Goal: Transaction & Acquisition: Purchase product/service

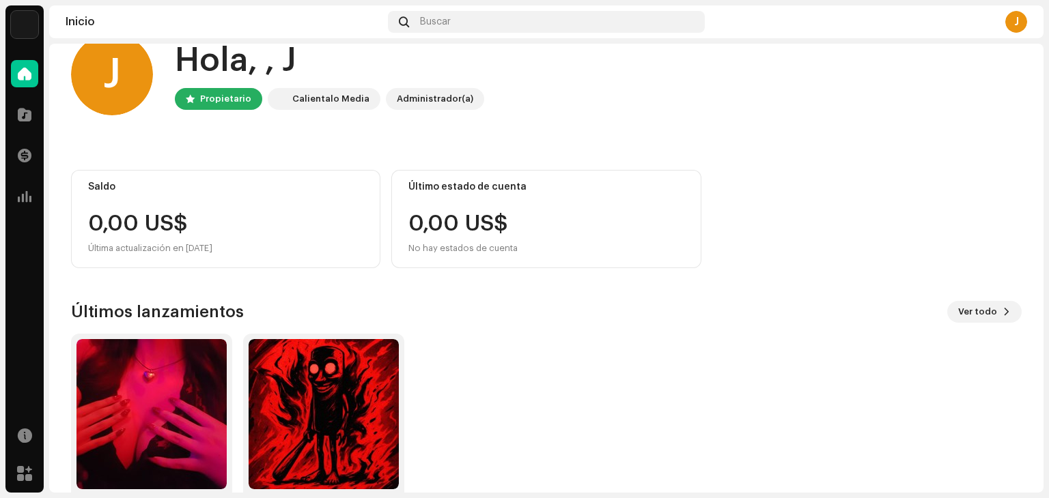
scroll to position [91, 0]
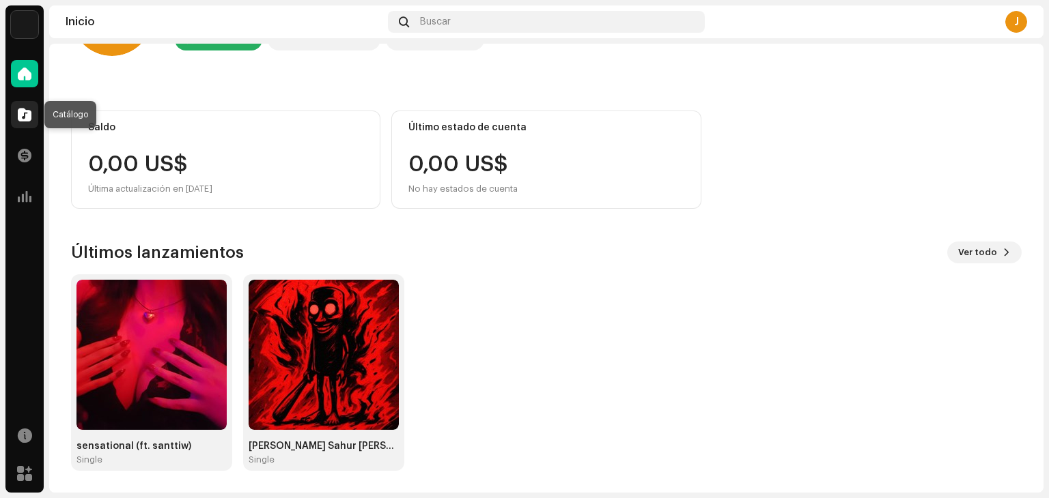
click at [31, 117] on span at bounding box center [25, 114] width 14 height 11
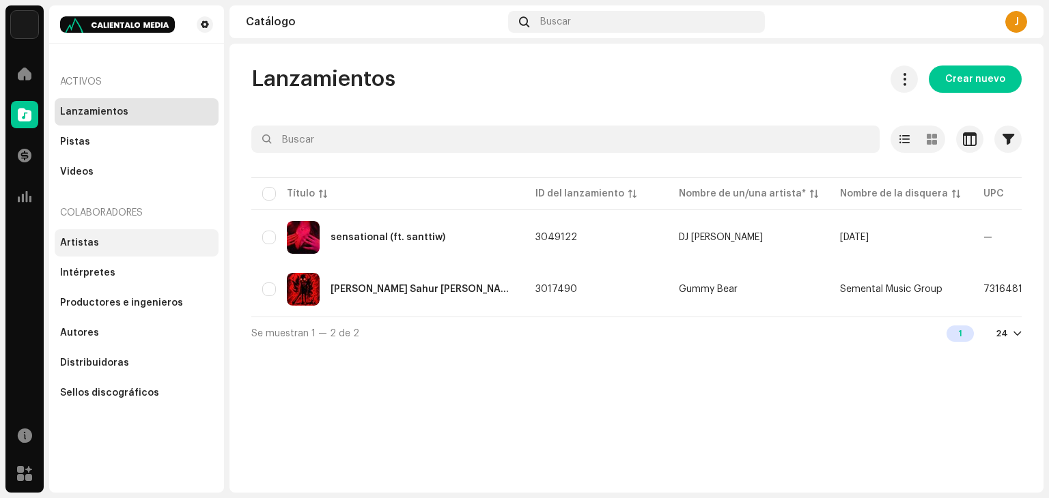
click at [110, 238] on div "Artistas" at bounding box center [136, 243] width 153 height 11
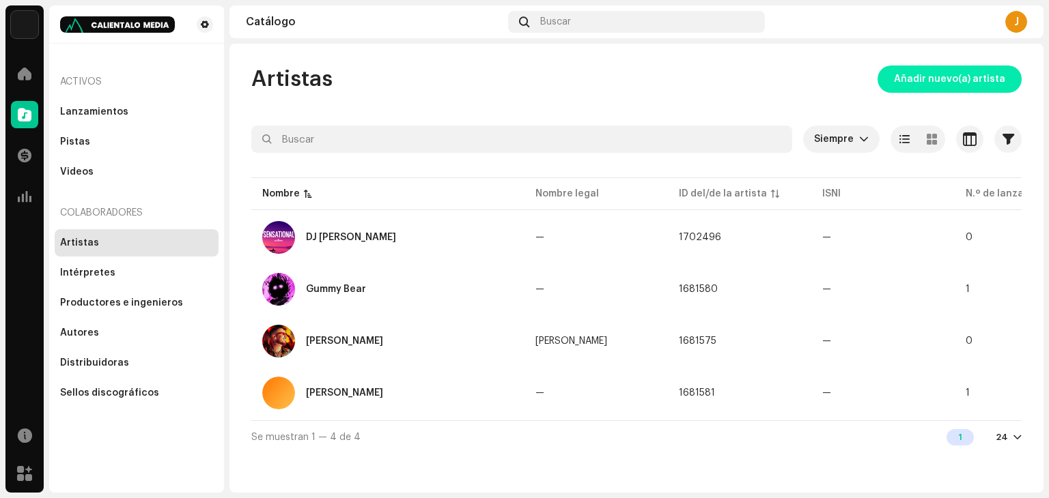
click at [920, 81] on span "Añadir nuevo(a) artista" at bounding box center [949, 79] width 111 height 27
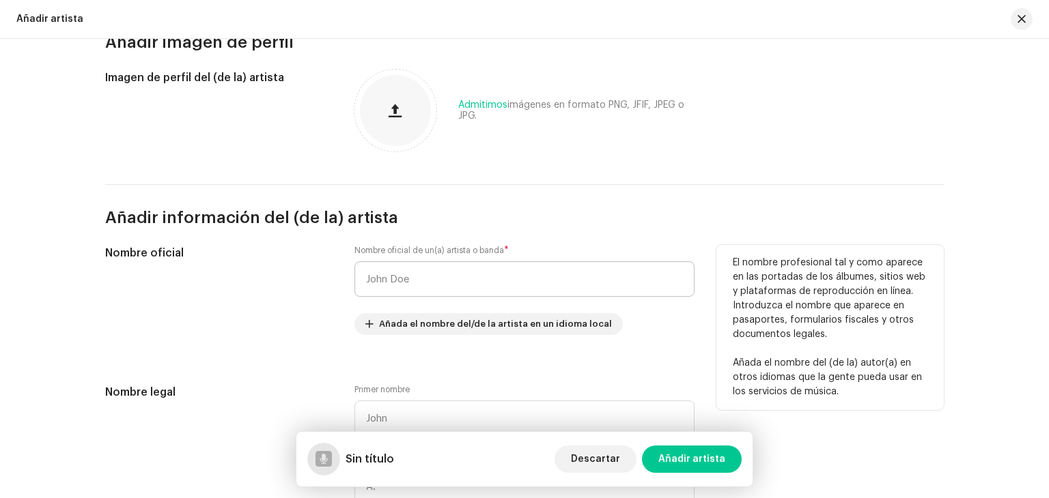
scroll to position [137, 0]
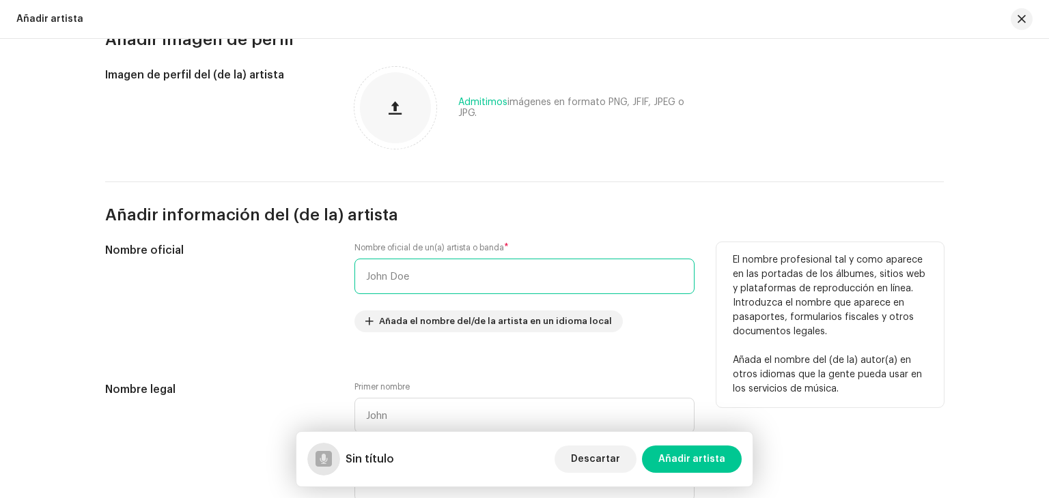
click at [401, 272] on input "text" at bounding box center [524, 277] width 340 height 36
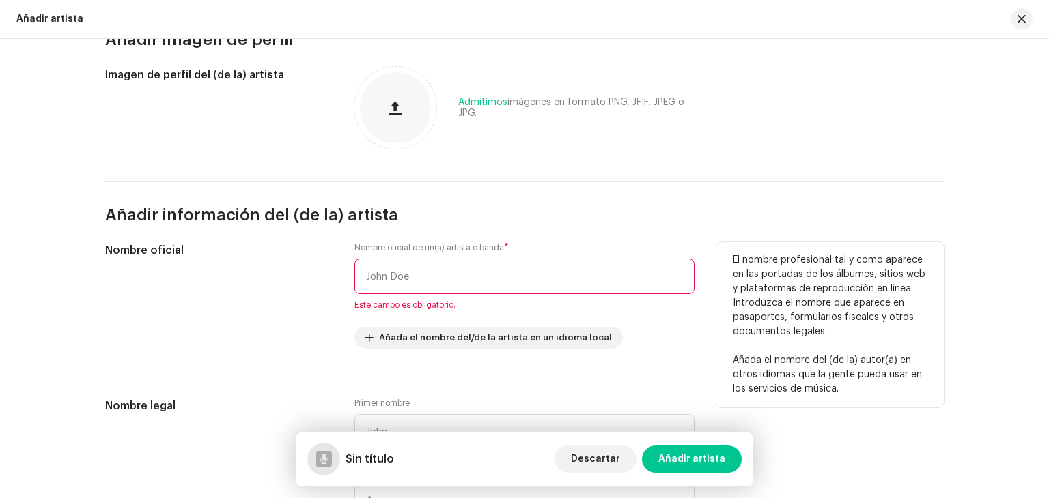
click at [478, 274] on input "text" at bounding box center [524, 277] width 340 height 36
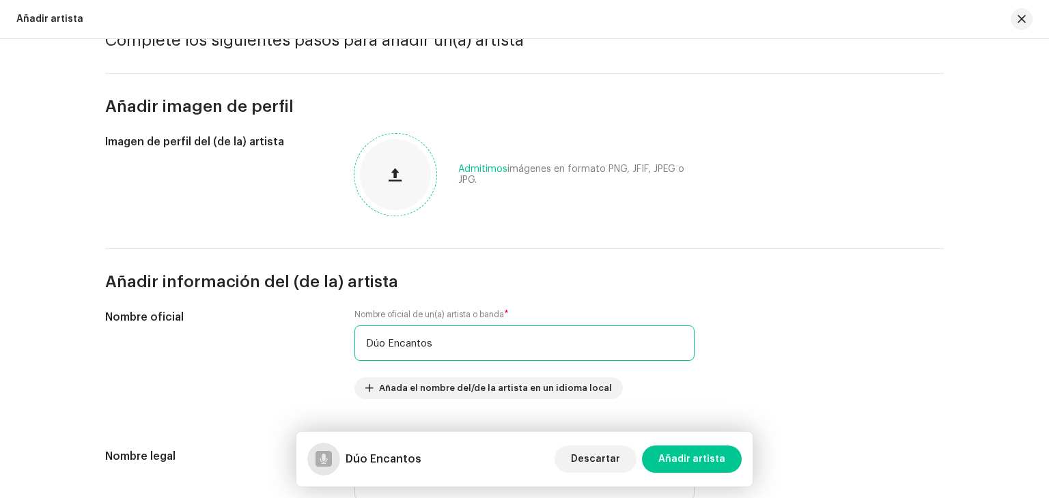
scroll to position [68, 0]
type input "Dúo Encantos"
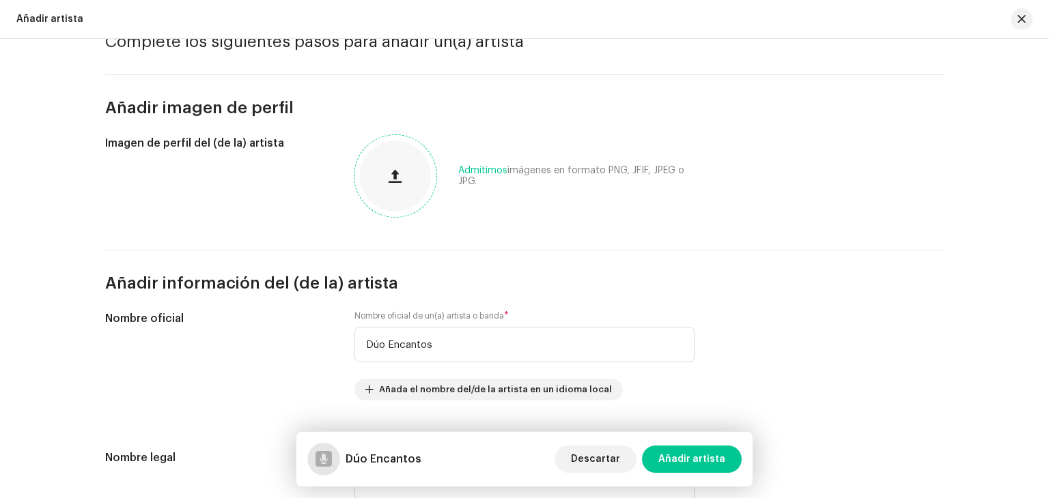
click at [410, 198] on div at bounding box center [395, 176] width 71 height 71
click at [407, 195] on div at bounding box center [395, 176] width 71 height 71
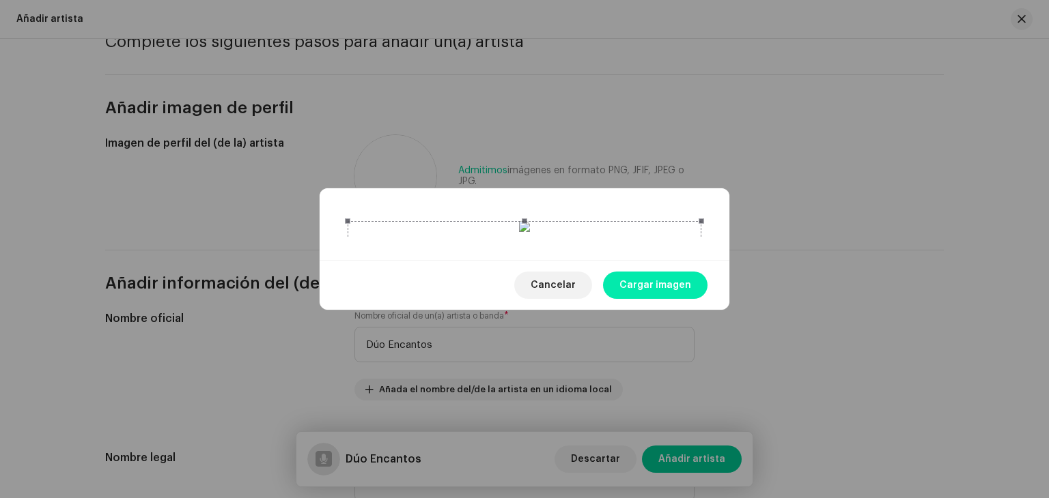
click at [679, 299] on span "Cargar imagen" at bounding box center [655, 285] width 72 height 27
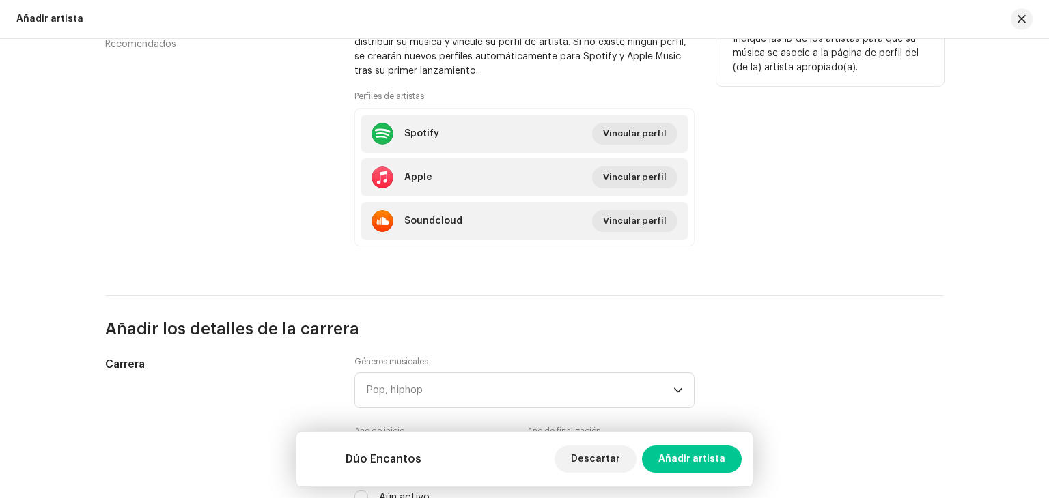
scroll to position [888, 0]
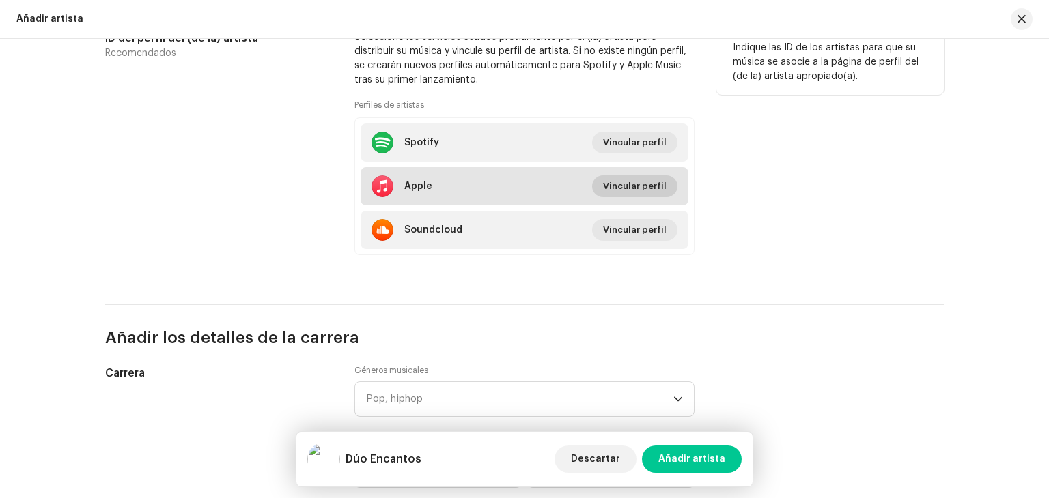
click at [634, 189] on span "Vincular perfil" at bounding box center [635, 186] width 64 height 27
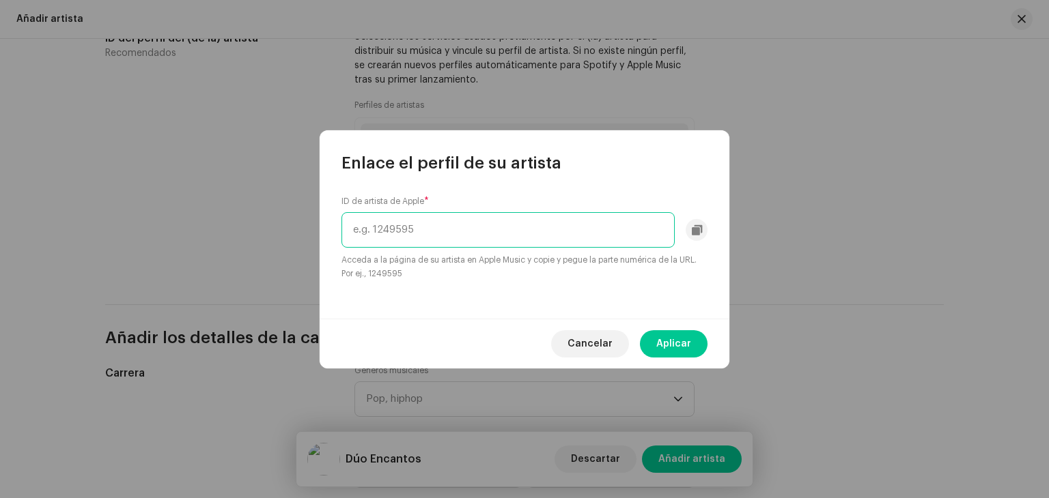
click at [524, 226] on input "text" at bounding box center [507, 230] width 333 height 36
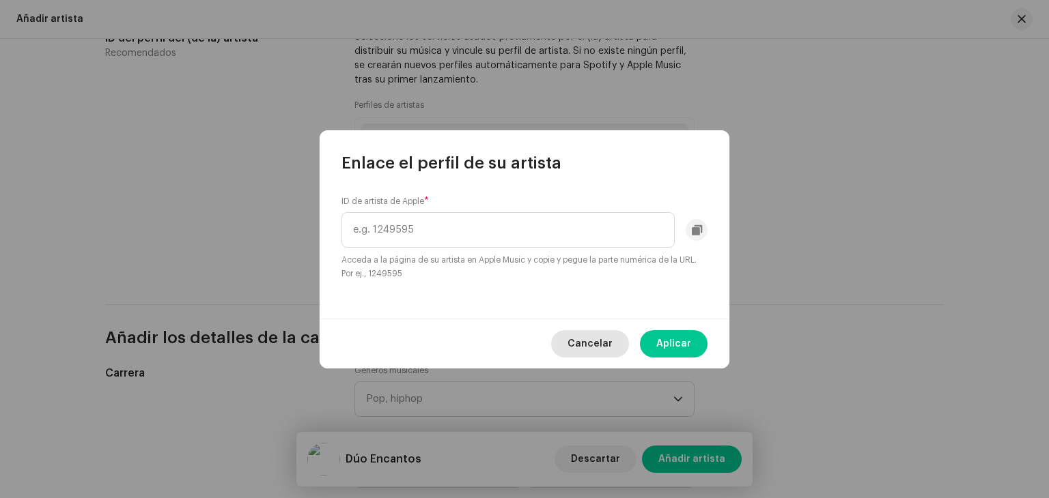
click at [604, 346] on span "Cancelar" at bounding box center [589, 343] width 45 height 27
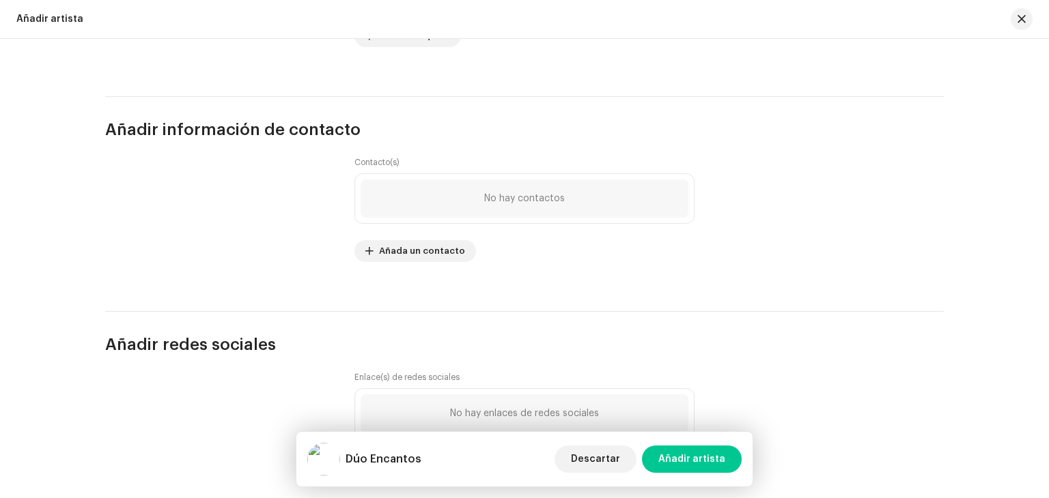
scroll to position [1764, 0]
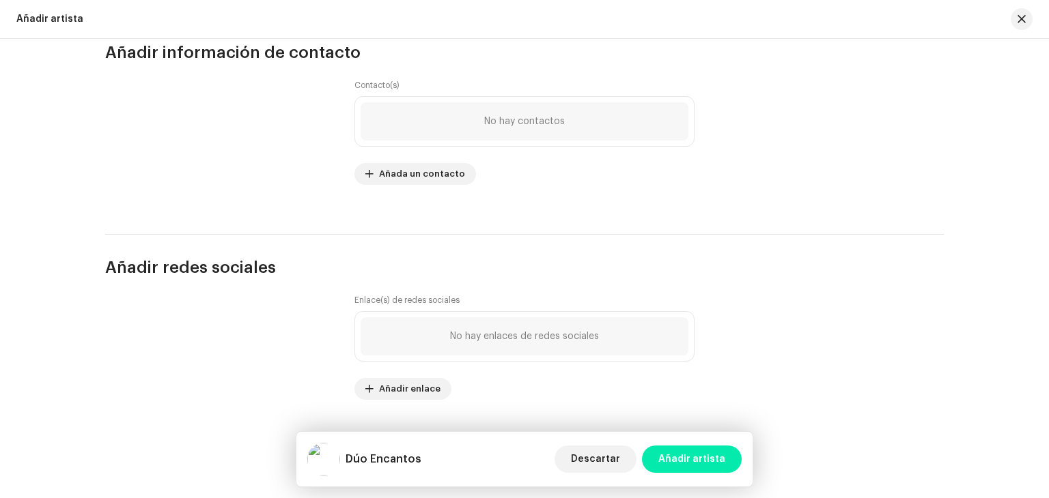
click at [674, 456] on span "Añadir artista" at bounding box center [691, 459] width 67 height 27
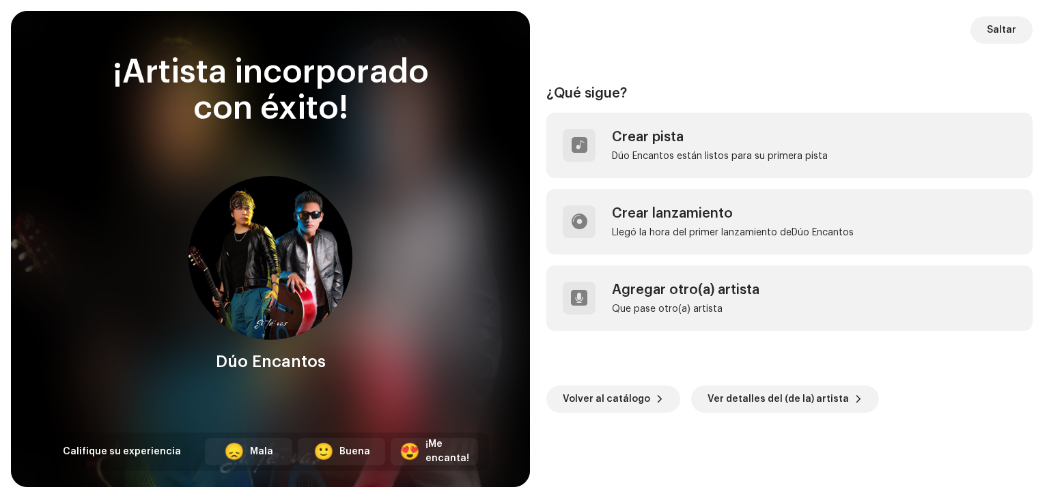
click at [1002, 30] on span "Saltar" at bounding box center [1001, 29] width 29 height 27
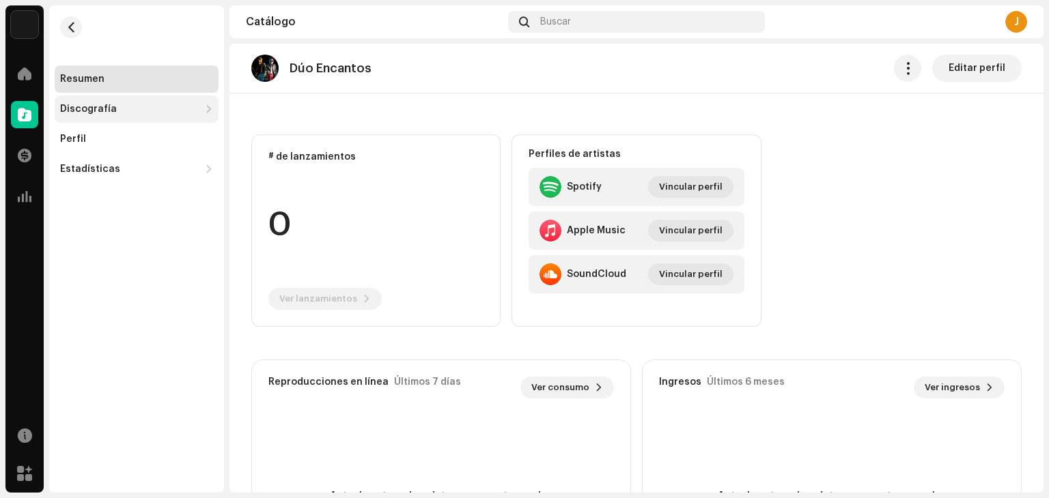
scroll to position [68, 0]
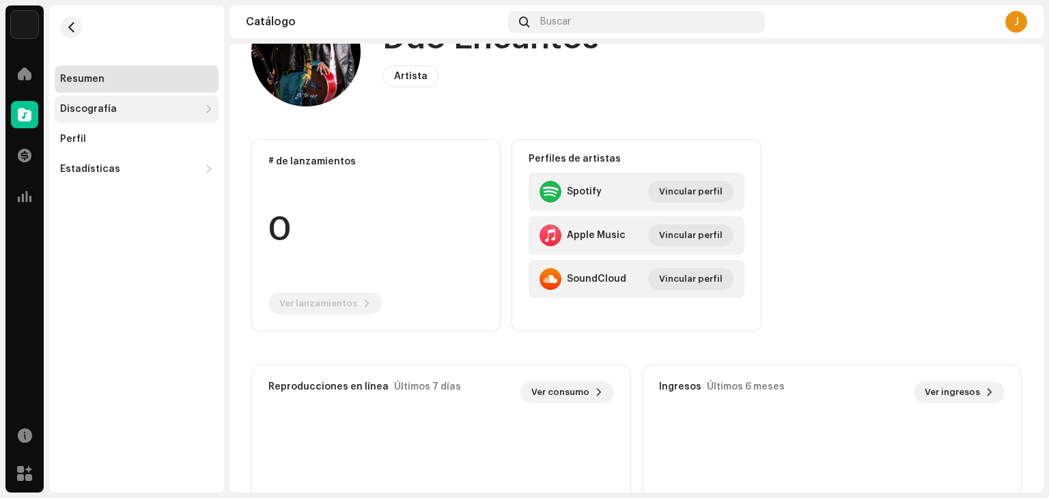
click at [143, 104] on div "Discografía" at bounding box center [129, 109] width 139 height 11
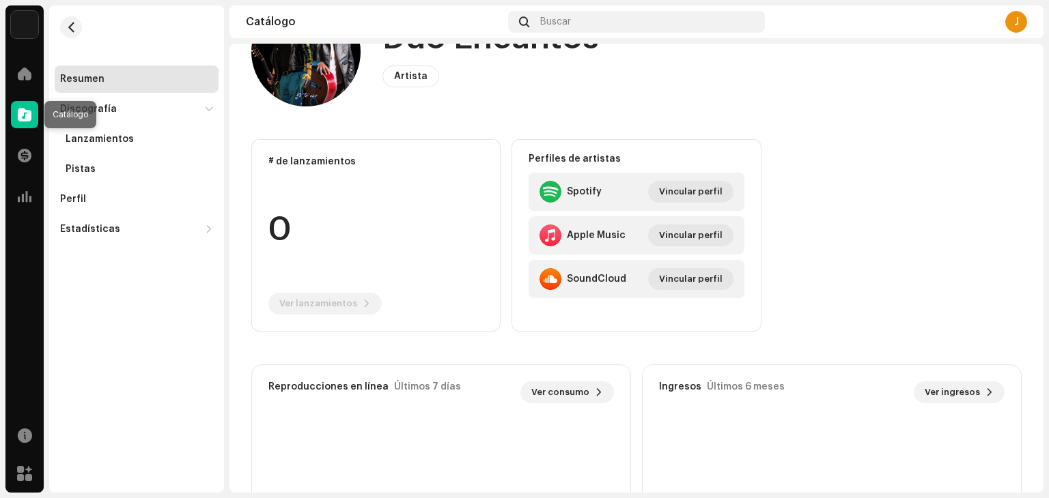
click at [16, 107] on div at bounding box center [24, 114] width 27 height 27
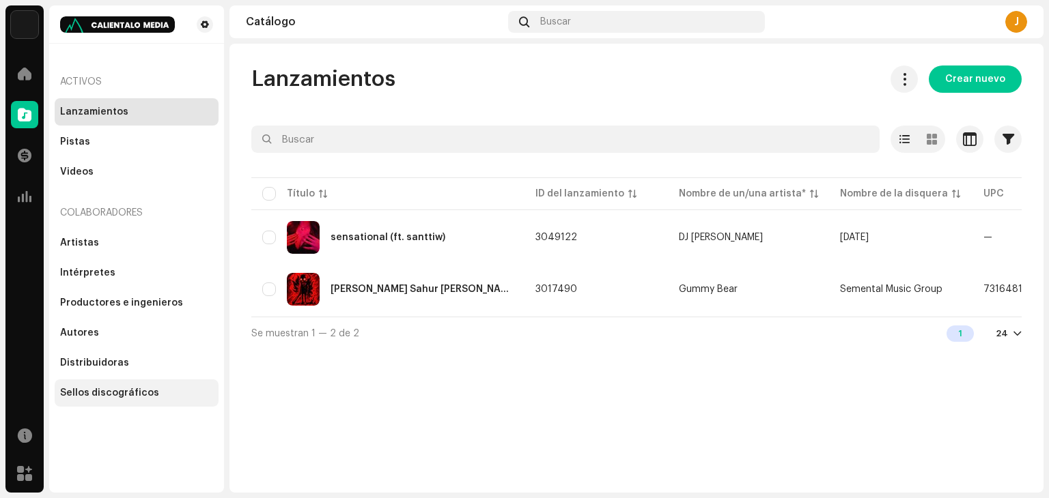
click at [123, 384] on div "Sellos discográficos" at bounding box center [137, 393] width 164 height 27
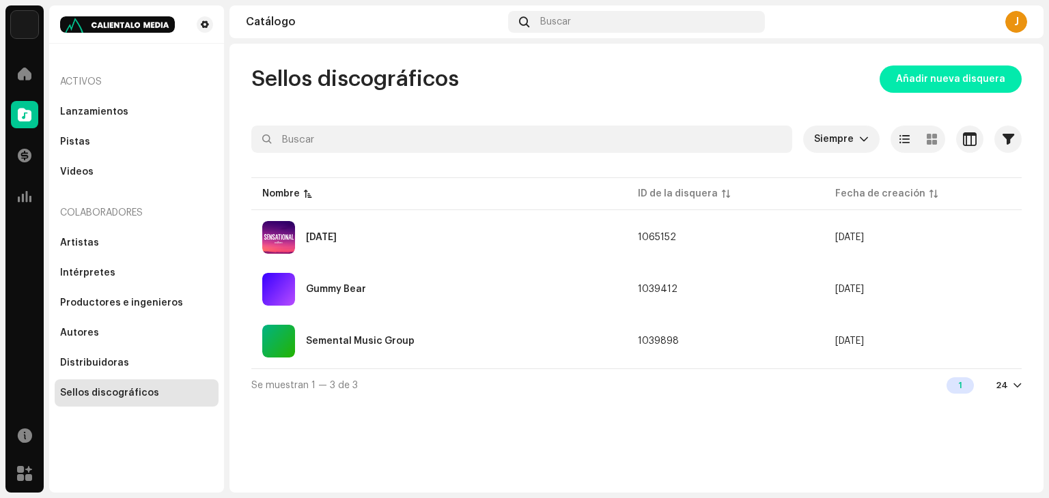
click at [978, 88] on span "Añadir nueva disquera" at bounding box center [950, 79] width 109 height 27
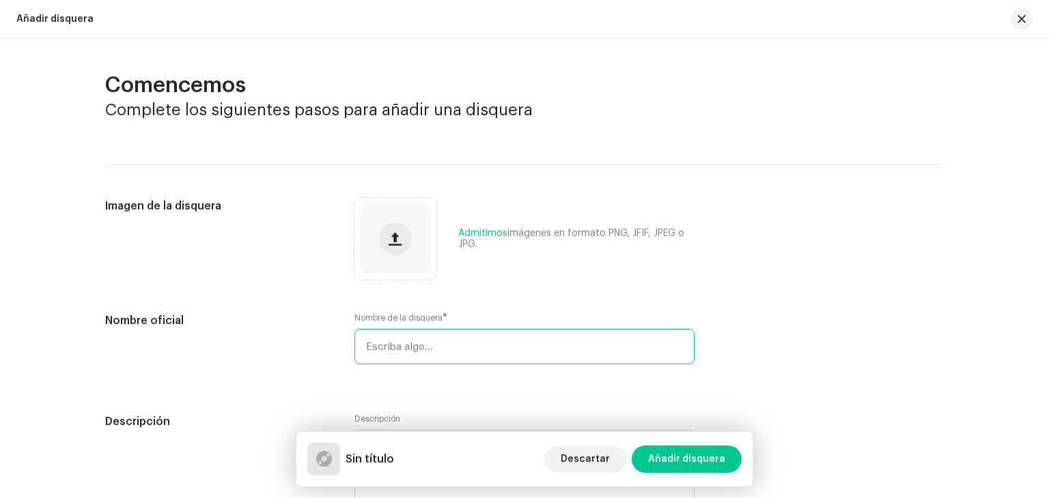
click at [442, 353] on input "text" at bounding box center [524, 347] width 340 height 36
type input "D"
type input "L"
type input "Dúo Encantos"
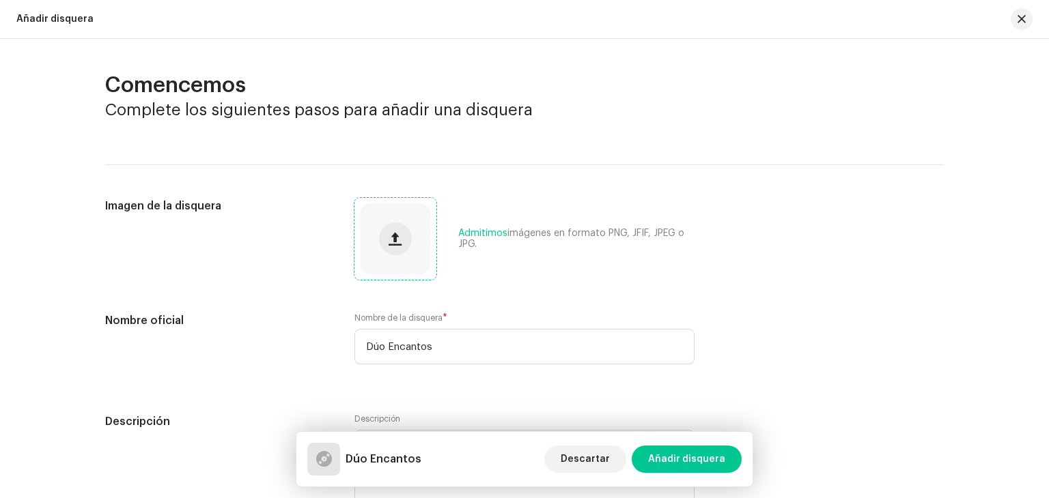
click at [362, 239] on div at bounding box center [395, 238] width 71 height 71
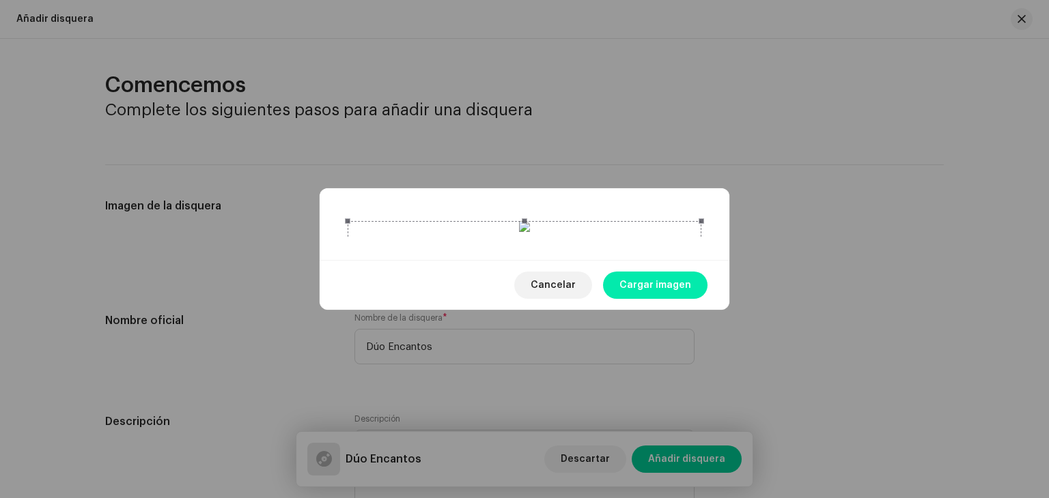
click at [653, 299] on span "Cargar imagen" at bounding box center [655, 285] width 72 height 27
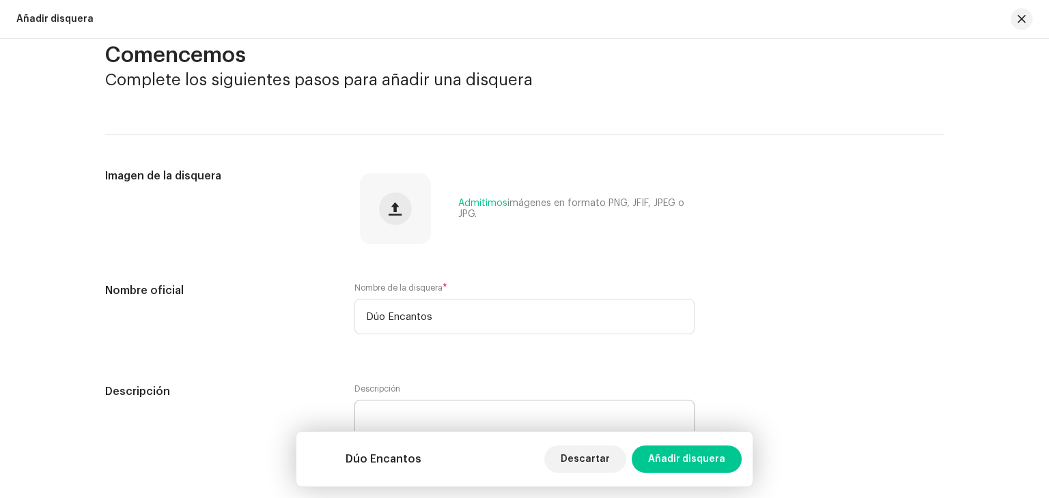
scroll to position [68, 0]
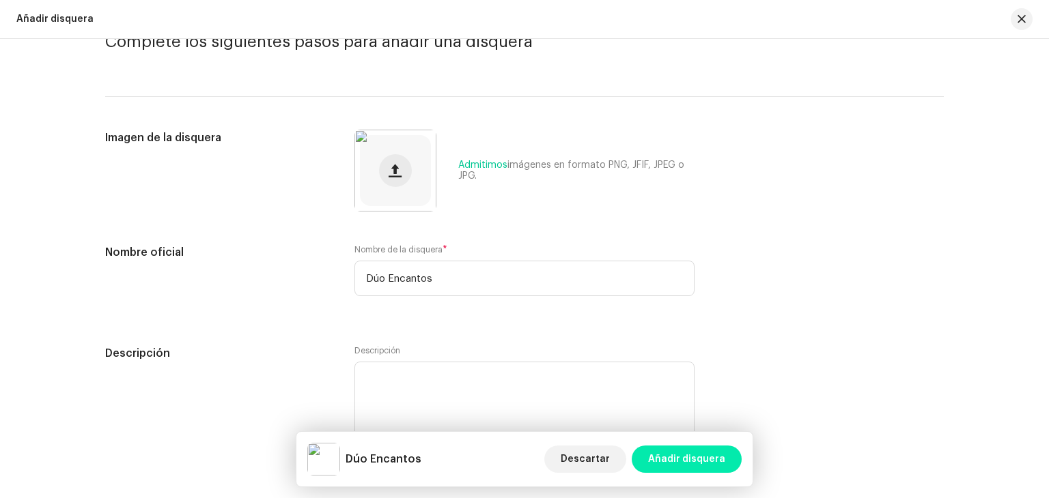
click at [685, 460] on span "Añadir disquera" at bounding box center [686, 459] width 77 height 27
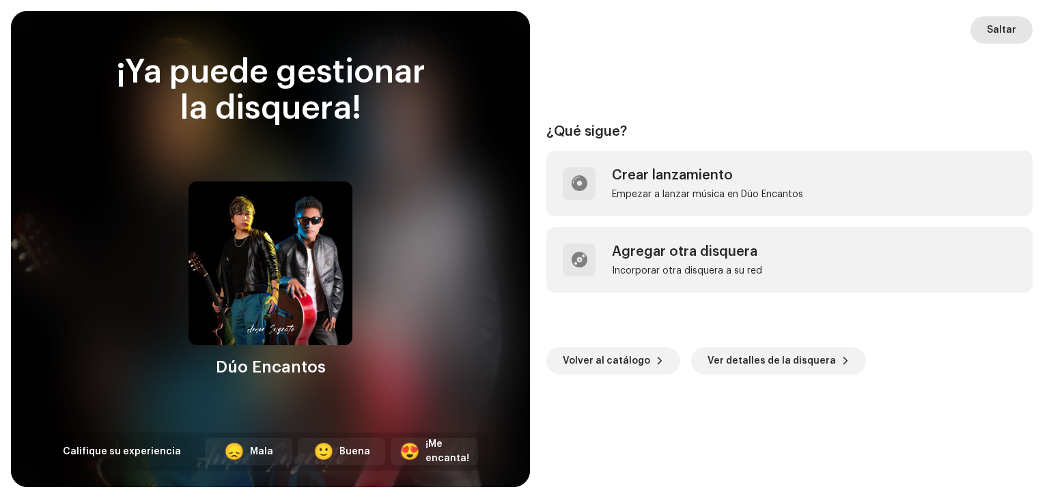
click at [997, 25] on span "Saltar" at bounding box center [1001, 29] width 29 height 27
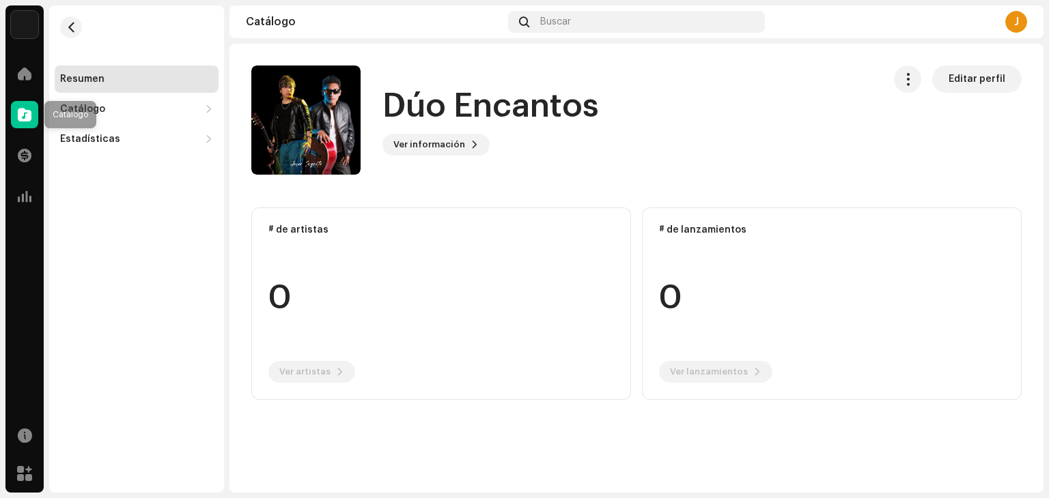
click at [30, 115] on span at bounding box center [25, 114] width 14 height 11
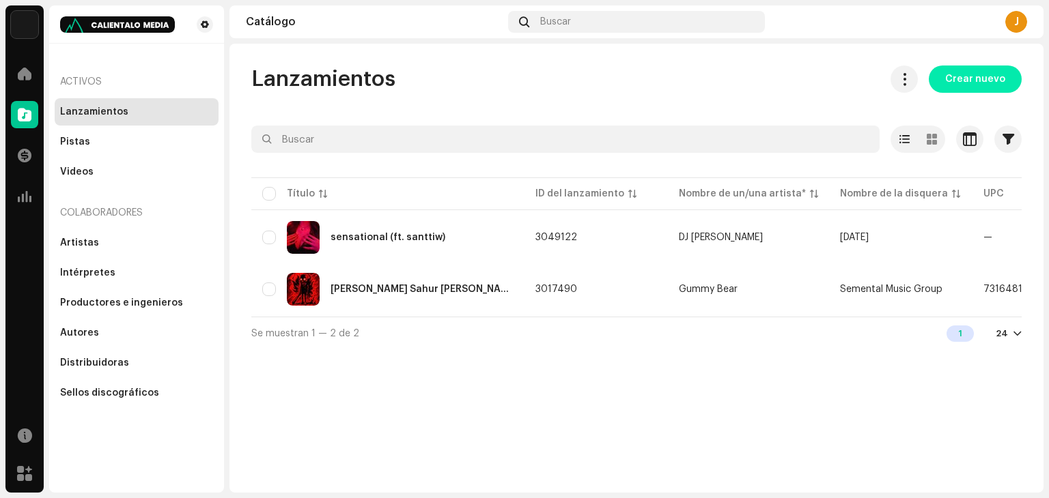
drag, startPoint x: 950, startPoint y: 63, endPoint x: 954, endPoint y: 74, distance: 12.1
click at [950, 66] on div "Lanzamientos Crear nuevo Seleccionado 0 Opciones Filtros Estado de distribución…" at bounding box center [636, 268] width 814 height 449
click at [954, 74] on span "Crear nuevo" at bounding box center [975, 79] width 60 height 27
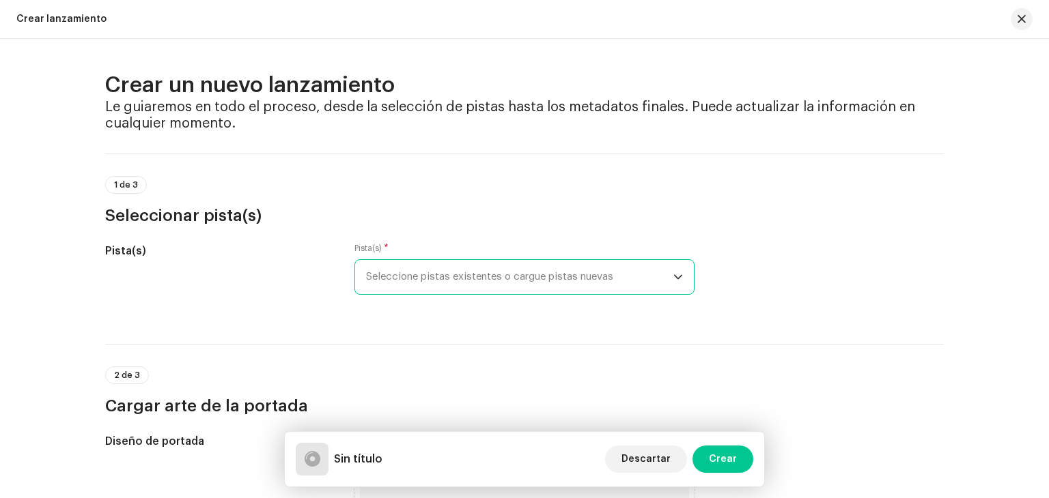
click at [399, 268] on span "Seleccione pistas existentes o cargue pistas nuevas" at bounding box center [519, 277] width 307 height 34
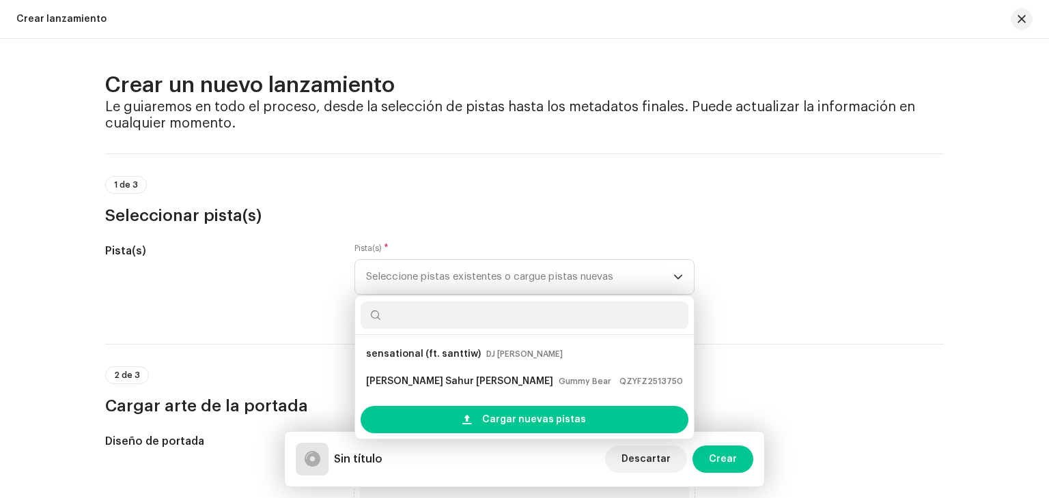
click at [524, 201] on div "1 de 3 Seleccionar pista(s)" at bounding box center [524, 201] width 838 height 51
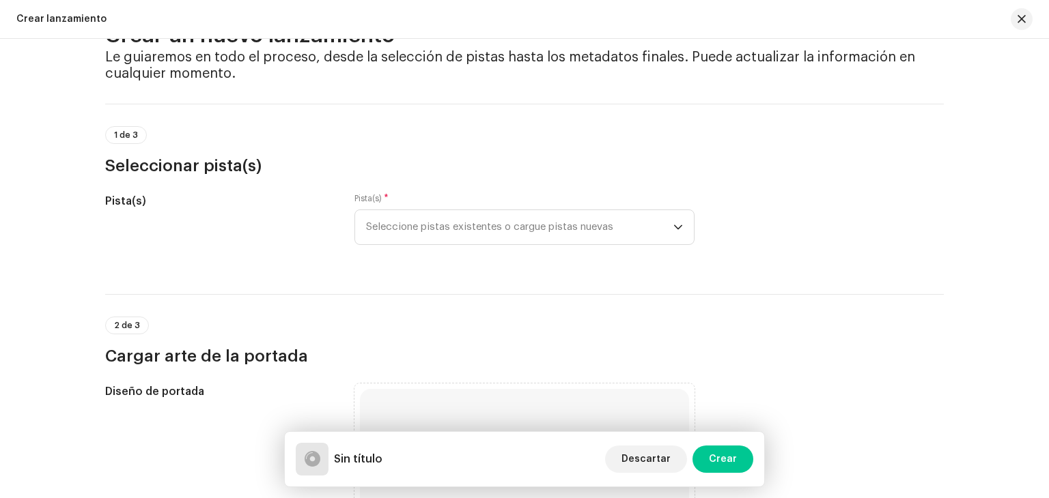
scroll to position [137, 0]
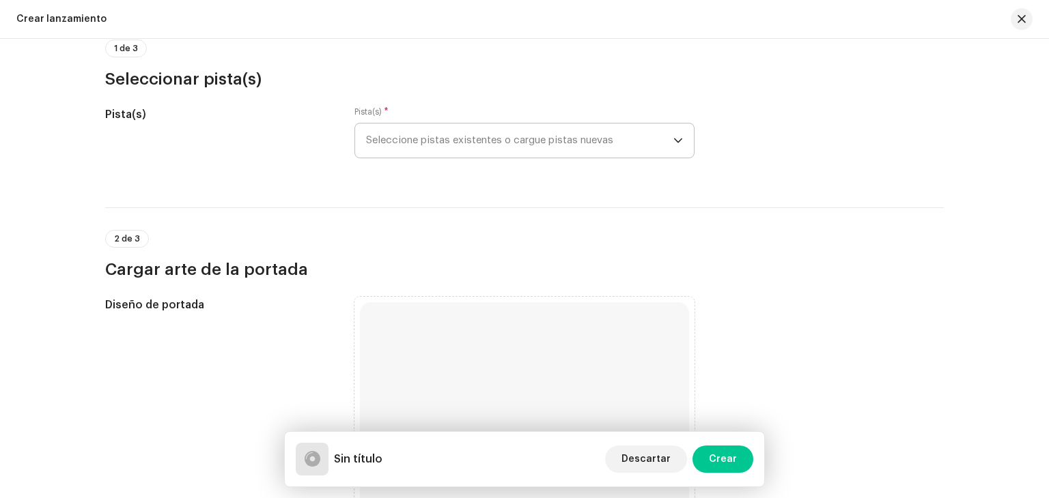
click at [477, 135] on span "Seleccione pistas existentes o cargue pistas nuevas" at bounding box center [519, 141] width 307 height 34
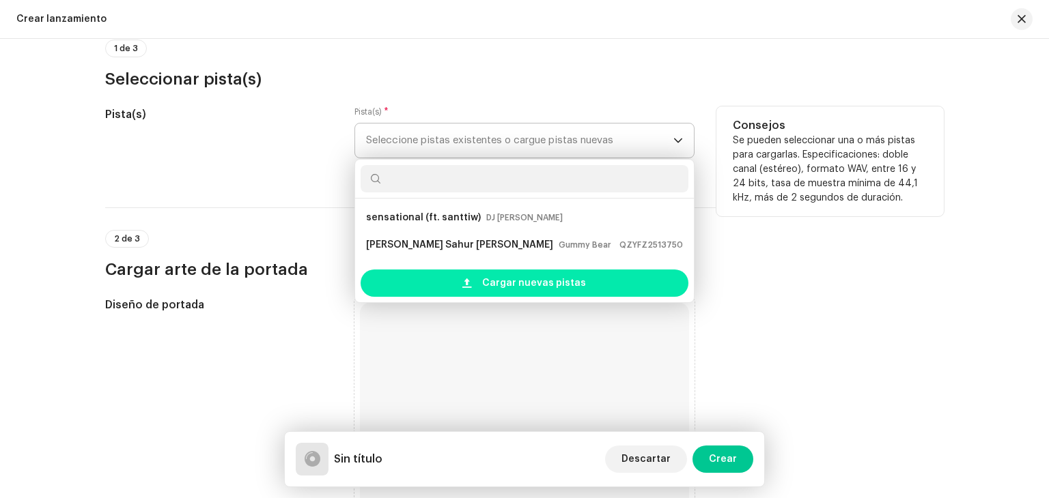
click at [489, 277] on span "Cargar nuevas pistas" at bounding box center [534, 283] width 104 height 27
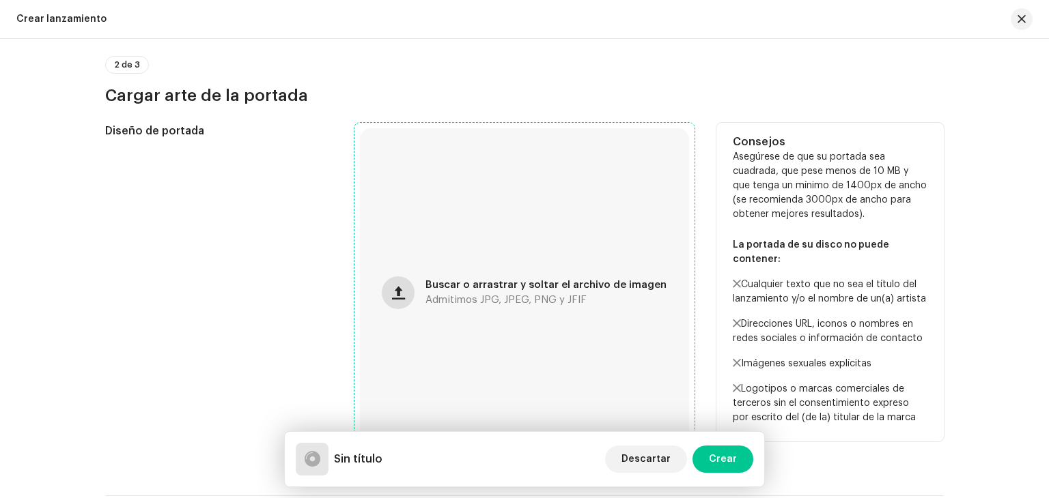
scroll to position [478, 0]
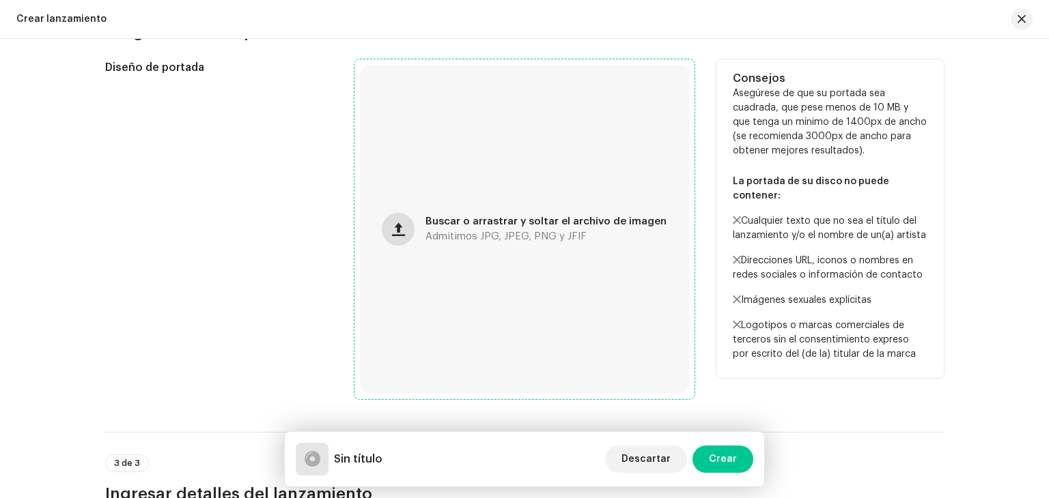
click at [413, 222] on button "button" at bounding box center [398, 229] width 33 height 33
click at [410, 244] on div "Buscar o arrastrar y soltar el archivo de imagen Admitimos JPG, JPEG, PNG y JFIF" at bounding box center [524, 229] width 329 height 329
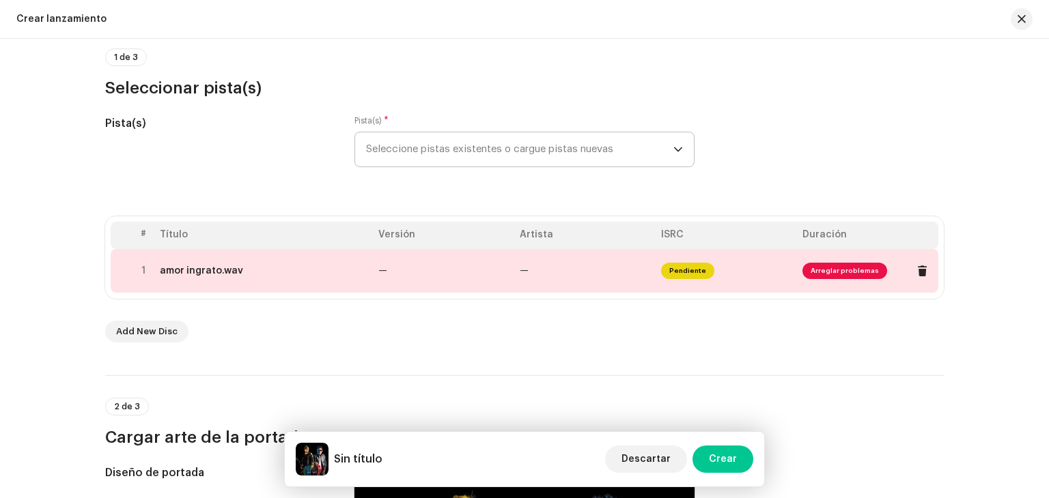
scroll to position [123, 0]
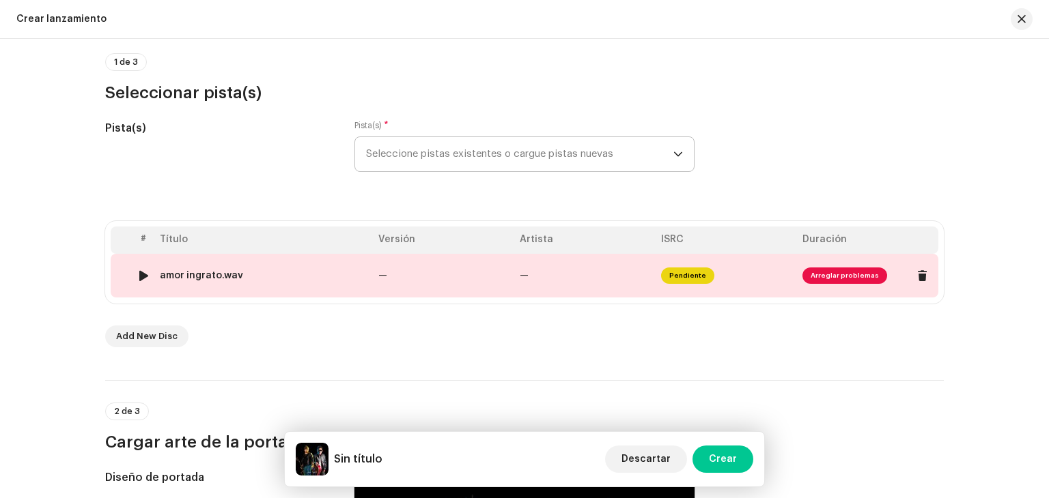
click at [563, 275] on td "—" at bounding box center [584, 276] width 141 height 44
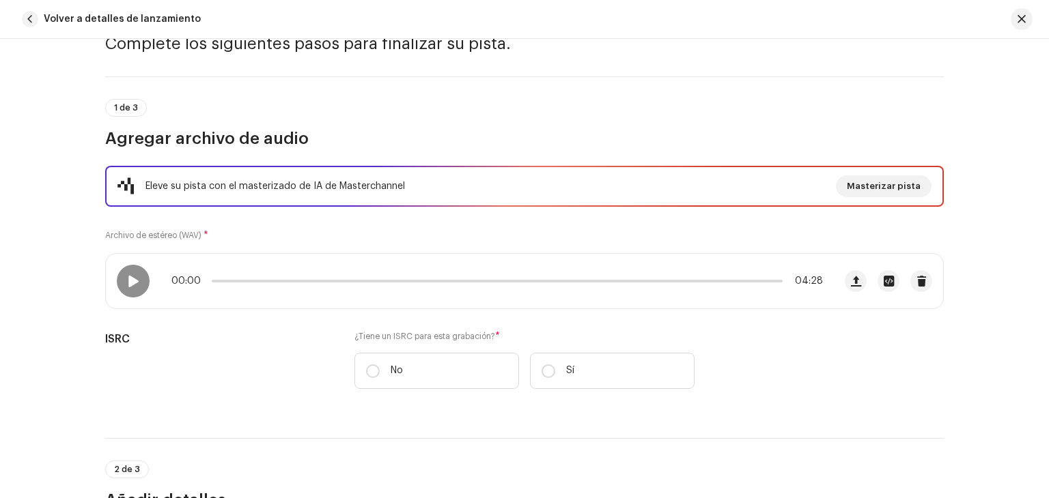
scroll to position [68, 0]
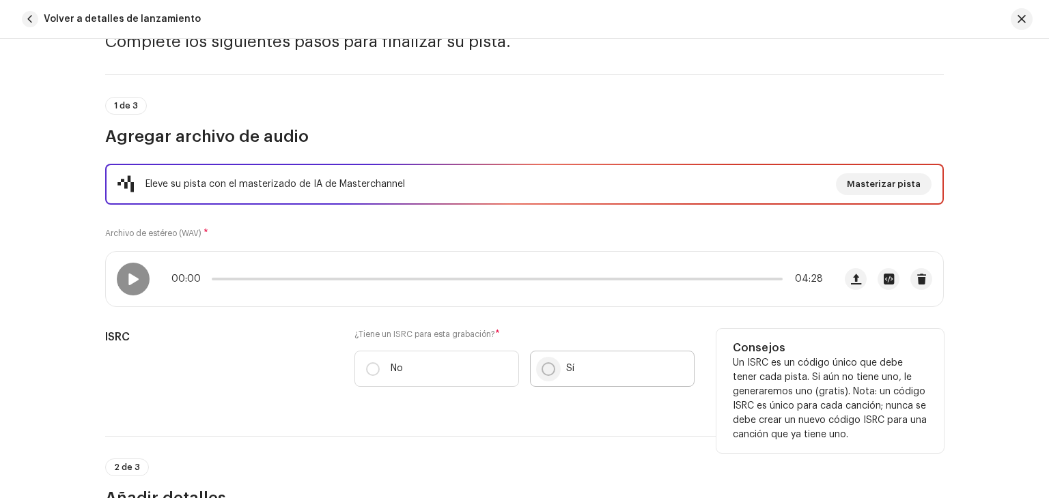
click at [548, 369] on input "Sí" at bounding box center [548, 370] width 14 height 14
radio input "true"
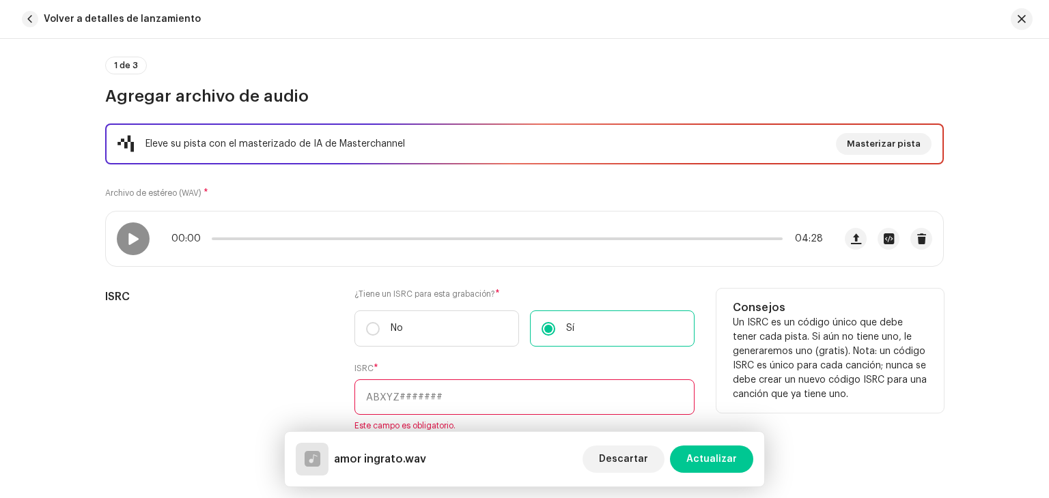
scroll to position [205, 0]
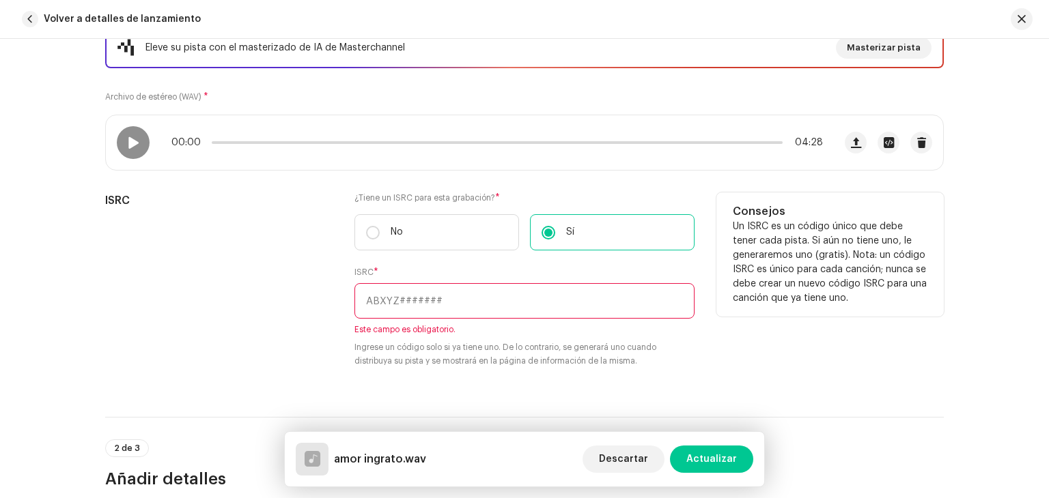
click at [438, 298] on input "text" at bounding box center [524, 301] width 340 height 36
paste input "USGTC2401120"
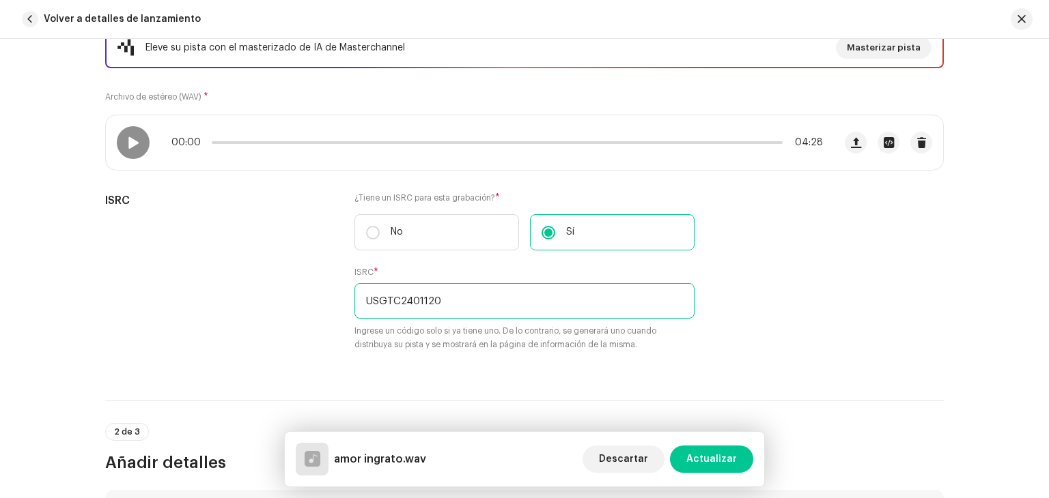
type input "USGTC2401120"
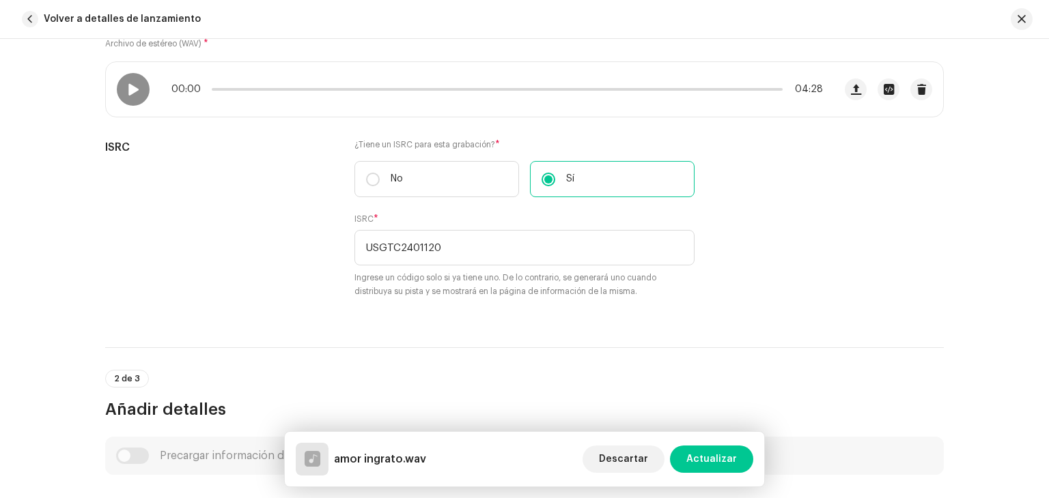
scroll to position [341, 0]
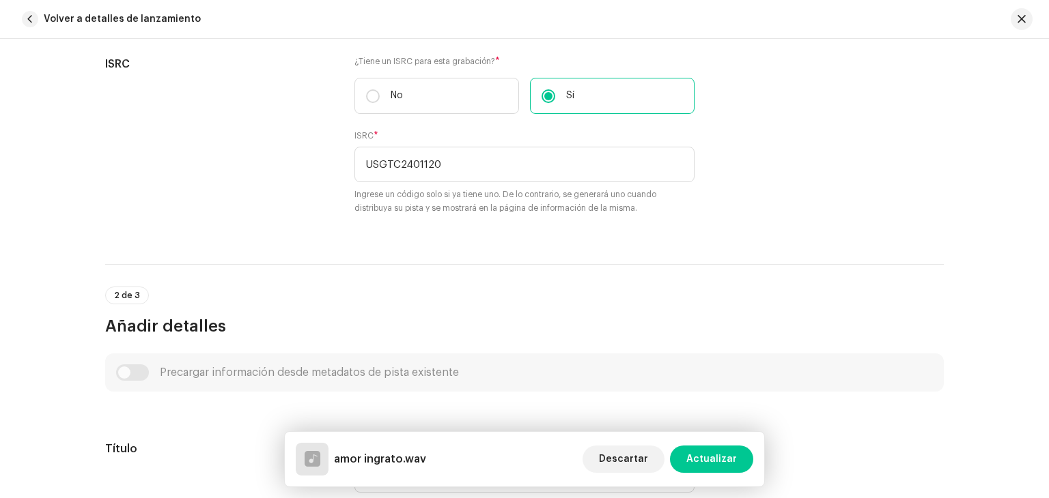
click at [610, 268] on div "2 de 3 Añadir detalles" at bounding box center [524, 300] width 838 height 73
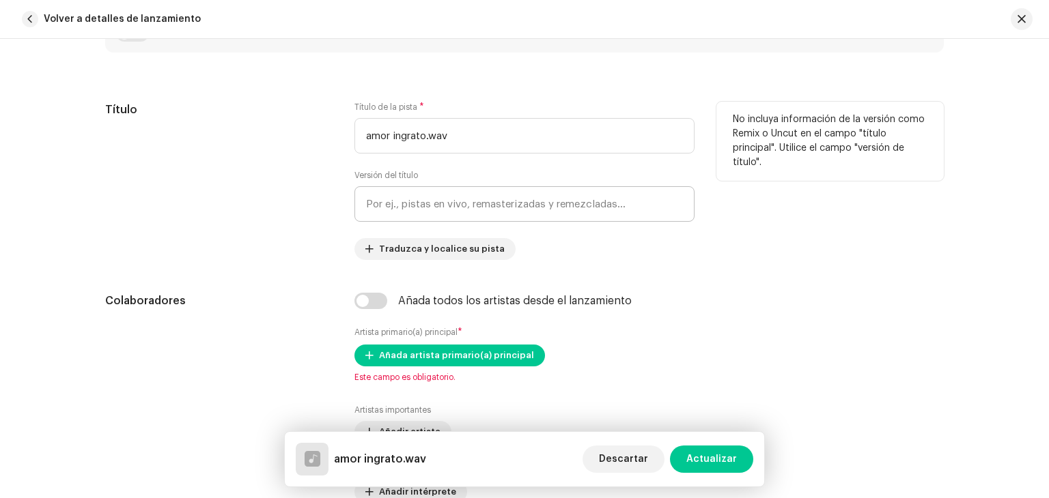
scroll to position [683, 0]
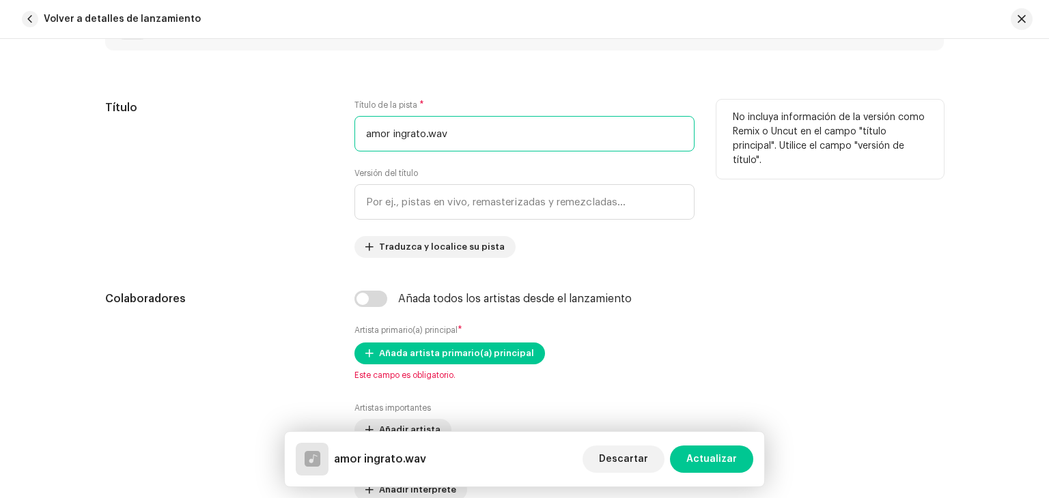
click at [470, 132] on input "amor ingrato.wav" at bounding box center [524, 134] width 340 height 36
type input "Amor Ingrato"
click at [705, 194] on div "Título Título de la pista * Amor Ingrato Versión del título Traduzca y localice…" at bounding box center [524, 179] width 838 height 158
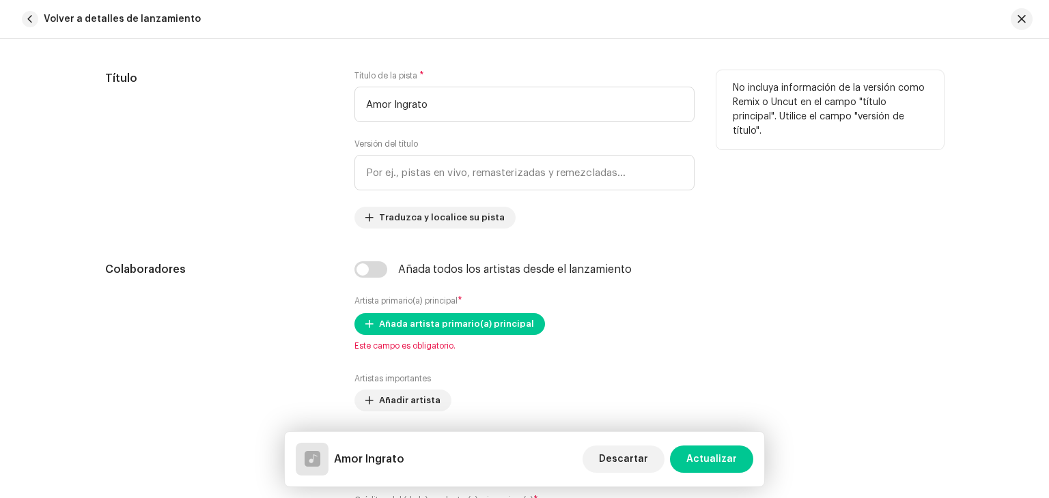
scroll to position [751, 0]
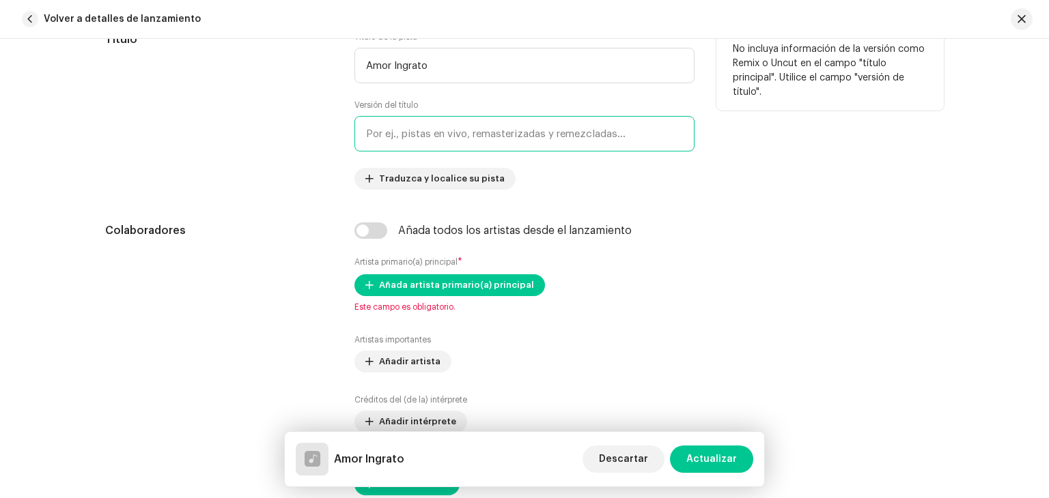
click at [461, 140] on input "text" at bounding box center [524, 134] width 340 height 36
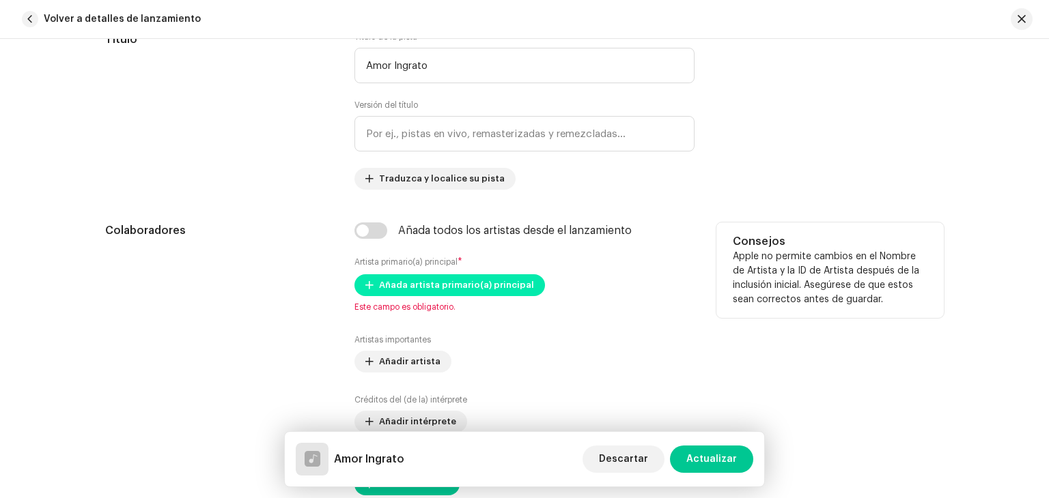
click at [453, 287] on span "Añada artista primario(a) principal" at bounding box center [456, 285] width 155 height 27
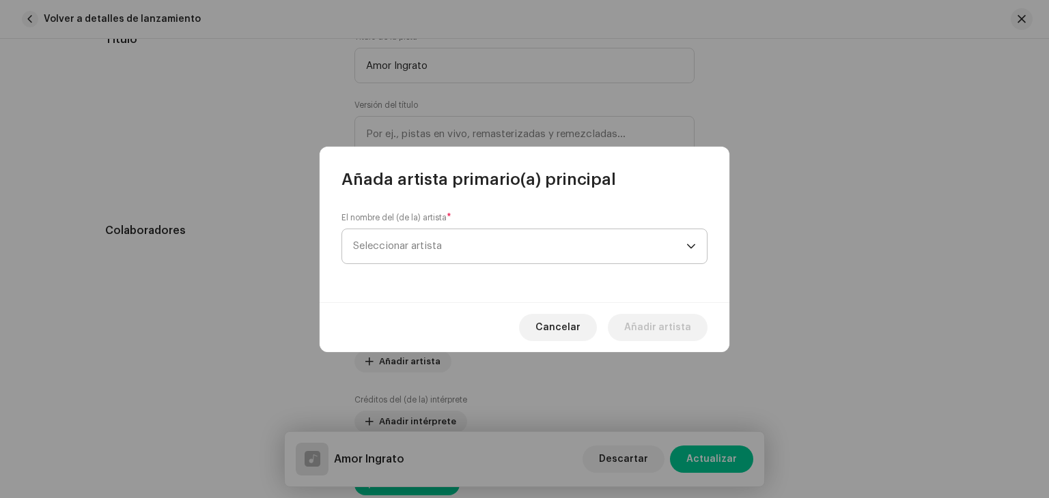
click at [423, 246] on span "Seleccionar artista" at bounding box center [397, 246] width 89 height 10
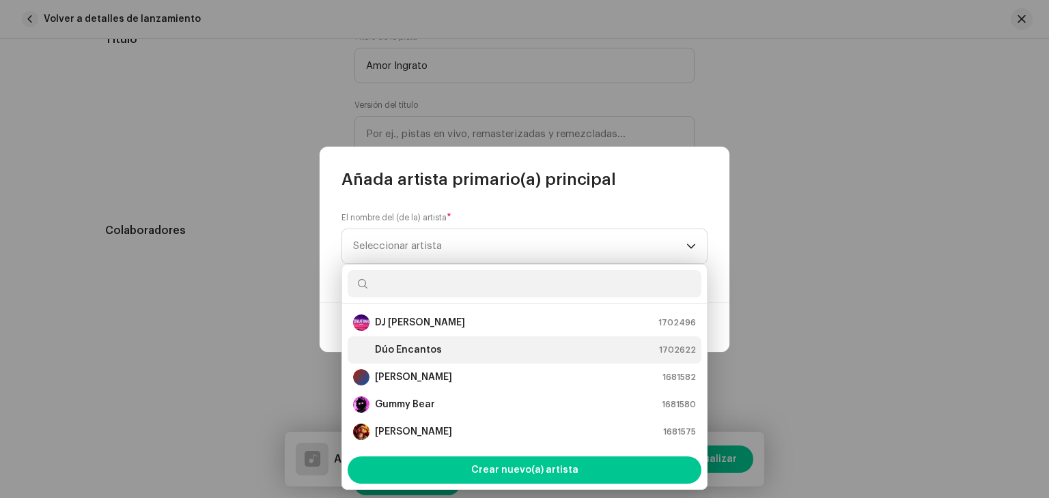
click at [427, 348] on strong "Dúo Encantos" at bounding box center [408, 350] width 67 height 14
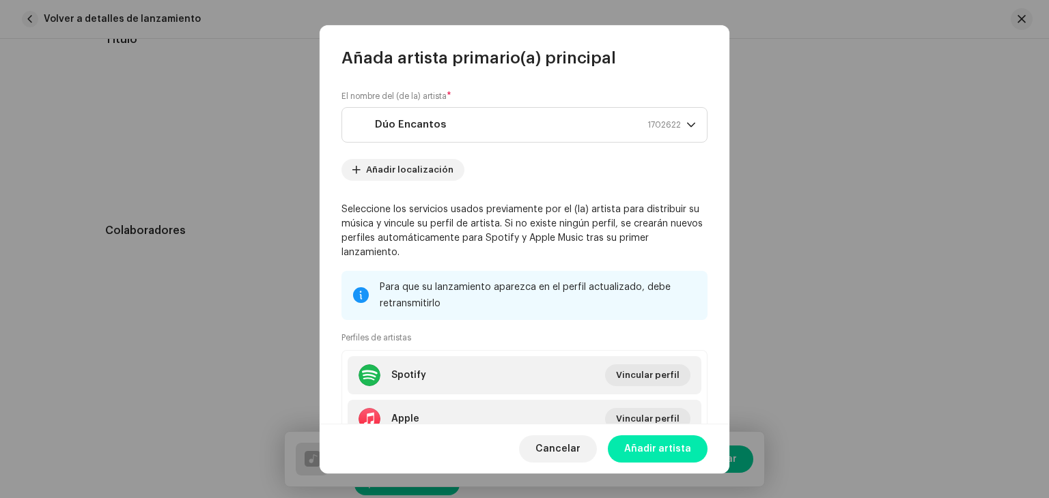
click at [652, 442] on span "Añadir artista" at bounding box center [657, 449] width 67 height 27
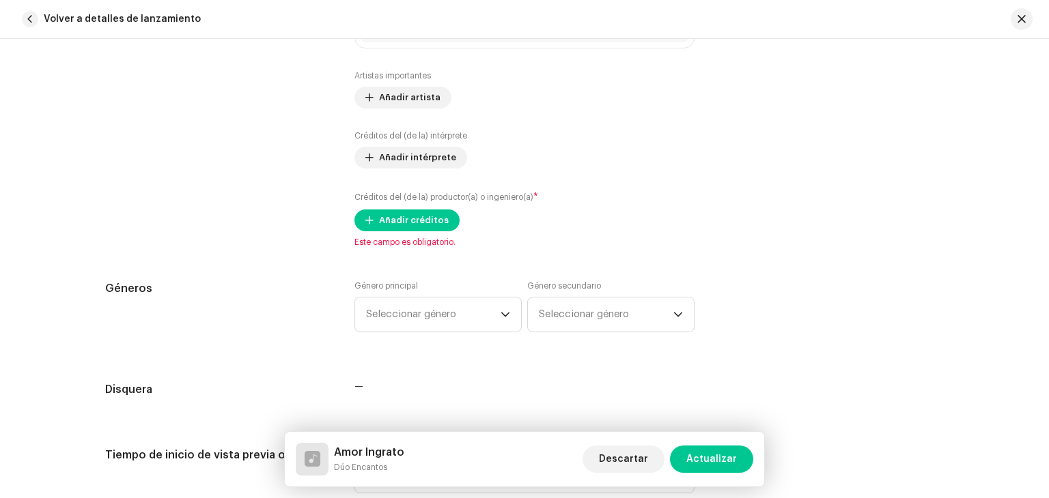
scroll to position [1024, 0]
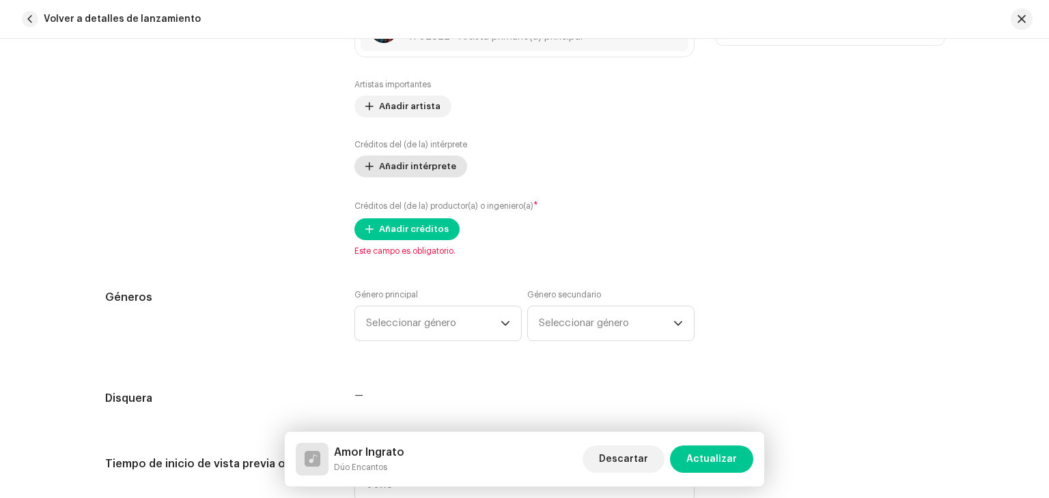
click at [425, 165] on span "Añadir intérprete" at bounding box center [417, 166] width 77 height 27
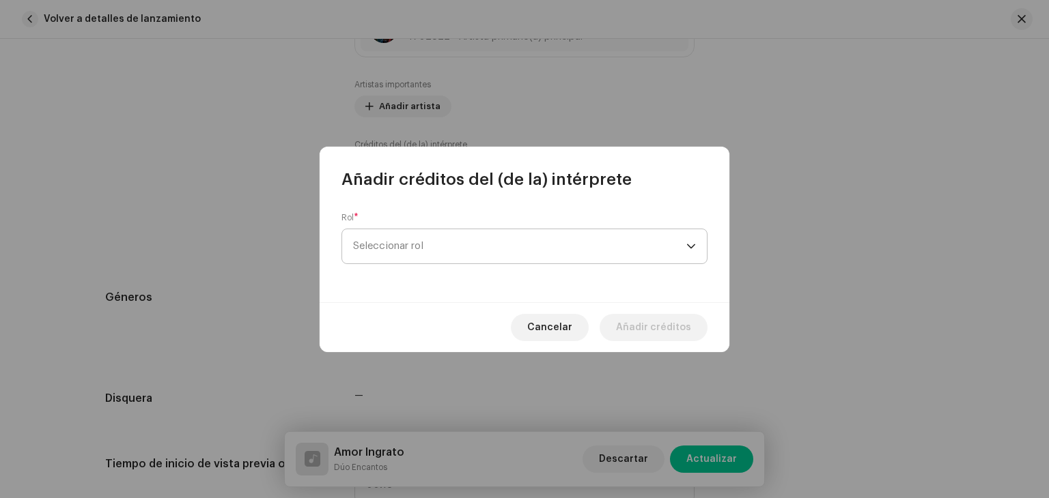
click at [445, 244] on span "Seleccionar rol" at bounding box center [519, 246] width 333 height 34
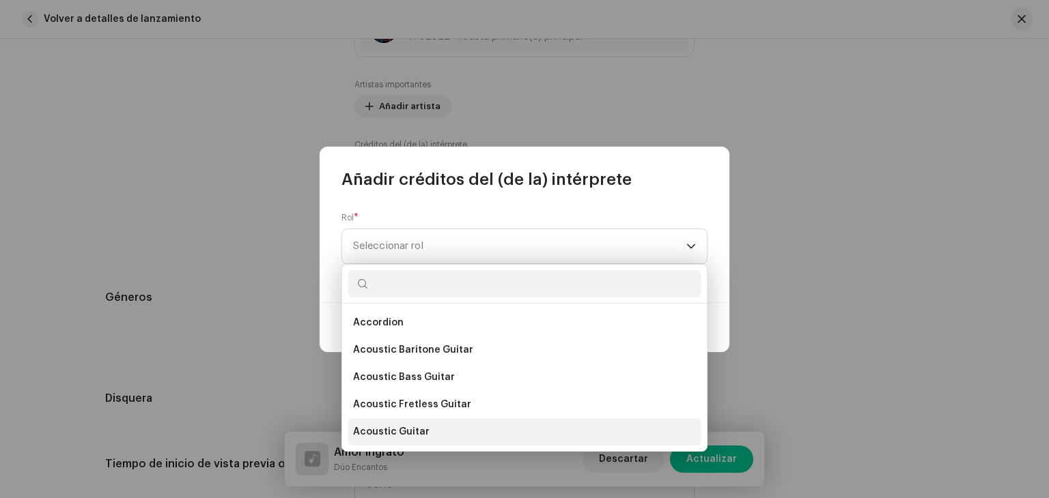
click at [403, 427] on span "Acoustic Guitar" at bounding box center [391, 432] width 76 height 14
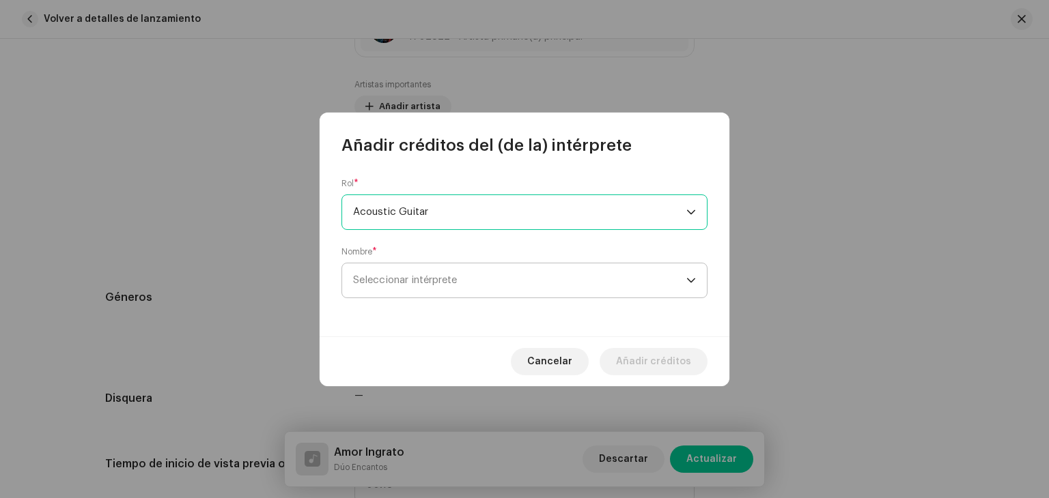
click at [426, 287] on span "Seleccionar intérprete" at bounding box center [519, 281] width 333 height 34
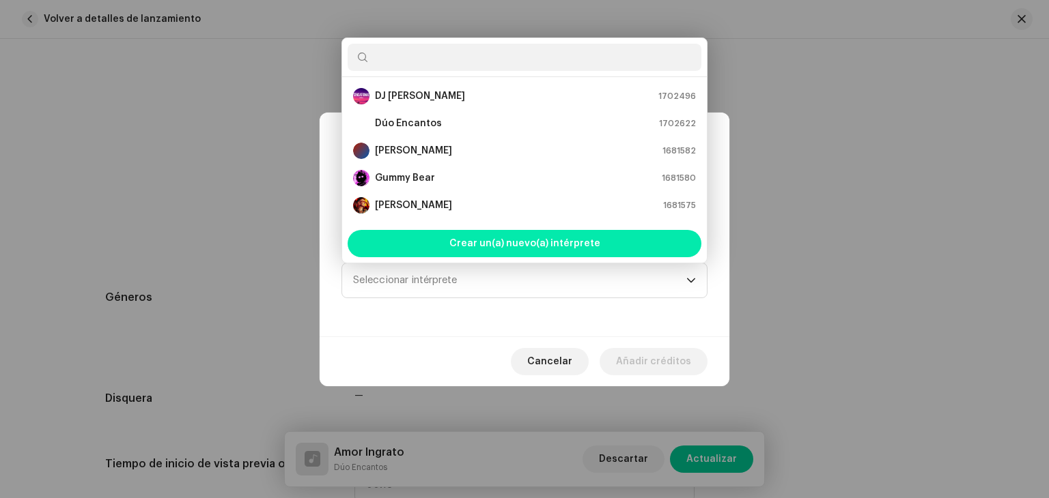
click at [445, 241] on div "Crear un(a) nuevo(a) intérprete" at bounding box center [525, 243] width 354 height 27
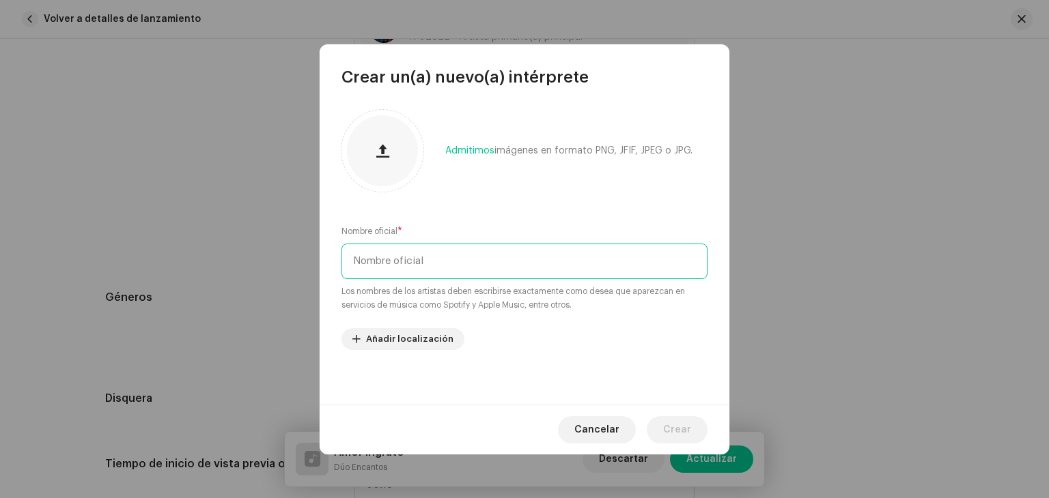
click at [429, 255] on input "text" at bounding box center [524, 262] width 366 height 36
paste input "[PERSON_NAME]"
type input "[PERSON_NAME]"
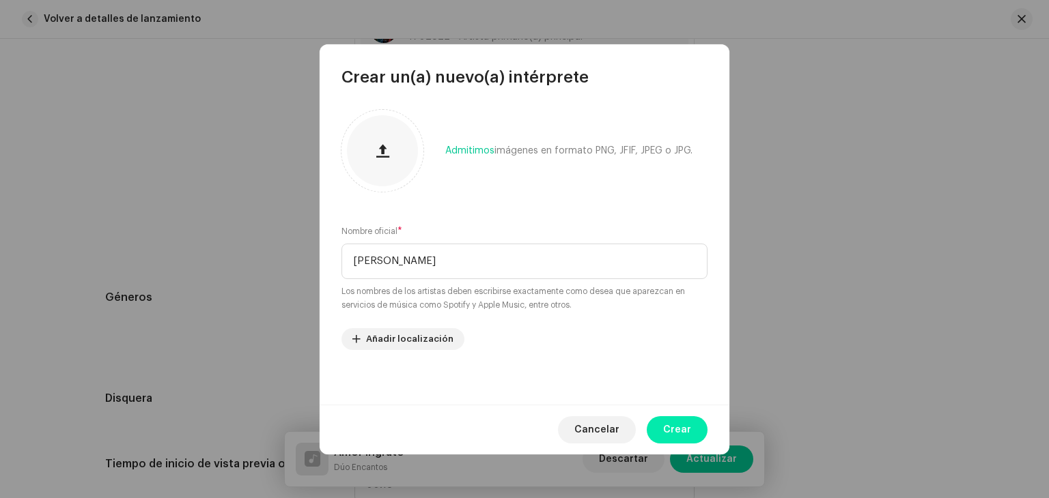
click at [683, 430] on span "Crear" at bounding box center [677, 430] width 28 height 27
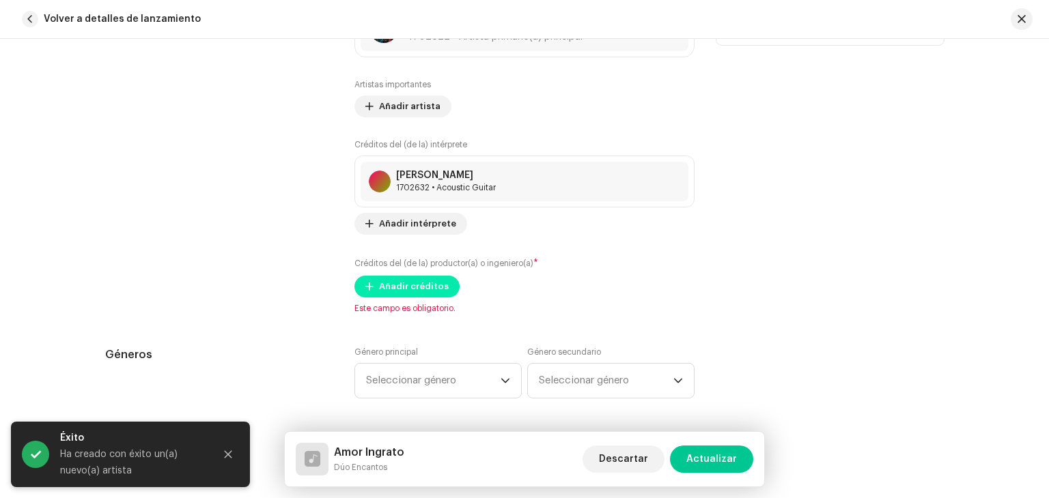
click at [436, 281] on span "Añadir créditos" at bounding box center [414, 286] width 70 height 27
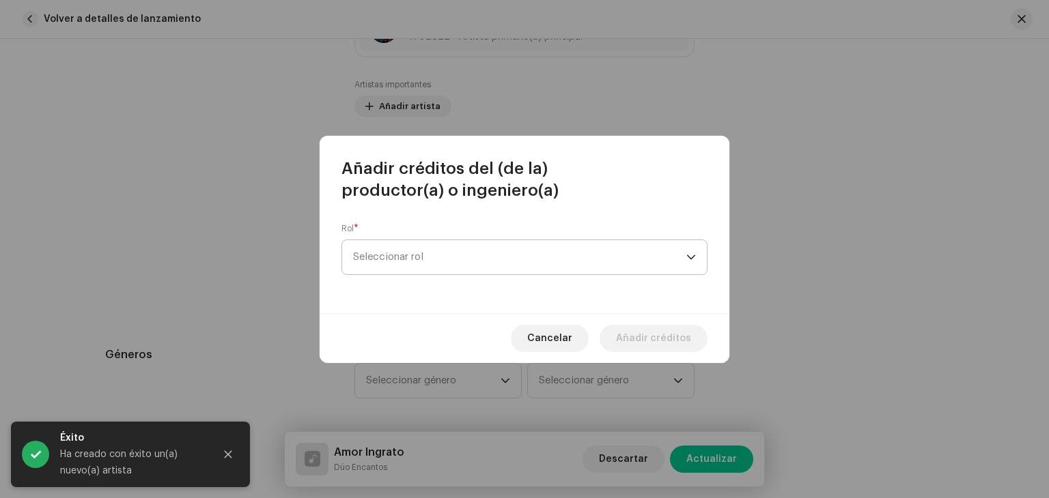
click at [458, 253] on span "Seleccionar rol" at bounding box center [519, 257] width 333 height 34
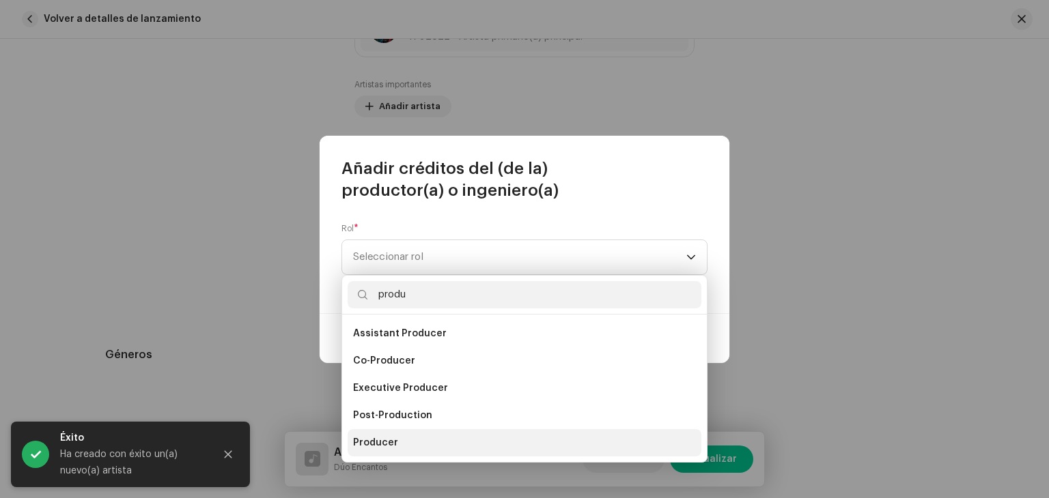
type input "produ"
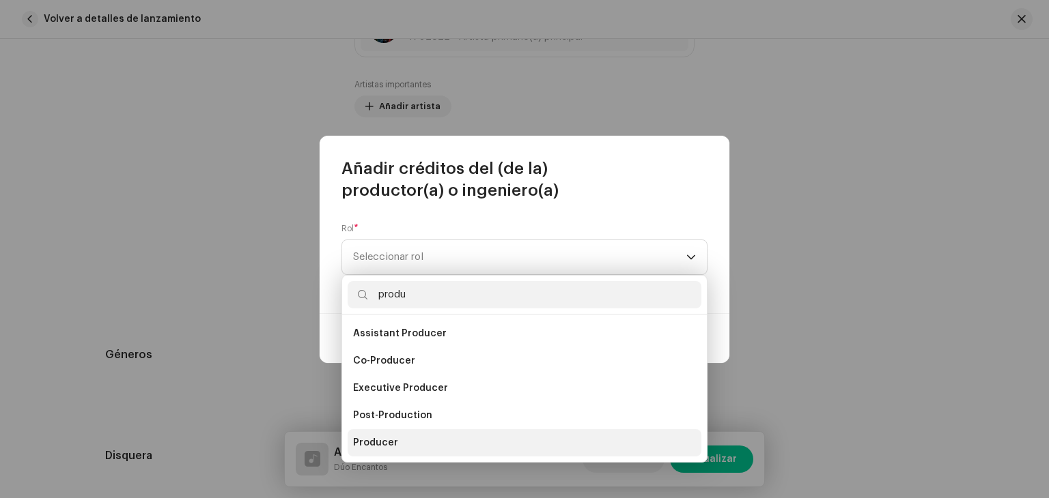
click at [396, 440] on li "Producer" at bounding box center [525, 442] width 354 height 27
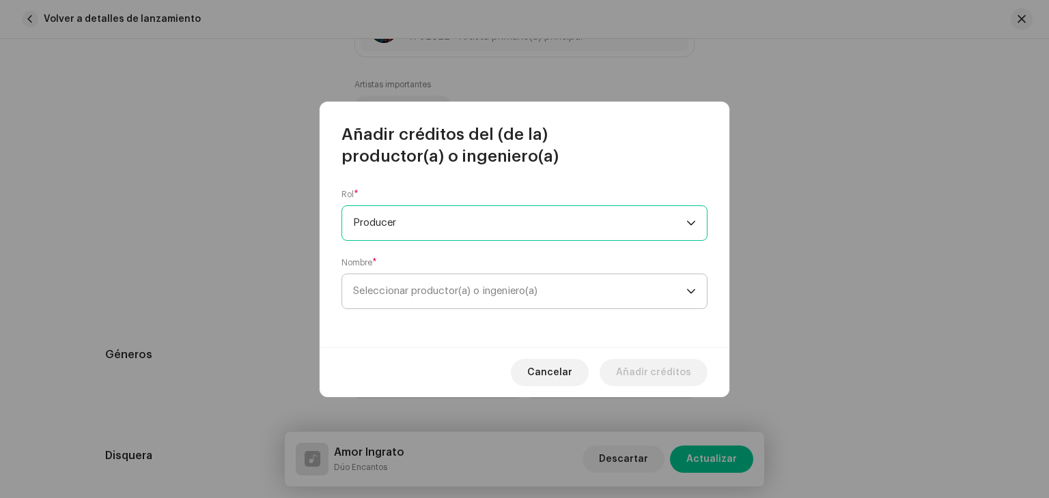
click at [440, 294] on span "Seleccionar productor(a) o ingeniero(a)" at bounding box center [445, 291] width 184 height 10
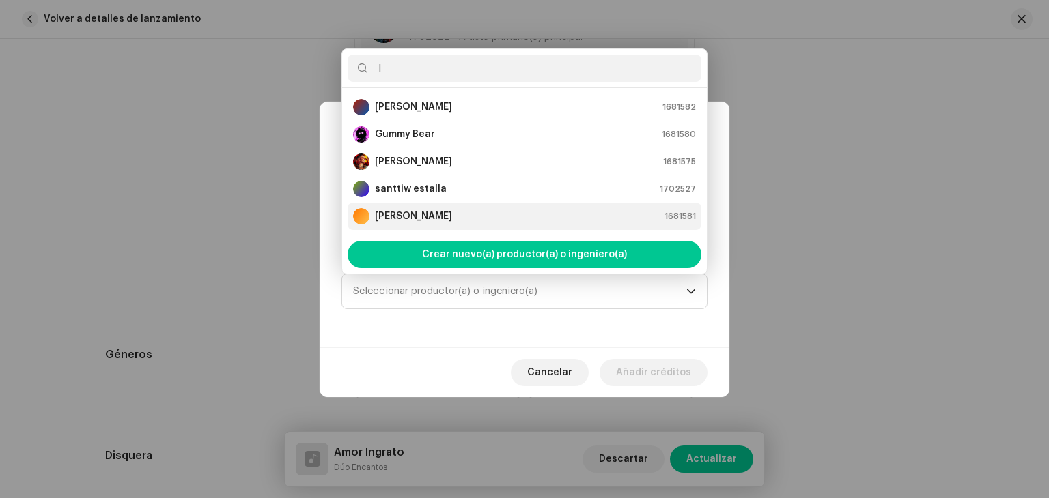
scroll to position [0, 0]
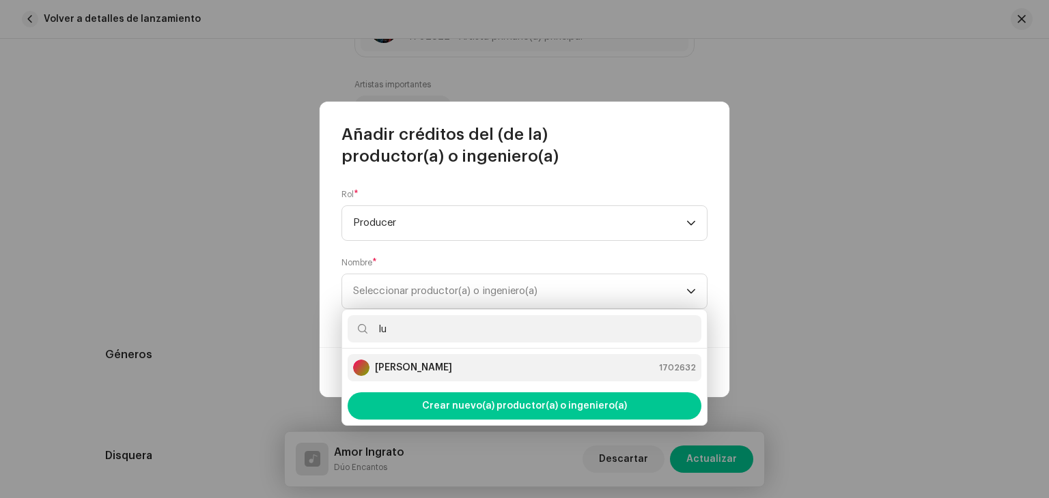
type input "lu"
click at [463, 367] on div "[PERSON_NAME] 1702632" at bounding box center [524, 368] width 343 height 16
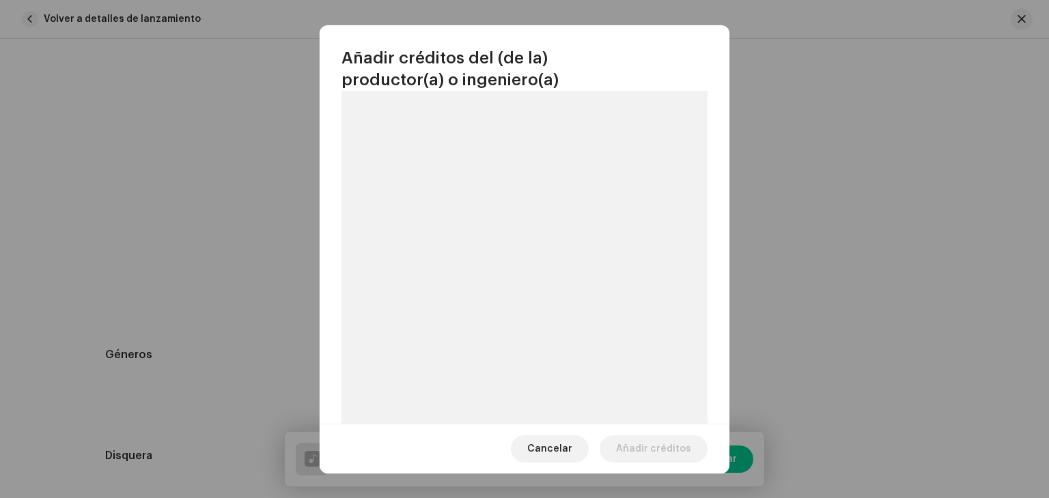
scroll to position [193, 0]
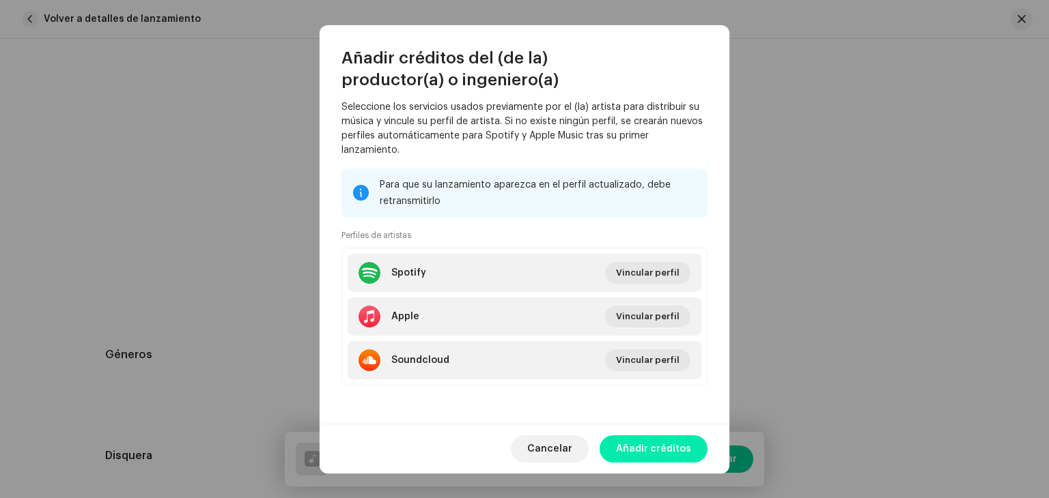
click at [666, 449] on span "Añadir créditos" at bounding box center [653, 449] width 75 height 27
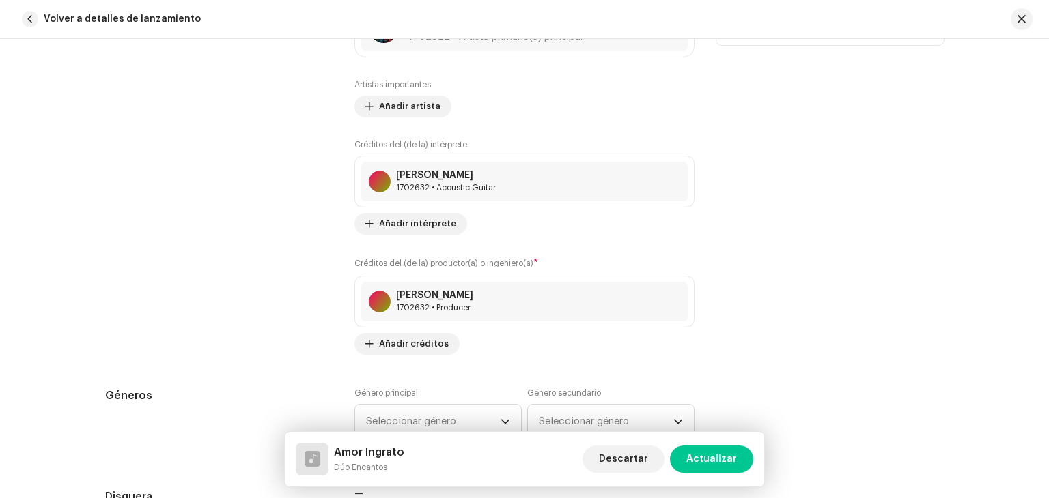
click at [754, 263] on div "Consejos Apple no permite cambios en el Nombre de Artista y la ID de Artista de…" at bounding box center [829, 152] width 227 height 406
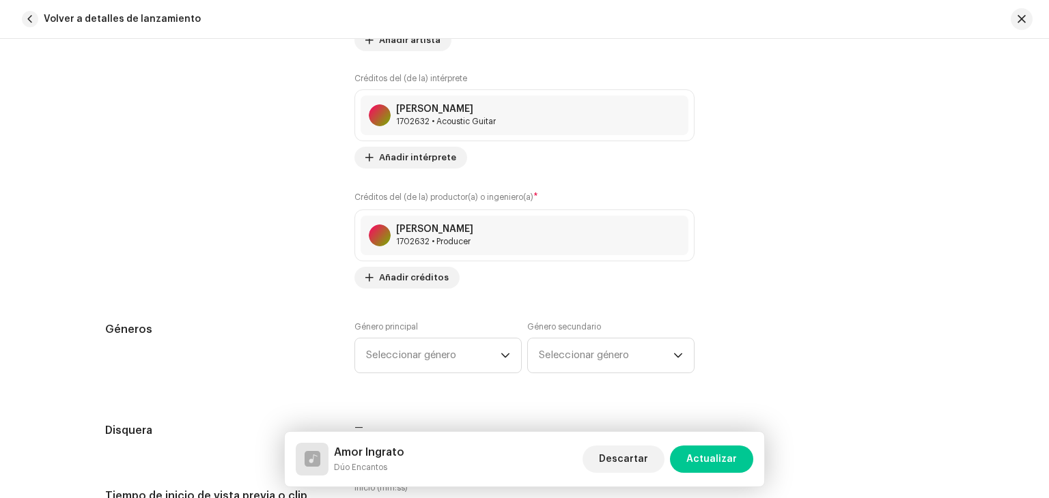
scroll to position [1093, 0]
click at [395, 285] on span "Añadir créditos" at bounding box center [414, 275] width 70 height 27
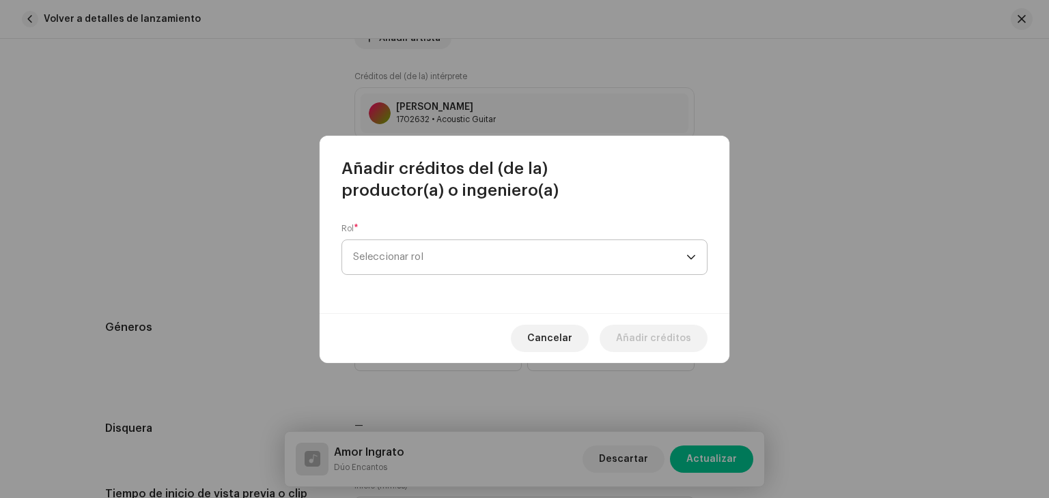
click at [453, 259] on span "Seleccionar rol" at bounding box center [519, 257] width 333 height 34
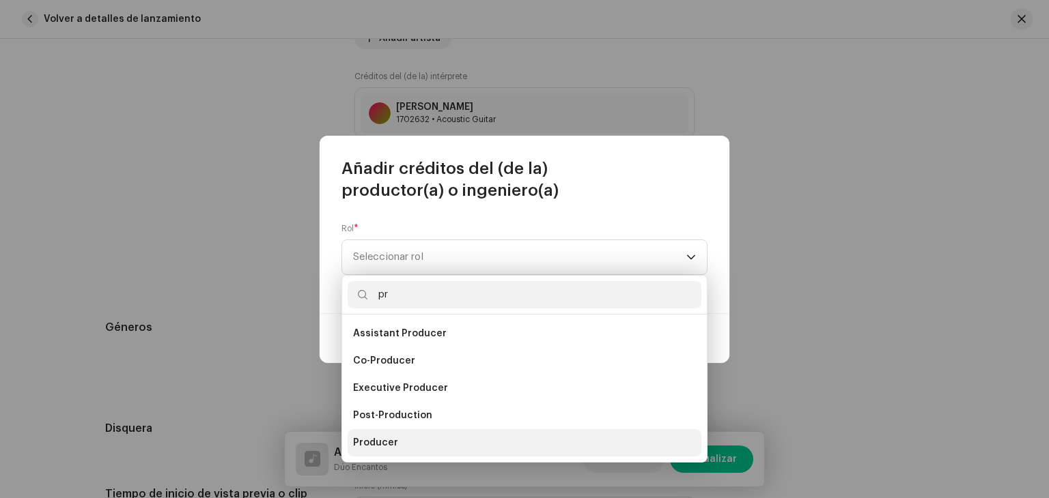
type input "pr"
click at [410, 432] on li "Producer" at bounding box center [525, 442] width 354 height 27
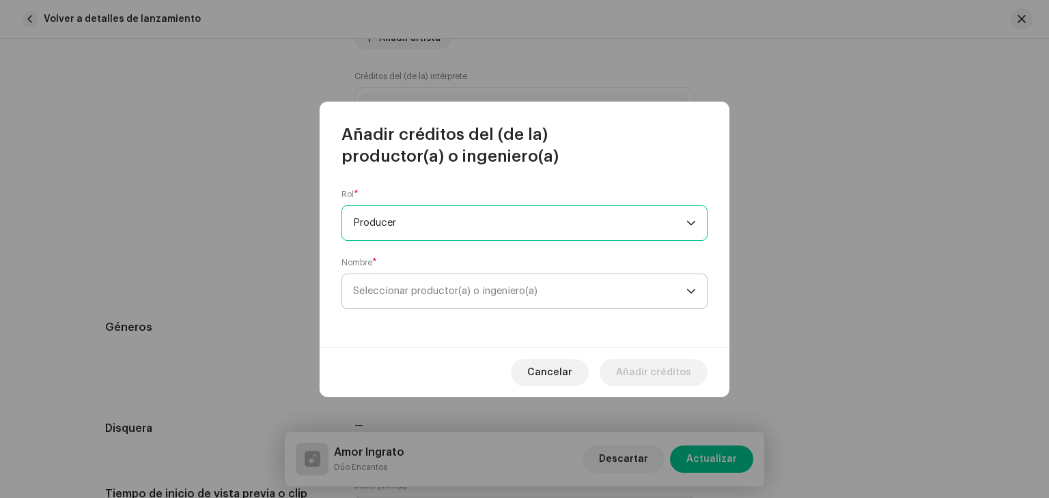
click at [427, 274] on p-select "Seleccionar productor(a) o ingeniero(a)" at bounding box center [524, 292] width 366 height 36
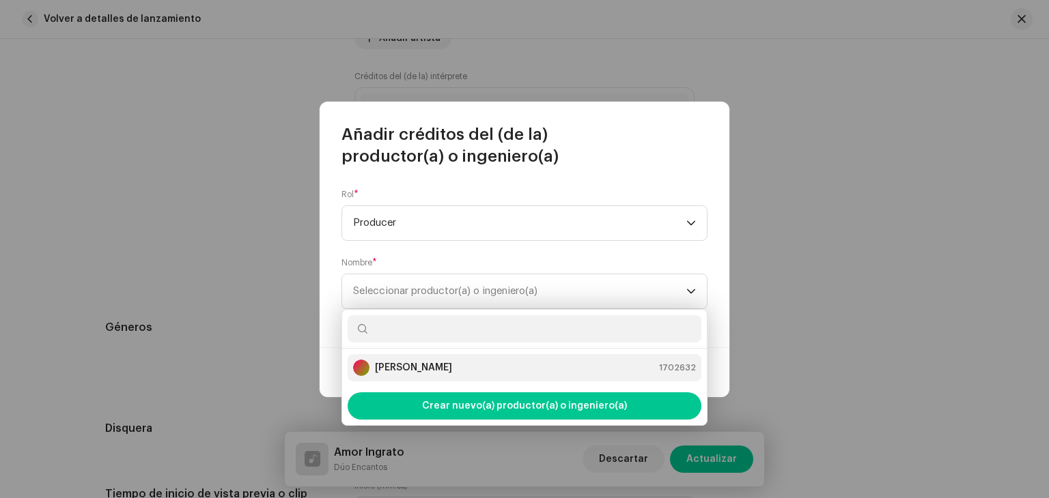
click at [432, 367] on strong "[PERSON_NAME]" at bounding box center [413, 368] width 77 height 14
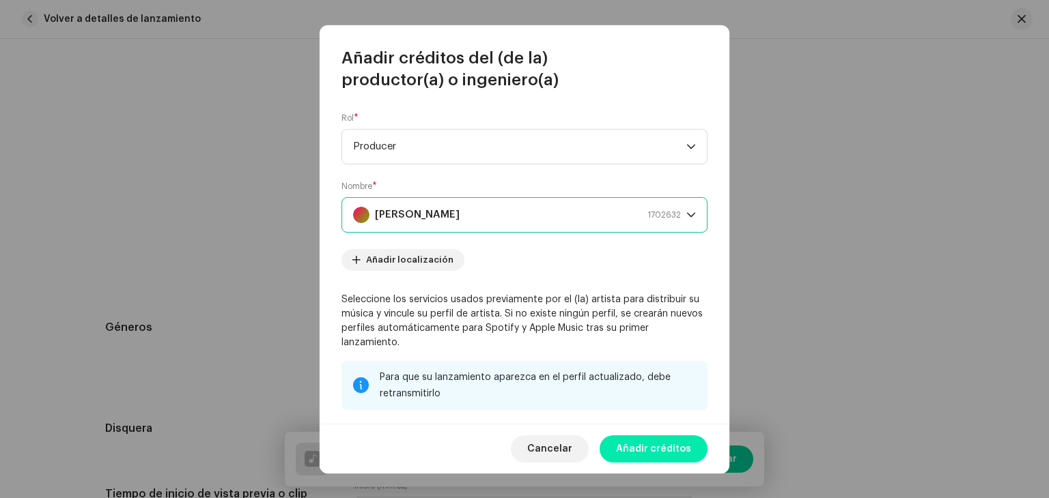
click at [655, 453] on span "Añadir créditos" at bounding box center [653, 449] width 75 height 27
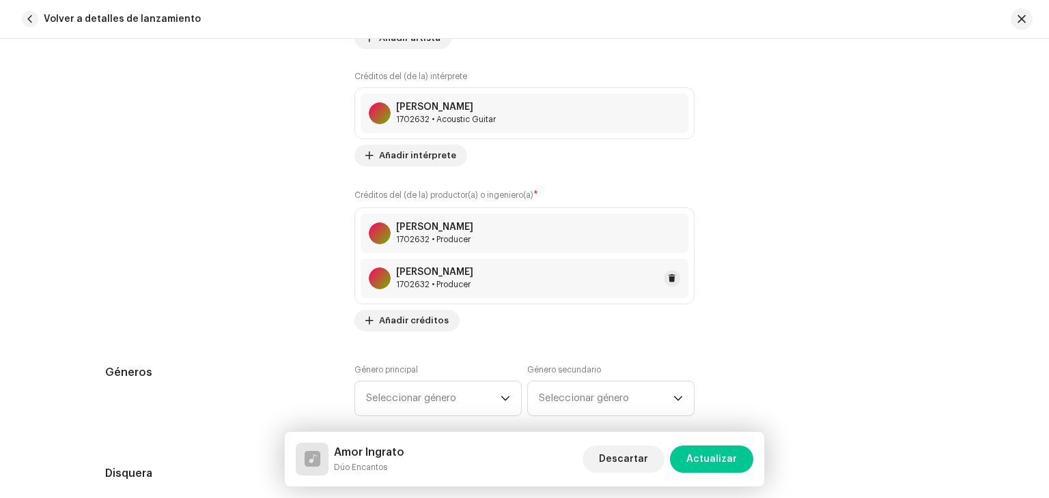
click at [502, 286] on div "[PERSON_NAME] 1702632 • Producer" at bounding box center [525, 279] width 328 height 40
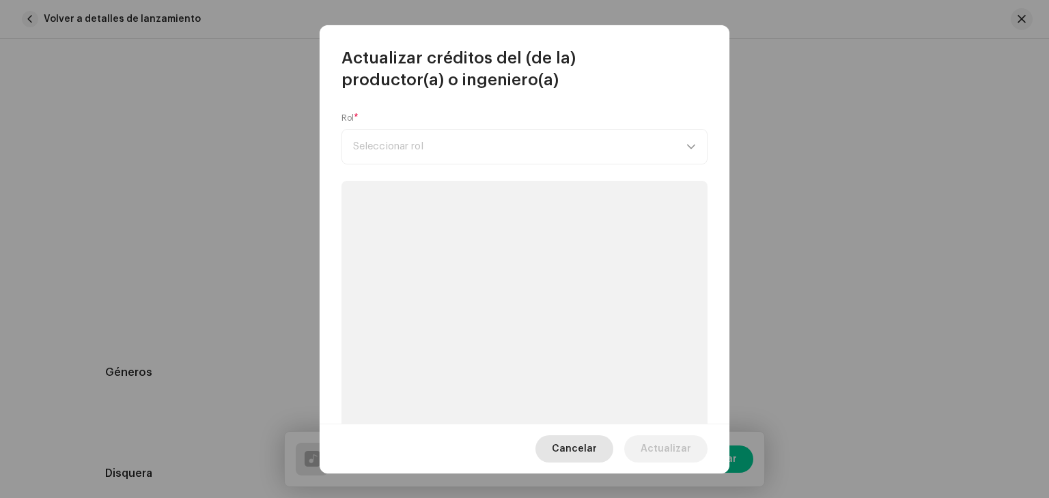
click at [604, 443] on button "Cancelar" at bounding box center [574, 449] width 78 height 27
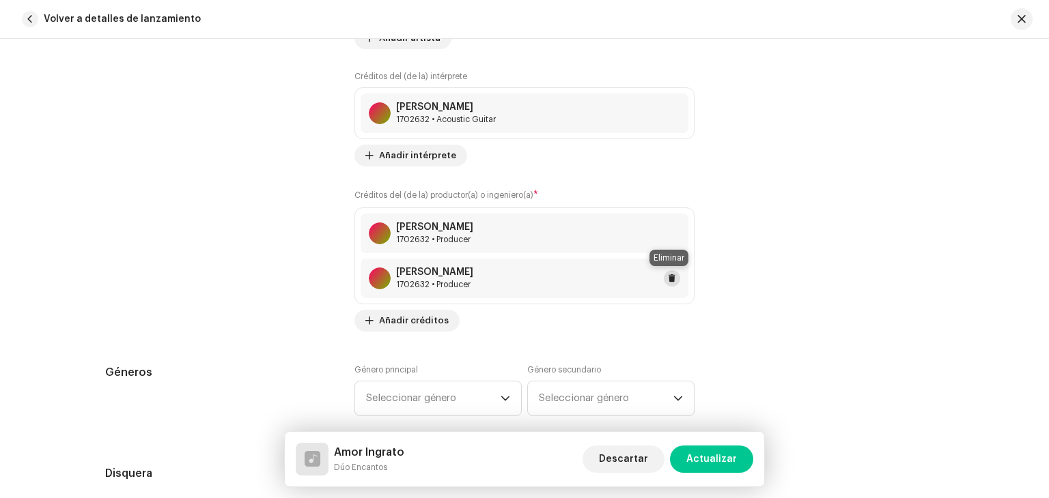
click at [669, 277] on span at bounding box center [672, 278] width 8 height 11
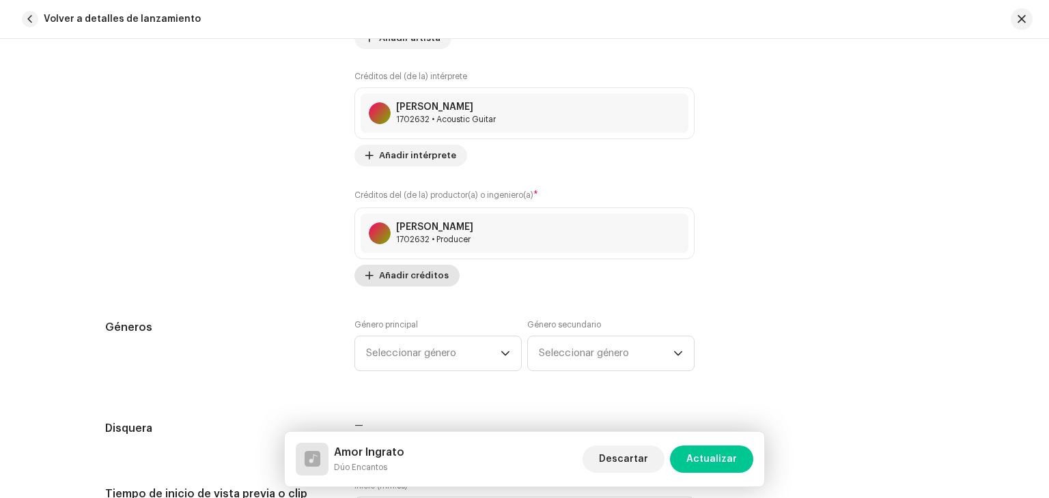
click at [410, 280] on span "Añadir créditos" at bounding box center [414, 275] width 70 height 27
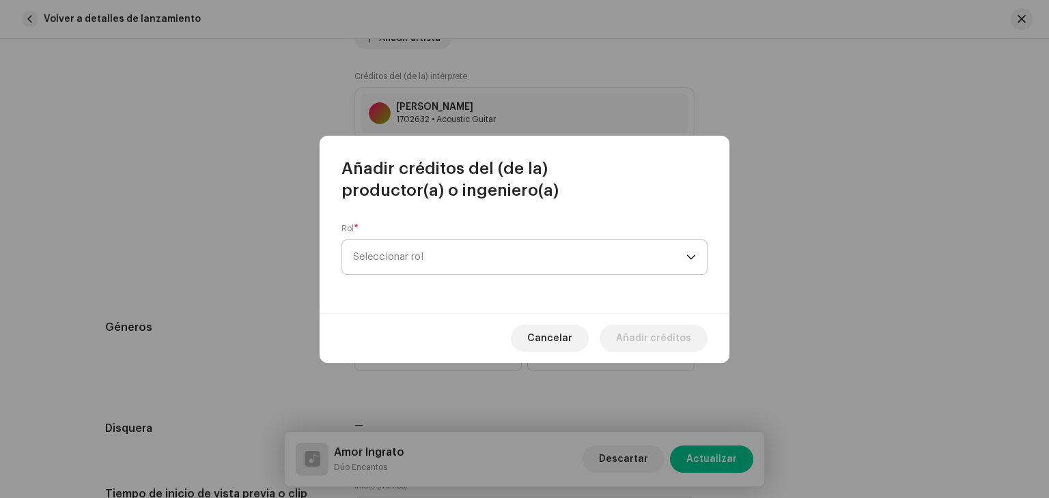
click at [519, 253] on span "Seleccionar rol" at bounding box center [519, 257] width 333 height 34
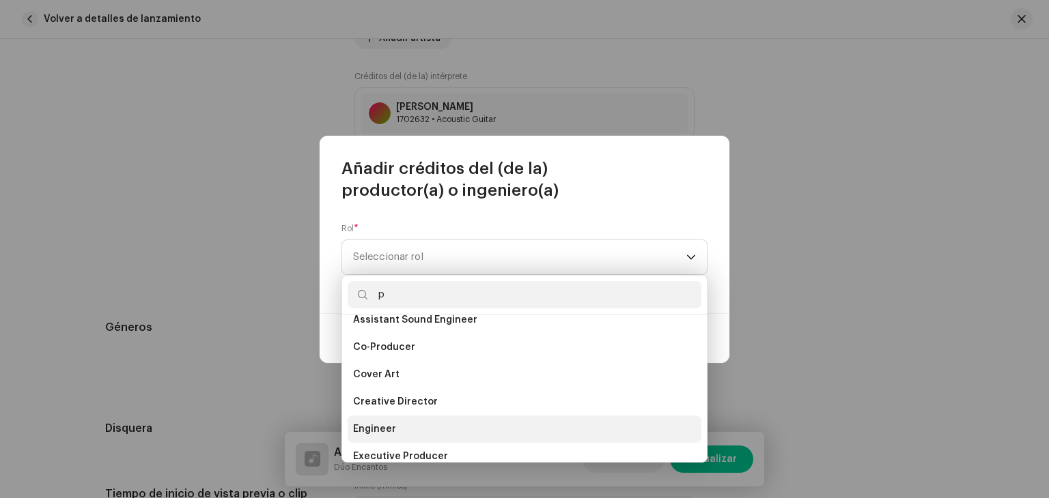
scroll to position [14, 0]
type input "pro"
click at [393, 432] on span "Producer" at bounding box center [375, 430] width 45 height 14
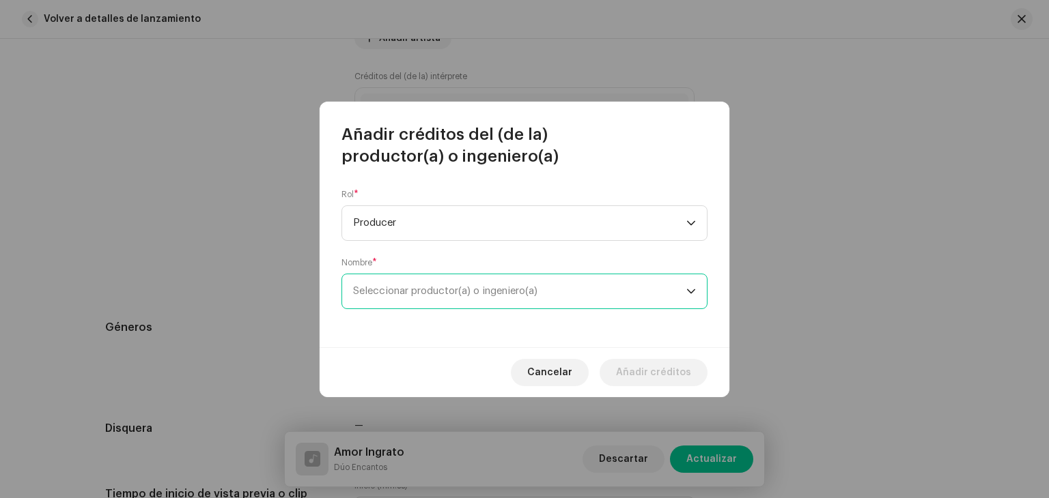
click at [435, 281] on span "Seleccionar productor(a) o ingeniero(a)" at bounding box center [519, 291] width 333 height 34
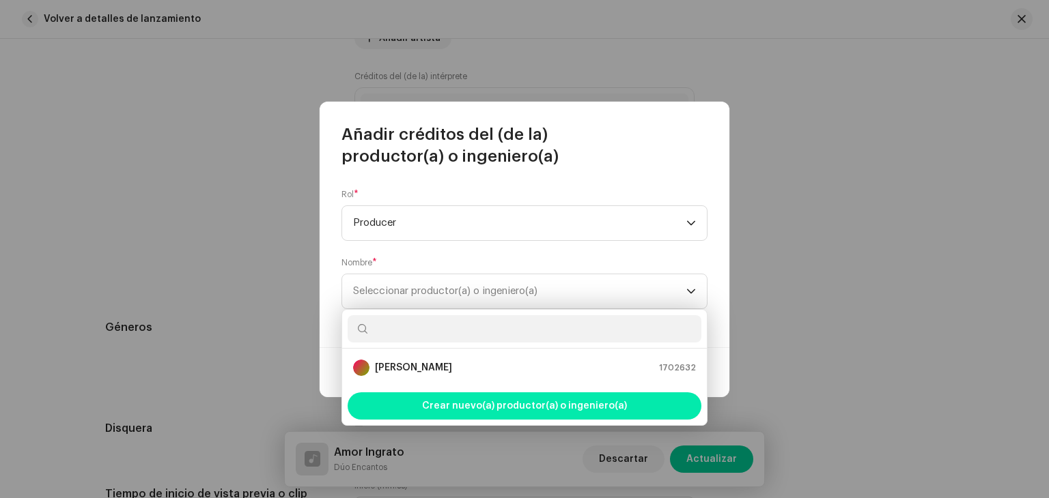
click at [475, 397] on span "Crear nuevo(a) productor(a) o ingeniero(a)" at bounding box center [524, 406] width 205 height 27
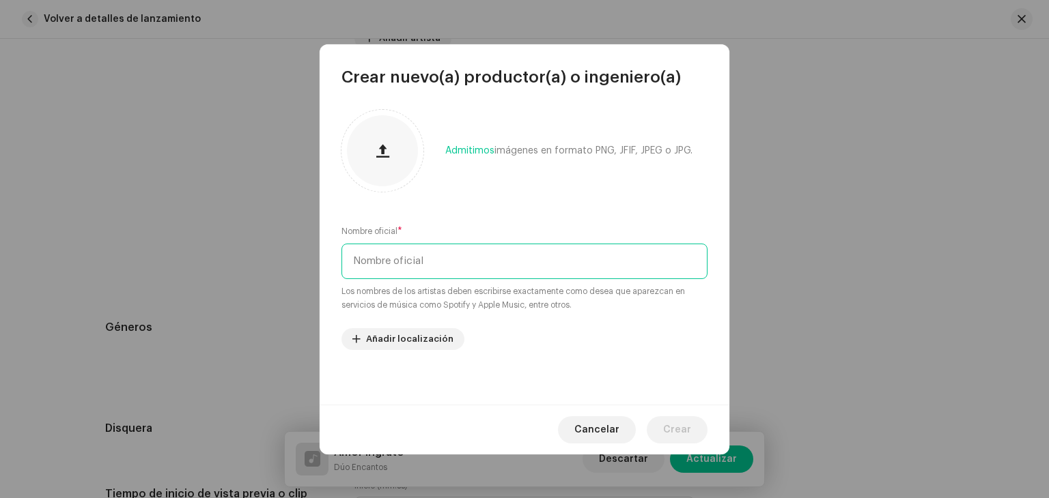
click at [434, 274] on input "text" at bounding box center [524, 262] width 366 height 36
paste input "[PERSON_NAME]"
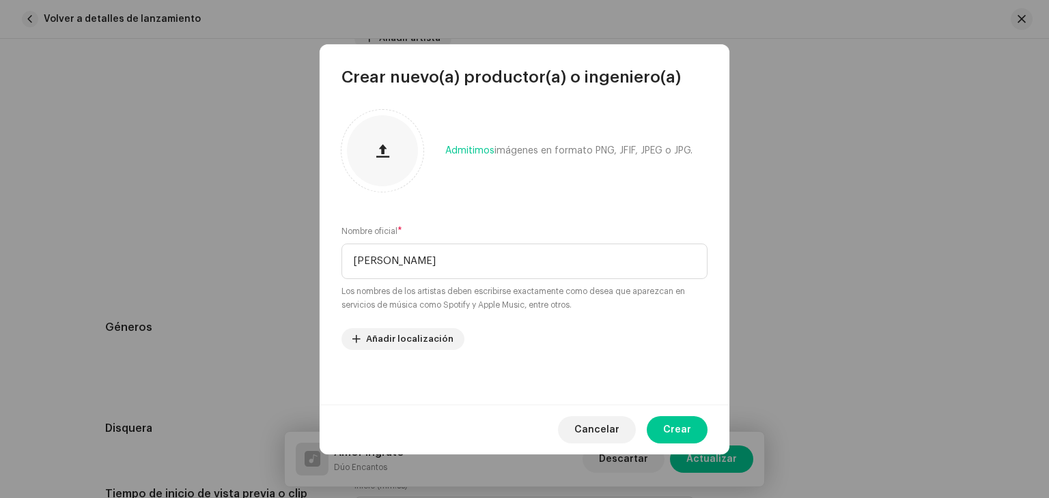
type input "[PERSON_NAME]"
click at [677, 425] on span "Crear" at bounding box center [677, 430] width 28 height 27
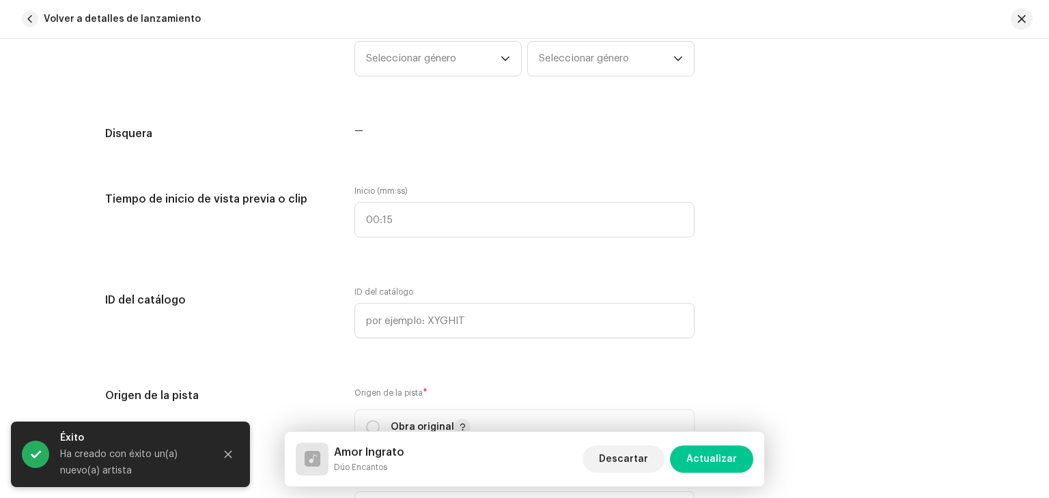
scroll to position [1434, 0]
click at [483, 160] on div "Detalles de la pista Complete los siguientes pasos para finalizar su pista. 1 d…" at bounding box center [524, 221] width 882 height 3167
click at [462, 82] on div "Género principal Seleccionar género Género secundario Seleccionar género" at bounding box center [524, 57] width 340 height 68
click at [465, 62] on span "Seleccionar género" at bounding box center [433, 57] width 135 height 34
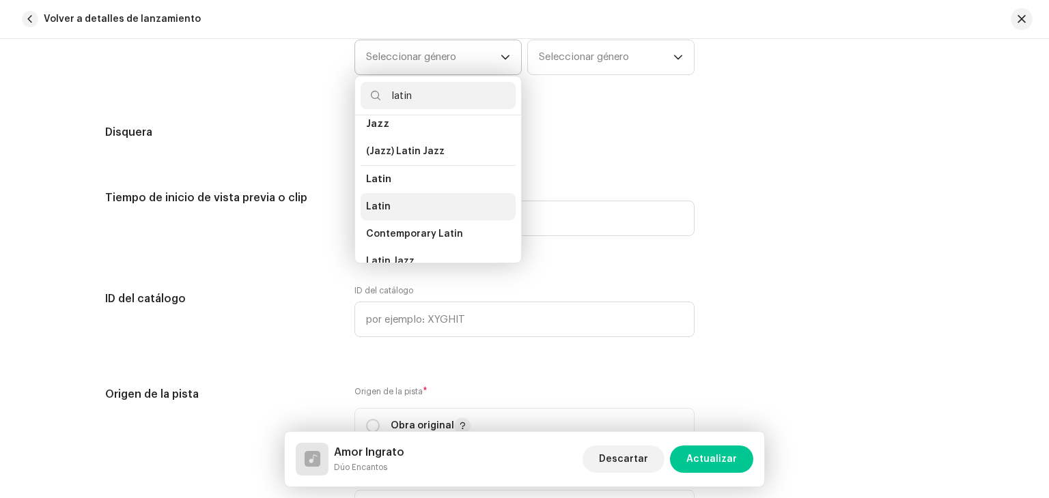
scroll to position [68, 0]
type input "latin"
click at [381, 198] on span "Latin" at bounding box center [378, 204] width 25 height 14
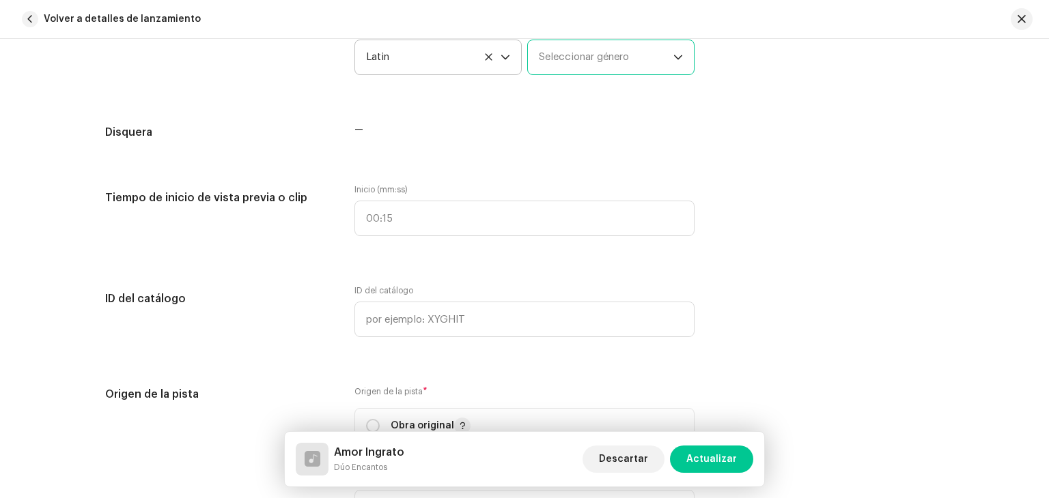
click at [582, 57] on span "Seleccionar género" at bounding box center [606, 57] width 135 height 34
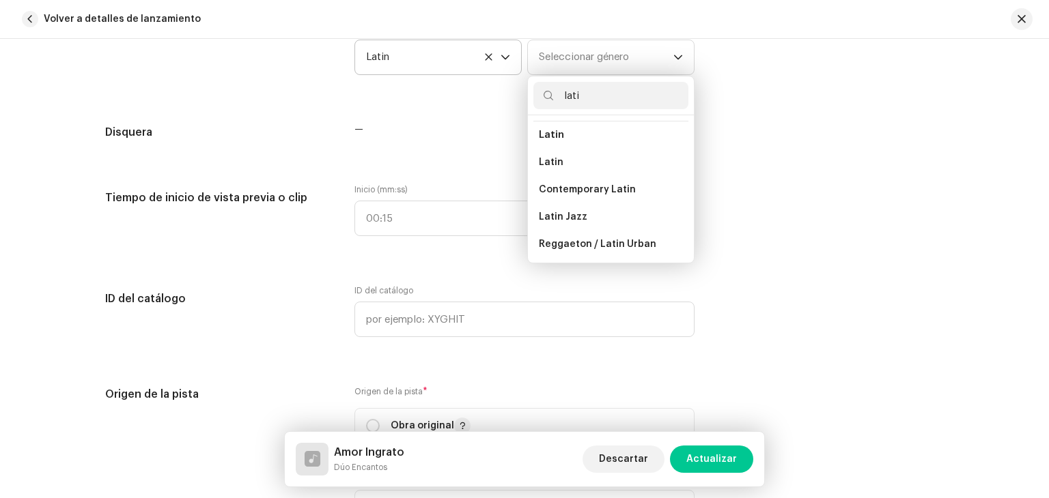
scroll to position [110, 0]
type input "latin"
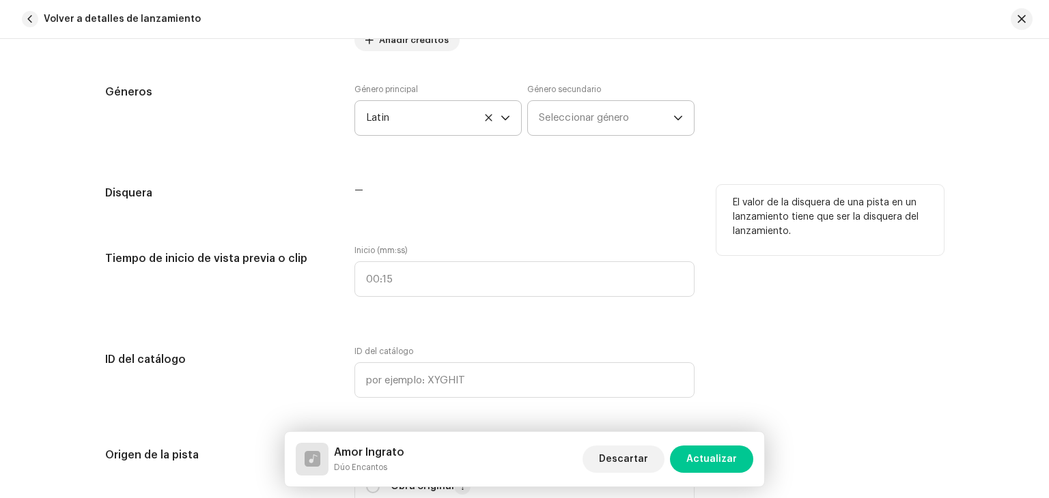
scroll to position [1366, 0]
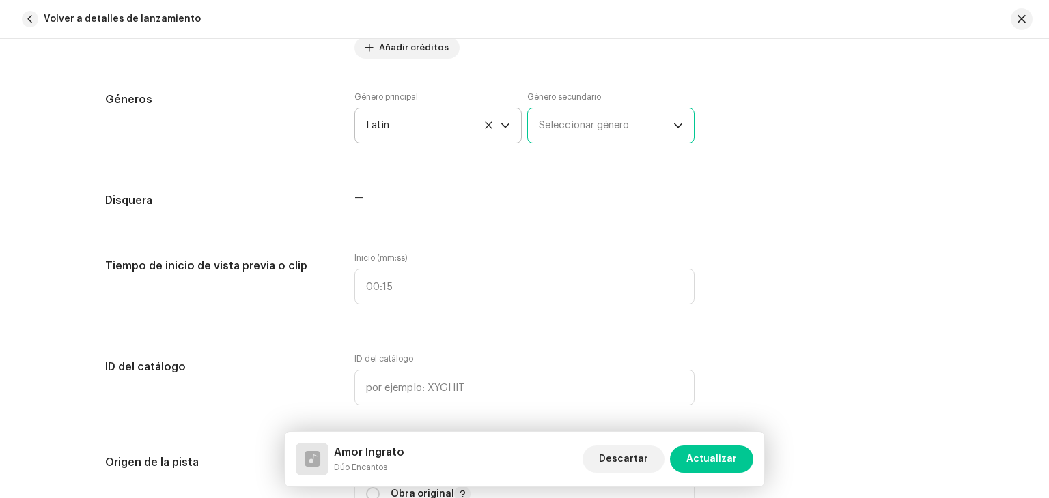
click at [594, 124] on span "Seleccionar género" at bounding box center [606, 126] width 135 height 34
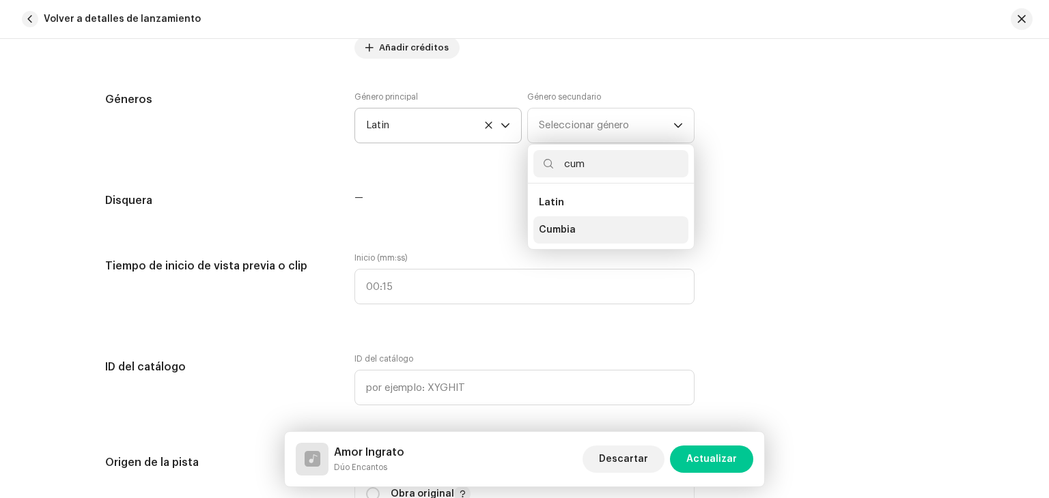
type input "cum"
click at [566, 231] on span "Cumbia" at bounding box center [557, 230] width 37 height 14
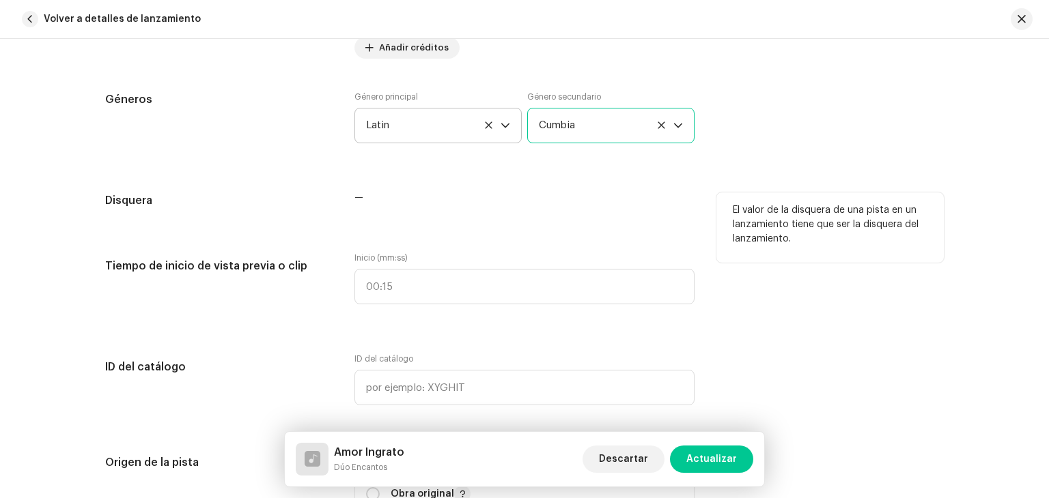
click at [610, 198] on div "—" at bounding box center [524, 198] width 340 height 11
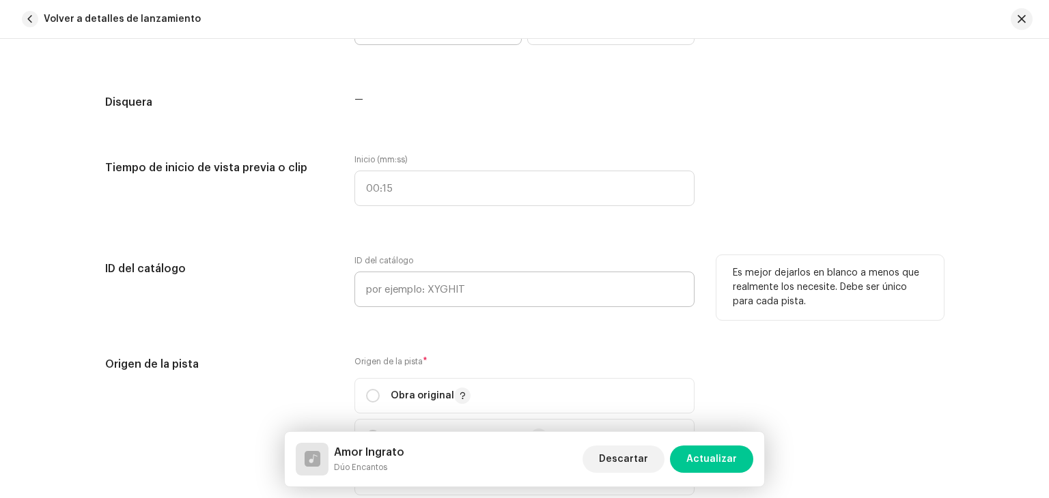
scroll to position [1502, 0]
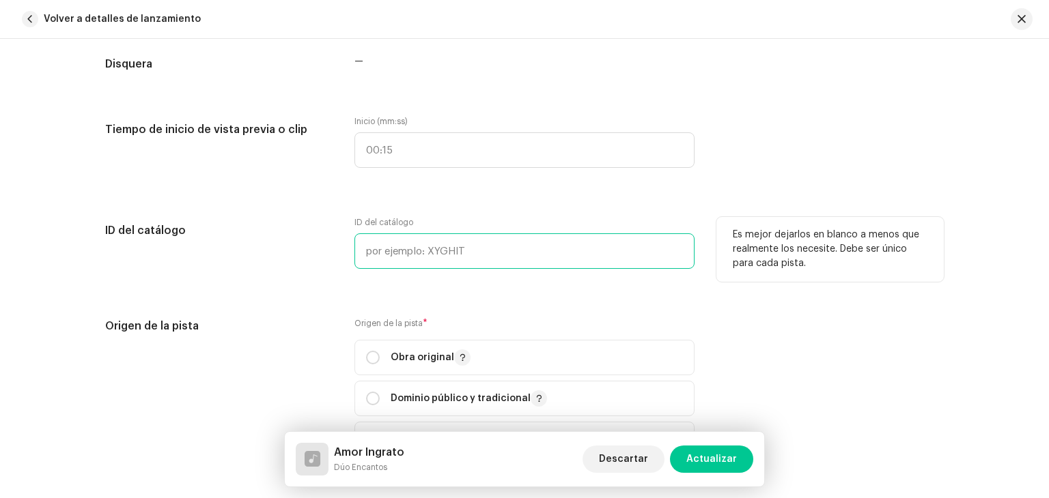
click at [418, 256] on input "text" at bounding box center [524, 252] width 340 height 36
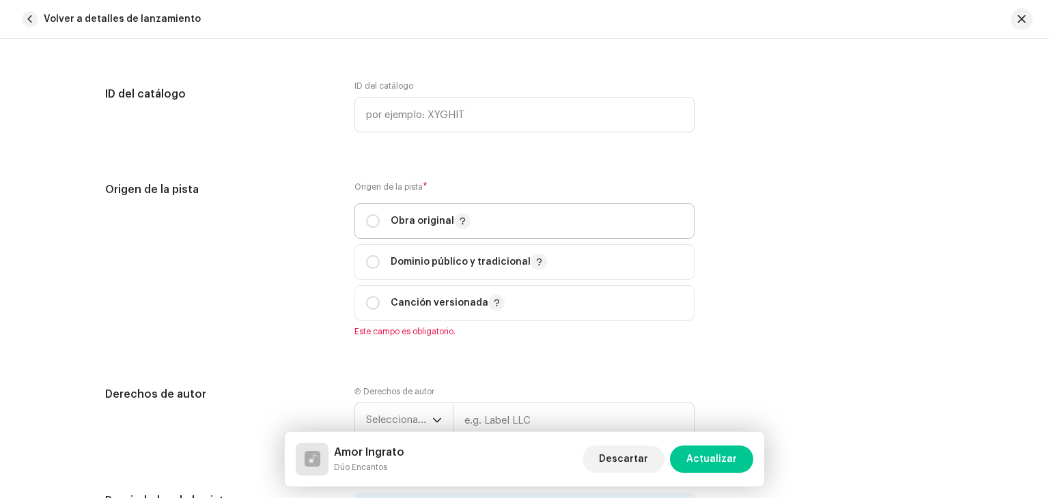
click at [401, 219] on p "Obra original" at bounding box center [431, 221] width 80 height 16
radio input "true"
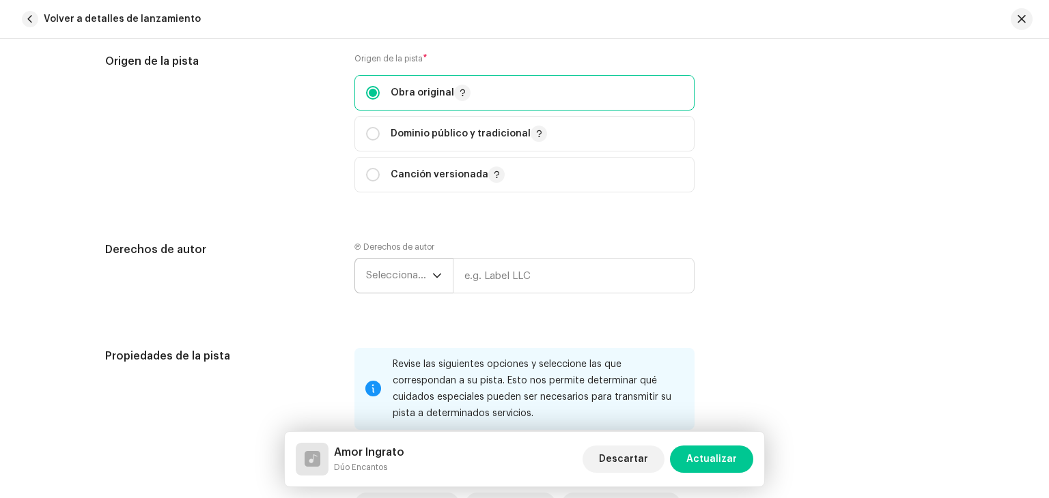
scroll to position [1775, 0]
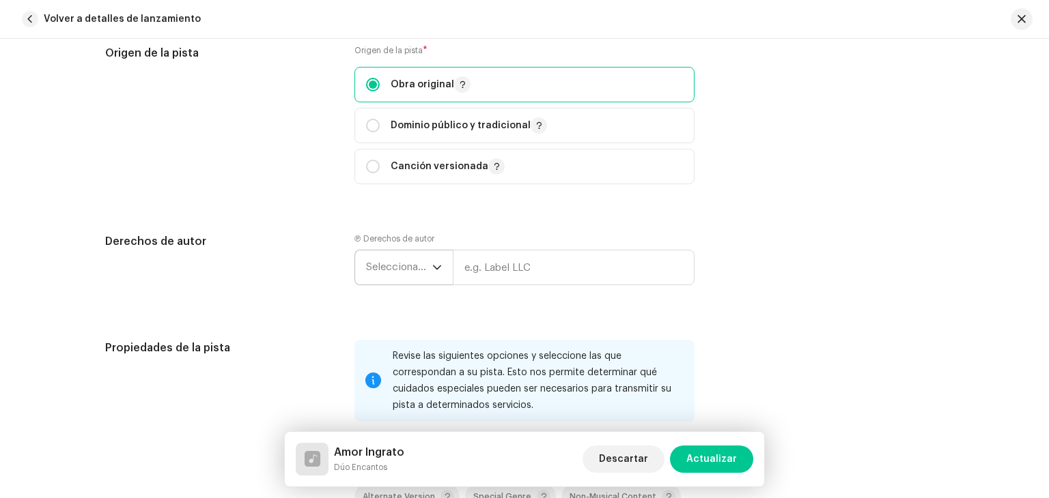
click at [421, 262] on span "Seleccionar año" at bounding box center [399, 268] width 66 height 34
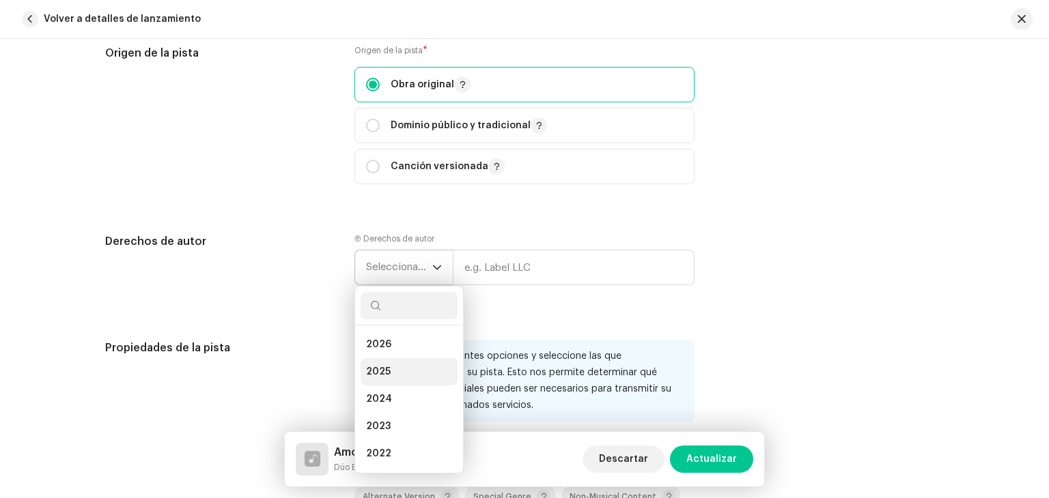
click at [388, 363] on li "2025" at bounding box center [409, 371] width 97 height 27
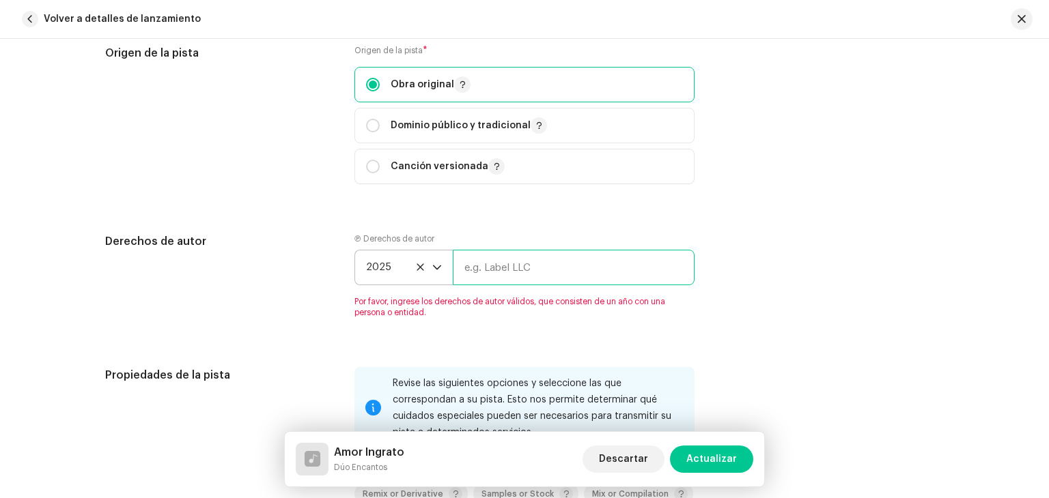
click at [489, 271] on input "text" at bounding box center [574, 268] width 242 height 36
type input "Dúo Encantos"
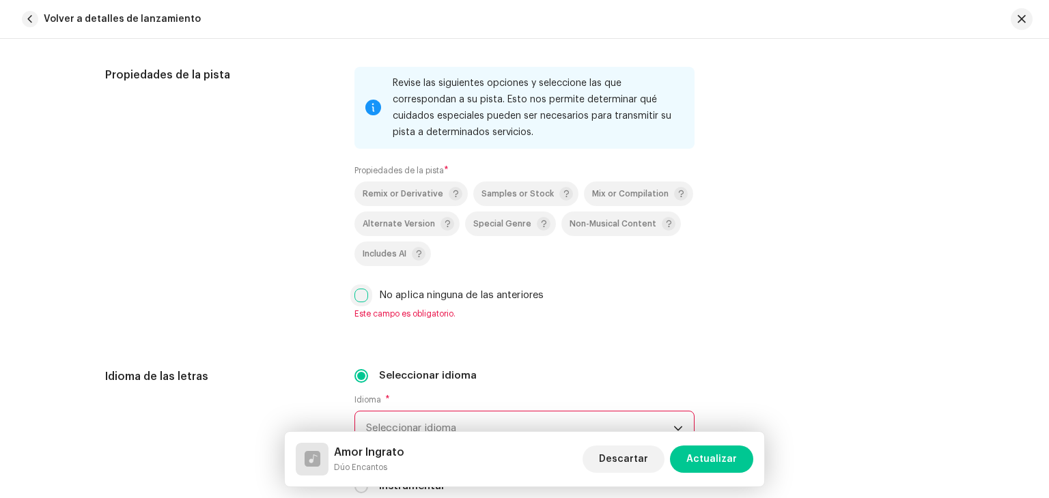
click at [364, 300] on input "No aplica ninguna de las anteriores" at bounding box center [361, 296] width 14 height 14
checkbox input "true"
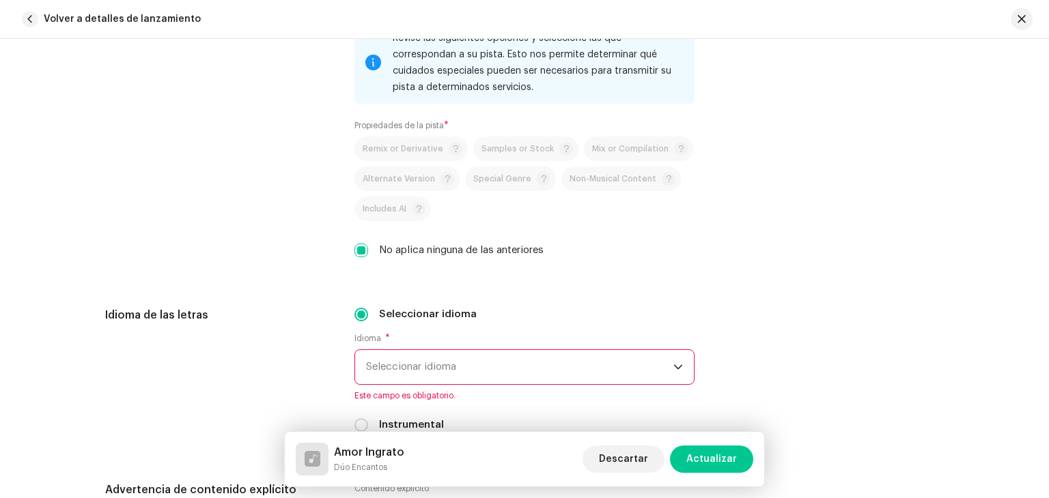
scroll to position [2185, 0]
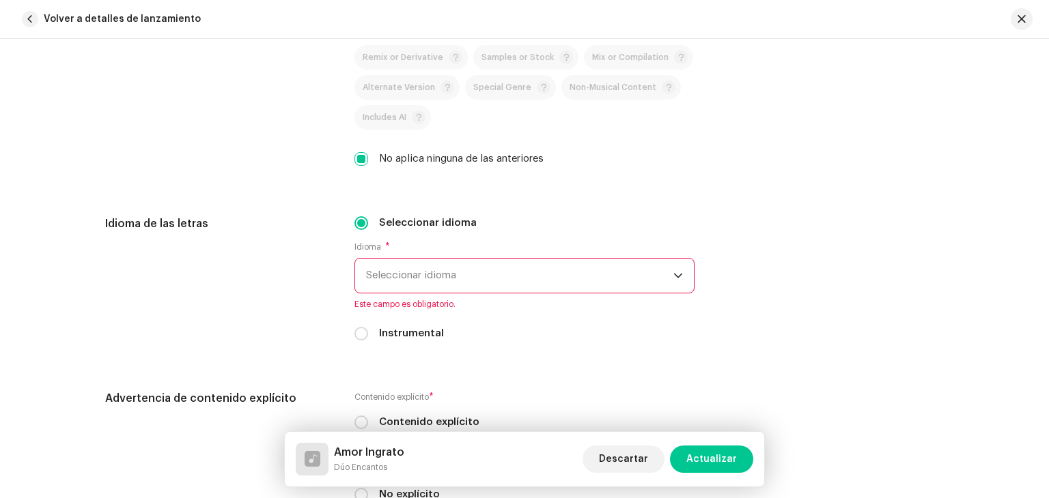
click at [436, 286] on span "Seleccionar idioma" at bounding box center [519, 276] width 307 height 34
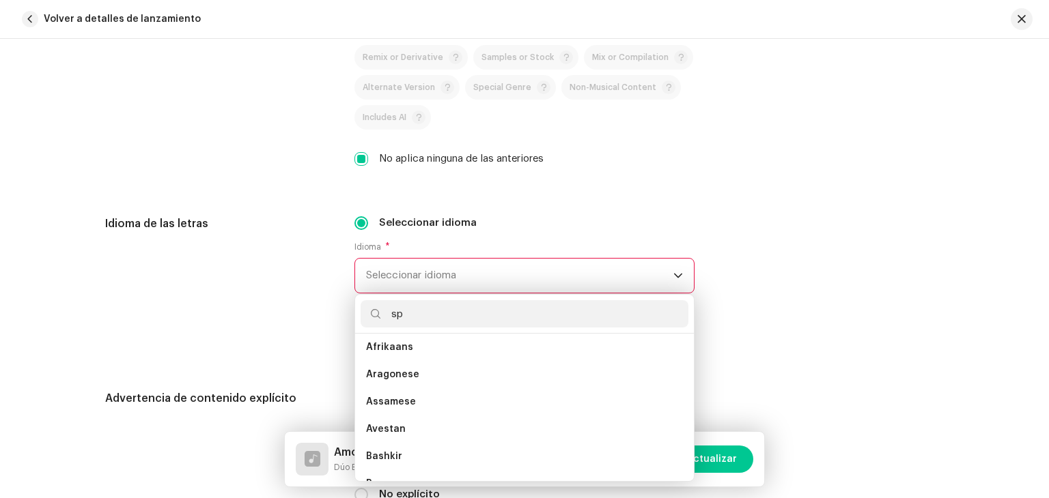
scroll to position [0, 0]
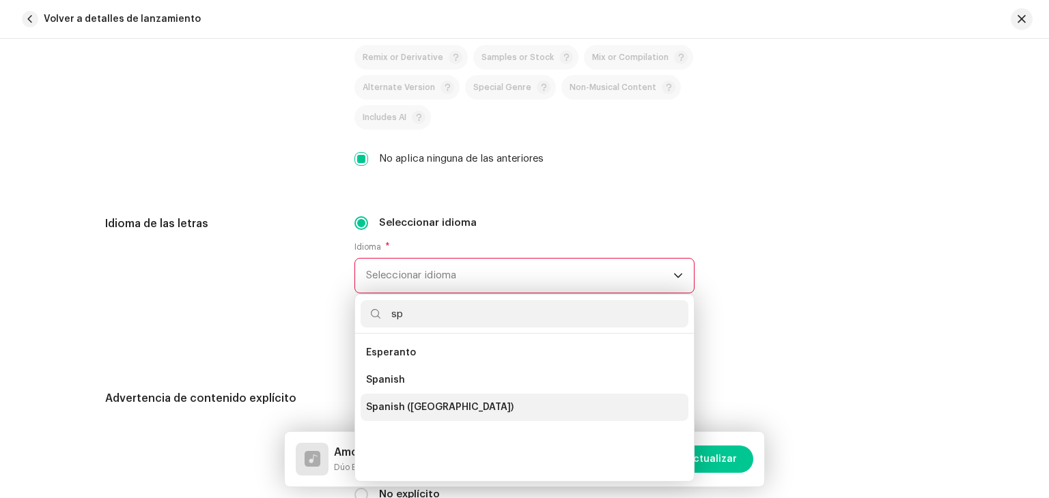
type input "sp"
click at [414, 403] on span "Spanish ([GEOGRAPHIC_DATA])" at bounding box center [439, 408] width 147 height 14
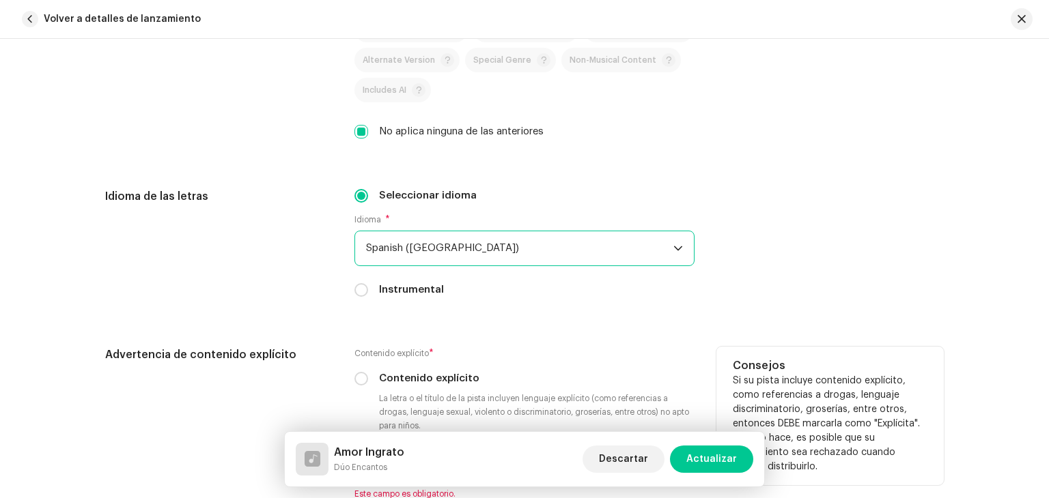
scroll to position [2322, 0]
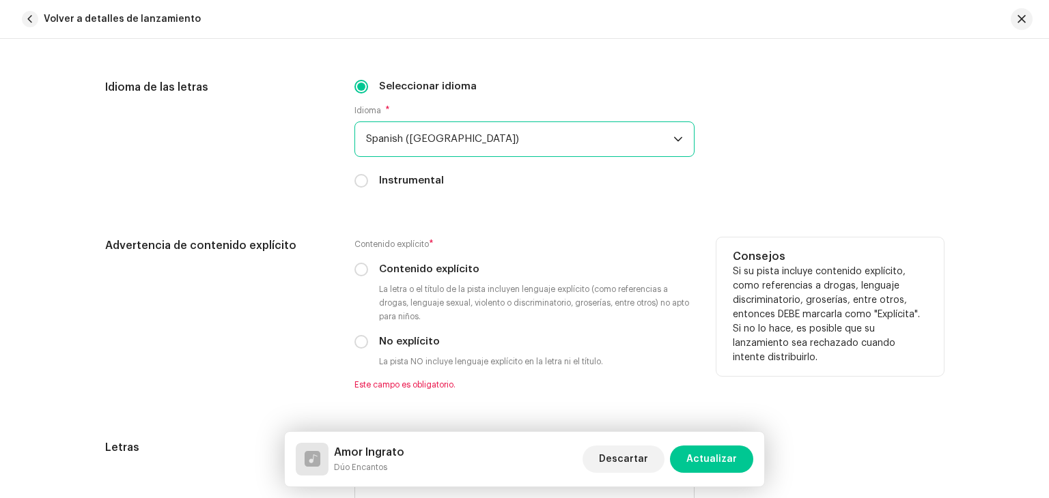
click at [375, 355] on div "Contenido explícito * Contenido explícito La letra o el título de la pista incl…" at bounding box center [524, 314] width 340 height 153
click at [375, 348] on div "No explícito" at bounding box center [524, 342] width 340 height 15
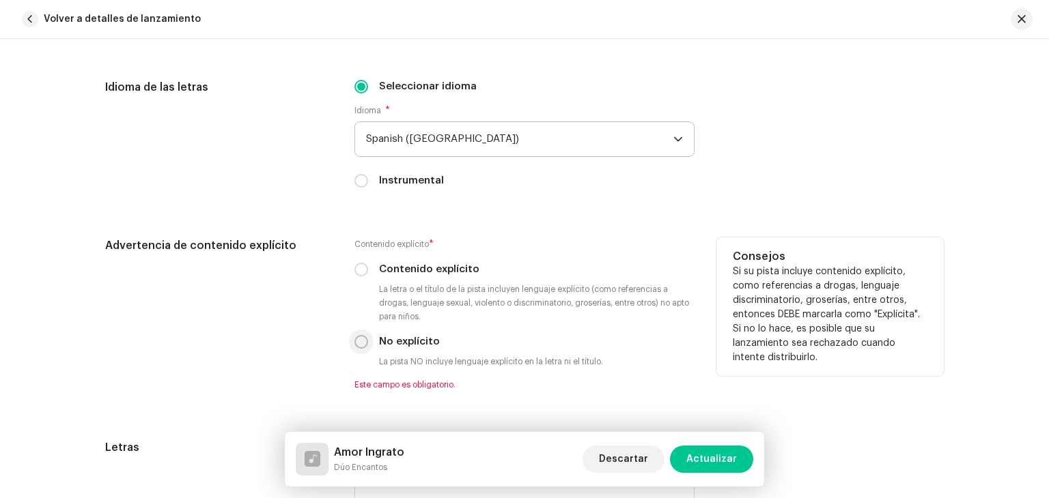
click at [354, 345] on input "No explícito" at bounding box center [361, 342] width 14 height 14
radio input "true"
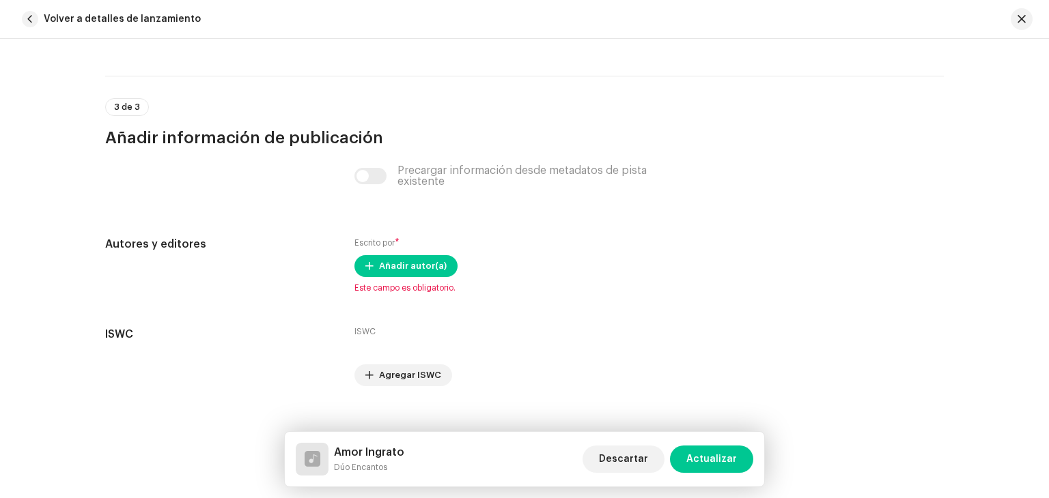
scroll to position [2800, 0]
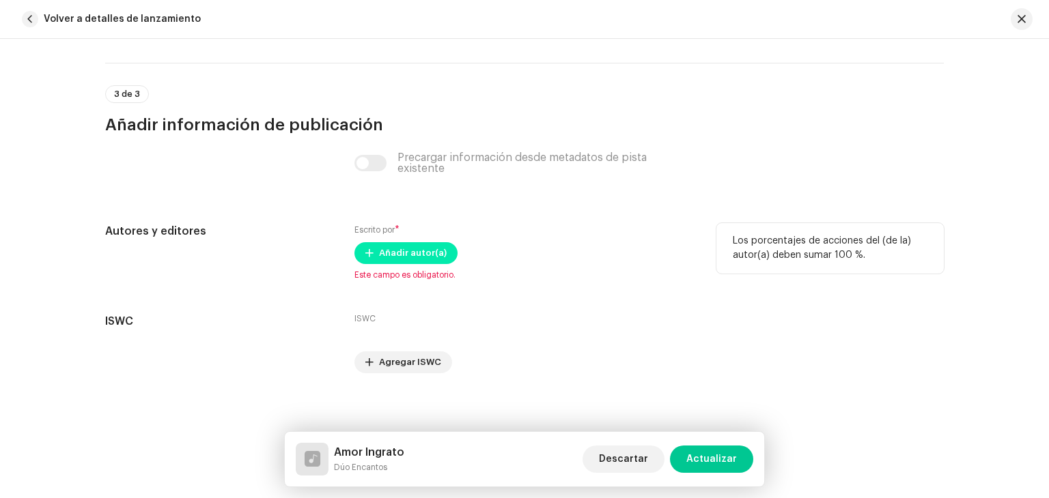
click at [391, 255] on span "Añadir autor(a)" at bounding box center [413, 253] width 68 height 27
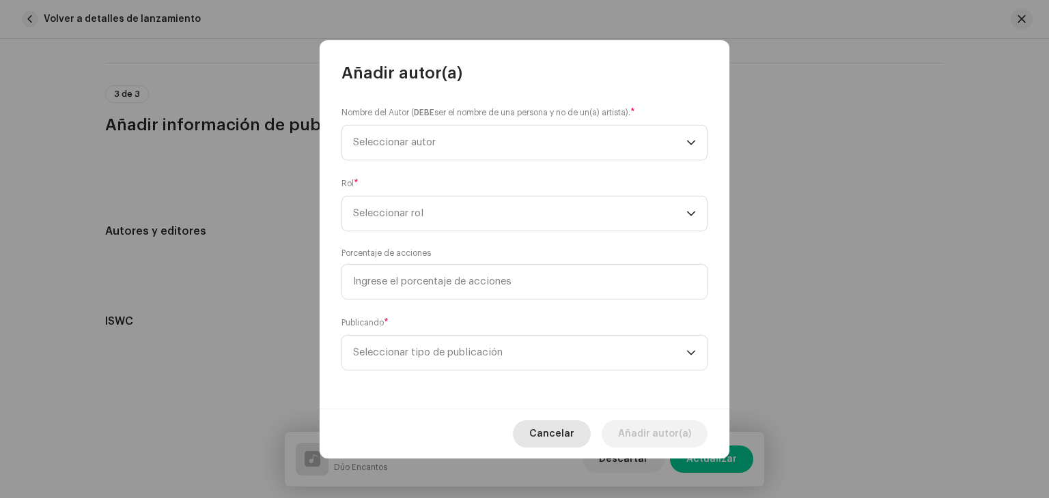
click at [563, 300] on div "Añadir autor(a) Nombre del Autor ( DEBE ser el nombre de una persona y no de un…" at bounding box center [525, 249] width 410 height 419
click at [405, 133] on span "Seleccionar autor" at bounding box center [519, 143] width 333 height 34
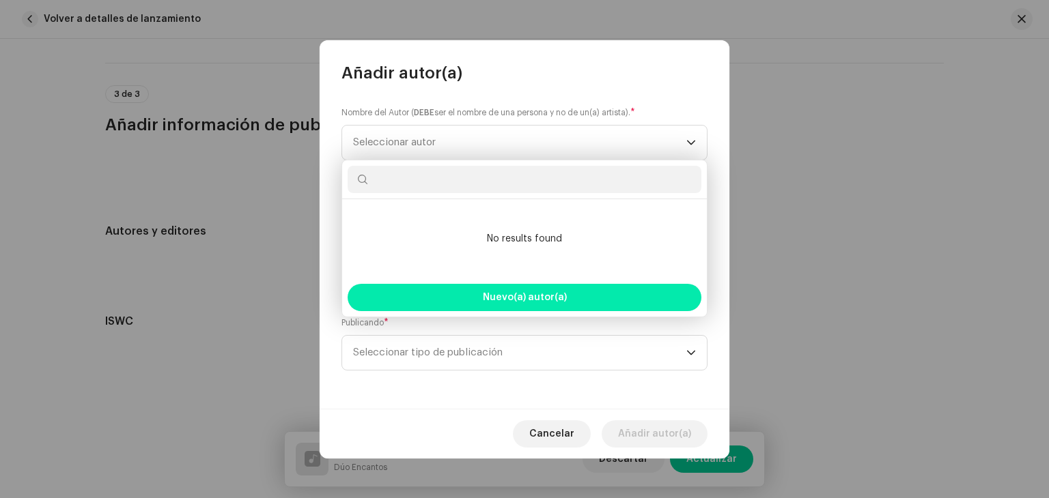
click at [500, 290] on button "Nuevo(a) autor(a)" at bounding box center [525, 297] width 354 height 27
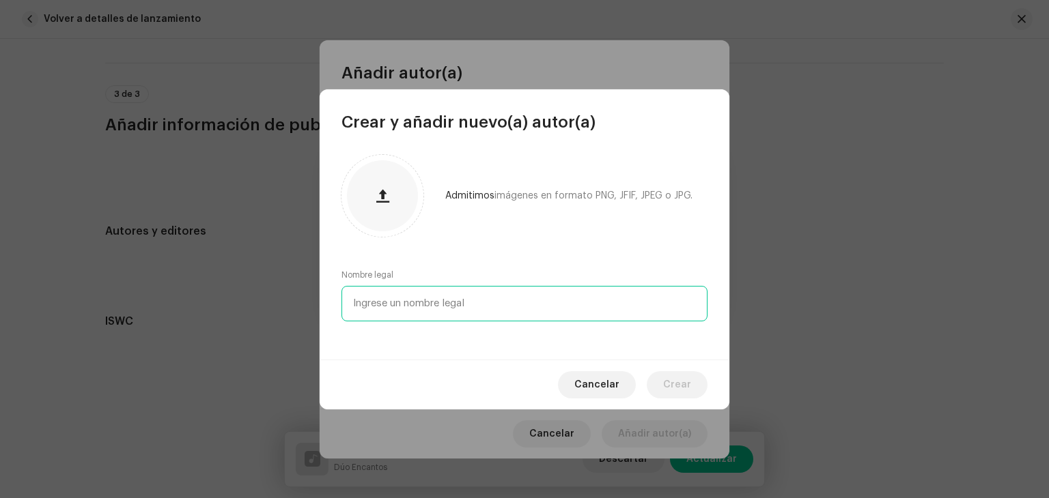
click at [415, 307] on input "text" at bounding box center [524, 304] width 366 height 36
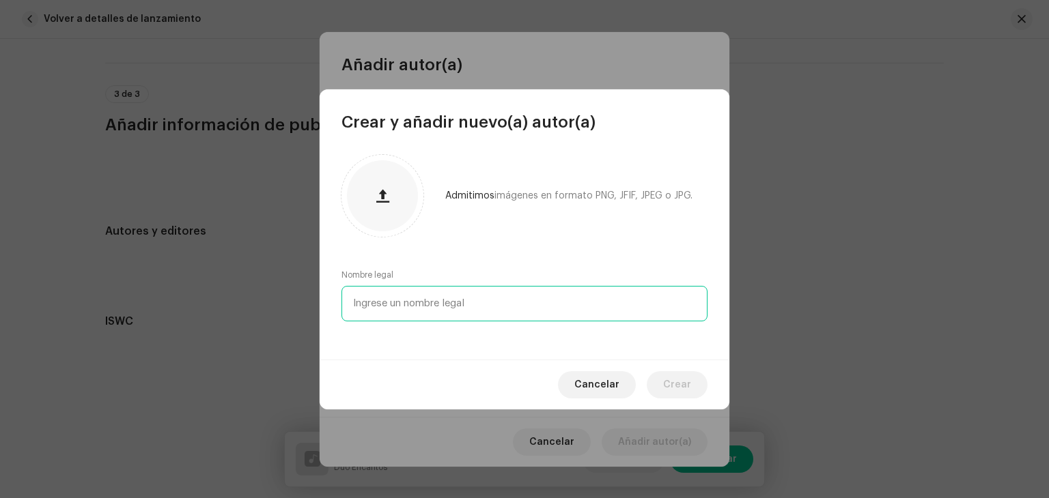
paste input "[PERSON_NAME]"
type input "[PERSON_NAME]"
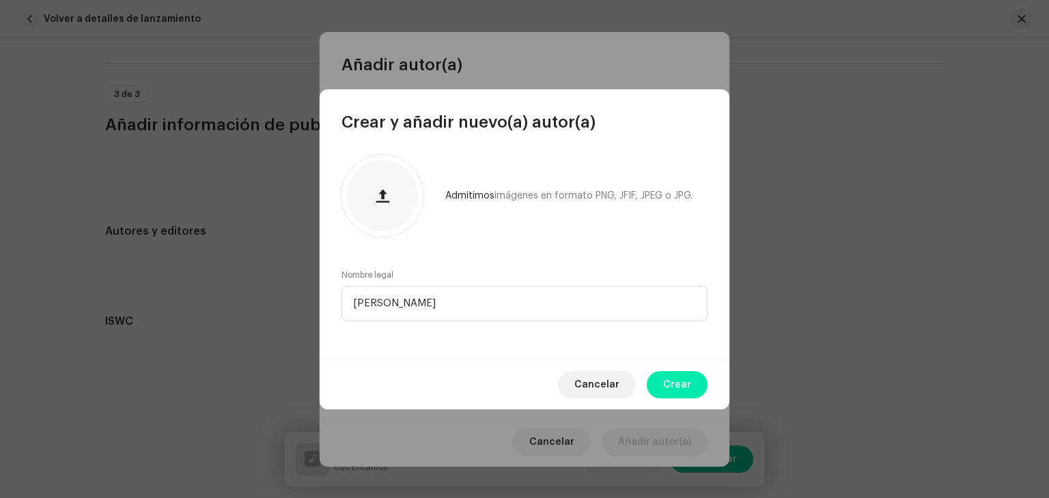
click at [671, 379] on span "Crear" at bounding box center [677, 384] width 28 height 27
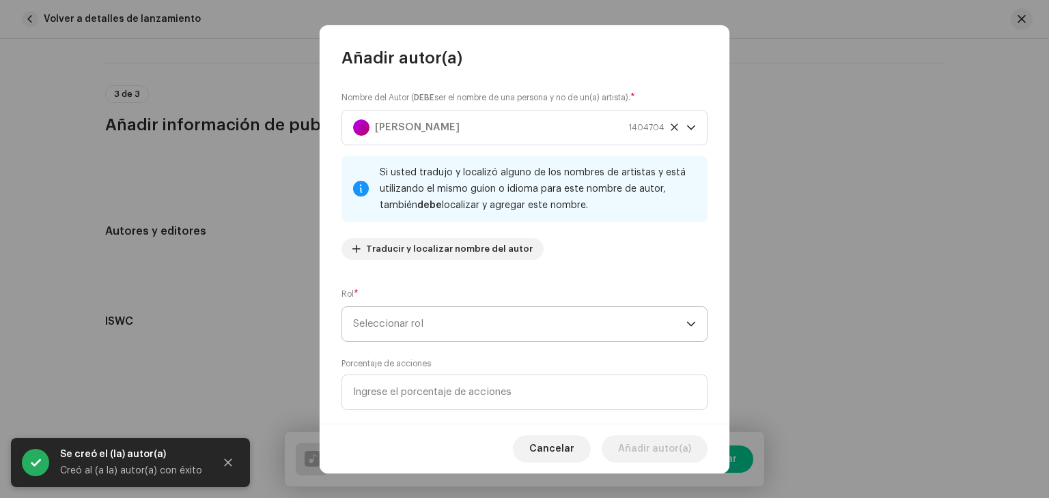
click at [407, 321] on span "Seleccionar rol" at bounding box center [519, 324] width 333 height 34
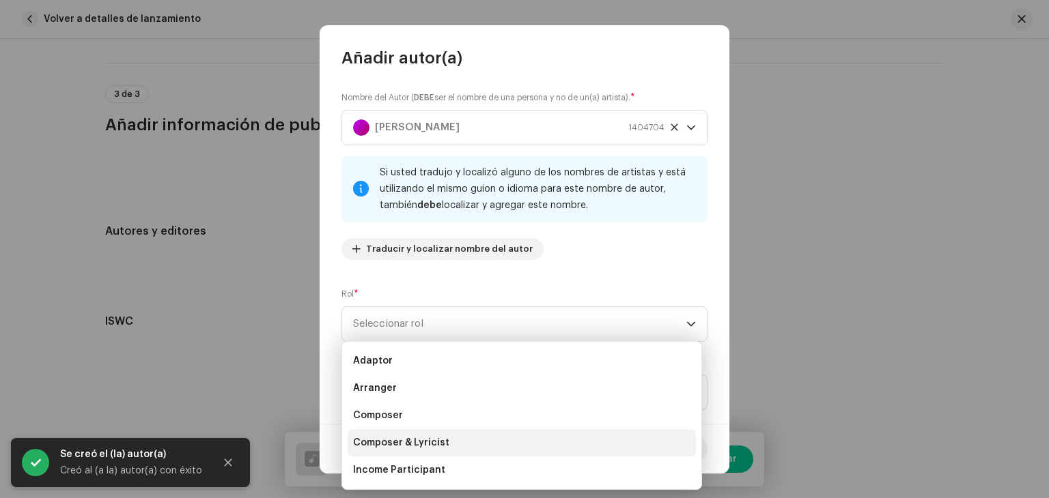
click at [408, 442] on span "Composer & Lyricist" at bounding box center [401, 443] width 96 height 14
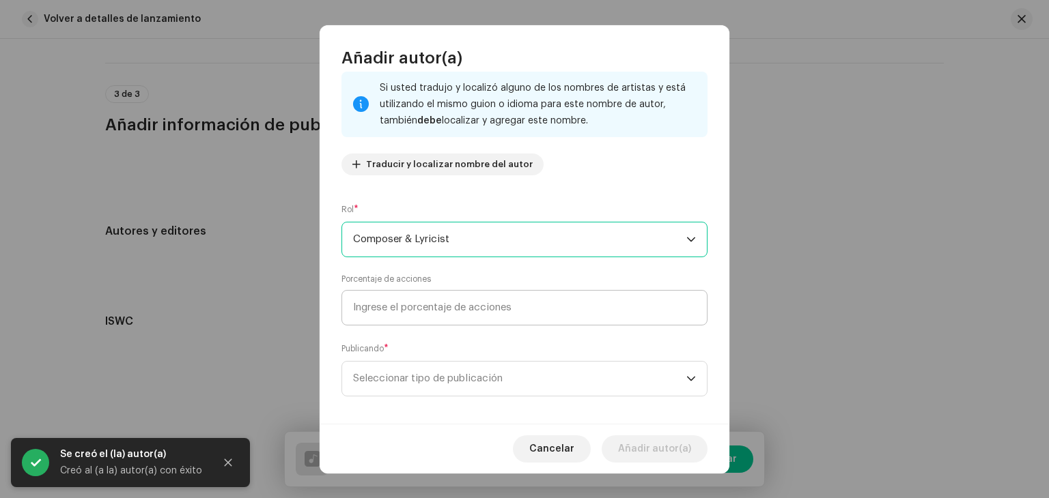
scroll to position [96, 0]
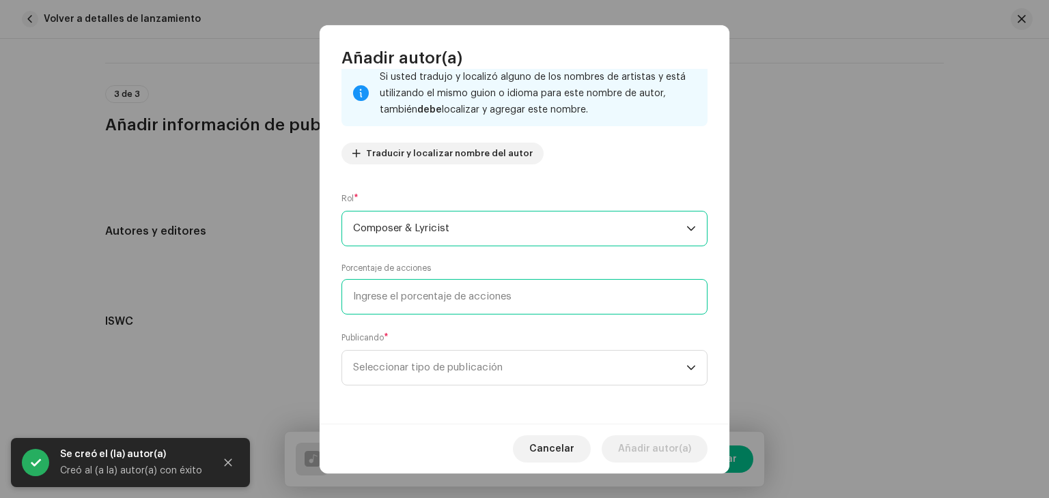
click at [418, 296] on input at bounding box center [524, 297] width 366 height 36
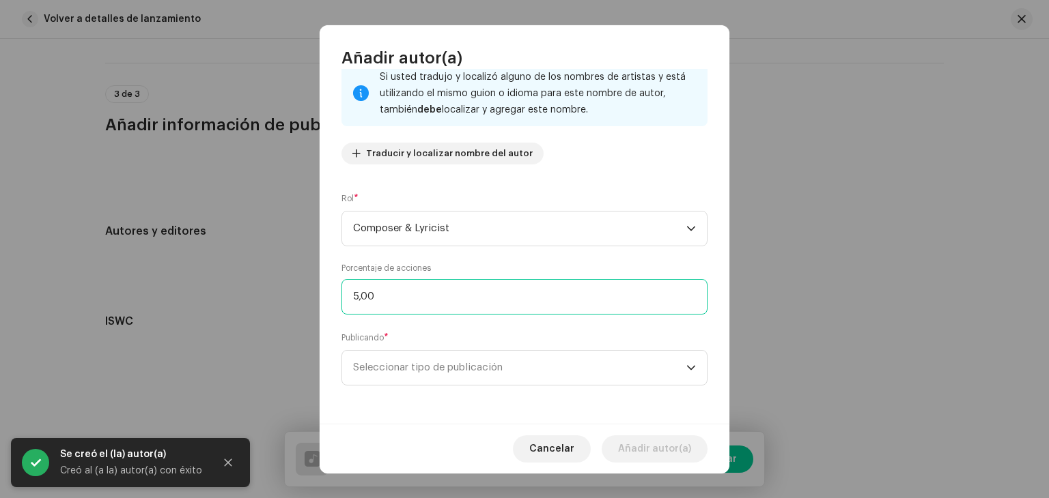
type input "50,00"
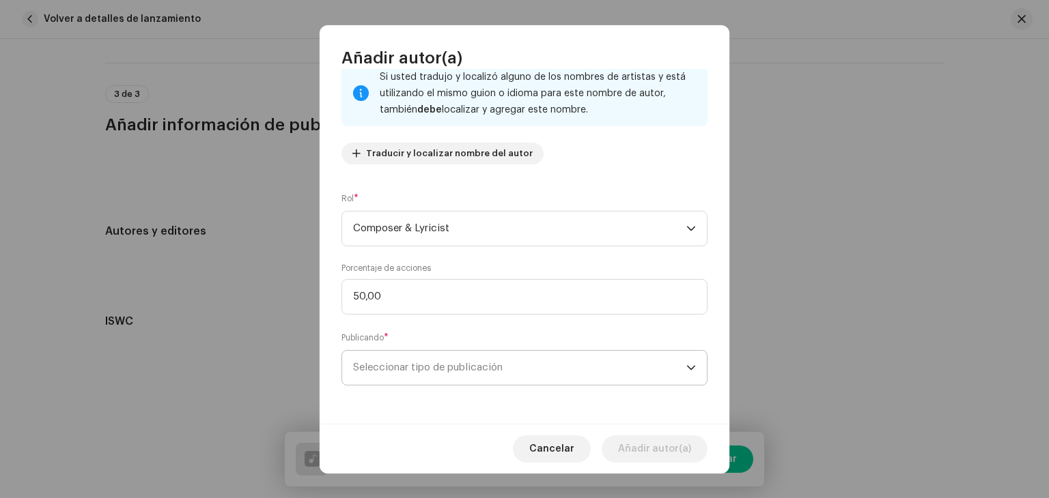
click at [474, 358] on span "Seleccionar tipo de publicación" at bounding box center [519, 368] width 333 height 34
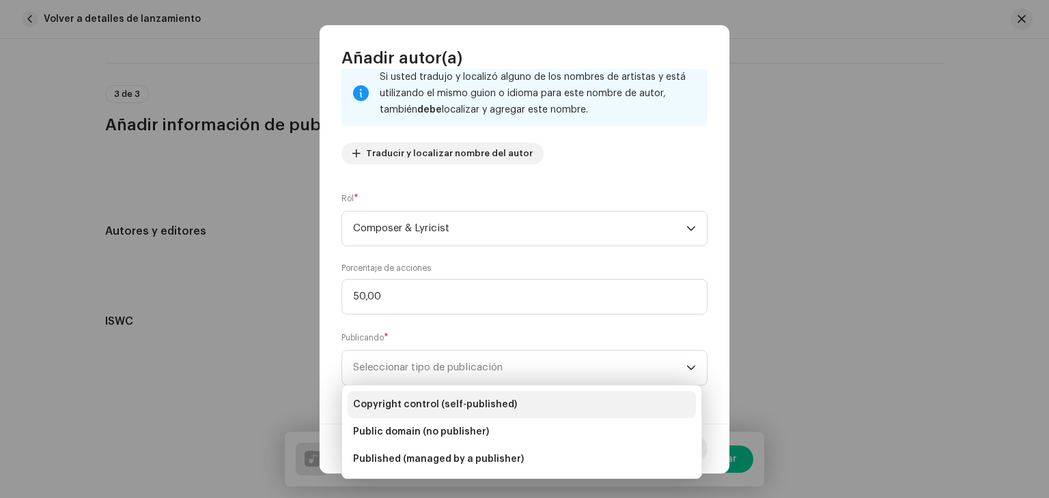
click at [431, 399] on span "Copyright control (self-published)" at bounding box center [435, 405] width 164 height 14
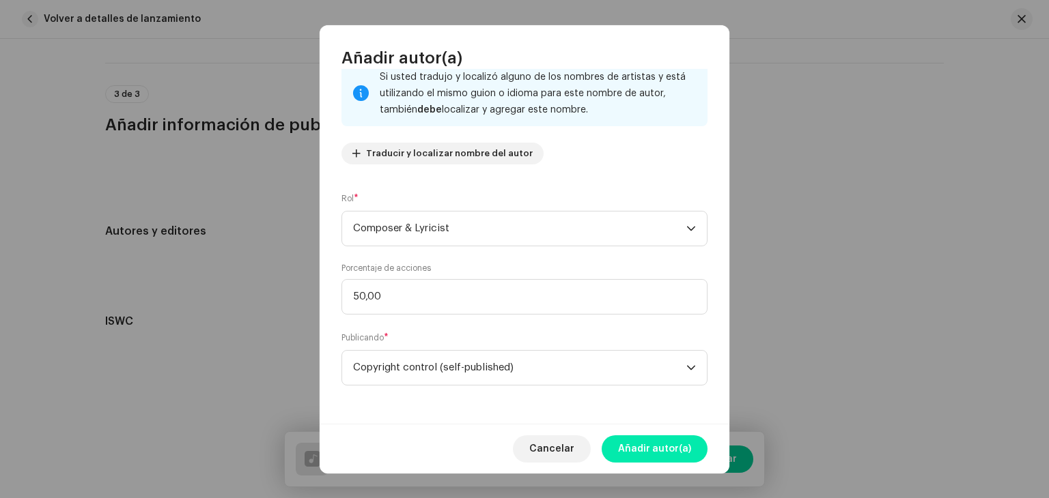
click at [620, 443] on button "Añadir autor(a)" at bounding box center [655, 449] width 106 height 27
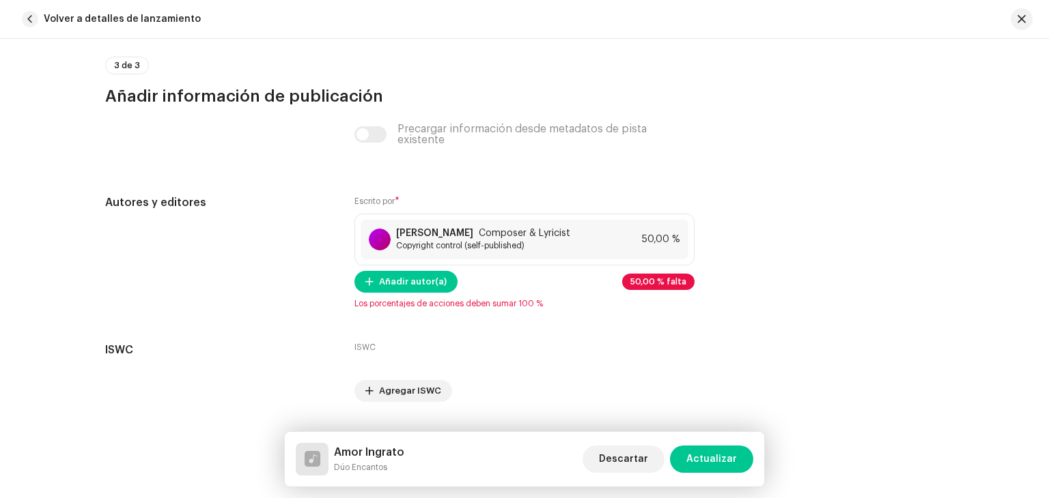
scroll to position [2866, 0]
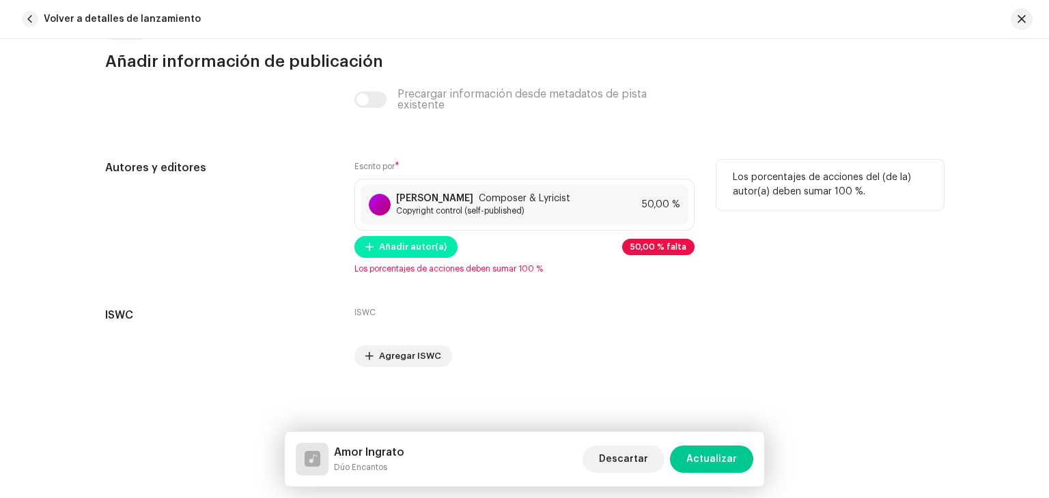
click at [410, 242] on span "Añadir autor(a)" at bounding box center [413, 247] width 68 height 27
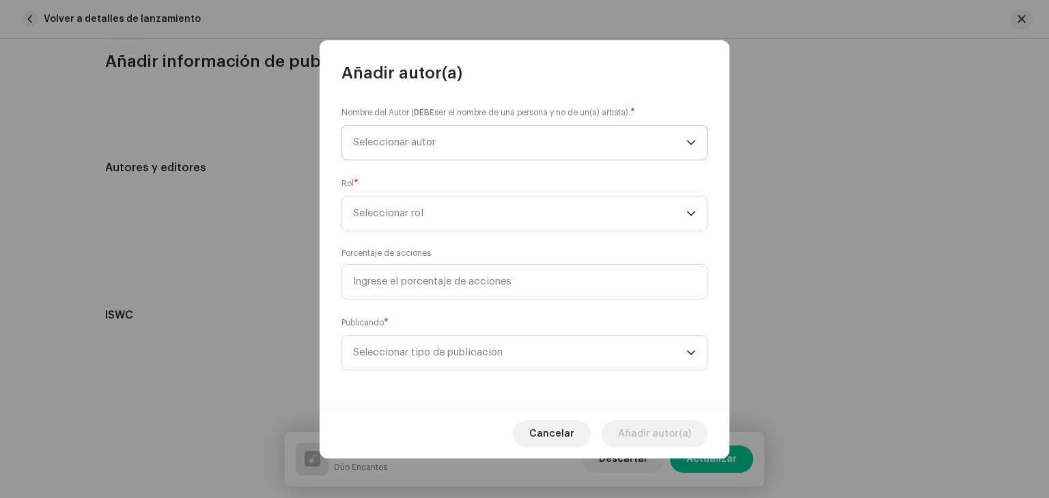
click at [425, 129] on span "Seleccionar autor" at bounding box center [519, 143] width 333 height 34
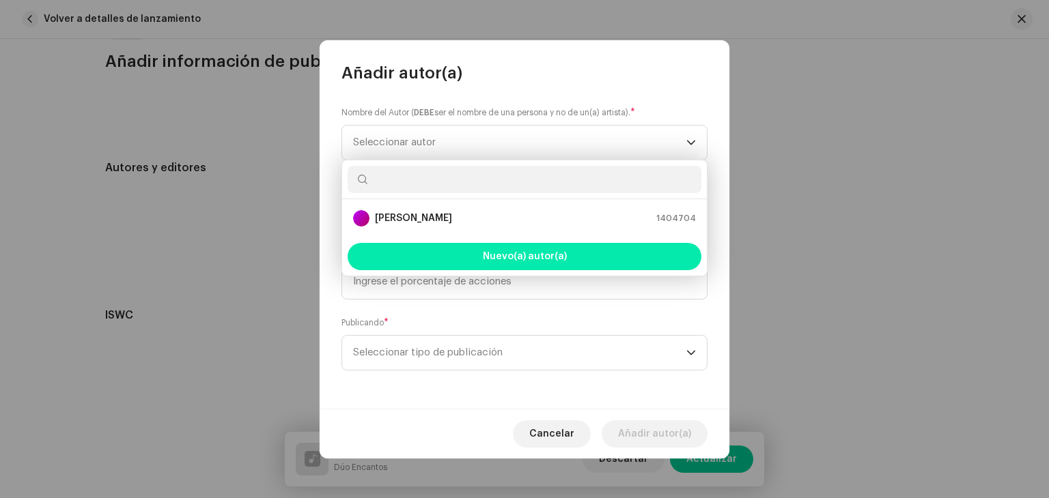
click at [505, 246] on button "Nuevo(a) autor(a)" at bounding box center [525, 256] width 354 height 27
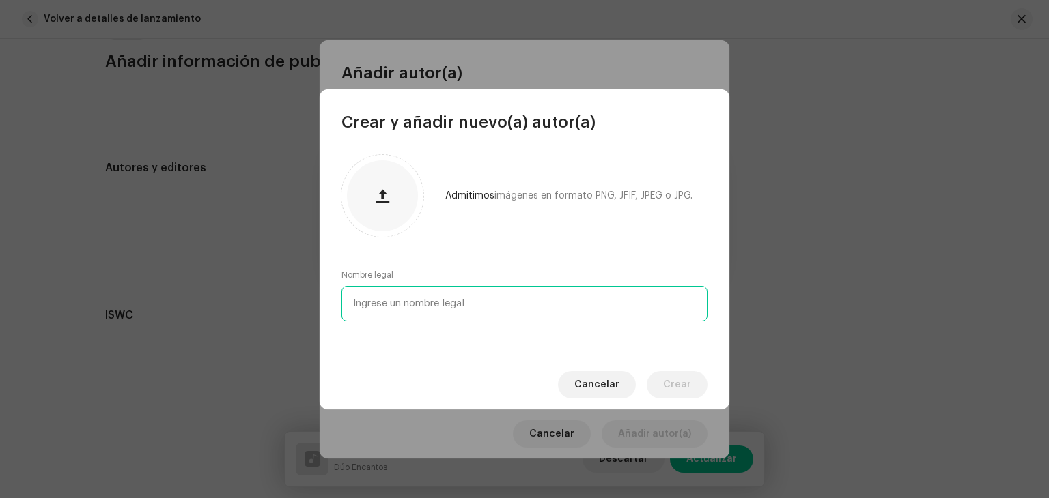
click at [426, 300] on input "text" at bounding box center [524, 304] width 366 height 36
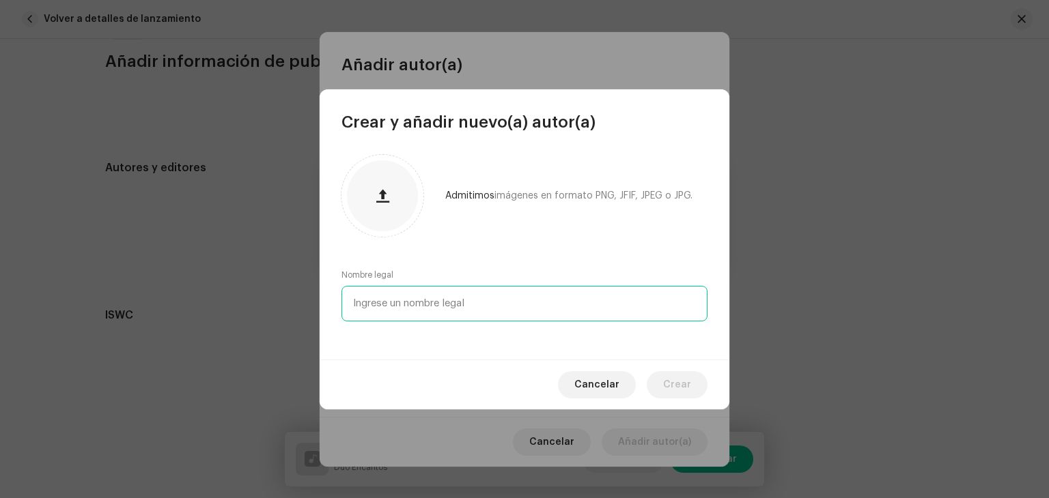
paste input "[PERSON_NAME]"
type input "[PERSON_NAME]"
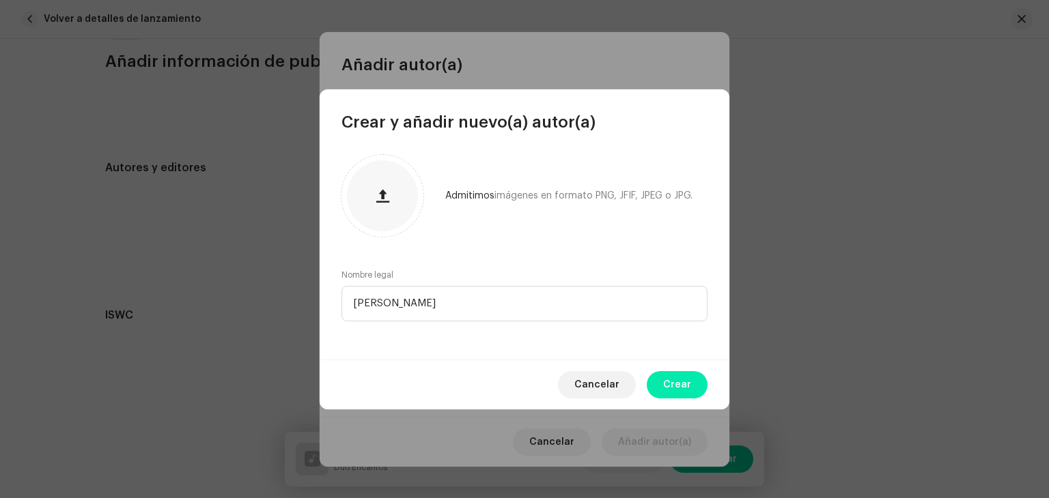
click at [695, 394] on button "Crear" at bounding box center [677, 384] width 61 height 27
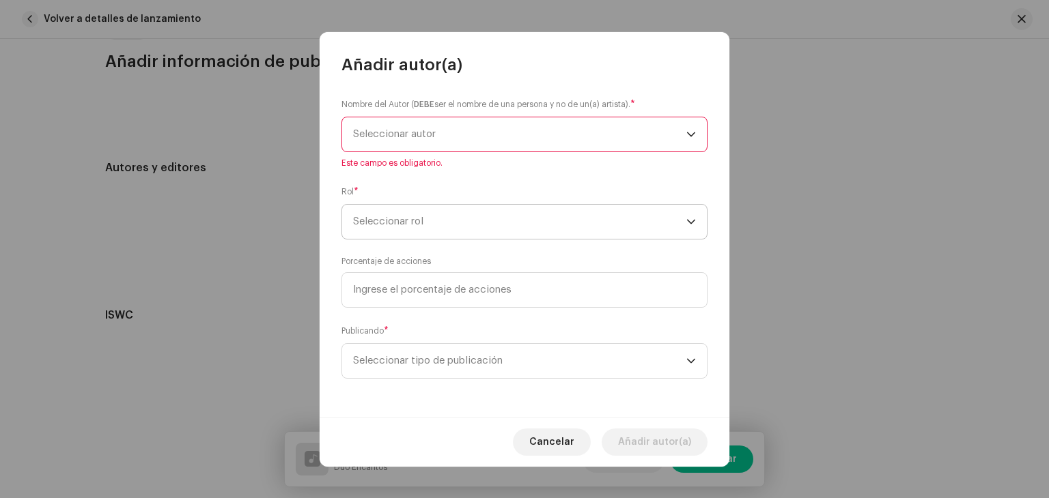
click at [463, 229] on span "Seleccionar rol" at bounding box center [519, 222] width 333 height 34
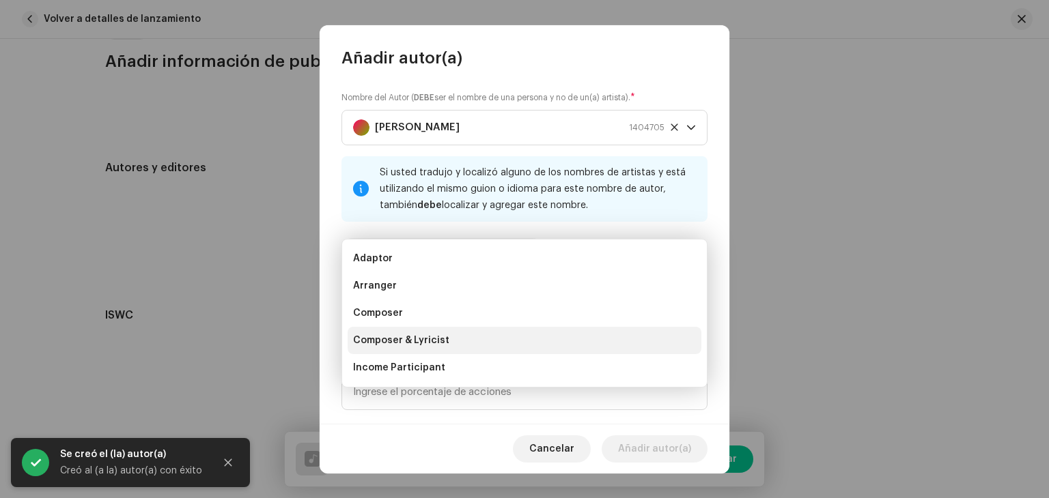
click at [416, 334] on span "Composer & Lyricist" at bounding box center [401, 341] width 96 height 14
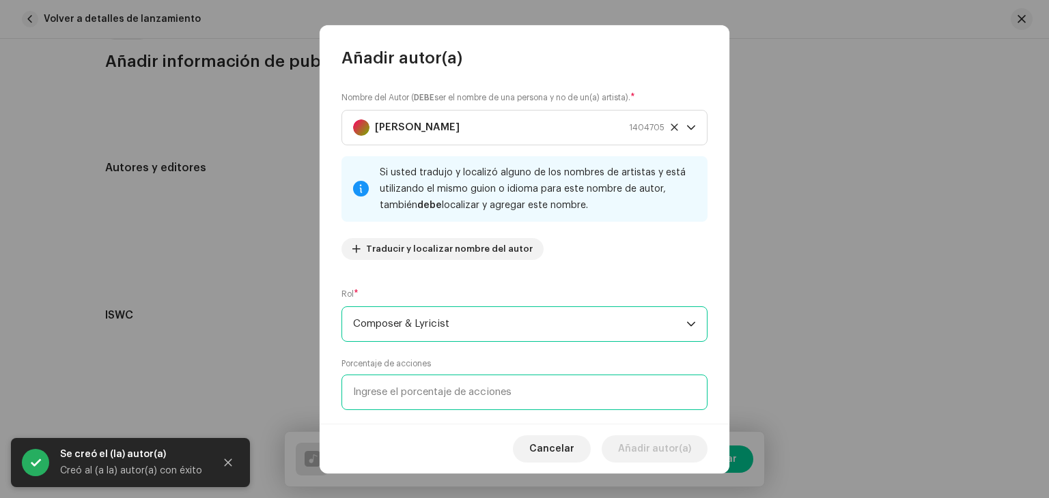
click at [399, 398] on input at bounding box center [524, 393] width 366 height 36
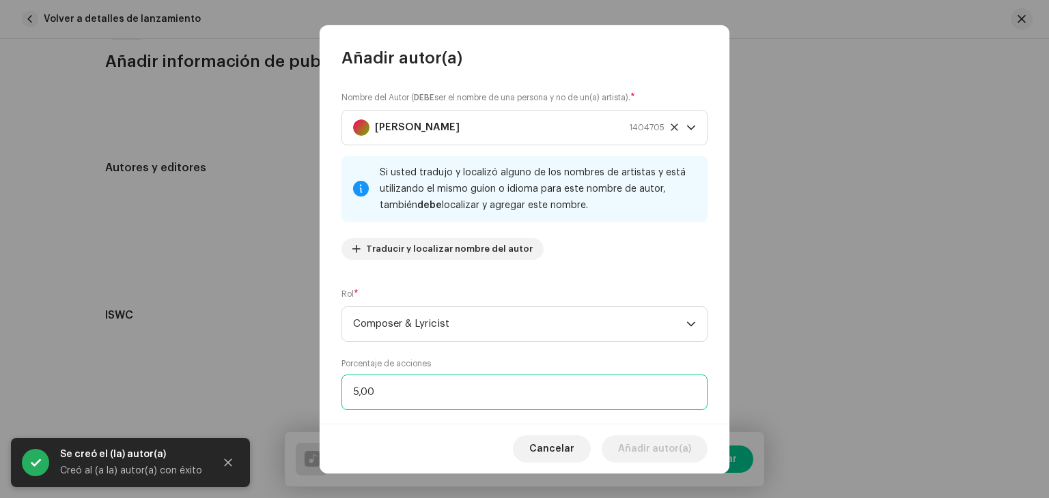
type input "50,00"
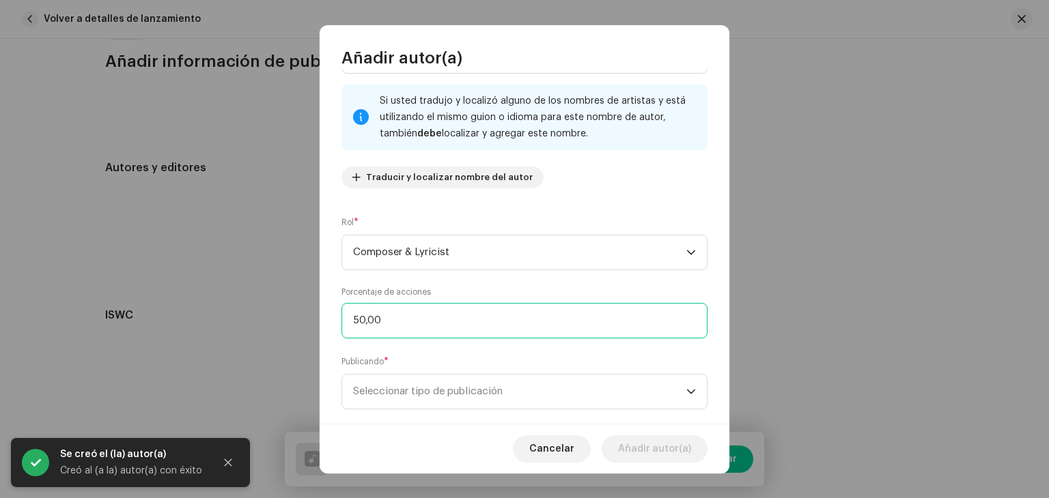
scroll to position [96, 0]
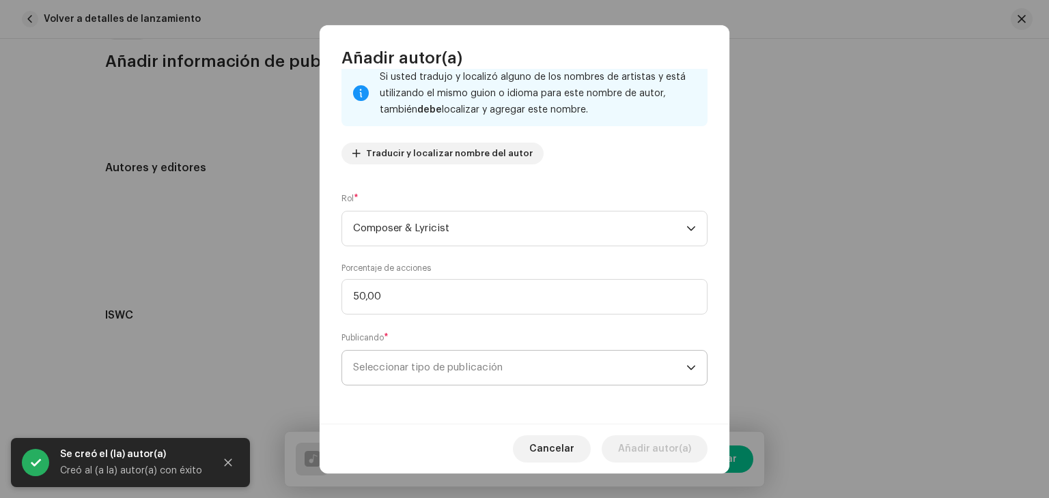
click at [432, 351] on span "Seleccionar tipo de publicación" at bounding box center [519, 368] width 333 height 34
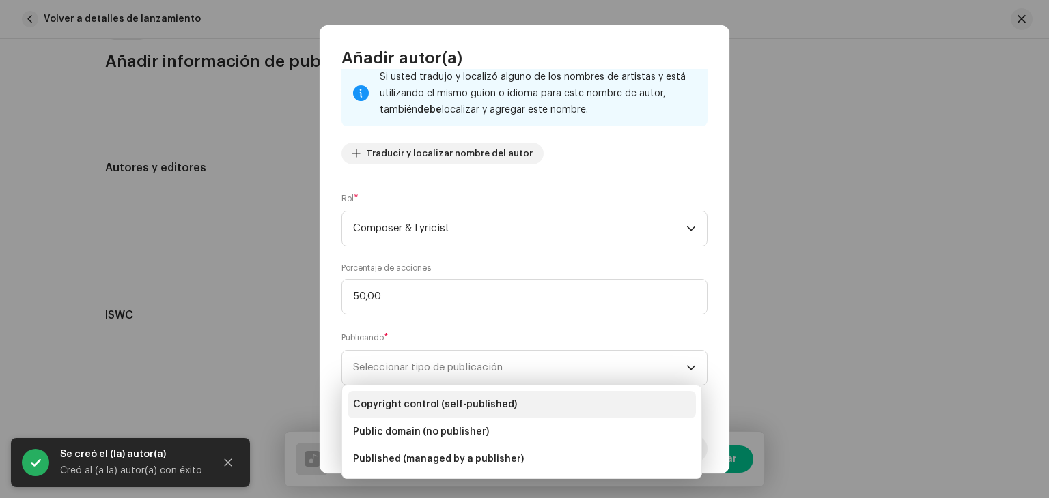
click at [439, 399] on span "Copyright control (self-published)" at bounding box center [435, 405] width 164 height 14
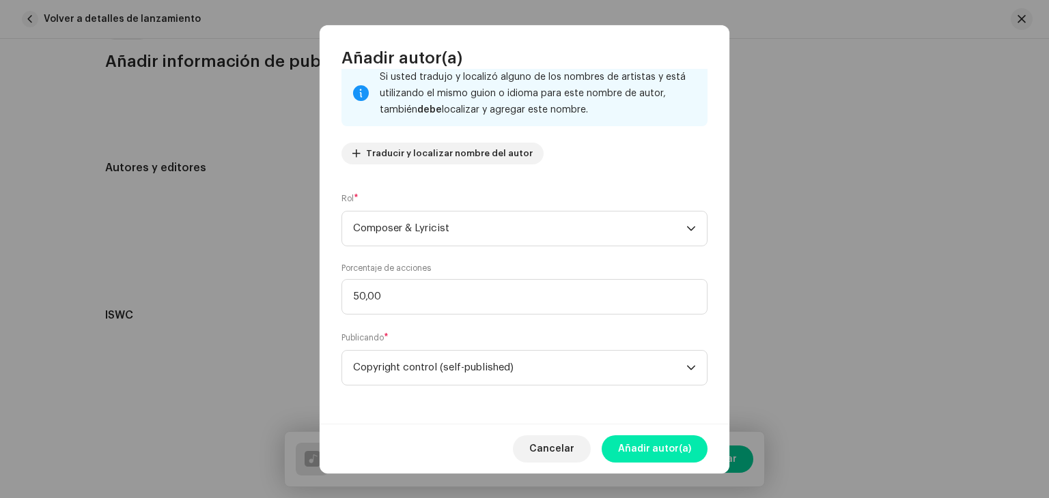
click at [644, 444] on span "Añadir autor(a)" at bounding box center [654, 449] width 73 height 27
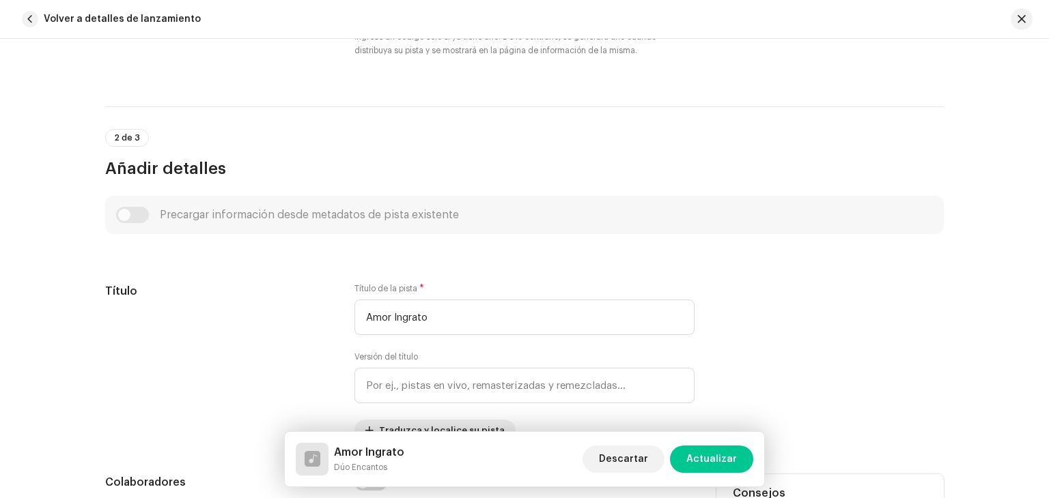
scroll to position [642, 0]
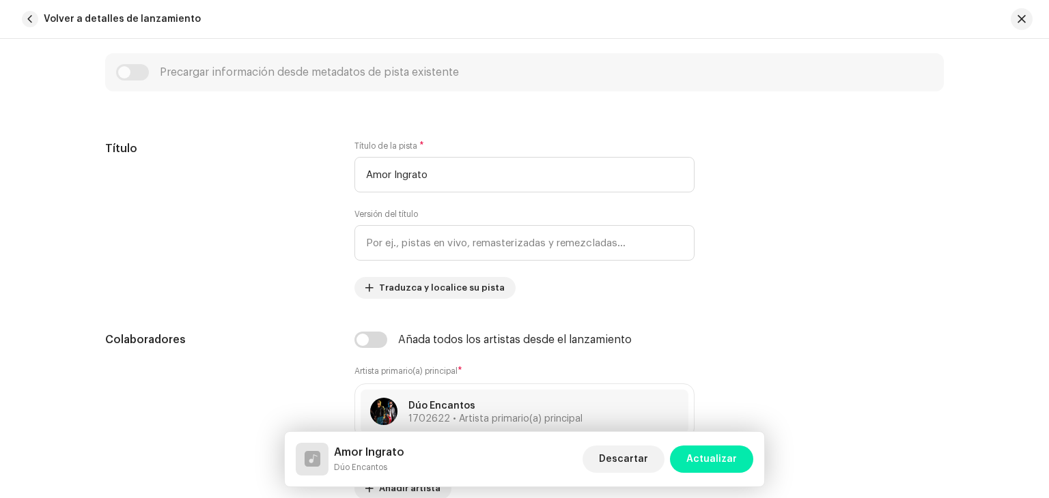
click at [699, 451] on span "Actualizar" at bounding box center [711, 459] width 51 height 27
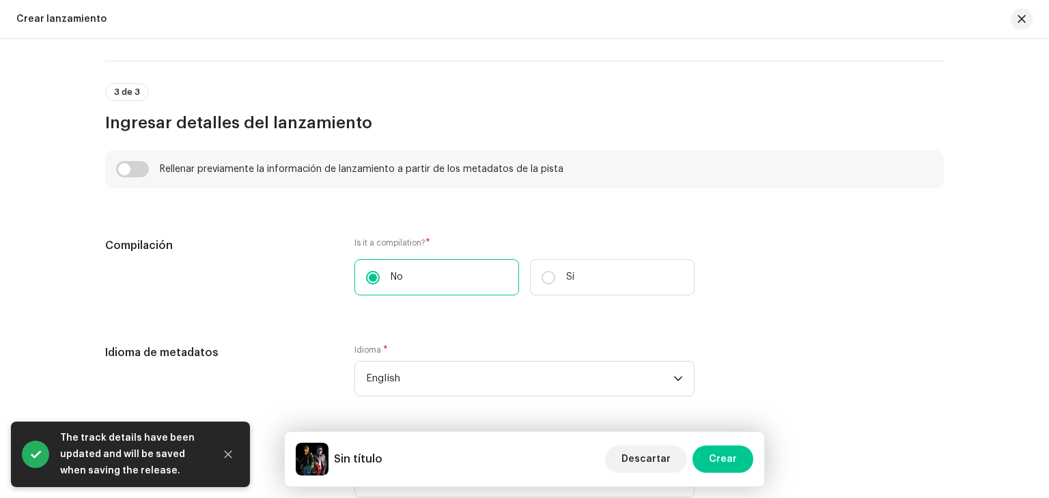
scroll to position [942, 0]
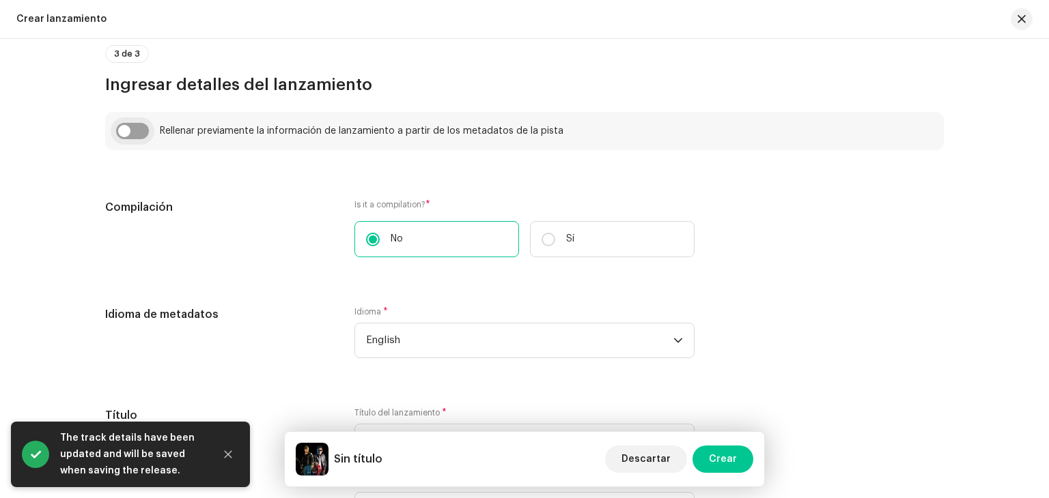
click at [145, 132] on input "checkbox" at bounding box center [132, 131] width 33 height 16
checkbox input "true"
type input "Amor Ingrato"
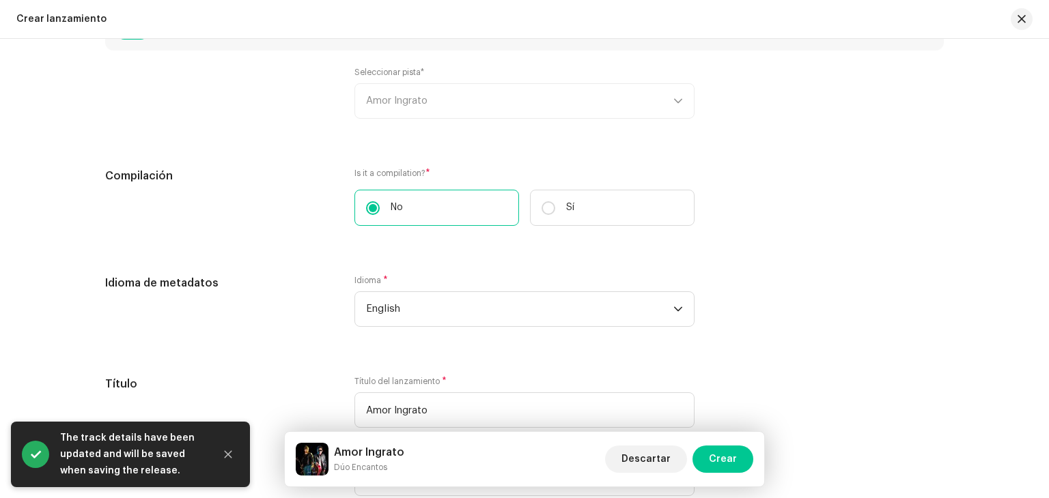
scroll to position [1079, 0]
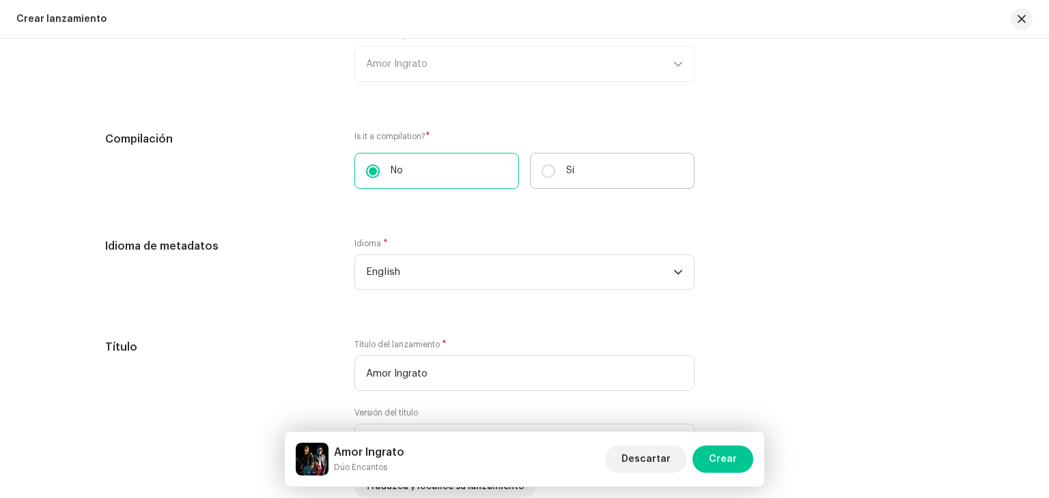
click at [557, 175] on label "Sí" at bounding box center [612, 171] width 165 height 36
click at [555, 175] on input "Sí" at bounding box center [548, 172] width 14 height 14
radio input "true"
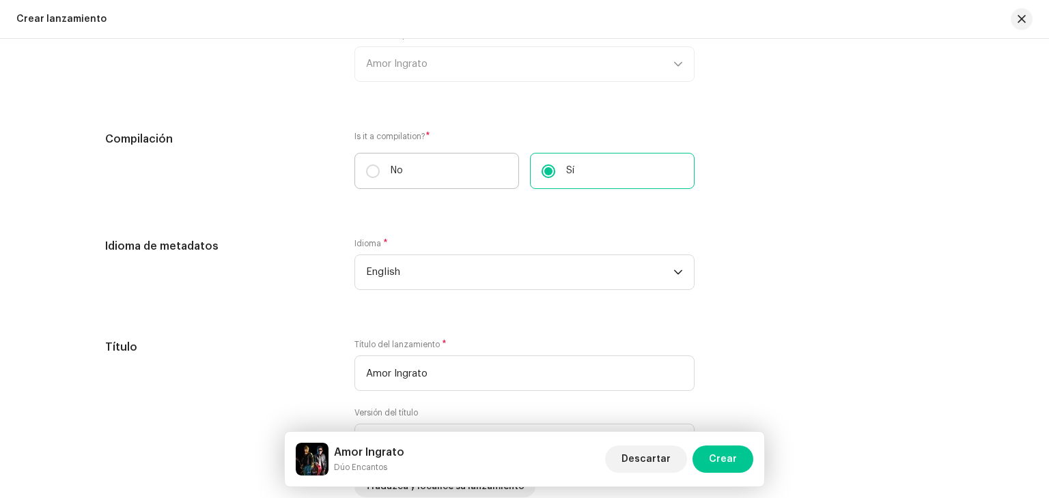
click at [457, 170] on label "No" at bounding box center [436, 171] width 165 height 36
click at [380, 170] on input "No" at bounding box center [373, 172] width 14 height 14
radio input "true"
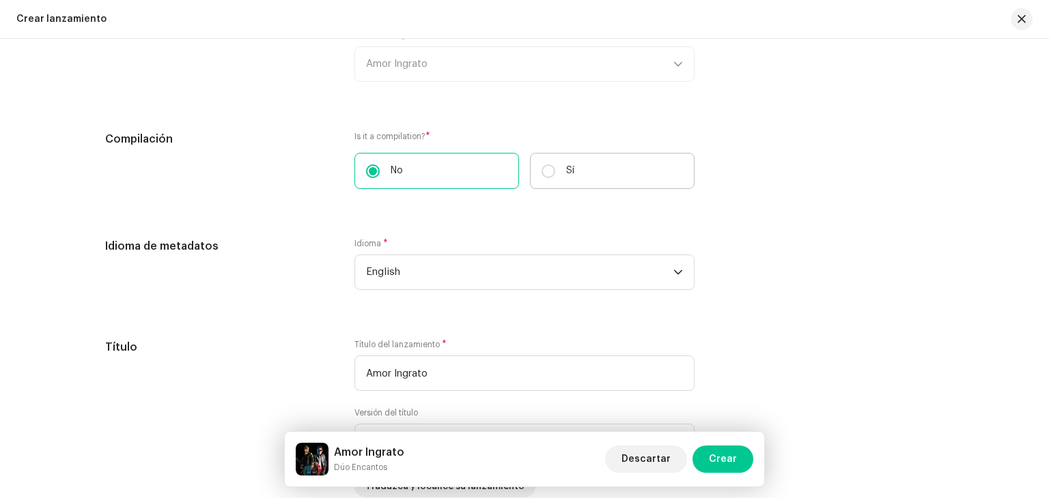
click at [561, 165] on label "Sí" at bounding box center [612, 171] width 165 height 36
click at [555, 165] on input "Sí" at bounding box center [548, 172] width 14 height 14
radio input "true"
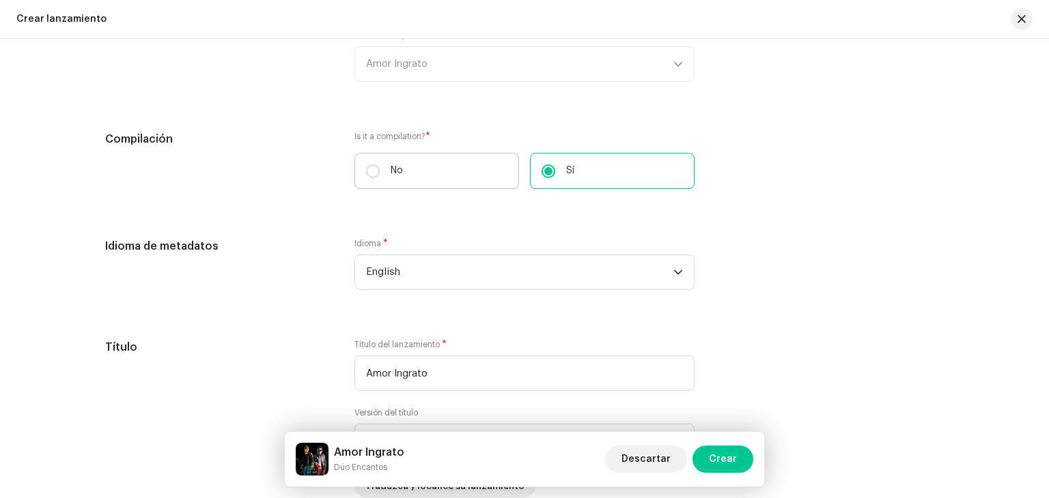
click at [447, 167] on label "No" at bounding box center [436, 171] width 165 height 36
click at [380, 167] on input "No" at bounding box center [373, 172] width 14 height 14
radio input "true"
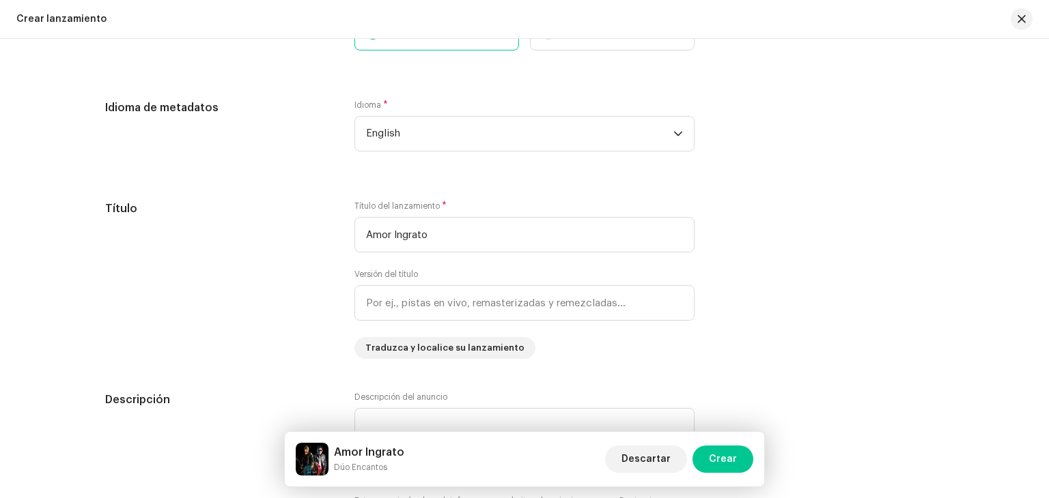
scroll to position [1215, 0]
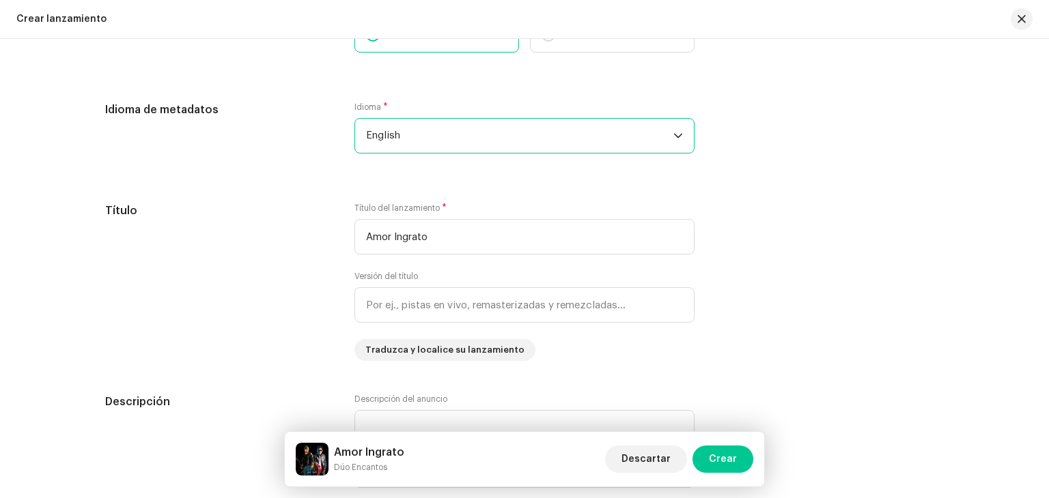
click at [420, 147] on span "English" at bounding box center [519, 136] width 307 height 34
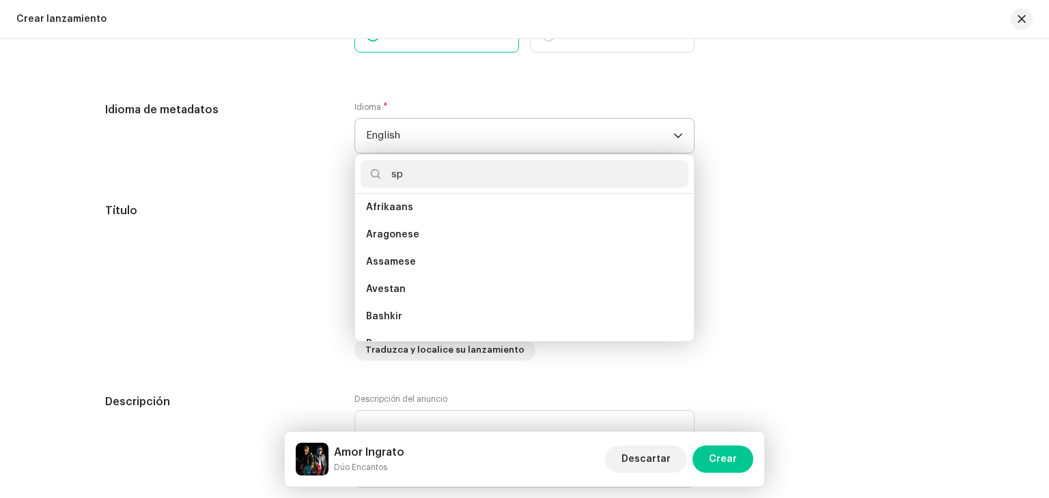
scroll to position [0, 0]
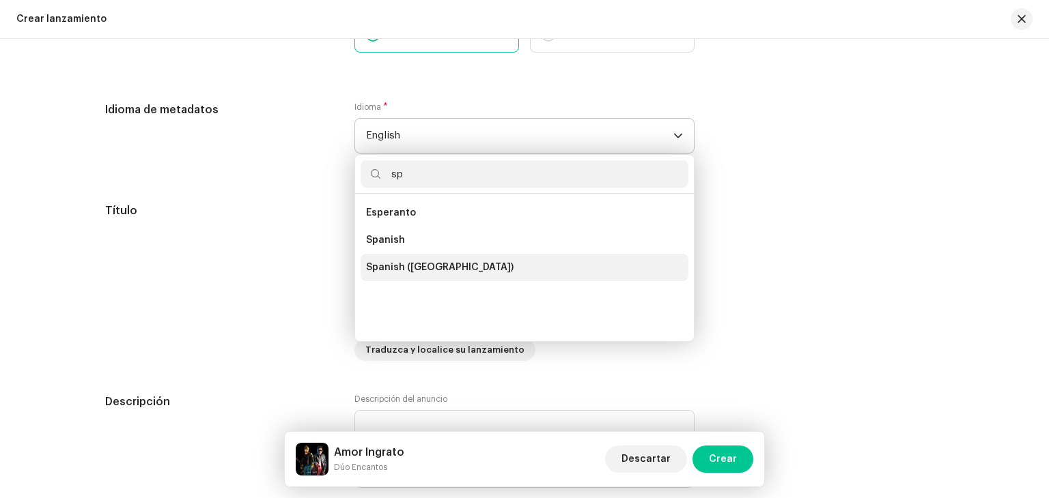
type input "sp"
click at [451, 266] on span "Spanish ([GEOGRAPHIC_DATA])" at bounding box center [439, 268] width 147 height 14
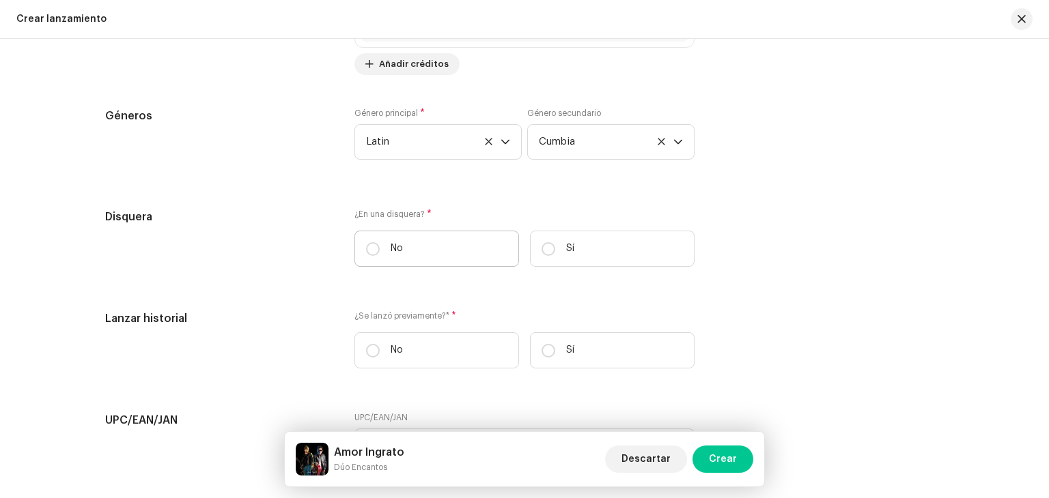
scroll to position [2171, 0]
click at [537, 259] on label "Sí" at bounding box center [612, 250] width 165 height 36
click at [541, 257] on input "Sí" at bounding box center [548, 251] width 14 height 14
radio input "true"
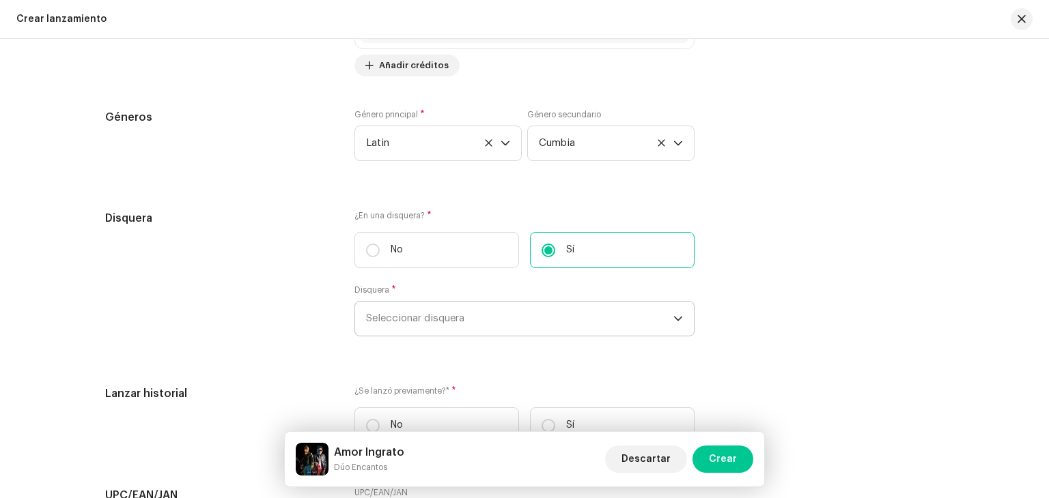
click at [418, 307] on span "Seleccionar disquera" at bounding box center [519, 319] width 307 height 34
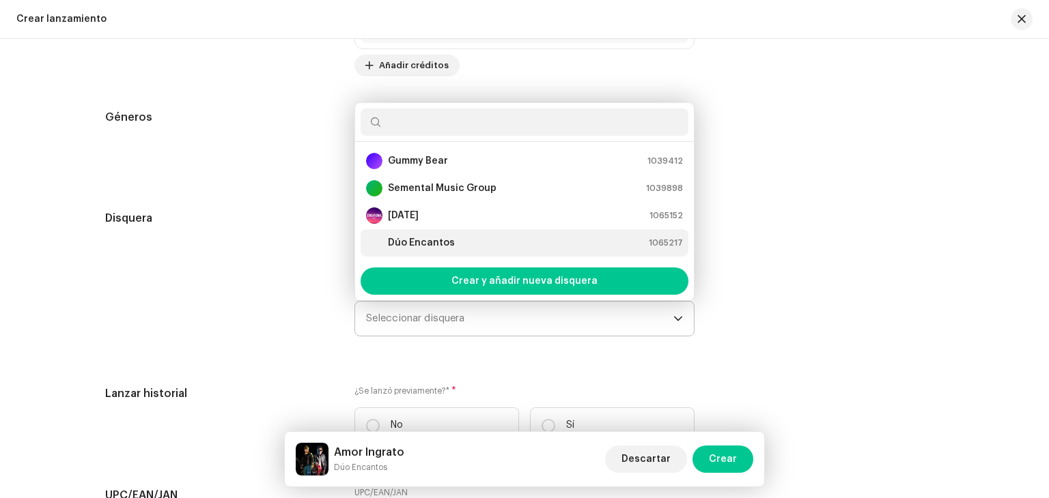
click at [434, 245] on strong "Dúo Encantos" at bounding box center [421, 243] width 67 height 14
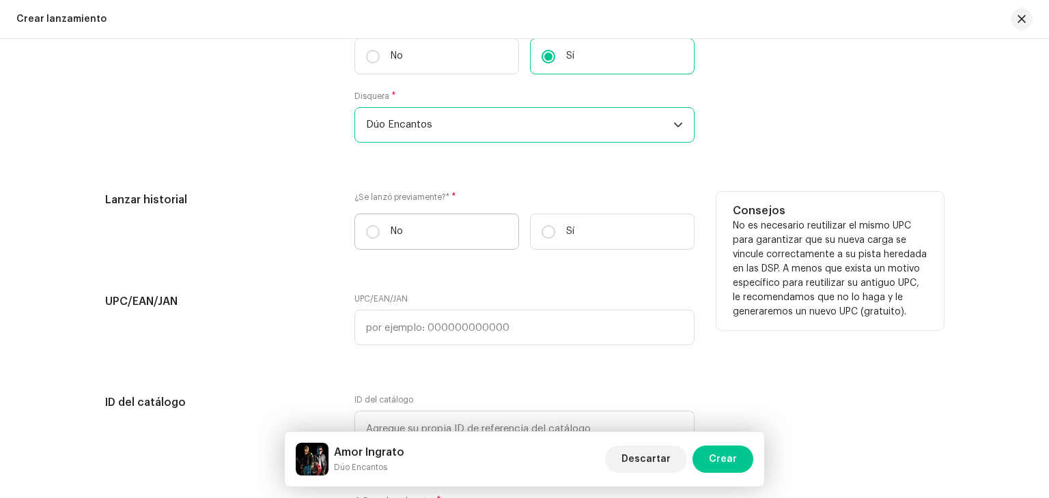
scroll to position [2376, 0]
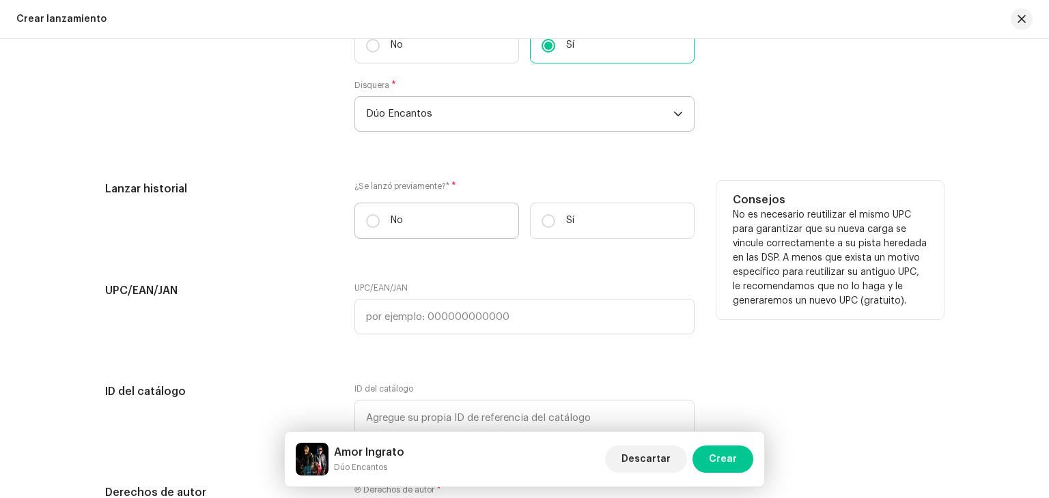
click at [384, 227] on label "No" at bounding box center [436, 221] width 165 height 36
click at [380, 227] on input "No" at bounding box center [373, 221] width 14 height 14
radio input "true"
click at [545, 225] on input "Sí" at bounding box center [548, 221] width 14 height 14
radio input "true"
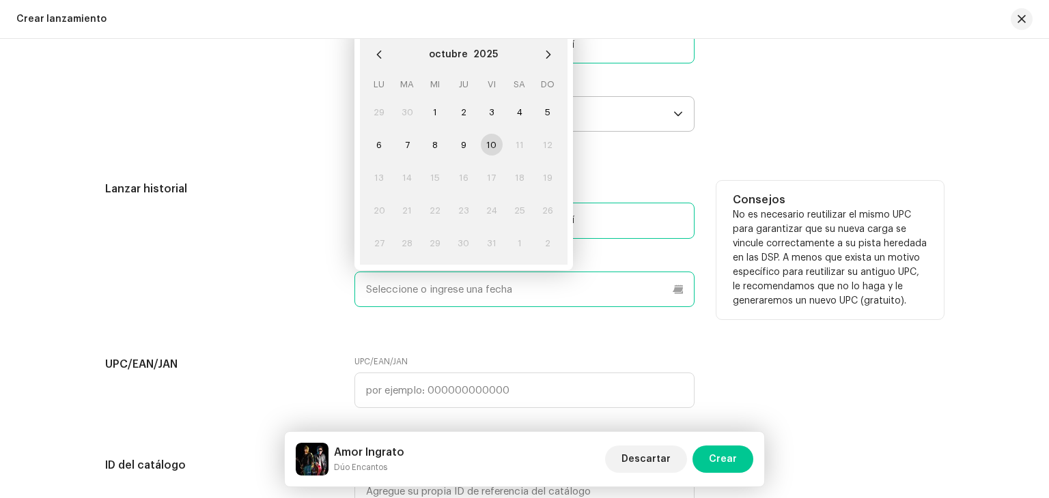
click at [470, 293] on input "text" at bounding box center [524, 290] width 340 height 36
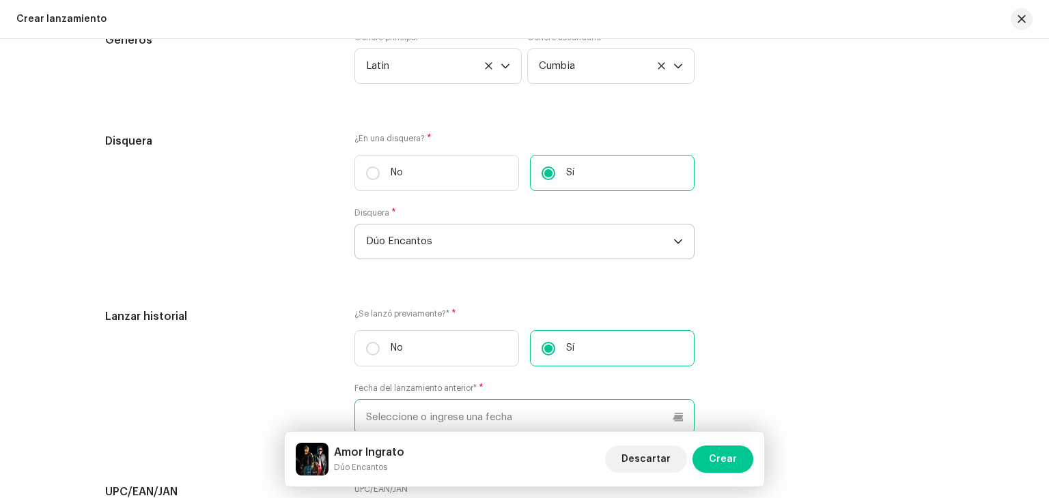
scroll to position [2240, 0]
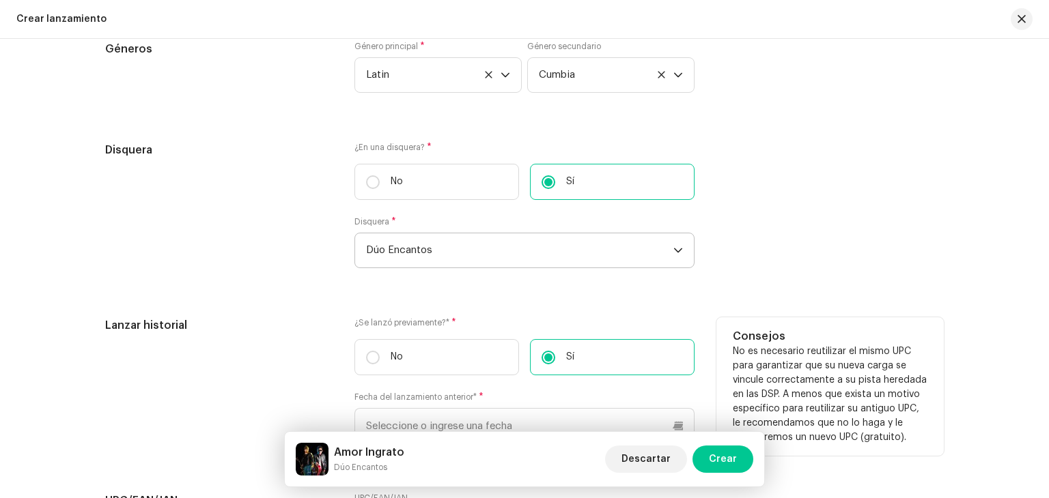
click at [555, 353] on label "Sí" at bounding box center [612, 357] width 165 height 36
click at [555, 353] on input "Sí" at bounding box center [548, 358] width 14 height 14
click at [471, 416] on input "text" at bounding box center [524, 426] width 340 height 36
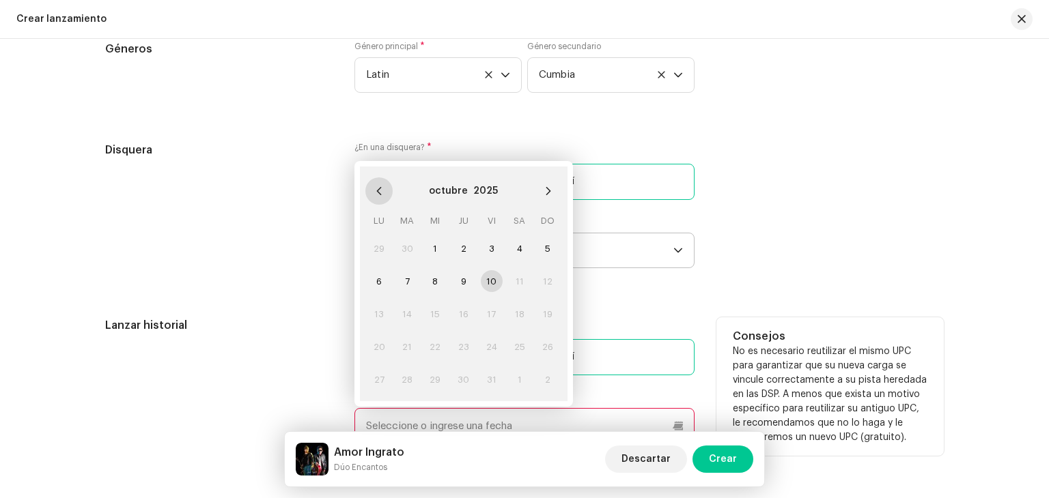
click at [376, 191] on icon "Previous Month" at bounding box center [379, 191] width 10 height 10
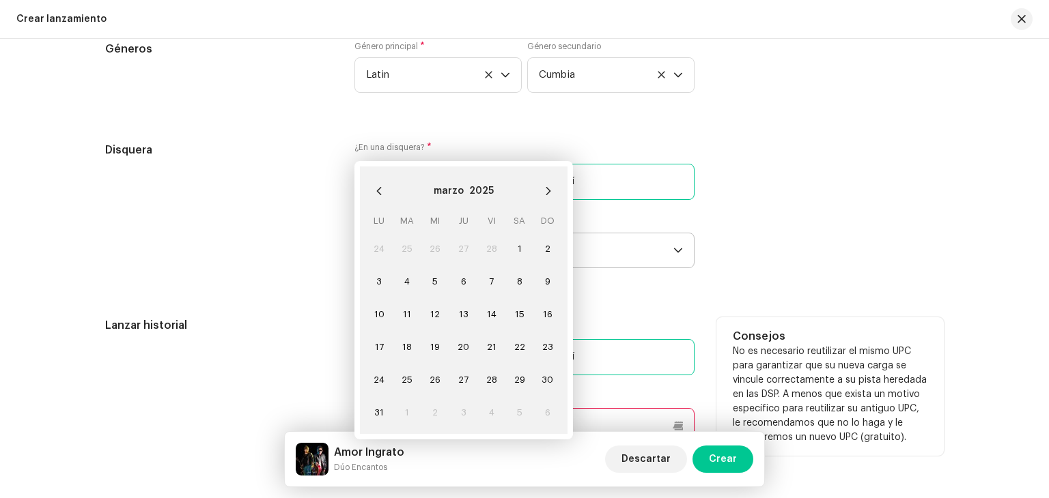
click at [376, 191] on icon "Previous Month" at bounding box center [379, 191] width 10 height 10
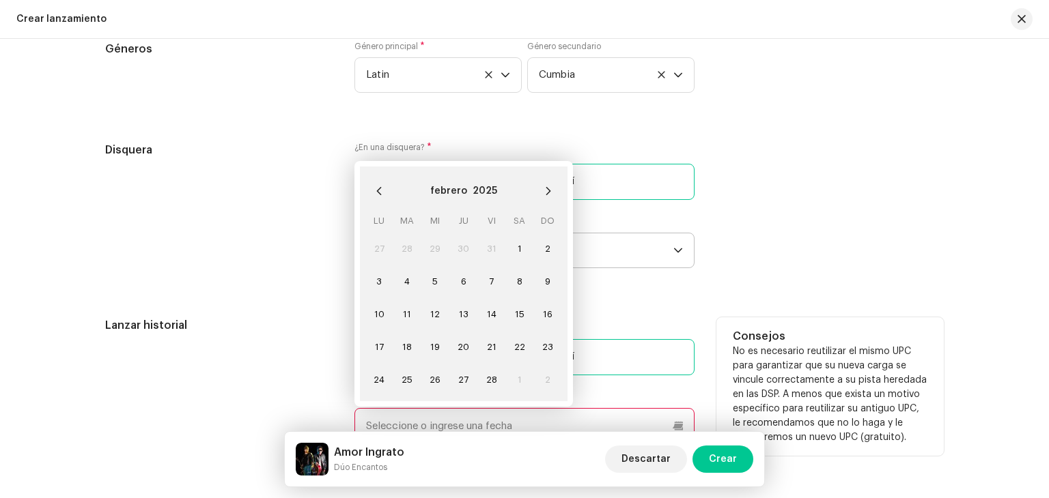
click at [376, 191] on icon "Previous Month" at bounding box center [379, 191] width 10 height 10
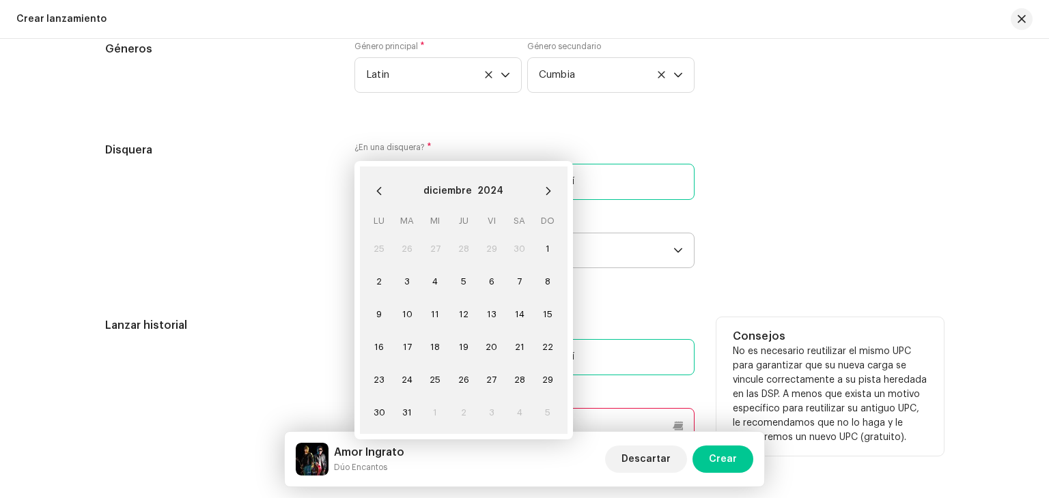
click at [376, 191] on icon "Previous Month" at bounding box center [379, 191] width 10 height 10
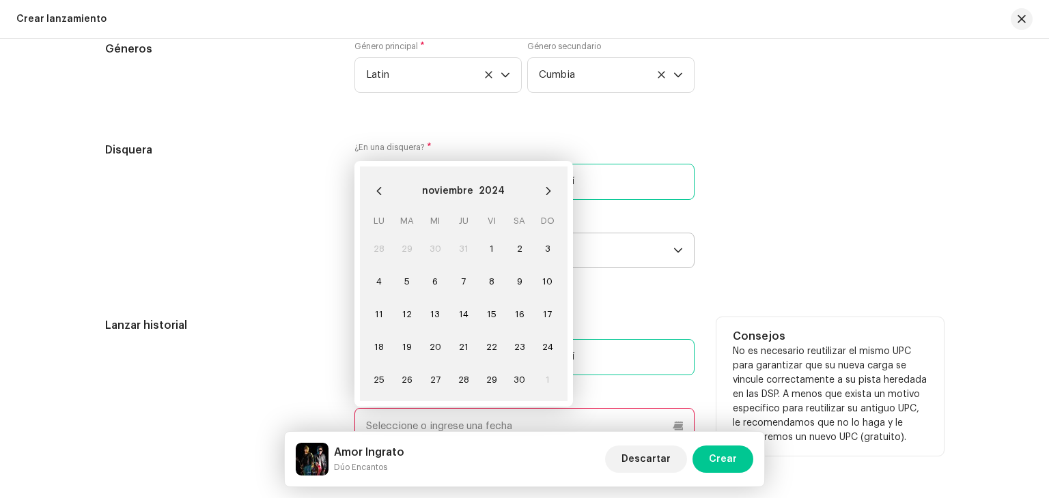
click at [376, 191] on icon "Previous Month" at bounding box center [379, 191] width 10 height 10
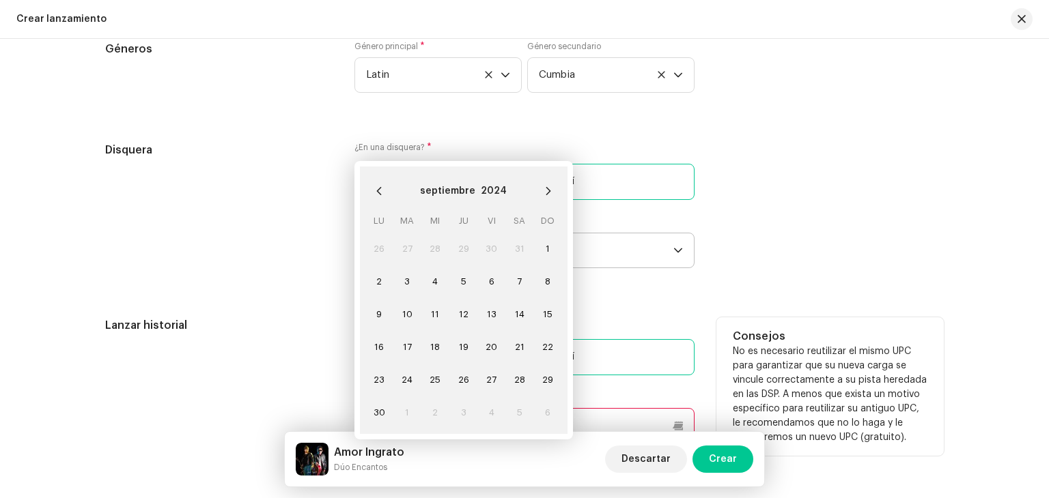
click at [376, 191] on icon "Previous Month" at bounding box center [379, 191] width 10 height 10
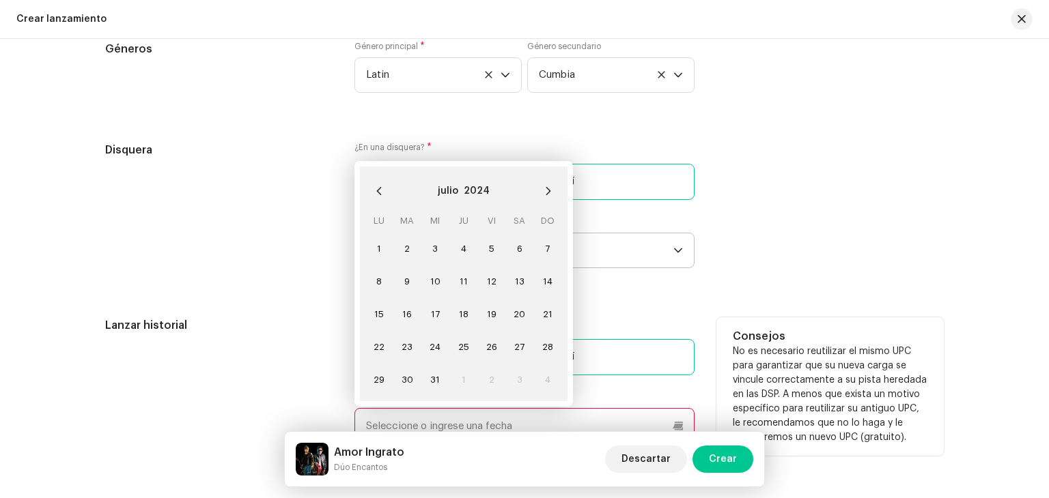
click at [376, 191] on icon "Previous Month" at bounding box center [379, 191] width 10 height 10
click at [475, 195] on button "2024" at bounding box center [477, 191] width 26 height 22
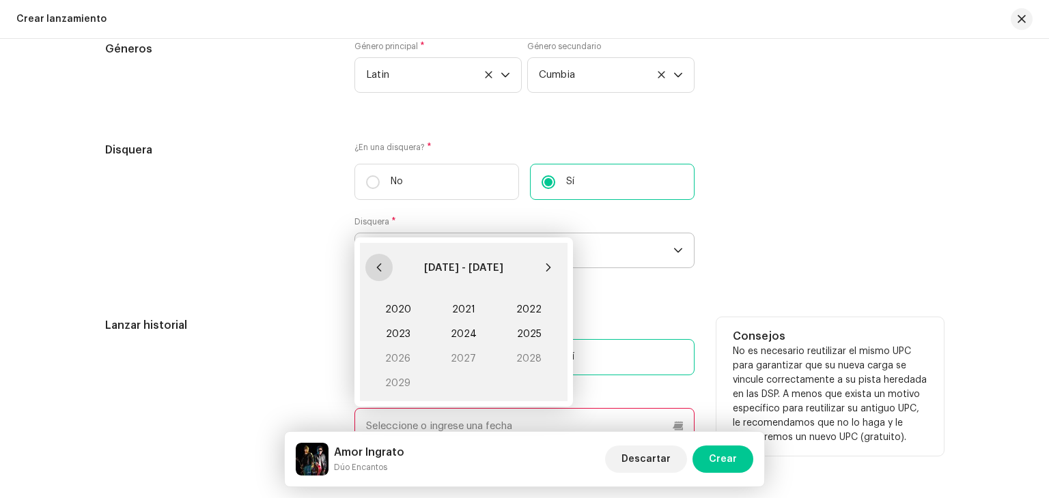
click at [380, 272] on button "Previous Decade" at bounding box center [378, 267] width 27 height 27
click at [522, 358] on span "2018" at bounding box center [529, 359] width 66 height 25
click at [440, 307] on span "Feb" at bounding box center [463, 303] width 58 height 22
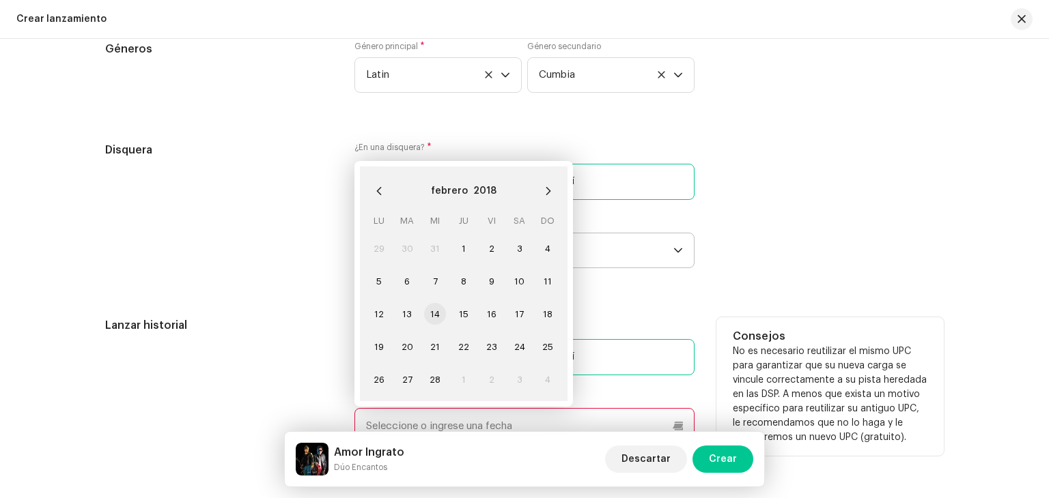
click at [435, 313] on span "14" at bounding box center [435, 314] width 22 height 22
type input "[DATE]"
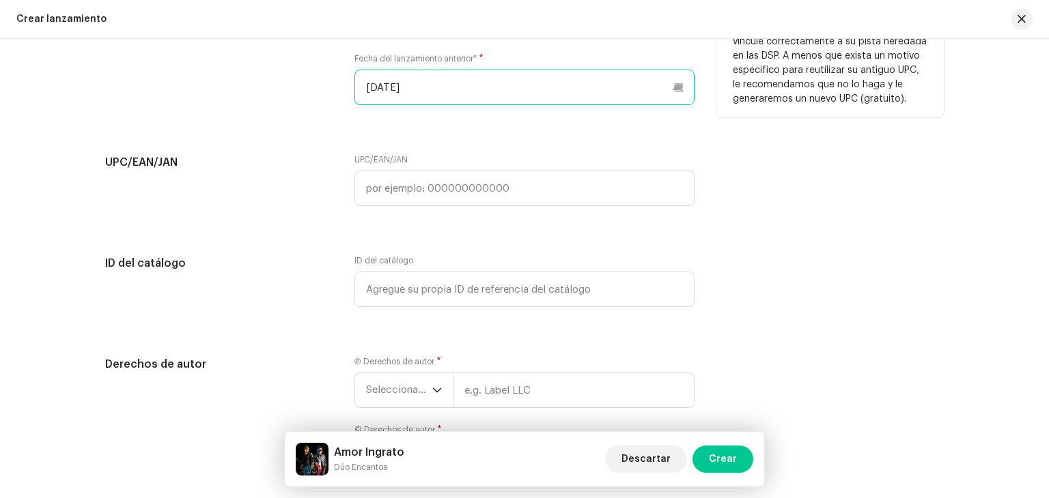
scroll to position [2581, 0]
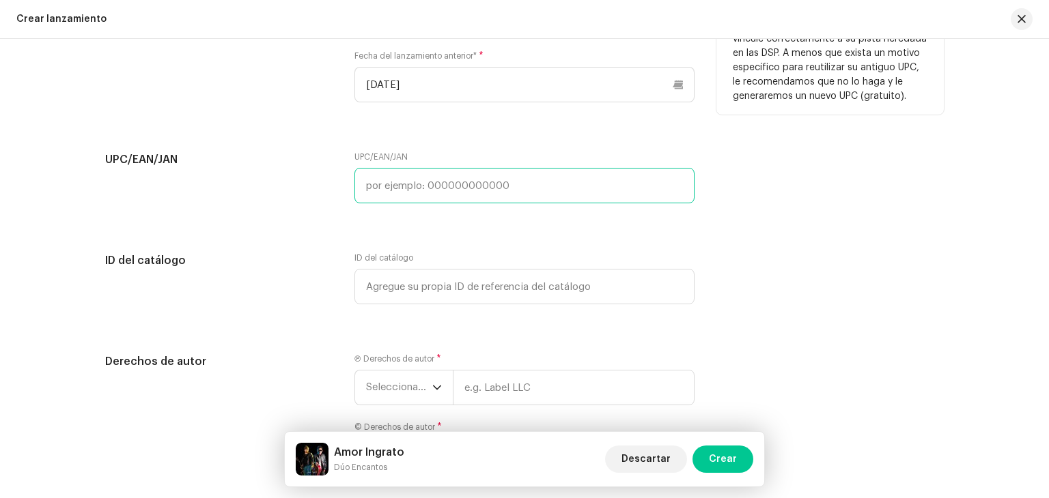
click at [442, 203] on input "text" at bounding box center [524, 186] width 340 height 36
paste input "9360932851066"
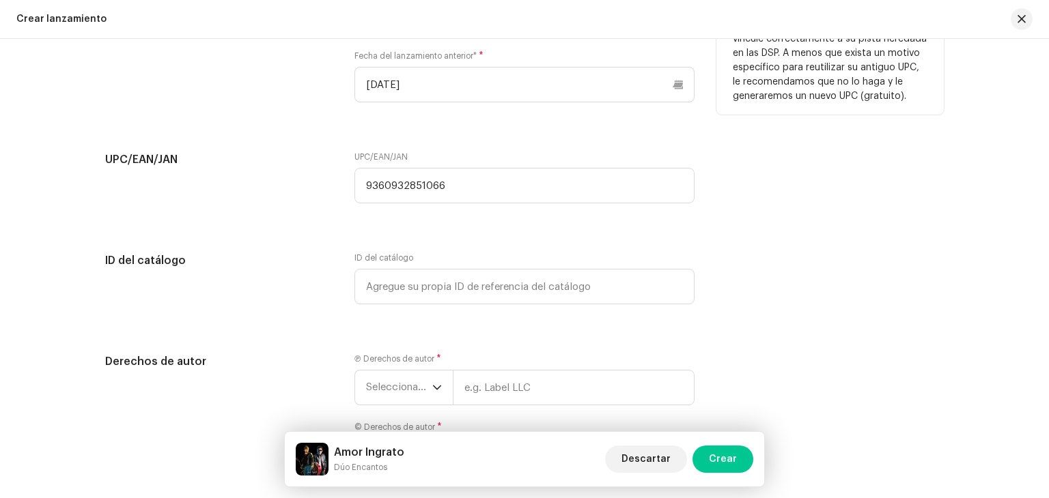
type input "9360932851066"
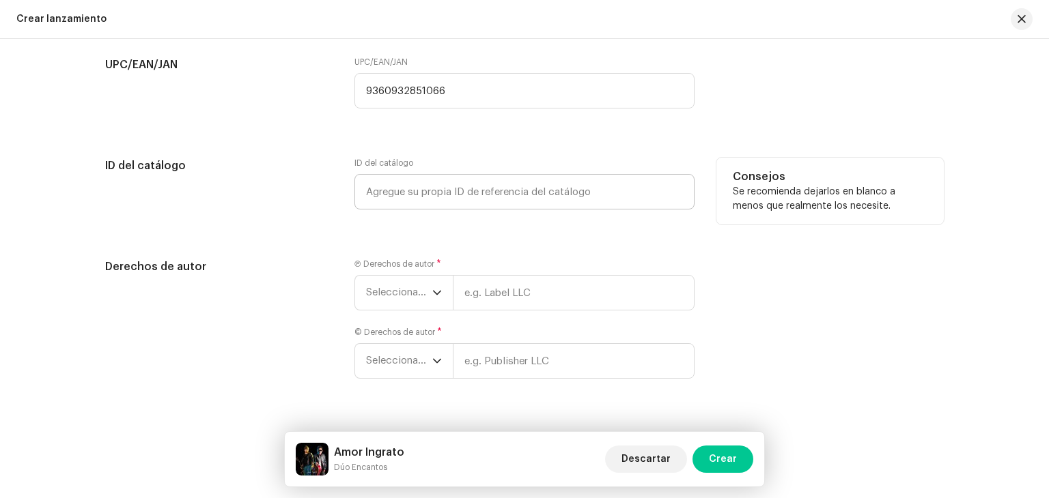
scroll to position [2710, 0]
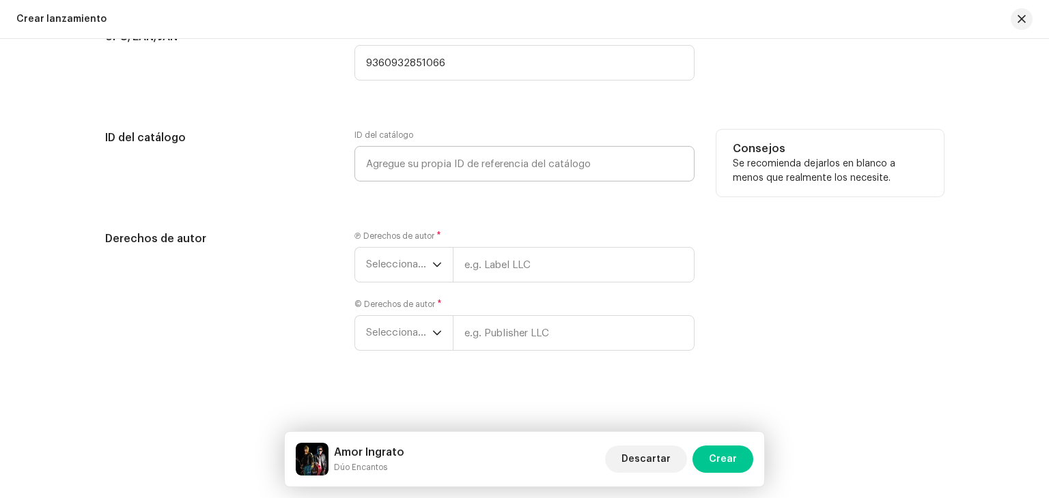
click at [453, 234] on div "Ⓟ Derechos de autor * Seleccionar año" at bounding box center [524, 257] width 340 height 52
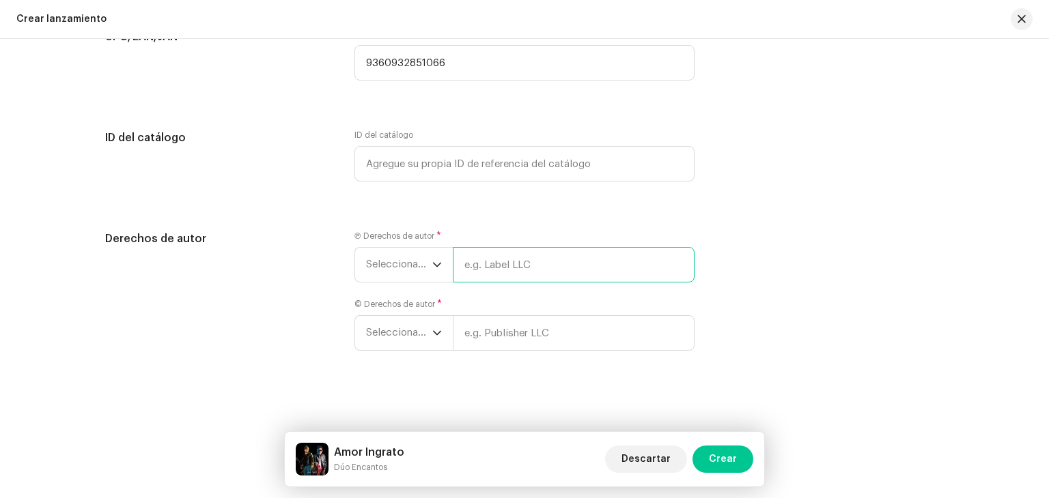
click at [468, 257] on input "text" at bounding box center [574, 265] width 242 height 36
click at [434, 263] on icon "dropdown trigger" at bounding box center [437, 265] width 10 height 10
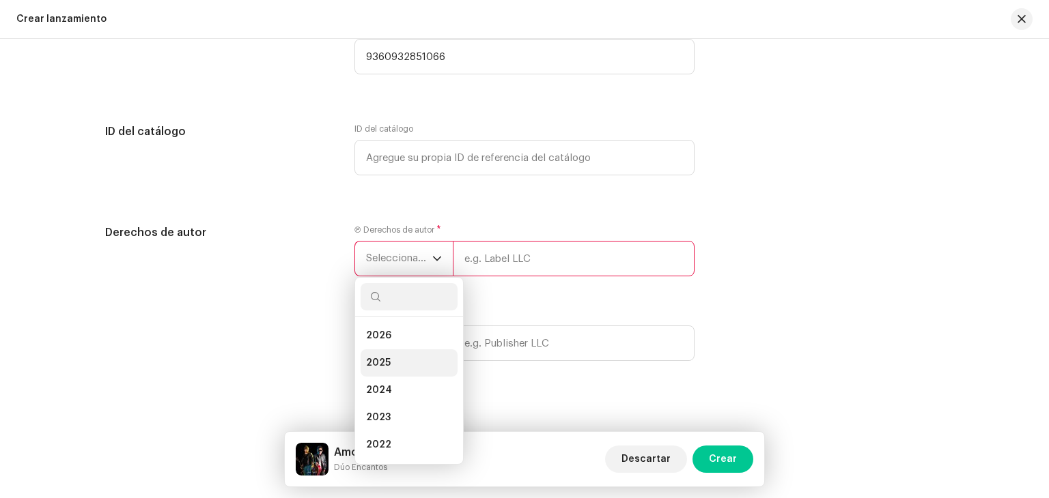
click at [401, 375] on li "2025" at bounding box center [409, 363] width 97 height 27
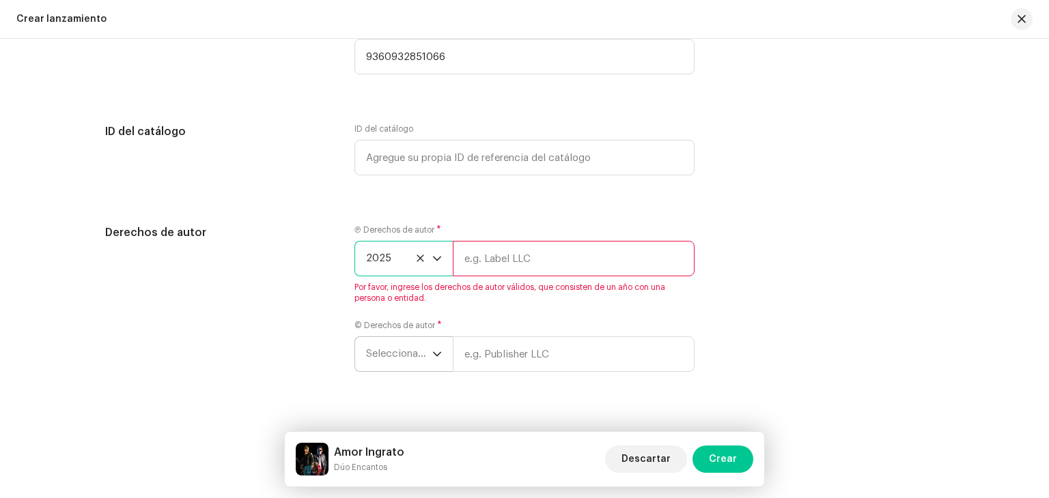
click at [422, 358] on span "Seleccionar año" at bounding box center [399, 354] width 66 height 34
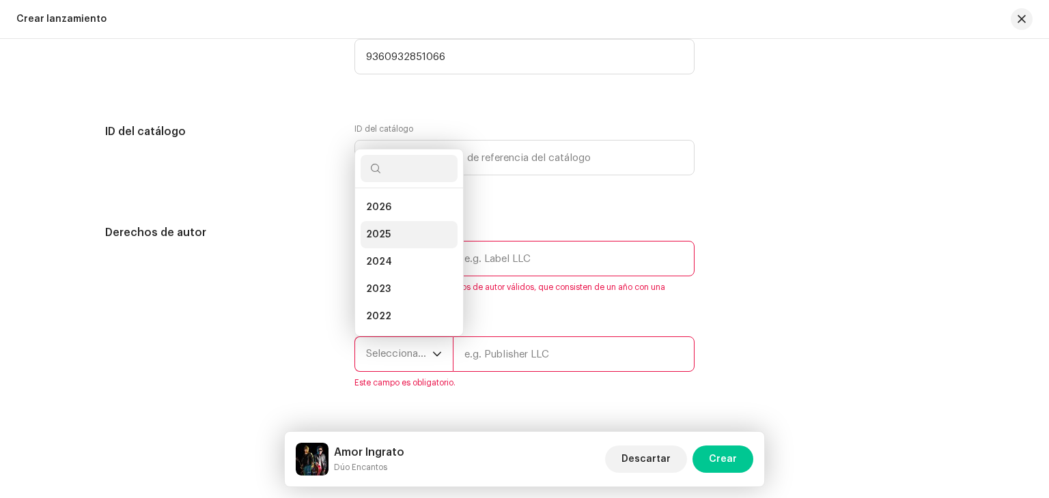
click at [399, 241] on li "2025" at bounding box center [409, 234] width 97 height 27
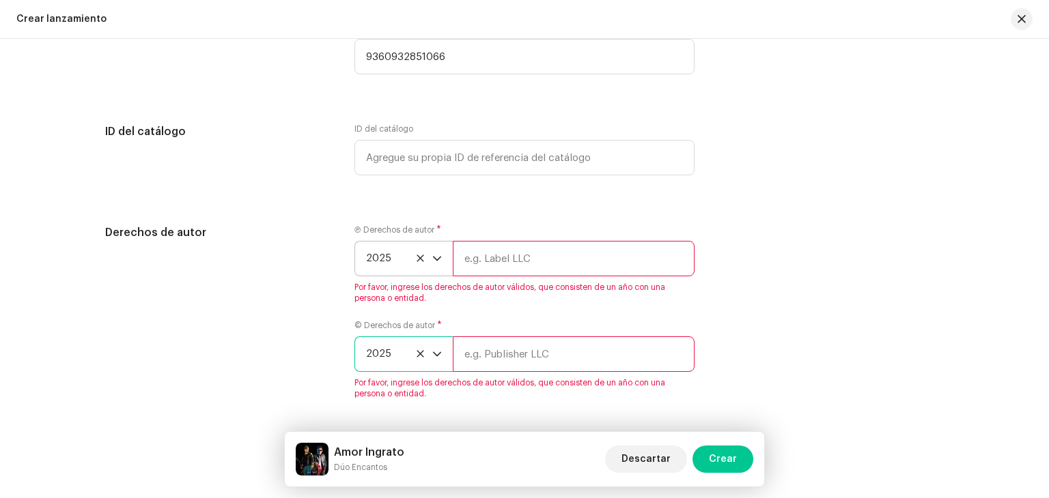
click at [473, 359] on input "text" at bounding box center [574, 355] width 242 height 36
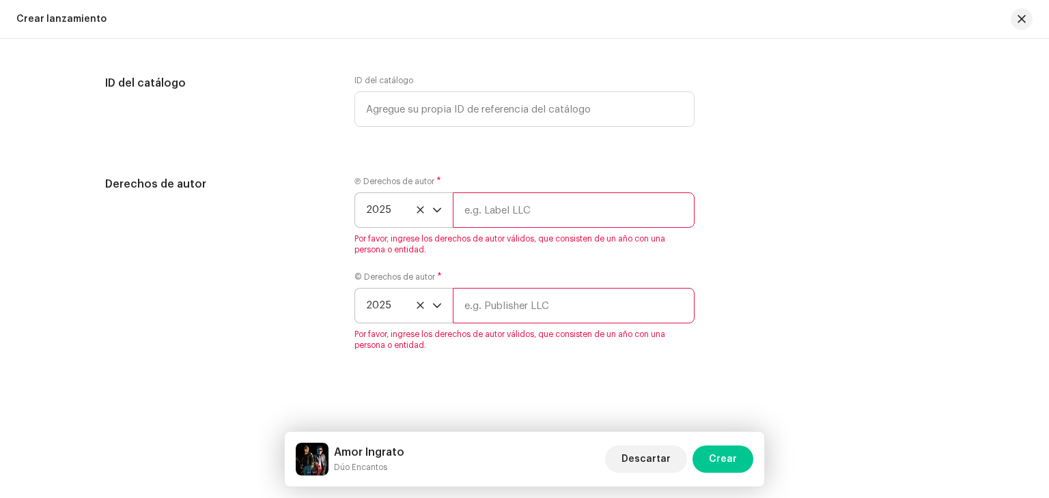
scroll to position [2765, 0]
click at [501, 308] on input "text" at bounding box center [574, 306] width 242 height 36
click at [517, 193] on input "text" at bounding box center [574, 211] width 242 height 36
click at [473, 305] on input "text" at bounding box center [574, 306] width 242 height 36
type input "Dúo Encantos"
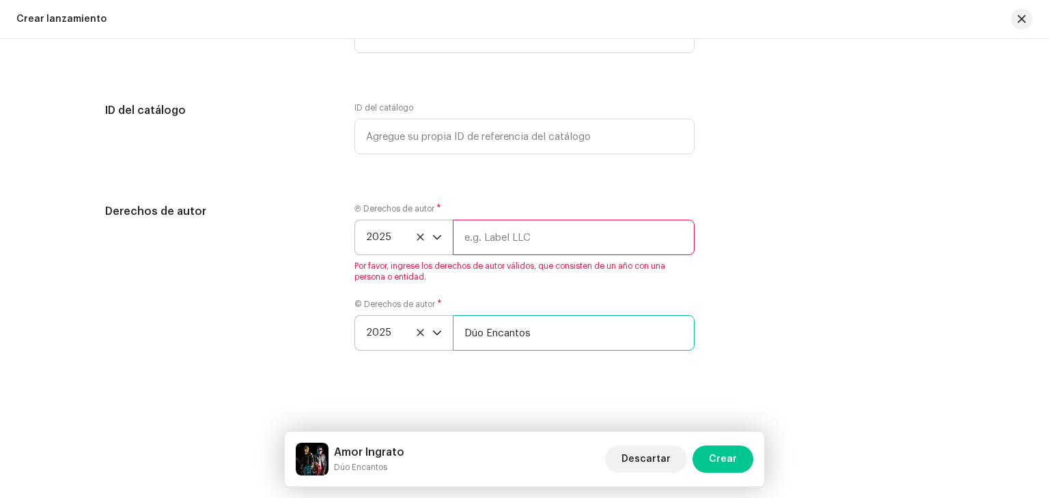
scroll to position [2737, 0]
click at [521, 238] on input "text" at bounding box center [574, 238] width 242 height 36
paste input "9360932851066"
type input "9360932851066"
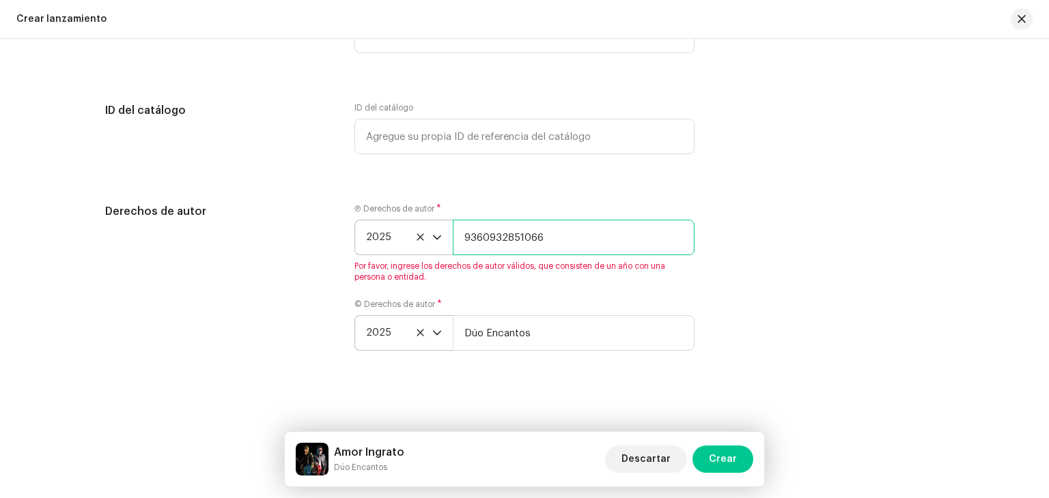
click at [545, 229] on input "9360932851066" at bounding box center [574, 238] width 242 height 36
click at [546, 229] on input "9360932851066" at bounding box center [574, 238] width 242 height 36
type input "L"
type input "Dúo Encantos"
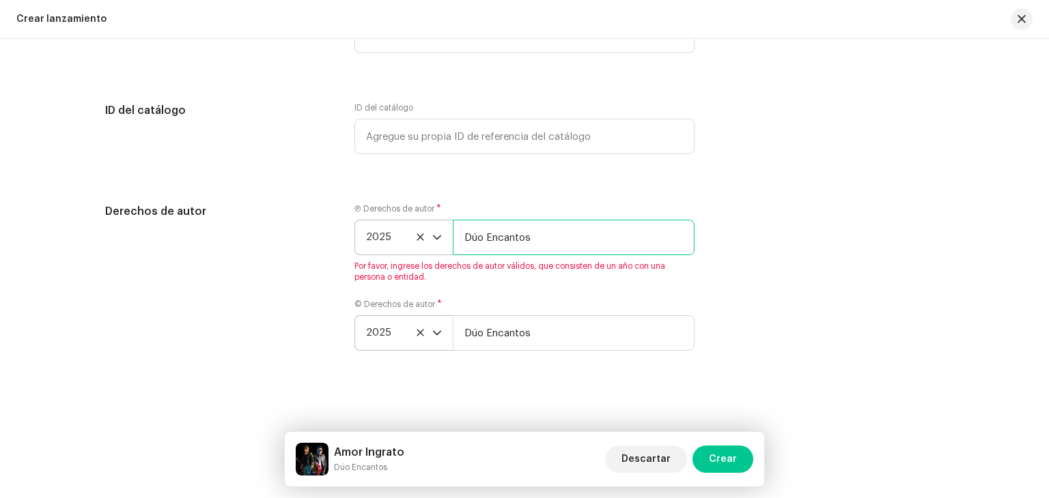
scroll to position [2710, 0]
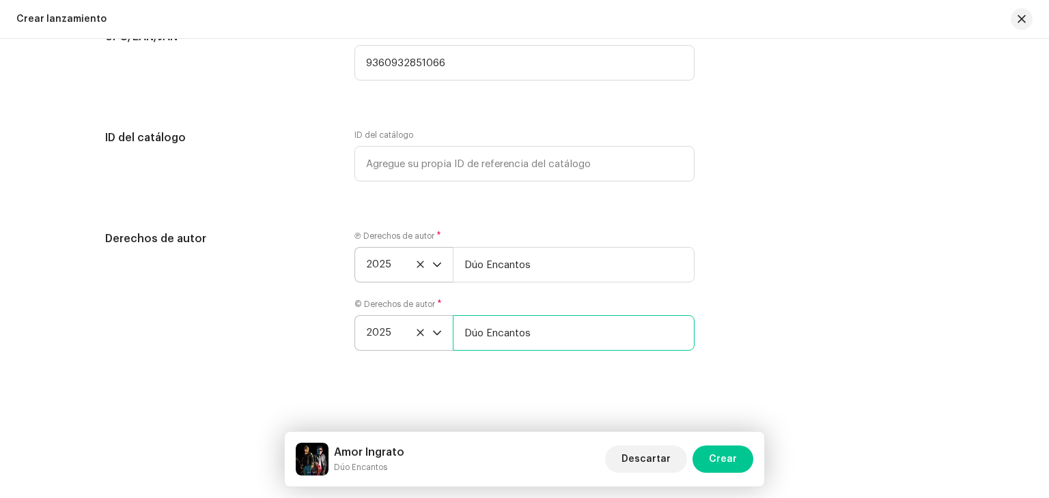
click at [559, 318] on input "Dúo Encantos" at bounding box center [574, 333] width 242 height 36
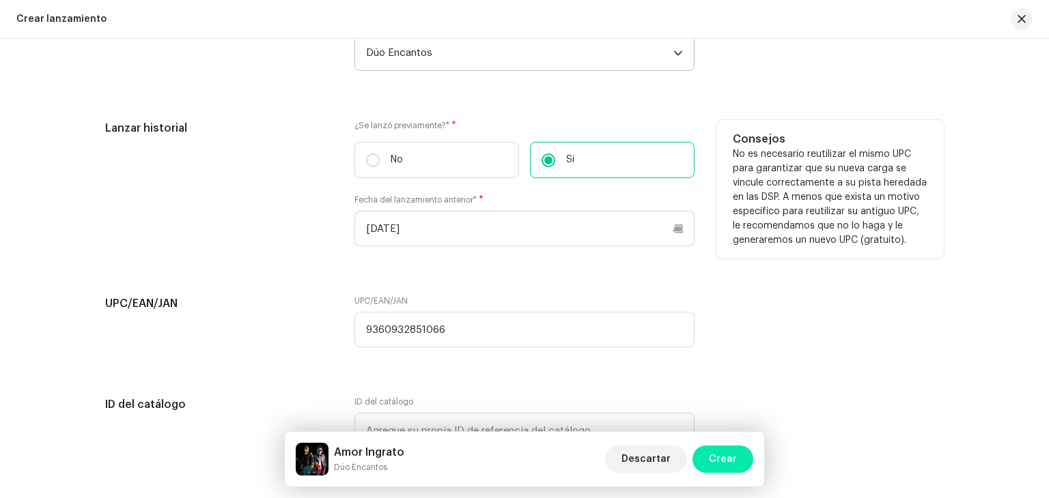
click at [731, 459] on span "Crear" at bounding box center [723, 459] width 28 height 27
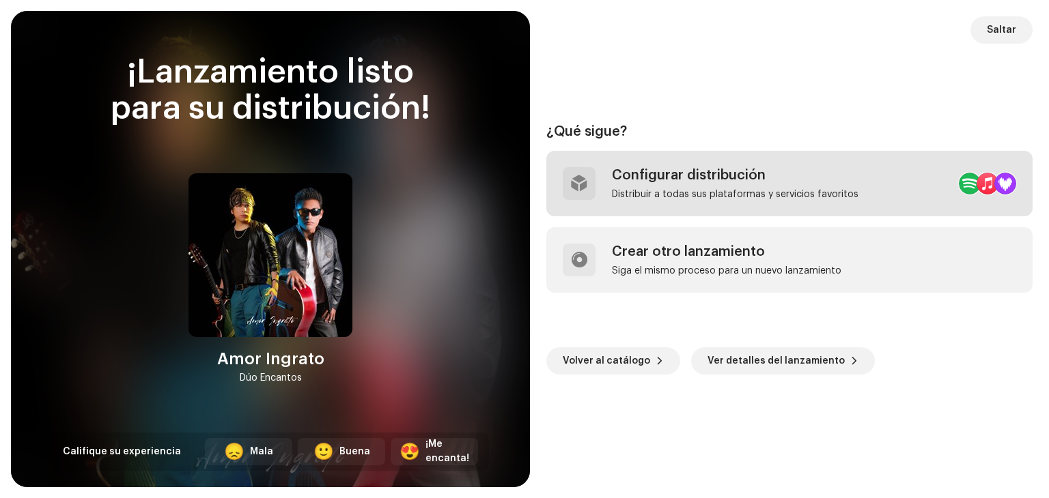
click at [729, 191] on div "Distribuir a todas sus plataformas y servicios favoritos" at bounding box center [735, 194] width 246 height 11
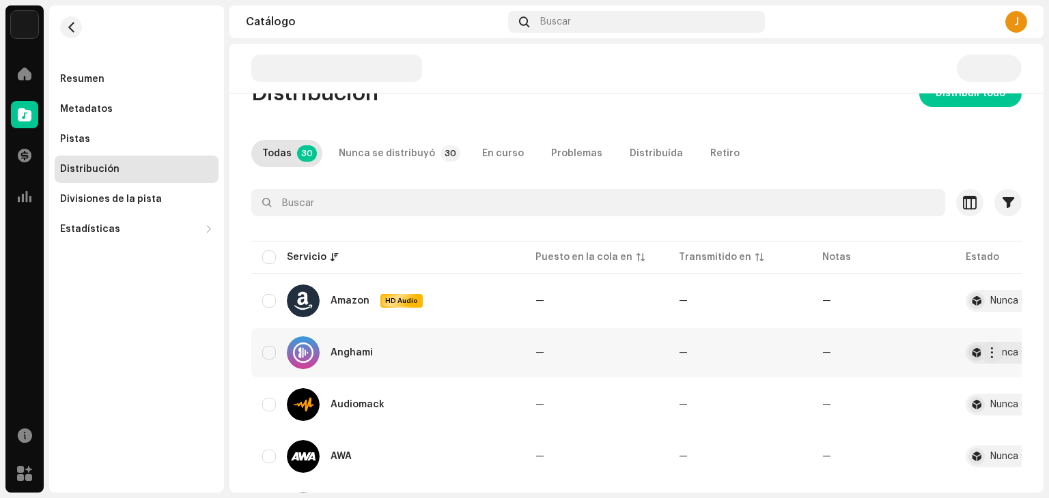
scroll to position [137, 0]
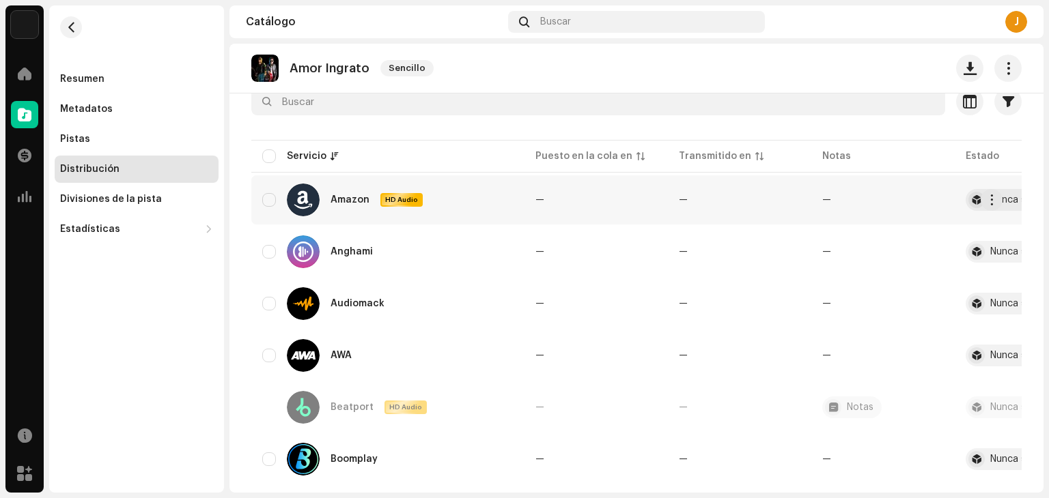
click at [281, 199] on div "Amazon HD Audio" at bounding box center [387, 200] width 251 height 33
click at [273, 200] on input "checkbox" at bounding box center [269, 200] width 14 height 14
checkbox input "true"
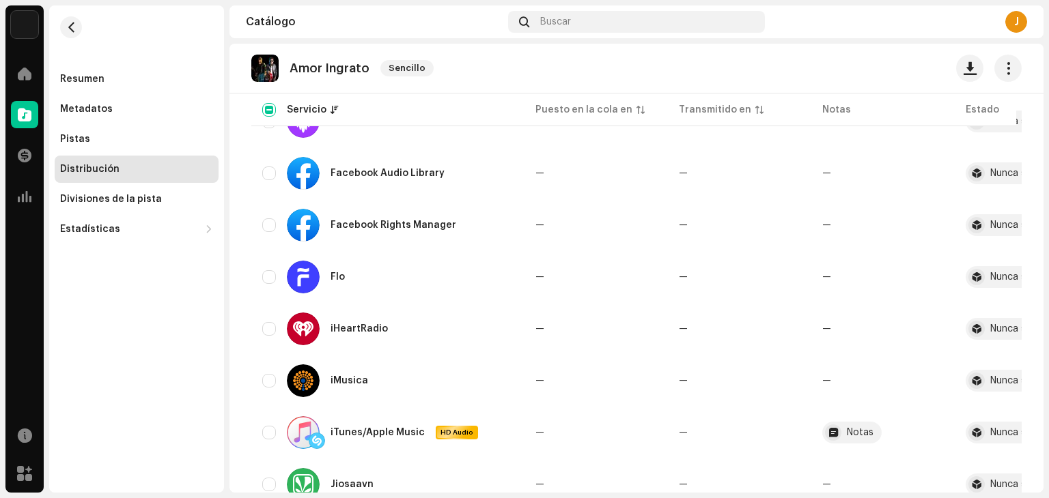
scroll to position [546, 0]
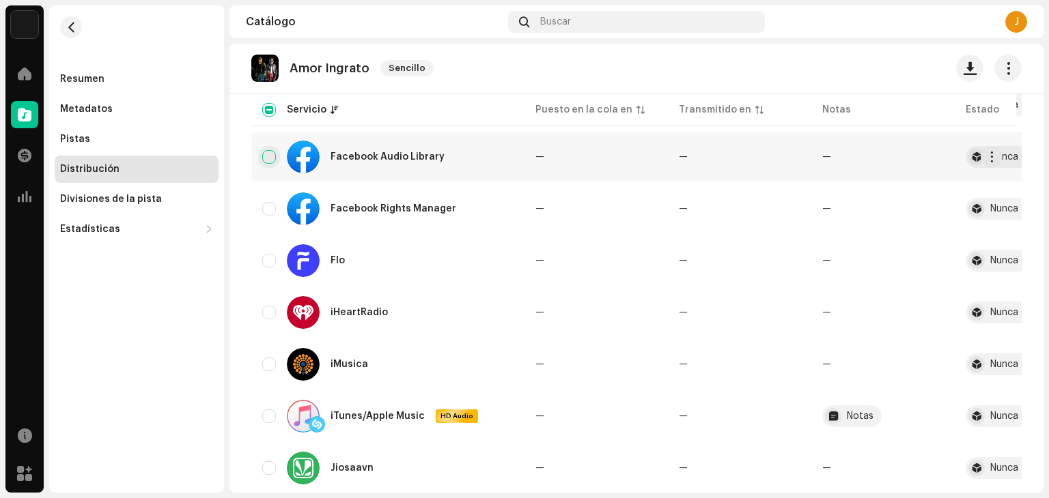
click at [274, 158] on input "Row Unselected" at bounding box center [269, 157] width 14 height 14
checkbox input "true"
click at [270, 206] on input "Row Unselected" at bounding box center [269, 209] width 14 height 14
checkbox input "true"
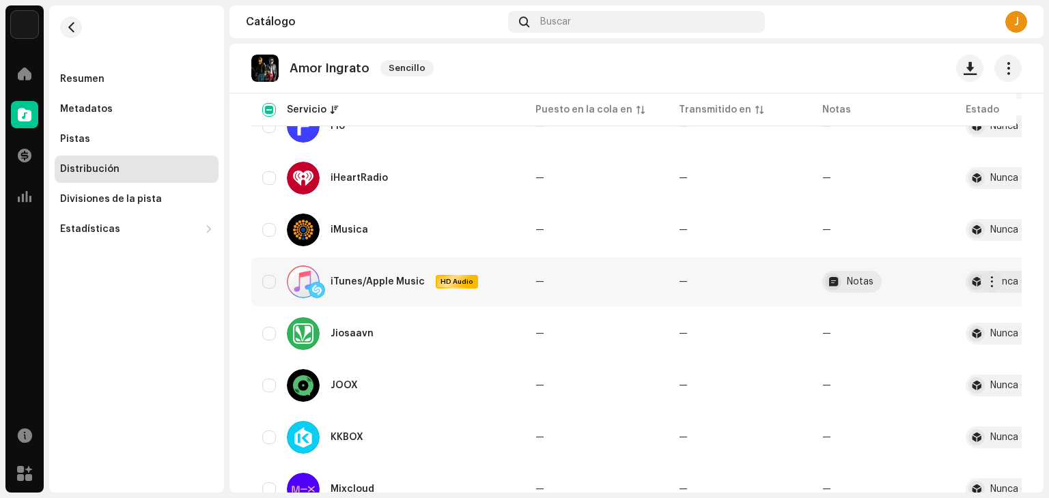
scroll to position [683, 0]
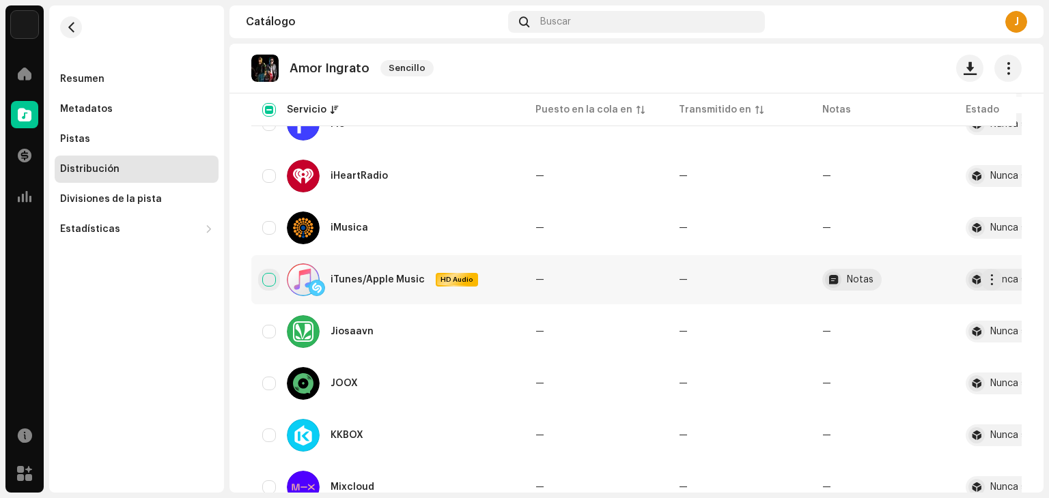
click at [272, 279] on input "Row Unselected" at bounding box center [269, 280] width 14 height 14
checkbox input "true"
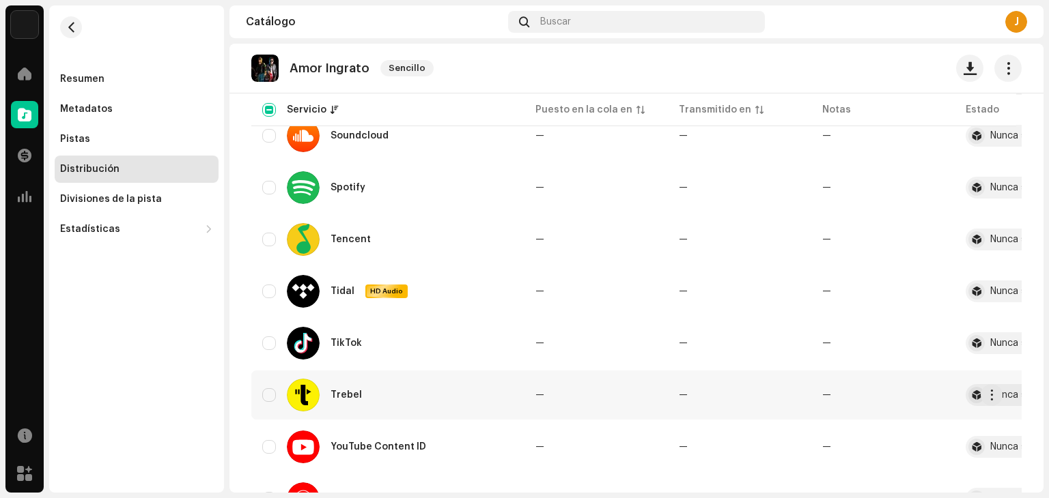
scroll to position [1366, 0]
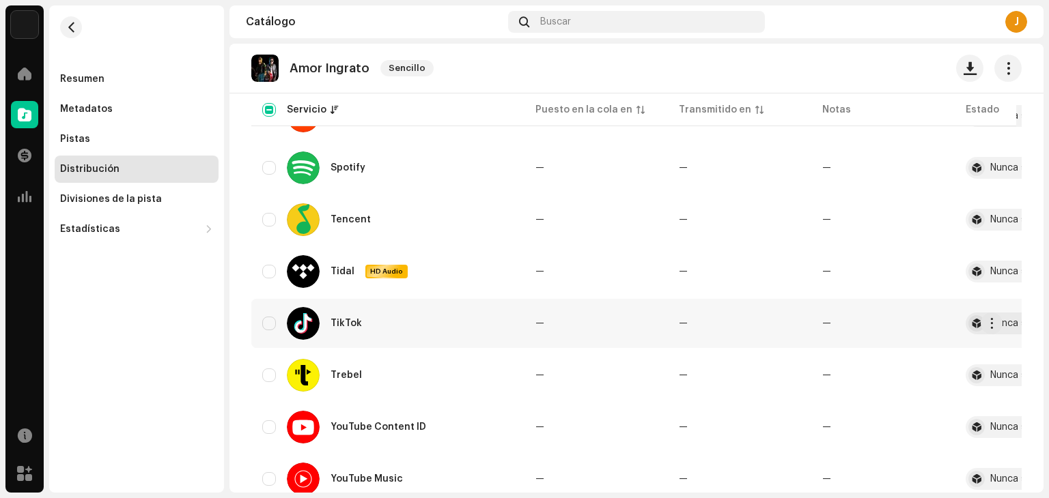
click at [281, 322] on div "TikTok" at bounding box center [387, 323] width 251 height 33
click at [274, 319] on input "Row Unselected" at bounding box center [269, 324] width 14 height 14
checkbox input "true"
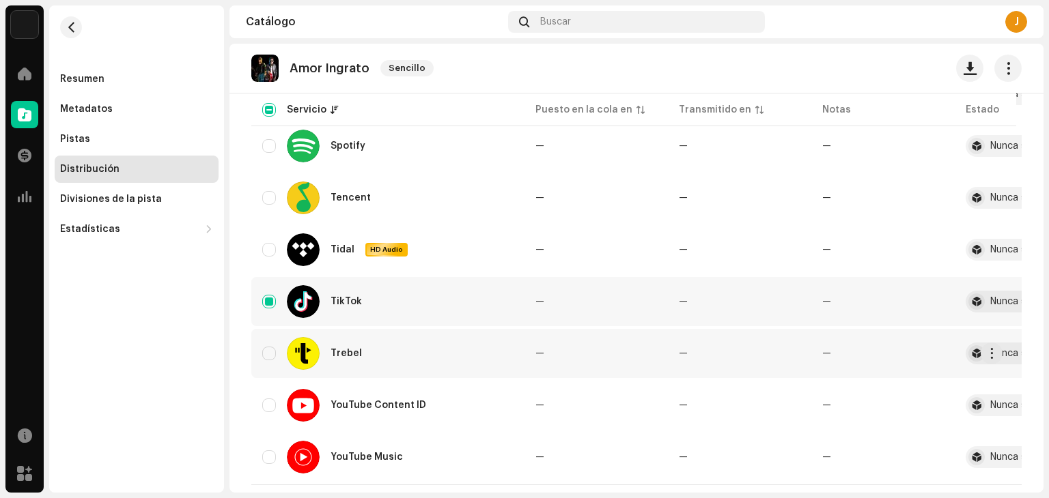
scroll to position [1418, 0]
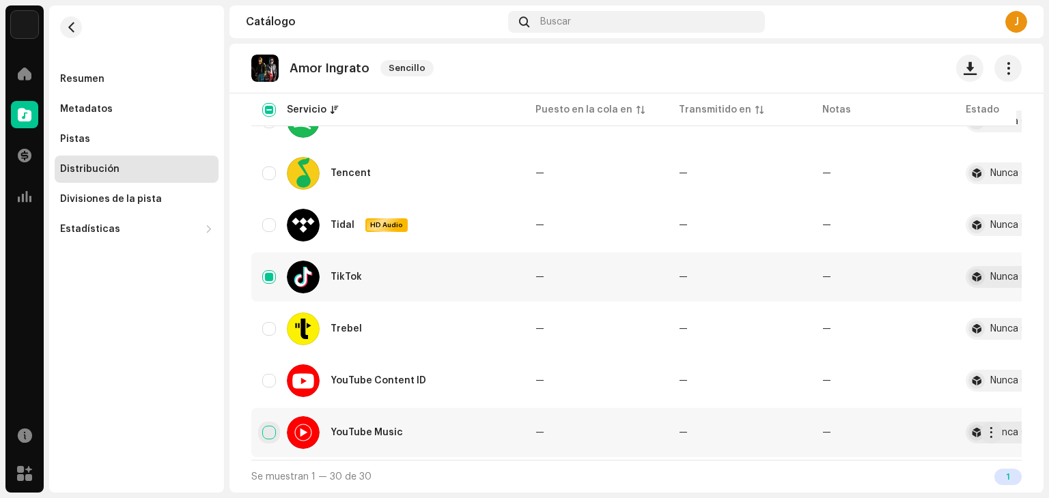
click at [268, 426] on input "Row Unselected" at bounding box center [269, 433] width 14 height 14
checkbox input "true"
click at [273, 322] on input "Row Unselected" at bounding box center [269, 329] width 14 height 14
checkbox input "true"
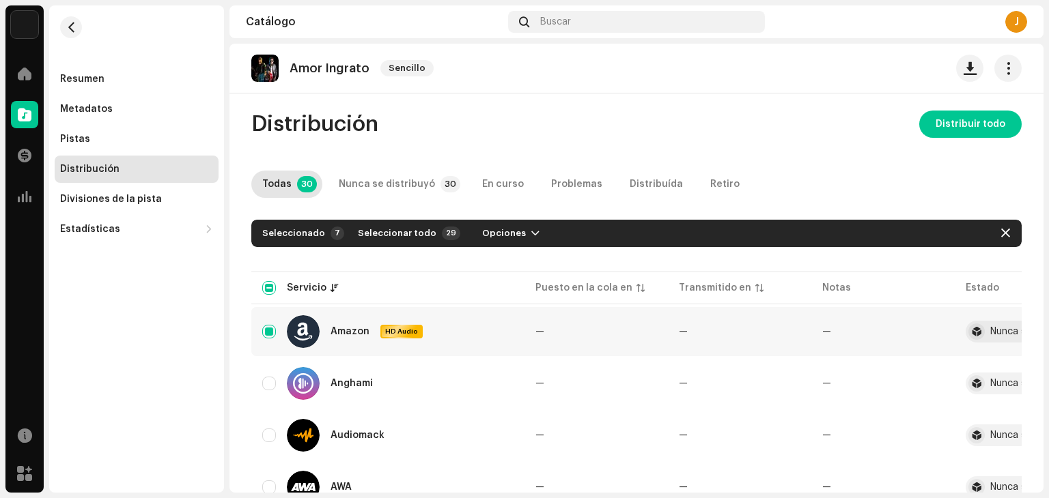
scroll to position [0, 0]
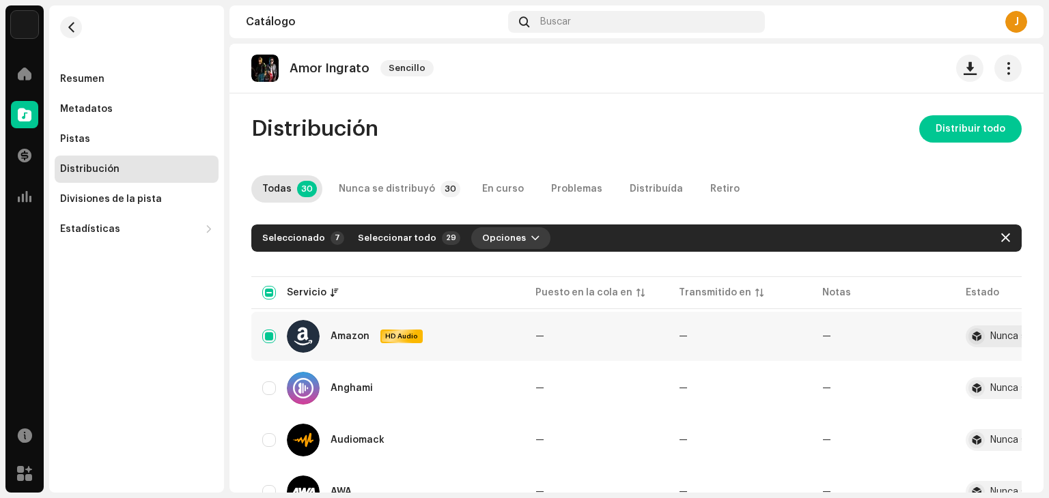
click at [531, 236] on span "button" at bounding box center [535, 238] width 8 height 11
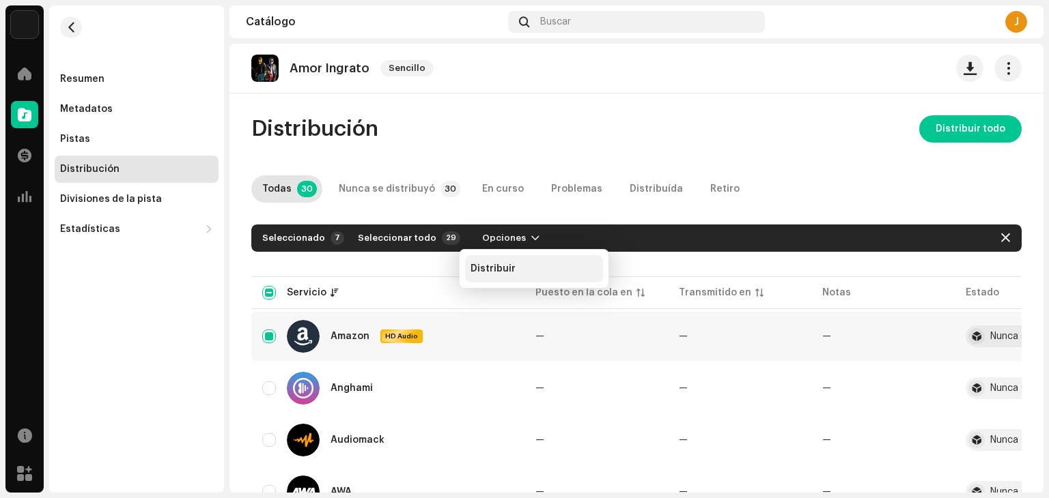
click at [520, 260] on div "Distribuir" at bounding box center [534, 268] width 138 height 27
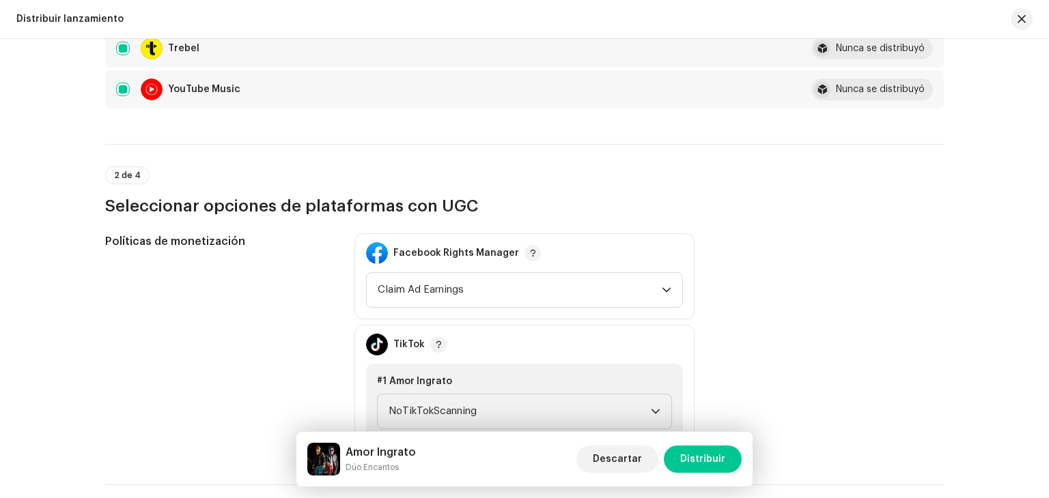
scroll to position [546, 0]
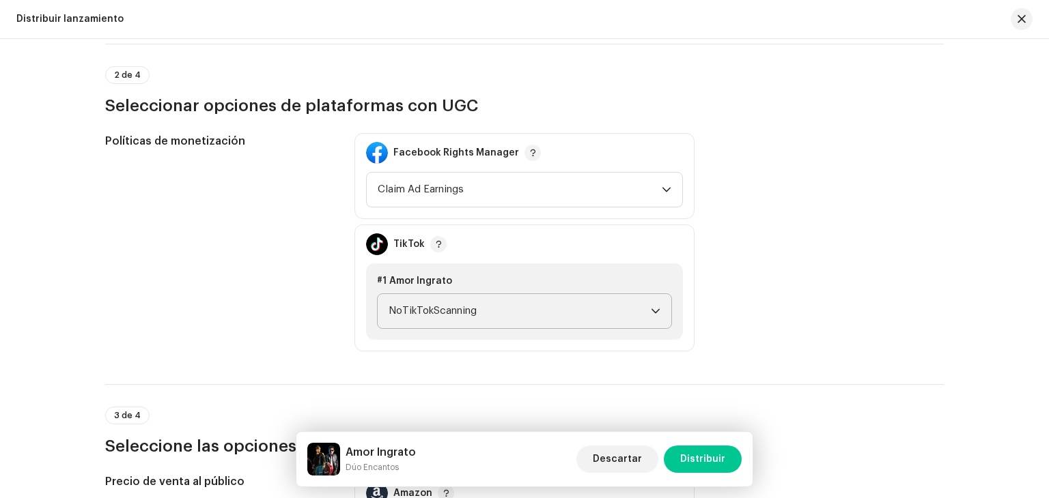
click at [428, 294] on span "NoTikTokScanning" at bounding box center [520, 311] width 262 height 34
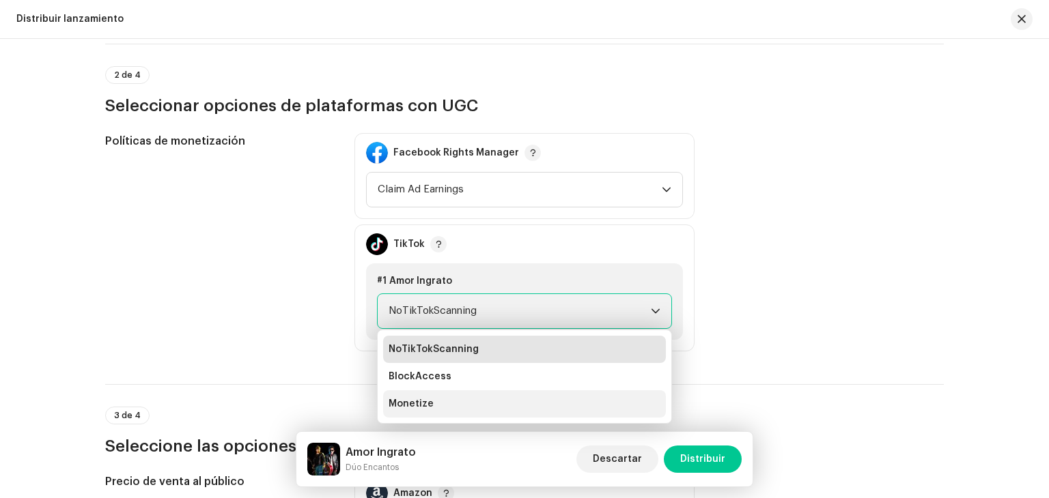
click at [414, 397] on span "Monetize" at bounding box center [411, 404] width 45 height 14
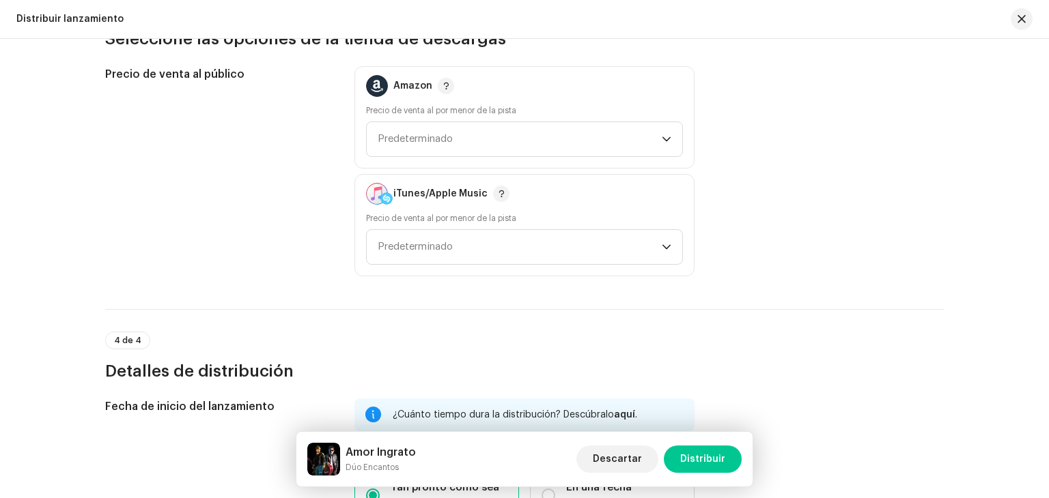
scroll to position [956, 0]
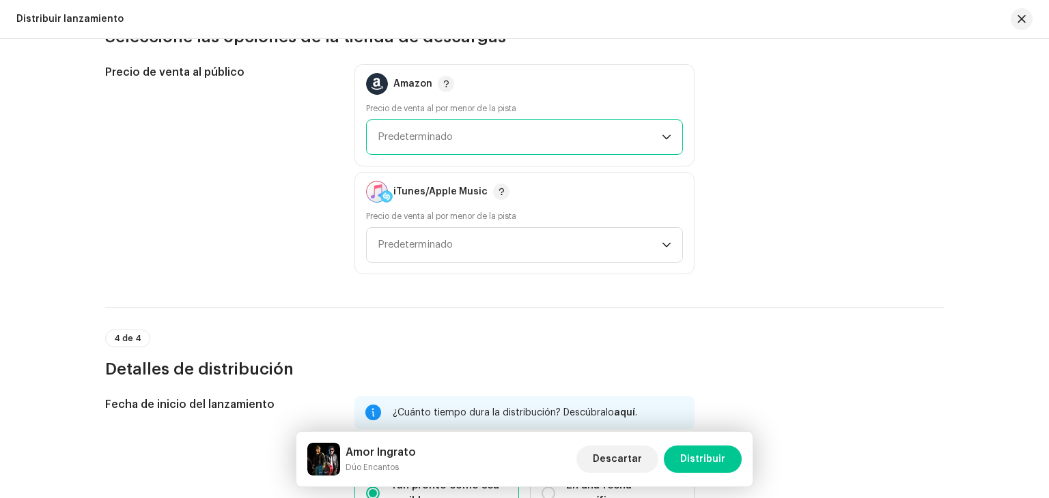
click at [463, 129] on span "Predeterminado" at bounding box center [520, 137] width 284 height 34
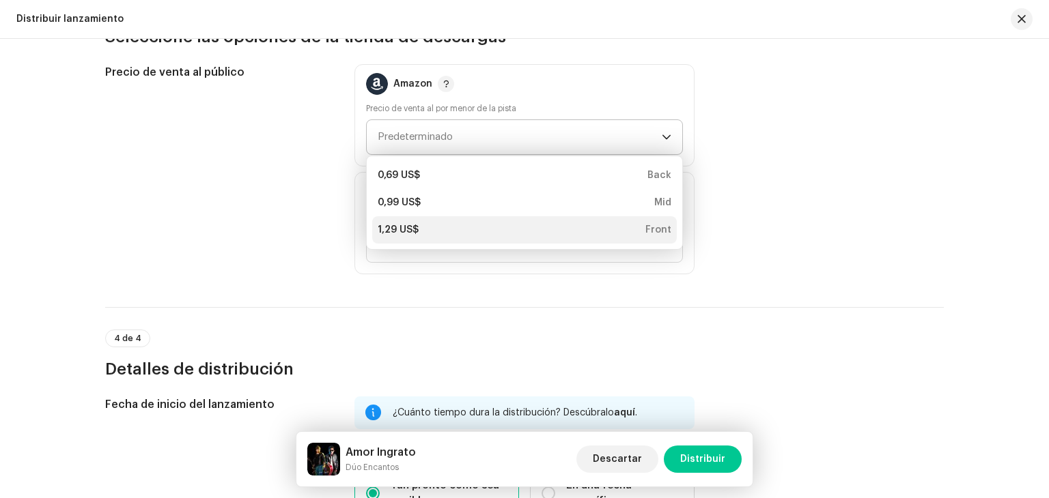
click at [434, 232] on div "1,29 US$ Front" at bounding box center [525, 230] width 294 height 14
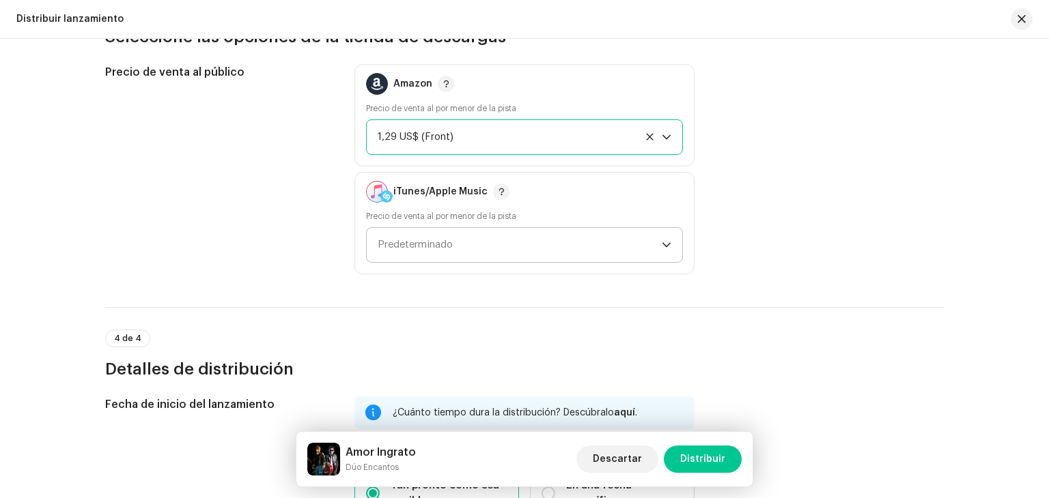
click at [445, 240] on span "Predeterminado" at bounding box center [415, 245] width 75 height 10
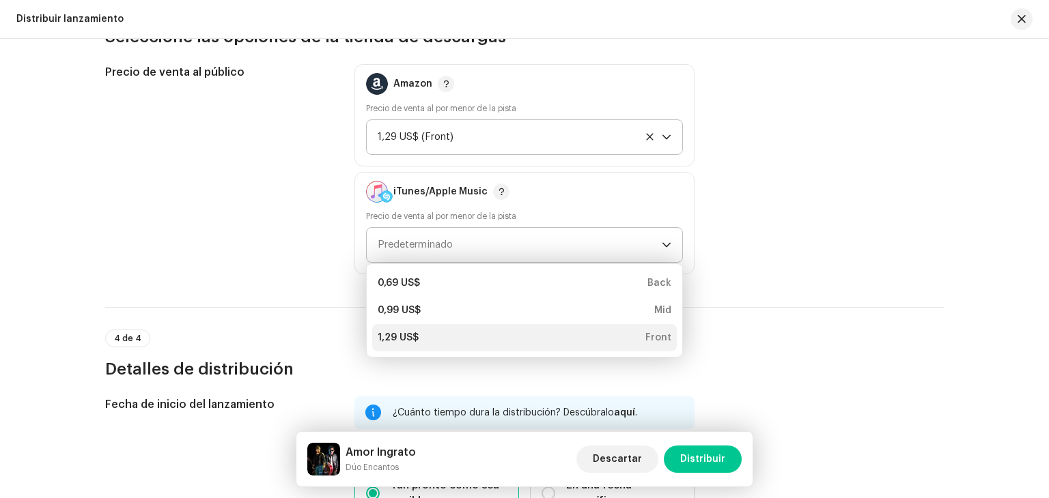
click at [427, 339] on div "1,29 US$ Front" at bounding box center [525, 338] width 294 height 14
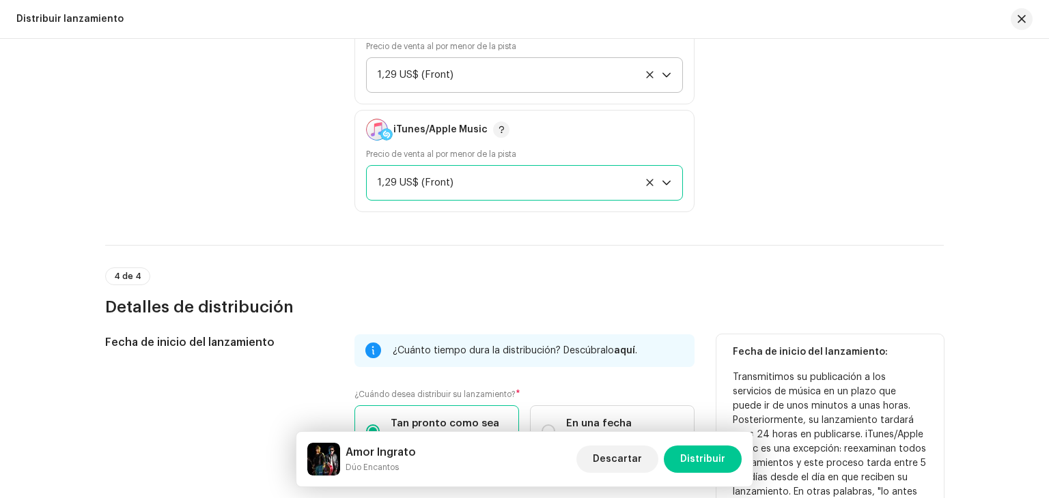
scroll to position [1021, 0]
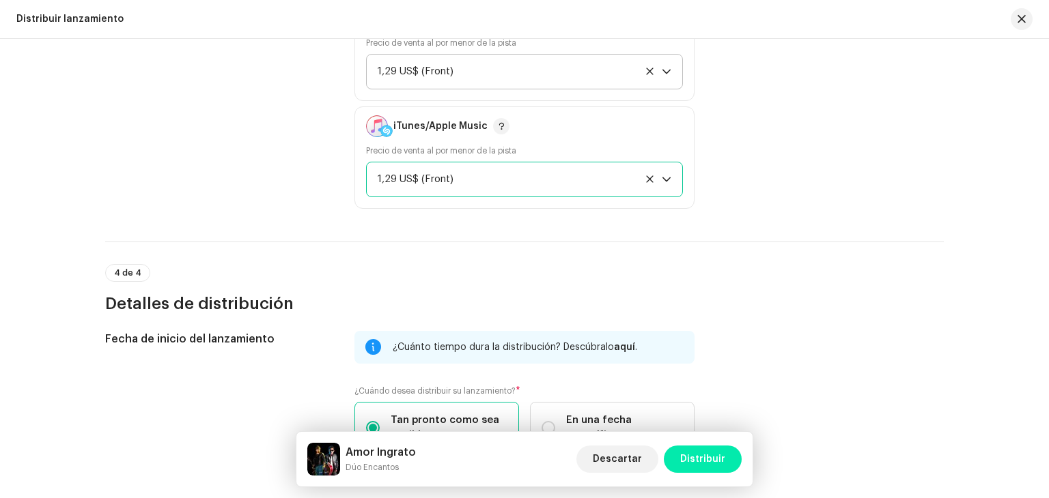
click at [696, 463] on span "Distribuir" at bounding box center [702, 459] width 45 height 27
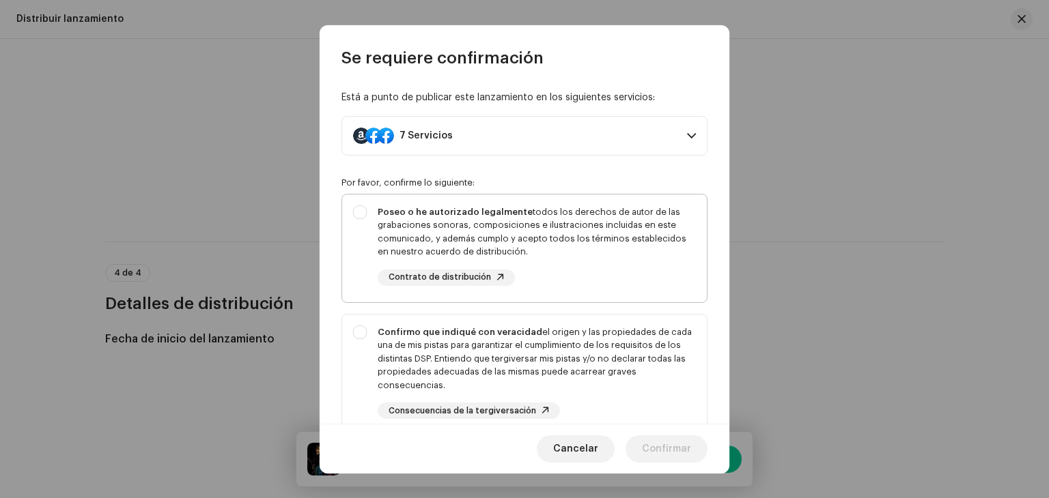
click at [524, 252] on div "Poseo o he autorizado legalmente todos los derechos de autor de las grabaciones…" at bounding box center [537, 232] width 318 height 53
checkbox input "true"
click at [528, 323] on div "Confirmo que indiqué con veracidad el origen y las propiedades de cada una de m…" at bounding box center [524, 373] width 365 height 116
checkbox input "true"
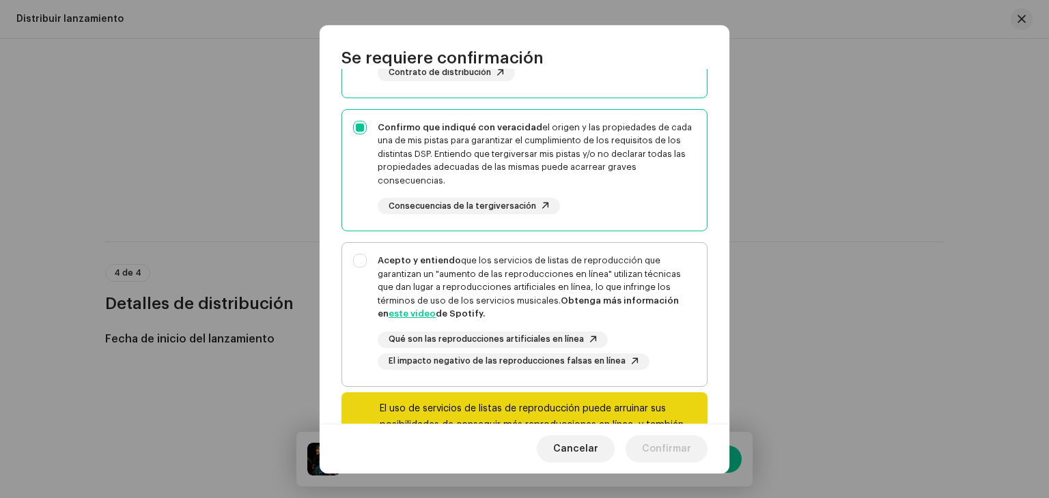
click at [528, 290] on div "Acepto y entiendo que los servicios de listas de reproducción que garantizan un…" at bounding box center [537, 287] width 318 height 67
checkbox input "true"
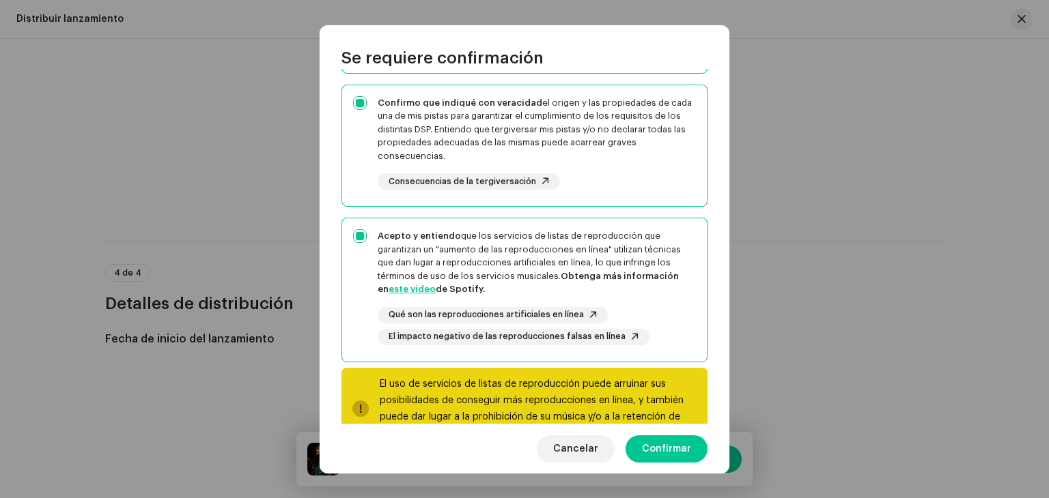
scroll to position [276, 0]
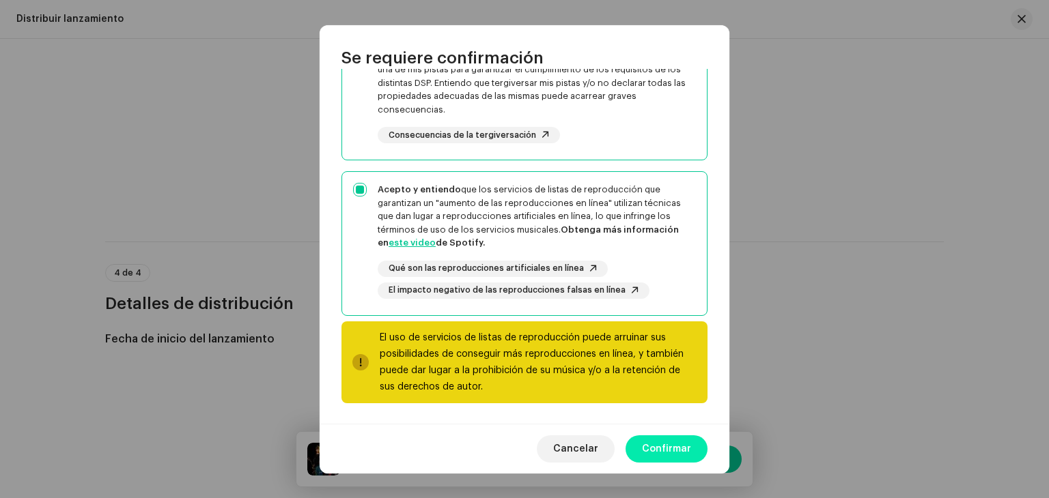
click at [691, 450] on button "Confirmar" at bounding box center [666, 449] width 82 height 27
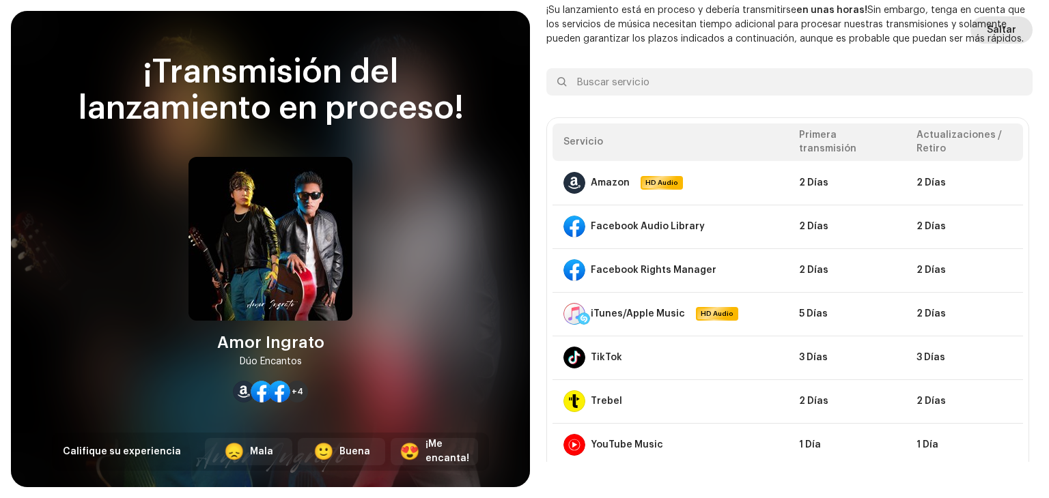
click at [988, 30] on span "Saltar" at bounding box center [1001, 29] width 29 height 27
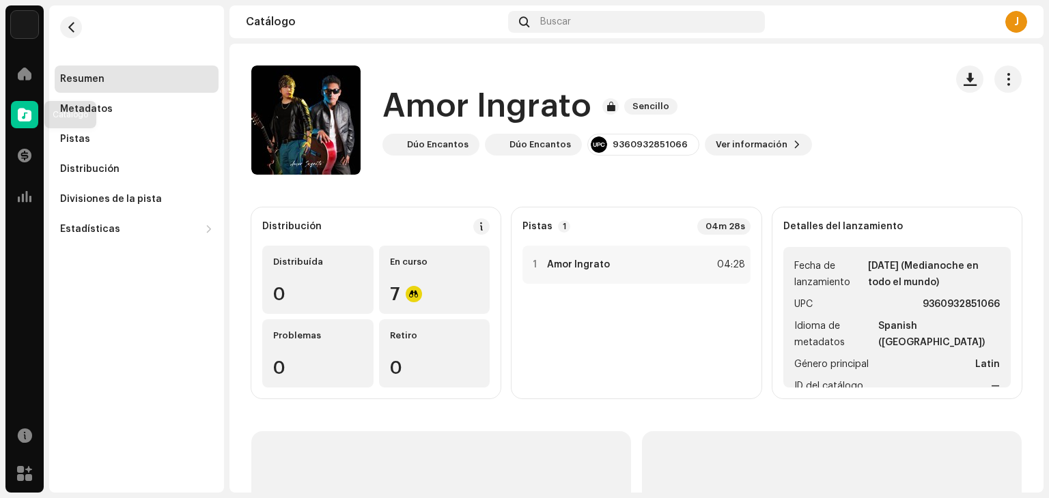
click at [32, 115] on div at bounding box center [24, 114] width 27 height 27
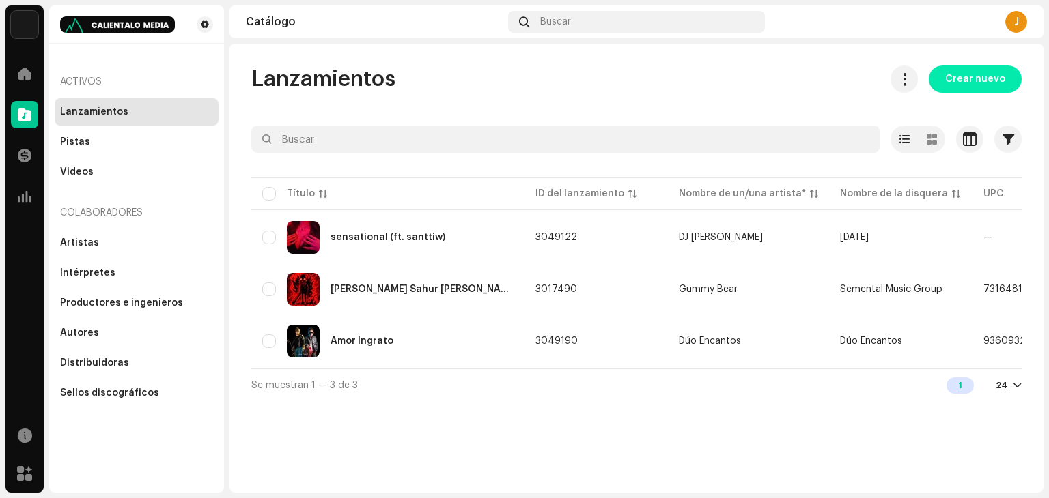
click at [970, 79] on span "Crear nuevo" at bounding box center [975, 79] width 60 height 27
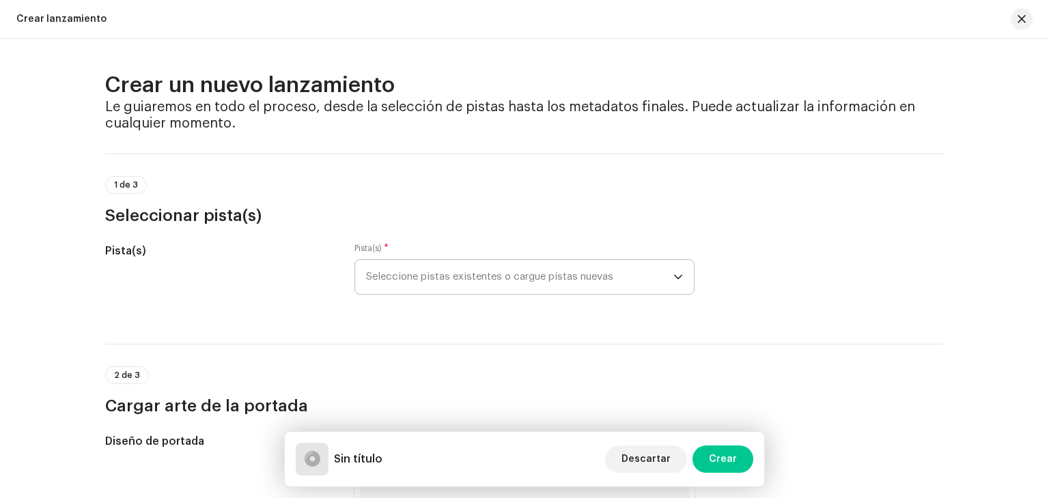
click at [425, 272] on span "Seleccione pistas existentes o cargue pistas nuevas" at bounding box center [519, 277] width 307 height 34
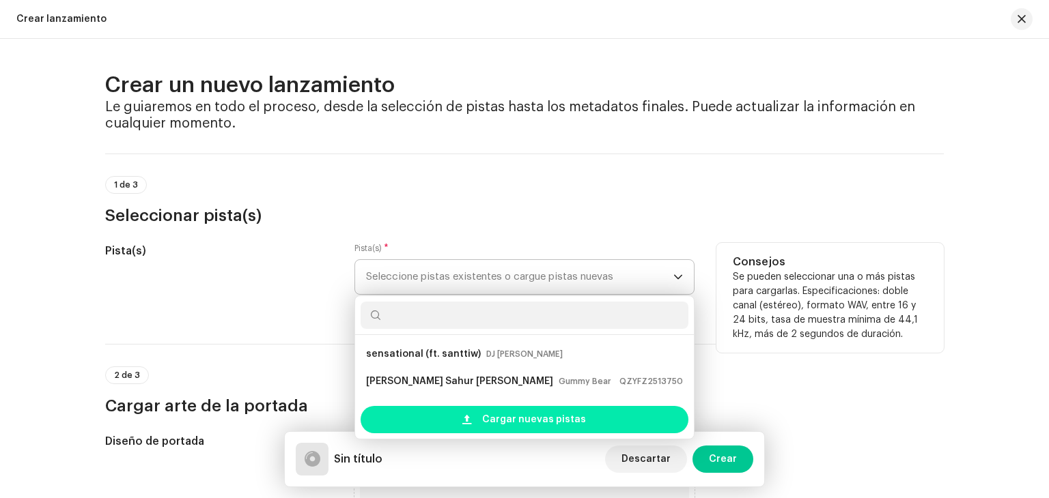
click at [453, 419] on div "Cargar nuevas pistas" at bounding box center [525, 419] width 328 height 27
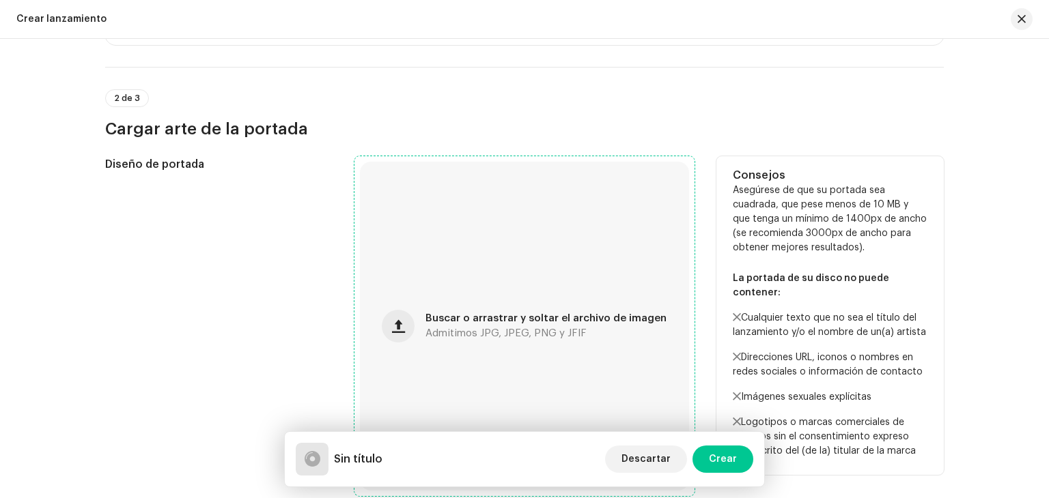
scroll to position [478, 0]
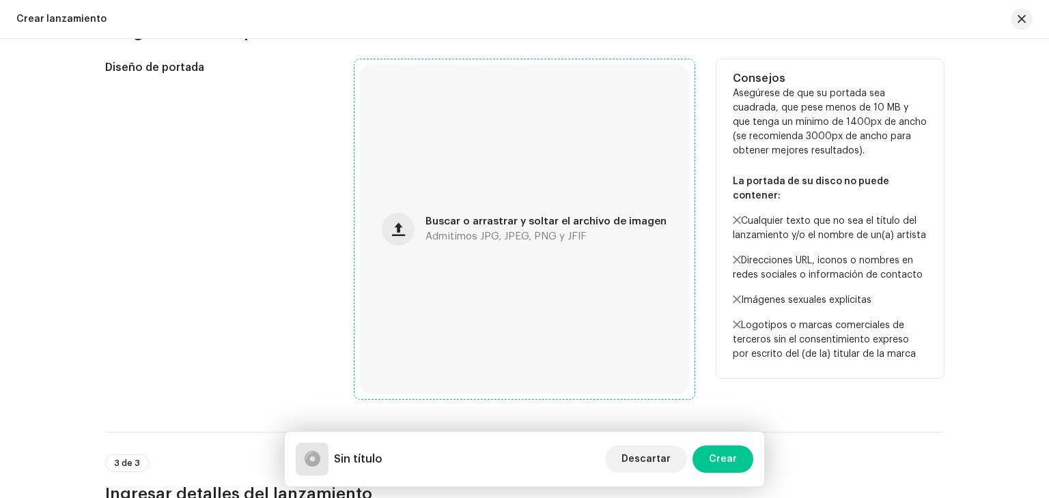
click at [414, 243] on div "Buscar o arrastrar y soltar el archivo de imagen Admitimos JPG, JPEG, PNG y JFIF" at bounding box center [524, 229] width 329 height 329
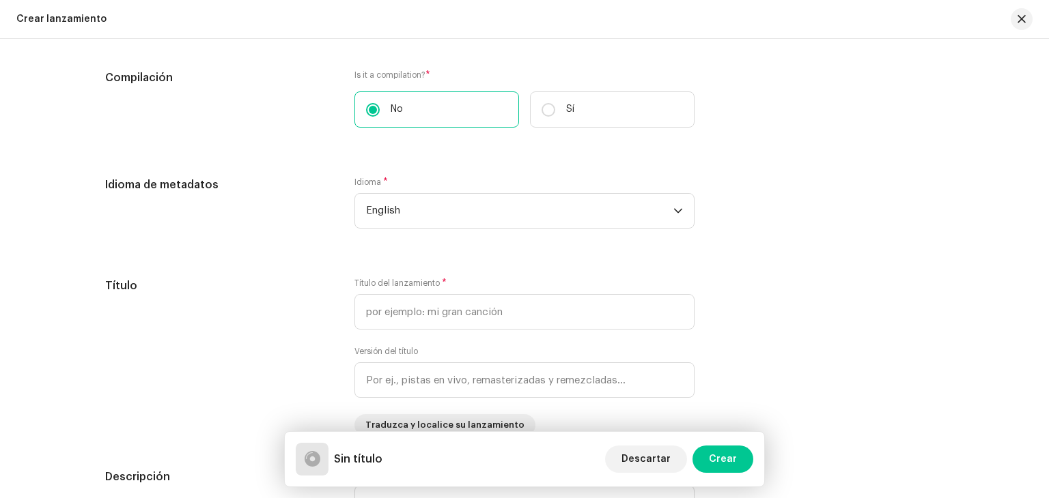
scroll to position [1024, 0]
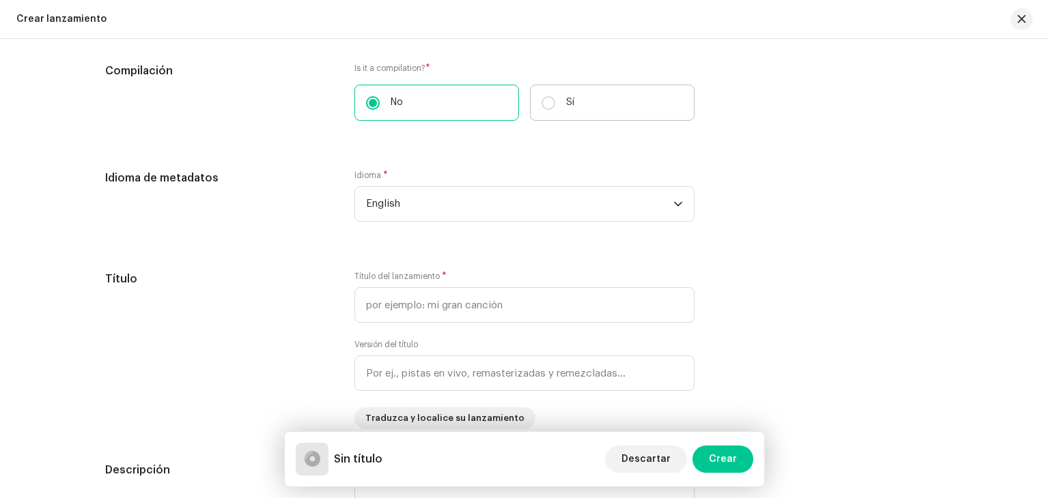
click at [533, 104] on label "Sí" at bounding box center [612, 103] width 165 height 36
click at [541, 104] on input "Sí" at bounding box center [548, 103] width 14 height 14
radio input "true"
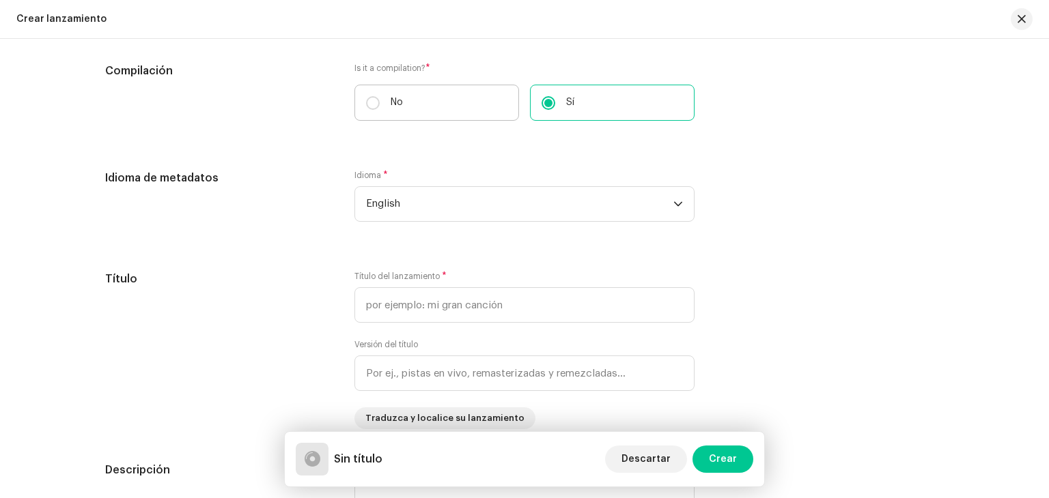
click at [414, 96] on label "No" at bounding box center [436, 103] width 165 height 36
click at [380, 96] on input "No" at bounding box center [373, 103] width 14 height 14
radio input "true"
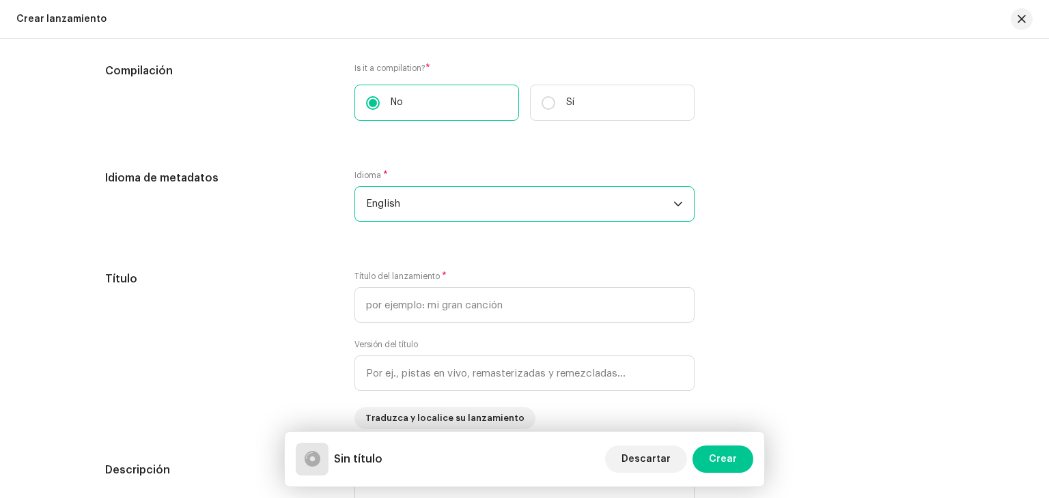
click at [410, 209] on span "English" at bounding box center [519, 204] width 307 height 34
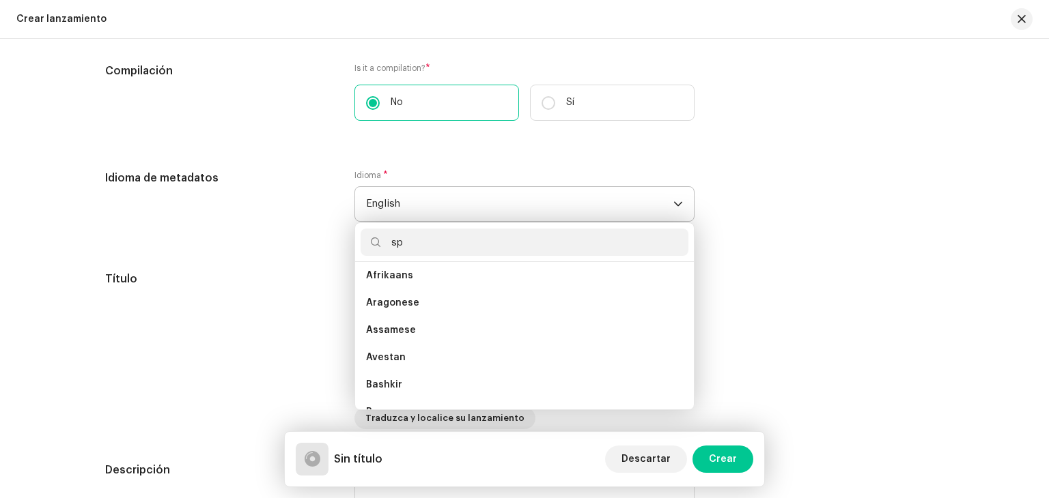
scroll to position [0, 0]
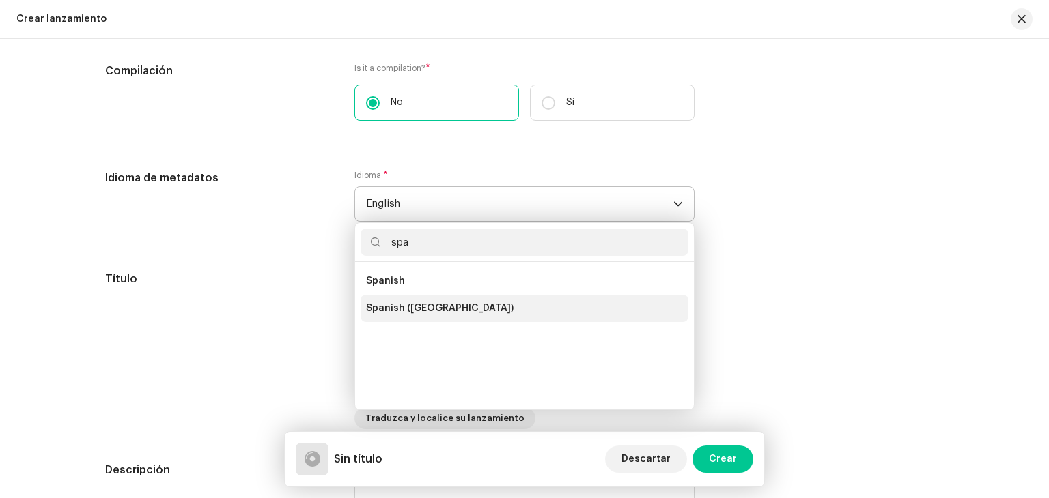
type input "spa"
click at [451, 307] on span "Spanish ([GEOGRAPHIC_DATA])" at bounding box center [439, 309] width 147 height 14
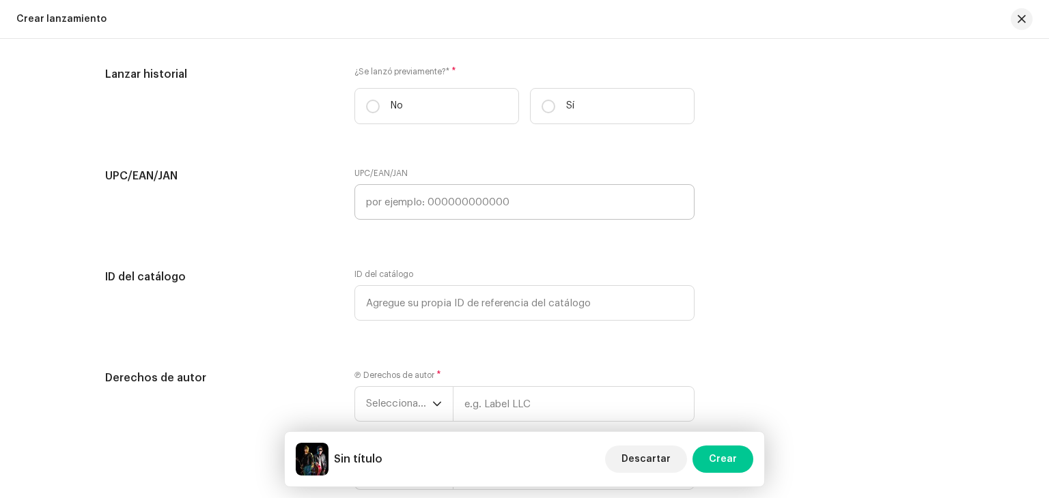
scroll to position [2117, 0]
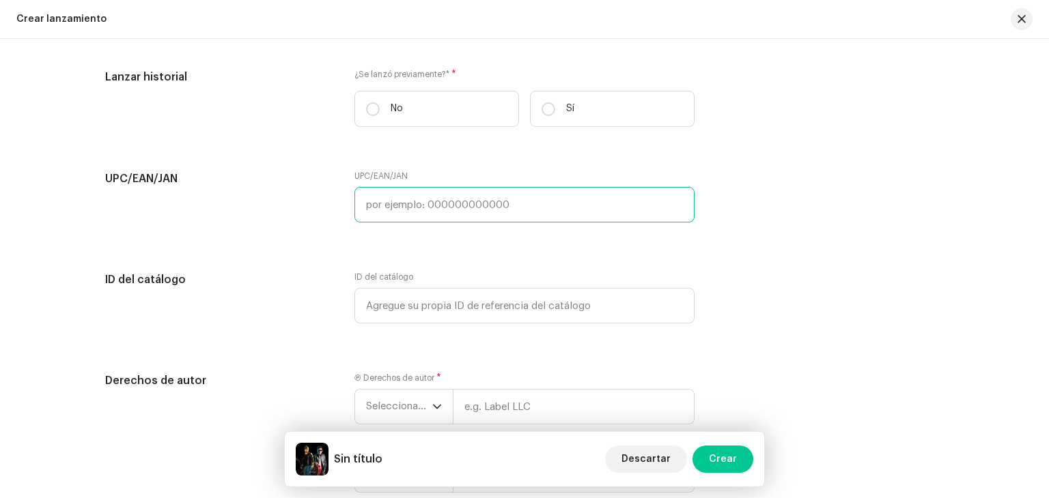
click at [452, 215] on input "text" at bounding box center [524, 205] width 340 height 36
paste input "9360932851080"
type input "9360932851080"
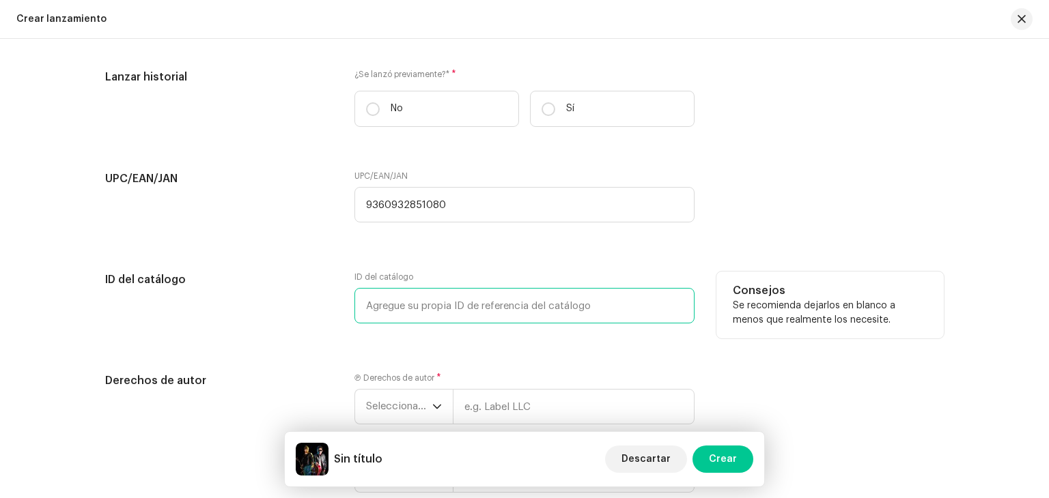
click at [489, 309] on input "text" at bounding box center [524, 306] width 340 height 36
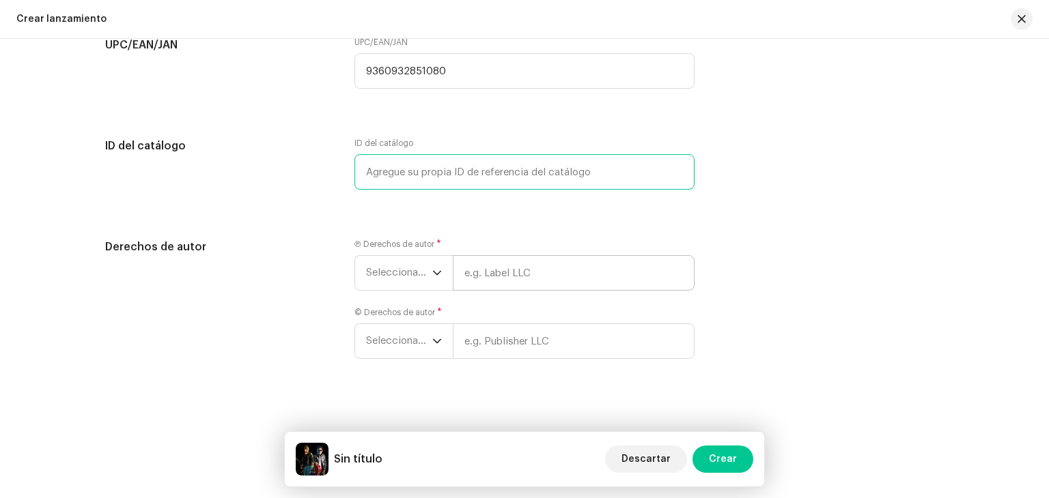
scroll to position [2253, 0]
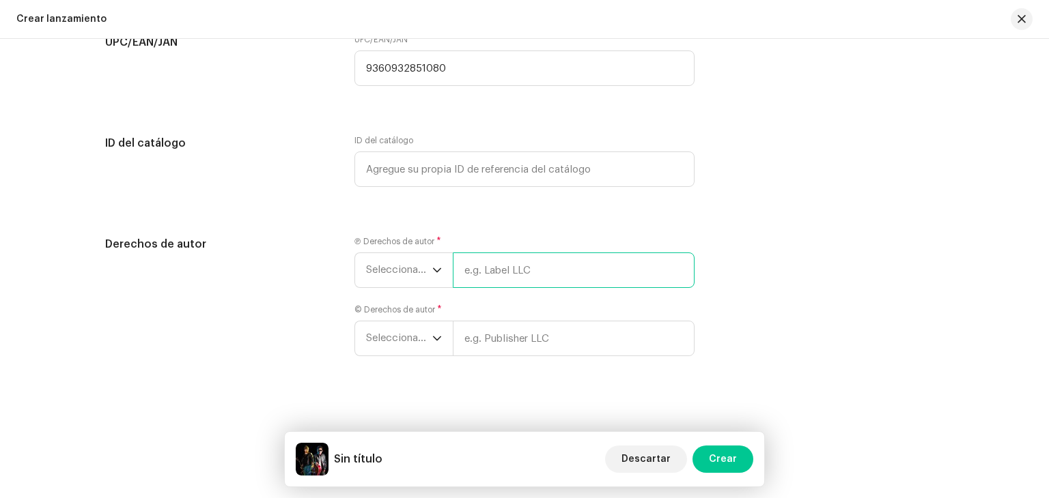
click at [496, 282] on input "text" at bounding box center [574, 271] width 242 height 36
type input "Dúo Encantos"
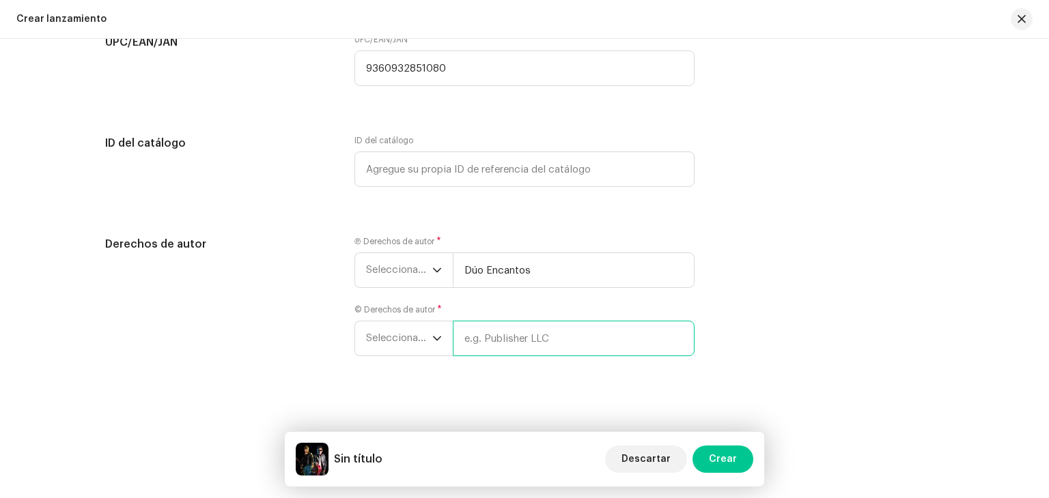
click at [492, 333] on div "Ⓟ Derechos de autor * Seleccionar año [PERSON_NAME] © Derechos de autor * Selec…" at bounding box center [524, 304] width 340 height 137
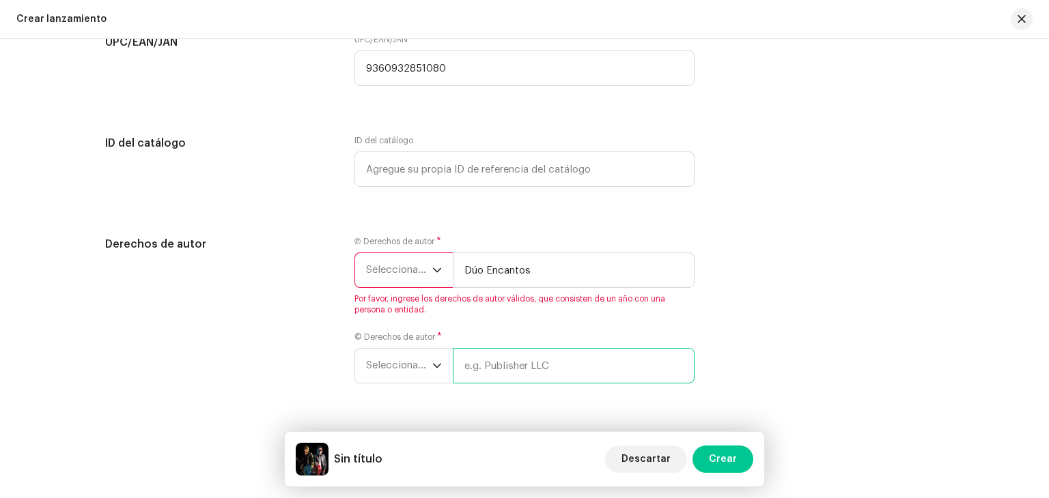
type input "Dúo Encantos"
click at [416, 279] on span "Seleccionar año" at bounding box center [399, 270] width 66 height 34
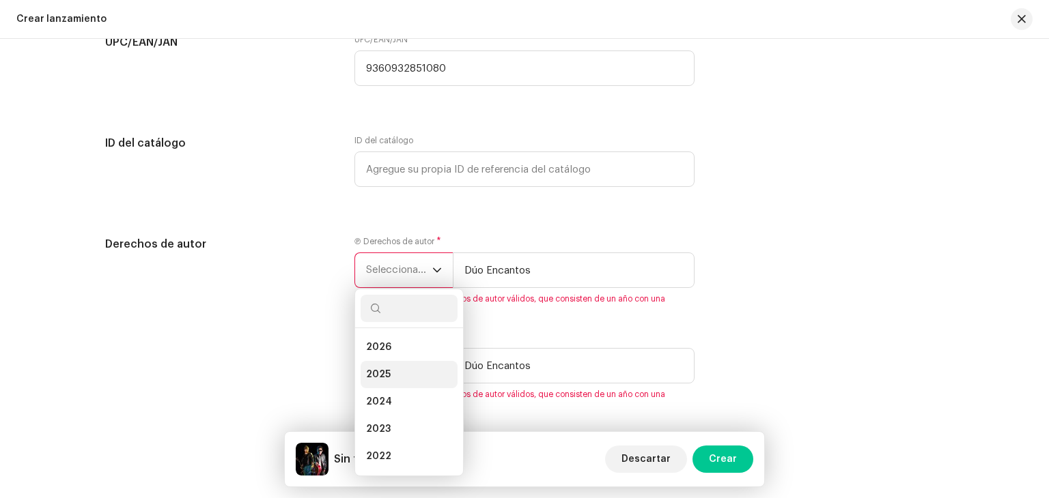
click at [382, 381] on span "2025" at bounding box center [378, 375] width 25 height 14
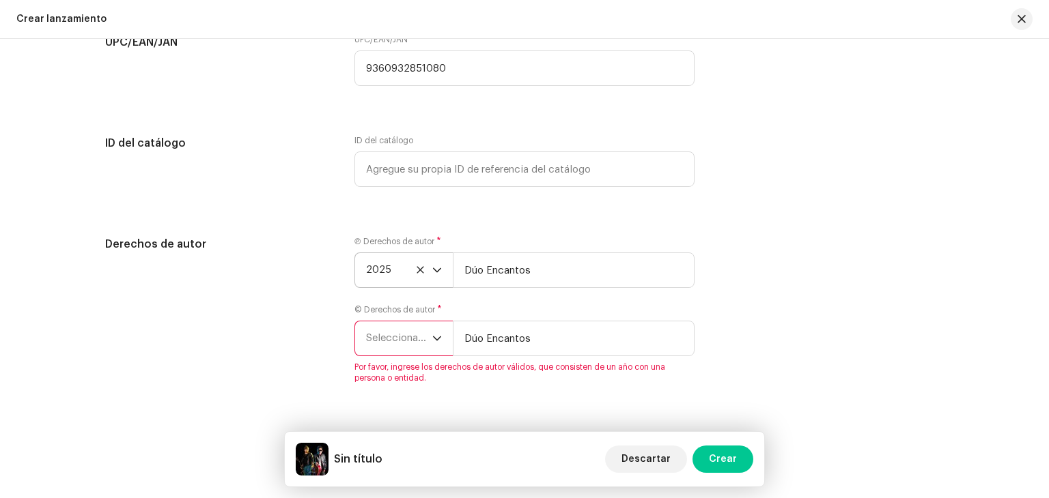
click at [396, 365] on div "© Derechos de autor * Seleccionar año Dúo Encantos Por favor, ingrese los derec…" at bounding box center [524, 344] width 340 height 79
click at [407, 350] on span "Seleccionar año" at bounding box center [399, 339] width 66 height 34
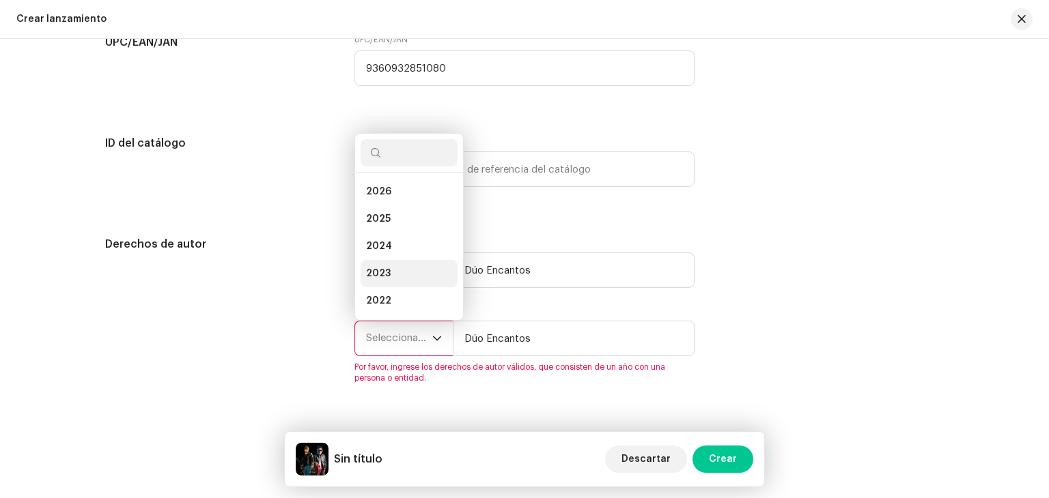
scroll to position [22, 0]
drag, startPoint x: 394, startPoint y: 233, endPoint x: 399, endPoint y: 199, distance: 34.5
click at [399, 199] on ul "2026 2025 2024 2023 2022 2021 2020 2019 2018 2017 2016 2015" at bounding box center [409, 320] width 108 height 339
click at [399, 199] on li "2025" at bounding box center [409, 197] width 97 height 27
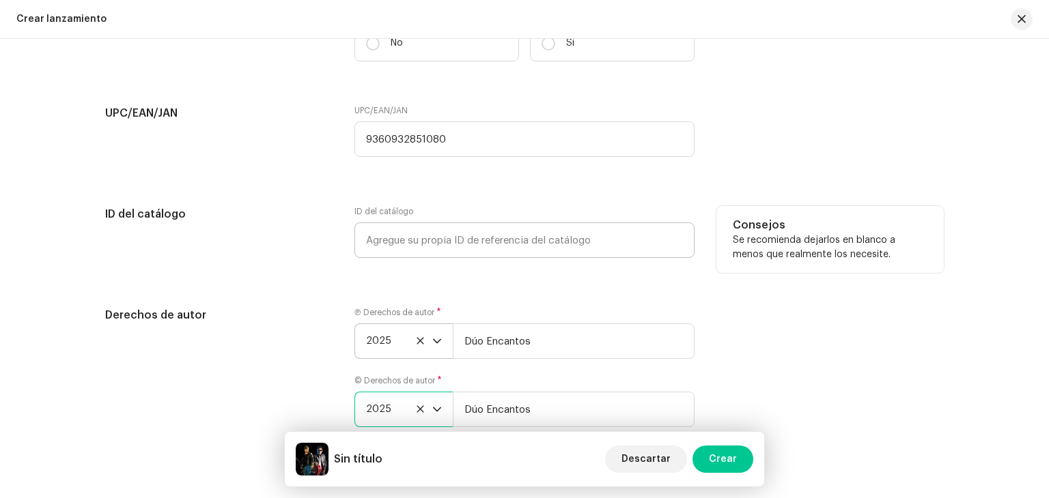
scroll to position [2185, 0]
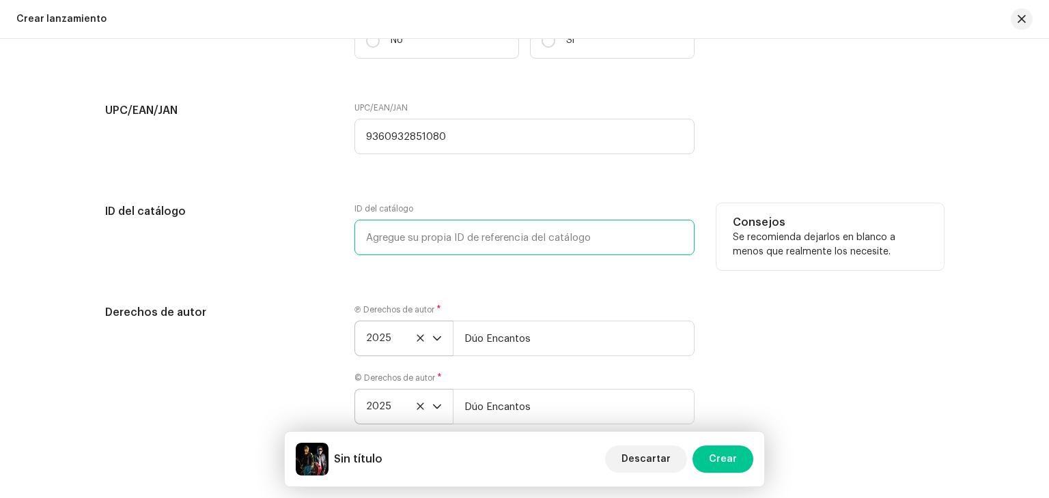
click at [453, 235] on input "text" at bounding box center [524, 238] width 340 height 36
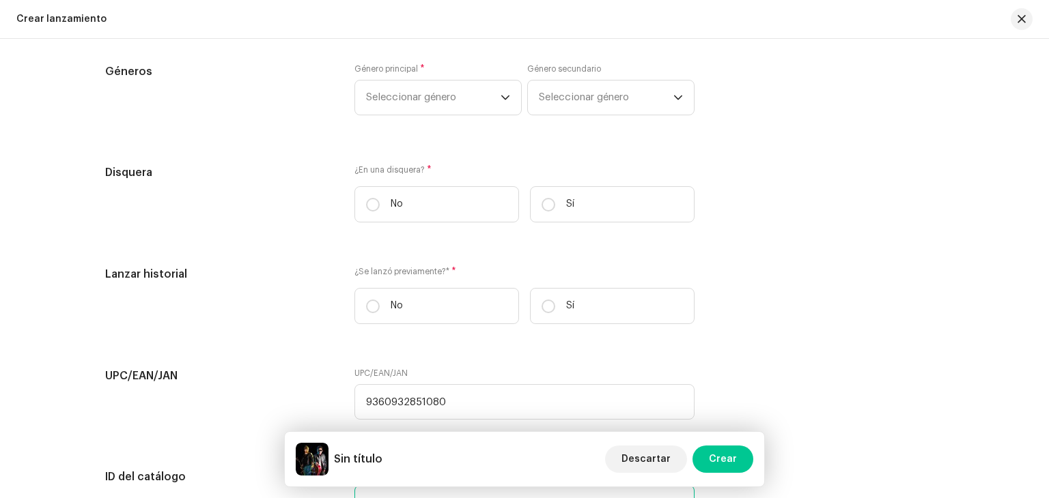
scroll to position [1912, 0]
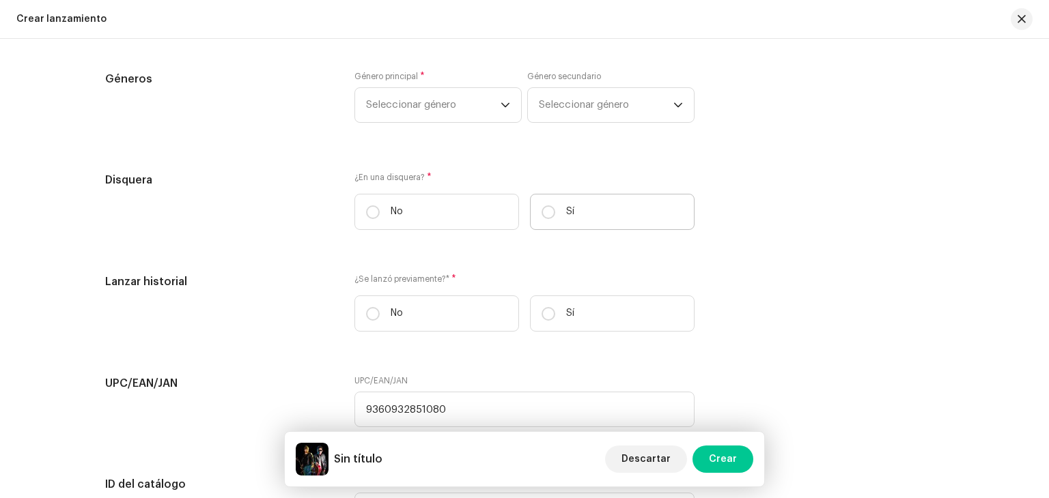
click at [539, 225] on label "Sí" at bounding box center [612, 212] width 165 height 36
click at [541, 219] on input "Sí" at bounding box center [548, 213] width 14 height 14
radio input "true"
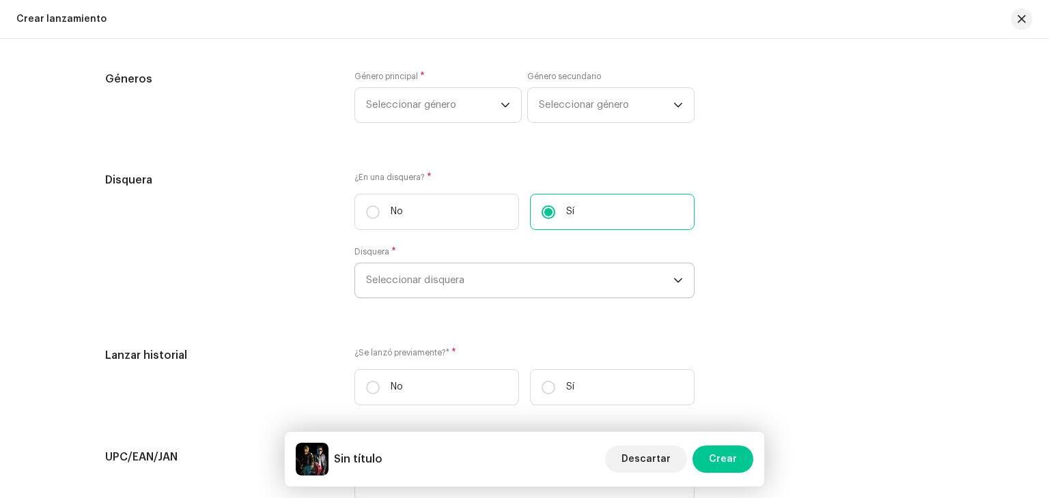
click at [488, 279] on span "Seleccionar disquera" at bounding box center [519, 281] width 307 height 34
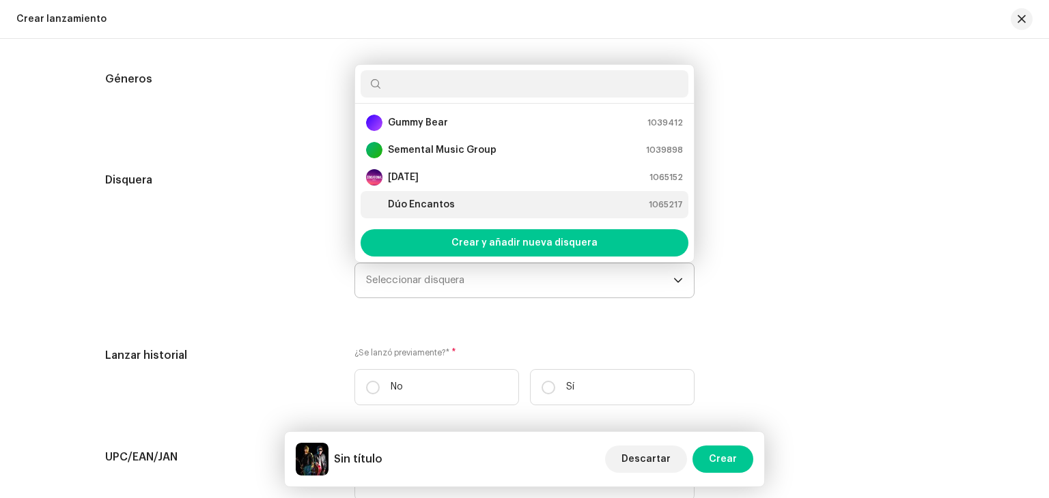
click at [437, 212] on strong "Dúo Encantos" at bounding box center [421, 205] width 67 height 14
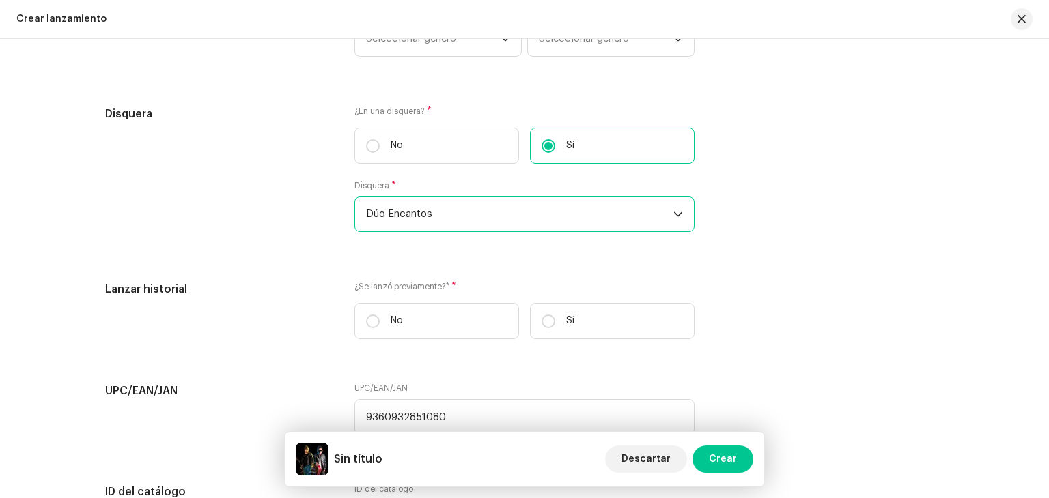
scroll to position [1980, 0]
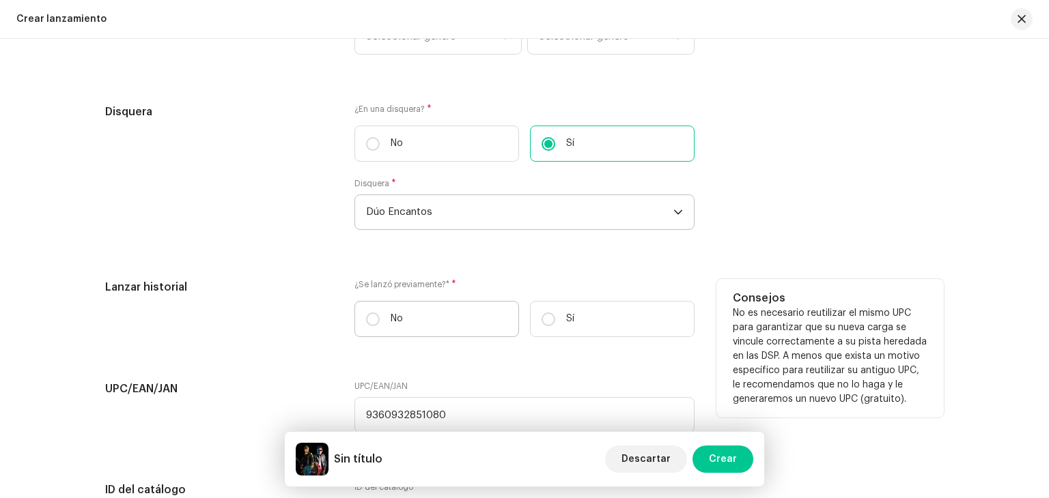
click at [443, 324] on label "No" at bounding box center [436, 319] width 165 height 36
click at [380, 324] on input "No" at bounding box center [373, 320] width 14 height 14
radio input "true"
click at [583, 333] on label "Sí" at bounding box center [612, 319] width 165 height 36
click at [555, 326] on input "Sí" at bounding box center [548, 320] width 14 height 14
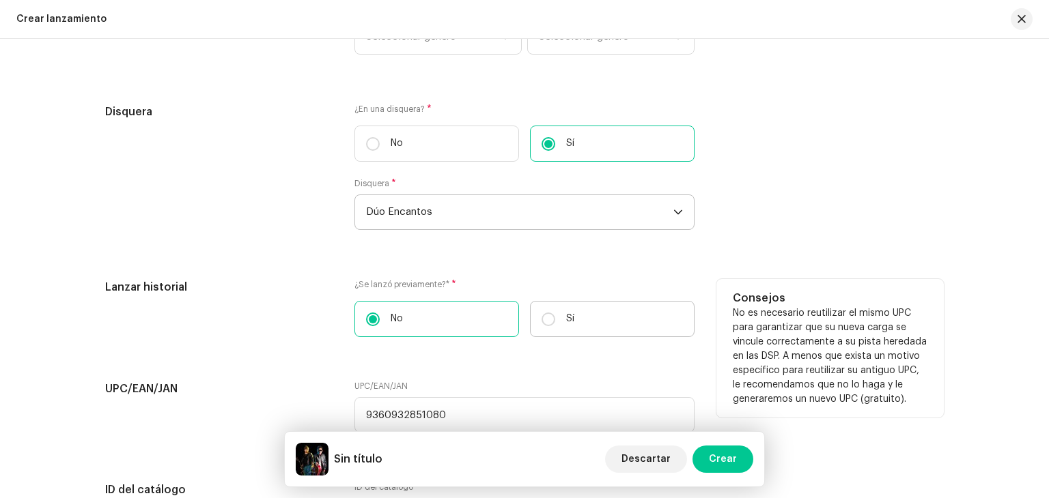
radio input "true"
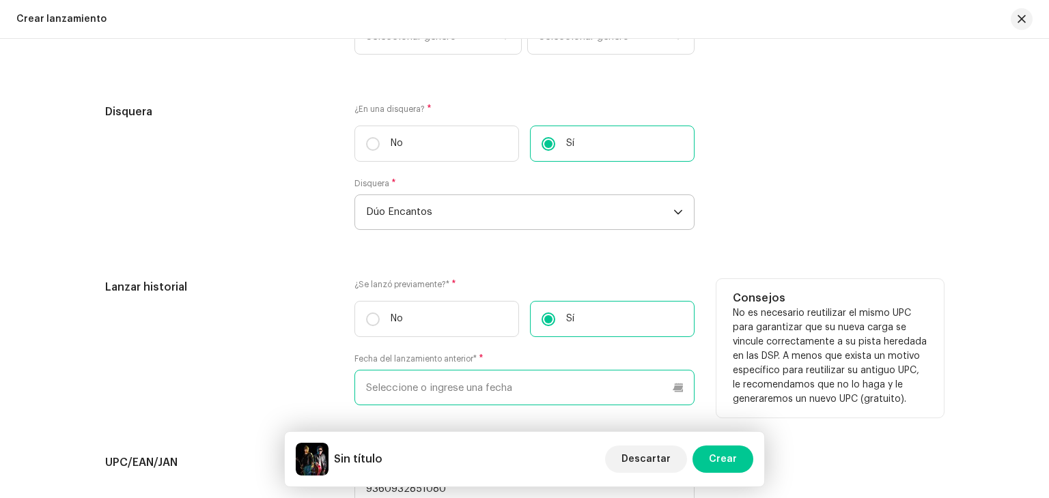
click at [513, 394] on input "text" at bounding box center [524, 388] width 340 height 36
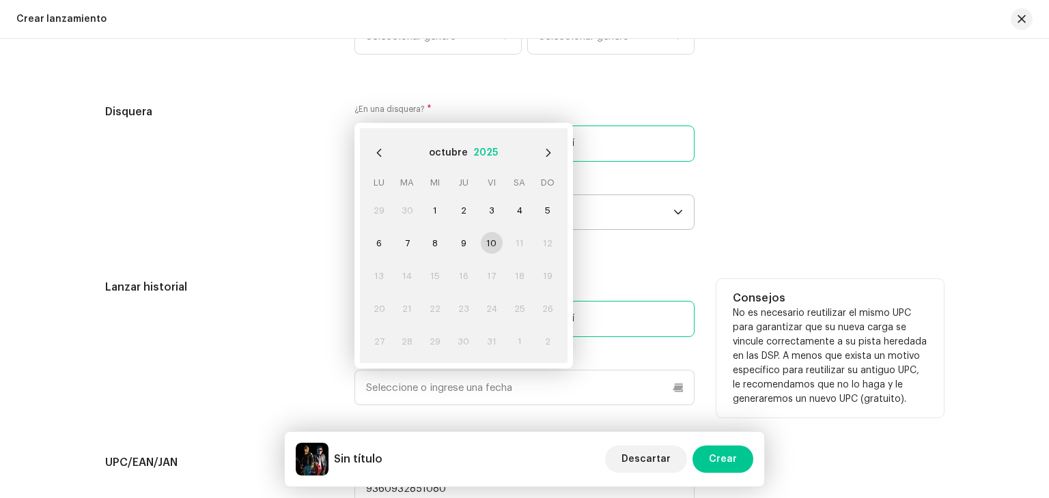
click at [490, 156] on button "2025" at bounding box center [485, 153] width 25 height 22
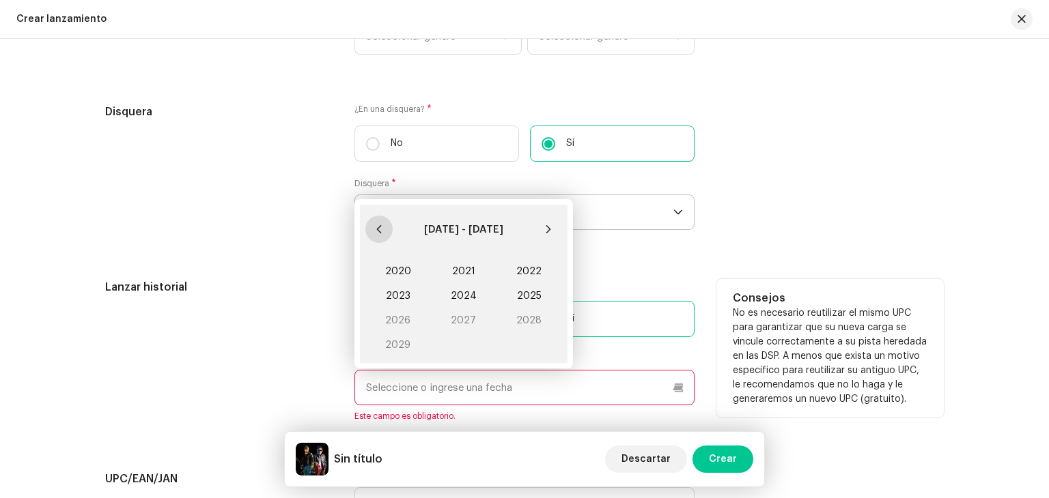
click at [385, 231] on button "Previous Decade" at bounding box center [378, 229] width 27 height 27
click at [380, 234] on button "Previous Decade" at bounding box center [378, 229] width 27 height 27
click at [546, 231] on icon "Next Decade" at bounding box center [549, 230] width 10 height 10
click at [519, 324] on span "2018" at bounding box center [529, 321] width 66 height 25
click at [404, 322] on span "[DATE]" at bounding box center [394, 320] width 58 height 22
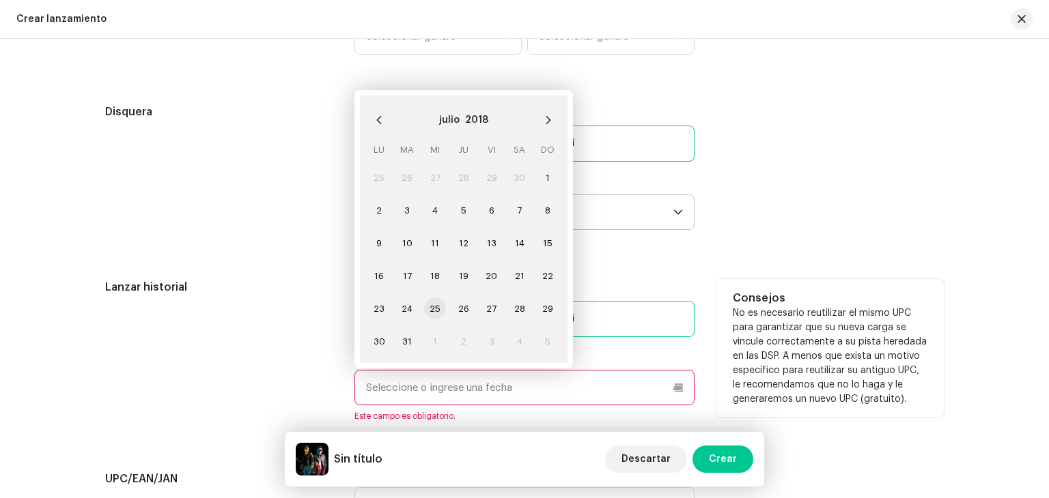
click at [436, 315] on span "25" at bounding box center [435, 309] width 22 height 22
type input "[DATE]"
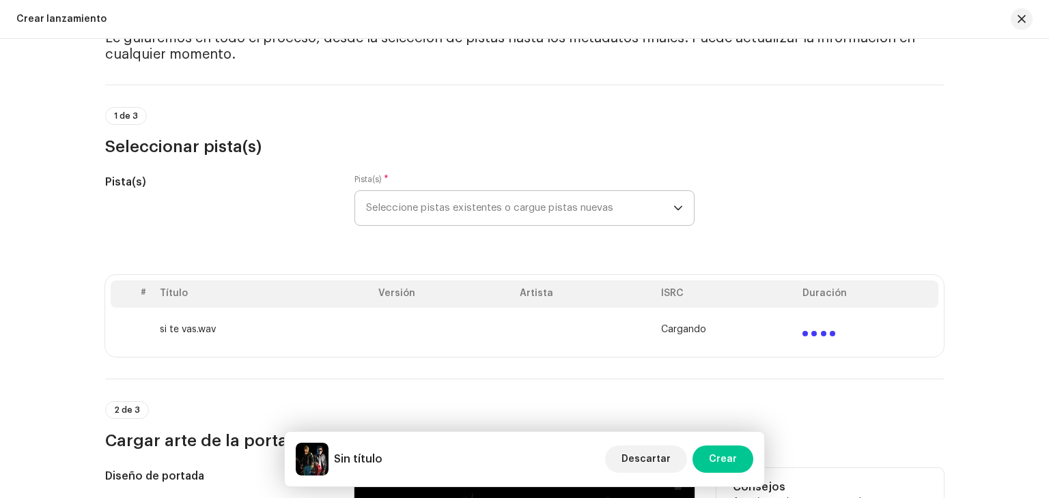
scroll to position [68, 0]
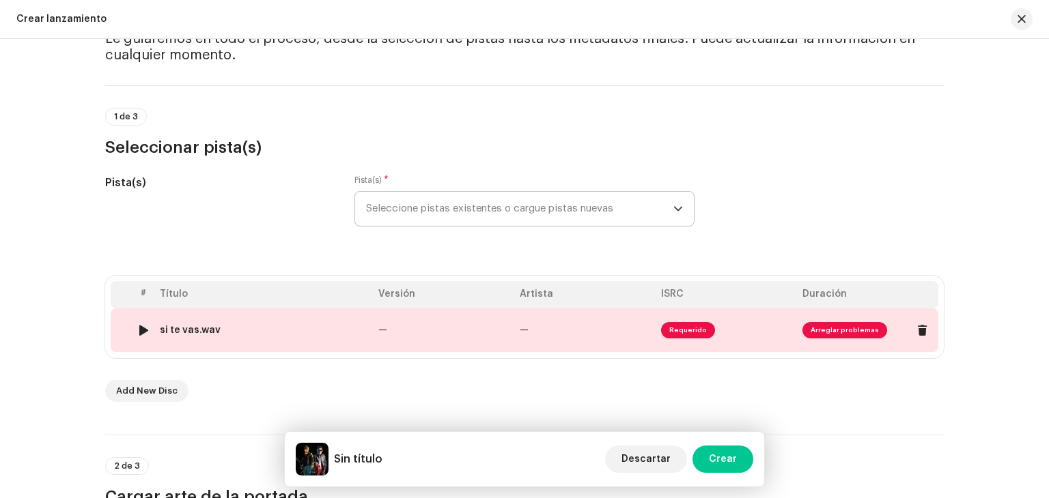
click at [743, 327] on td "Requerido" at bounding box center [726, 331] width 141 height 44
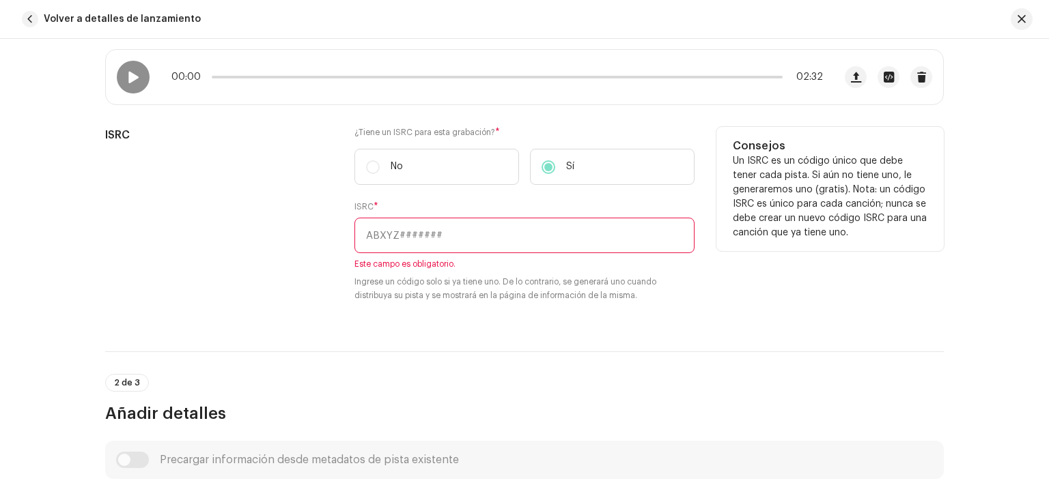
scroll to position [273, 0]
click at [421, 251] on div "ISRC * Este campo es obligatorio. Ingrese un código solo si ya tiene uno. De lo…" at bounding box center [524, 249] width 340 height 101
click at [427, 241] on input "text" at bounding box center [524, 233] width 340 height 36
click at [475, 230] on input "text" at bounding box center [524, 233] width 340 height 36
paste input "USGTC2401121"
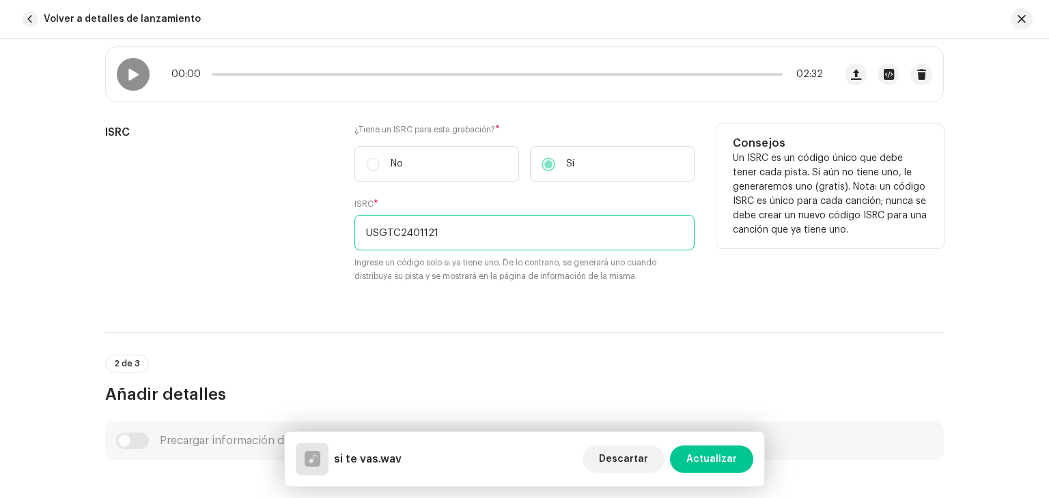
click at [470, 232] on input "USGTC2401121" at bounding box center [524, 233] width 340 height 36
click at [364, 233] on input "USGTC2401121" at bounding box center [524, 233] width 340 height 36
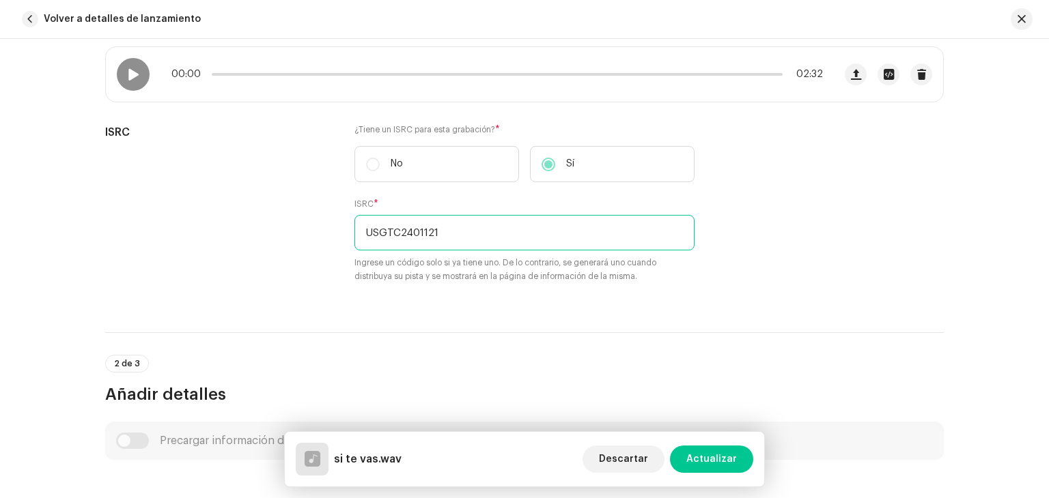
type input "USGTC2401121"
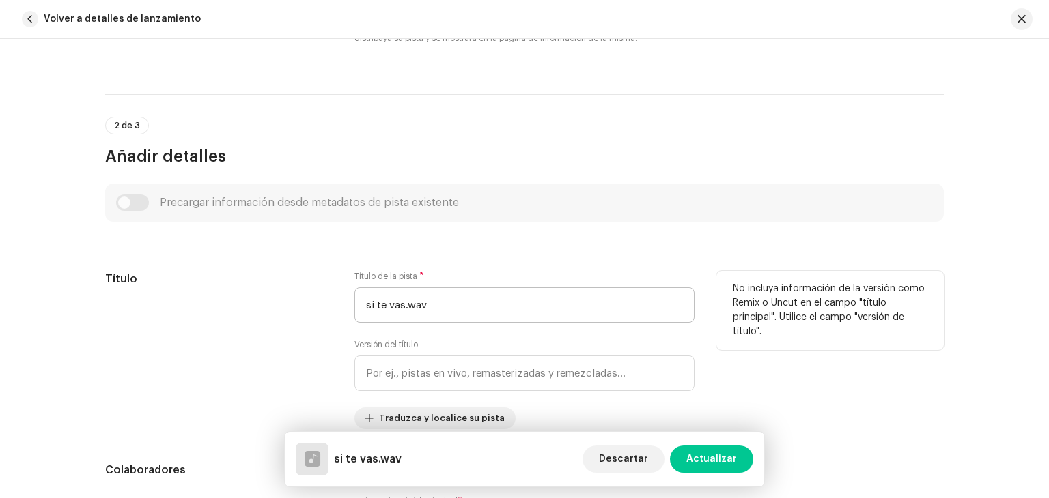
scroll to position [615, 0]
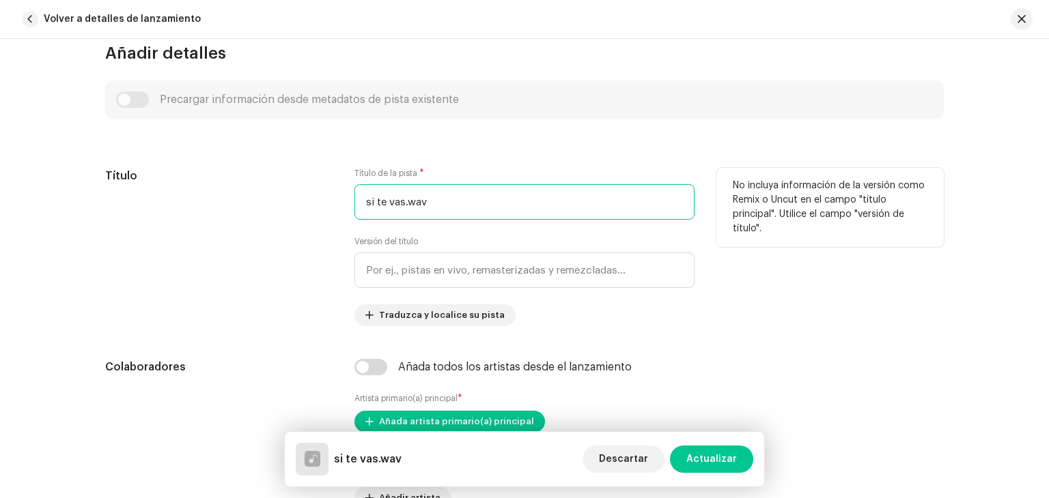
drag, startPoint x: 432, startPoint y: 197, endPoint x: 353, endPoint y: 208, distance: 79.3
click at [354, 208] on input "si te vas.wav" at bounding box center [524, 202] width 340 height 36
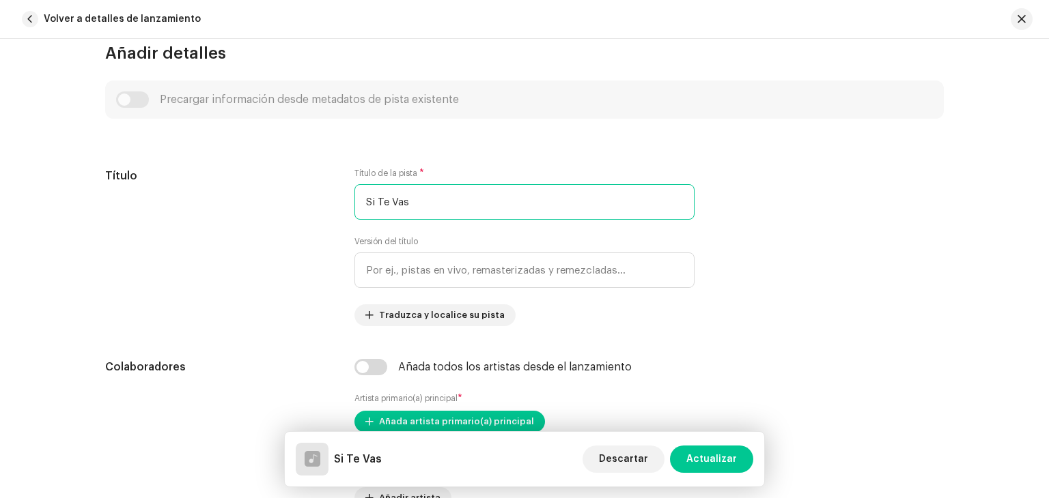
type input "Si Te Vas"
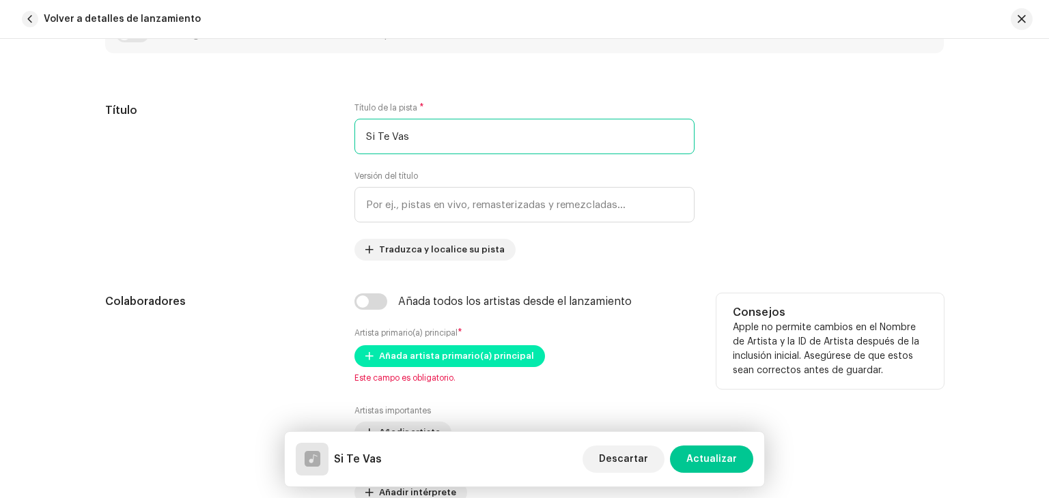
scroll to position [819, 0]
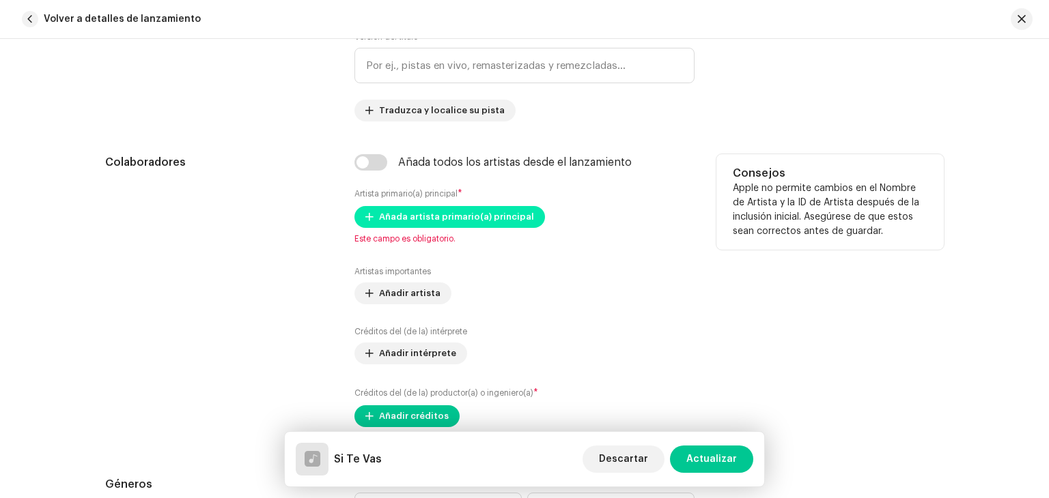
click at [437, 215] on span "Añada artista primario(a) principal" at bounding box center [456, 216] width 155 height 27
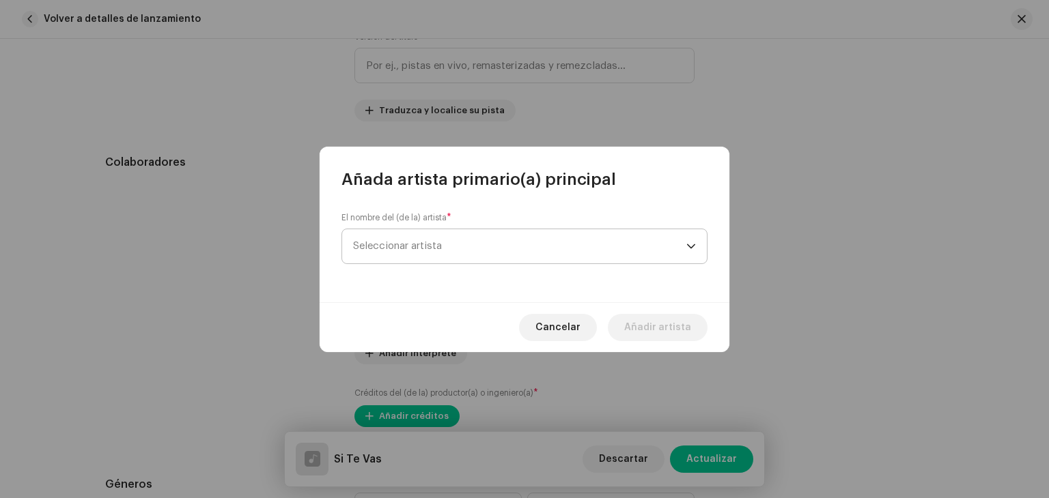
click at [470, 240] on span "Seleccionar artista" at bounding box center [519, 246] width 333 height 34
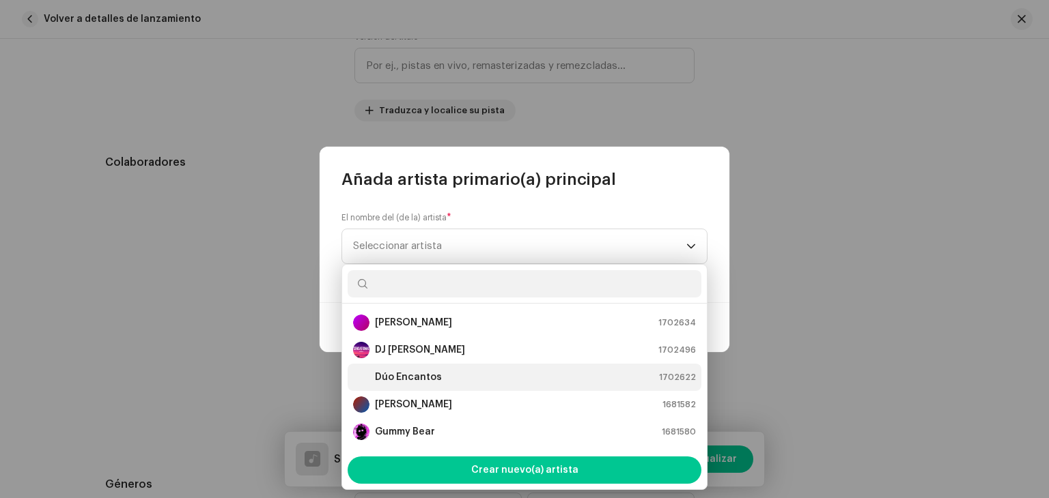
click at [428, 380] on strong "Dúo Encantos" at bounding box center [408, 378] width 67 height 14
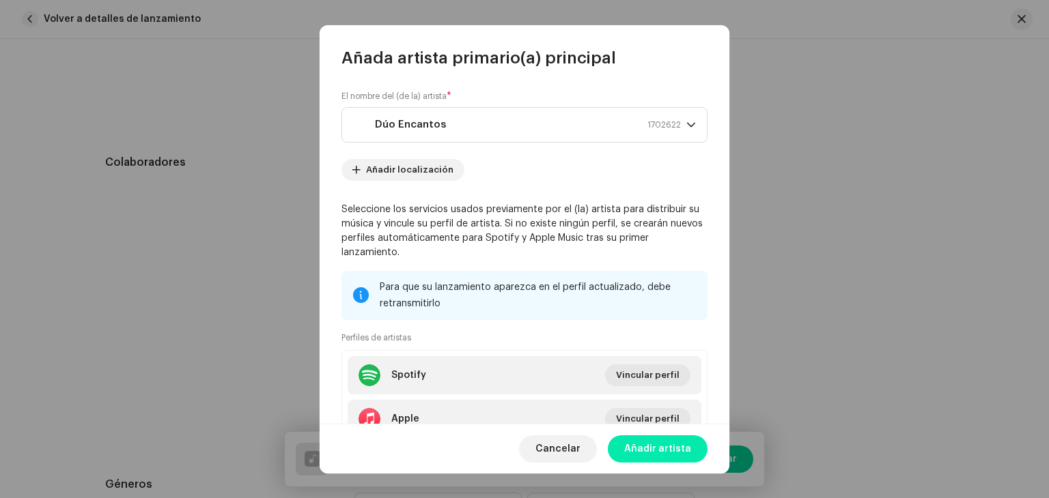
click at [664, 442] on span "Añadir artista" at bounding box center [657, 449] width 67 height 27
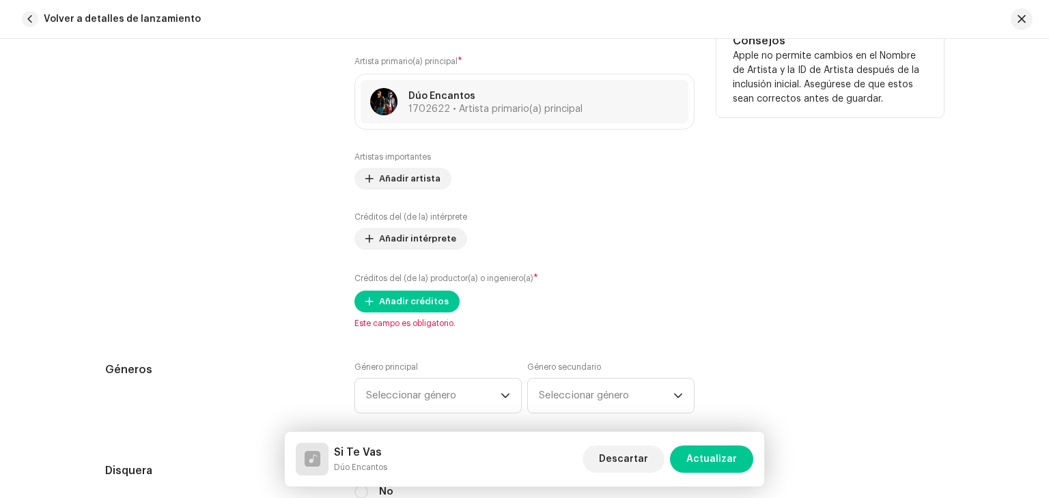
scroll to position [956, 0]
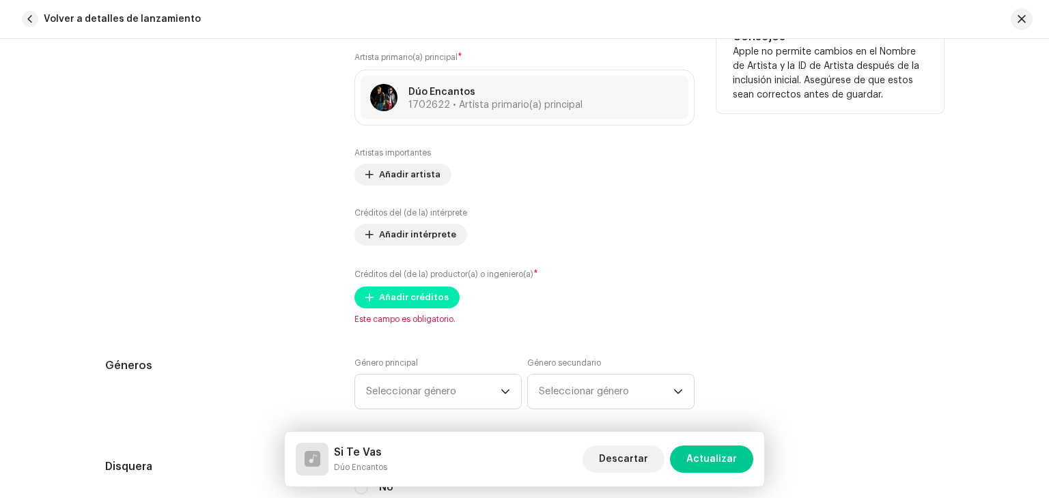
click at [412, 301] on span "Añadir créditos" at bounding box center [414, 297] width 70 height 27
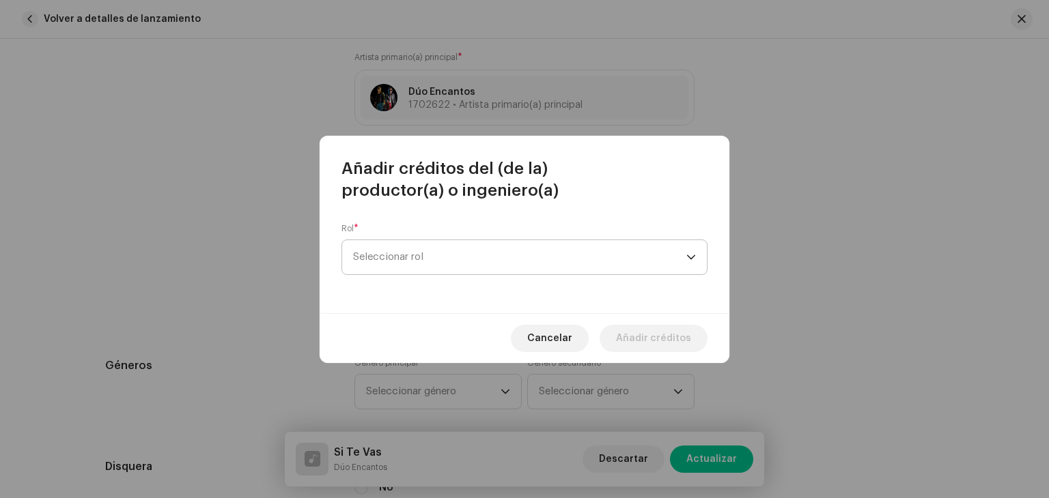
click at [427, 260] on span "Seleccionar rol" at bounding box center [519, 257] width 333 height 34
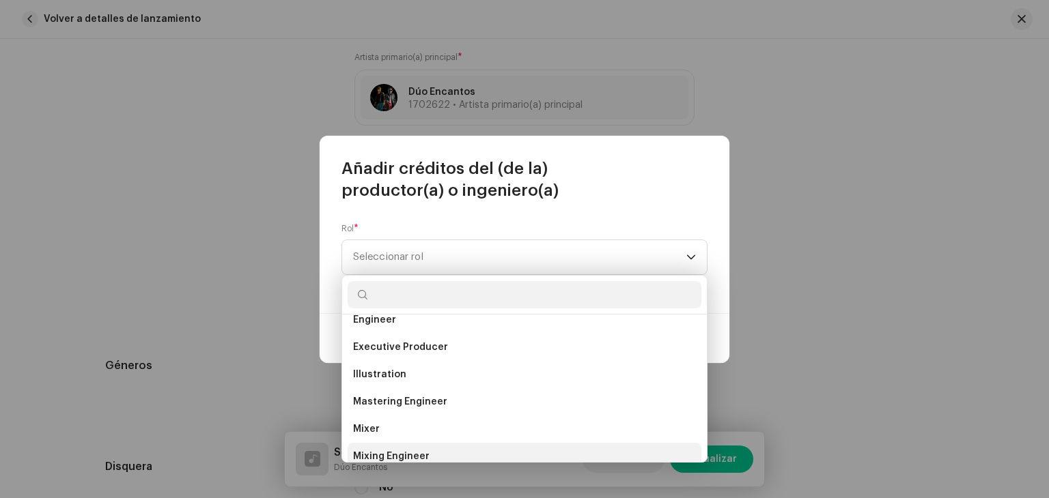
scroll to position [478, 0]
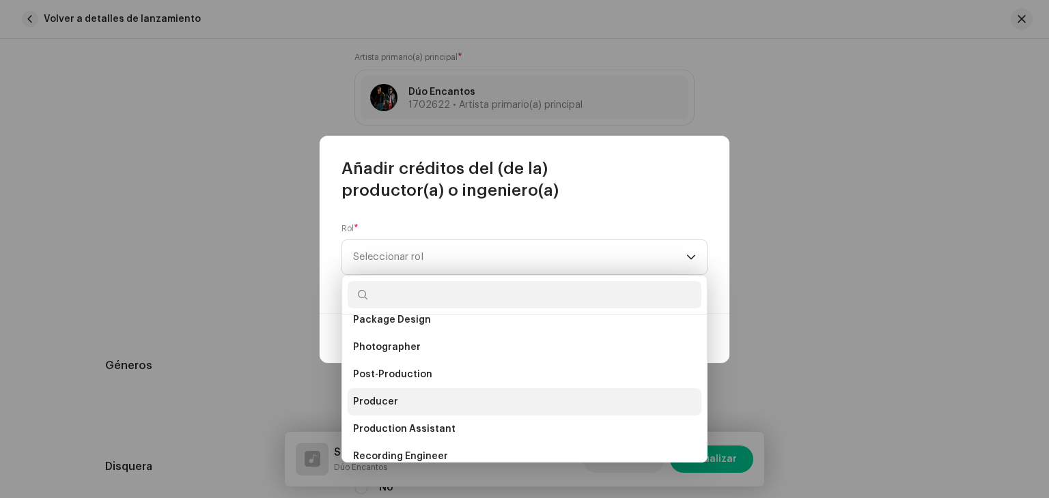
click at [400, 405] on li "Producer" at bounding box center [525, 402] width 354 height 27
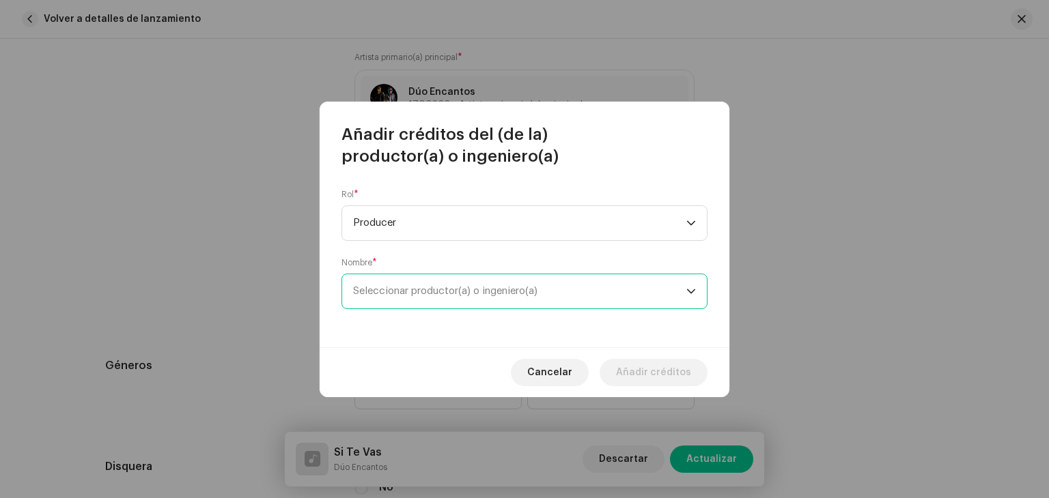
click at [448, 296] on span "Seleccionar productor(a) o ingeniero(a)" at bounding box center [445, 291] width 184 height 10
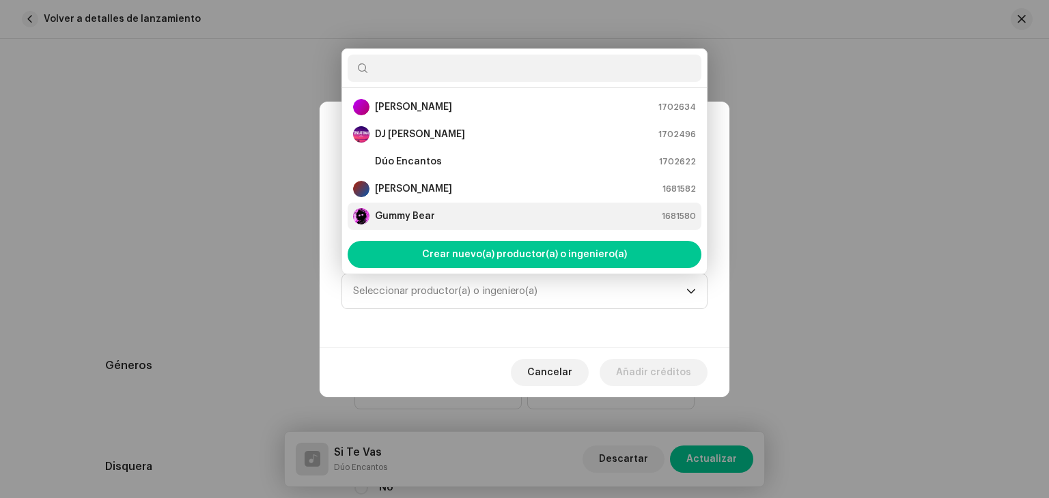
type input "p"
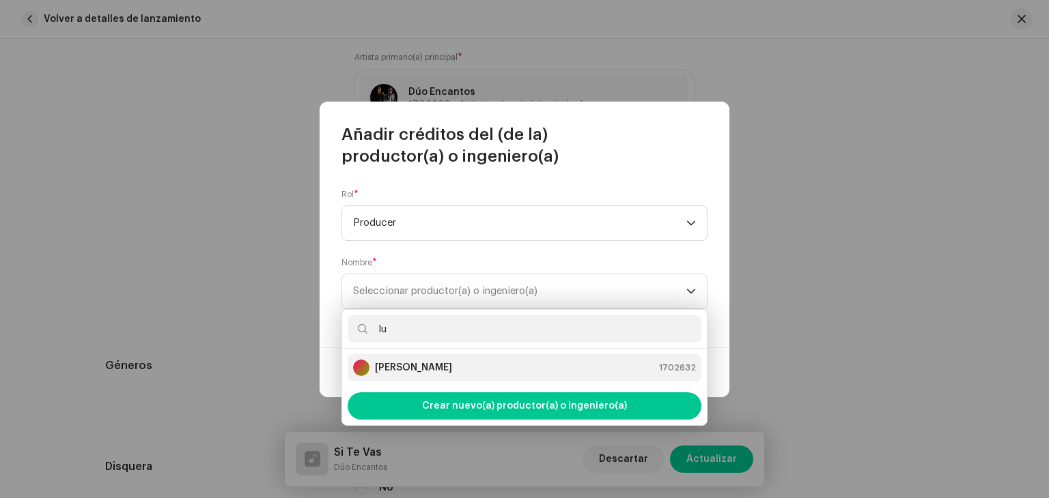
type input "lu"
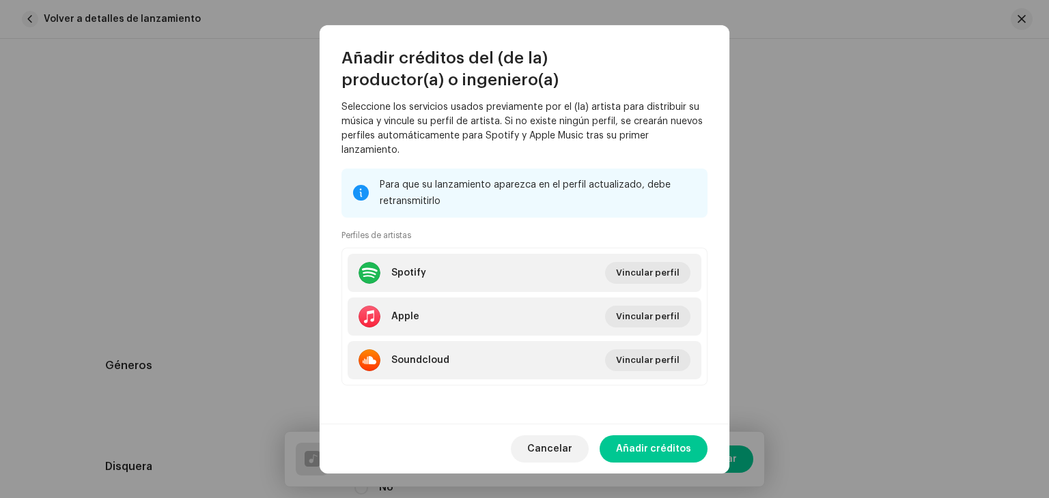
scroll to position [193, 0]
click at [646, 449] on span "Añadir créditos" at bounding box center [653, 449] width 75 height 27
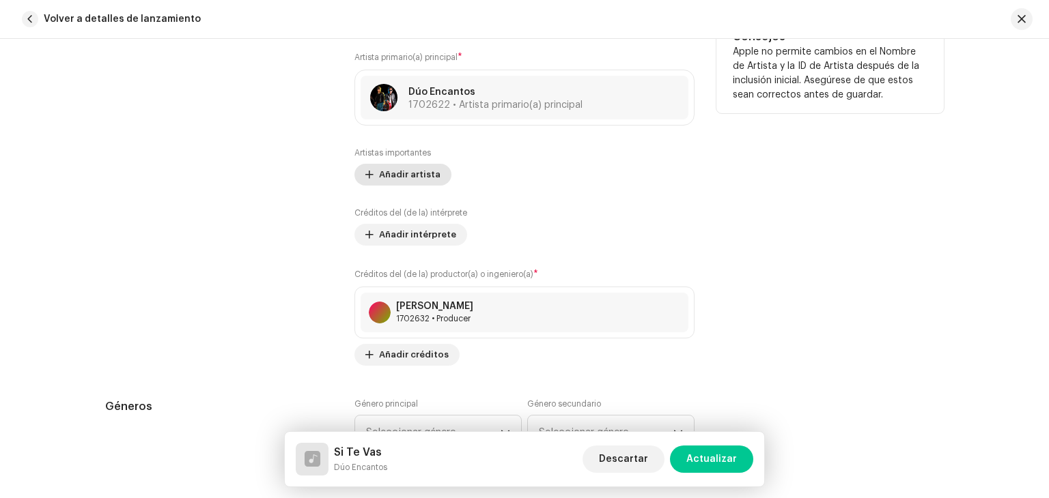
click at [410, 179] on span "Añadir artista" at bounding box center [409, 174] width 61 height 27
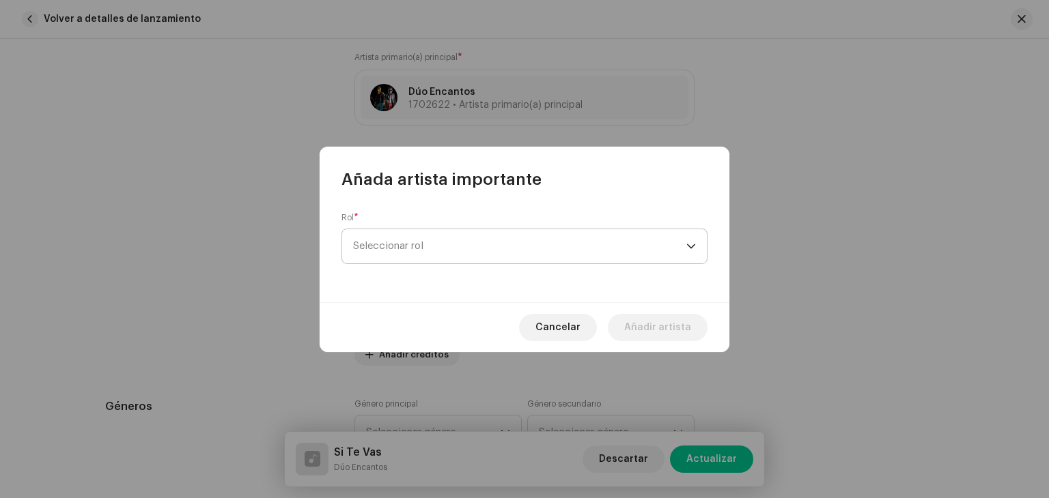
click at [479, 248] on span "Seleccionar rol" at bounding box center [519, 246] width 333 height 34
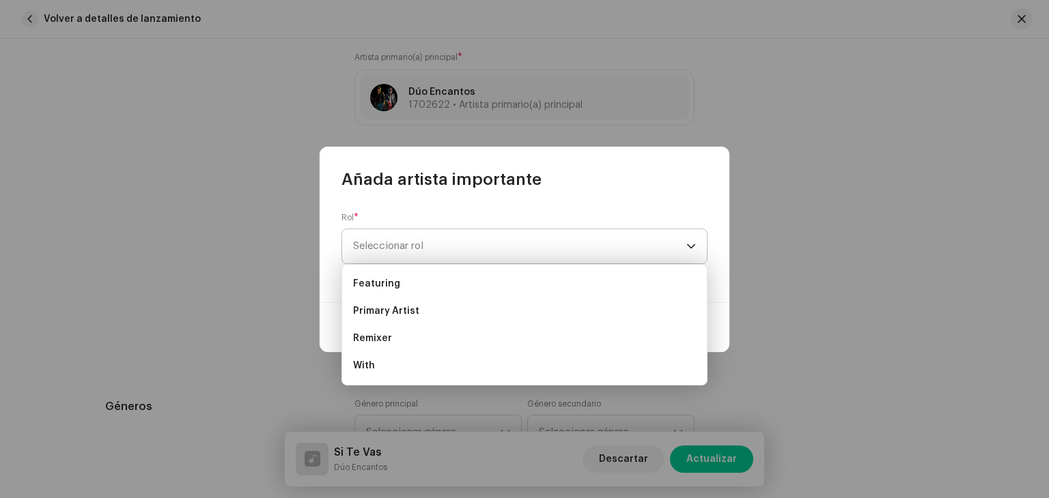
click at [673, 236] on span "Seleccionar rol" at bounding box center [519, 246] width 333 height 34
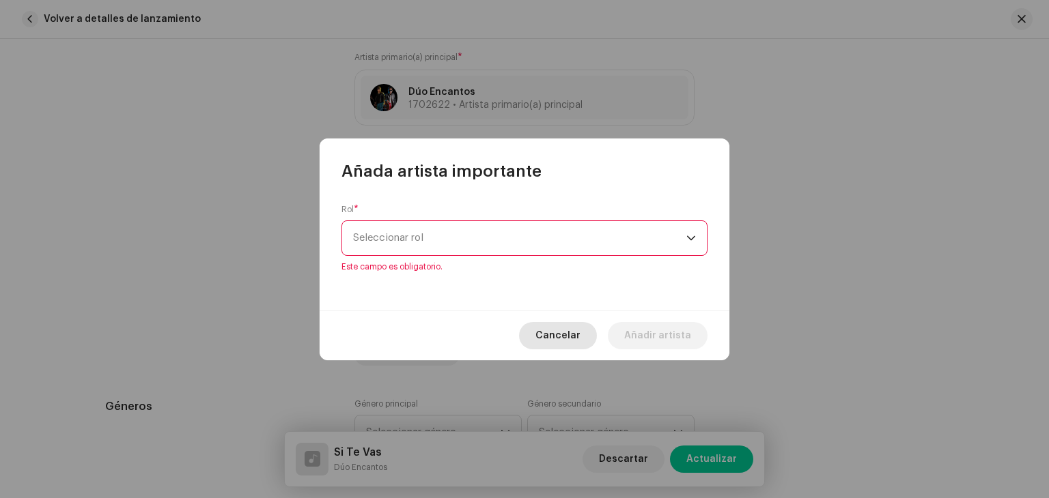
click at [556, 327] on span "Cancelar" at bounding box center [557, 335] width 45 height 27
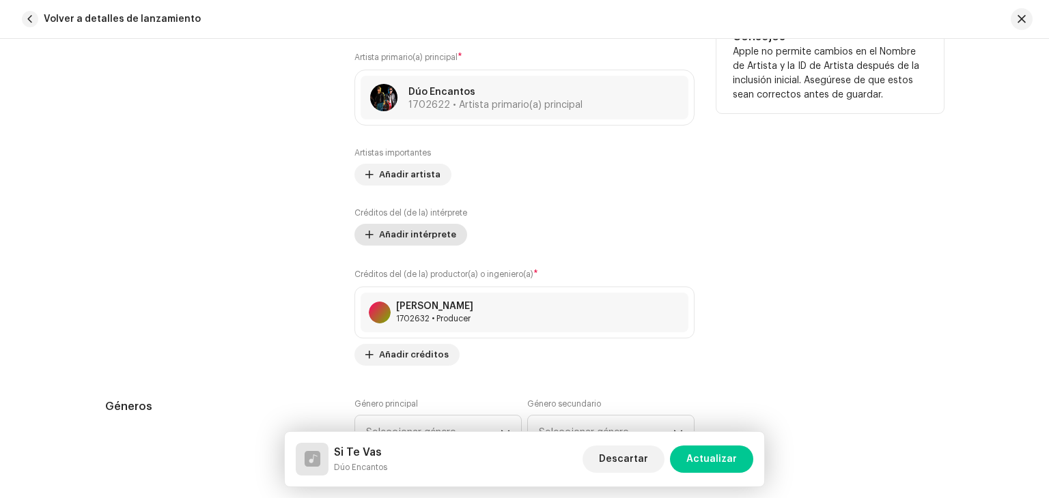
click at [421, 236] on span "Añadir intérprete" at bounding box center [417, 234] width 77 height 27
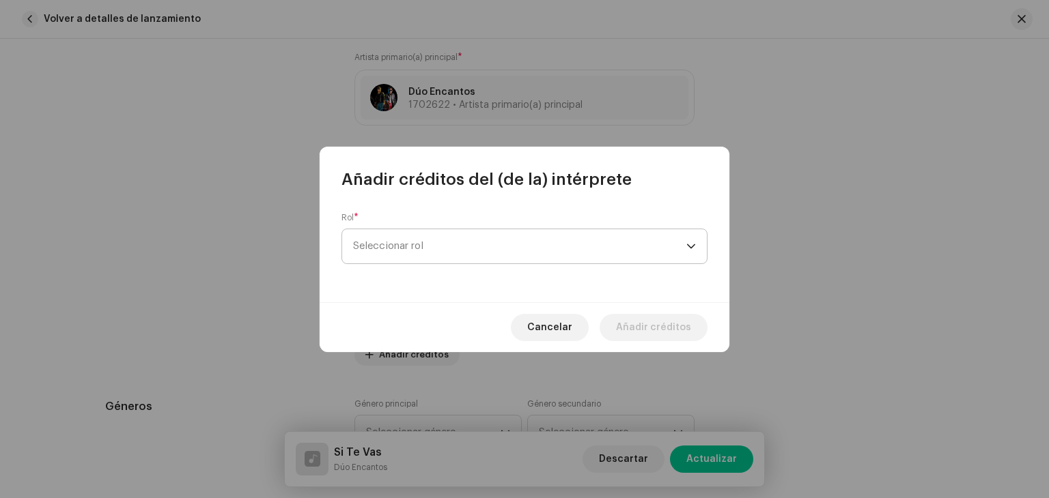
click at [451, 253] on span "Seleccionar rol" at bounding box center [519, 246] width 333 height 34
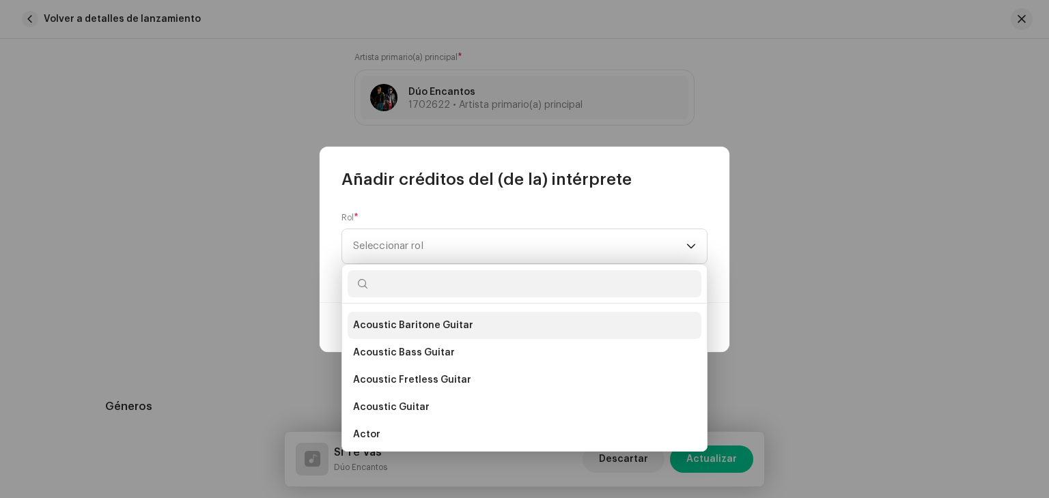
scroll to position [68, 0]
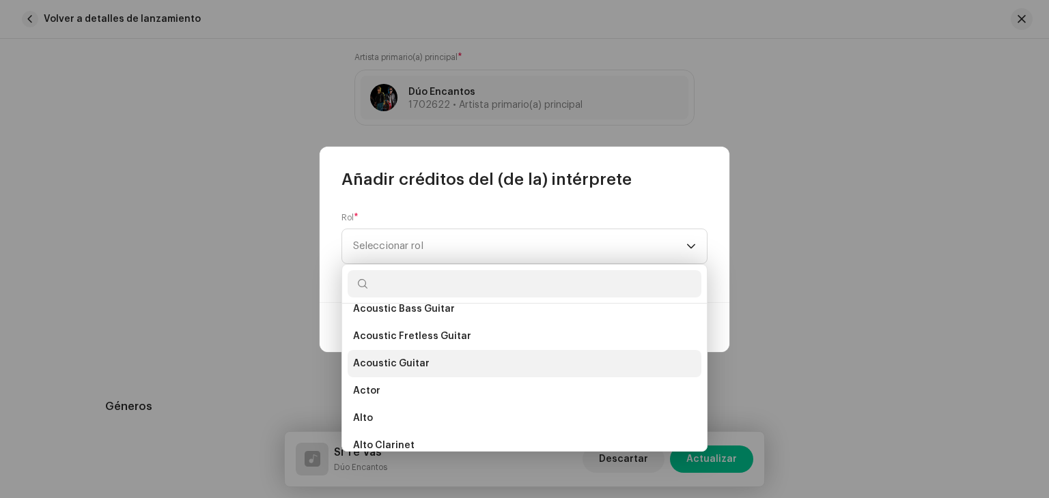
click at [442, 356] on li "Acoustic Guitar" at bounding box center [525, 363] width 354 height 27
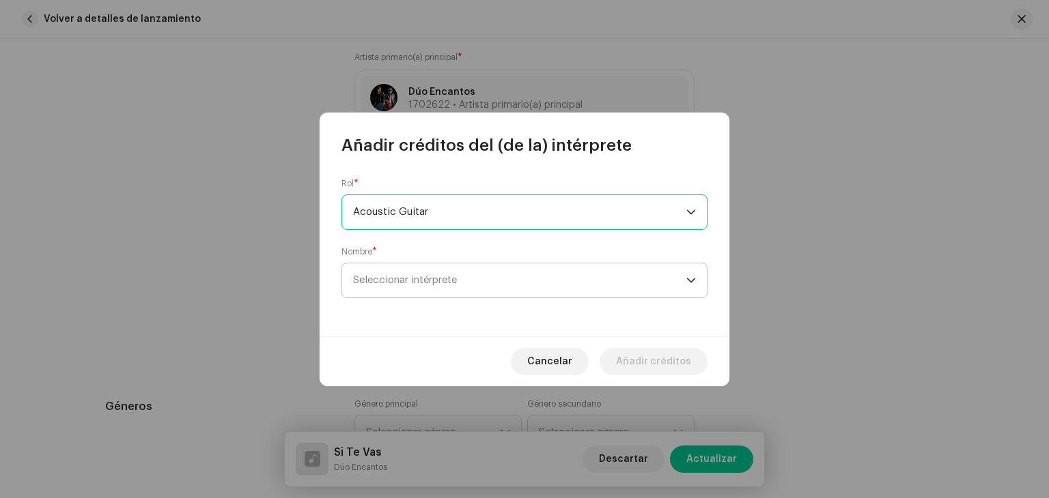
click at [431, 283] on span "Seleccionar intérprete" at bounding box center [405, 280] width 104 height 10
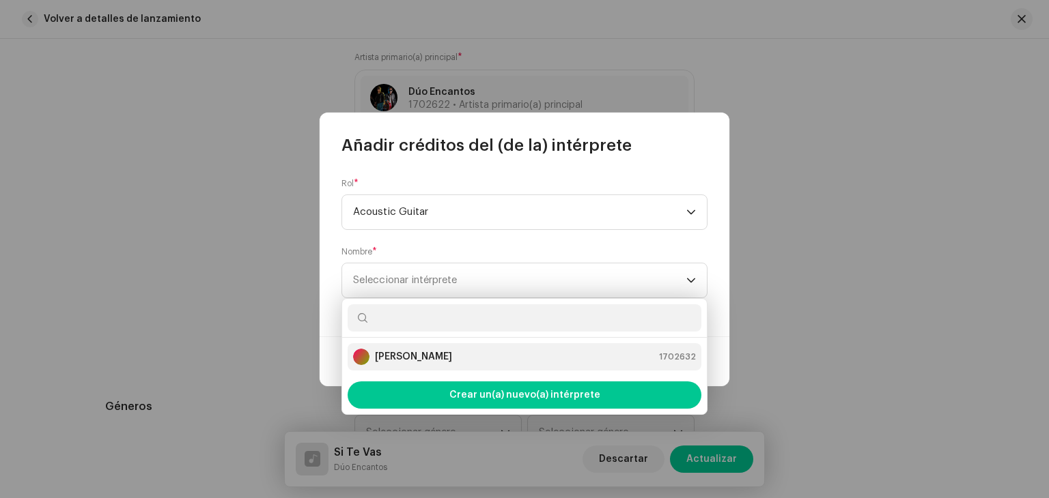
click at [425, 361] on strong "[PERSON_NAME]" at bounding box center [413, 357] width 77 height 14
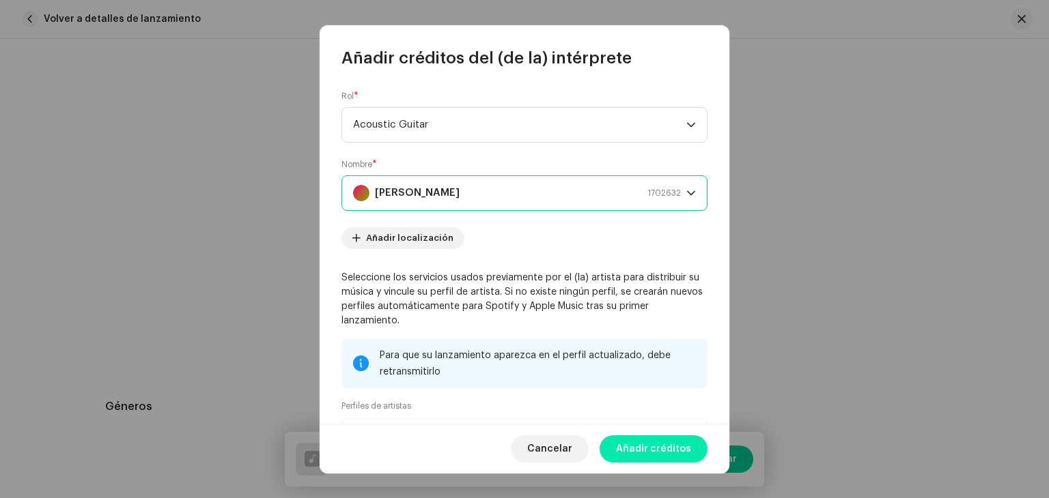
click at [630, 448] on span "Añadir créditos" at bounding box center [653, 449] width 75 height 27
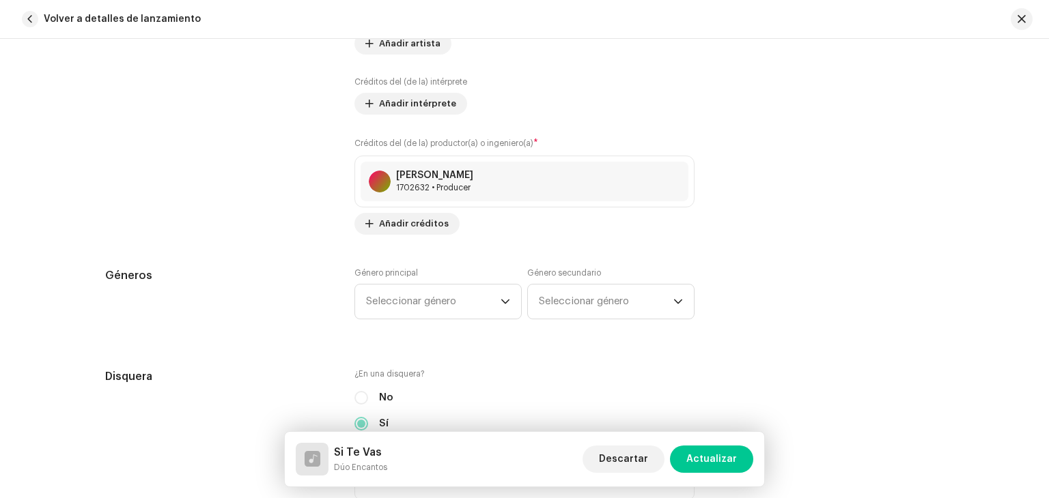
scroll to position [1093, 0]
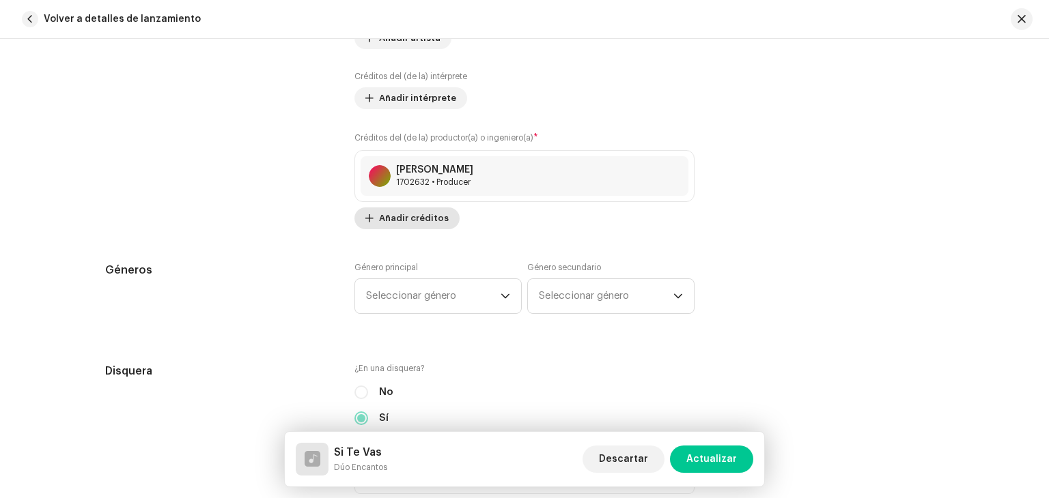
click at [423, 223] on span "Añadir créditos" at bounding box center [414, 218] width 70 height 27
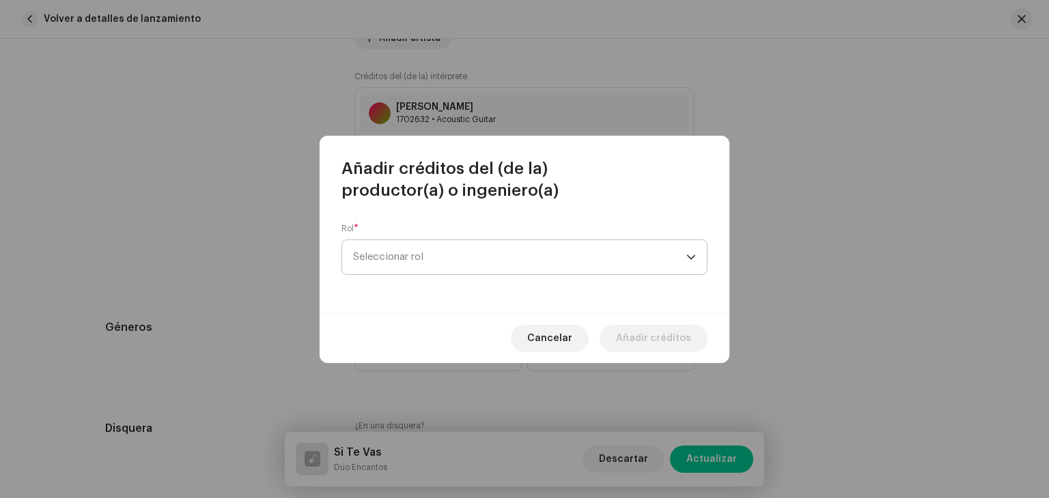
click at [427, 257] on span "Seleccionar rol" at bounding box center [519, 257] width 333 height 34
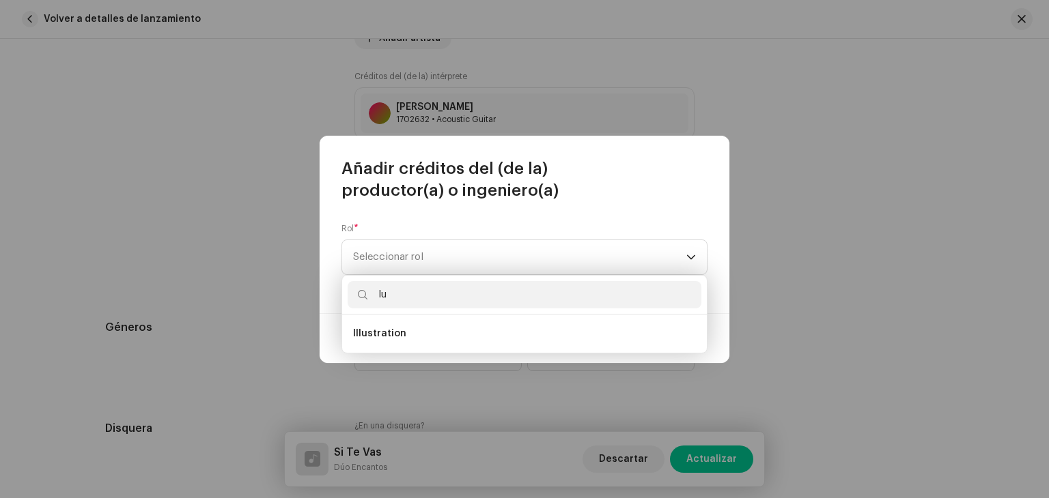
type input "l"
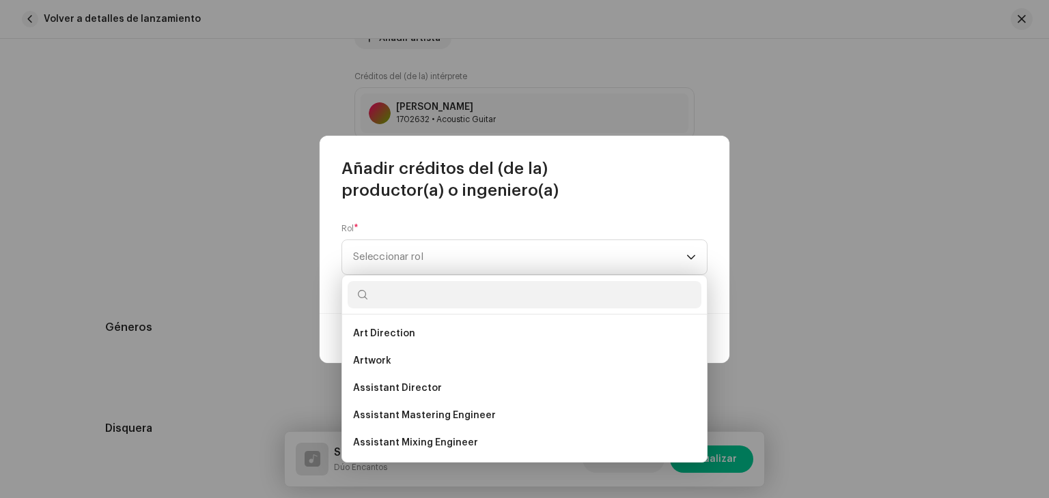
type input "a"
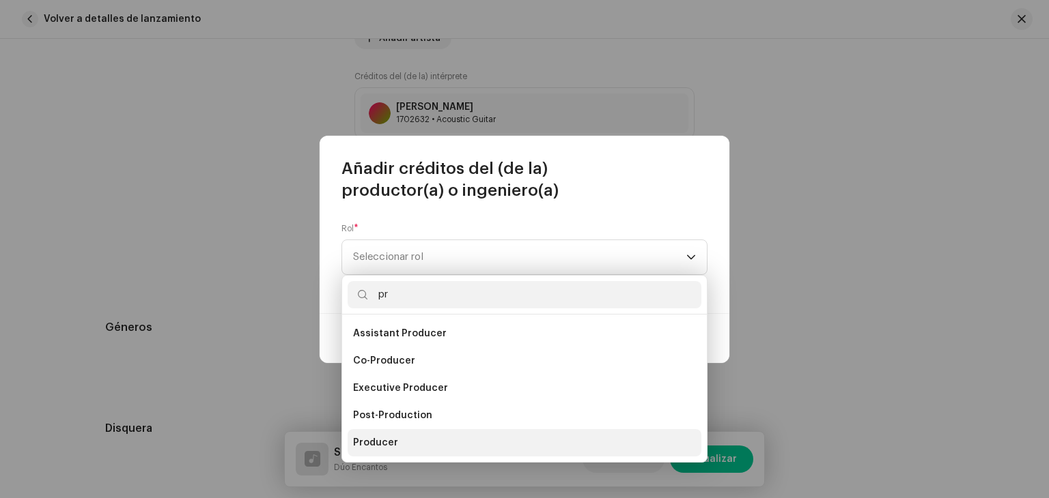
type input "pr"
click at [385, 436] on span "Producer" at bounding box center [375, 443] width 45 height 14
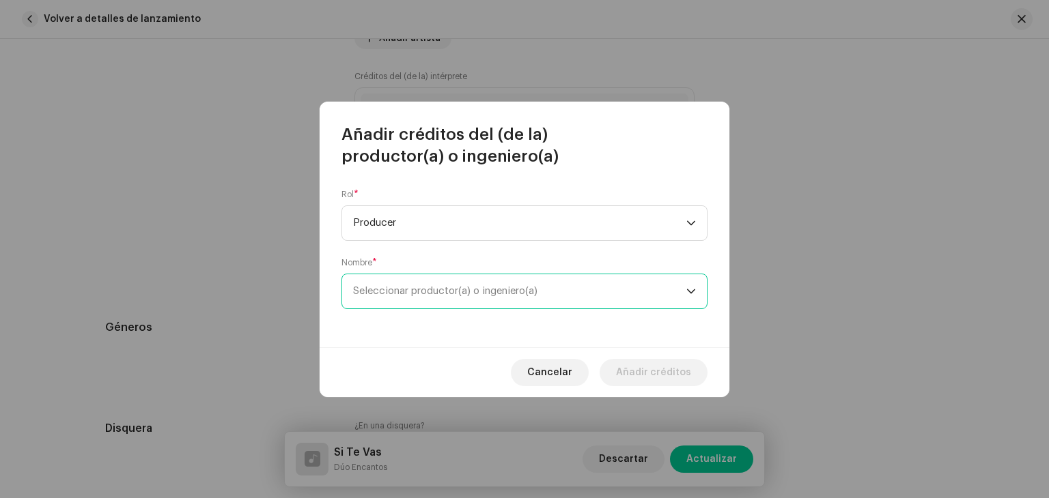
click at [427, 296] on span "Seleccionar productor(a) o ingeniero(a)" at bounding box center [519, 291] width 333 height 34
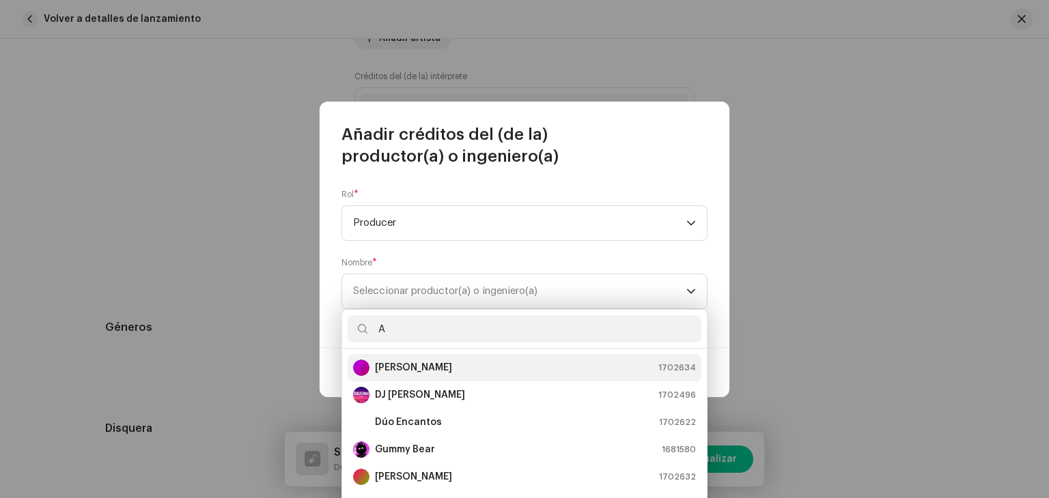
type input "A"
click at [432, 364] on strong "[PERSON_NAME]" at bounding box center [413, 368] width 77 height 14
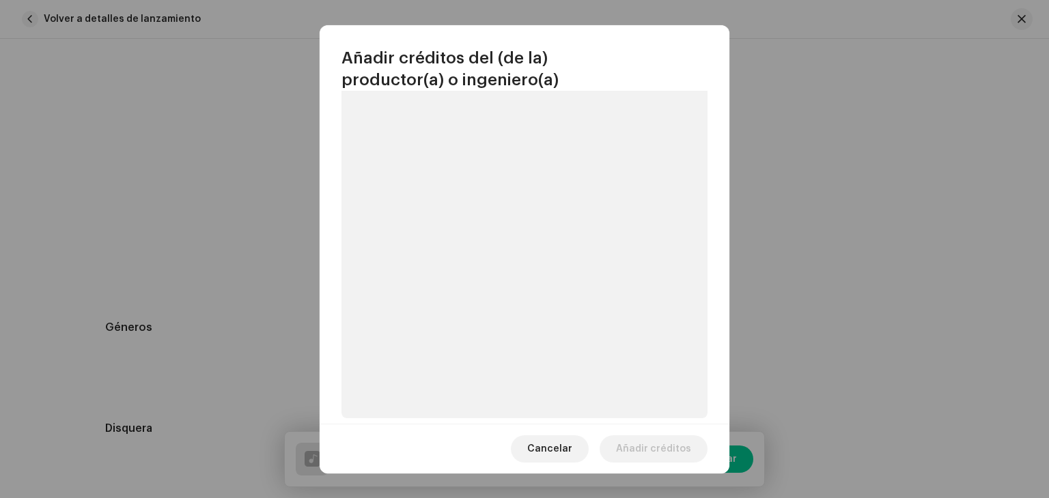
scroll to position [193, 0]
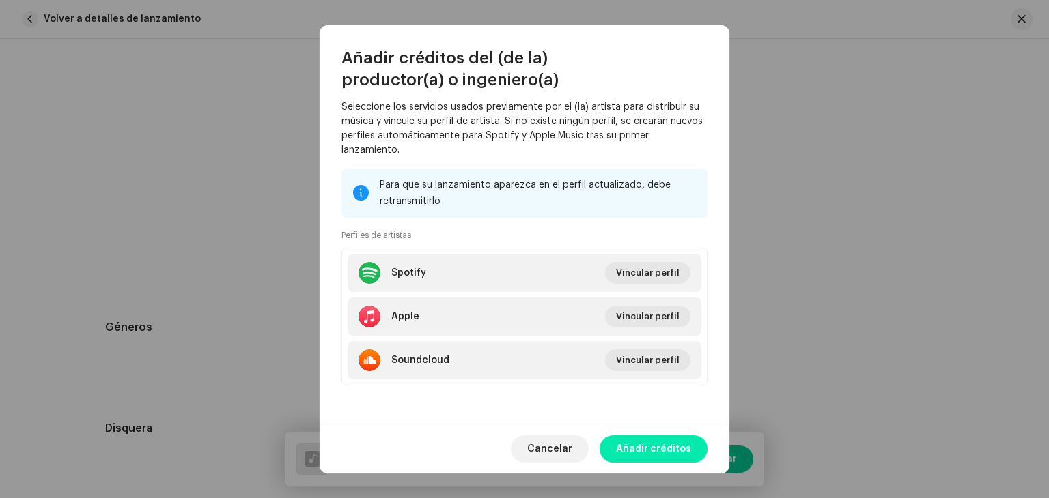
click at [650, 444] on span "Añadir créditos" at bounding box center [653, 449] width 75 height 27
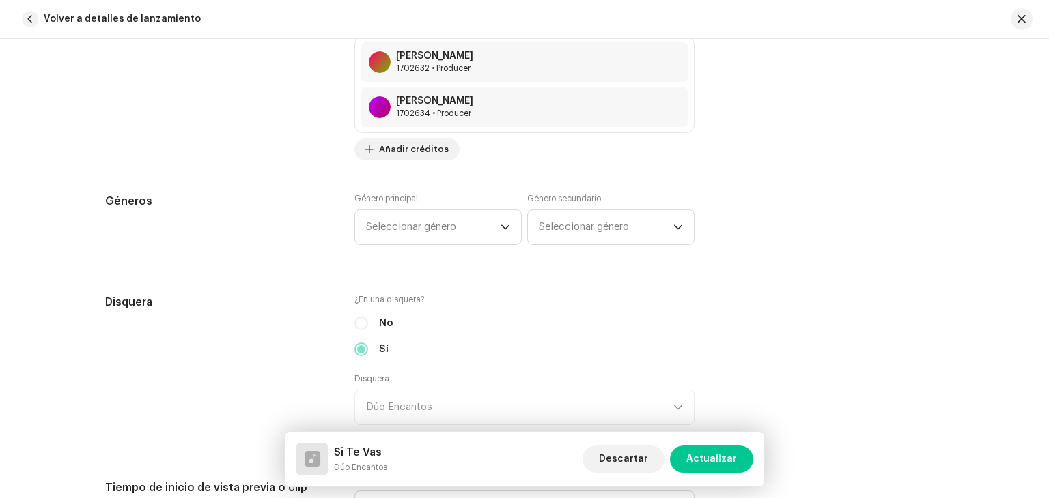
scroll to position [1297, 0]
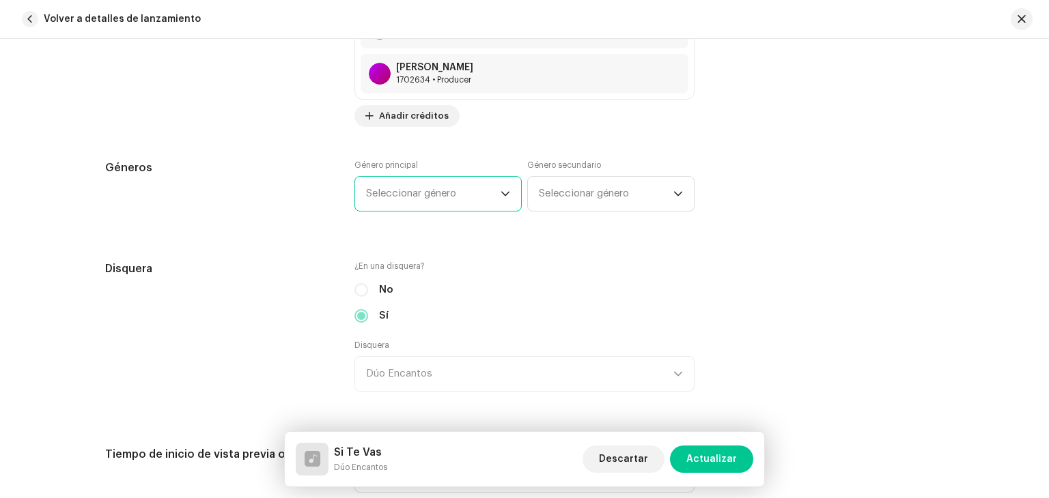
click at [446, 193] on span "Seleccionar género" at bounding box center [433, 194] width 135 height 34
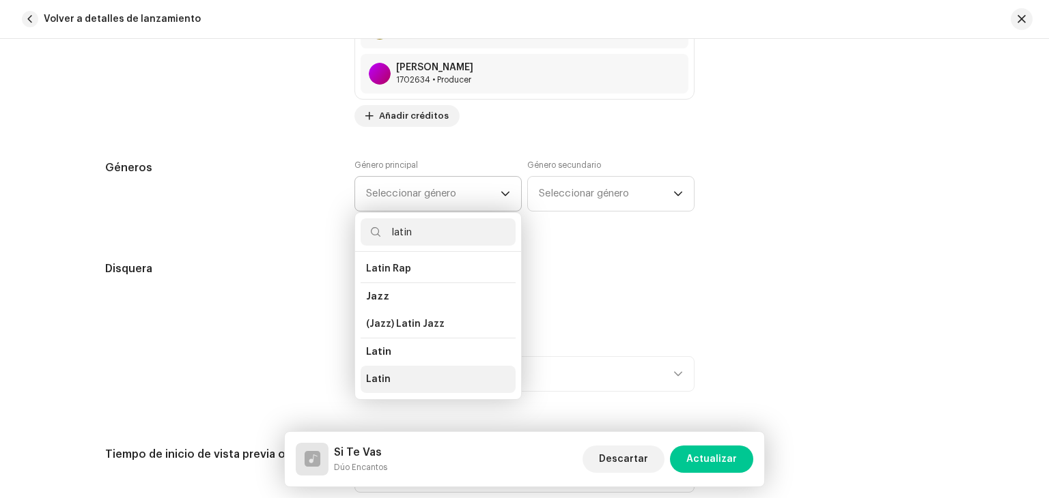
scroll to position [68, 0]
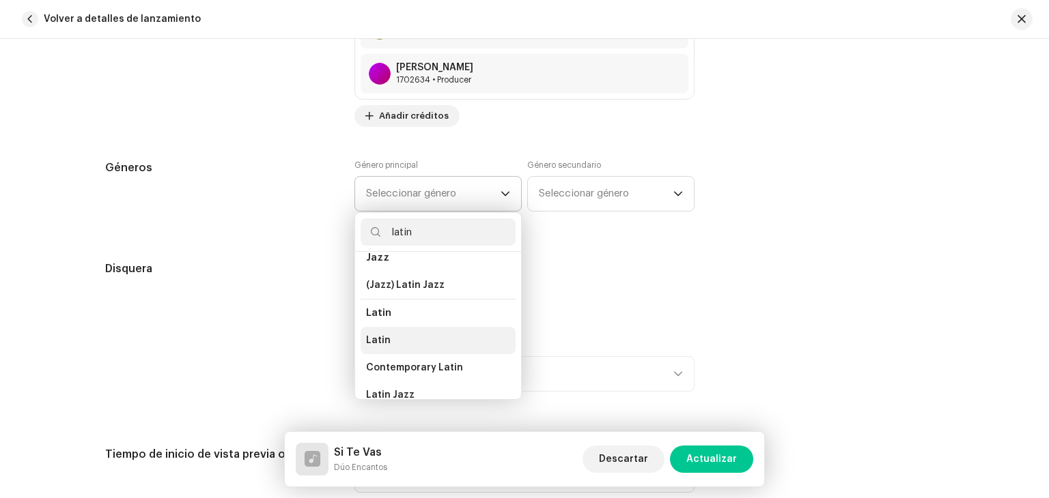
type input "latin"
click at [397, 347] on li "Latin" at bounding box center [438, 340] width 155 height 27
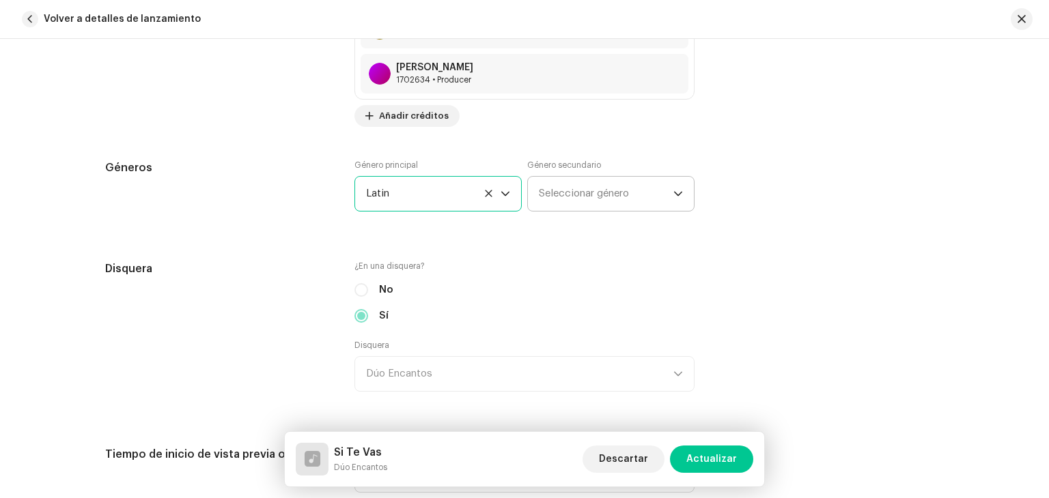
click at [593, 197] on span "Seleccionar género" at bounding box center [606, 194] width 135 height 34
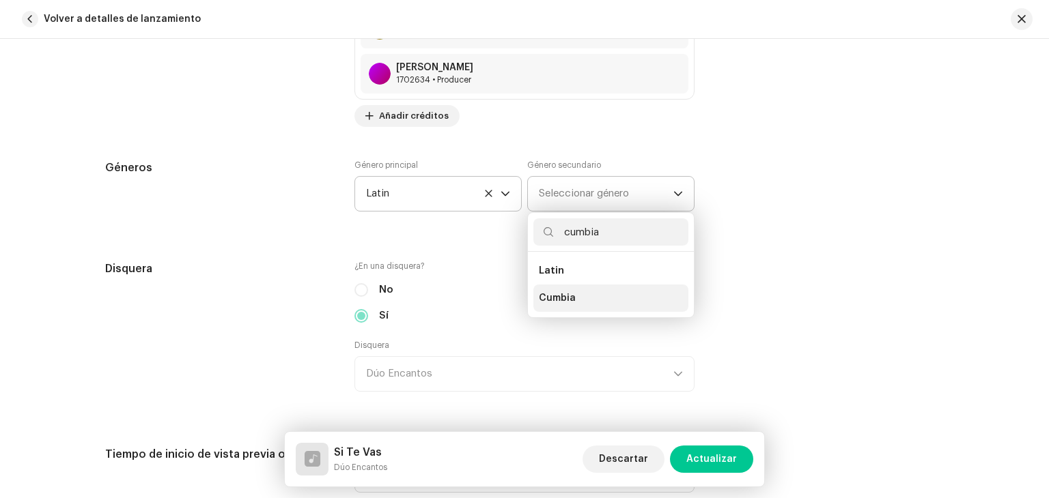
type input "cumbia"
click at [567, 296] on span "Cumbia" at bounding box center [557, 299] width 37 height 14
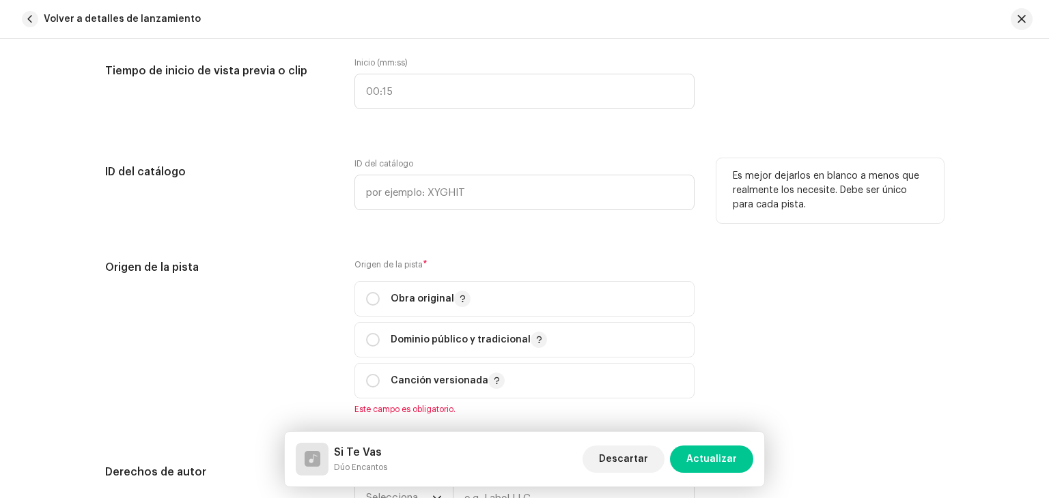
scroll to position [1707, 0]
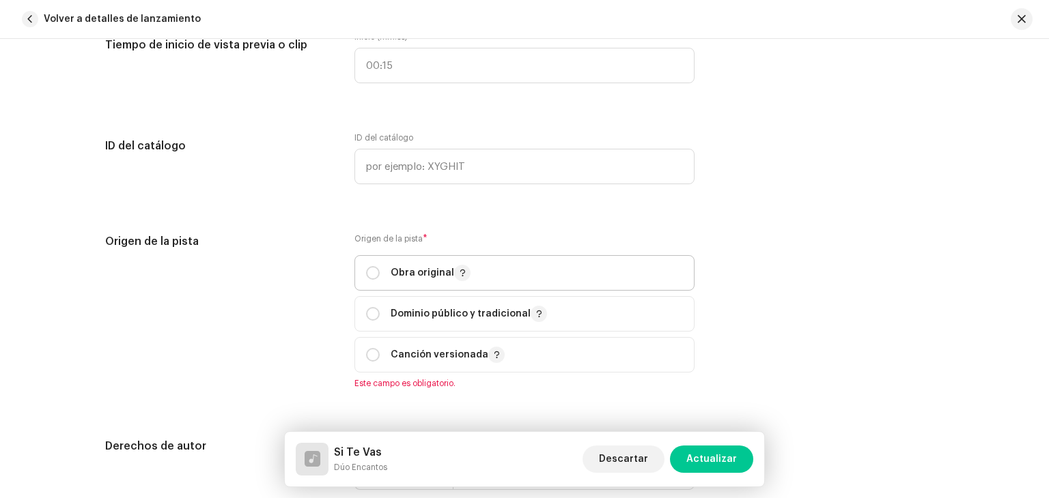
click at [392, 264] on span "Obra original" at bounding box center [524, 273] width 317 height 34
radio input "true"
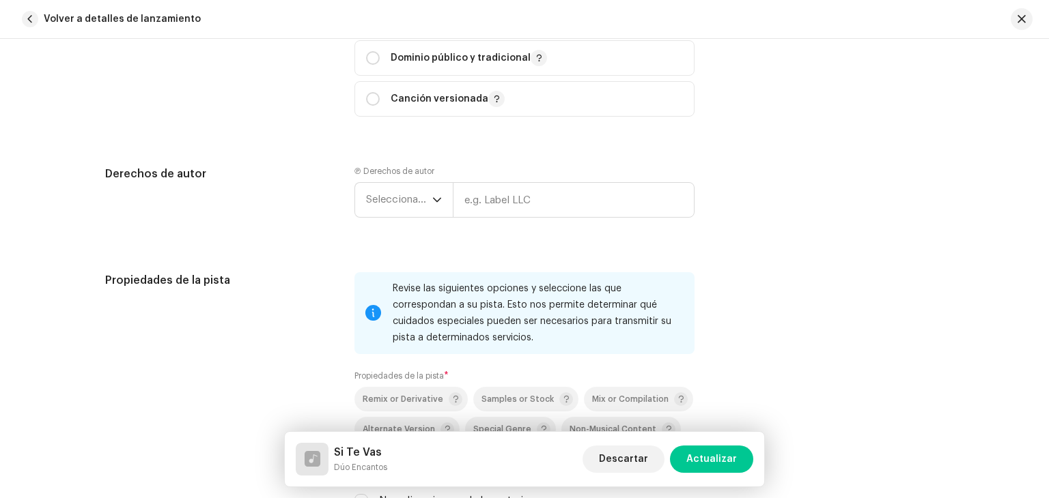
scroll to position [1980, 0]
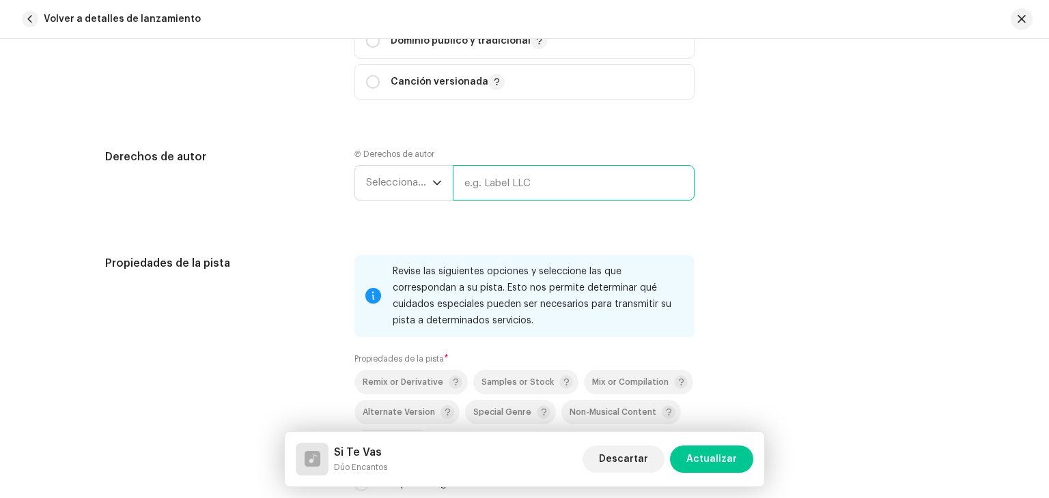
click at [505, 189] on input "text" at bounding box center [574, 183] width 242 height 36
type input "Dúo Encantos"
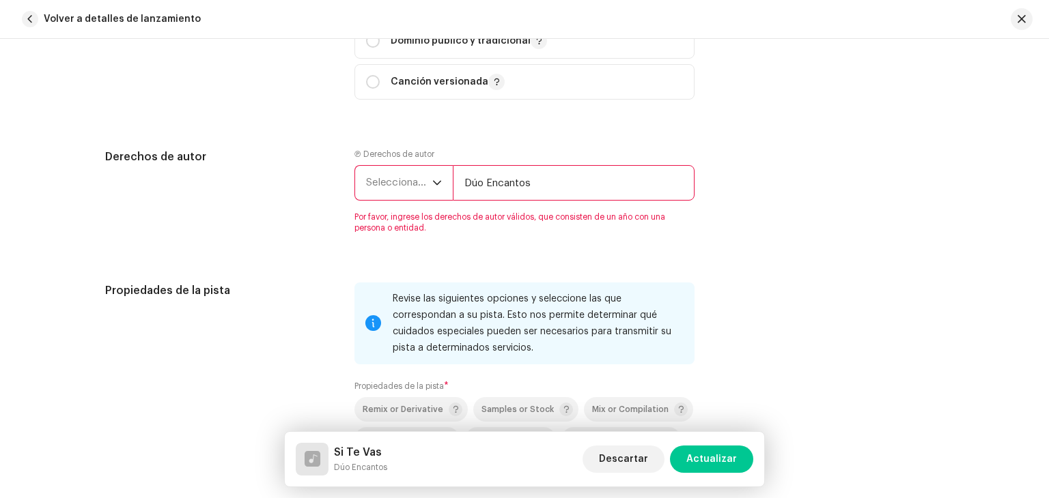
click at [434, 197] on div "dropdown trigger" at bounding box center [437, 183] width 10 height 34
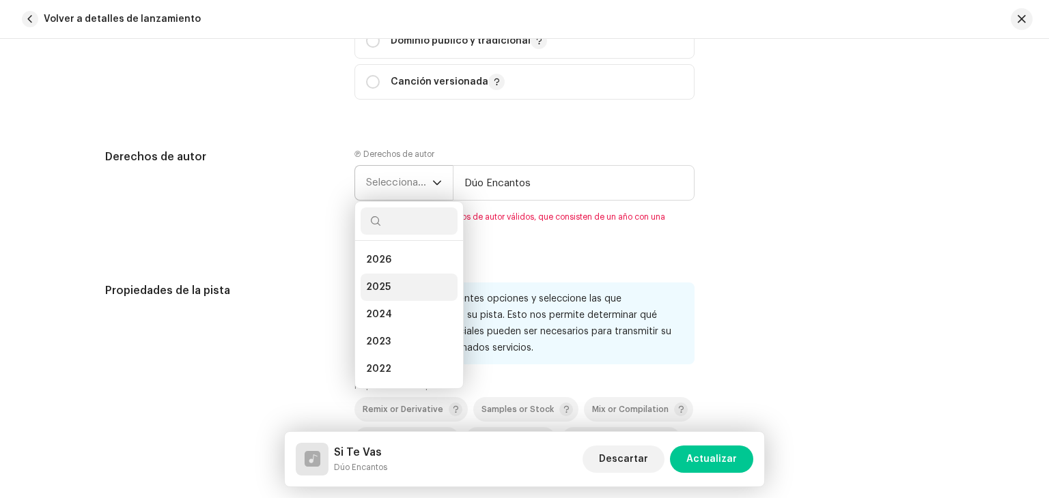
click at [389, 287] on li "2025" at bounding box center [409, 287] width 97 height 27
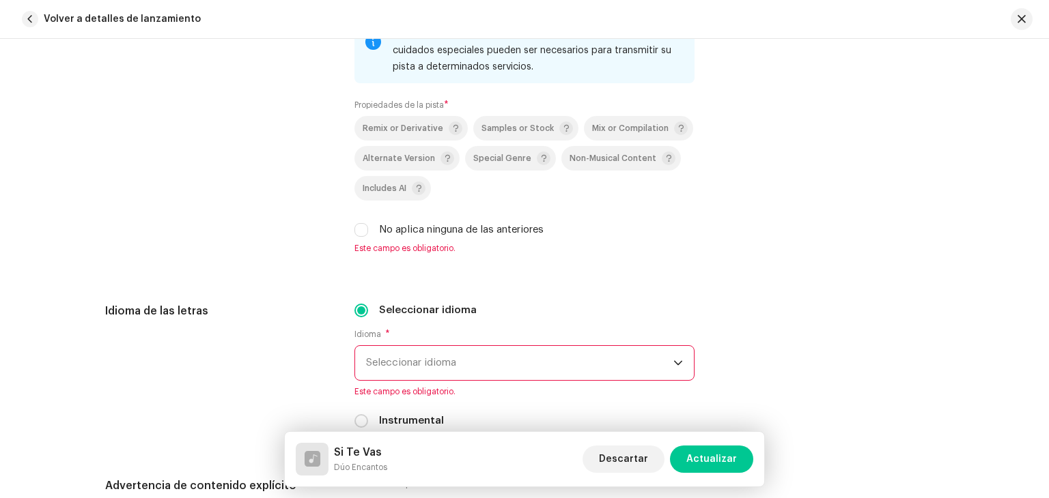
scroll to position [2322, 0]
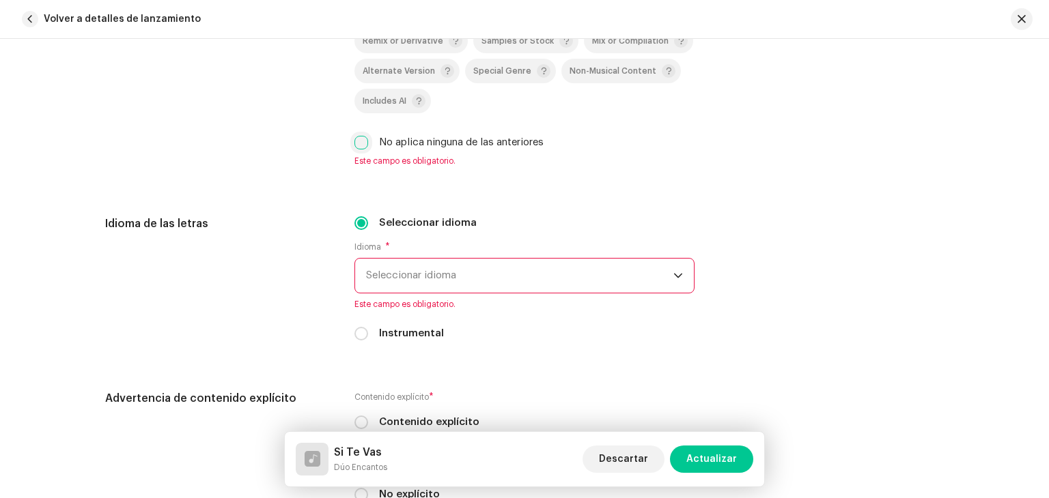
click at [357, 150] on input "No aplica ninguna de las anteriores" at bounding box center [361, 143] width 14 height 14
checkbox input "true"
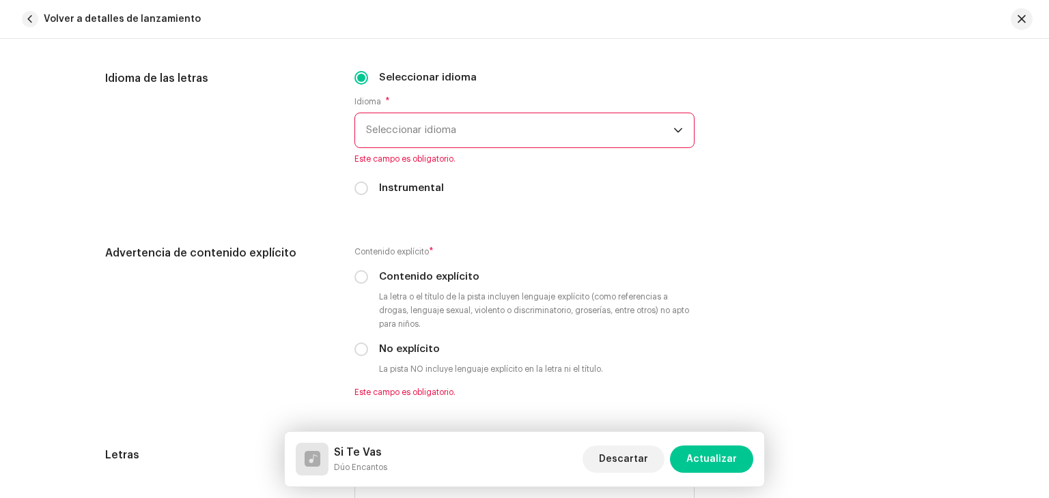
scroll to position [2458, 0]
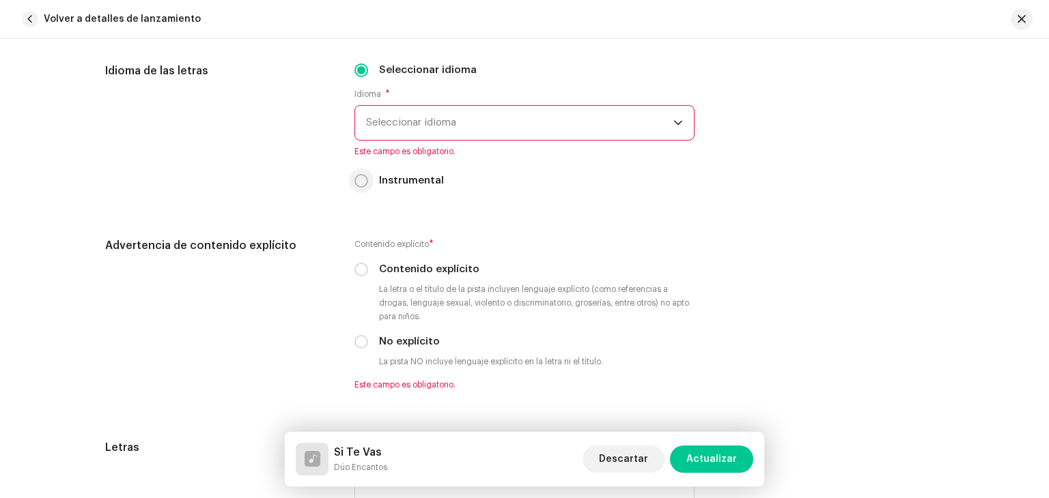
click at [365, 186] on p-radiobutton at bounding box center [361, 181] width 14 height 14
click at [391, 138] on span "Seleccionar idioma" at bounding box center [519, 123] width 307 height 34
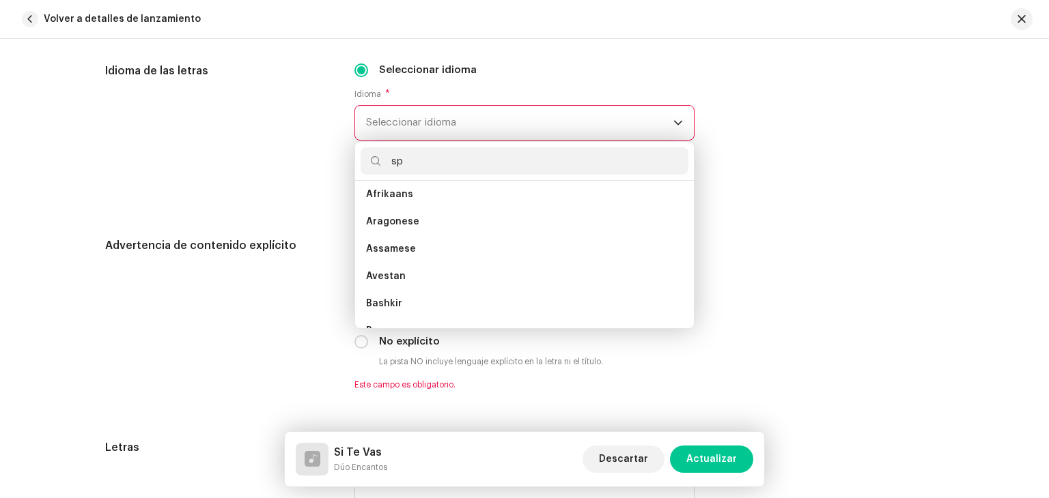
scroll to position [0, 0]
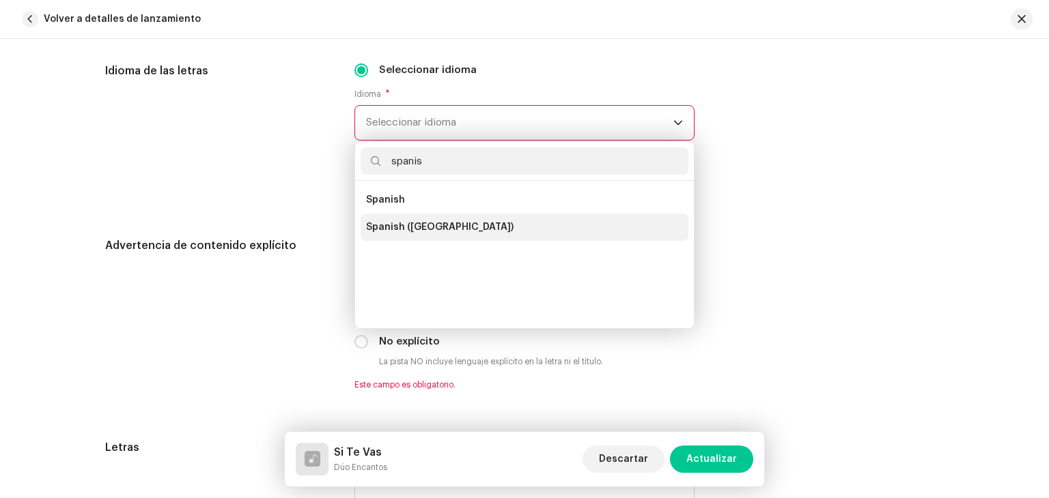
type input "spanis"
click at [433, 225] on span "Spanish ([GEOGRAPHIC_DATA])" at bounding box center [439, 228] width 147 height 14
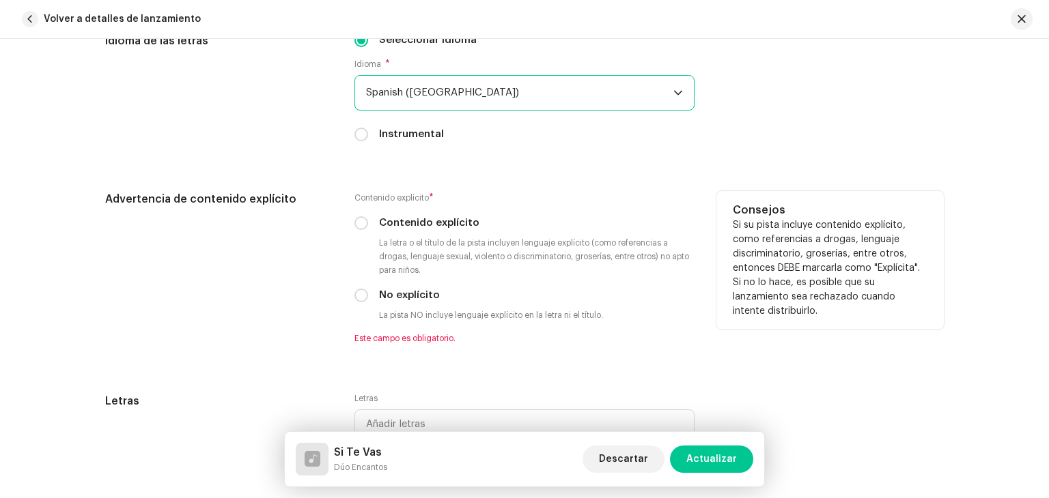
scroll to position [2526, 0]
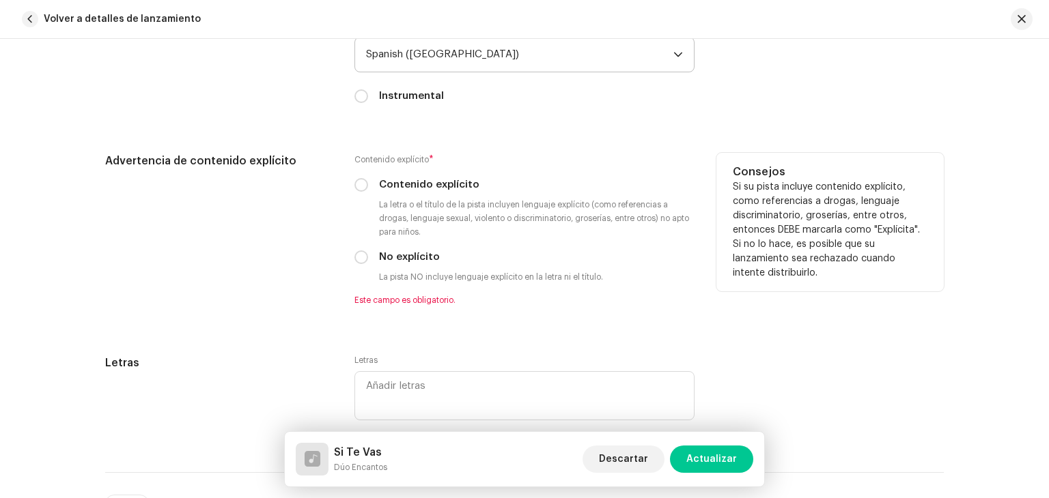
click at [388, 268] on div "Contenido explícito * Contenido explícito La letra o el título de la pista incl…" at bounding box center [524, 229] width 340 height 153
click at [399, 256] on label "No explícito" at bounding box center [409, 257] width 61 height 15
click at [368, 256] on input "No explícito" at bounding box center [361, 258] width 14 height 14
radio input "true"
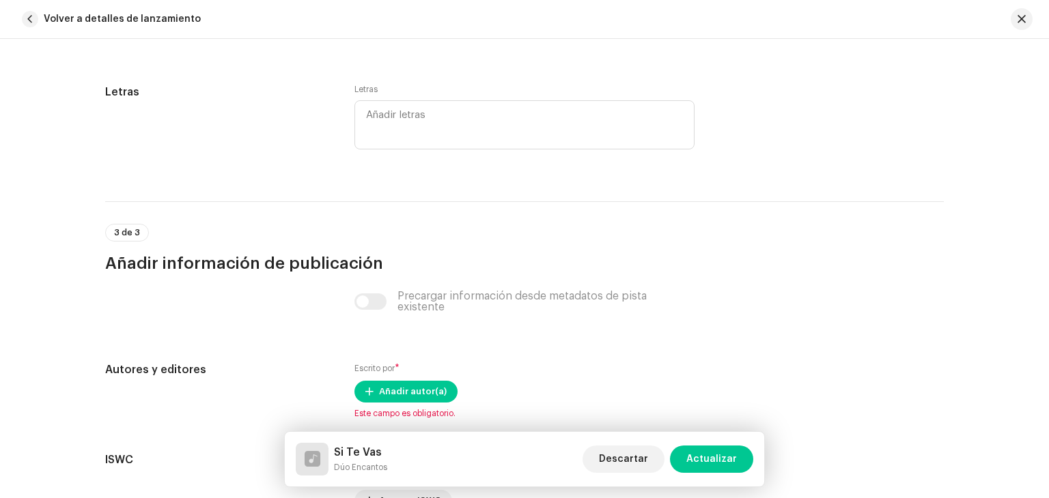
scroll to position [2800, 0]
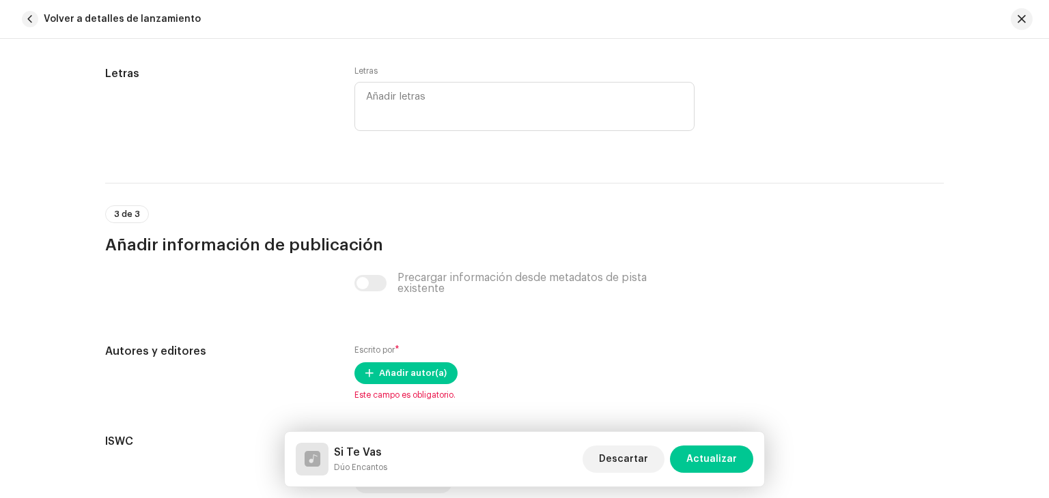
click at [365, 290] on div "Precargar información desde metadatos de pista existente" at bounding box center [524, 283] width 340 height 22
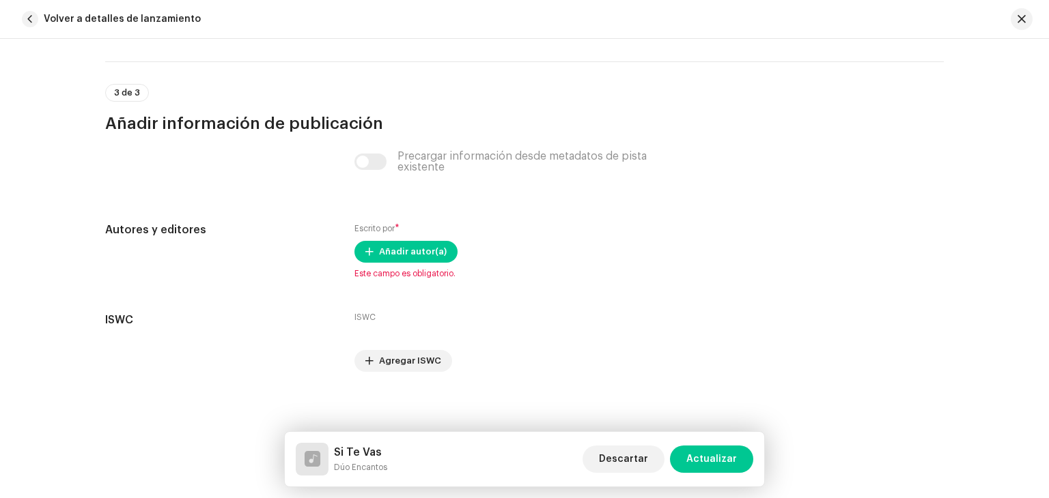
scroll to position [2930, 0]
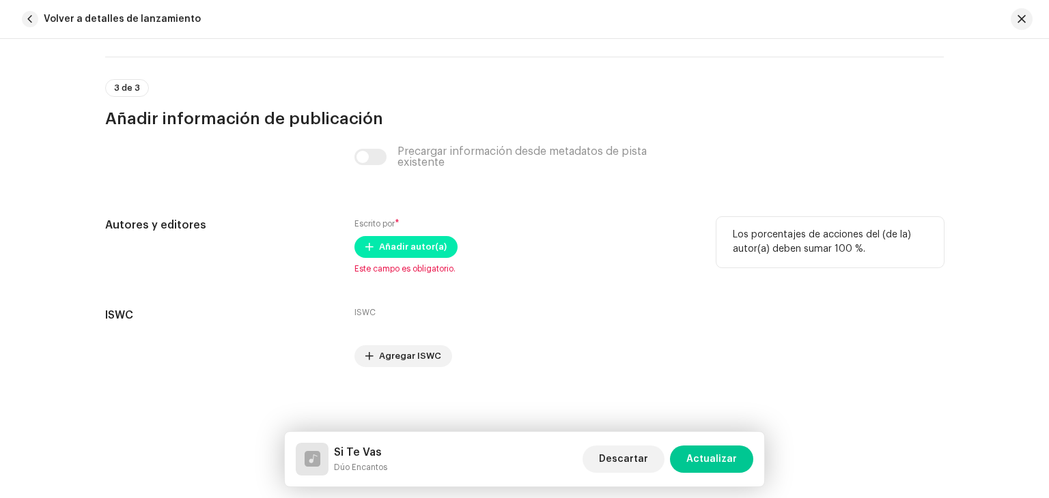
click at [399, 255] on span "Añadir autor(a)" at bounding box center [413, 247] width 68 height 27
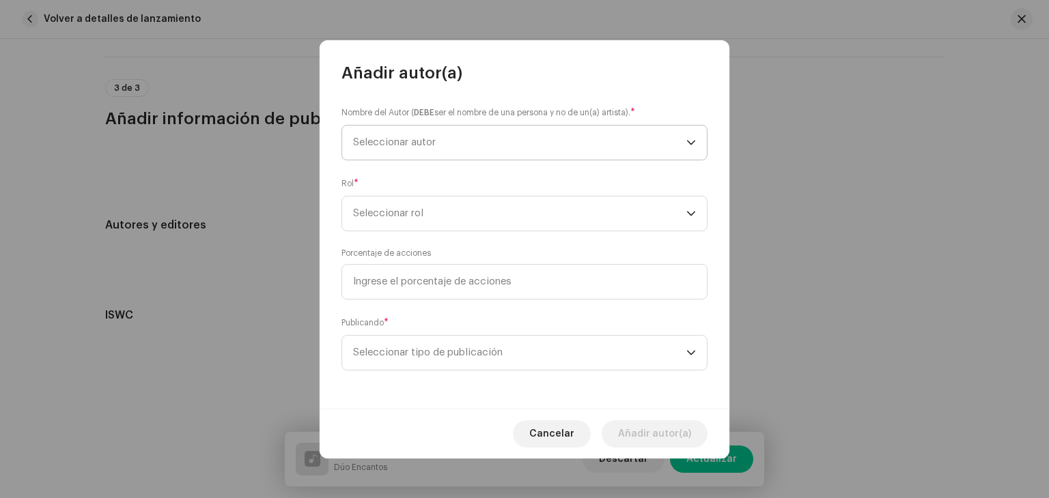
click at [441, 143] on span "Seleccionar autor" at bounding box center [519, 143] width 333 height 34
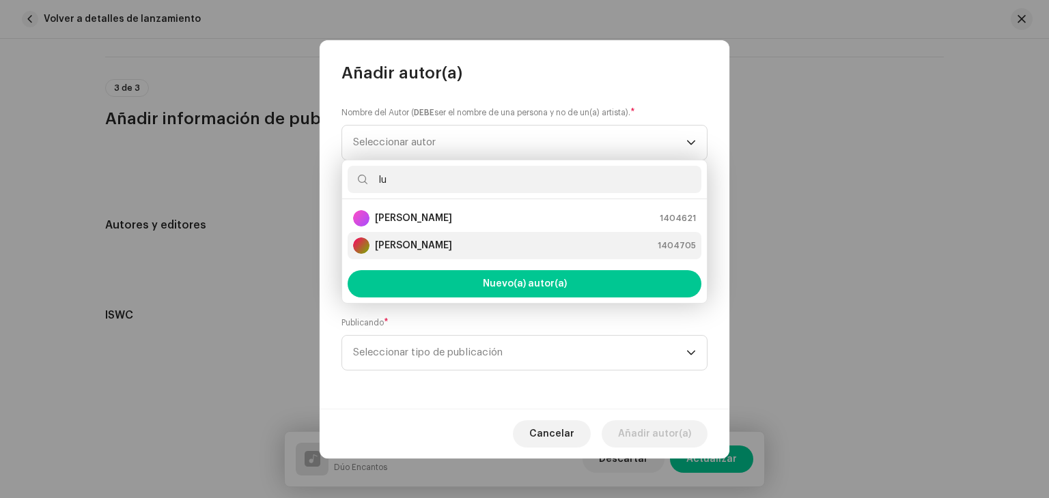
type input "lu"
click at [436, 241] on strong "[PERSON_NAME]" at bounding box center [413, 246] width 77 height 14
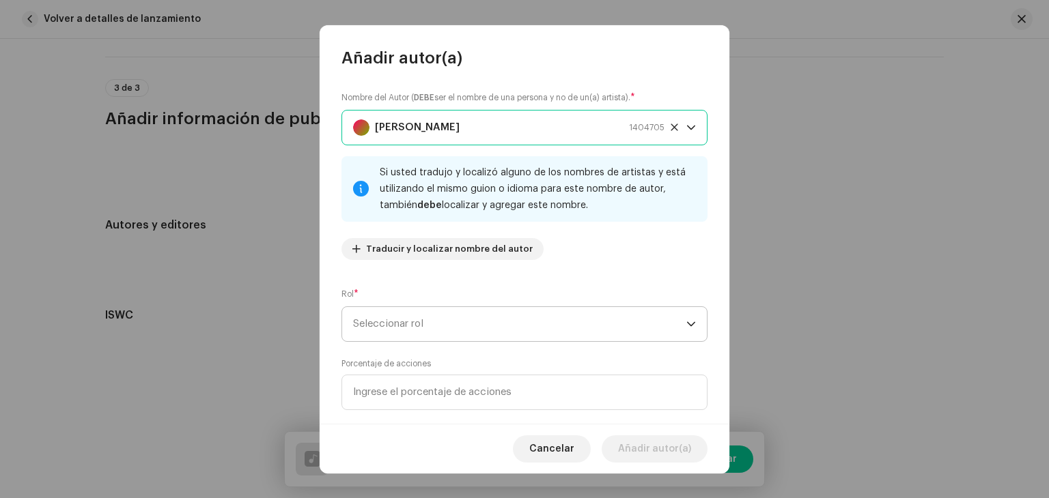
click at [395, 320] on span "Seleccionar rol" at bounding box center [519, 324] width 333 height 34
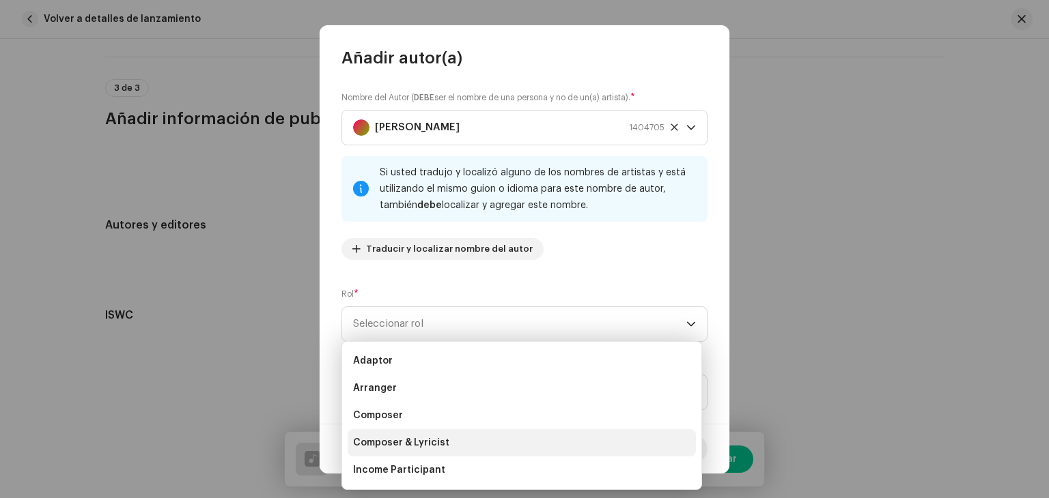
drag, startPoint x: 388, startPoint y: 419, endPoint x: 388, endPoint y: 451, distance: 32.1
click at [388, 451] on ul "Adaptor Arranger Composer Composer & Lyricist Income Participant Lyricist Sub A…" at bounding box center [521, 484] width 359 height 284
click at [388, 451] on li "Composer & Lyricist" at bounding box center [522, 442] width 348 height 27
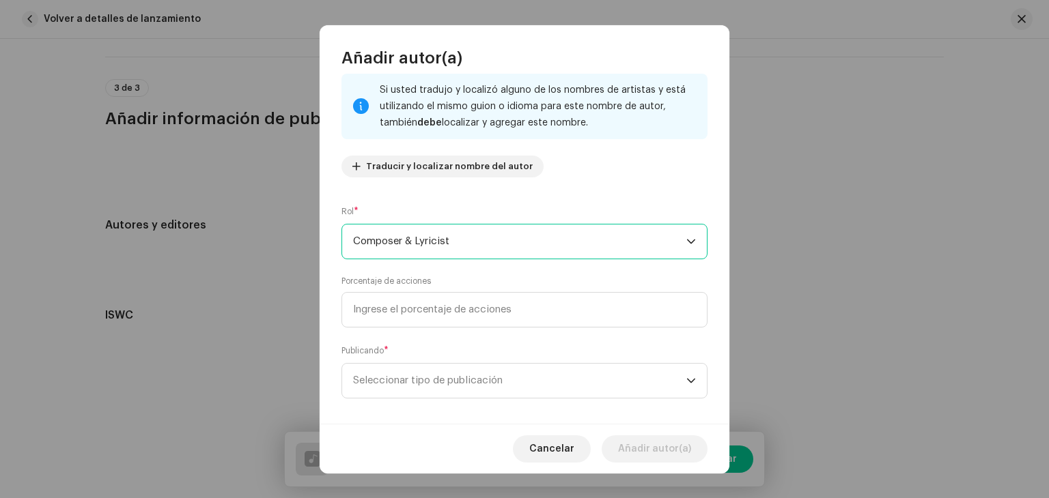
scroll to position [96, 0]
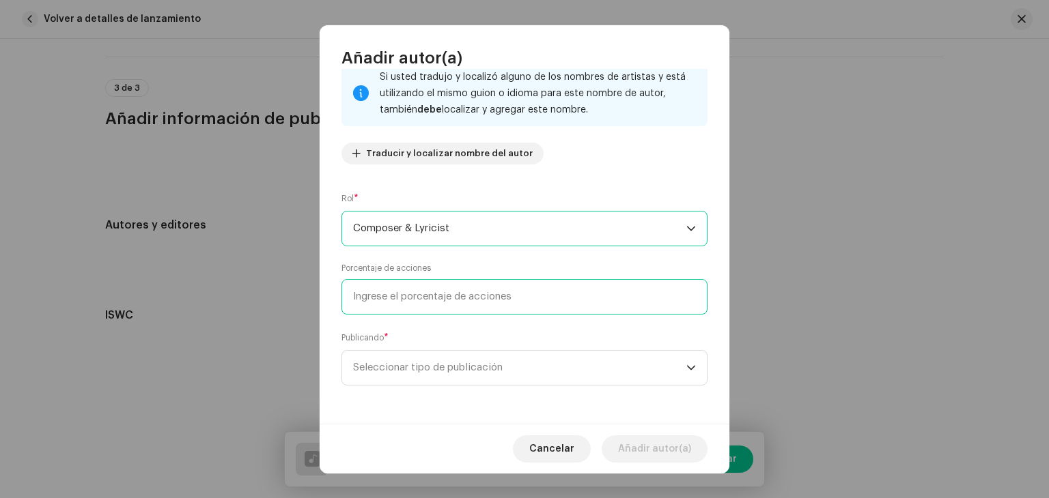
click at [425, 294] on input at bounding box center [524, 297] width 366 height 36
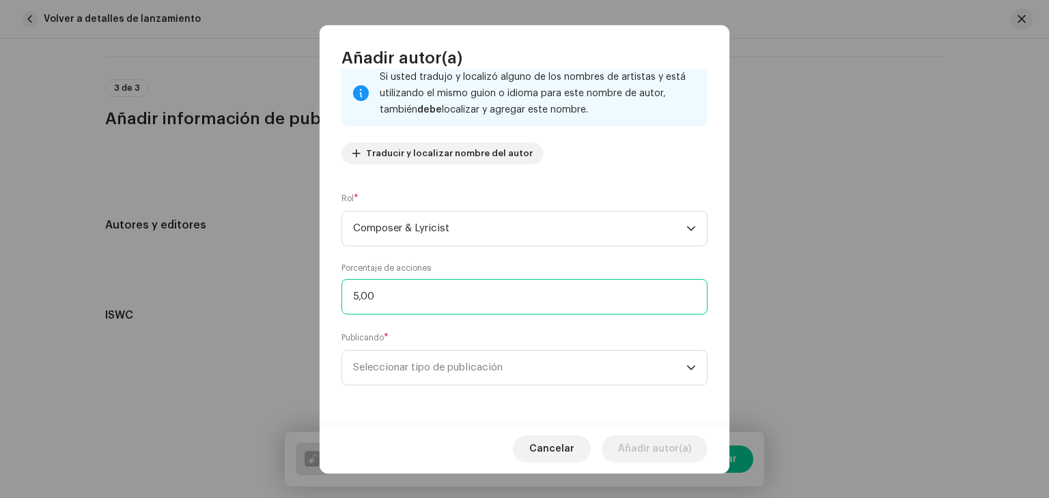
type input "50,00"
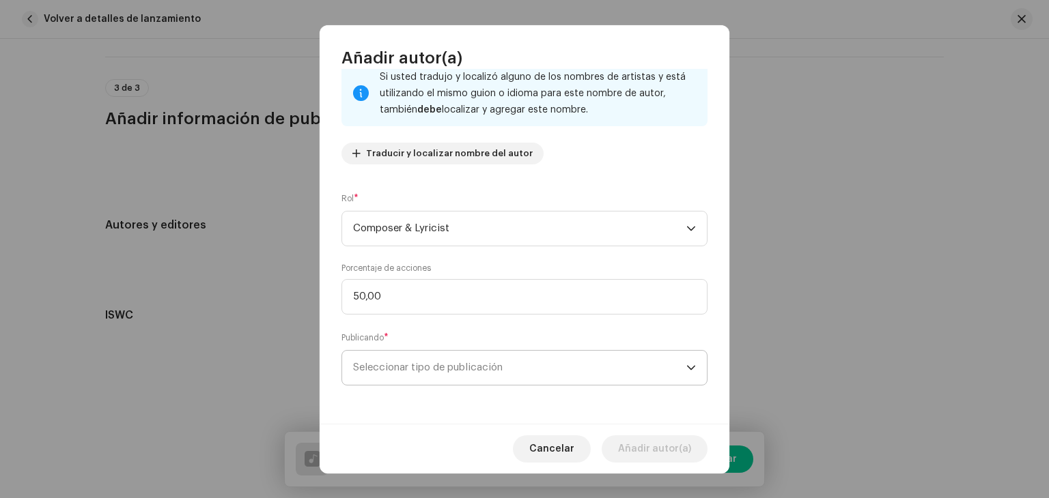
click at [391, 382] on span "Seleccionar tipo de publicación" at bounding box center [519, 368] width 333 height 34
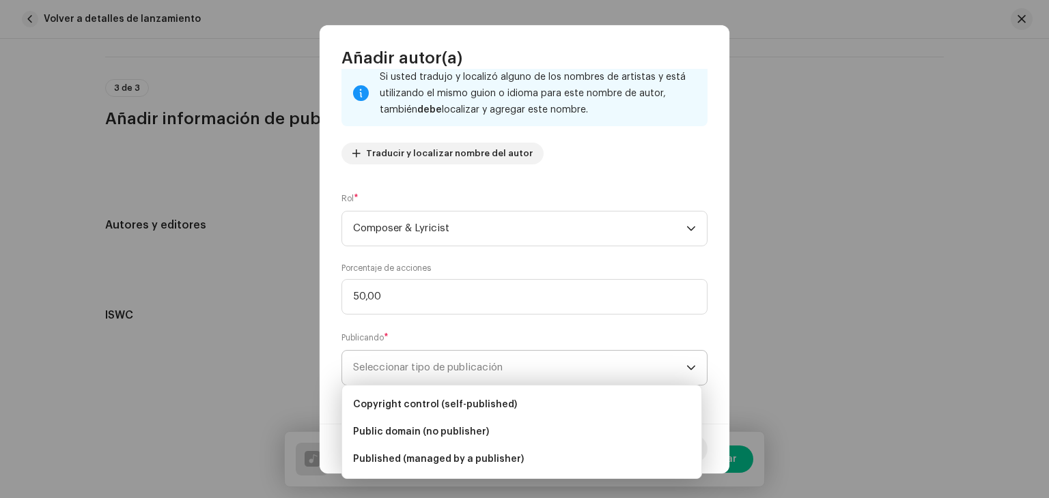
click at [395, 377] on span "Seleccionar tipo de publicación" at bounding box center [519, 368] width 333 height 34
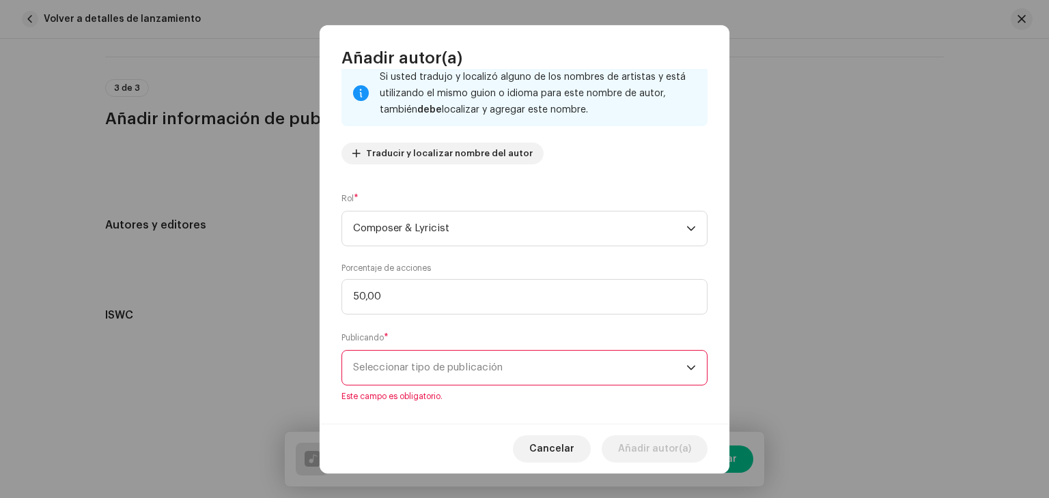
click at [404, 372] on span "Seleccionar tipo de publicación" at bounding box center [519, 368] width 333 height 34
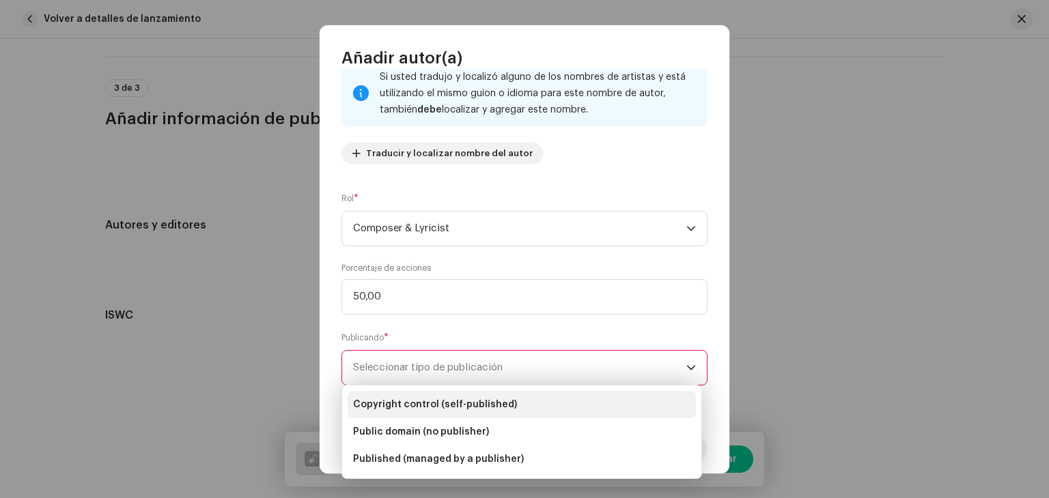
click at [410, 404] on span "Copyright control (self-published)" at bounding box center [435, 405] width 164 height 14
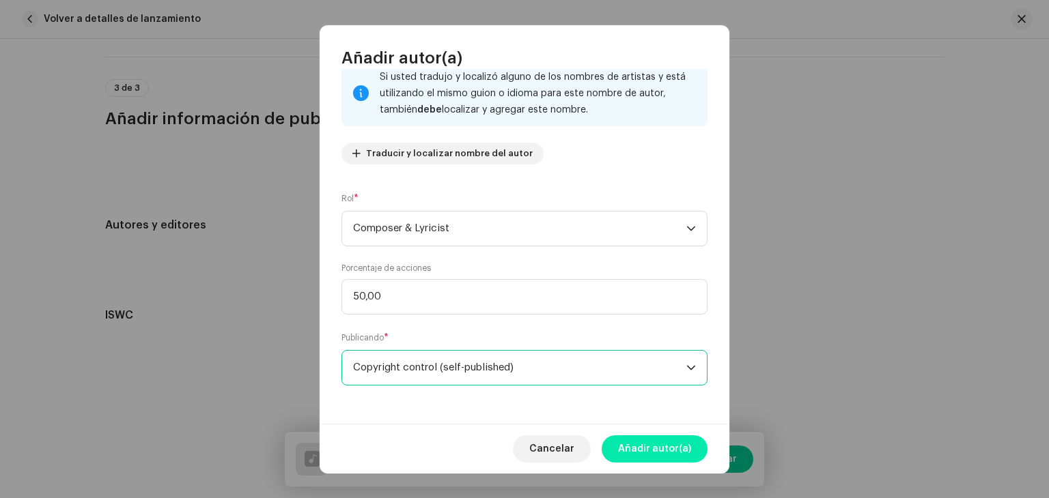
click at [668, 442] on span "Añadir autor(a)" at bounding box center [654, 449] width 73 height 27
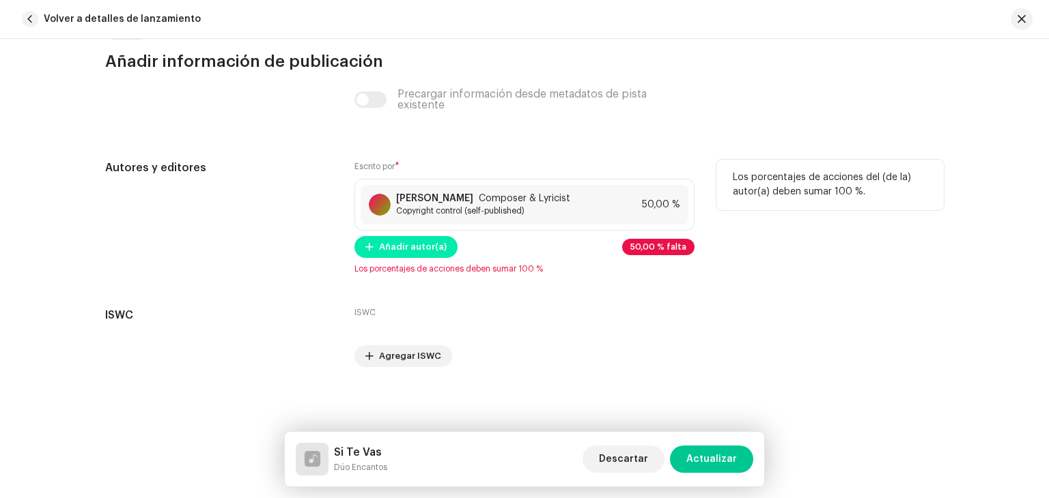
scroll to position [2987, 0]
click at [401, 244] on span "Añadir autor(a)" at bounding box center [413, 247] width 68 height 27
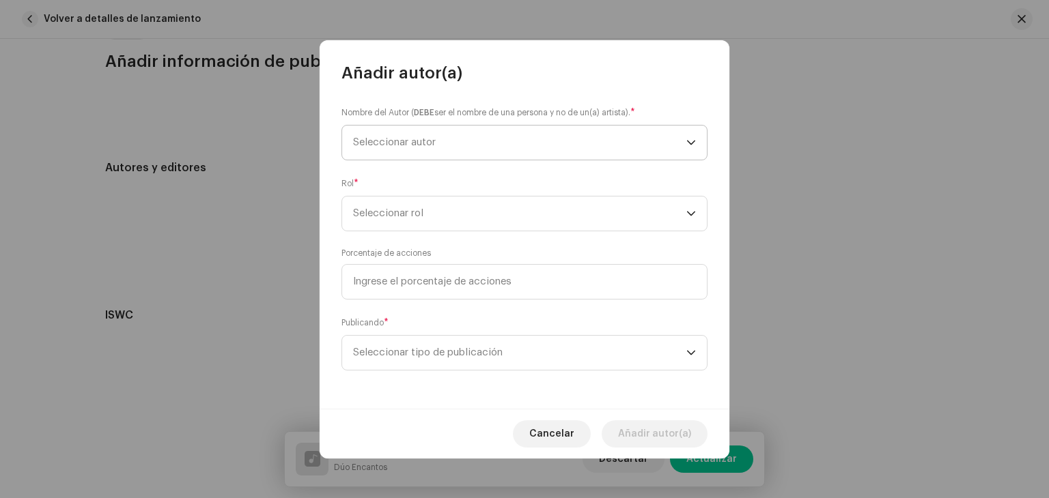
click at [426, 150] on span "Seleccionar autor" at bounding box center [519, 143] width 333 height 34
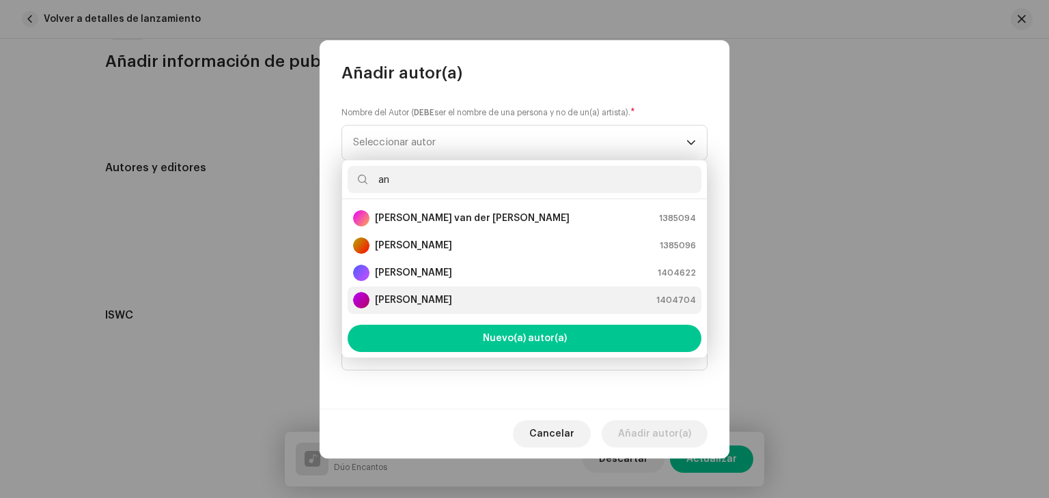
type input "an"
click at [415, 294] on strong "[PERSON_NAME]" at bounding box center [413, 301] width 77 height 14
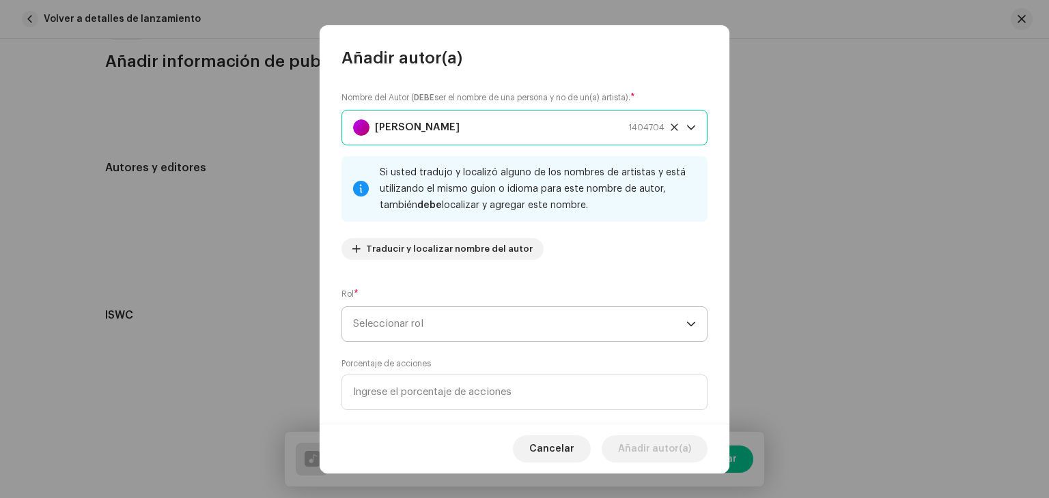
click at [396, 313] on span "Seleccionar rol" at bounding box center [519, 324] width 333 height 34
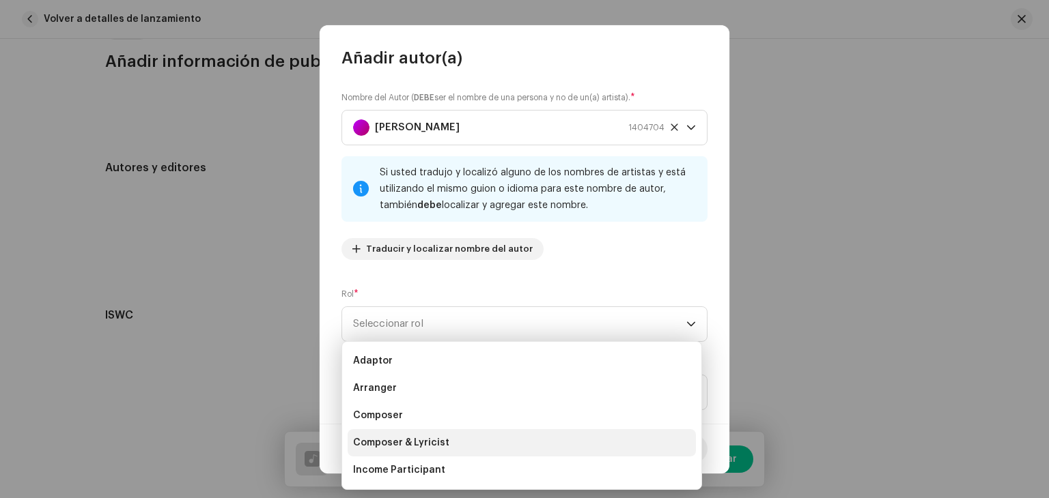
click at [404, 435] on li "Composer & Lyricist" at bounding box center [522, 442] width 348 height 27
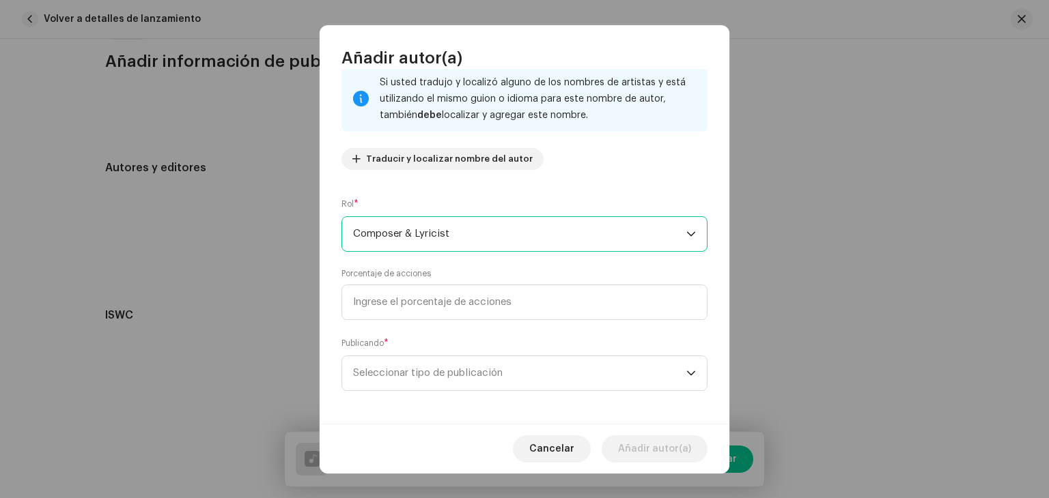
scroll to position [96, 0]
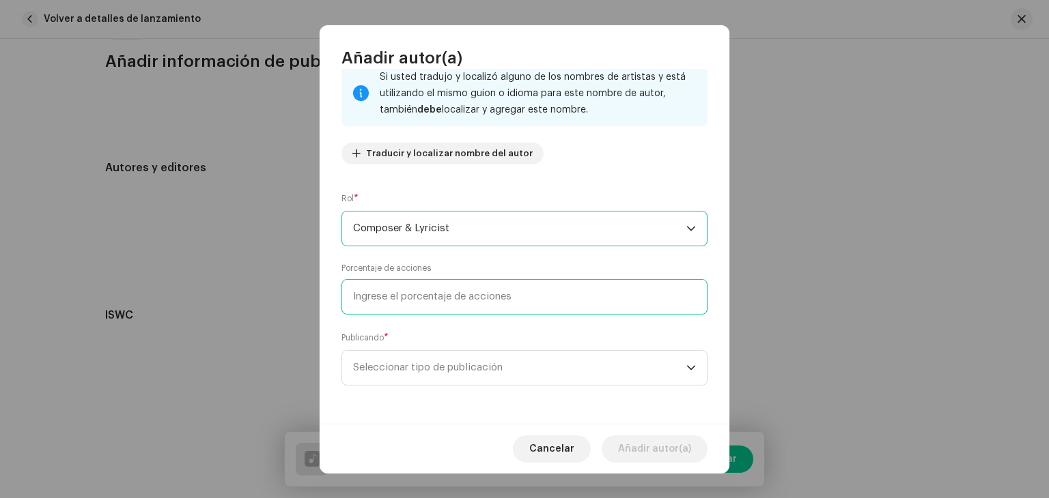
click at [428, 284] on input at bounding box center [524, 297] width 366 height 36
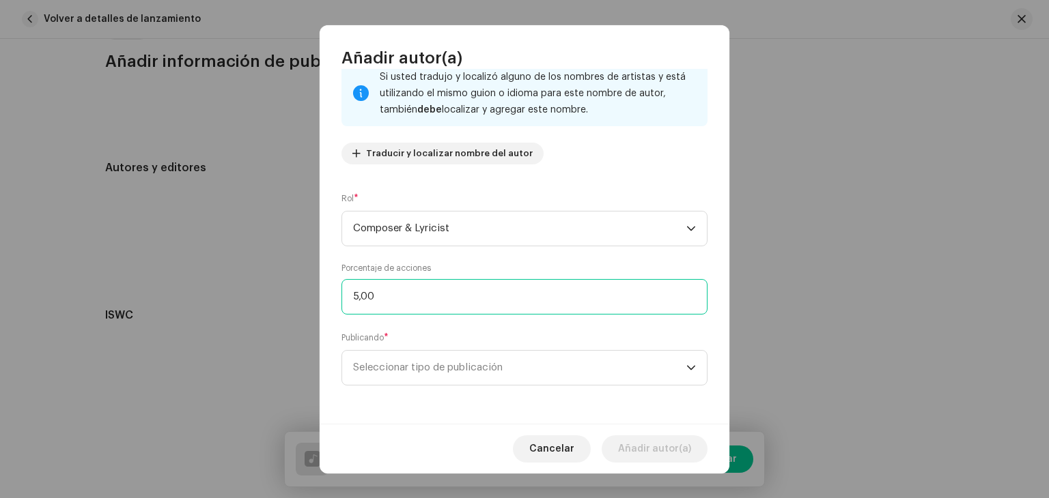
type input "50,00"
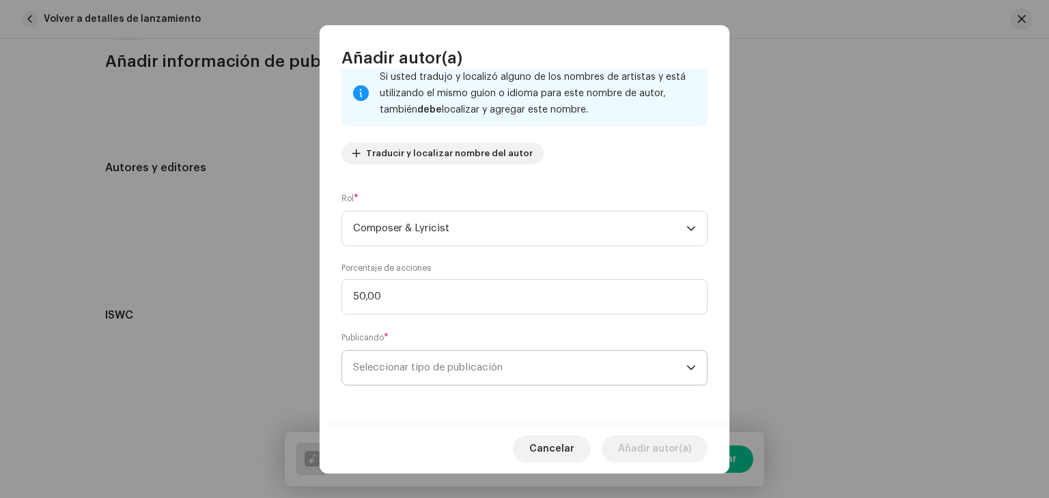
click at [411, 369] on span "Seleccionar tipo de publicación" at bounding box center [519, 368] width 333 height 34
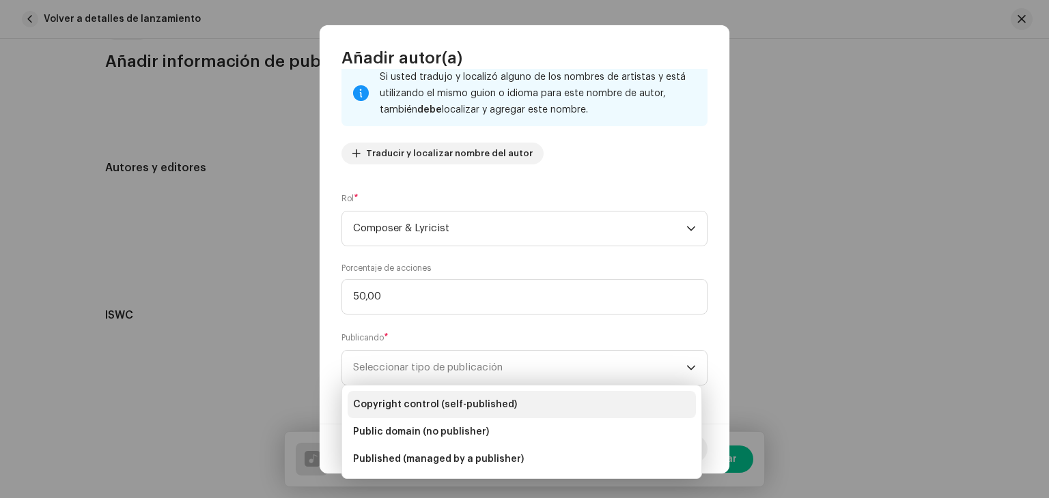
click at [442, 406] on span "Copyright control (self-published)" at bounding box center [435, 405] width 164 height 14
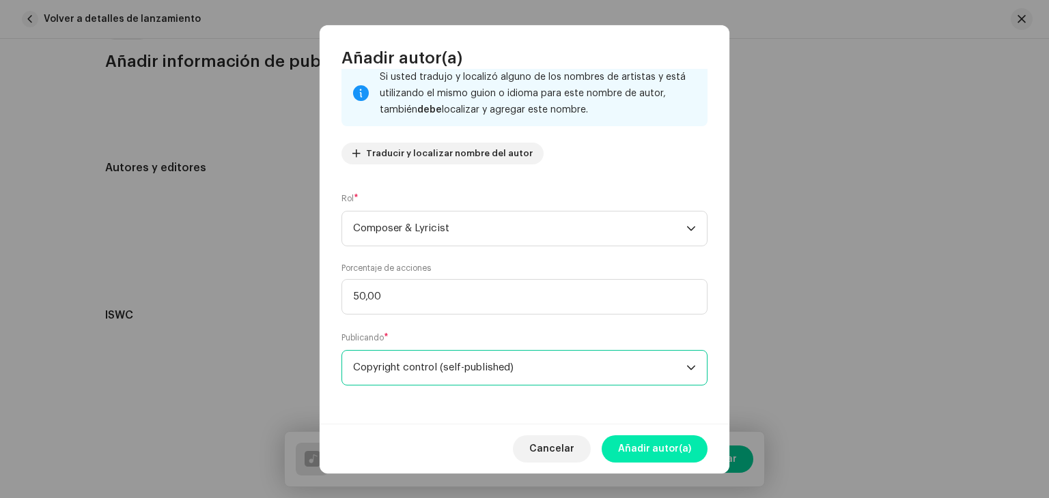
click at [632, 445] on span "Añadir autor(a)" at bounding box center [654, 449] width 73 height 27
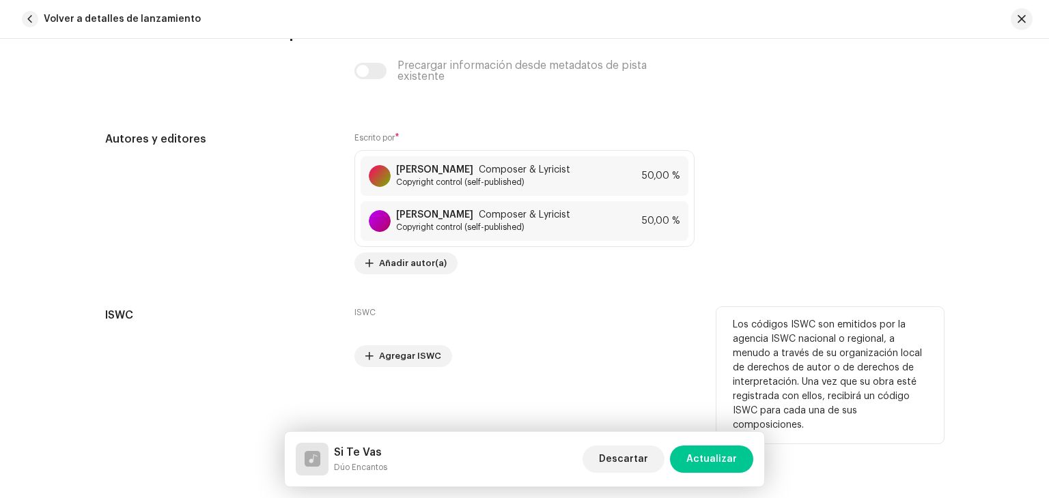
scroll to position [3015, 0]
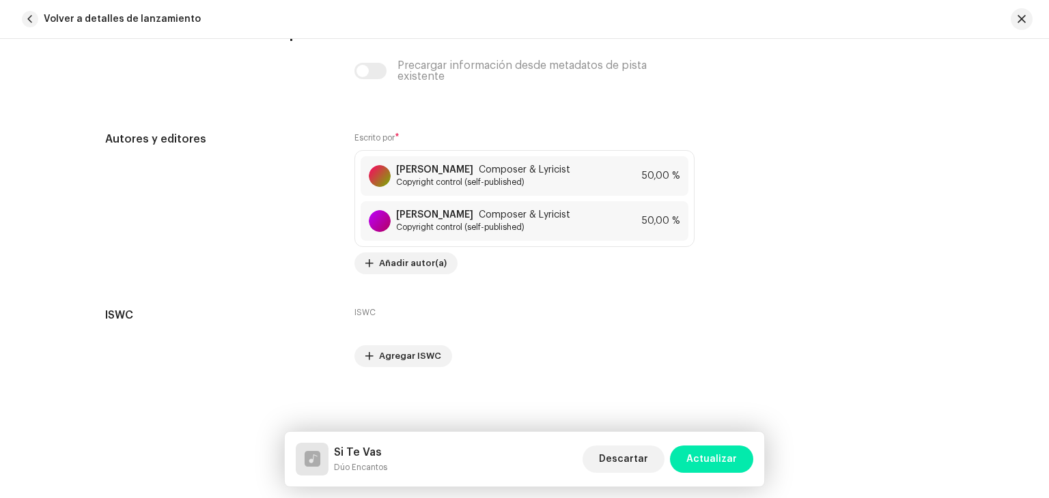
click at [697, 450] on span "Actualizar" at bounding box center [711, 459] width 51 height 27
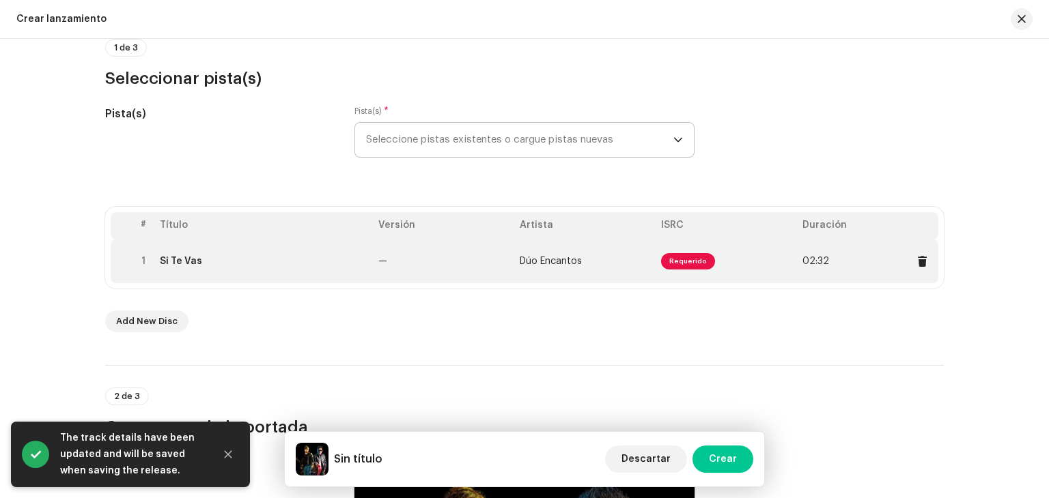
scroll to position [137, 0]
click at [683, 265] on span "Requerido" at bounding box center [688, 262] width 54 height 16
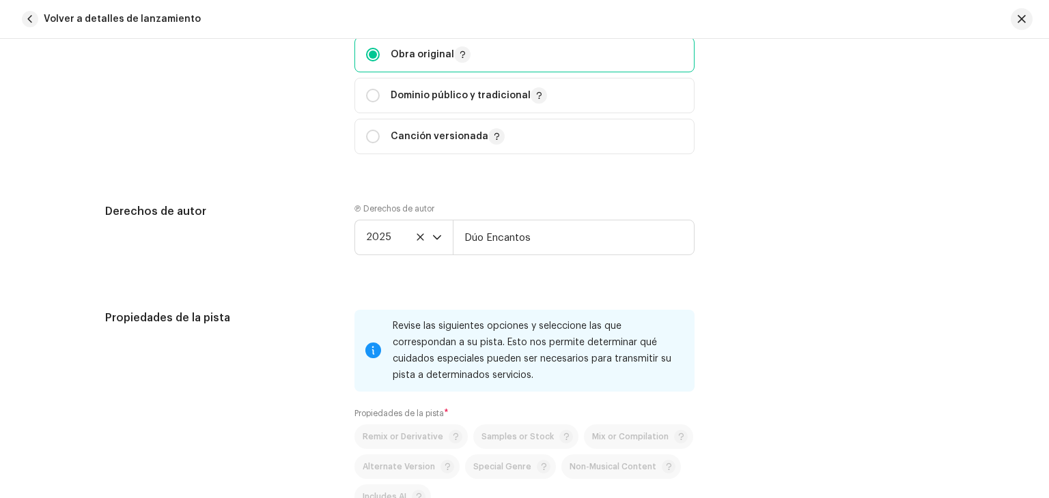
scroll to position [1923, 0]
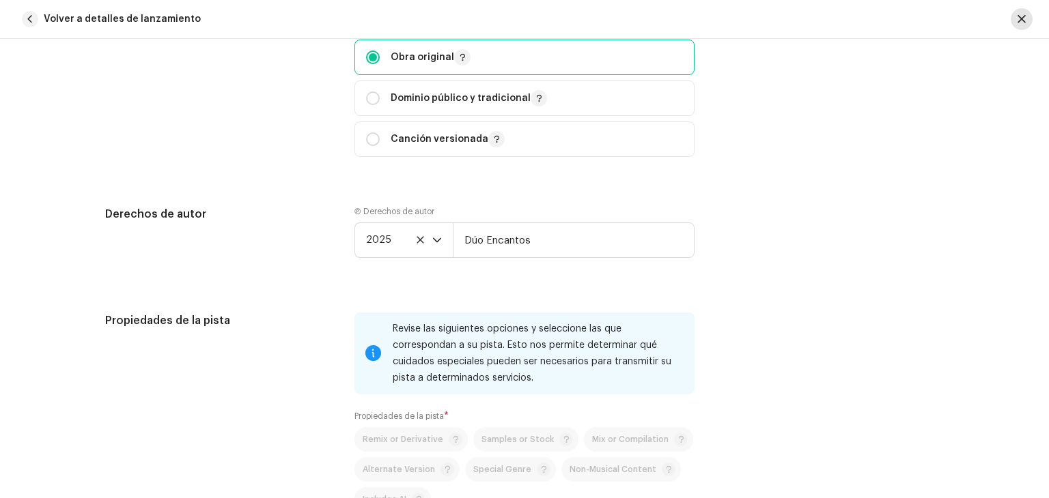
click at [1024, 14] on span "button" at bounding box center [1021, 19] width 8 height 11
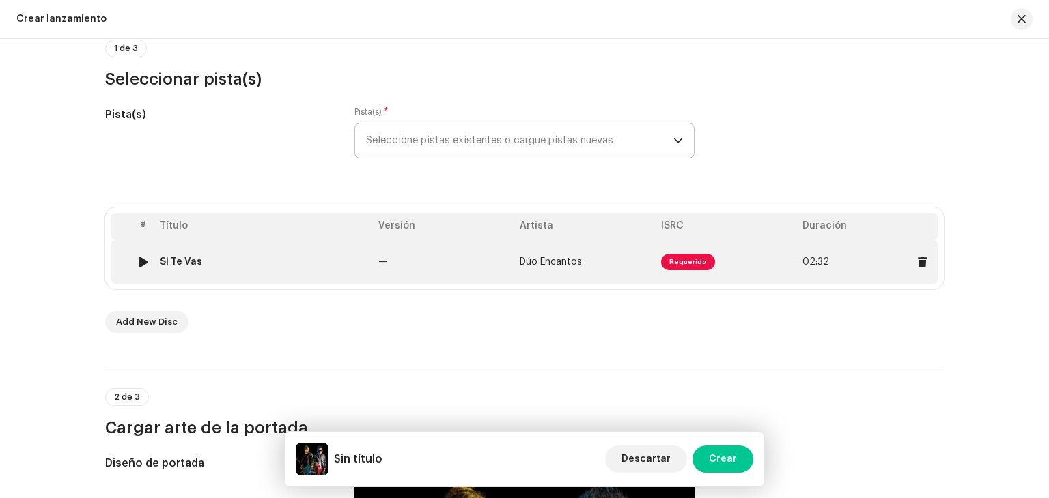
click at [686, 262] on span "Requerido" at bounding box center [688, 262] width 54 height 16
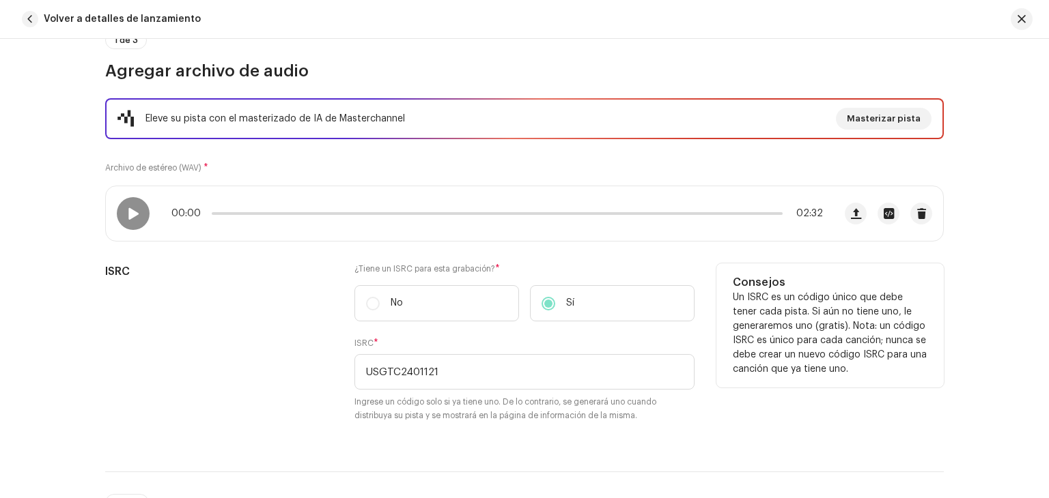
scroll to position [137, 0]
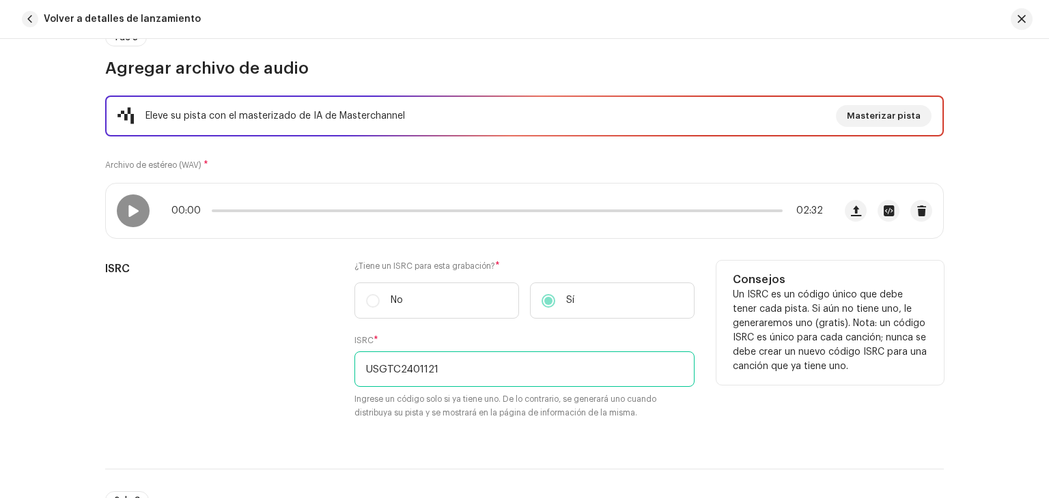
click at [467, 369] on input "USGTC2401121" at bounding box center [524, 370] width 340 height 36
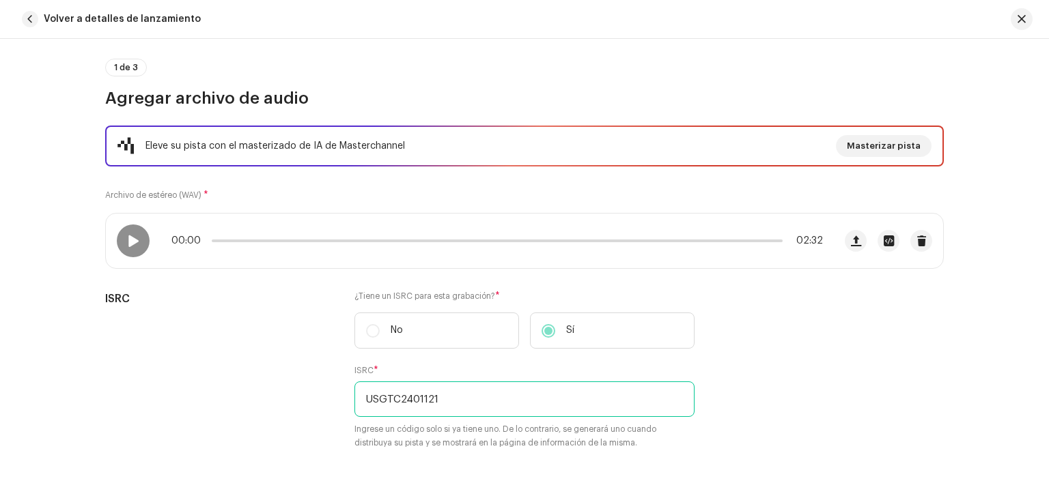
scroll to position [68, 0]
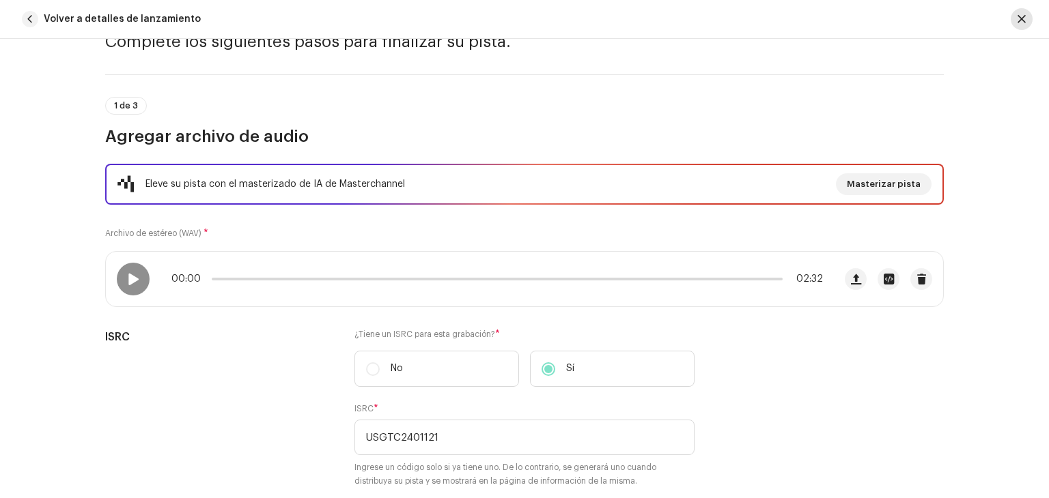
click at [1027, 17] on button "button" at bounding box center [1022, 19] width 22 height 22
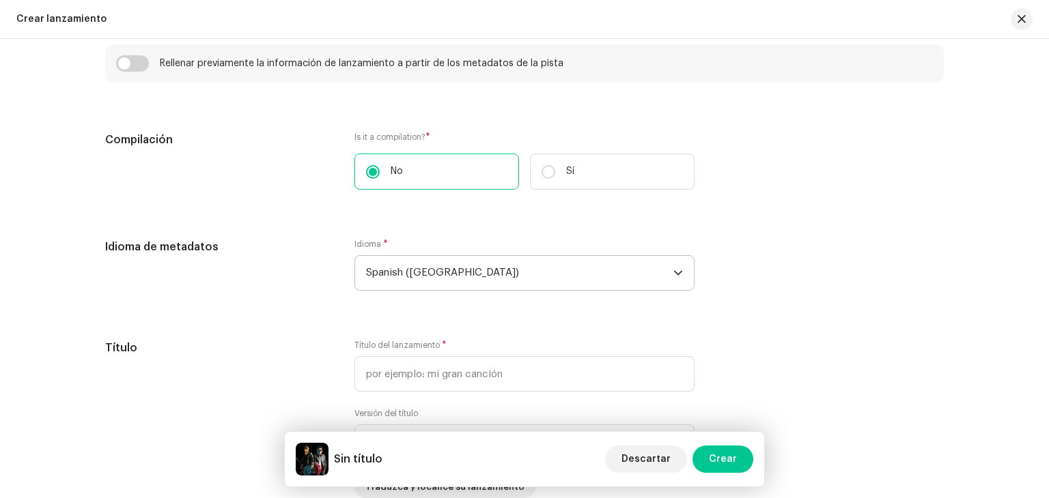
scroll to position [888, 0]
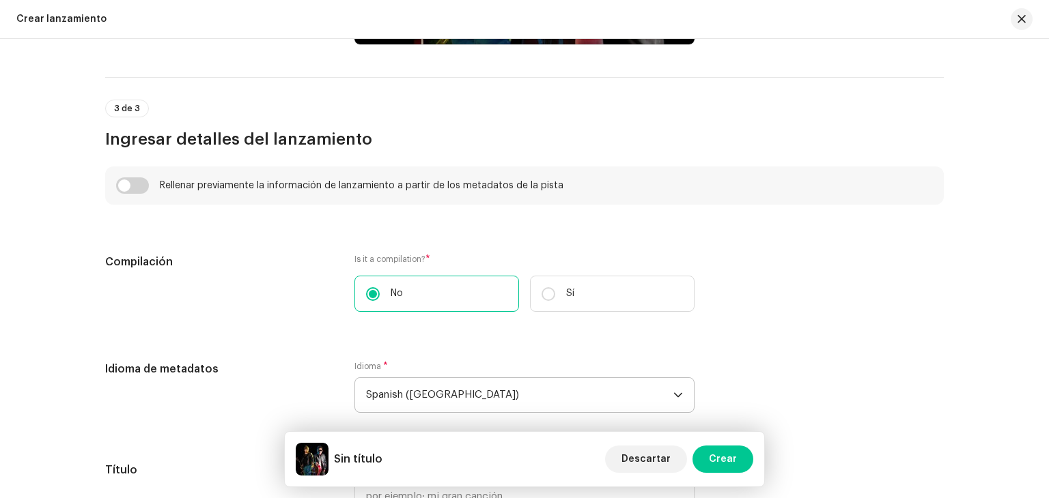
click at [128, 195] on div "Rellenar previamente la información de lanzamiento a partir de los metadatos de…" at bounding box center [524, 186] width 838 height 38
click at [131, 184] on input "checkbox" at bounding box center [132, 186] width 33 height 16
checkbox input "true"
type input "Si Te Vas"
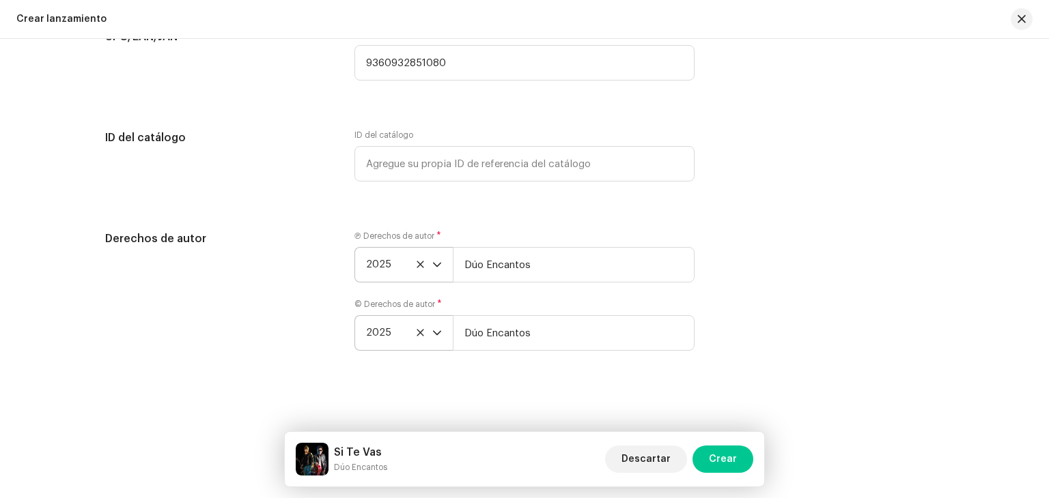
scroll to position [2710, 0]
click at [729, 449] on span "Crear" at bounding box center [723, 459] width 28 height 27
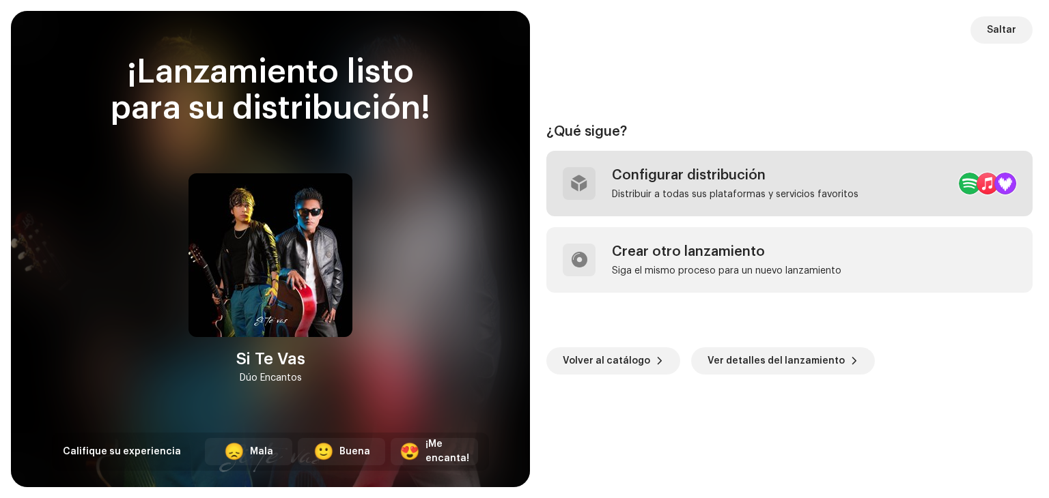
click at [800, 184] on div "Configurar distribución Distribuir a todas sus plataformas y servicios favoritos" at bounding box center [735, 183] width 246 height 33
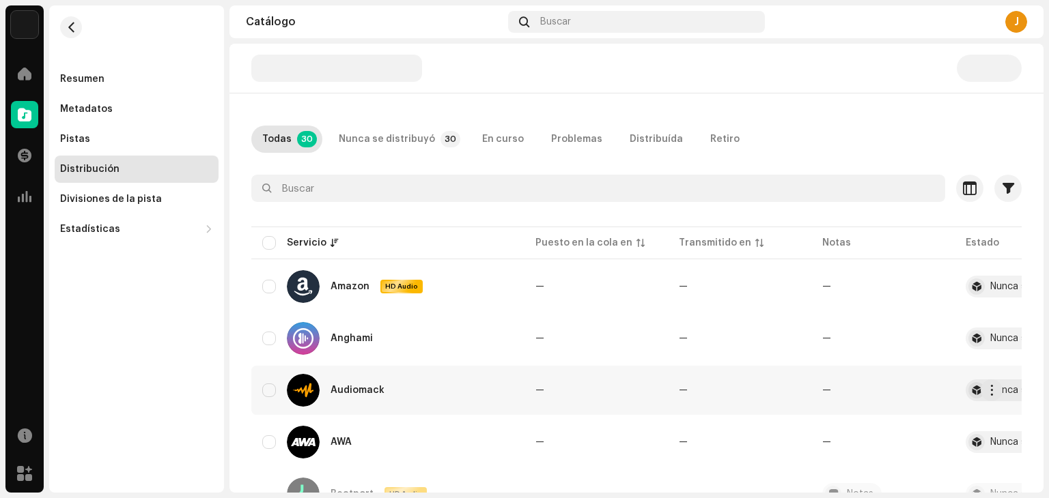
scroll to position [205, 0]
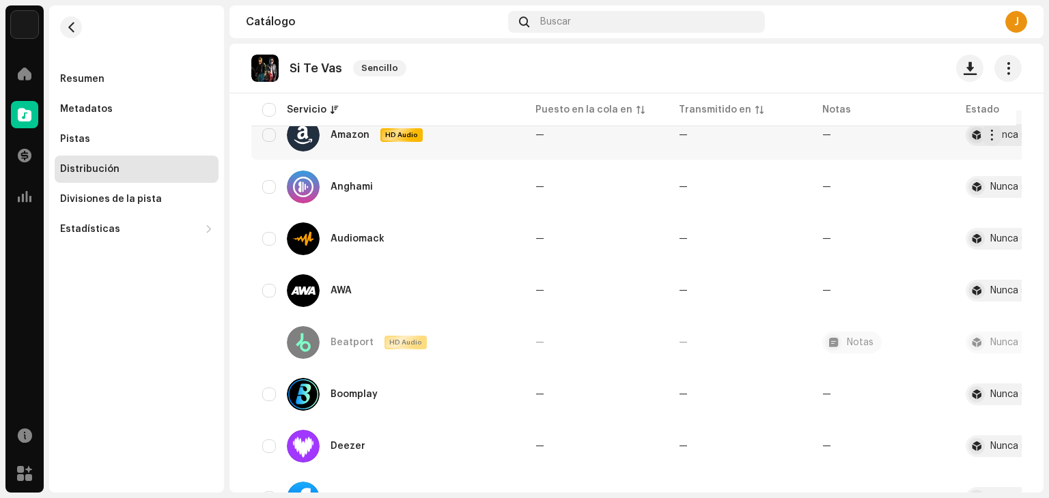
drag, startPoint x: 276, startPoint y: 130, endPoint x: 277, endPoint y: 139, distance: 8.2
click at [274, 131] on div "Amazon HD Audio" at bounding box center [387, 135] width 251 height 33
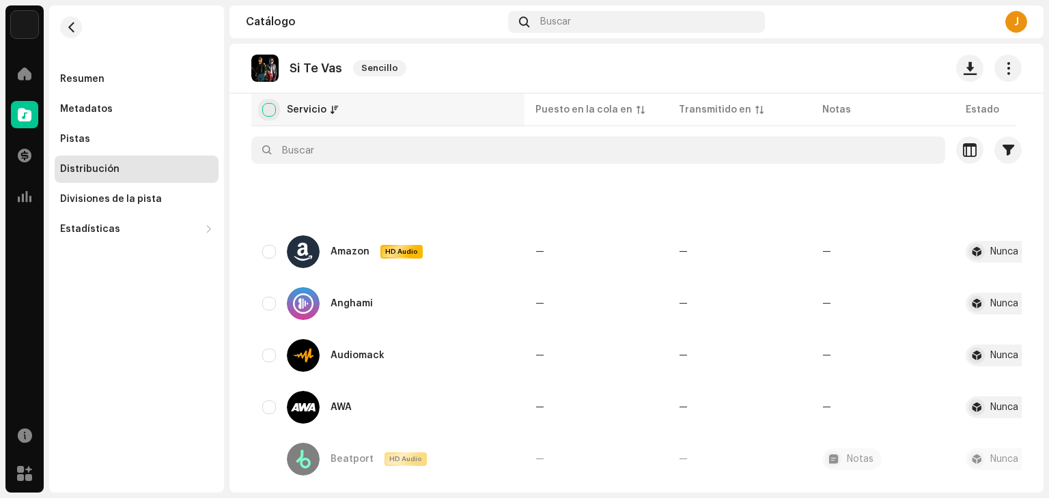
scroll to position [68, 0]
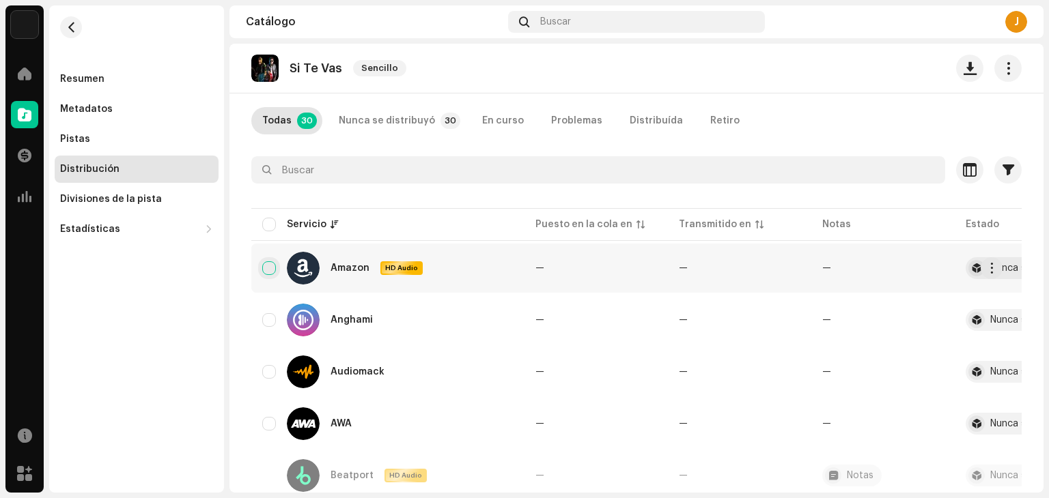
click at [268, 268] on input "checkbox" at bounding box center [269, 269] width 14 height 14
checkbox input "true"
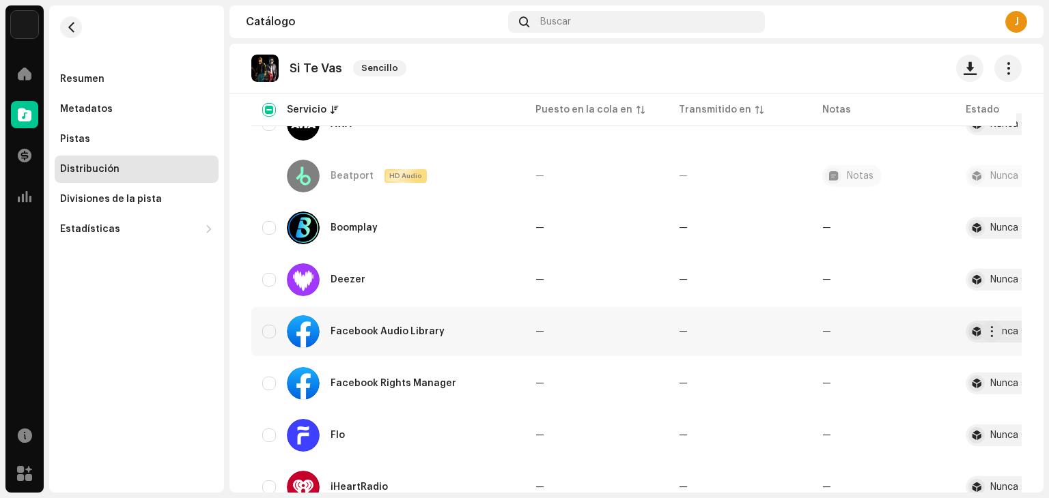
scroll to position [410, 0]
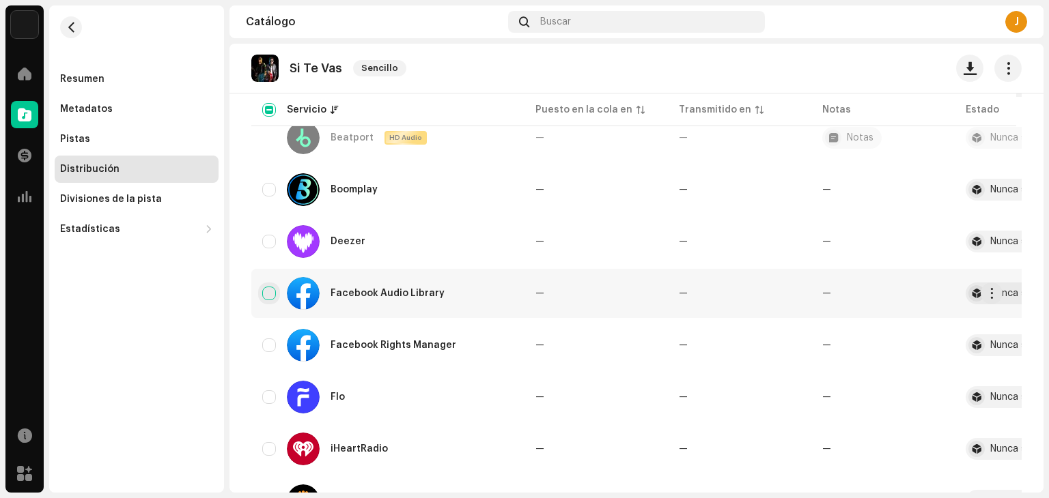
click at [263, 297] on input "Row Unselected" at bounding box center [269, 294] width 14 height 14
checkbox input "true"
click at [267, 346] on input "Row Unselected" at bounding box center [269, 346] width 14 height 14
checkbox input "true"
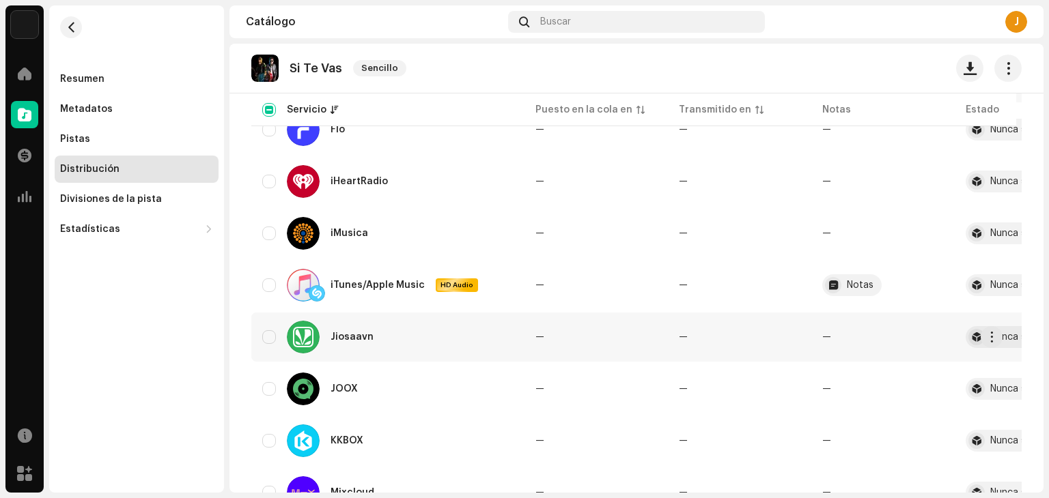
scroll to position [683, 0]
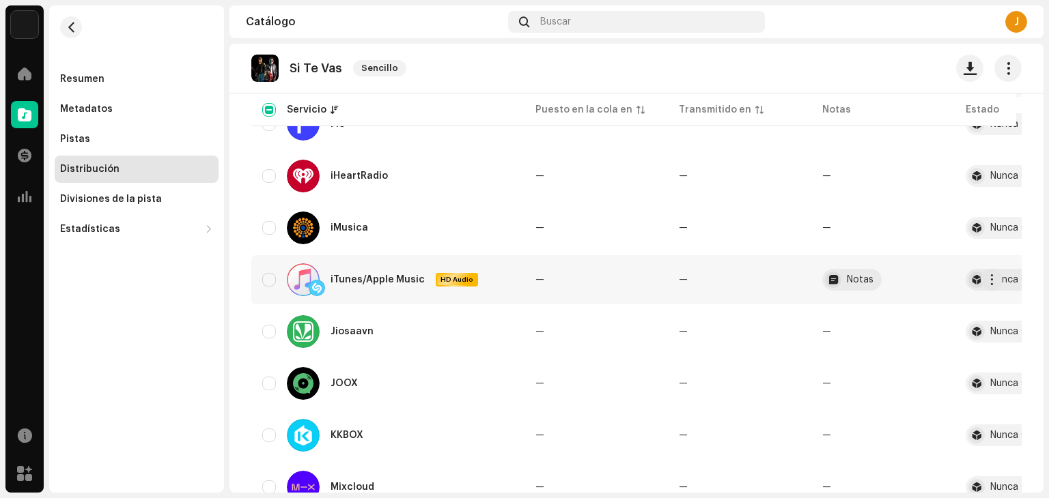
click at [268, 287] on div "iTunes/Apple Music HD Audio" at bounding box center [387, 280] width 251 height 33
click at [270, 279] on input "Row Unselected" at bounding box center [269, 280] width 14 height 14
checkbox input "true"
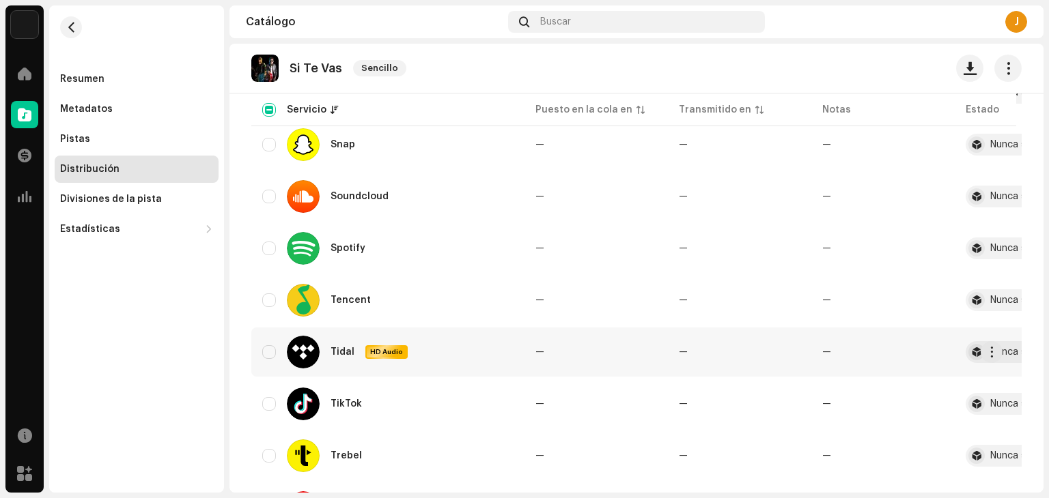
scroll to position [1297, 0]
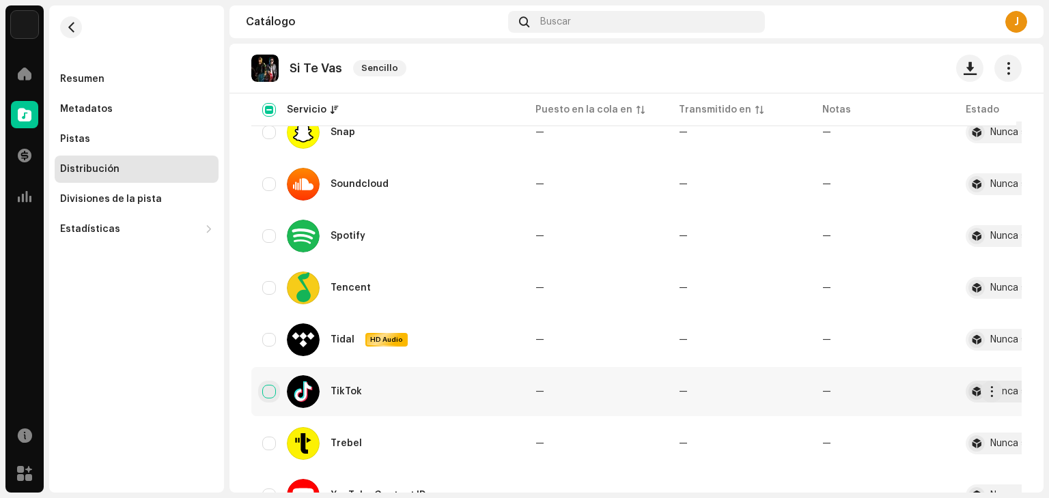
click at [272, 394] on input "Row Unselected" at bounding box center [269, 392] width 14 height 14
checkbox input "true"
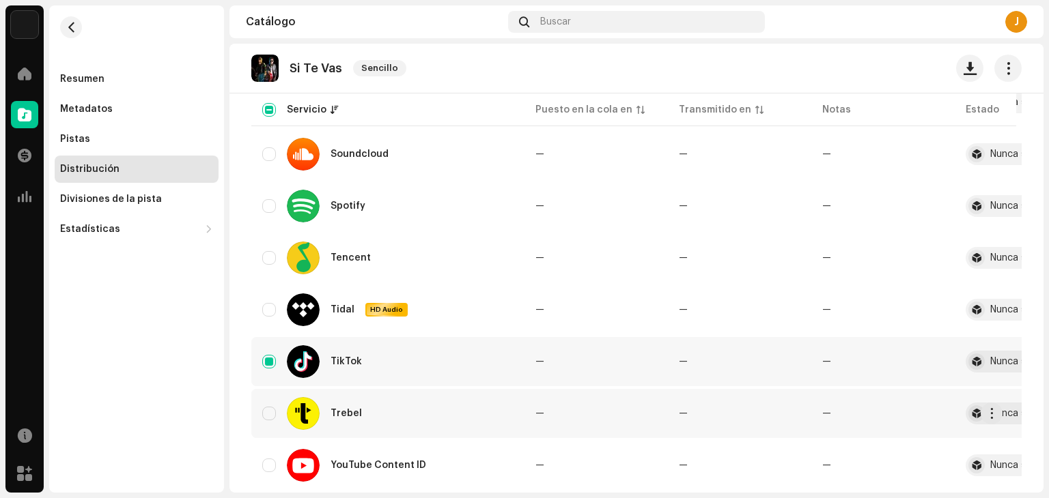
scroll to position [1366, 0]
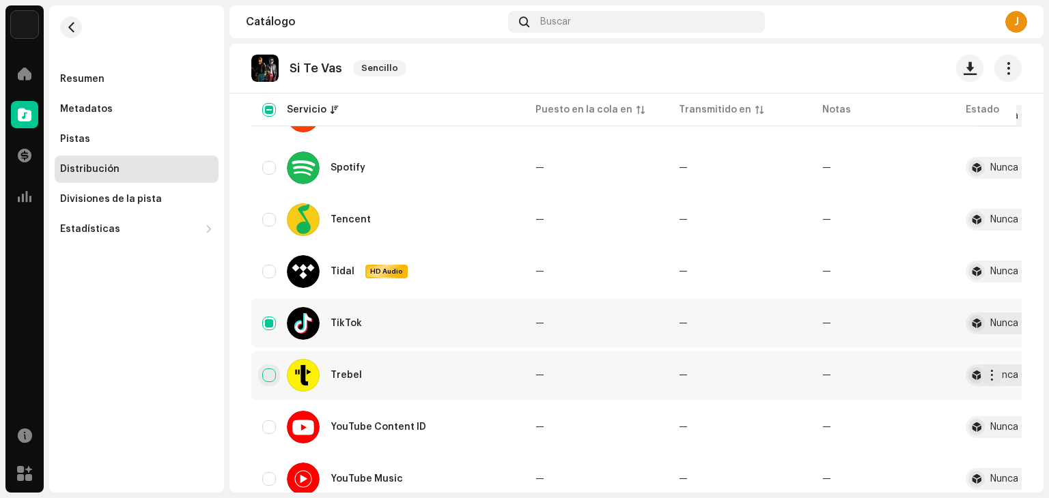
click at [271, 376] on input "Row Unselected" at bounding box center [269, 376] width 14 height 14
checkbox input "true"
click at [266, 476] on input "Row Unselected" at bounding box center [269, 480] width 14 height 14
checkbox input "true"
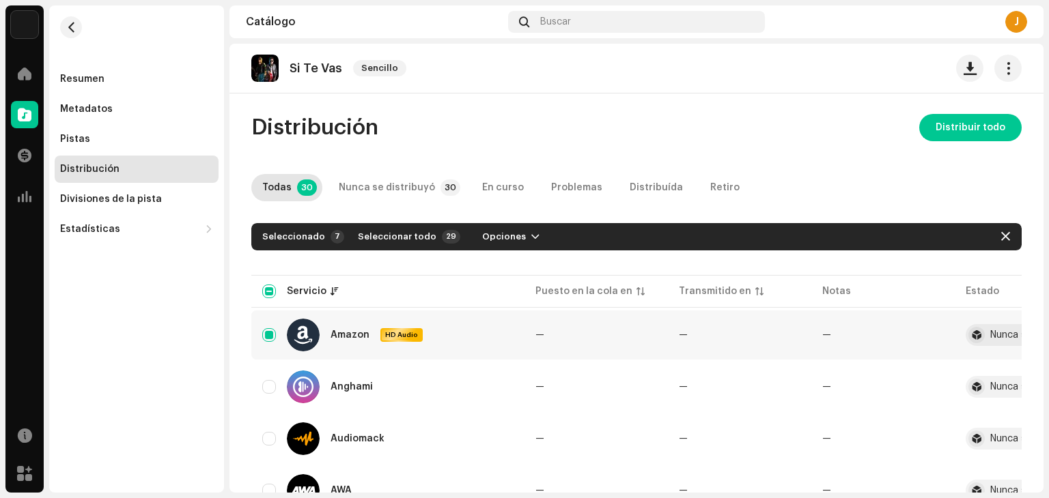
scroll to position [0, 0]
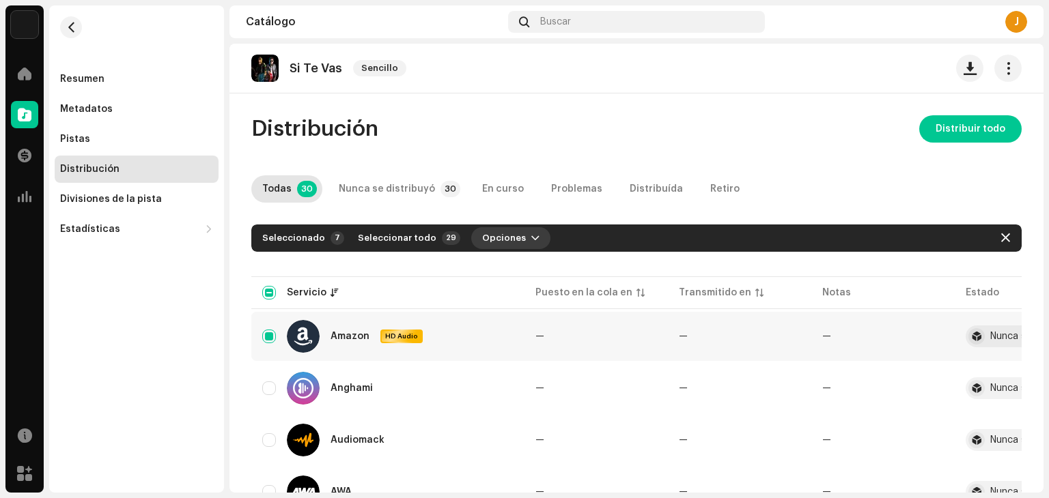
click at [488, 231] on span "Opciones" at bounding box center [504, 238] width 44 height 27
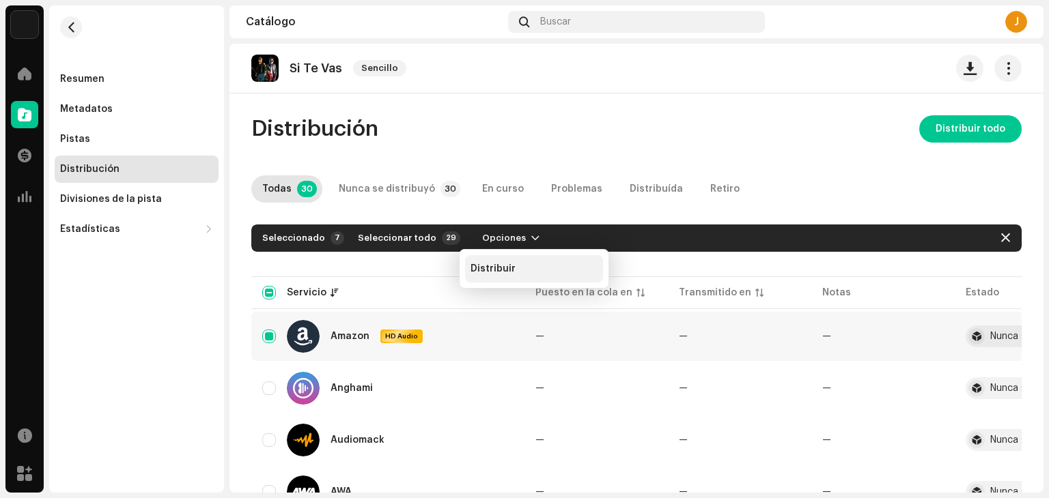
click at [516, 272] on div "Distribuir" at bounding box center [533, 269] width 127 height 11
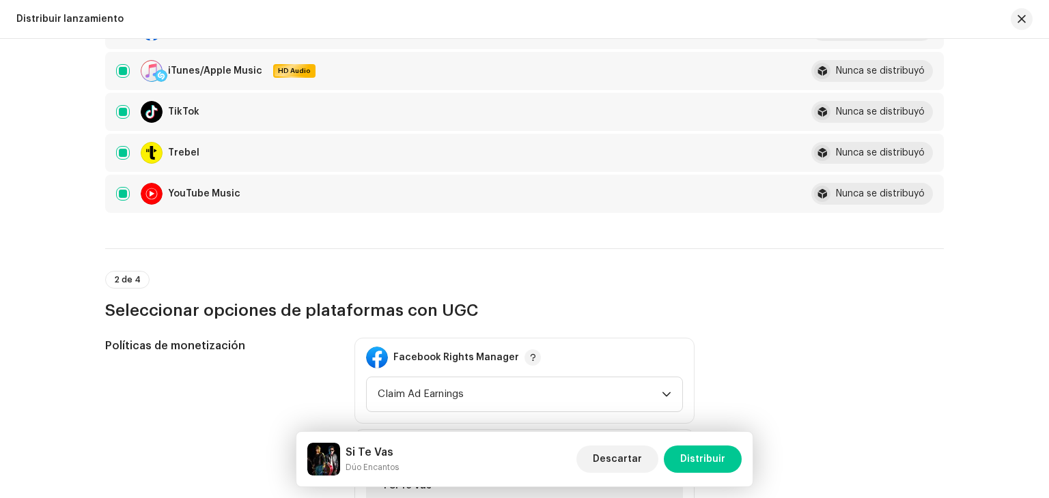
scroll to position [615, 0]
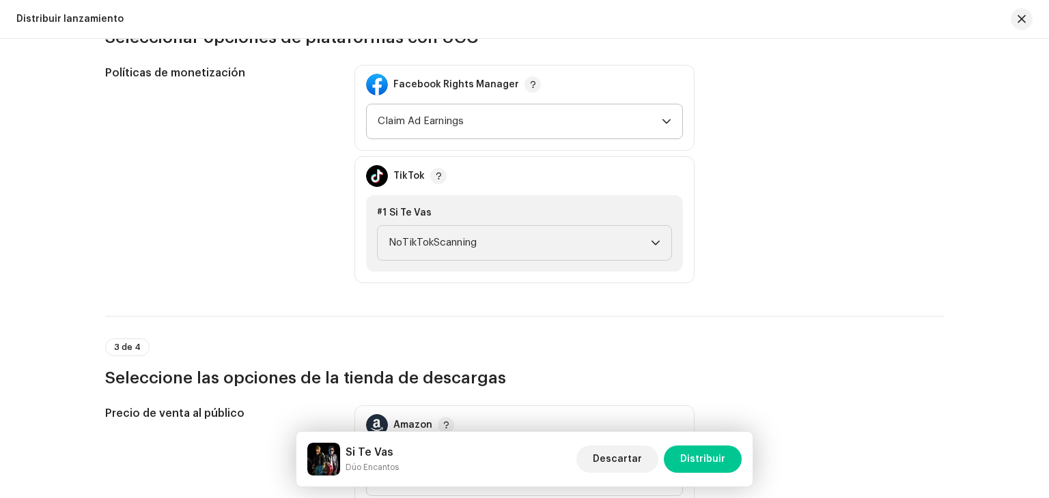
click at [470, 122] on span "Claim Ad Earnings" at bounding box center [520, 121] width 284 height 34
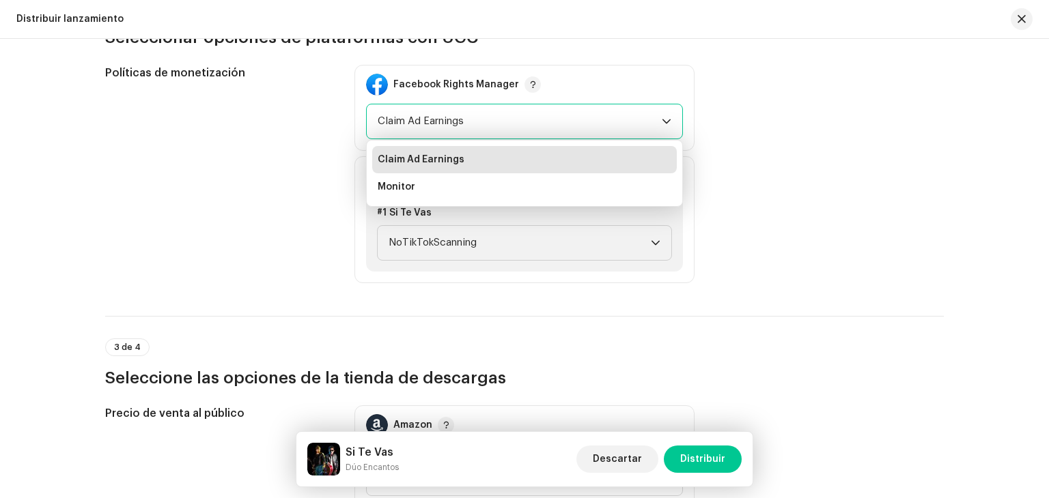
click at [470, 121] on span "Claim Ad Earnings" at bounding box center [520, 121] width 284 height 34
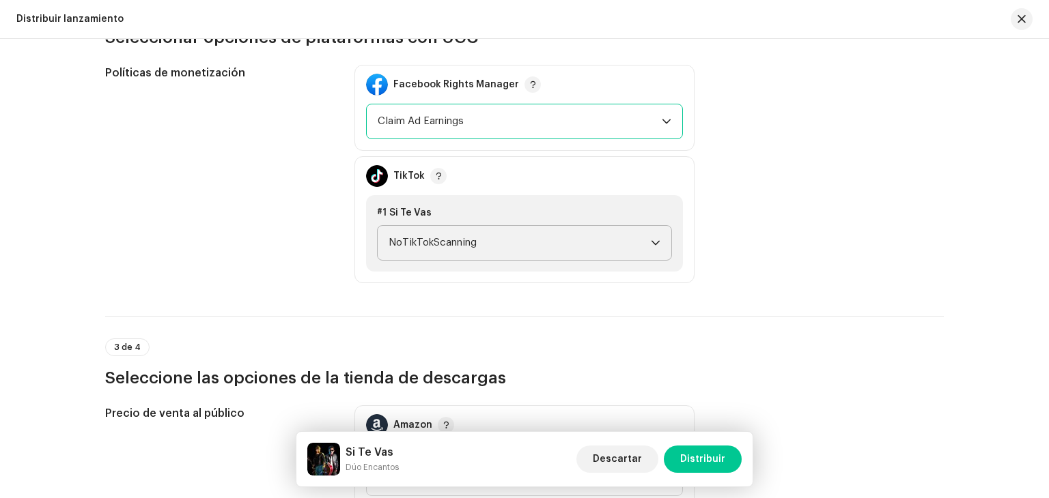
click at [463, 231] on span "NoTikTokScanning" at bounding box center [520, 243] width 262 height 34
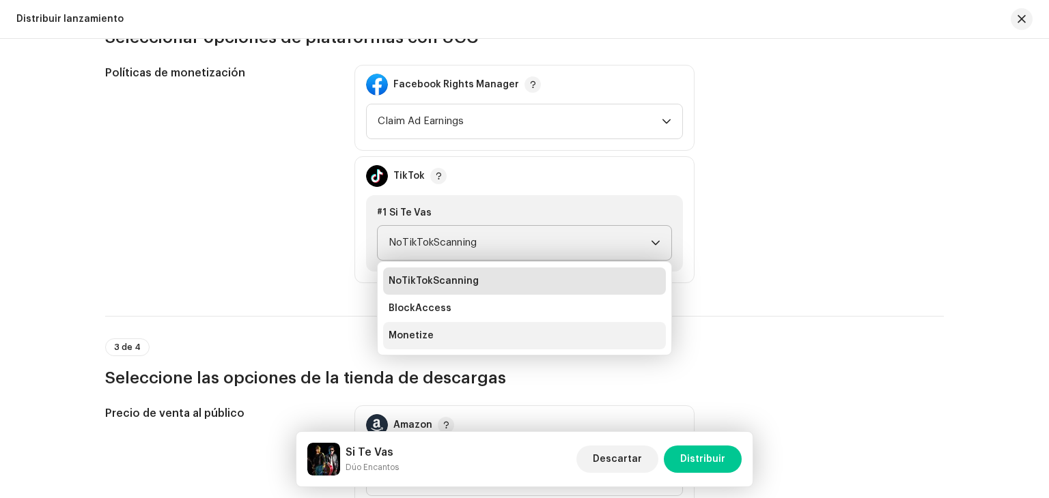
click at [425, 326] on li "Monetize" at bounding box center [524, 335] width 283 height 27
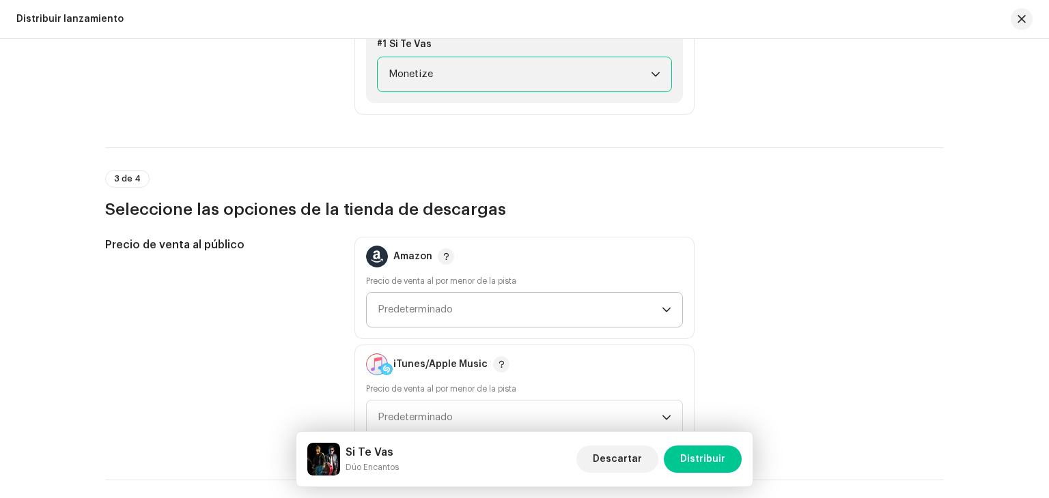
scroll to position [819, 0]
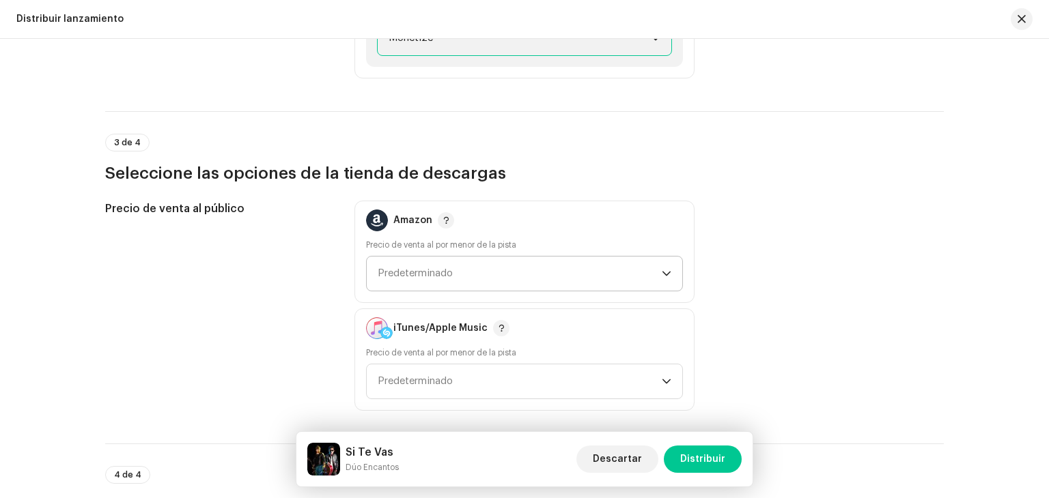
click at [438, 274] on span "Predeterminado" at bounding box center [415, 273] width 75 height 10
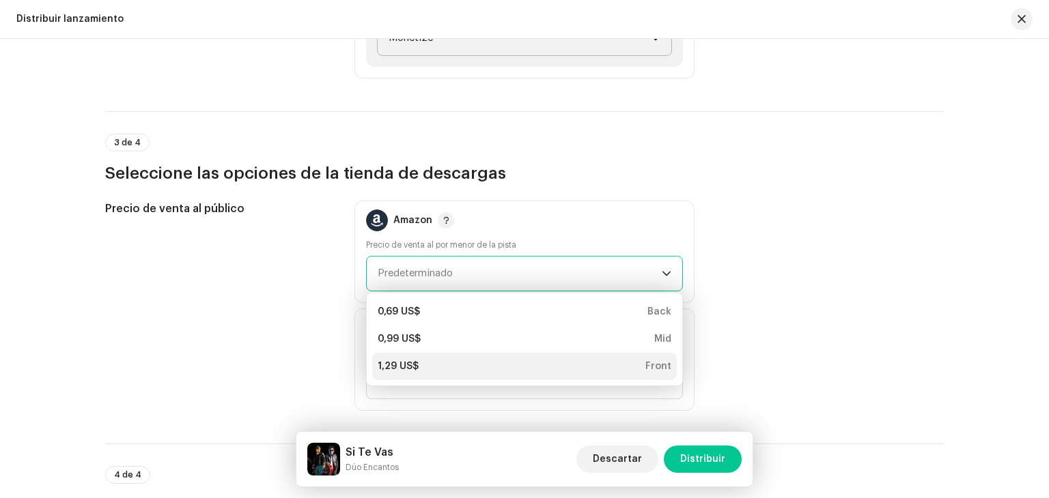
click at [412, 369] on div "1,29 US$" at bounding box center [398, 367] width 41 height 14
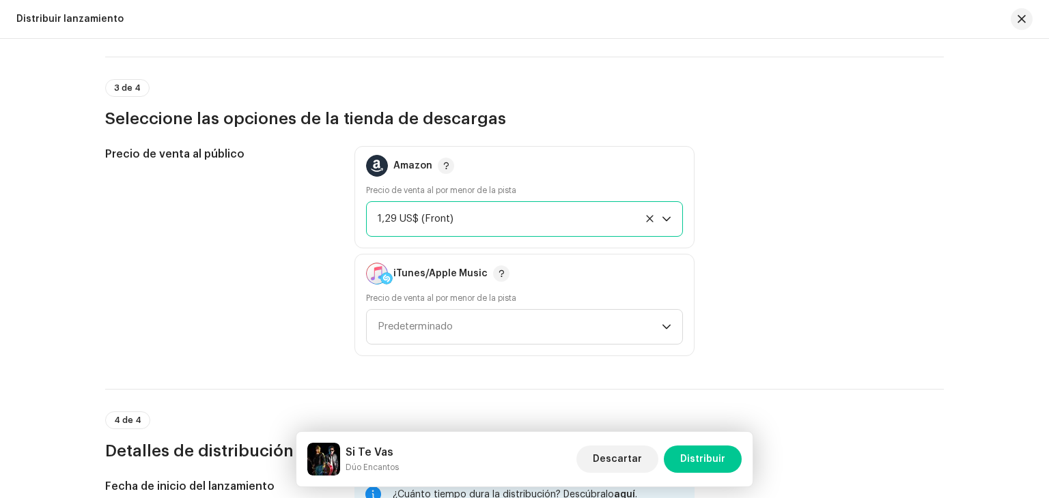
scroll to position [1024, 0]
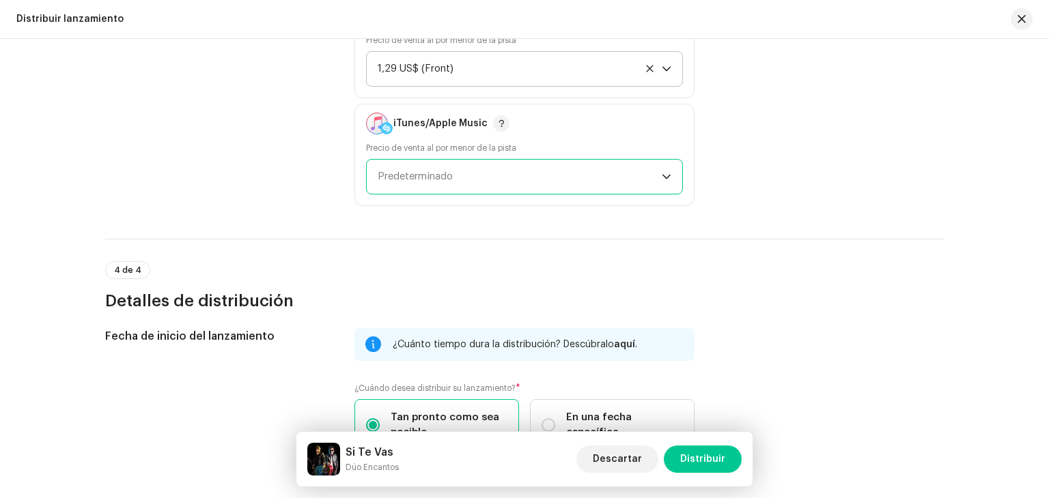
click at [455, 171] on span "Predeterminado" at bounding box center [520, 177] width 284 height 34
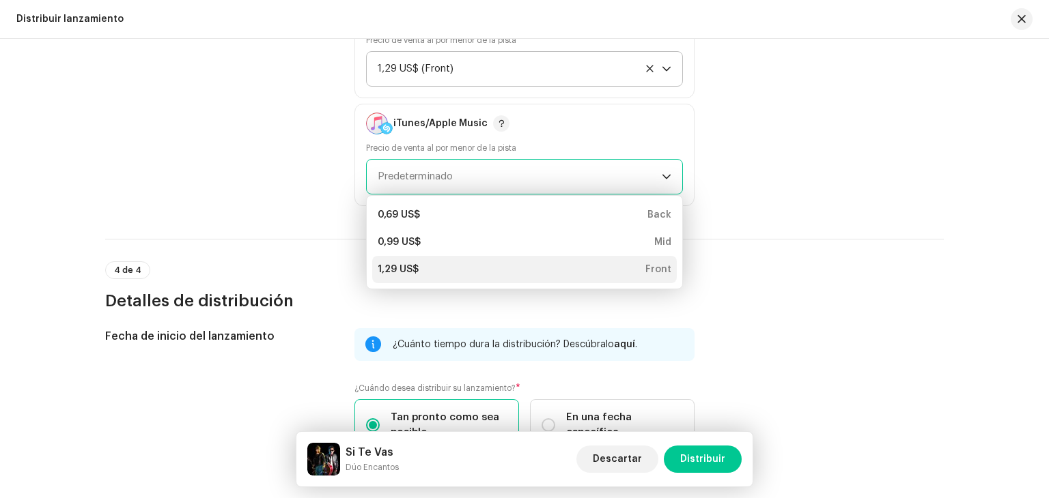
click at [428, 270] on div "1,29 US$ Front" at bounding box center [525, 270] width 294 height 14
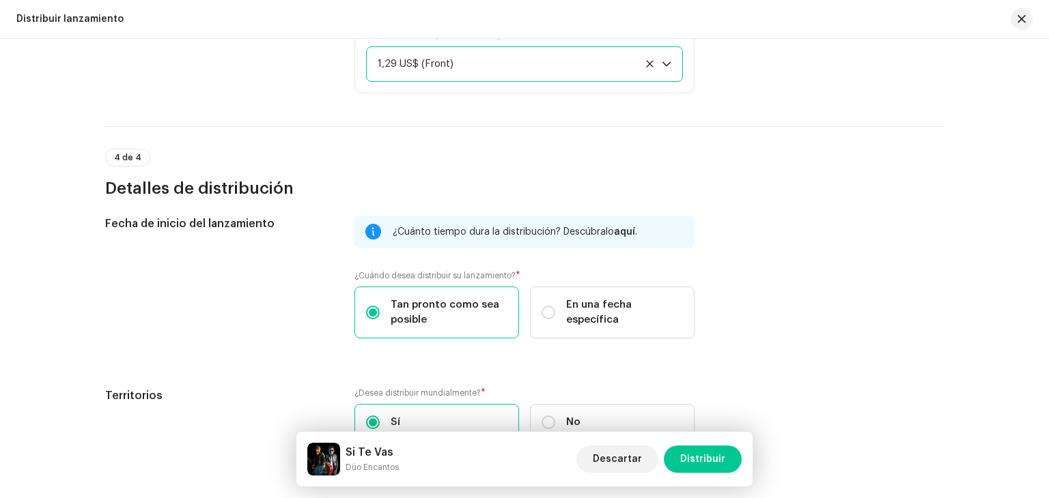
scroll to position [1226, 0]
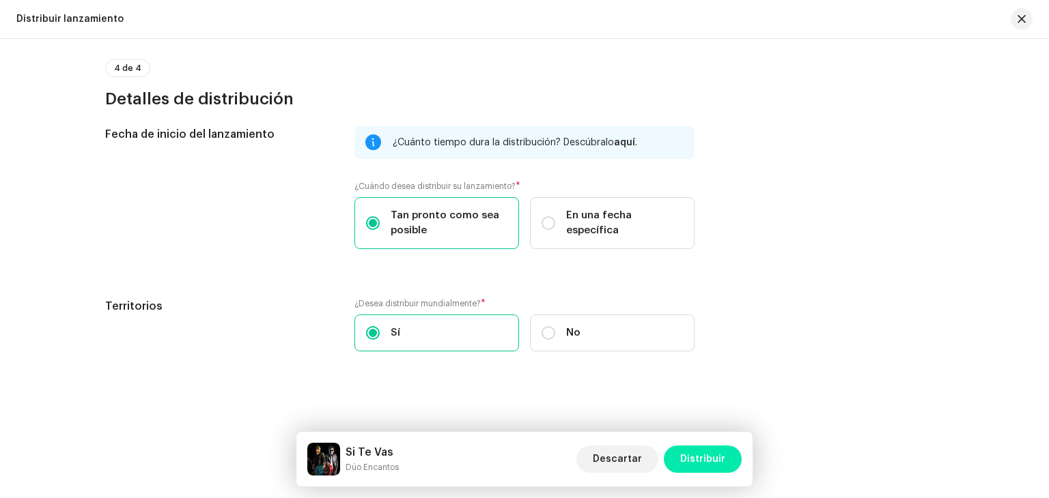
click at [716, 459] on span "Distribuir" at bounding box center [702, 459] width 45 height 27
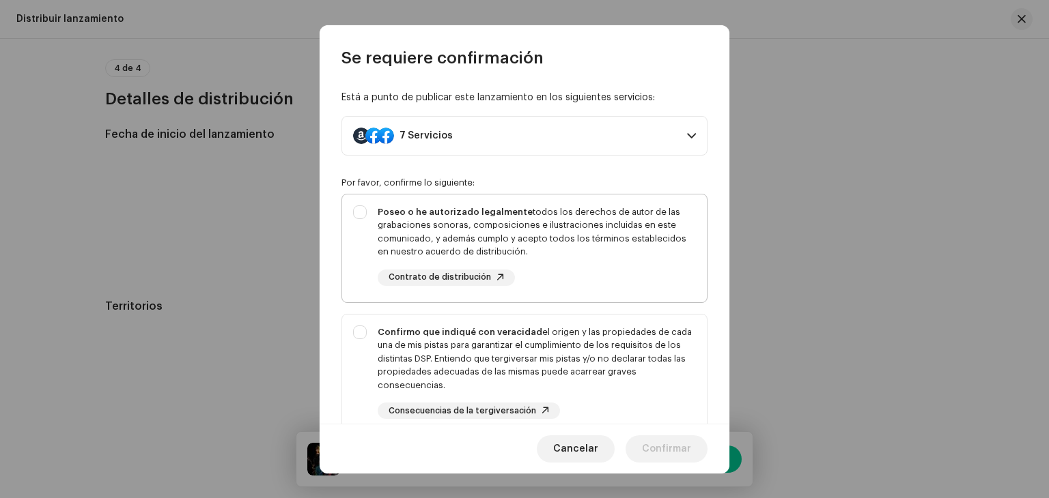
click at [533, 252] on div "Poseo o he autorizado legalmente todos los derechos de autor de las grabaciones…" at bounding box center [537, 232] width 318 height 53
checkbox input "true"
click at [552, 356] on div "Confirmo que indiqué con veracidad el origen y las propiedades de cada una de m…" at bounding box center [537, 359] width 318 height 67
checkbox input "true"
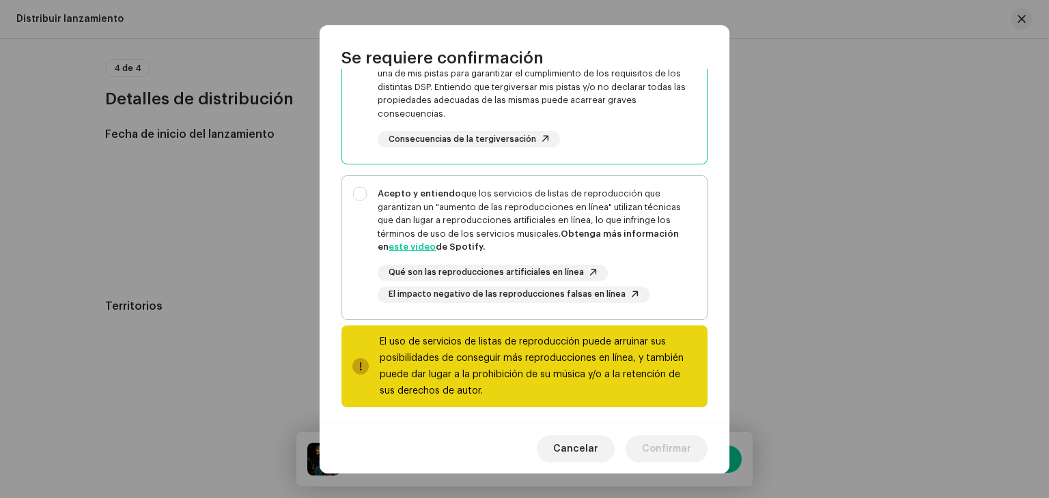
scroll to position [273, 0]
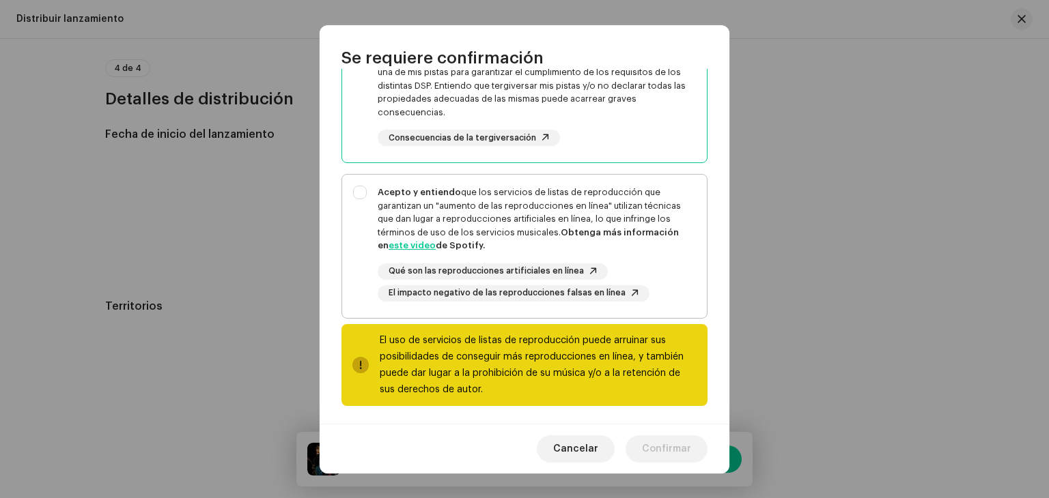
click at [582, 228] on strong "Obtenga más información en este video de Spotify." at bounding box center [528, 239] width 301 height 23
checkbox input "true"
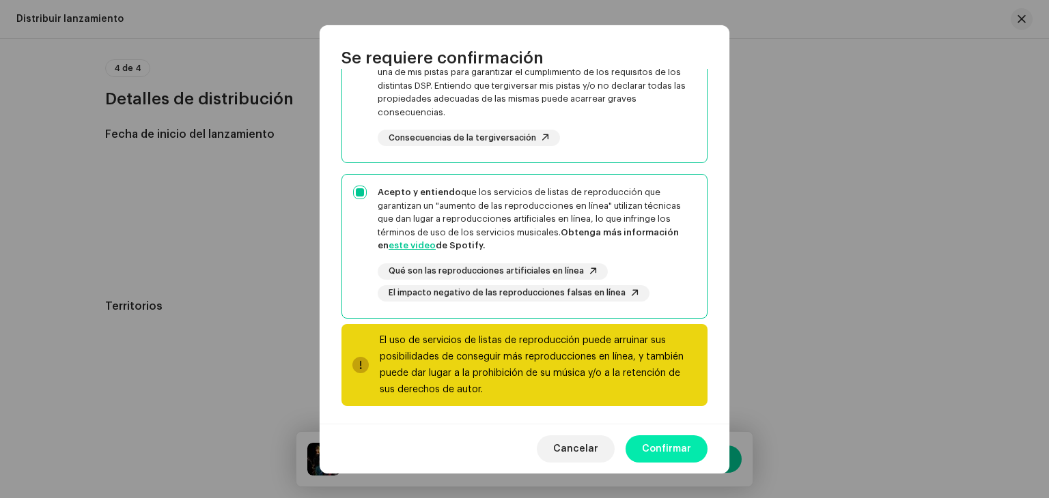
click at [675, 452] on span "Confirmar" at bounding box center [666, 449] width 49 height 27
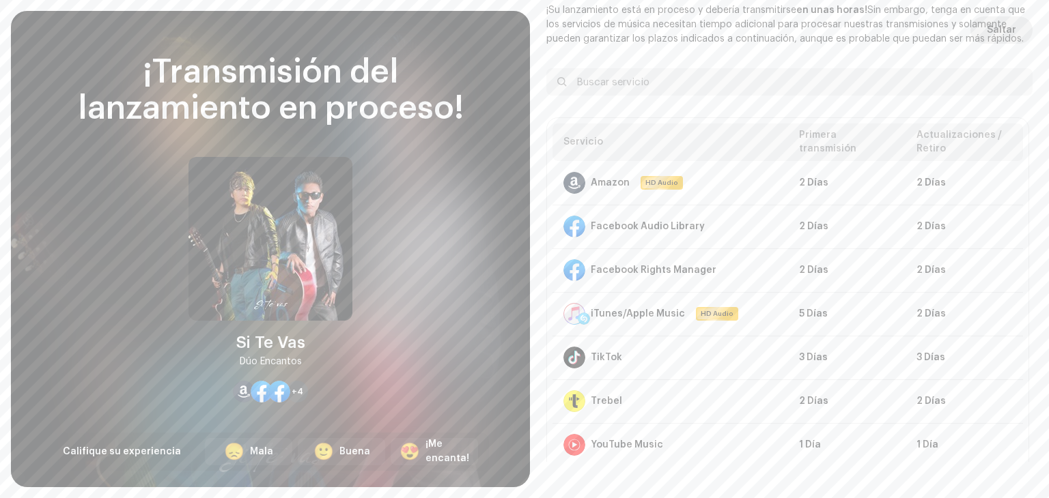
click at [1018, 31] on button "Saltar" at bounding box center [1001, 29] width 62 height 27
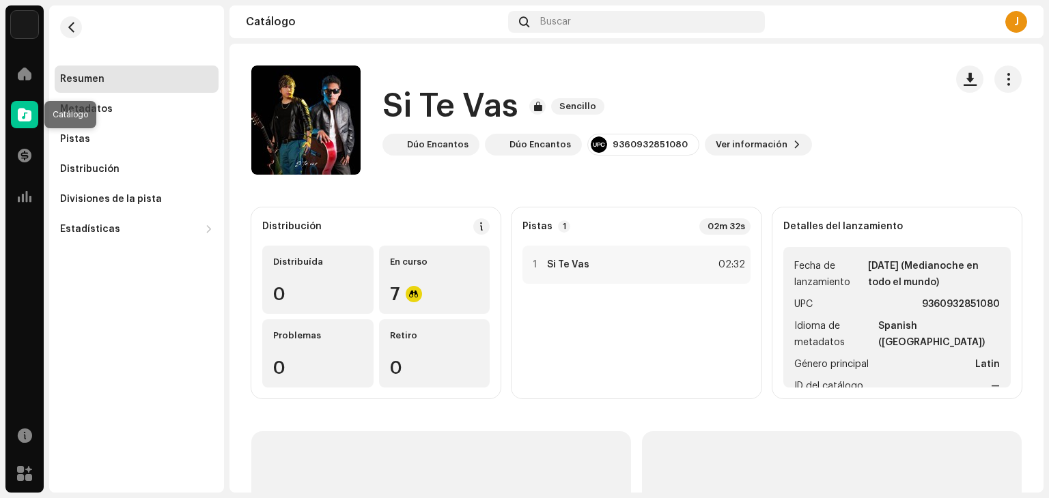
click at [29, 122] on div at bounding box center [24, 114] width 27 height 27
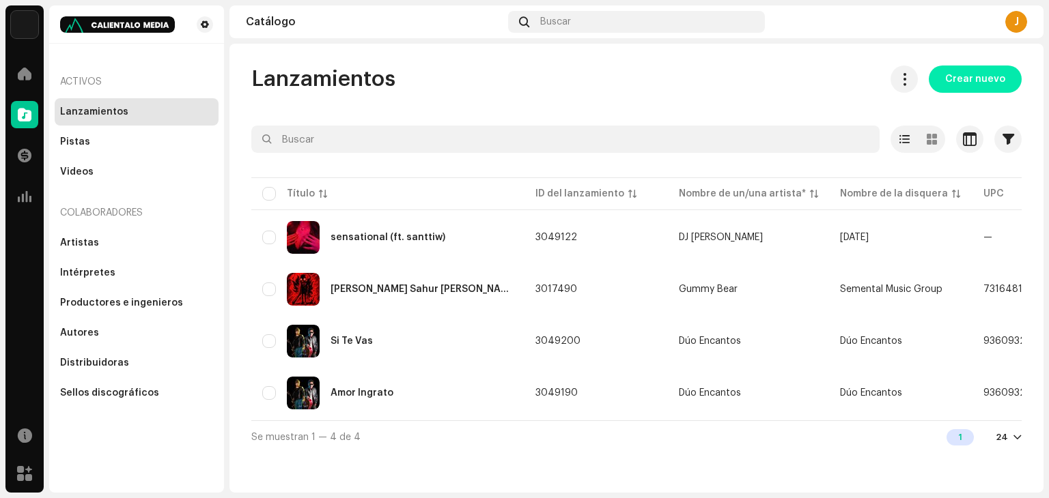
click at [944, 77] on button "Crear nuevo" at bounding box center [975, 79] width 93 height 27
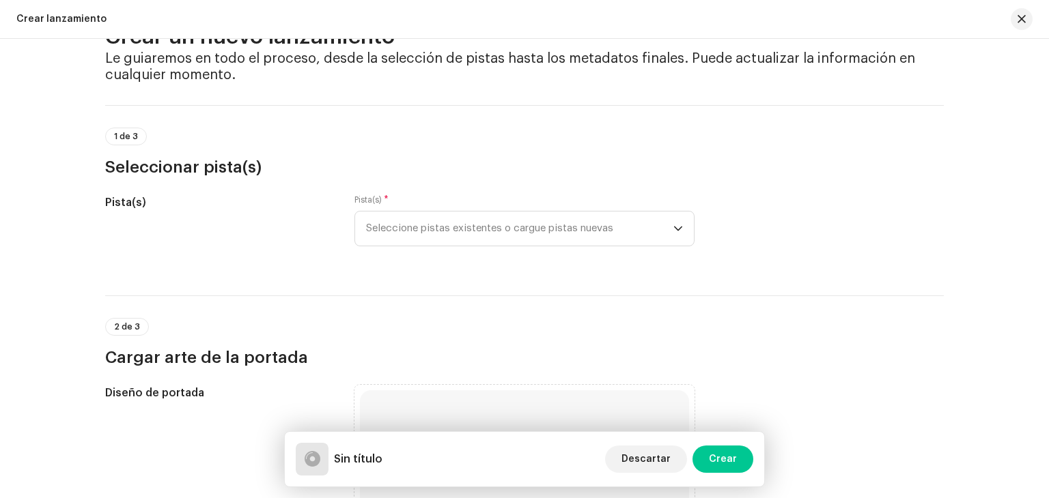
scroll to position [205, 0]
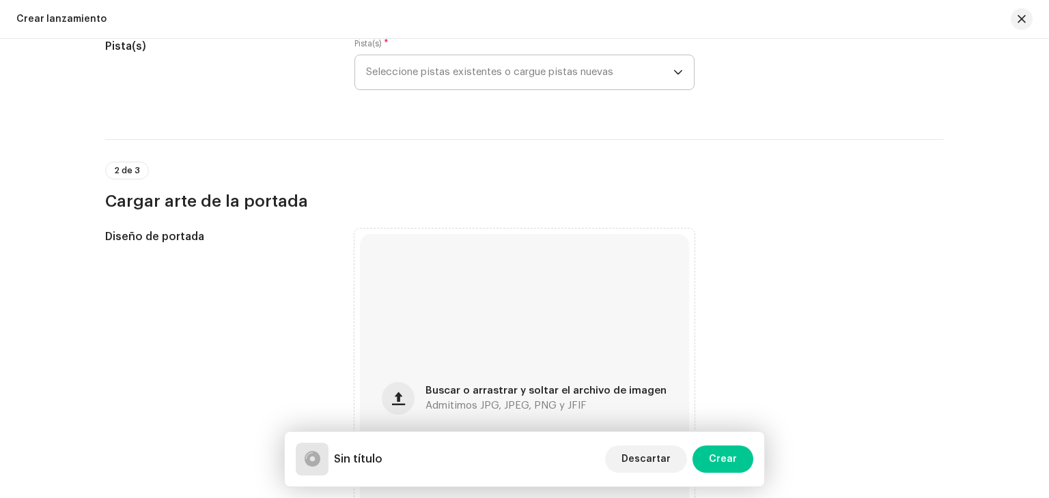
click at [537, 85] on span "Seleccione pistas existentes o cargue pistas nuevas" at bounding box center [519, 72] width 307 height 34
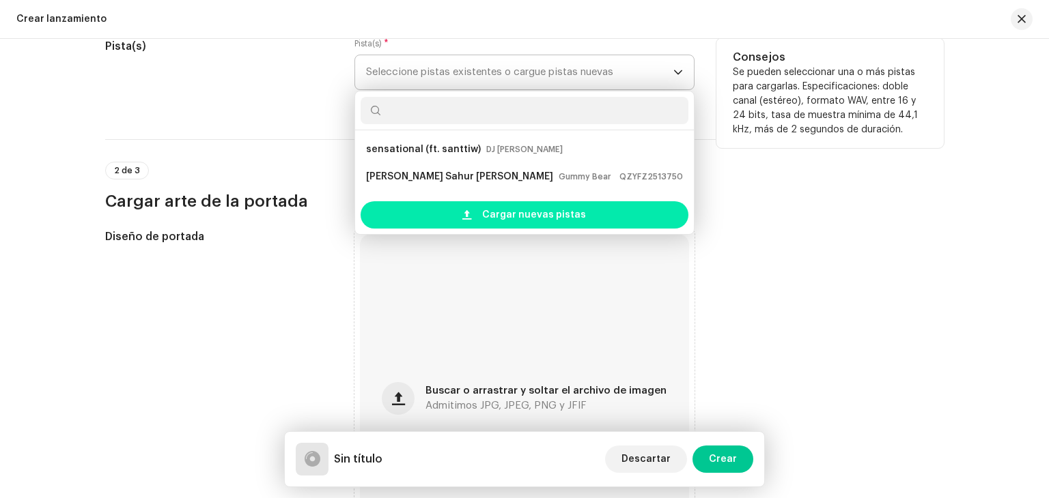
click at [528, 214] on span "Cargar nuevas pistas" at bounding box center [534, 214] width 104 height 27
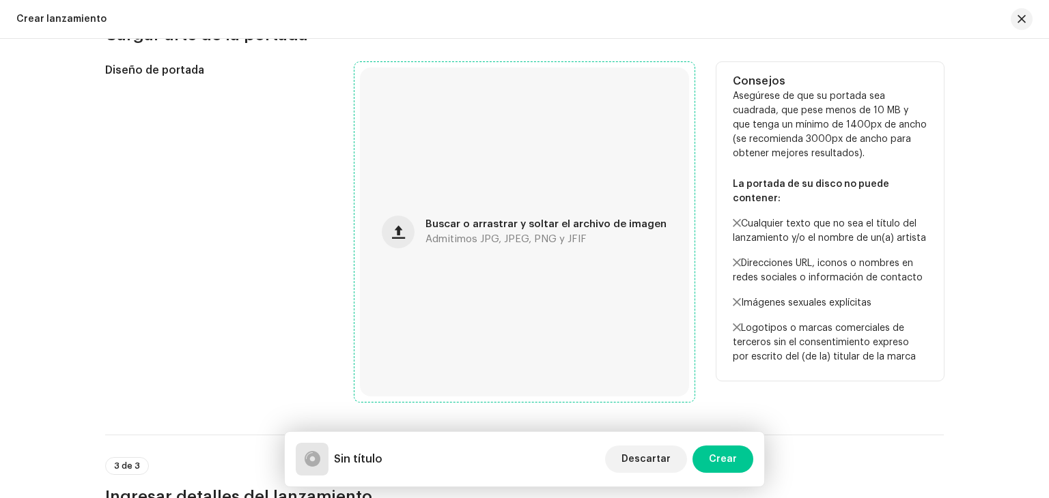
scroll to position [478, 0]
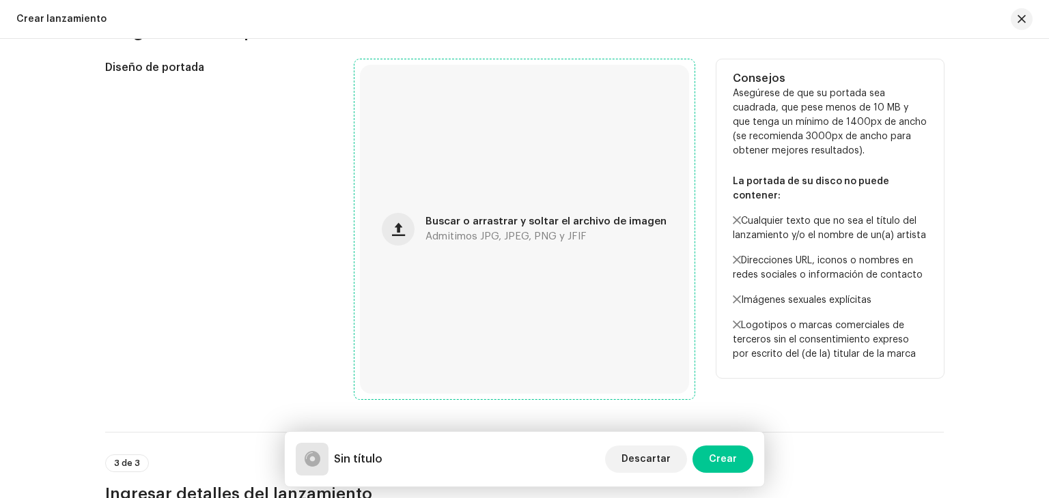
click at [411, 208] on div "Buscar o arrastrar y soltar el archivo de imagen Admitimos JPG, JPEG, PNG y JFIF" at bounding box center [524, 229] width 329 height 329
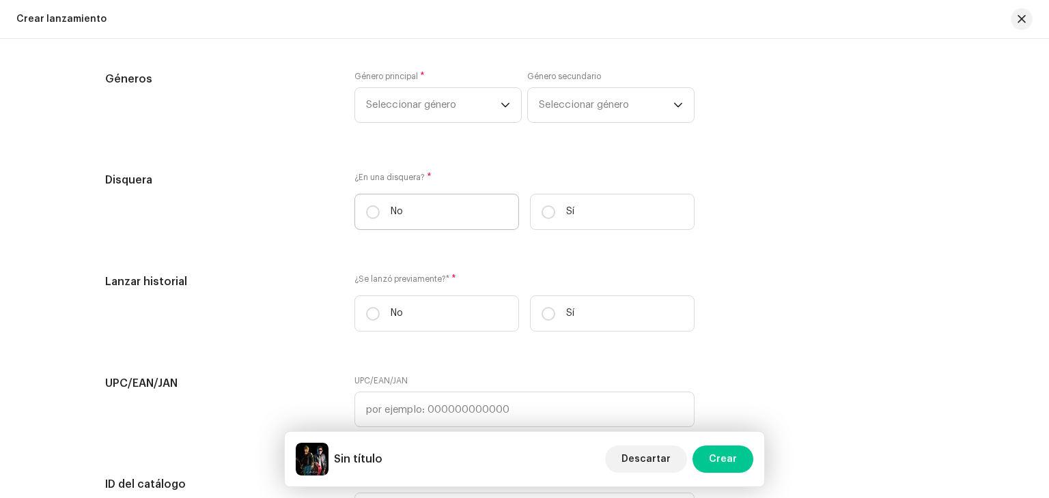
scroll to position [2010, 0]
click at [546, 219] on input "Sí" at bounding box center [548, 213] width 14 height 14
radio input "true"
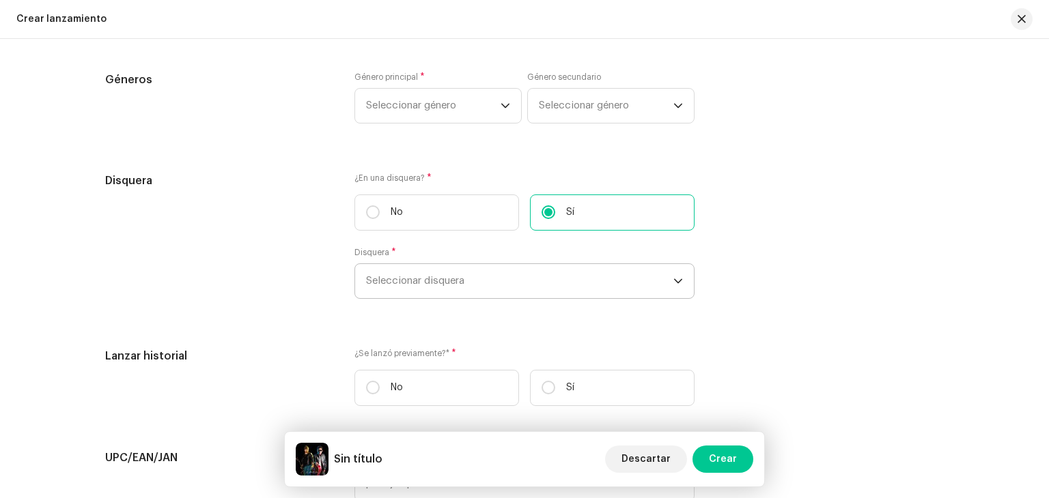
click at [484, 272] on span "Seleccionar disquera" at bounding box center [519, 281] width 307 height 34
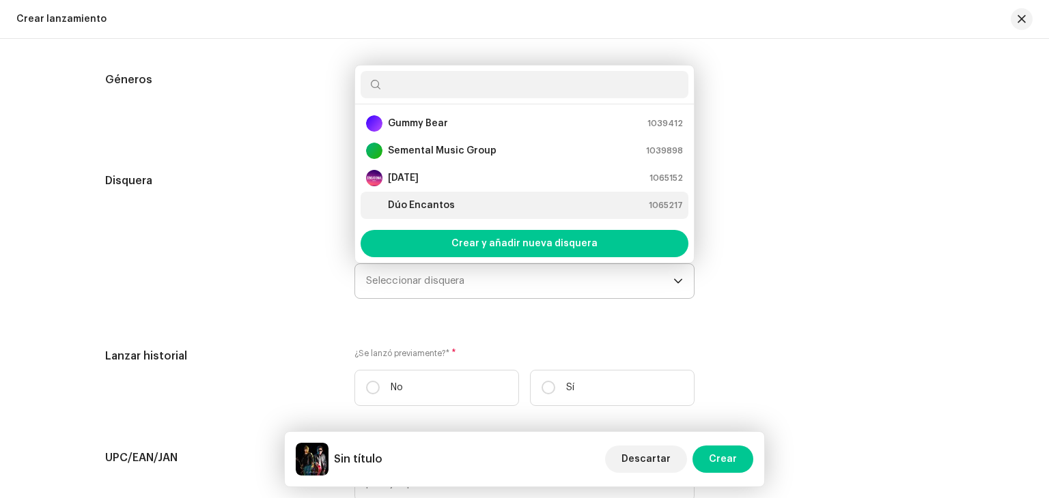
click at [442, 203] on strong "Dúo Encantos" at bounding box center [421, 206] width 67 height 14
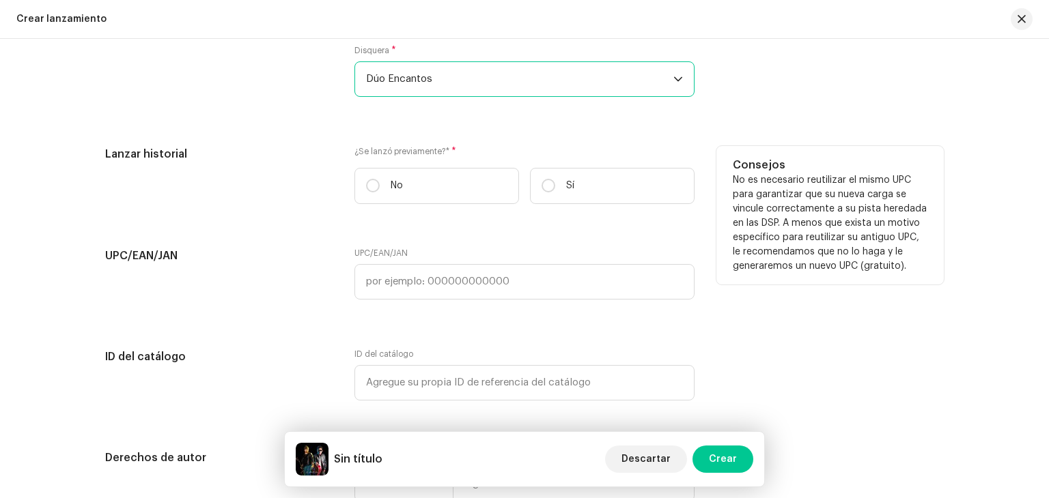
scroll to position [2215, 0]
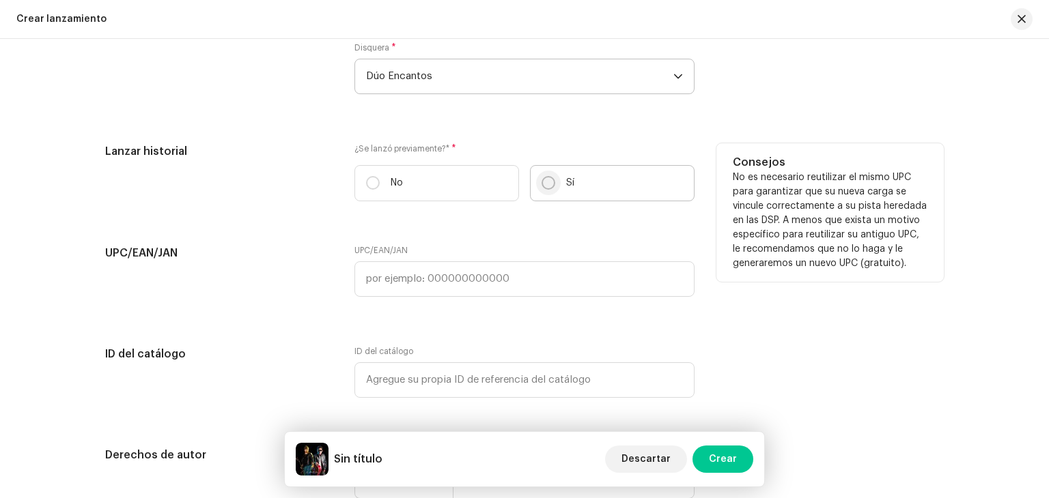
click at [552, 190] on p-radiobutton at bounding box center [548, 183] width 14 height 14
click at [552, 190] on input "Sí" at bounding box center [548, 183] width 14 height 14
radio input "true"
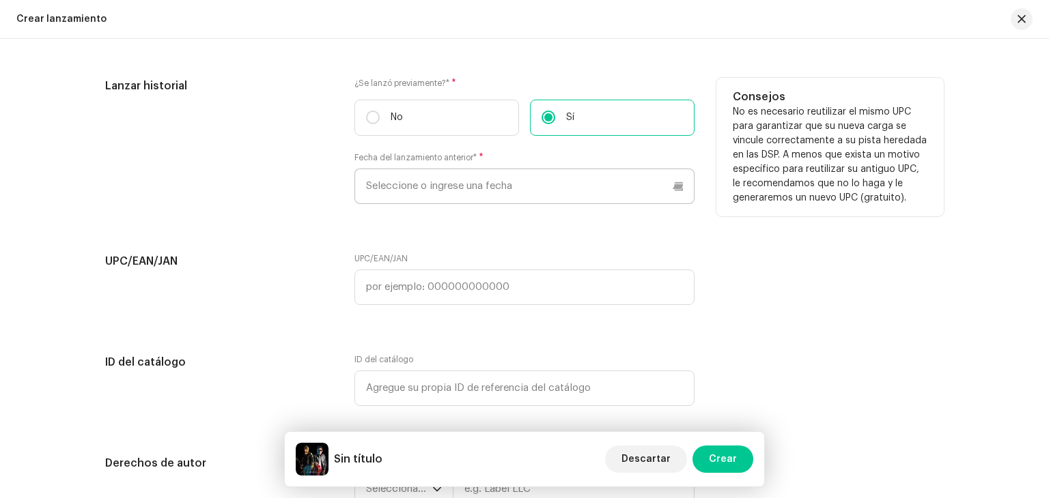
scroll to position [2283, 0]
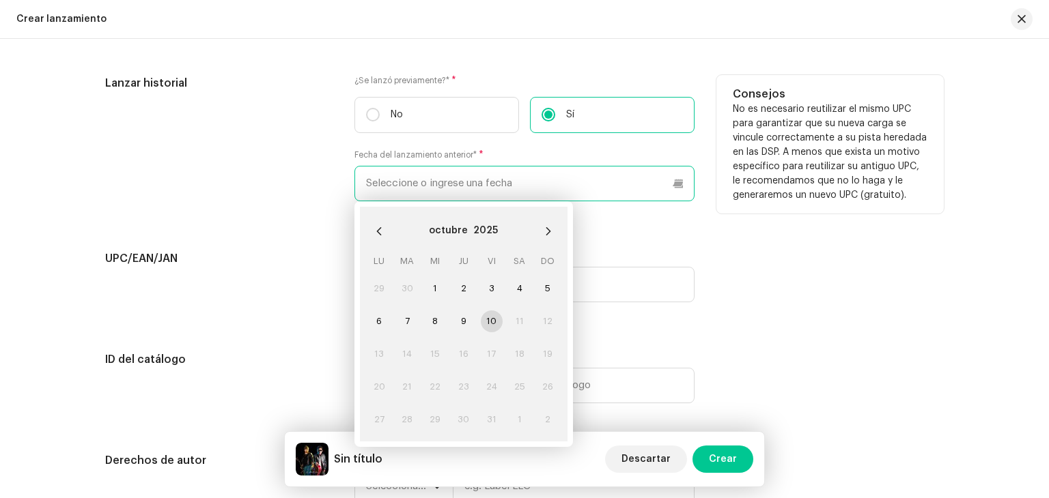
click at [482, 184] on input "text" at bounding box center [524, 184] width 340 height 36
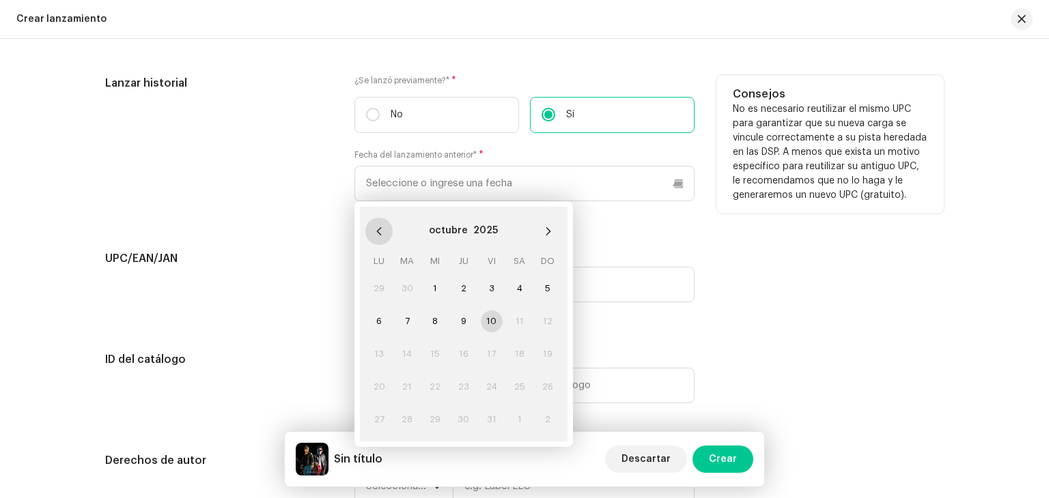
click at [370, 237] on button "Previous Month" at bounding box center [378, 231] width 27 height 27
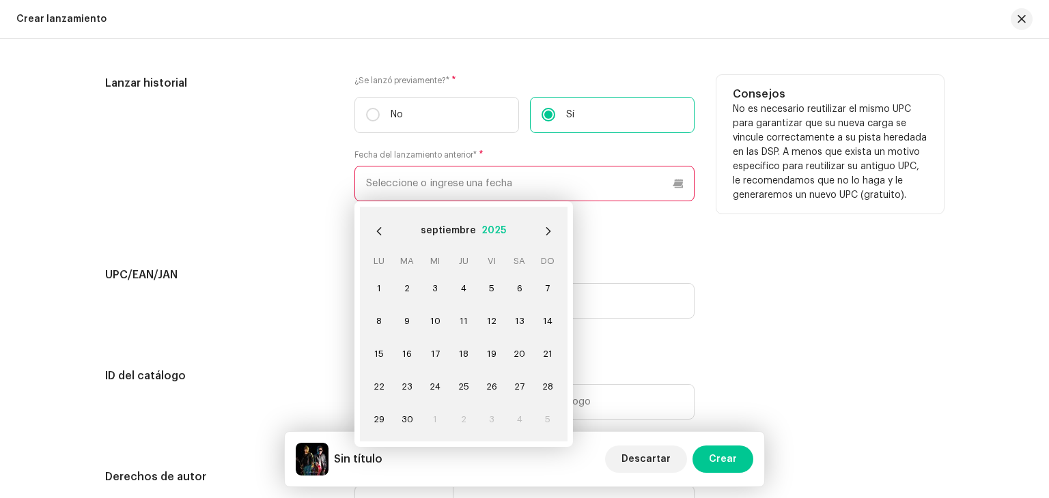
click at [489, 229] on button "2025" at bounding box center [493, 232] width 25 height 22
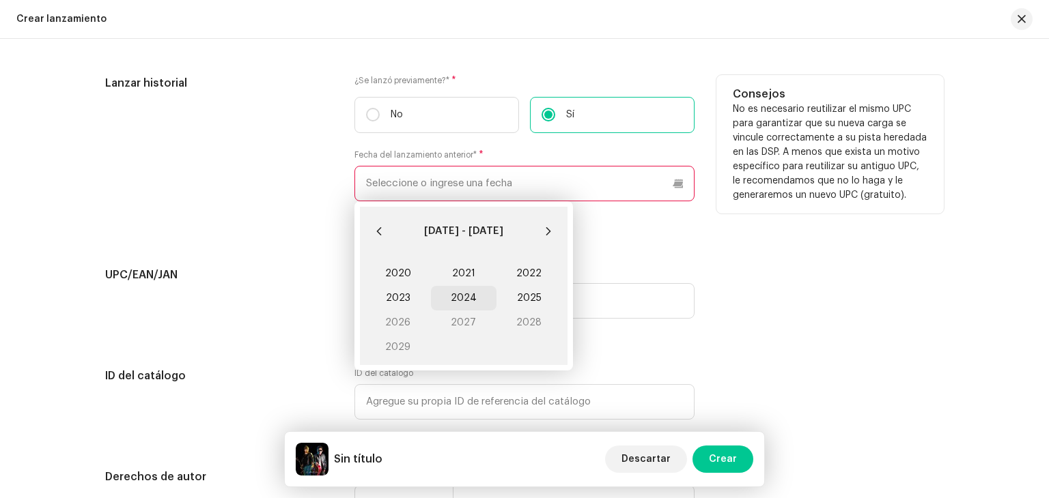
click at [456, 301] on span "2024" at bounding box center [464, 298] width 66 height 25
click at [481, 274] on span "Feb" at bounding box center [463, 273] width 58 height 22
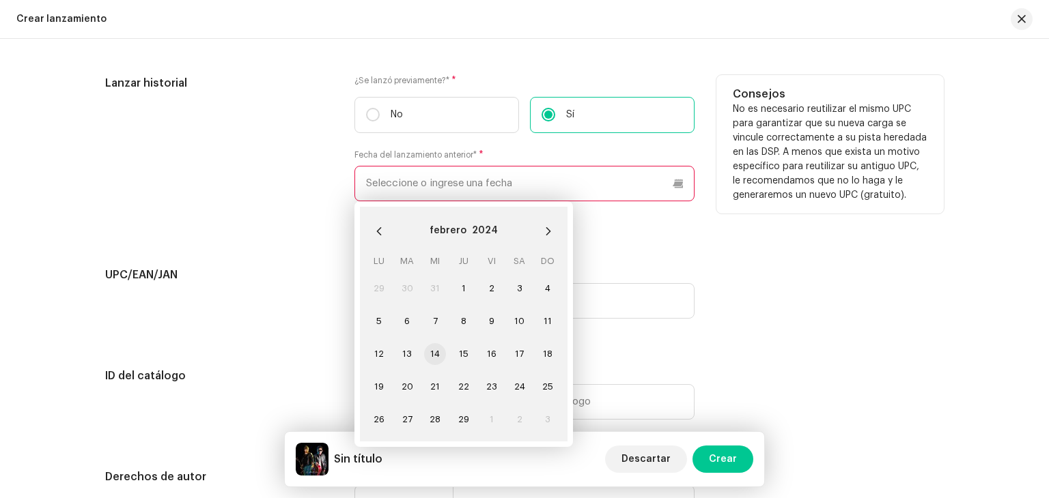
click at [440, 358] on span "14" at bounding box center [435, 354] width 22 height 22
type input "[DATE]"
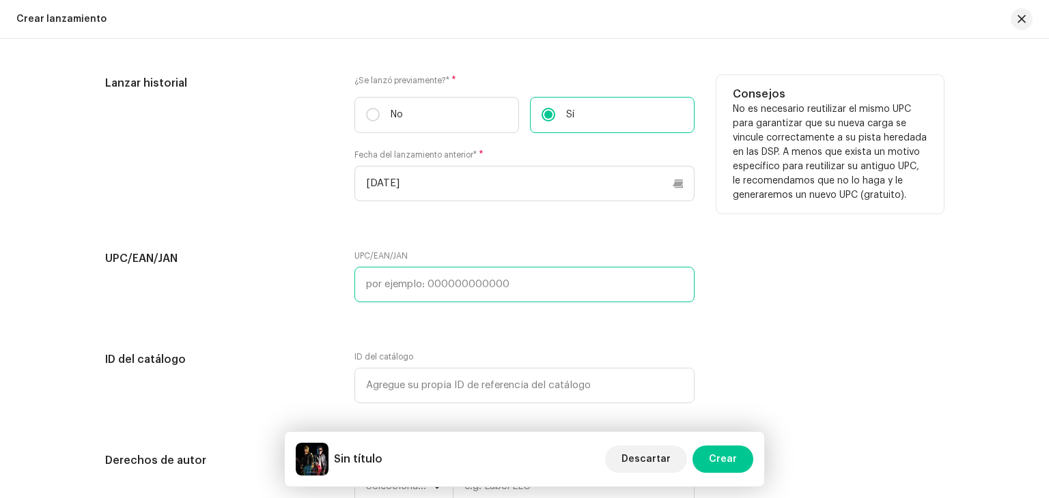
click at [459, 293] on input "text" at bounding box center [524, 285] width 340 height 36
paste input "9361713014366"
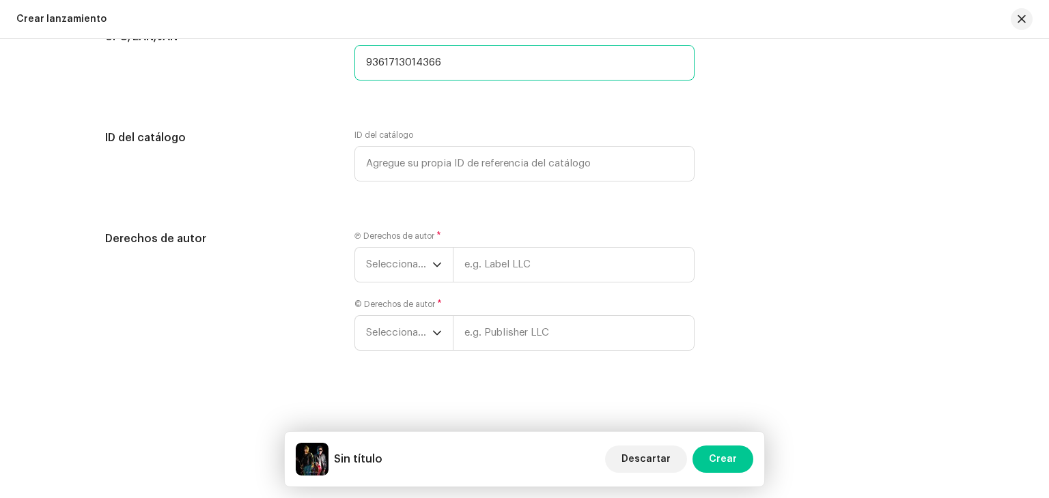
scroll to position [2511, 0]
type input "9361713014366"
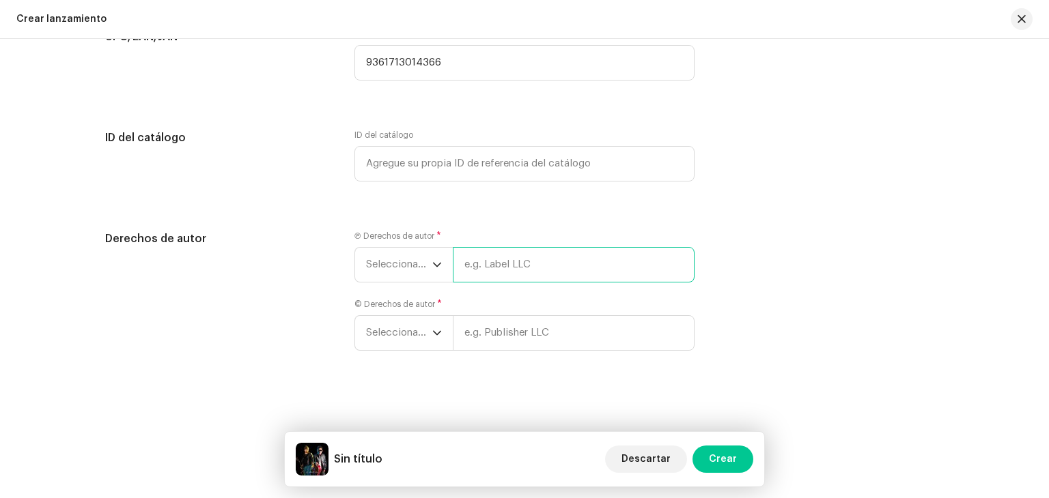
drag, startPoint x: 481, startPoint y: 251, endPoint x: 487, endPoint y: 260, distance: 11.0
click at [481, 251] on input "text" at bounding box center [574, 265] width 242 height 36
type input "Dúo Encantos"
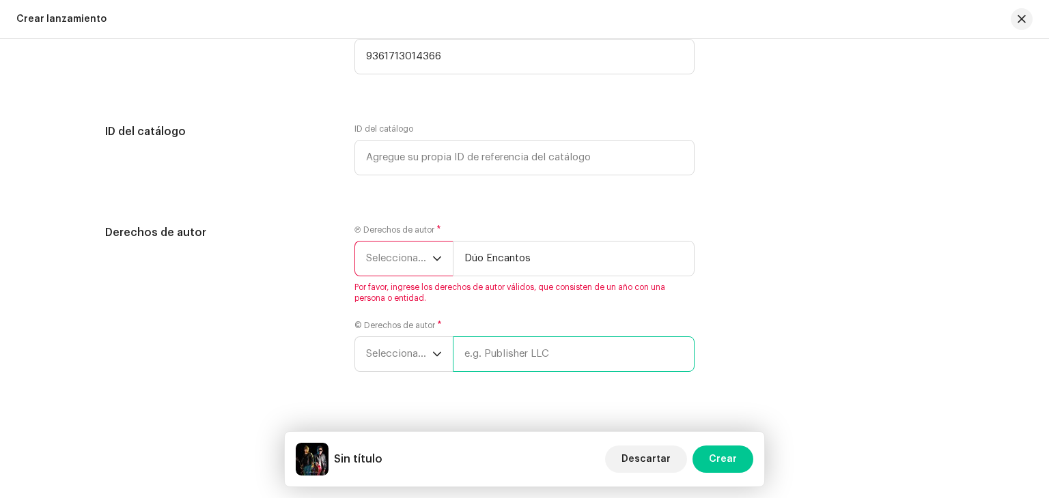
click at [516, 318] on div "Ⓟ Derechos de autor * Seleccionar año Dúo Encantos Por favor, ingrese los derec…" at bounding box center [524, 307] width 340 height 164
type input "Dúo Encantos"
click at [403, 276] on span "Seleccionar año" at bounding box center [399, 259] width 66 height 34
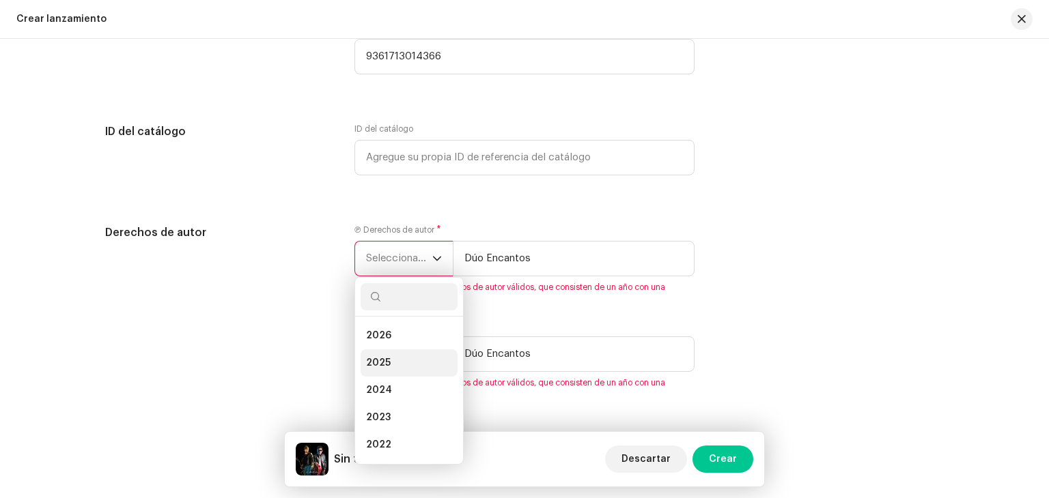
click at [386, 369] on li "2025" at bounding box center [409, 363] width 97 height 27
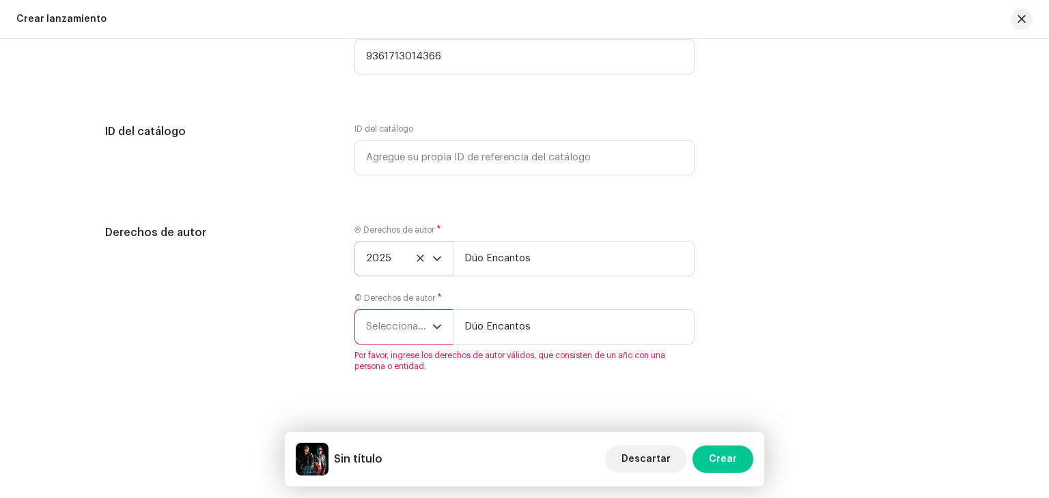
click at [421, 337] on span "Seleccionar año" at bounding box center [399, 327] width 66 height 34
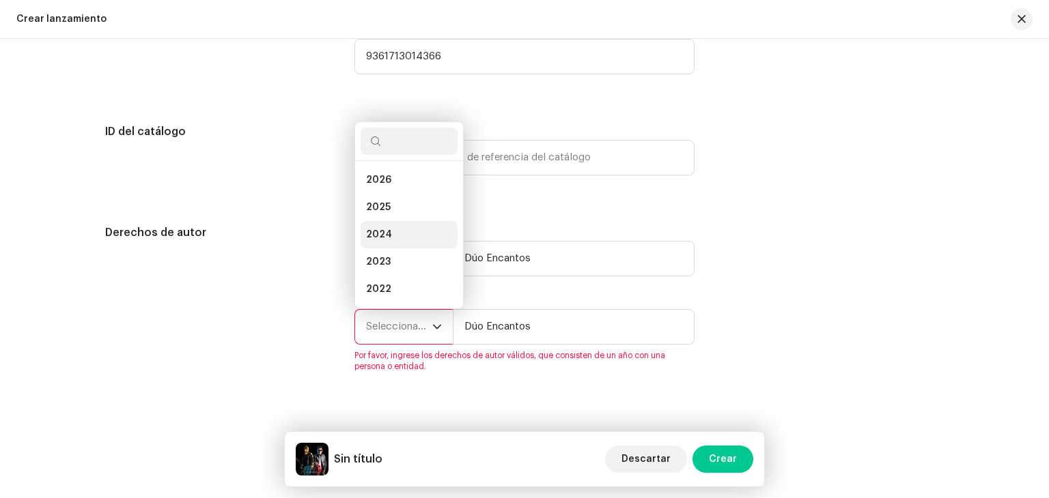
scroll to position [22, 0]
click at [401, 224] on li "2024" at bounding box center [409, 212] width 97 height 27
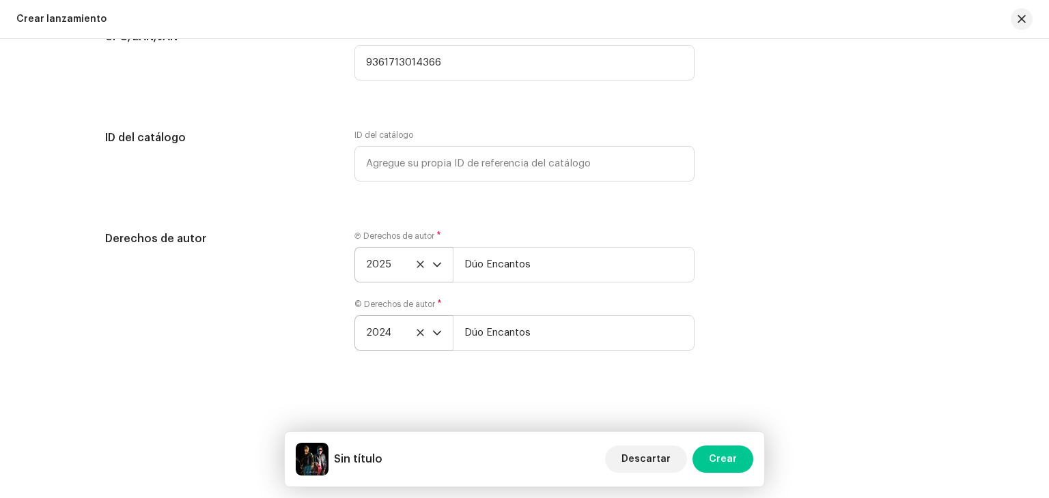
click at [433, 333] on icon "dropdown trigger" at bounding box center [437, 332] width 8 height 5
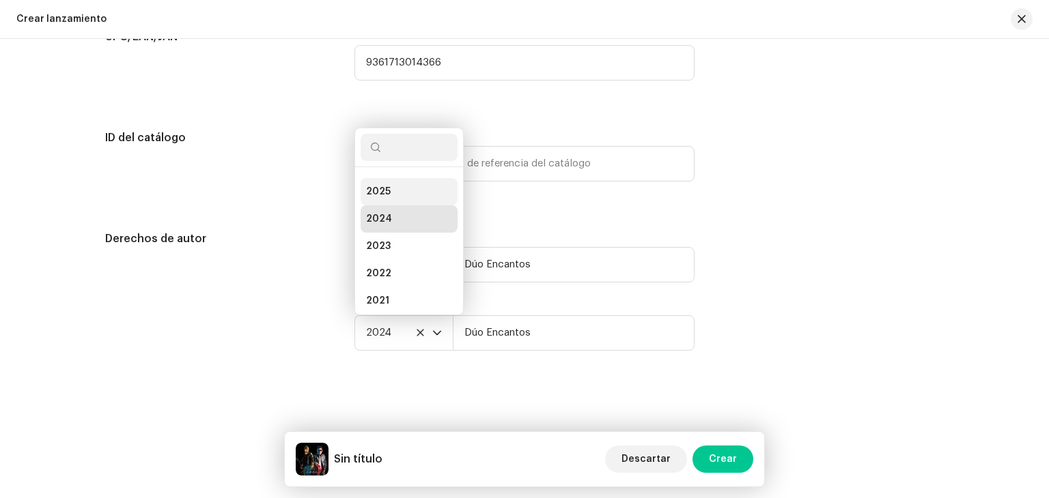
click at [387, 192] on li "2025" at bounding box center [409, 191] width 97 height 27
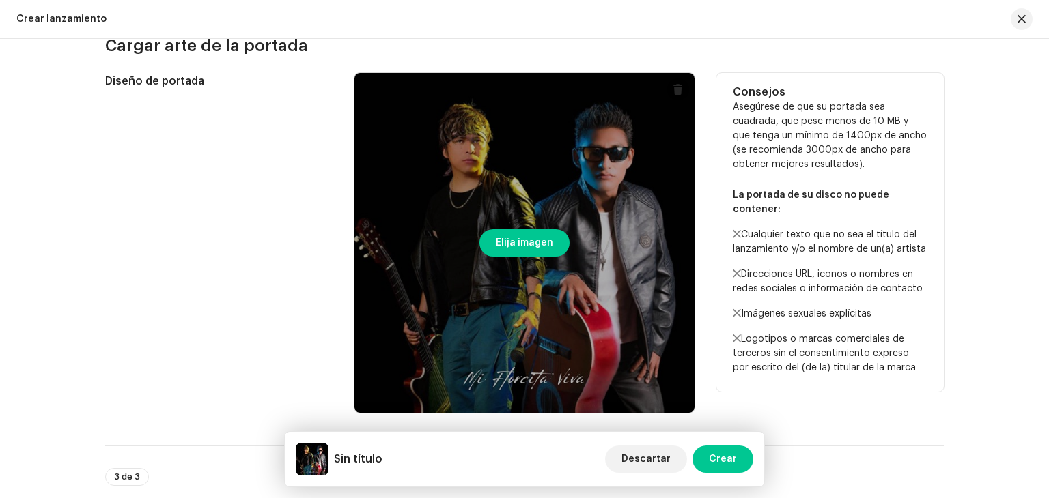
scroll to position [326, 0]
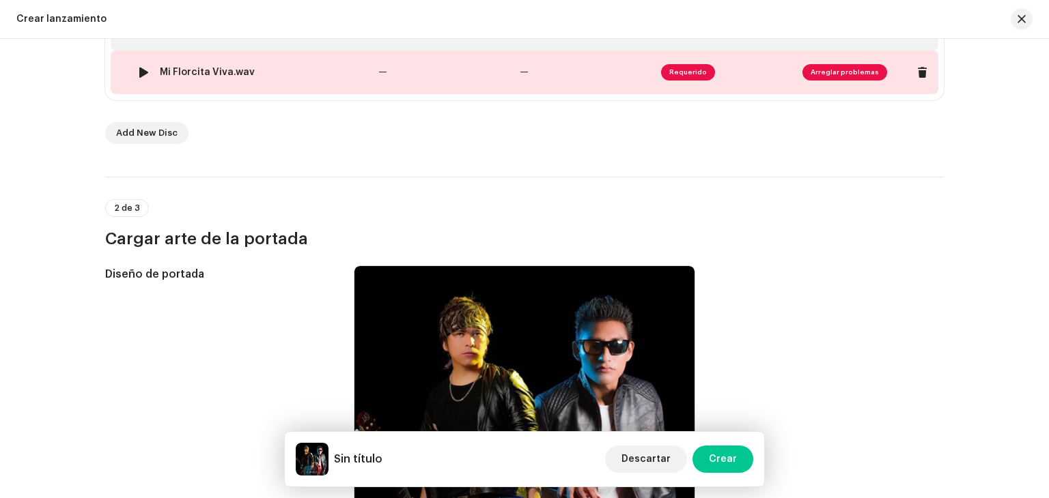
click at [688, 64] on span "Requerido" at bounding box center [688, 72] width 54 height 16
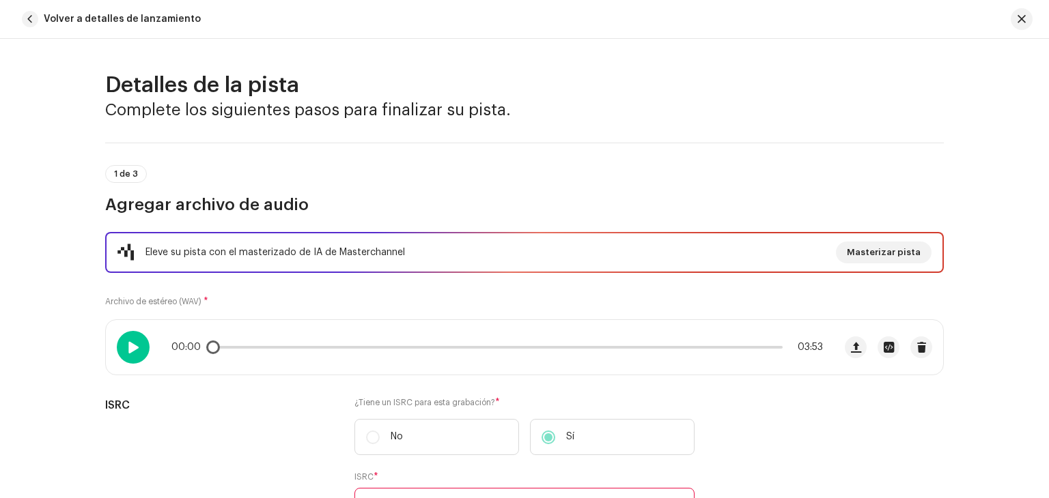
click at [130, 344] on span at bounding box center [133, 347] width 12 height 11
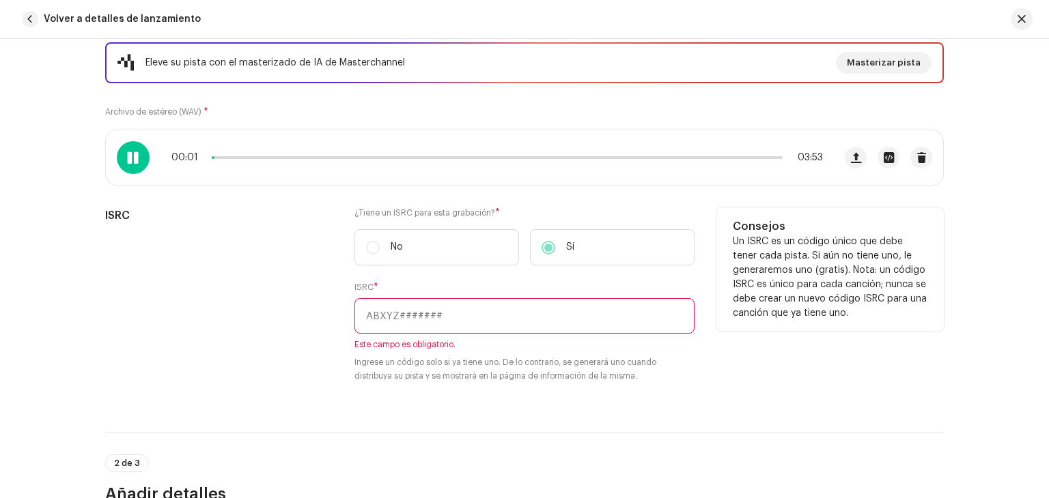
scroll to position [205, 0]
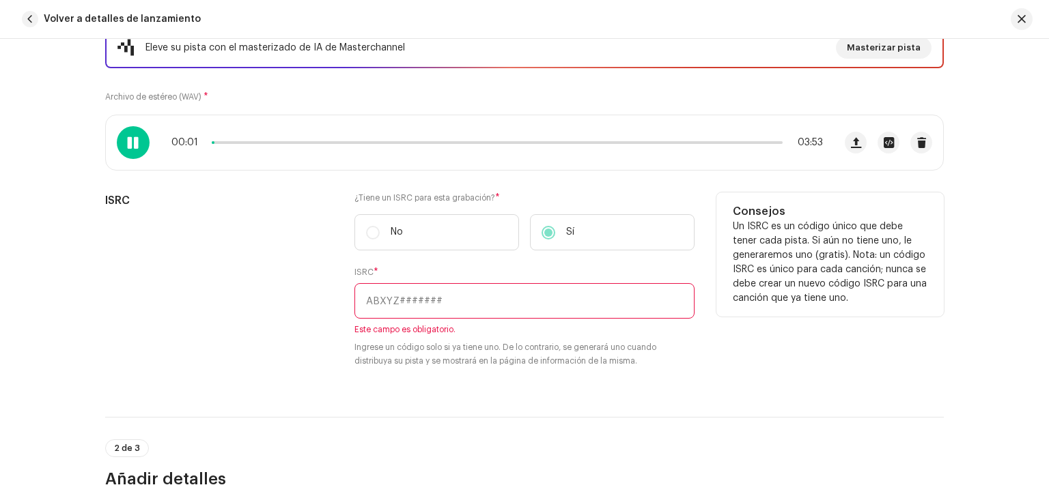
click at [442, 296] on input "text" at bounding box center [524, 301] width 340 height 36
paste input "USGTC2401140"
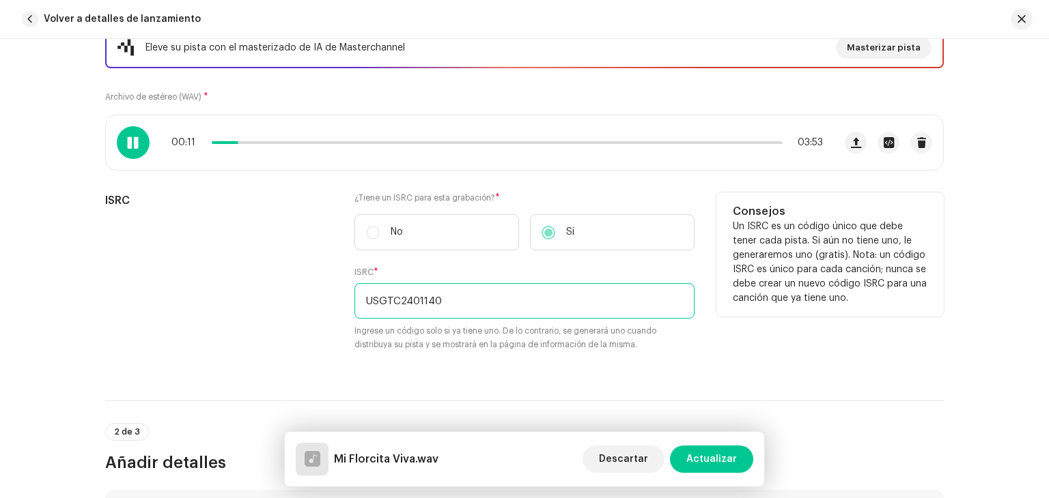
type input "USGTC2401140"
click at [606, 356] on div "¿Tiene un ISRC para esta grabación? * No Sí ISRC * USGTC2401140 Ingrese un códi…" at bounding box center [524, 280] width 340 height 175
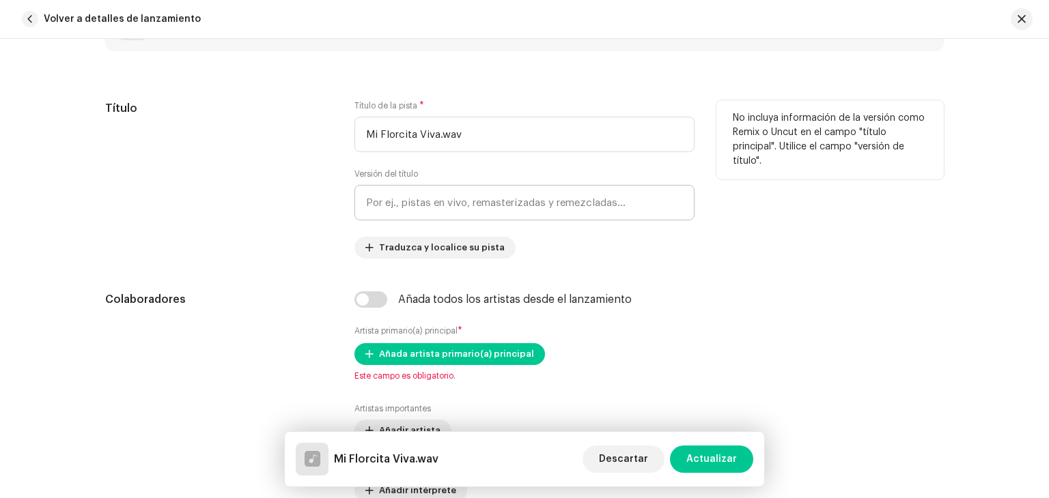
scroll to position [683, 0]
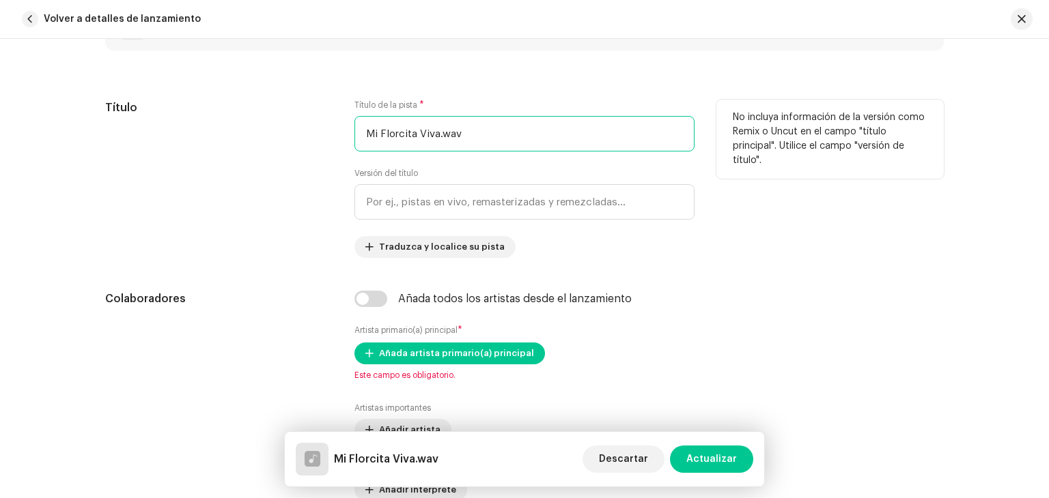
drag, startPoint x: 475, startPoint y: 133, endPoint x: 434, endPoint y: 145, distance: 42.8
click at [434, 145] on input "Mi Florcita Viva.wav" at bounding box center [524, 134] width 340 height 36
type input "Mi Florcita Viva"
click at [434, 196] on input "text" at bounding box center [524, 202] width 340 height 36
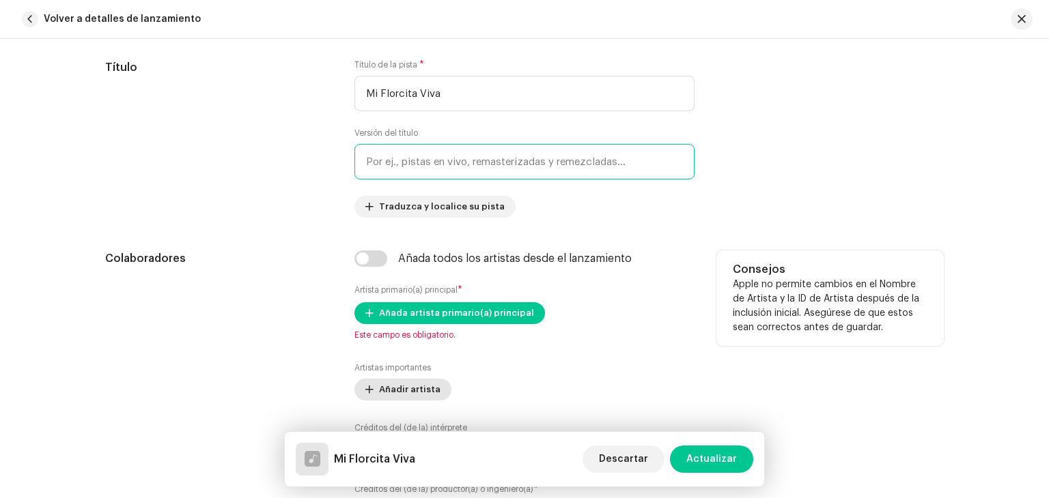
scroll to position [819, 0]
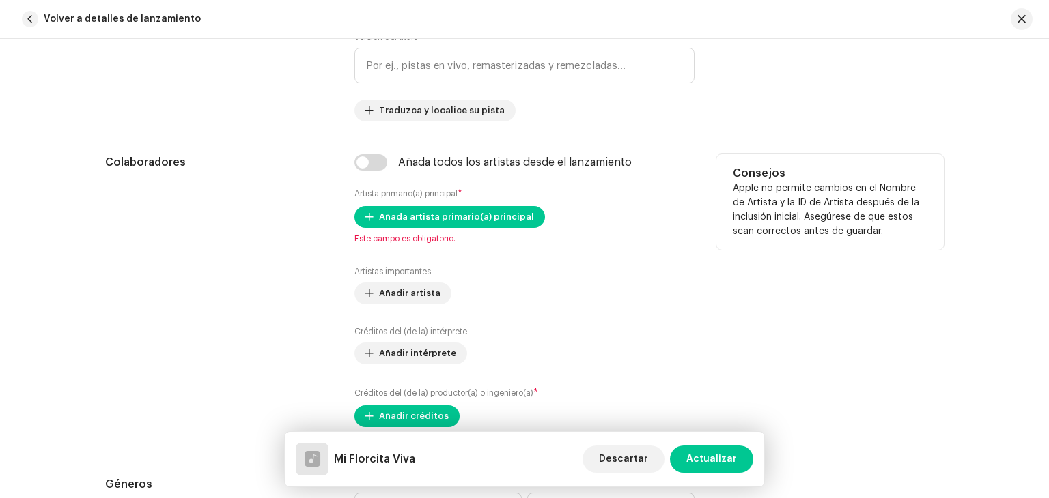
click at [436, 233] on div "Añada artista primario(a) principal Este campo es obligatorio." at bounding box center [524, 225] width 340 height 38
click at [443, 224] on span "Añada artista primario(a) principal" at bounding box center [456, 216] width 155 height 27
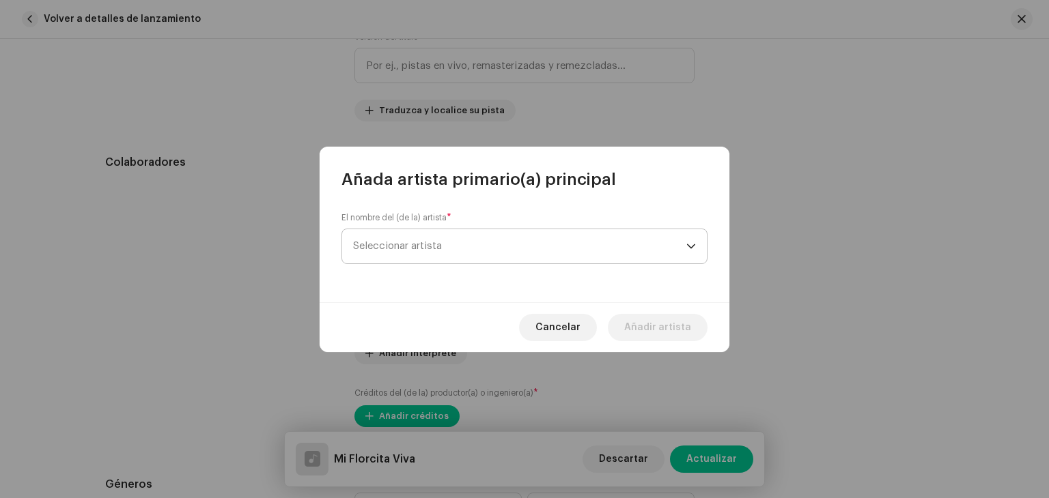
click at [461, 246] on span "Seleccionar artista" at bounding box center [519, 246] width 333 height 34
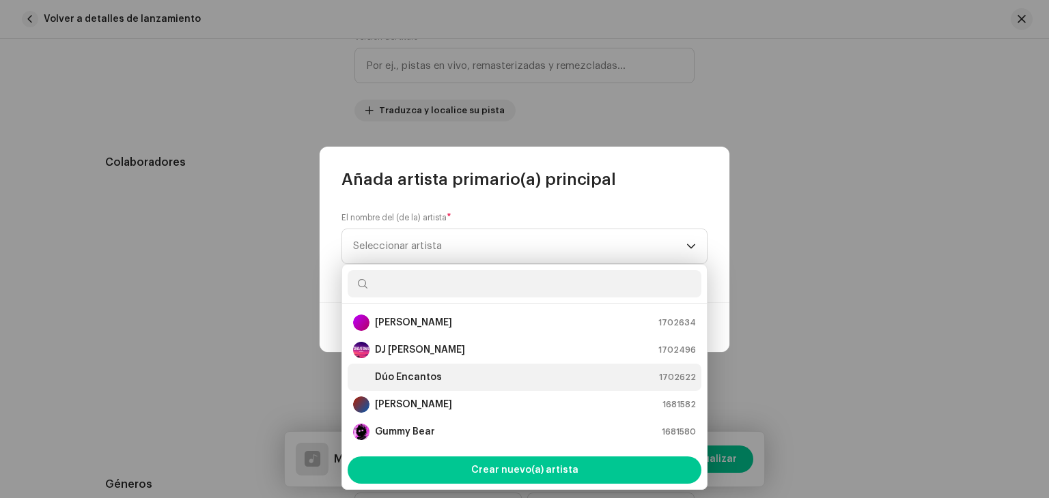
click at [426, 372] on strong "Dúo Encantos" at bounding box center [408, 378] width 67 height 14
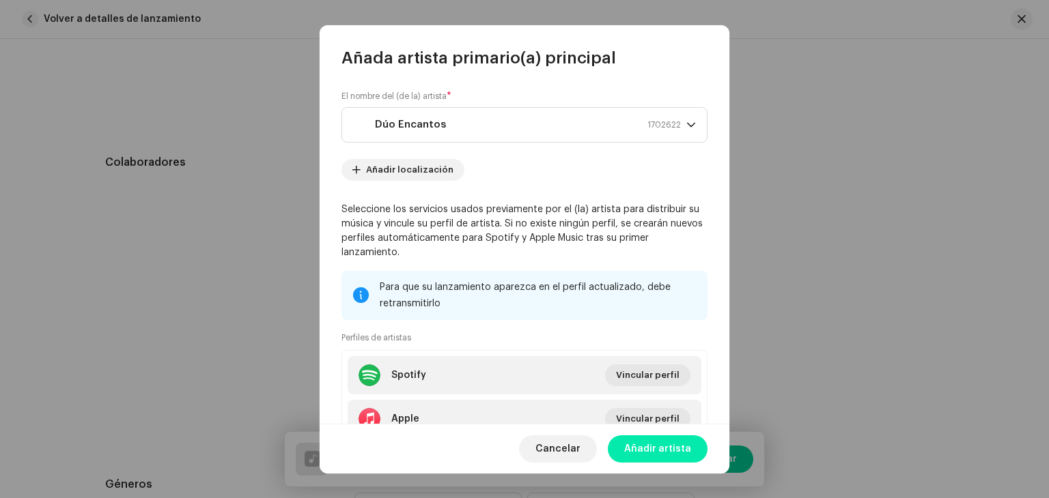
click at [658, 447] on span "Añadir artista" at bounding box center [657, 449] width 67 height 27
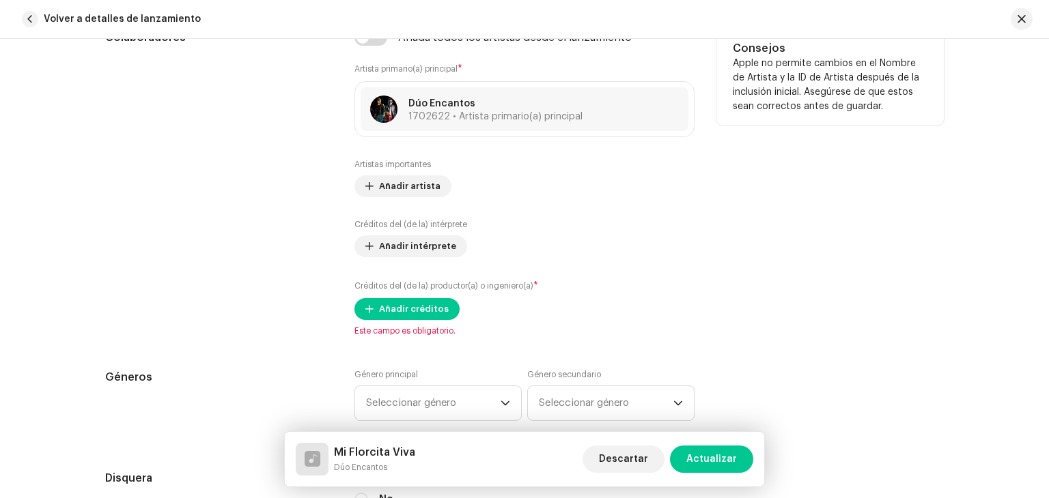
scroll to position [956, 0]
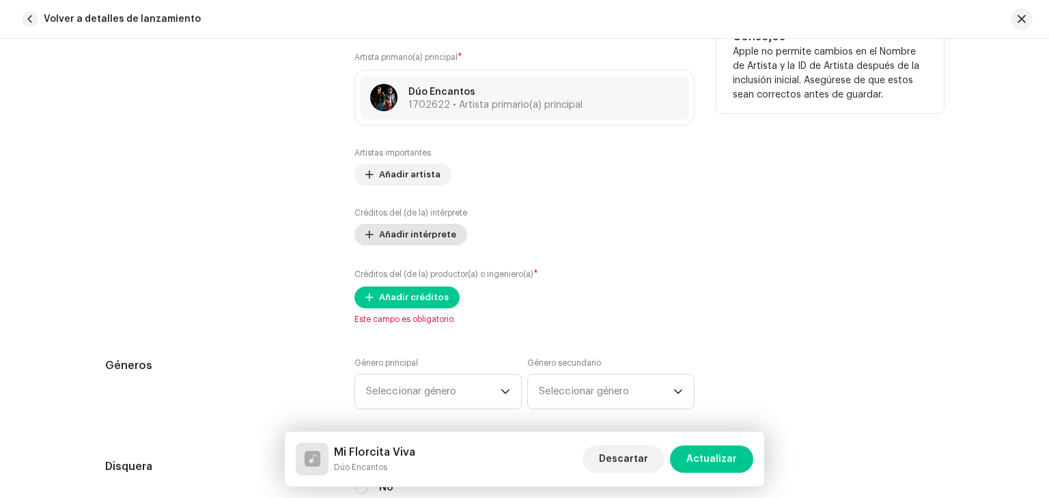
click at [431, 231] on span "Añadir intérprete" at bounding box center [417, 234] width 77 height 27
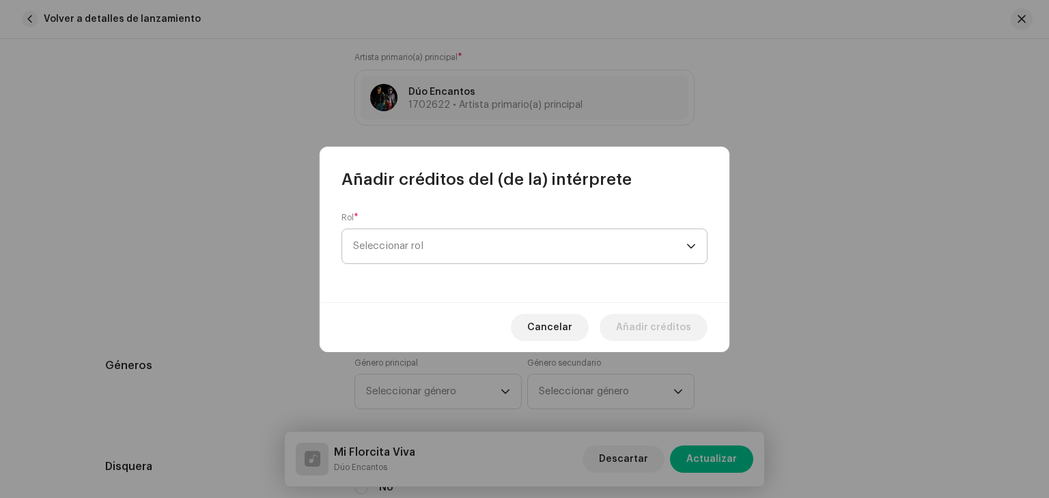
click at [450, 235] on span "Seleccionar rol" at bounding box center [519, 246] width 333 height 34
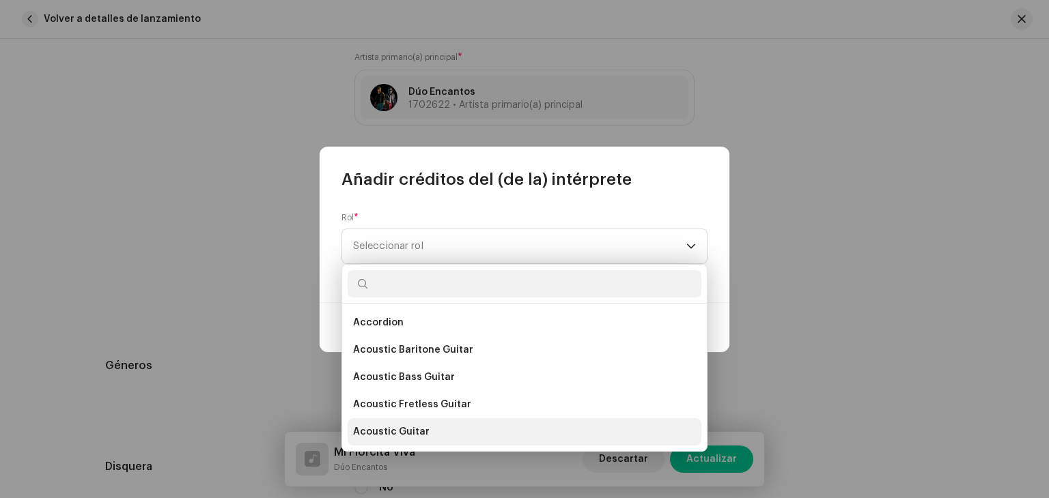
click at [425, 434] on li "Acoustic Guitar" at bounding box center [525, 432] width 354 height 27
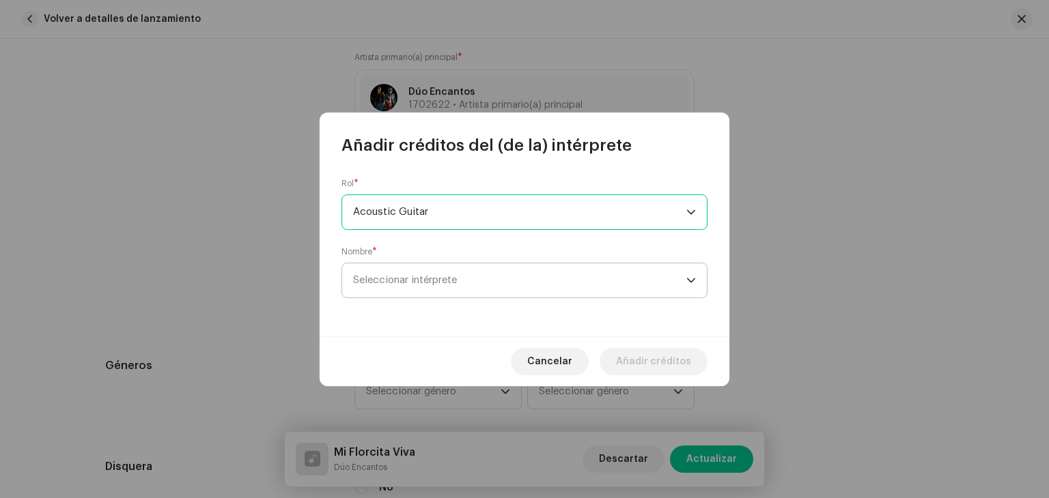
click at [440, 293] on span "Seleccionar intérprete" at bounding box center [519, 281] width 333 height 34
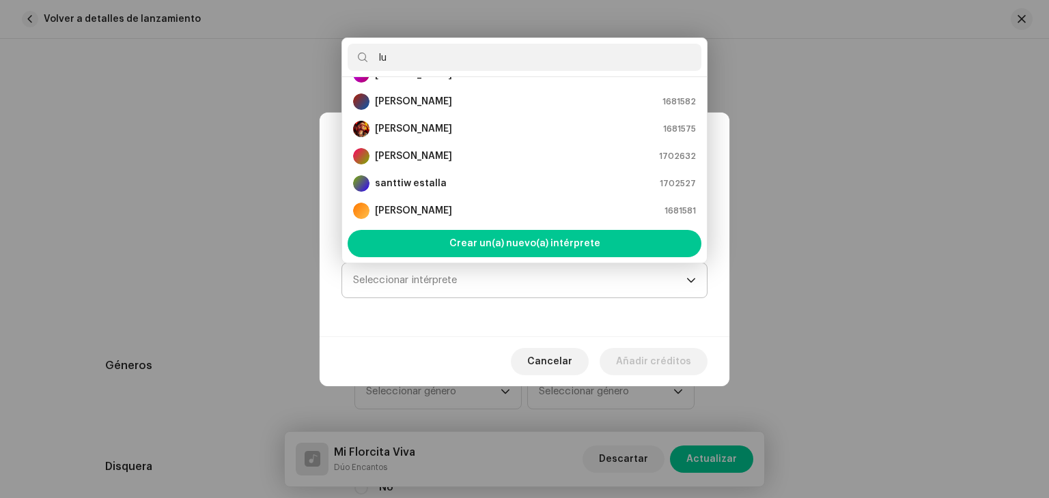
scroll to position [0, 0]
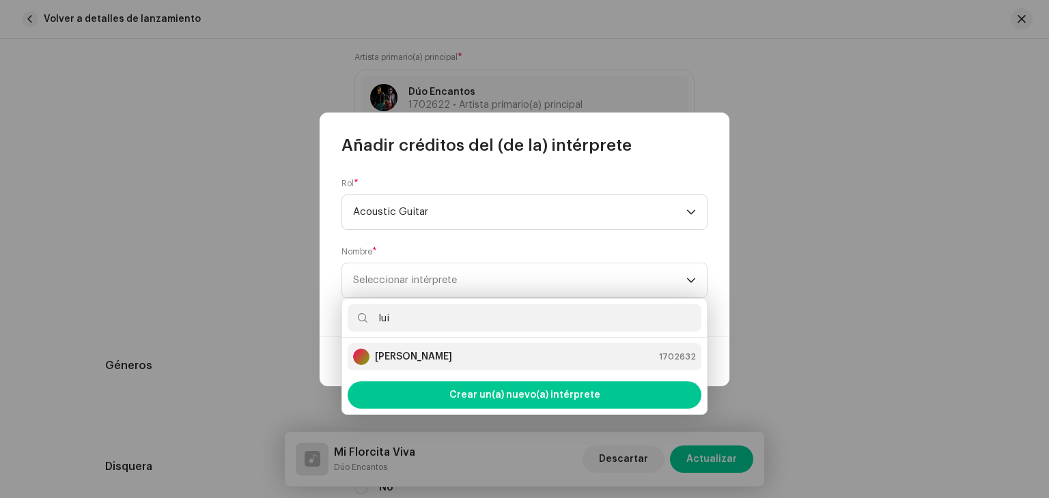
type input "lui"
click at [419, 354] on strong "[PERSON_NAME]" at bounding box center [413, 357] width 77 height 14
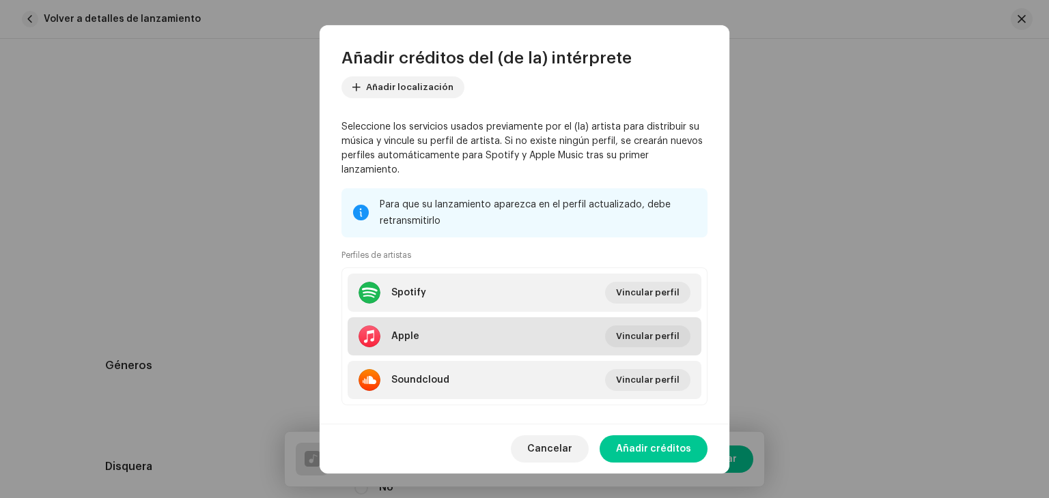
scroll to position [171, 0]
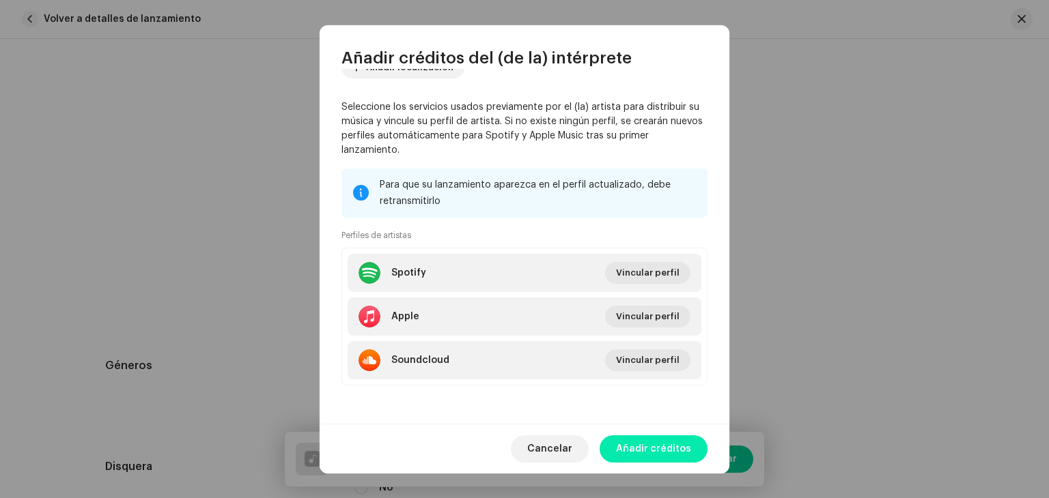
click at [639, 447] on span "Añadir créditos" at bounding box center [653, 449] width 75 height 27
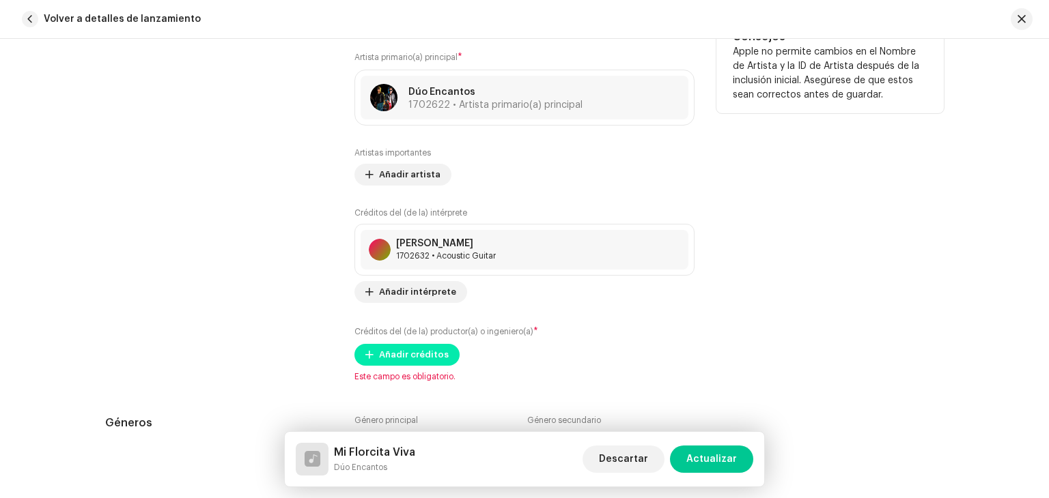
click at [414, 362] on span "Añadir créditos" at bounding box center [414, 354] width 70 height 27
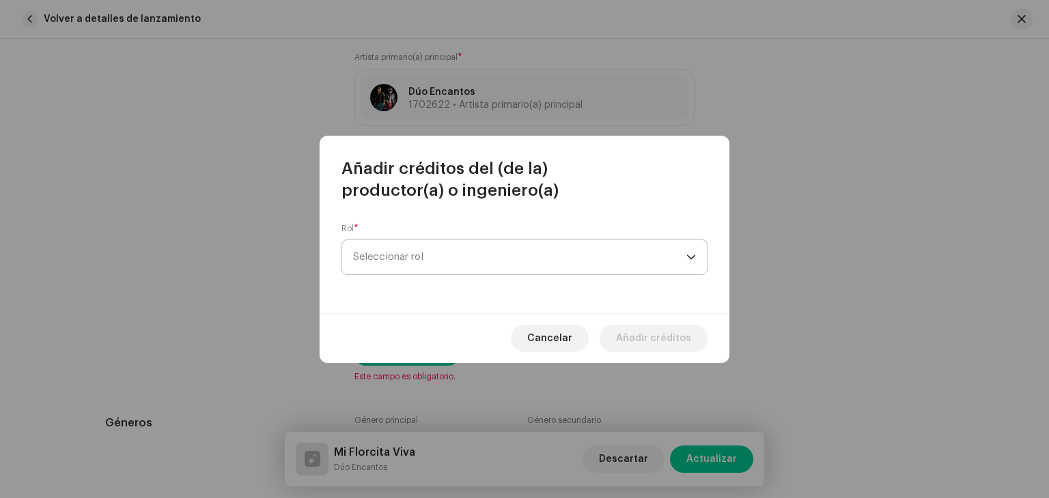
click at [421, 274] on span "Seleccionar rol" at bounding box center [519, 257] width 333 height 34
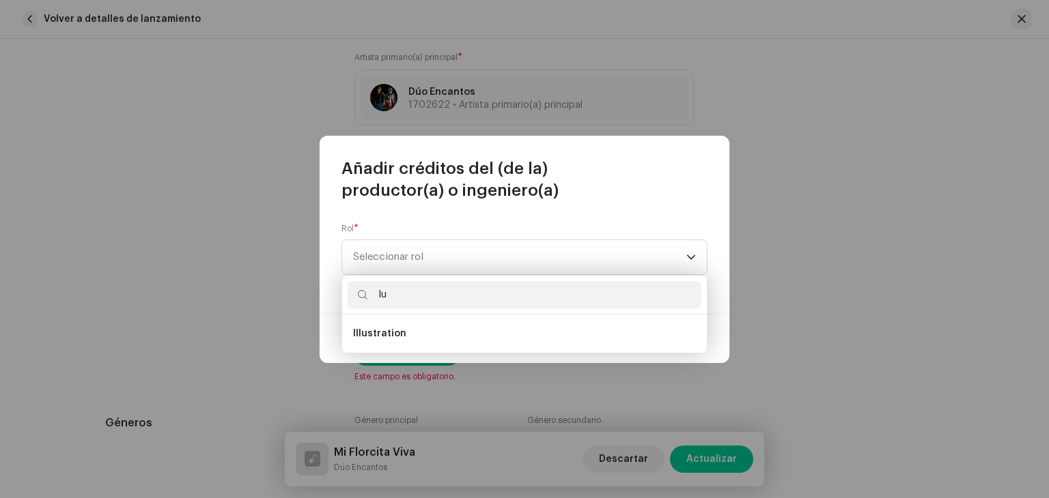
type input "l"
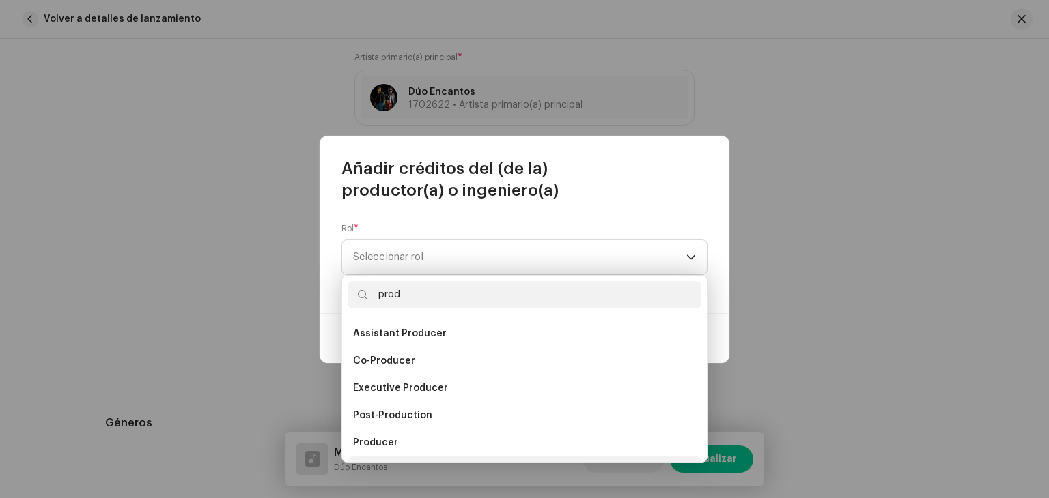
scroll to position [22, 0]
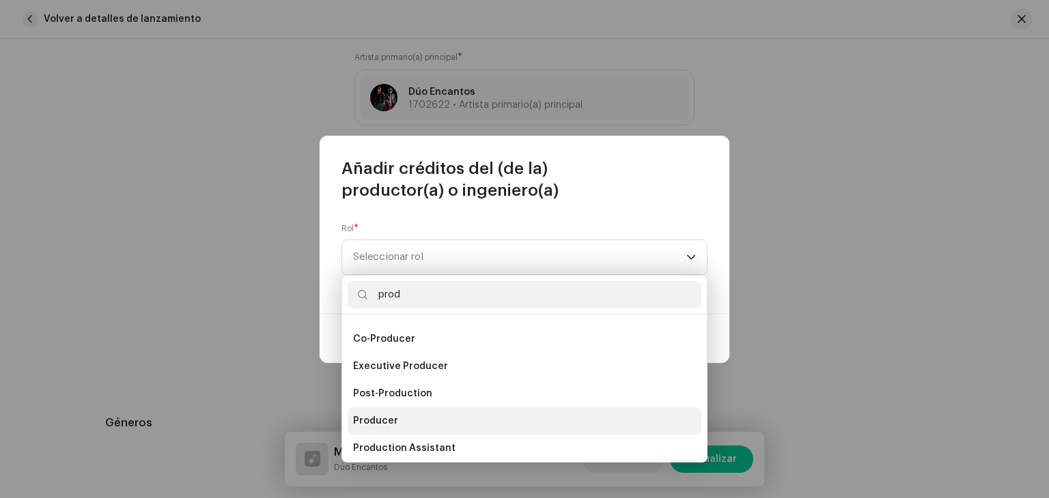
type input "prod"
click at [404, 425] on li "Producer" at bounding box center [525, 421] width 354 height 27
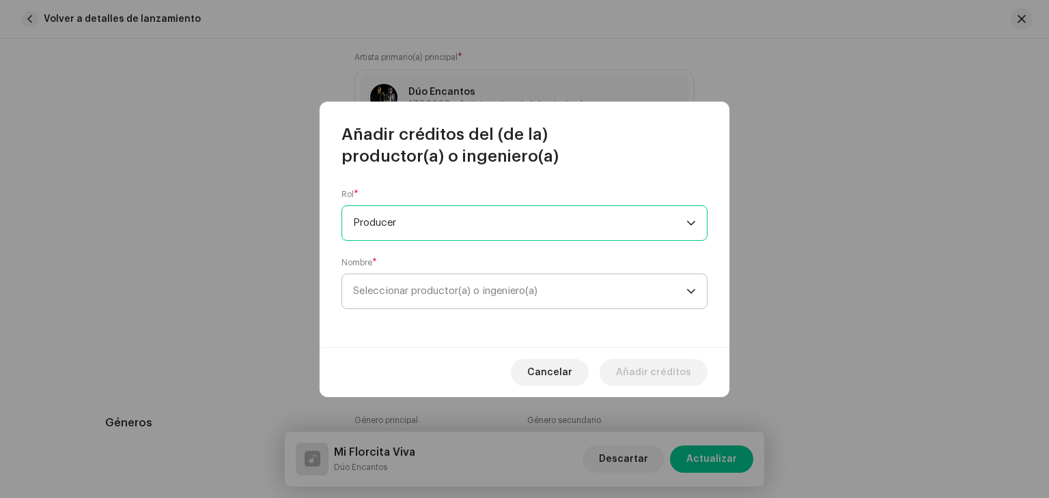
click at [475, 285] on span "Seleccionar productor(a) o ingeniero(a)" at bounding box center [519, 291] width 333 height 34
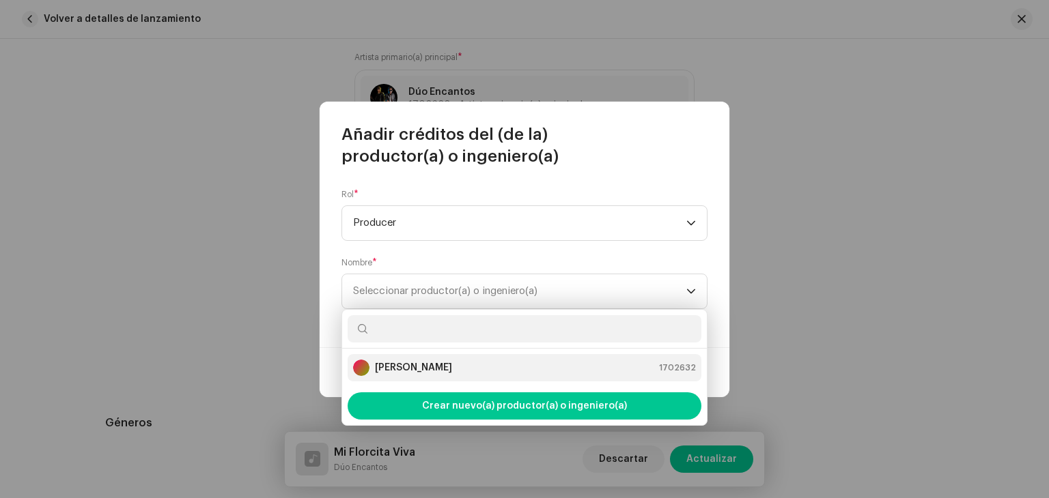
click at [444, 373] on strong "[PERSON_NAME]" at bounding box center [413, 368] width 77 height 14
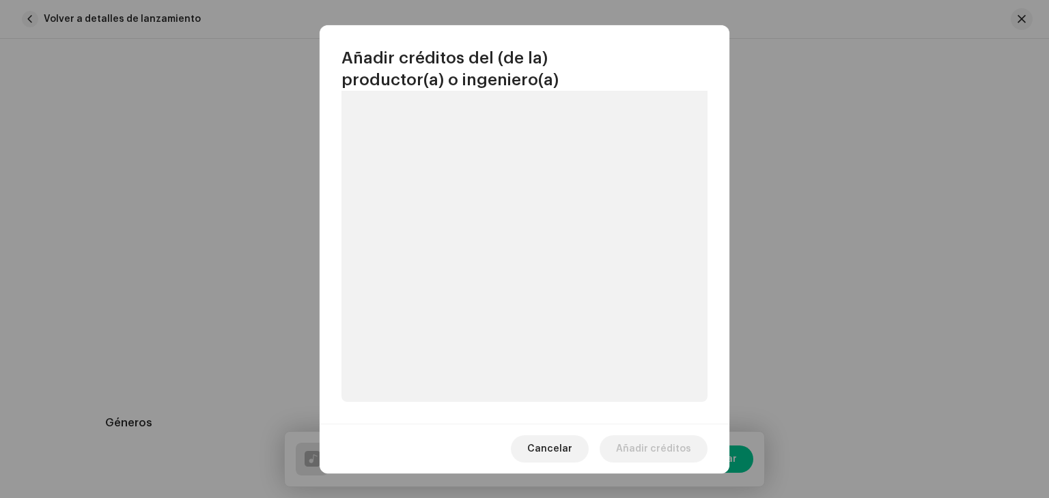
scroll to position [193, 0]
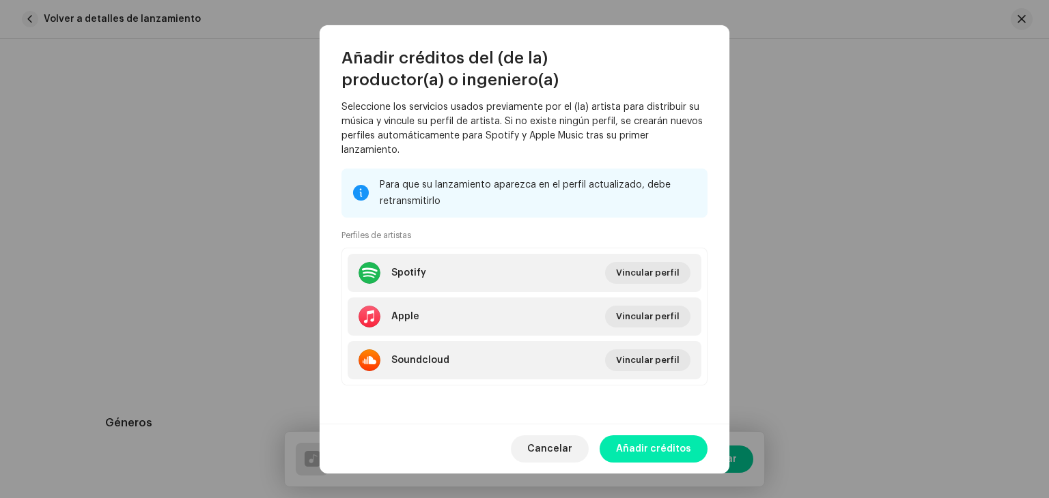
click at [654, 457] on span "Añadir créditos" at bounding box center [653, 449] width 75 height 27
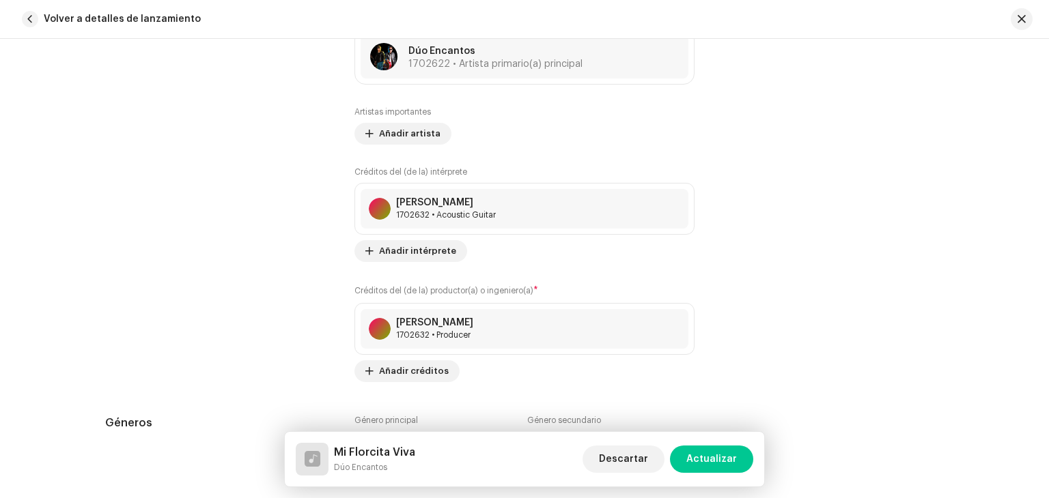
scroll to position [1093, 0]
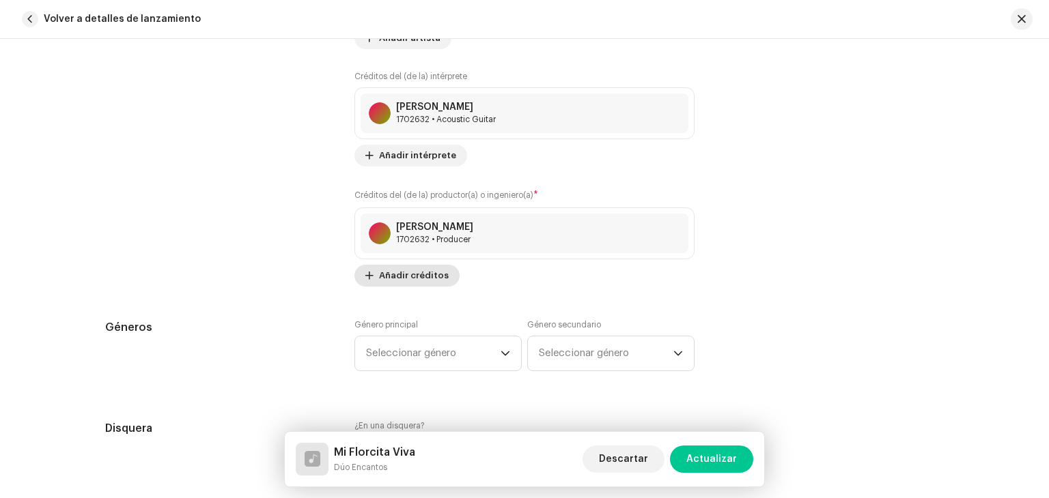
click at [421, 272] on span "Añadir créditos" at bounding box center [414, 275] width 70 height 27
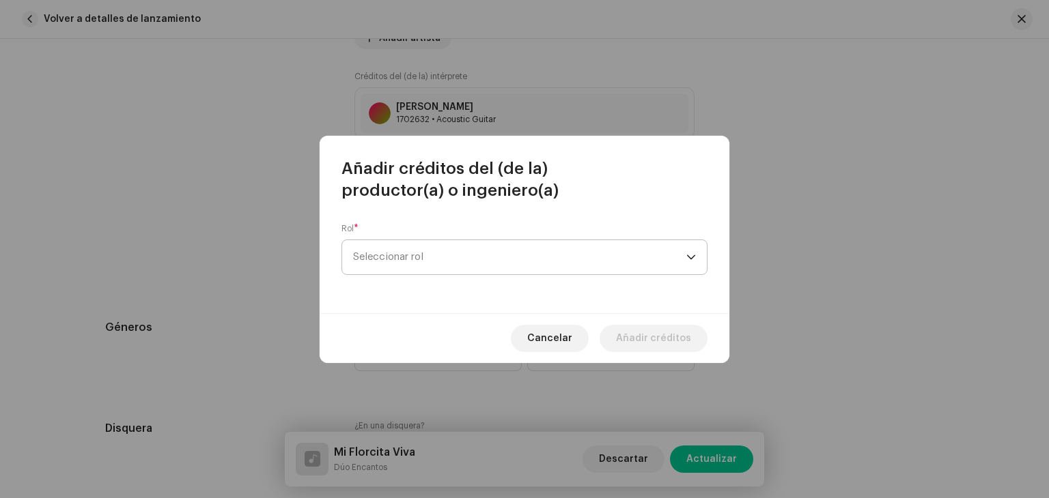
click at [488, 271] on span "Seleccionar rol" at bounding box center [519, 257] width 333 height 34
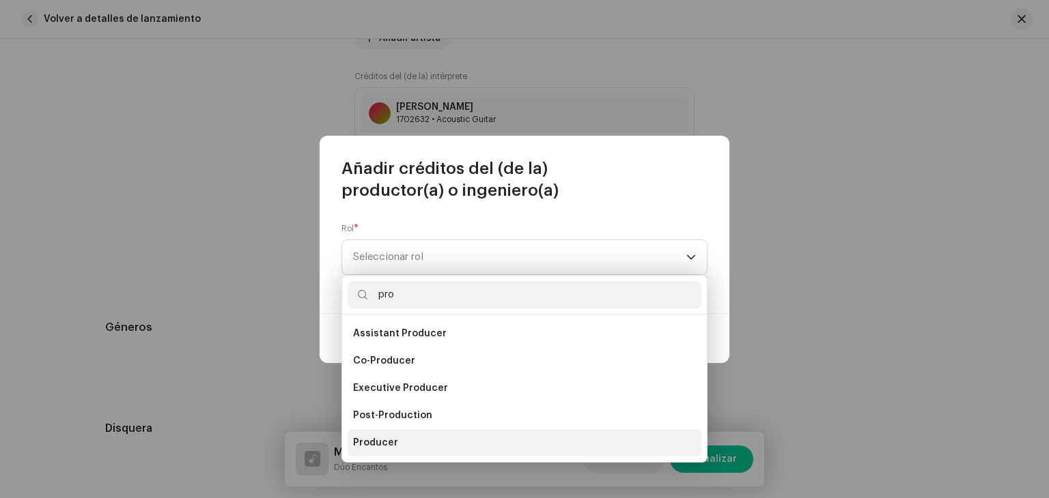
type input "pro"
drag, startPoint x: 393, startPoint y: 435, endPoint x: 393, endPoint y: 425, distance: 10.2
click at [393, 436] on span "Producer" at bounding box center [375, 443] width 45 height 14
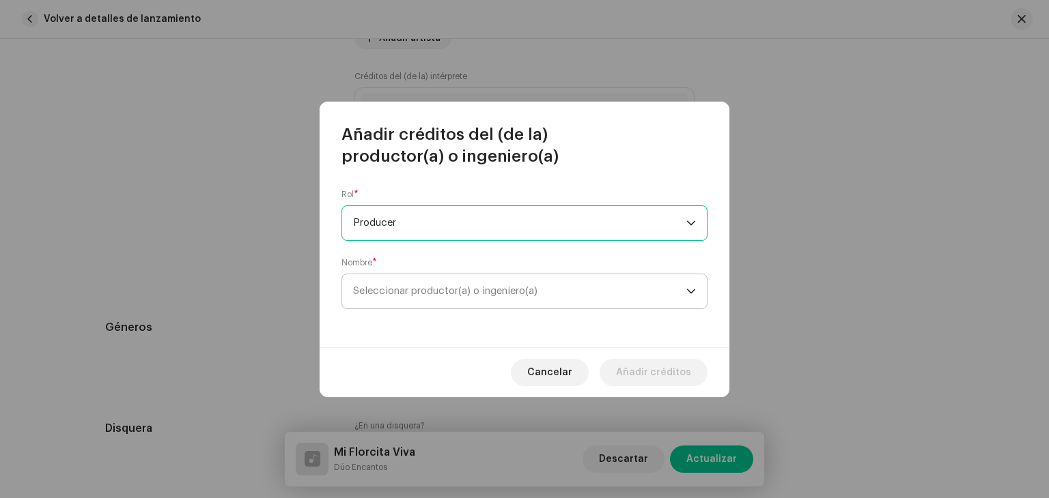
click at [415, 293] on span "Seleccionar productor(a) o ingeniero(a)" at bounding box center [445, 291] width 184 height 10
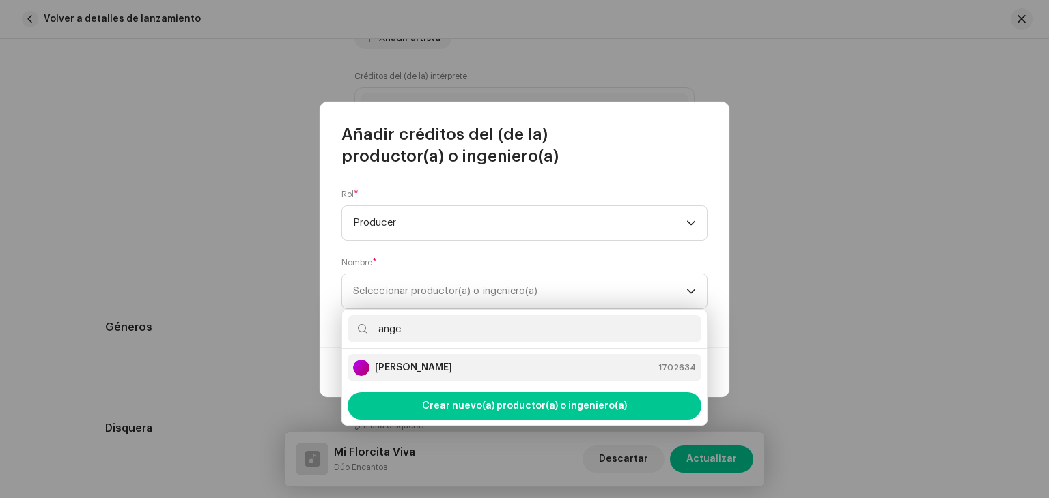
type input "ange"
click at [442, 366] on div "[PERSON_NAME] 1702634" at bounding box center [524, 368] width 343 height 16
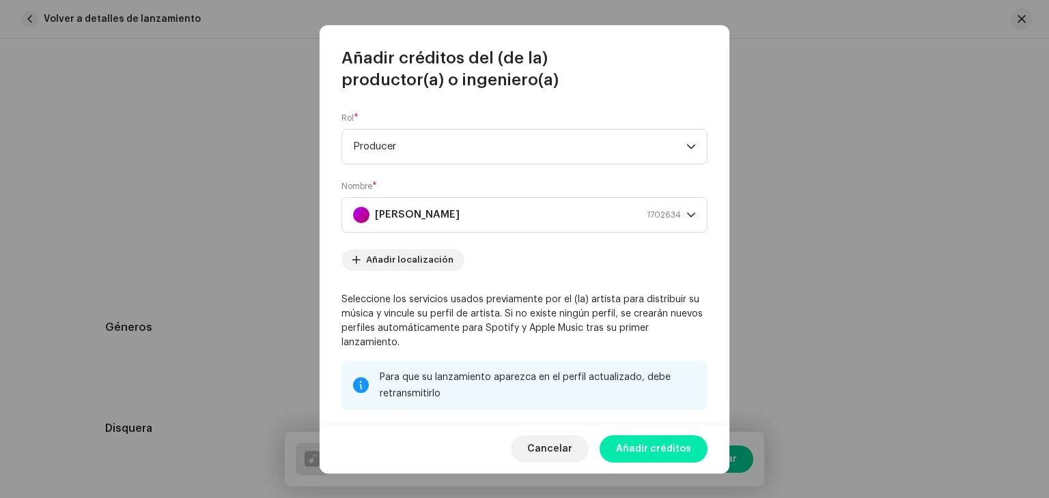
click at [651, 441] on span "Añadir créditos" at bounding box center [653, 449] width 75 height 27
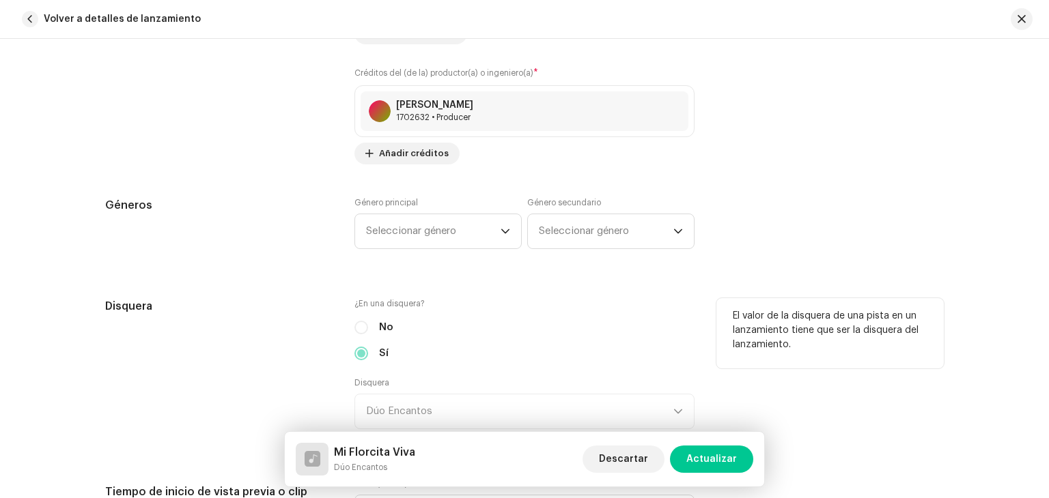
scroll to position [1229, 0]
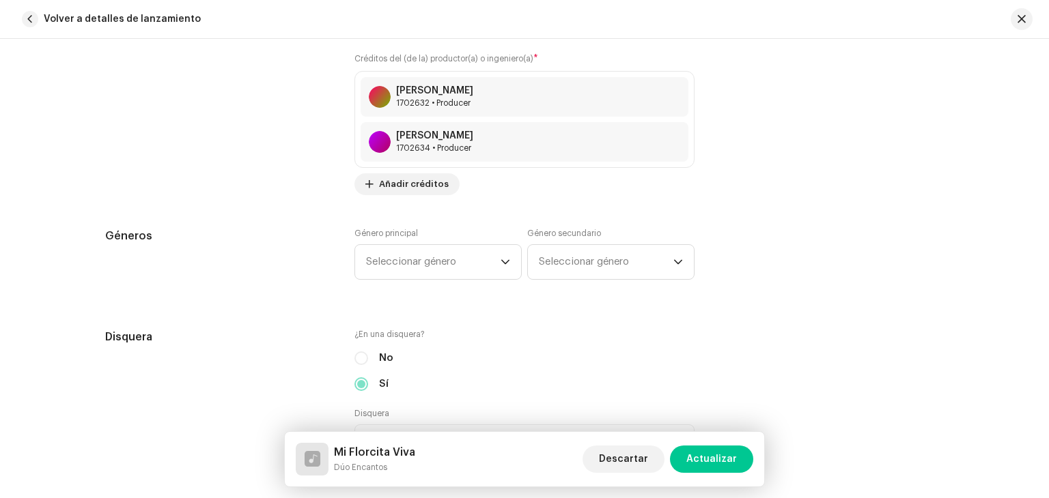
click at [475, 221] on div "Detalles de la pista Complete los siguientes pasos para finalizar su pista. 1 d…" at bounding box center [524, 486] width 882 height 3287
click at [470, 264] on span "Seleccionar género" at bounding box center [433, 262] width 135 height 34
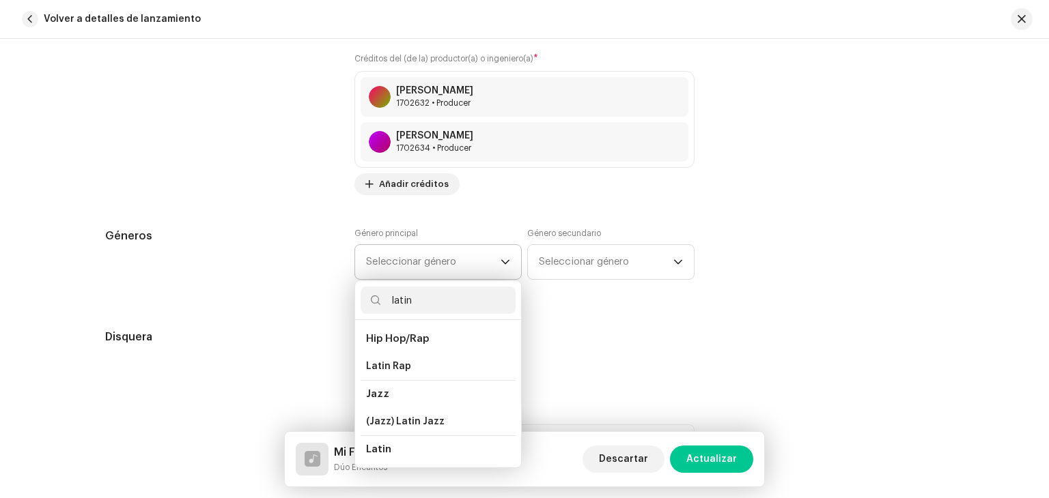
type input "latin"
click at [384, 449] on span "Latin" at bounding box center [378, 450] width 25 height 10
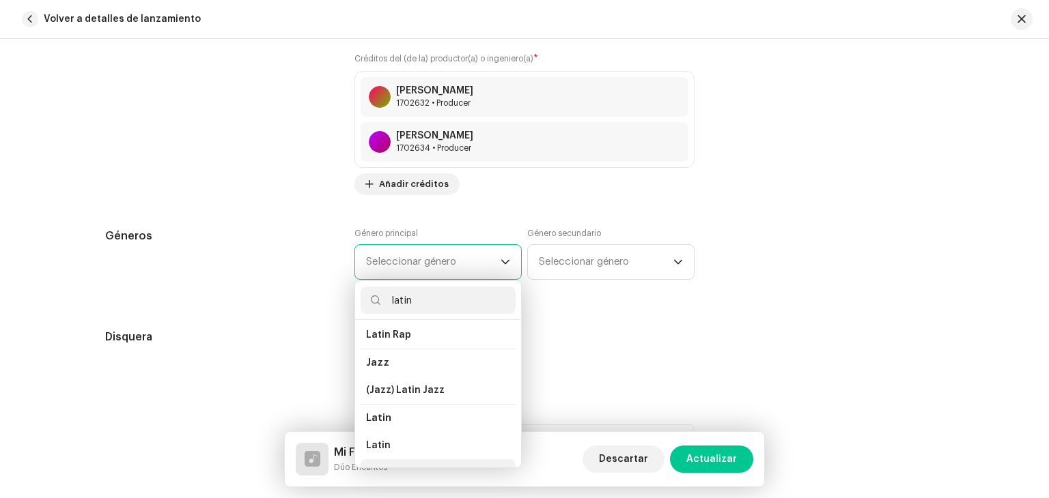
scroll to position [110, 0]
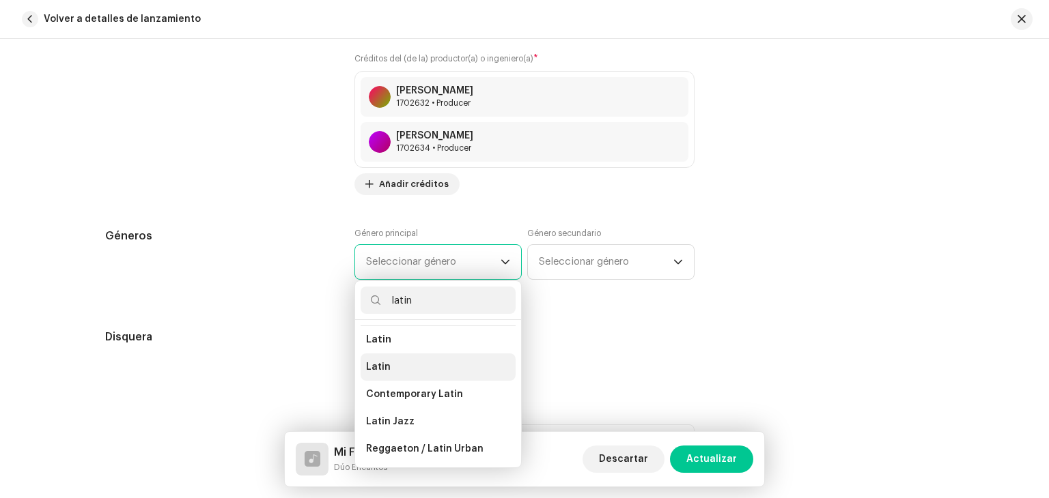
click at [401, 372] on li "Latin" at bounding box center [438, 367] width 155 height 27
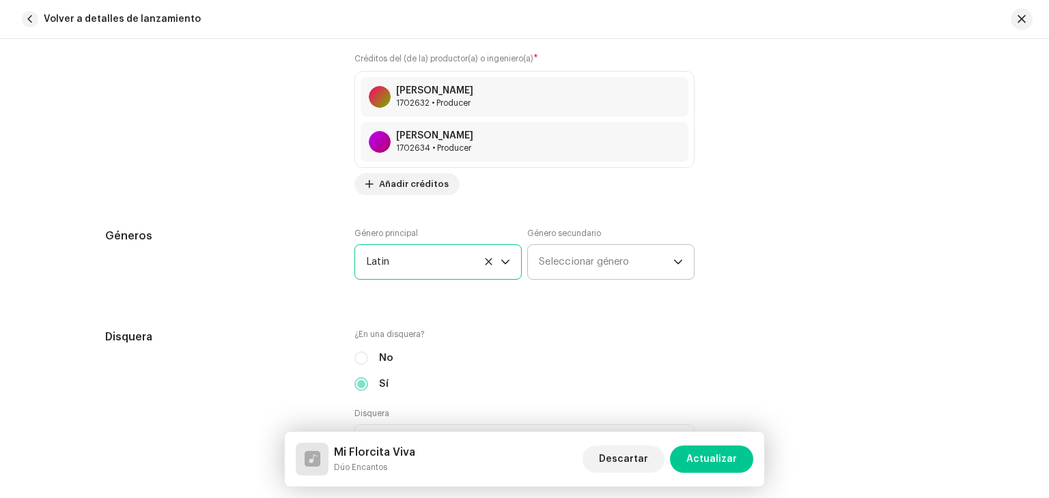
click at [560, 271] on span "Seleccionar género" at bounding box center [606, 262] width 135 height 34
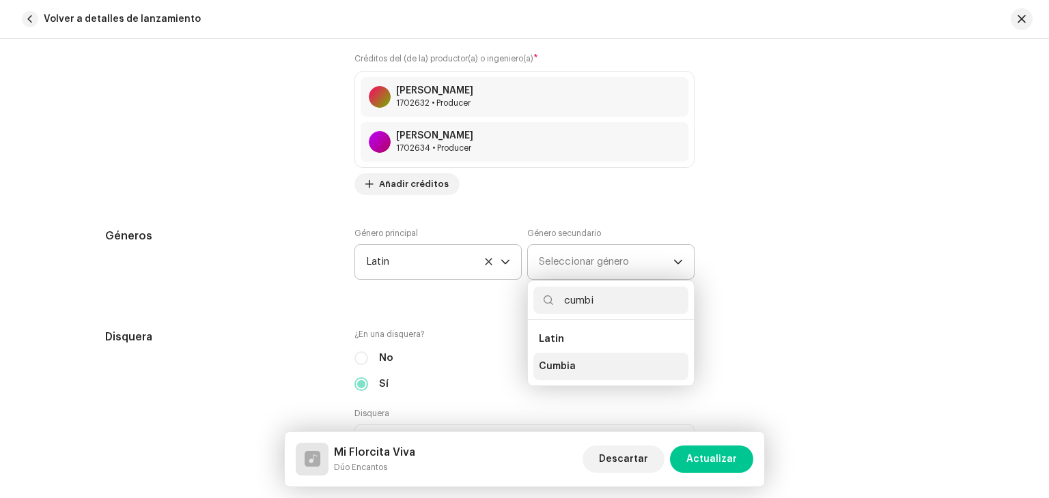
type input "cumbi"
click at [566, 361] on span "Cumbia" at bounding box center [557, 367] width 37 height 14
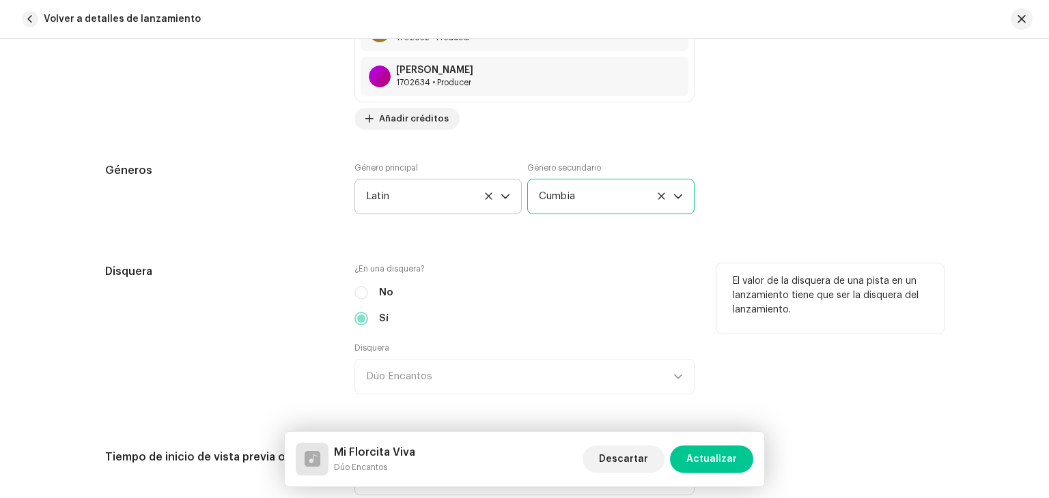
scroll to position [1434, 0]
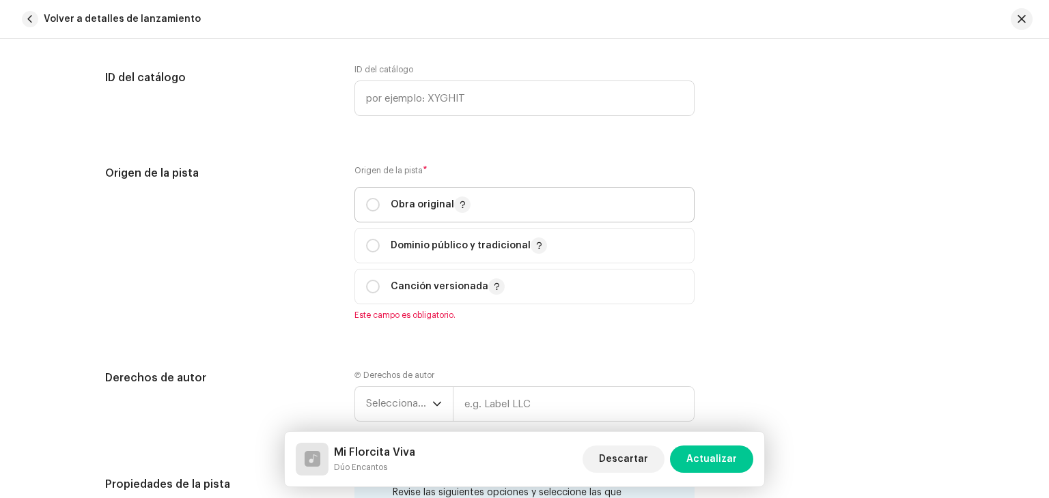
click at [402, 213] on p "Obra original" at bounding box center [431, 205] width 80 height 16
radio input "true"
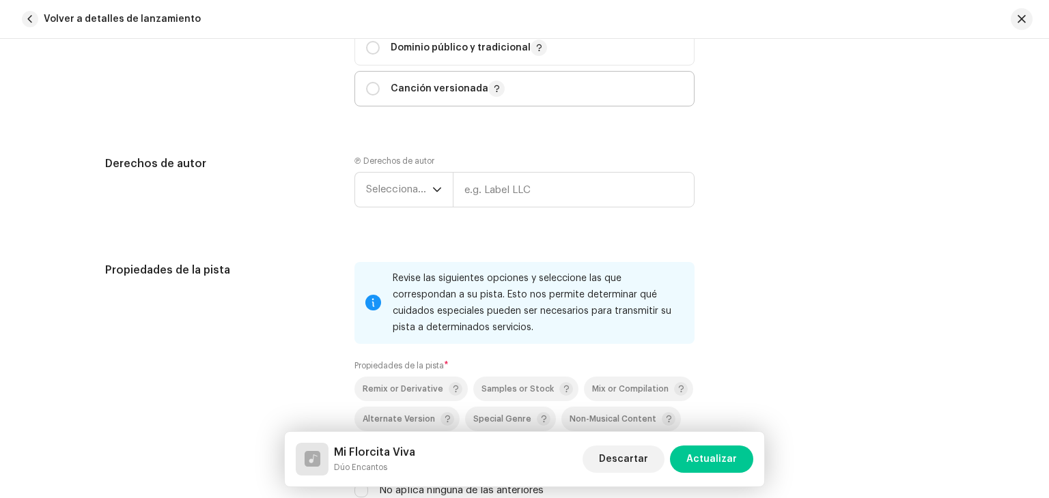
scroll to position [1980, 0]
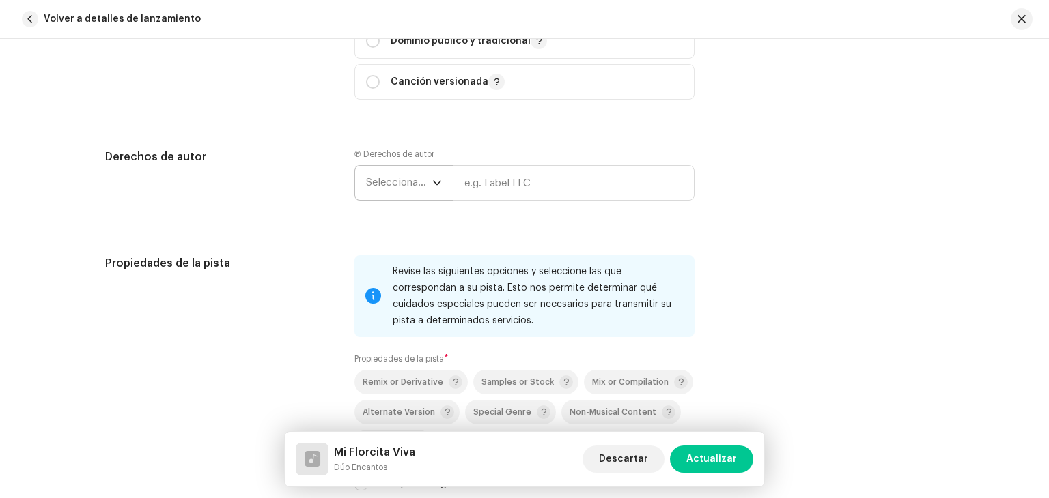
click at [423, 184] on span "Seleccionar año" at bounding box center [399, 183] width 66 height 34
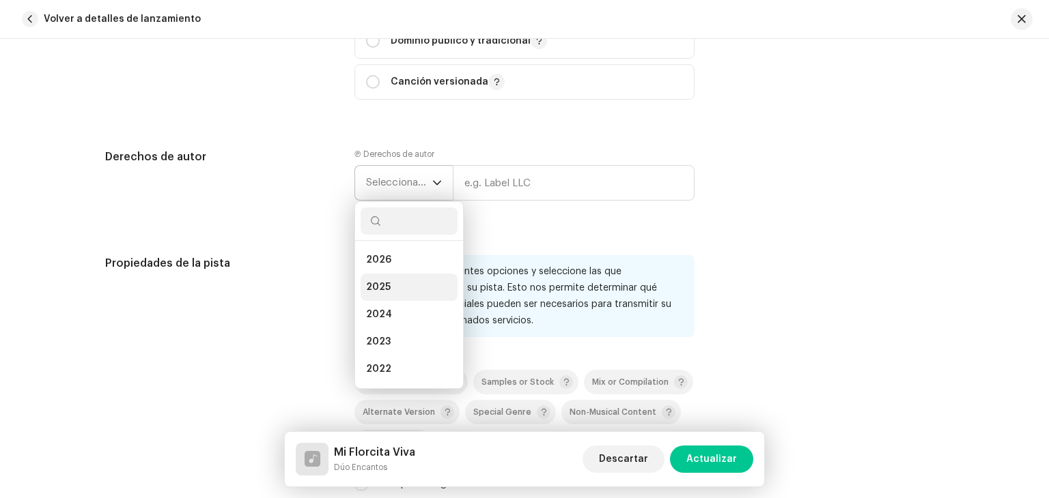
click at [396, 282] on li "2025" at bounding box center [409, 287] width 97 height 27
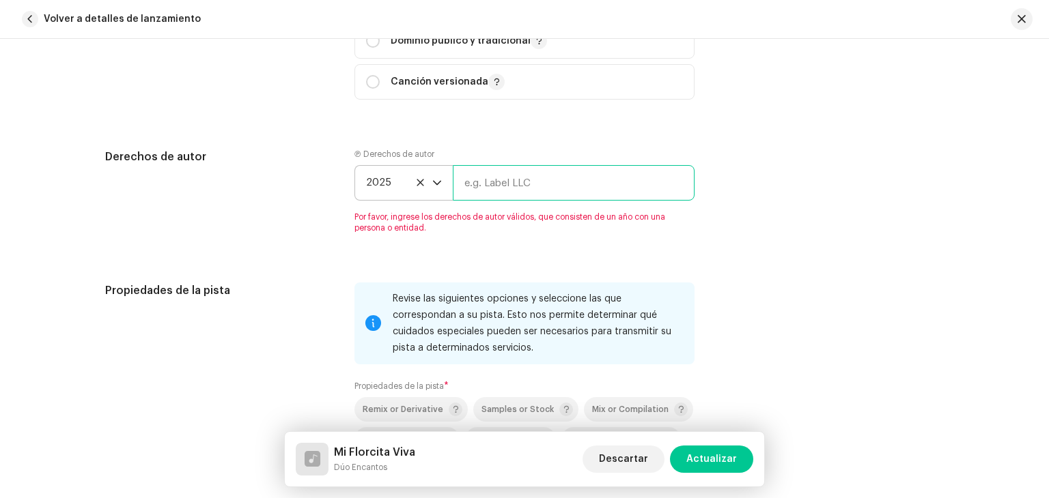
click at [494, 199] on input "text" at bounding box center [574, 183] width 242 height 36
type input "Dúo Encantos"
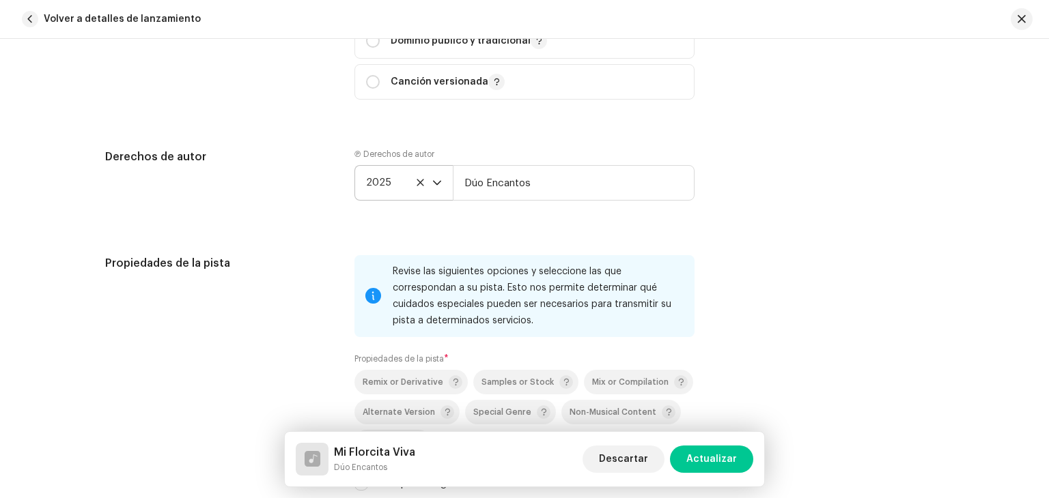
click at [421, 222] on div "Ⓟ Derechos de autor 2025 Dúo Encantos" at bounding box center [524, 186] width 340 height 74
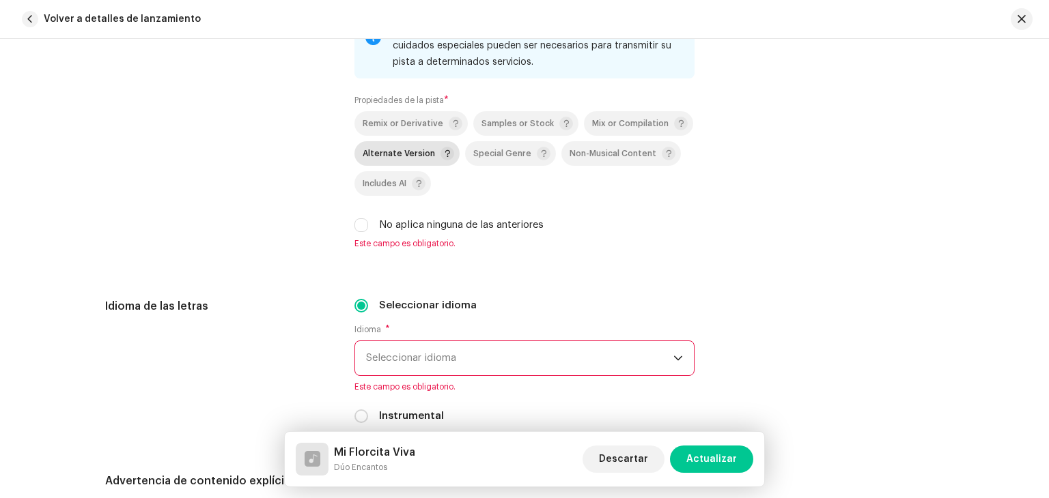
scroll to position [2253, 0]
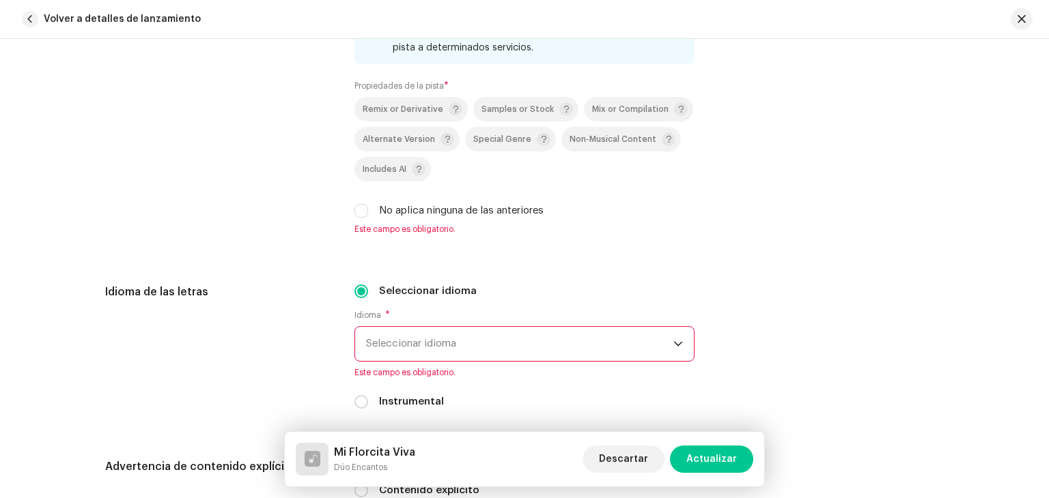
click at [365, 215] on div "No aplica ninguna de las anteriores" at bounding box center [524, 210] width 340 height 15
click at [359, 213] on input "No aplica ninguna de las anteriores" at bounding box center [361, 211] width 14 height 14
checkbox input "true"
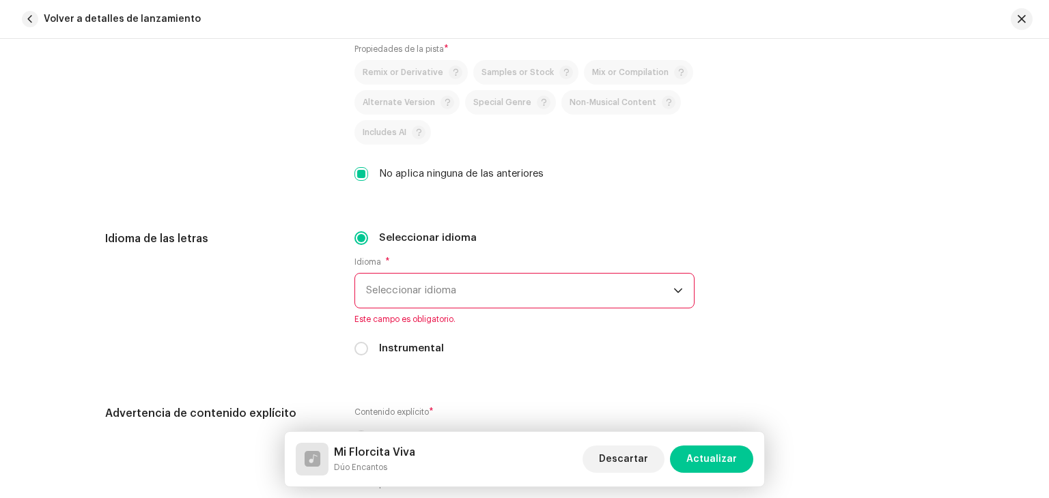
scroll to position [2390, 0]
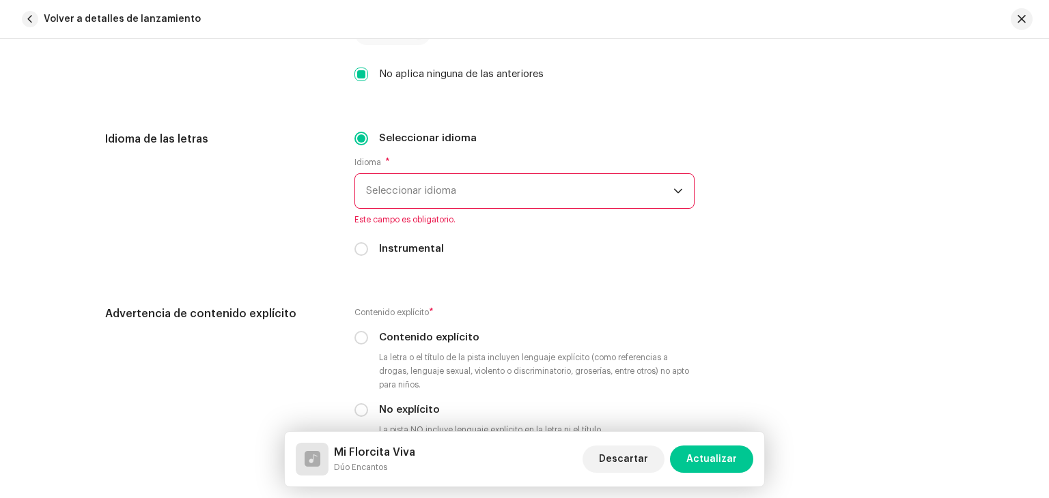
click at [410, 204] on span "Seleccionar idioma" at bounding box center [519, 191] width 307 height 34
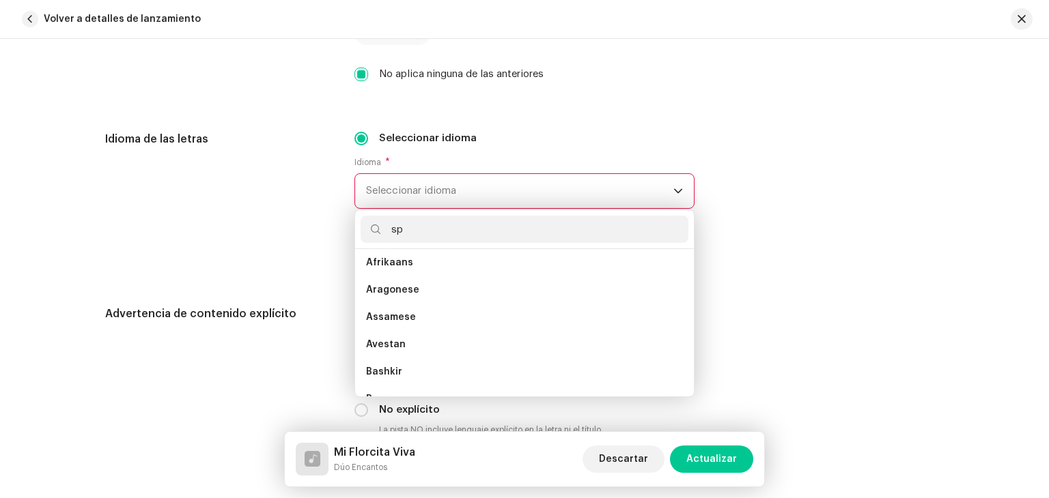
scroll to position [0, 0]
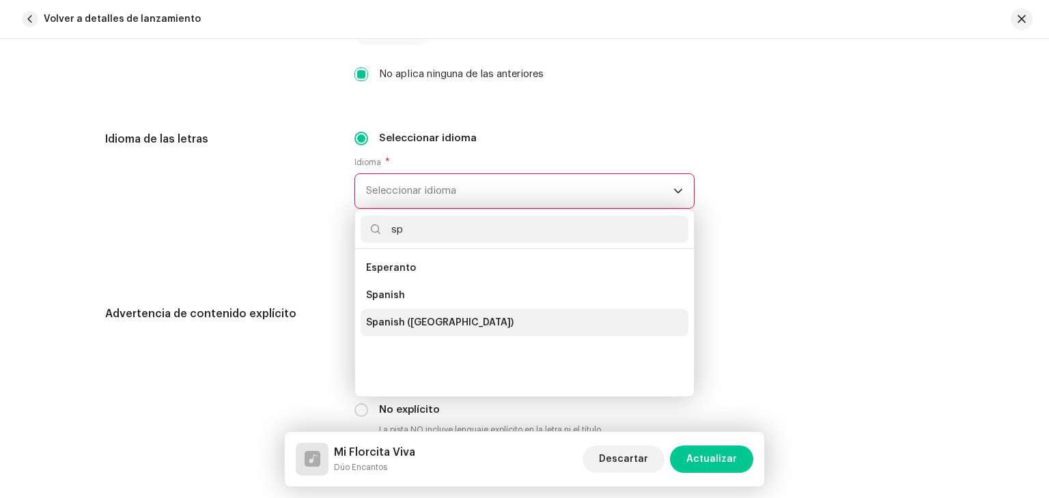
type input "sp"
click at [414, 320] on span "Spanish ([GEOGRAPHIC_DATA])" at bounding box center [439, 323] width 147 height 14
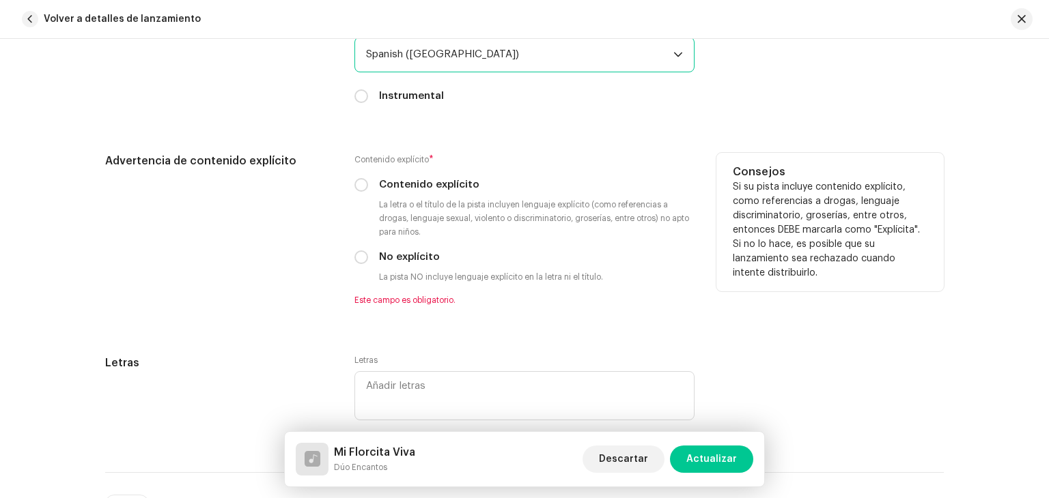
click at [382, 265] on label "No explícito" at bounding box center [409, 257] width 61 height 15
click at [368, 264] on input "No explícito" at bounding box center [361, 258] width 14 height 14
radio input "true"
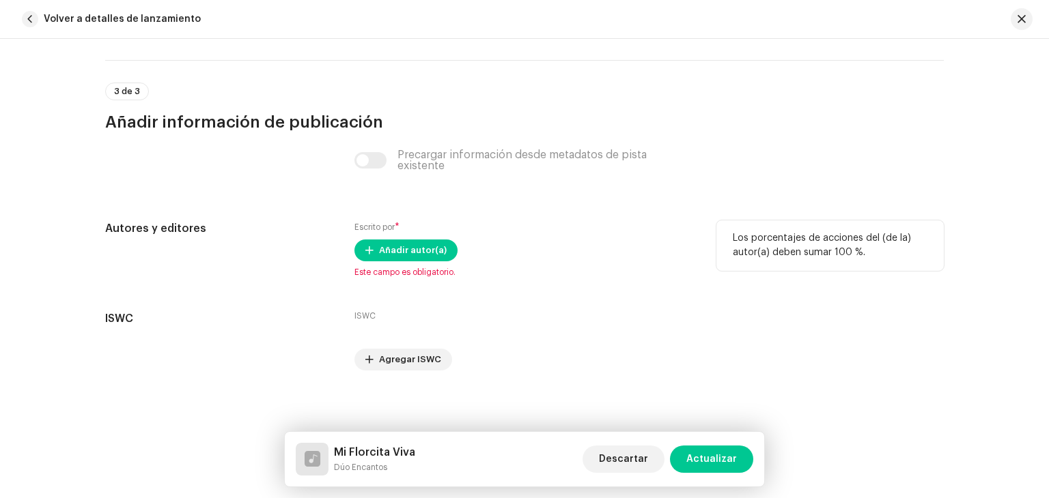
scroll to position [2930, 0]
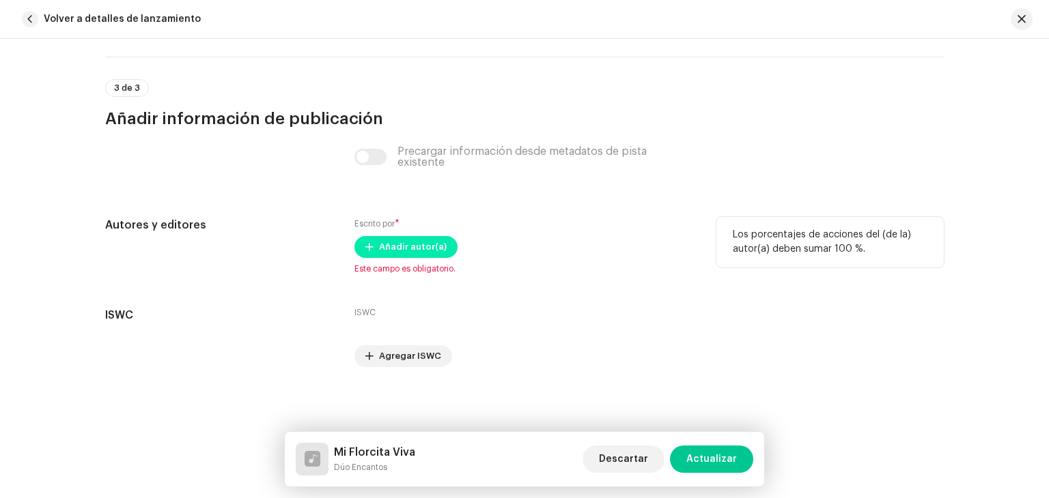
click at [391, 241] on span "Añadir autor(a)" at bounding box center [413, 247] width 68 height 27
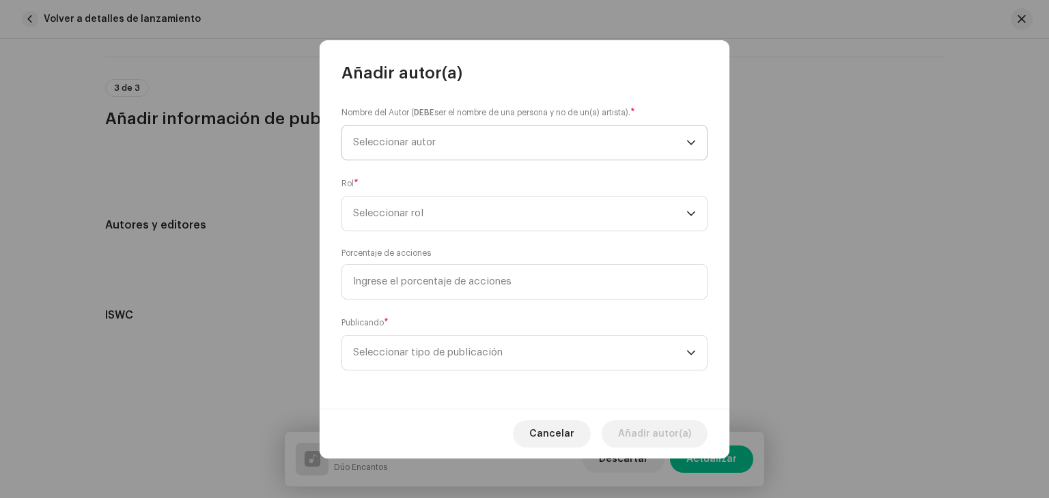
click at [429, 141] on span "Seleccionar autor" at bounding box center [394, 142] width 83 height 10
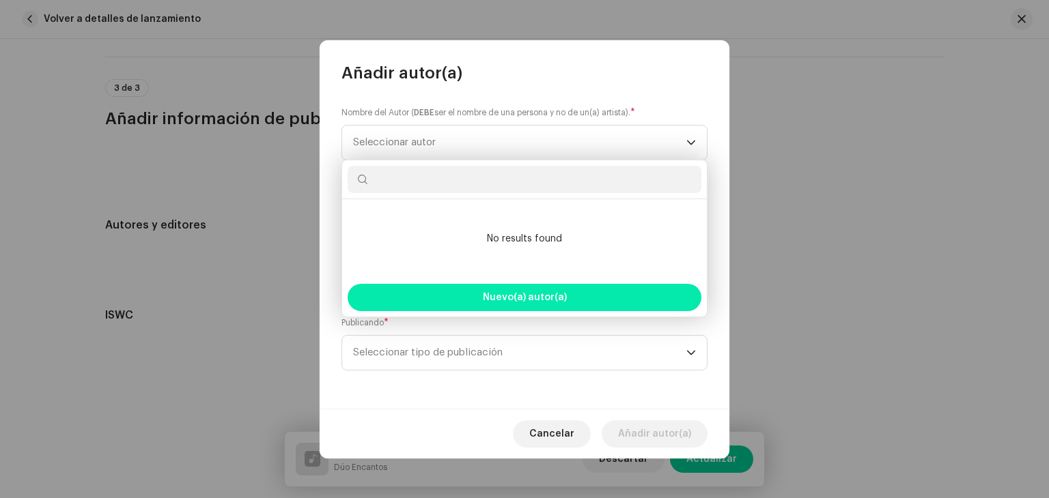
type input "c"
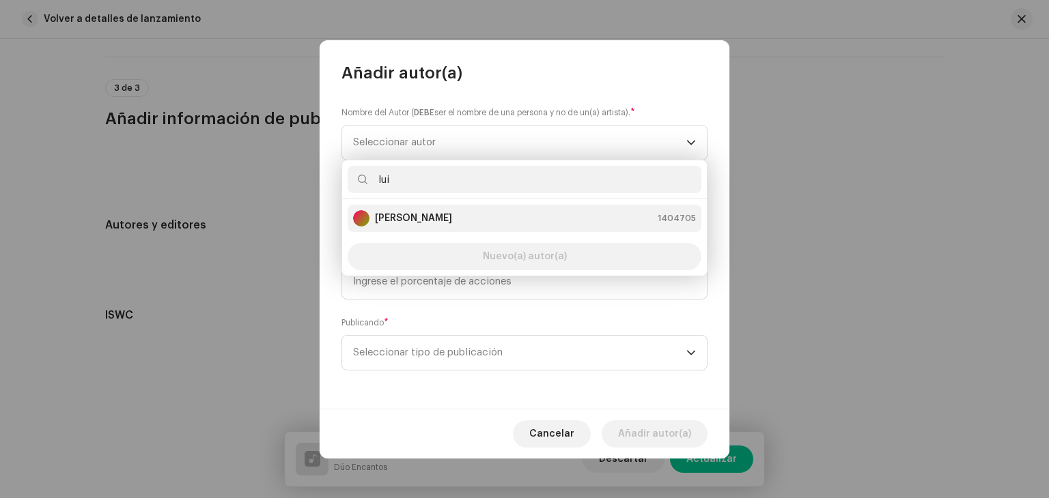
type input "lui"
click at [466, 225] on div "[PERSON_NAME] 1404705" at bounding box center [524, 218] width 343 height 16
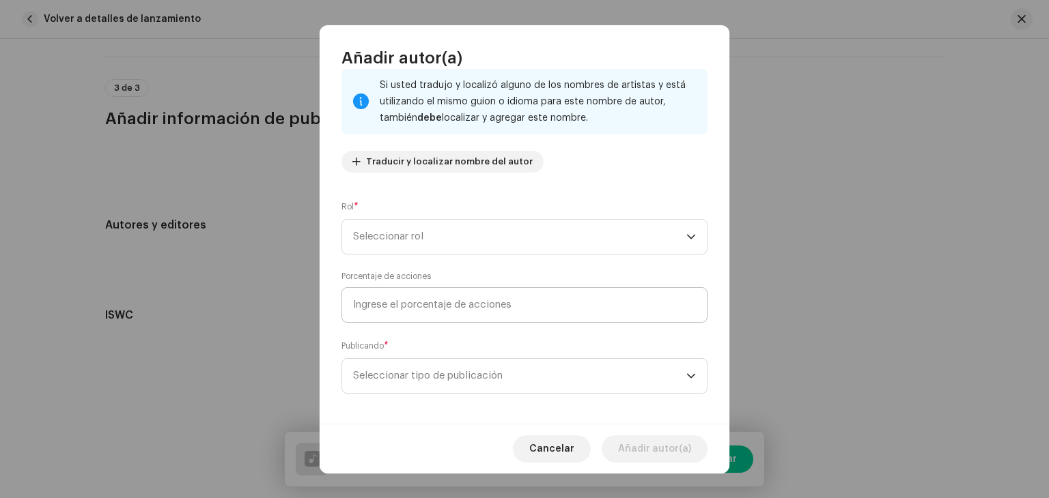
scroll to position [96, 0]
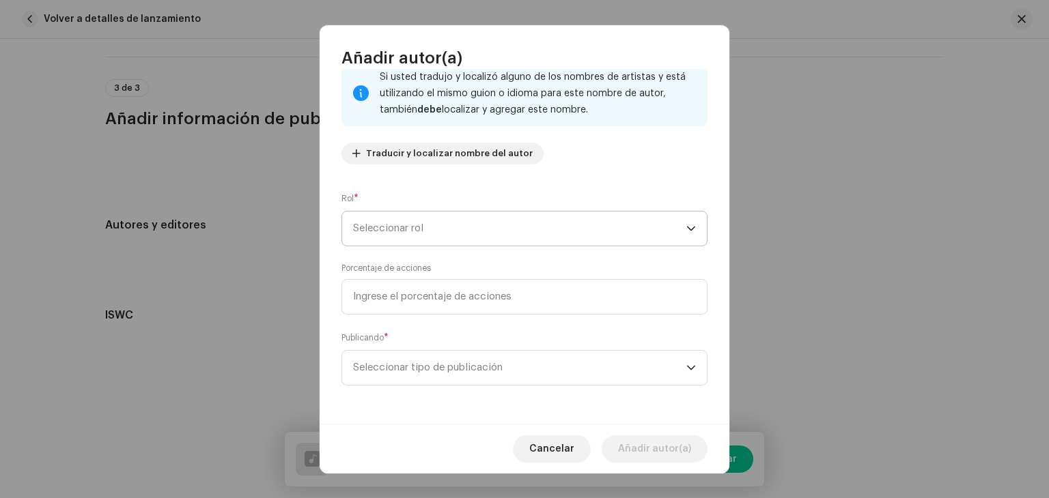
click at [475, 236] on span "Seleccionar rol" at bounding box center [519, 229] width 333 height 34
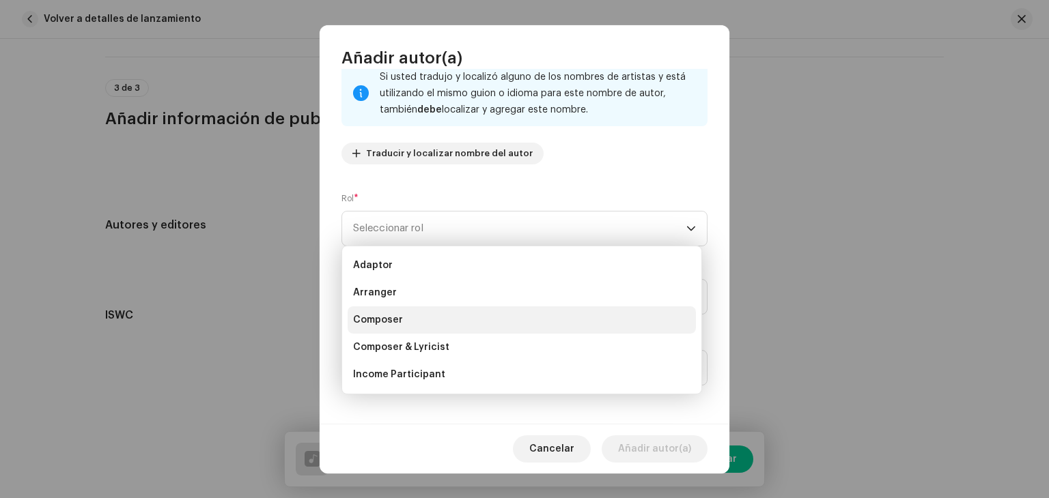
click at [429, 322] on li "Composer" at bounding box center [522, 320] width 348 height 27
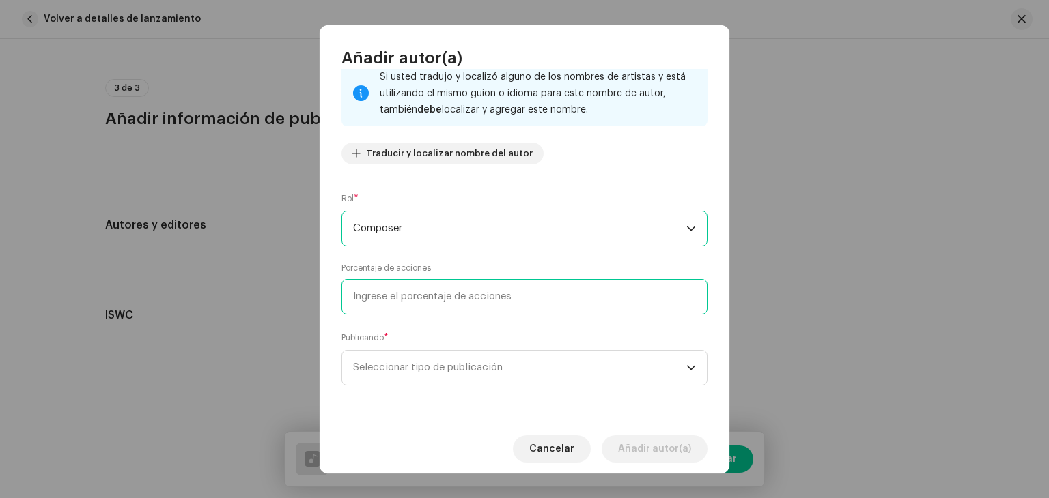
click at [466, 299] on input at bounding box center [524, 297] width 366 height 36
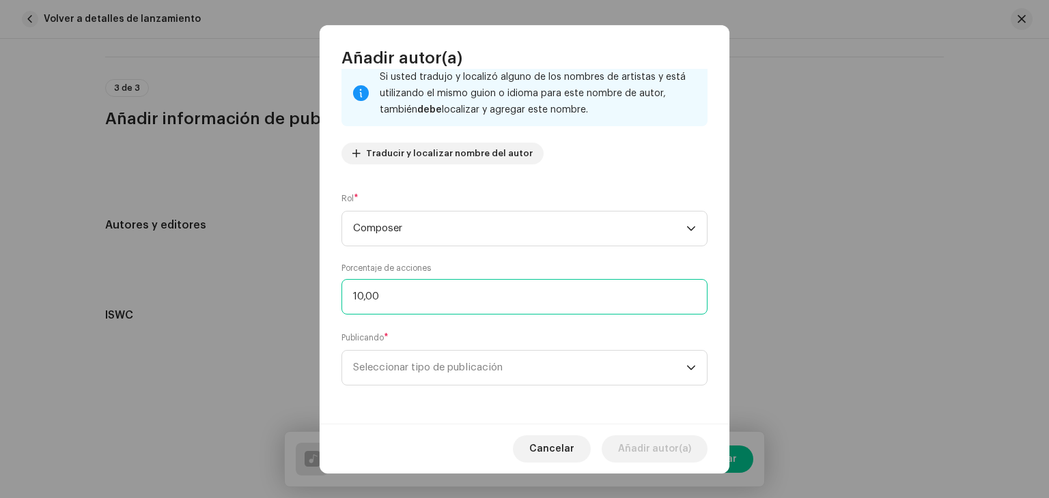
type input "100,00"
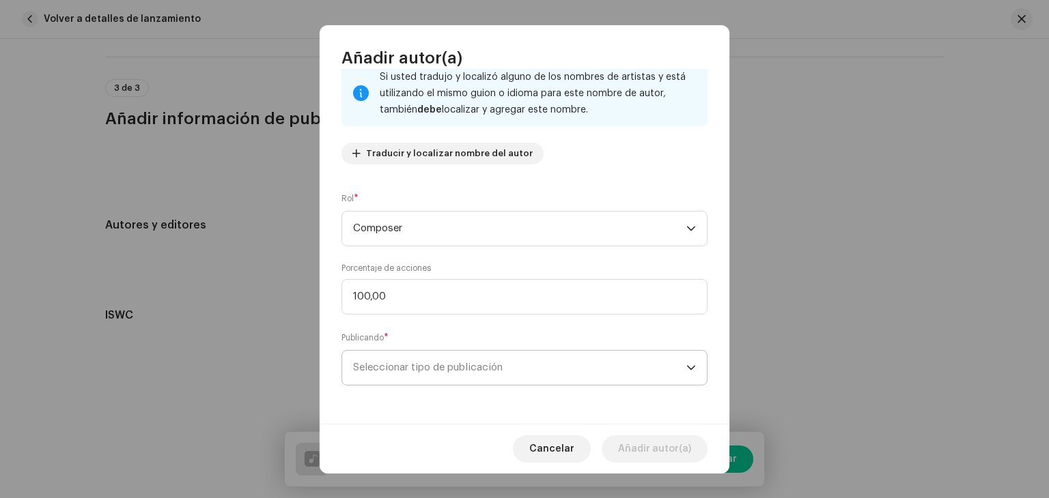
click at [538, 373] on span "Seleccionar tipo de publicación" at bounding box center [519, 368] width 333 height 34
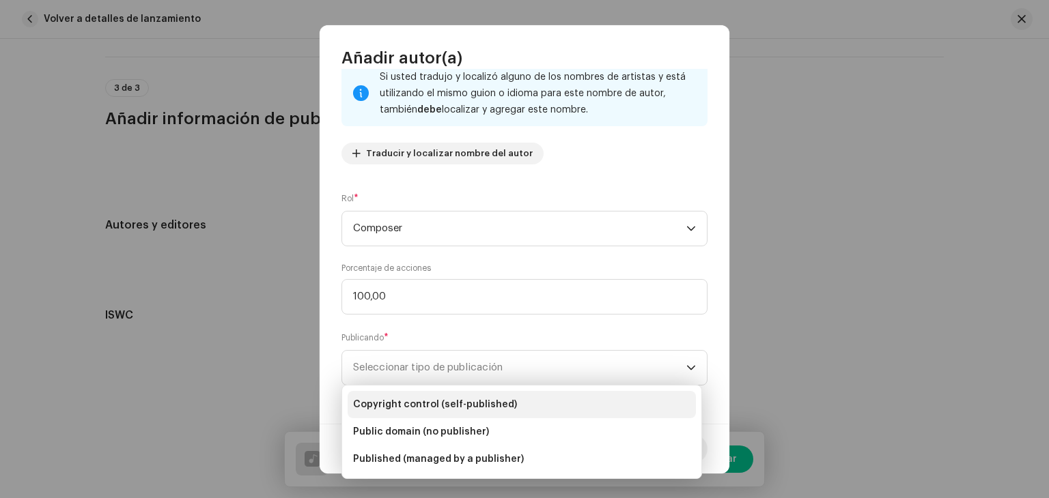
click at [481, 406] on span "Copyright control (self-published)" at bounding box center [435, 405] width 164 height 14
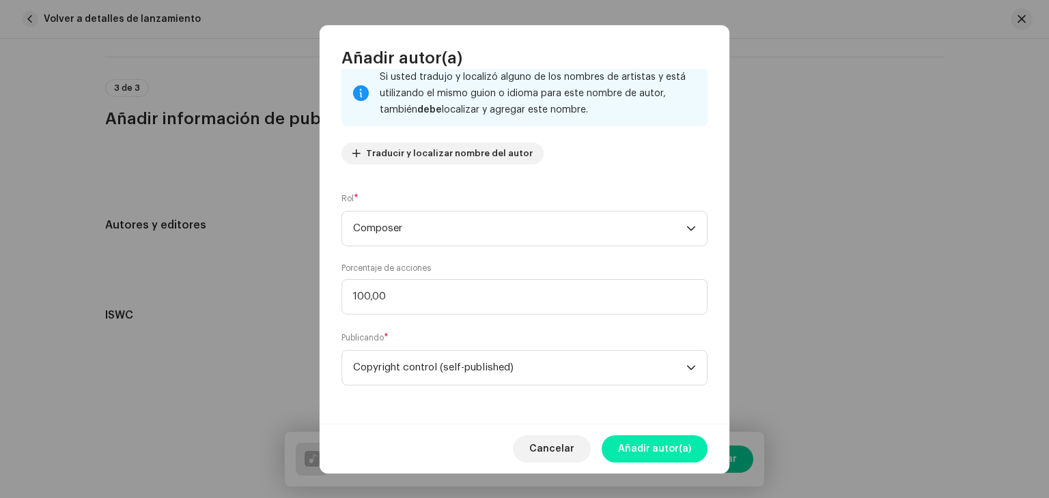
click at [664, 446] on span "Añadir autor(a)" at bounding box center [654, 449] width 73 height 27
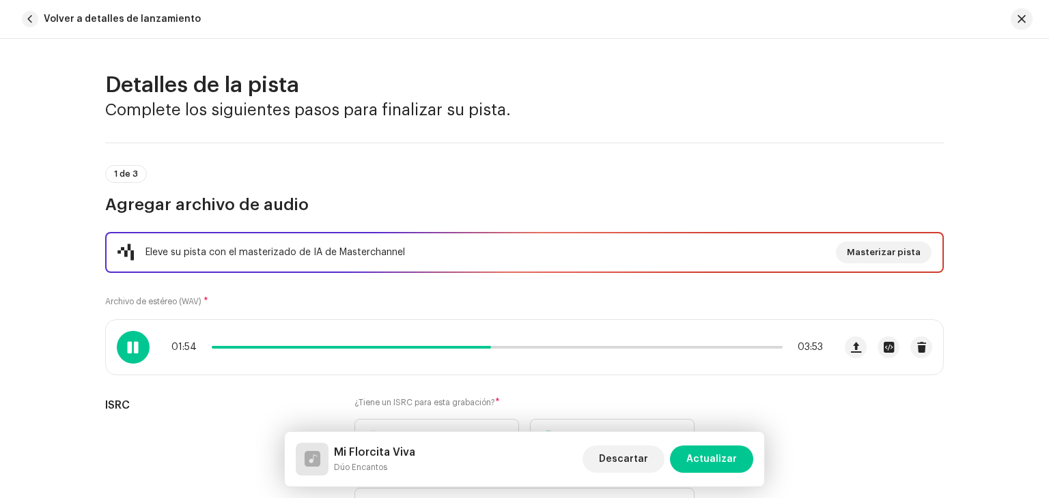
scroll to position [0, 0]
click at [714, 457] on span "Actualizar" at bounding box center [711, 459] width 51 height 27
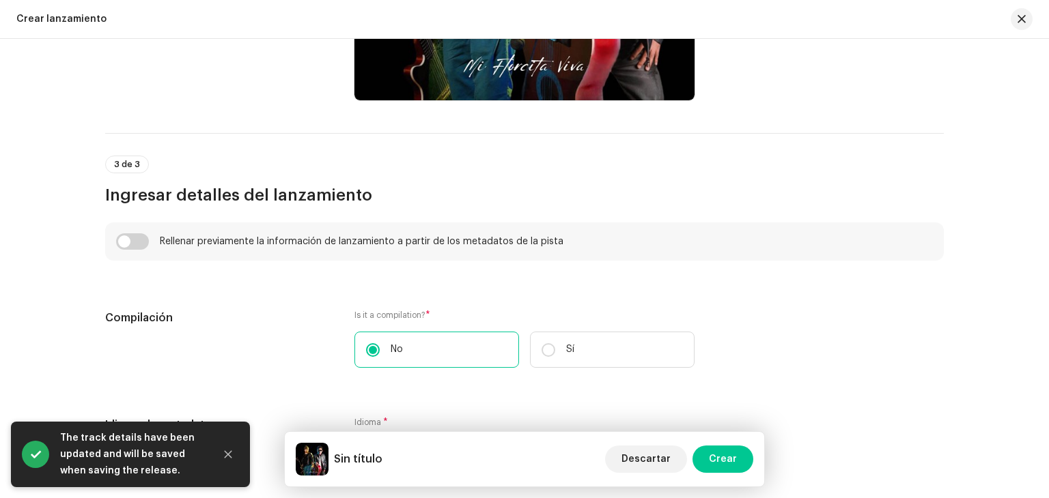
scroll to position [941, 0]
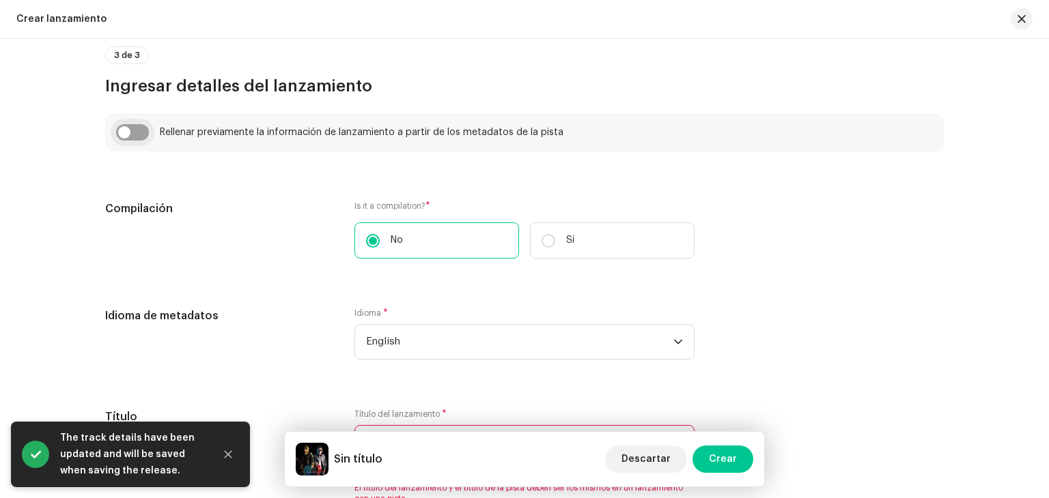
click at [123, 130] on input "checkbox" at bounding box center [132, 132] width 33 height 16
checkbox input "true"
type input "Mi Florcita Viva"
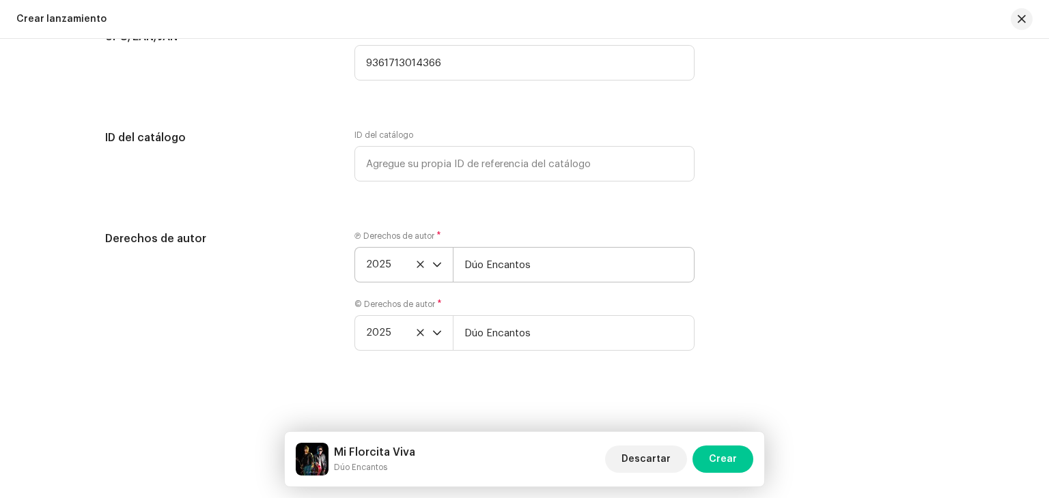
scroll to position [2710, 0]
click at [732, 458] on span "Crear" at bounding box center [723, 459] width 28 height 27
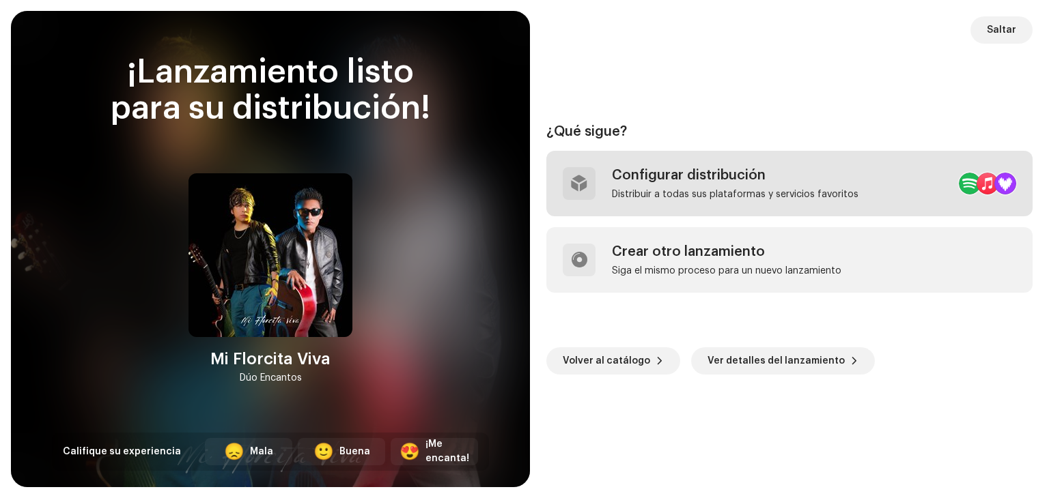
click at [837, 200] on div "Configurar distribución Distribuir a todas sus plataformas y servicios favoritos" at bounding box center [789, 184] width 486 height 66
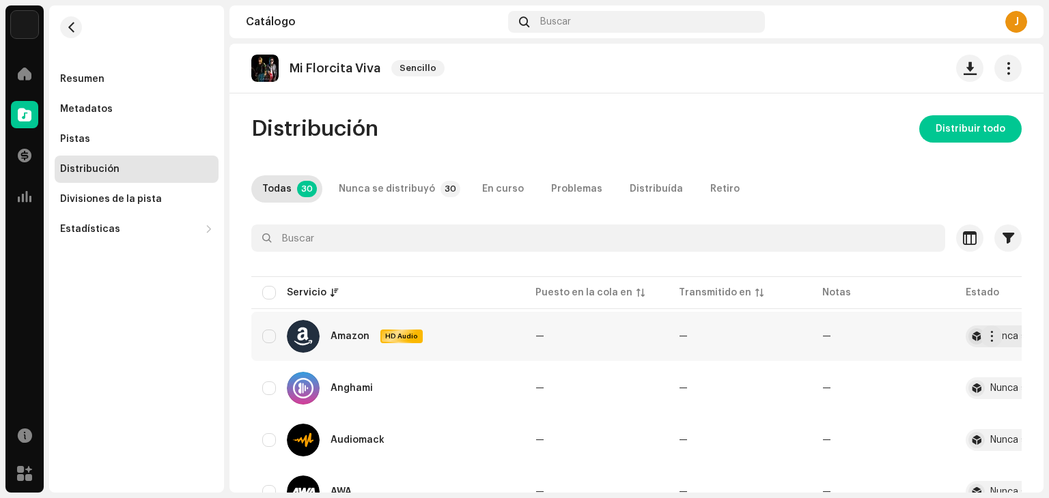
click at [279, 337] on div "Amazon HD Audio" at bounding box center [387, 336] width 251 height 33
drag, startPoint x: 249, startPoint y: 342, endPoint x: 268, endPoint y: 334, distance: 20.2
click at [268, 334] on input "checkbox" at bounding box center [269, 337] width 14 height 14
checkbox input "true"
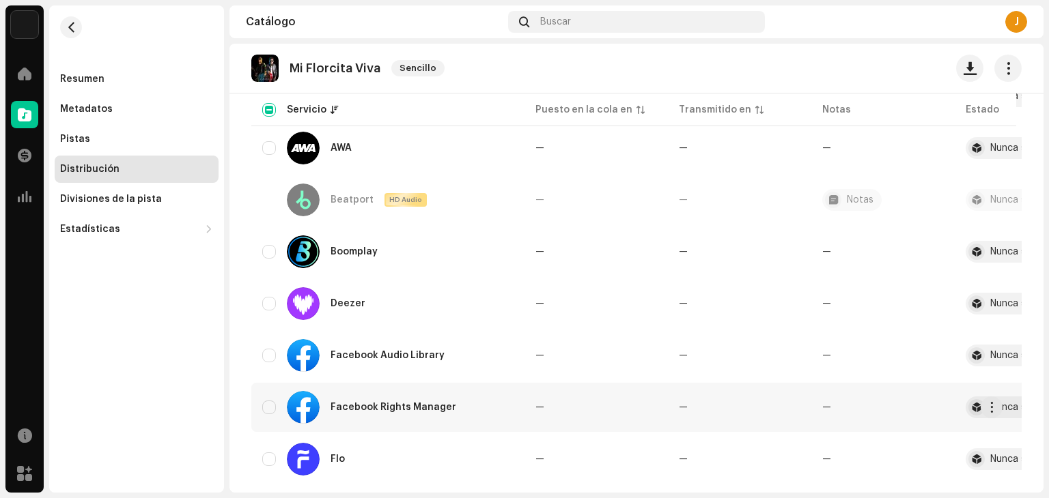
scroll to position [410, 0]
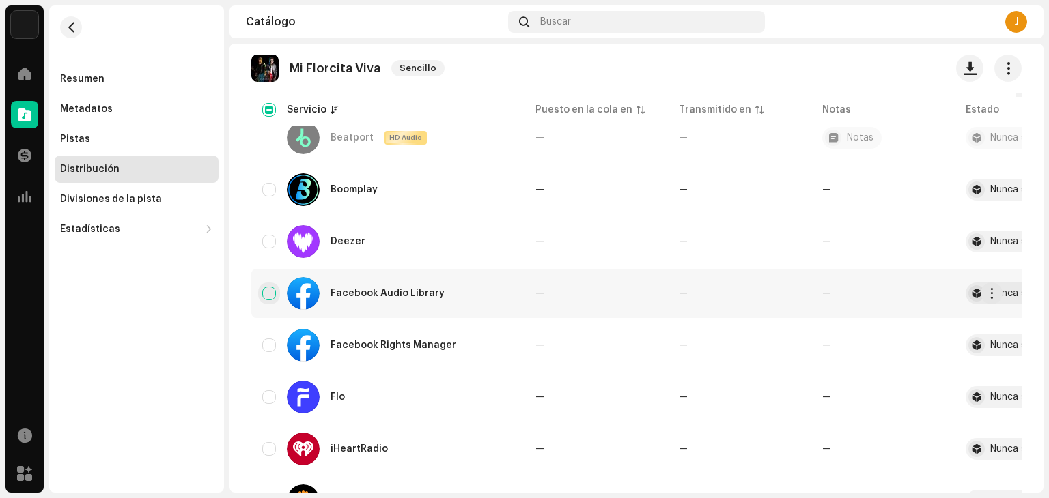
click at [270, 296] on input "Row Unselected" at bounding box center [269, 294] width 14 height 14
checkbox input "true"
click at [264, 352] on input "Row Unselected" at bounding box center [269, 346] width 14 height 14
checkbox input "true"
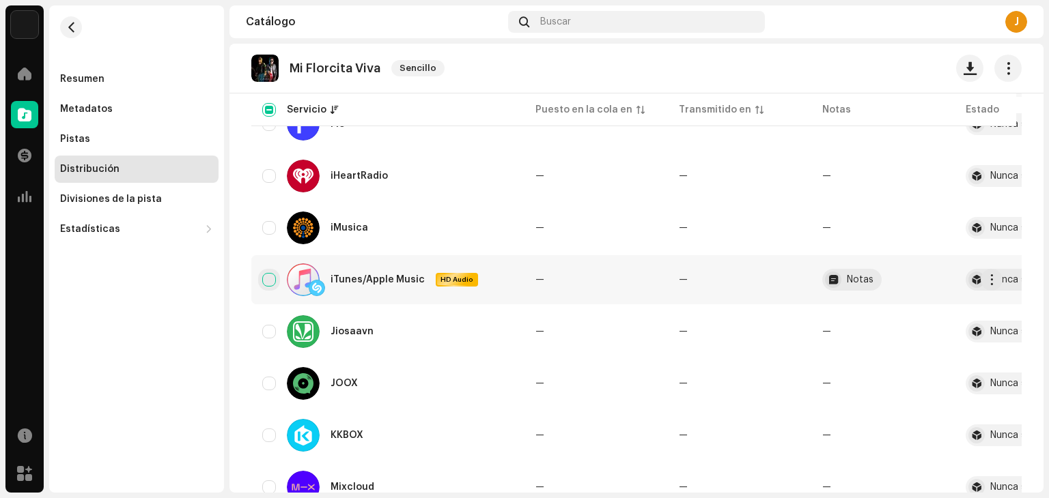
click at [266, 279] on input "Row Unselected" at bounding box center [269, 280] width 14 height 14
checkbox input "true"
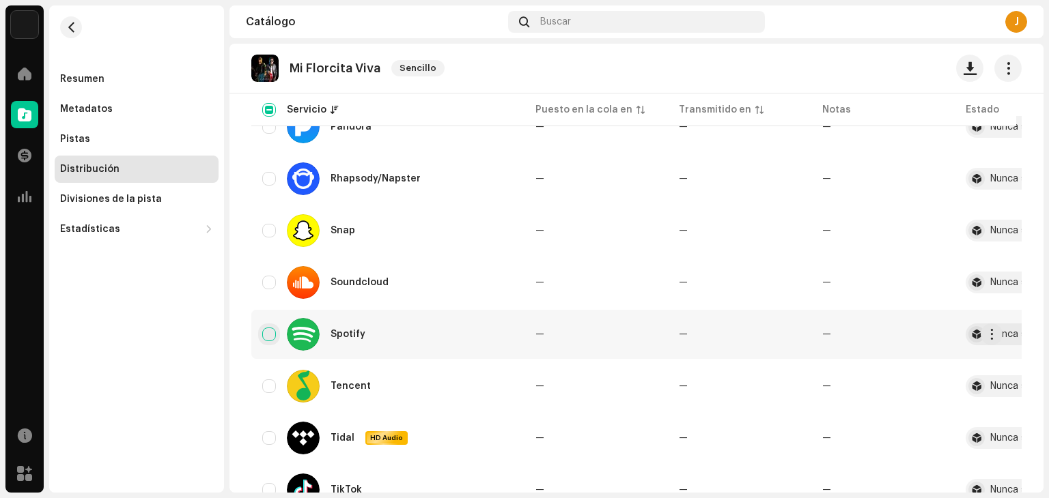
scroll to position [1297, 0]
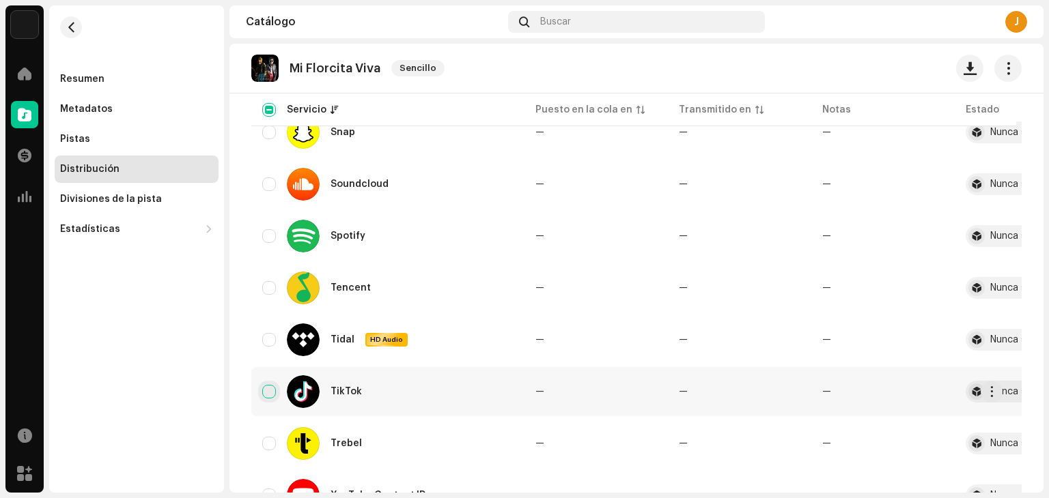
click at [270, 394] on input "Row Unselected" at bounding box center [269, 392] width 14 height 14
checkbox input "true"
click at [267, 436] on div "Trebel" at bounding box center [387, 443] width 251 height 33
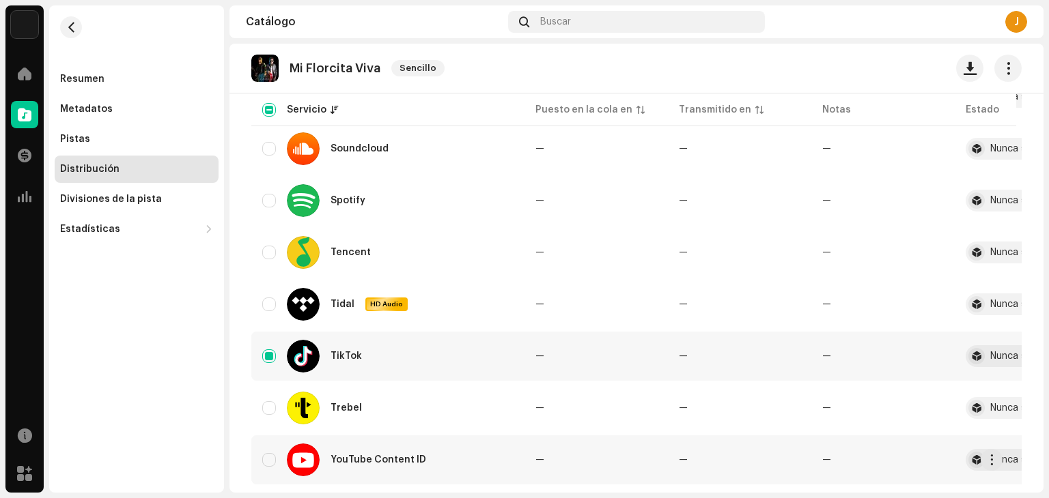
scroll to position [1418, 0]
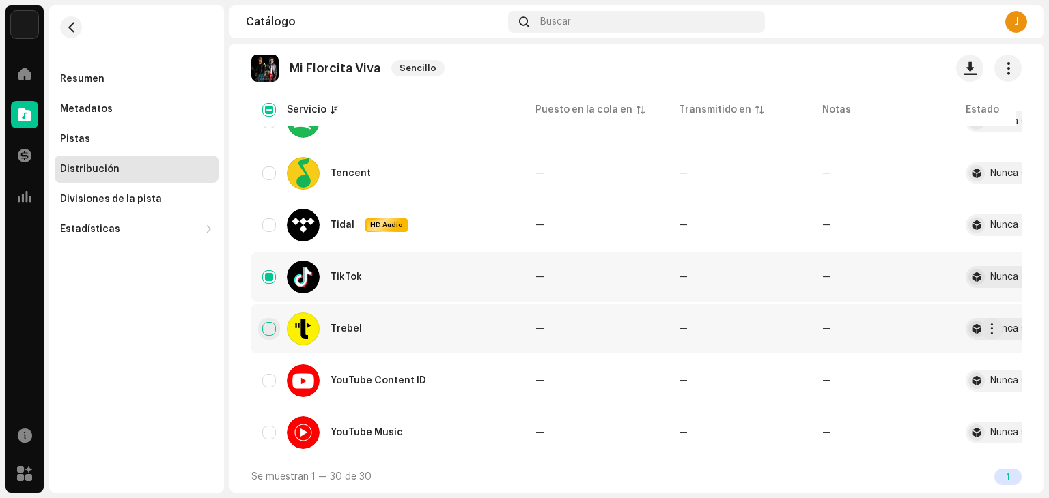
click at [273, 324] on input "Row Unselected" at bounding box center [269, 329] width 14 height 14
checkbox input "true"
click at [276, 427] on div "YouTube Music" at bounding box center [387, 433] width 251 height 33
click at [270, 426] on input "Row Unselected" at bounding box center [269, 433] width 14 height 14
checkbox input "true"
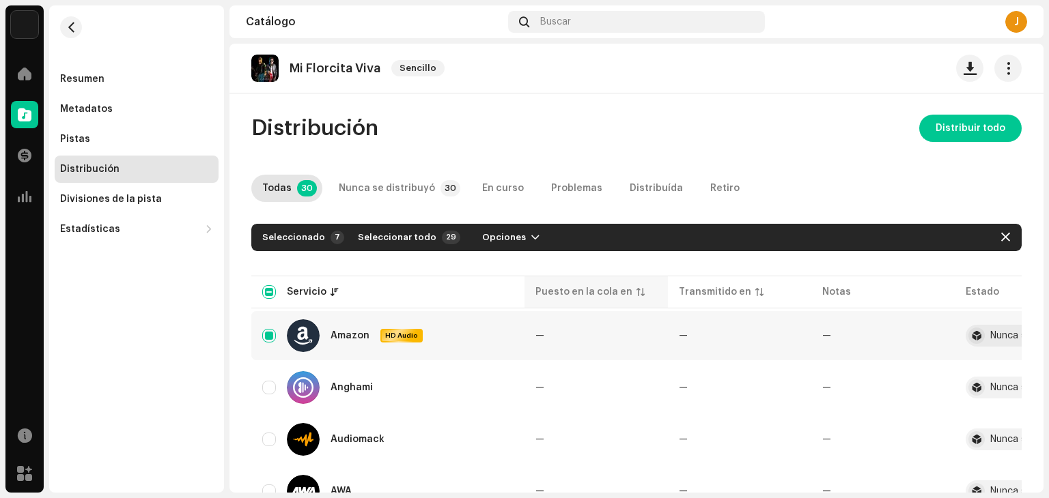
scroll to position [0, 0]
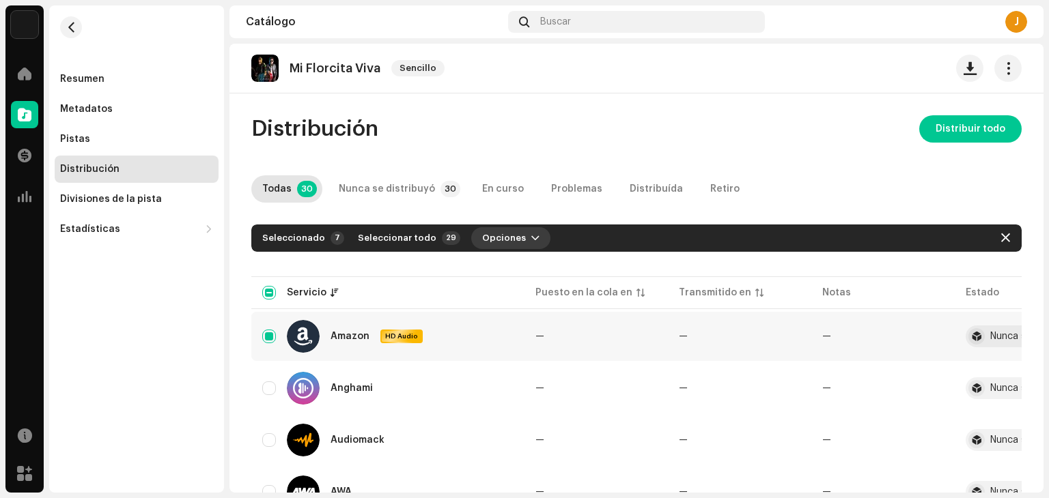
click at [531, 240] on span "button" at bounding box center [535, 238] width 8 height 11
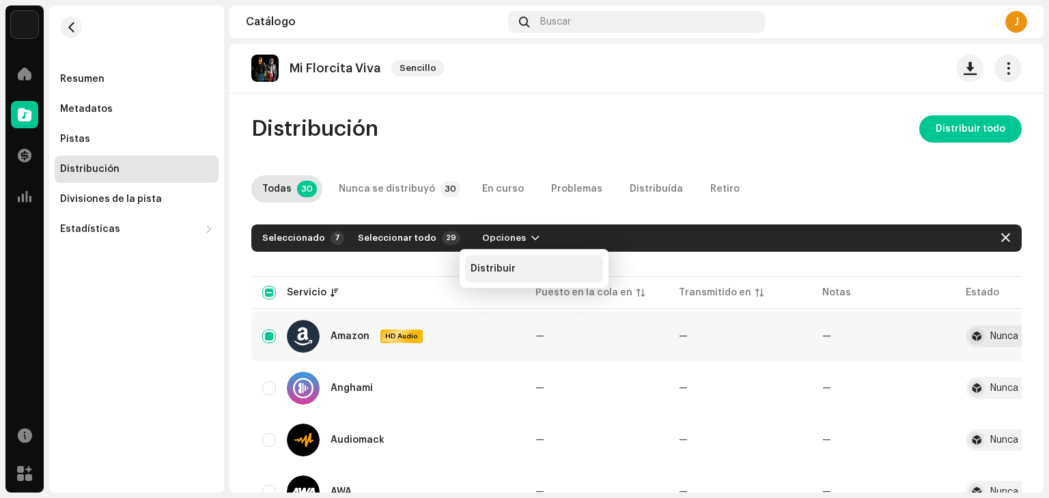
click at [519, 273] on div "Distribuir" at bounding box center [533, 269] width 127 height 11
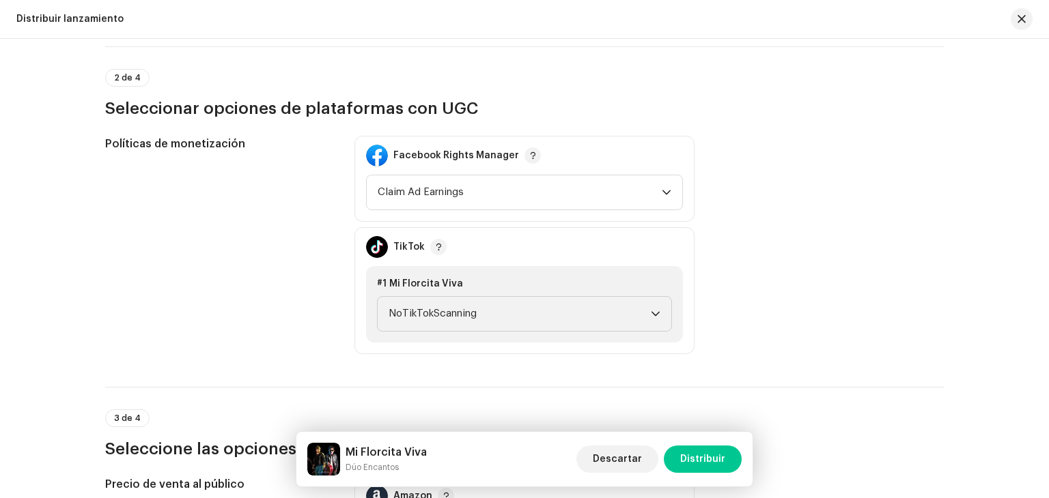
scroll to position [546, 0]
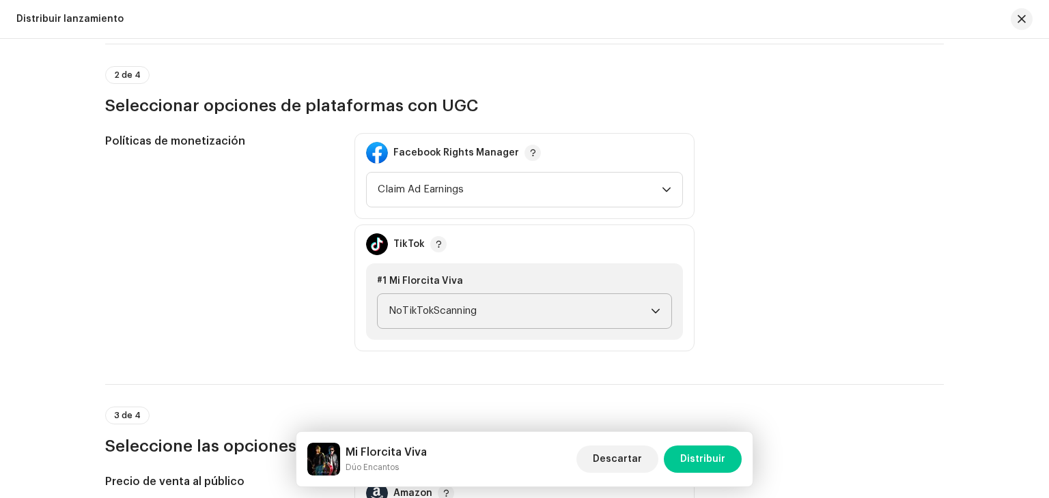
click at [438, 309] on span "NoTikTokScanning" at bounding box center [520, 311] width 262 height 34
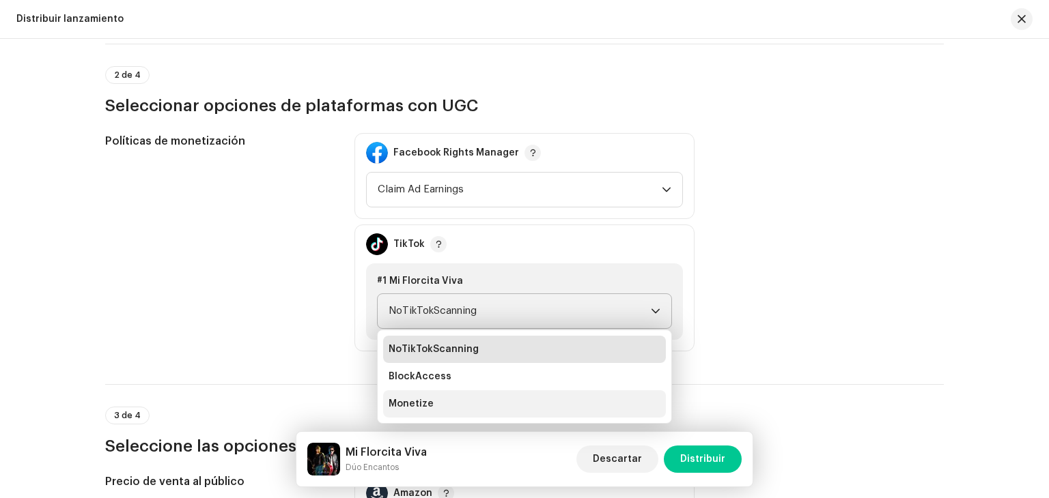
click at [435, 396] on li "Monetize" at bounding box center [524, 404] width 283 height 27
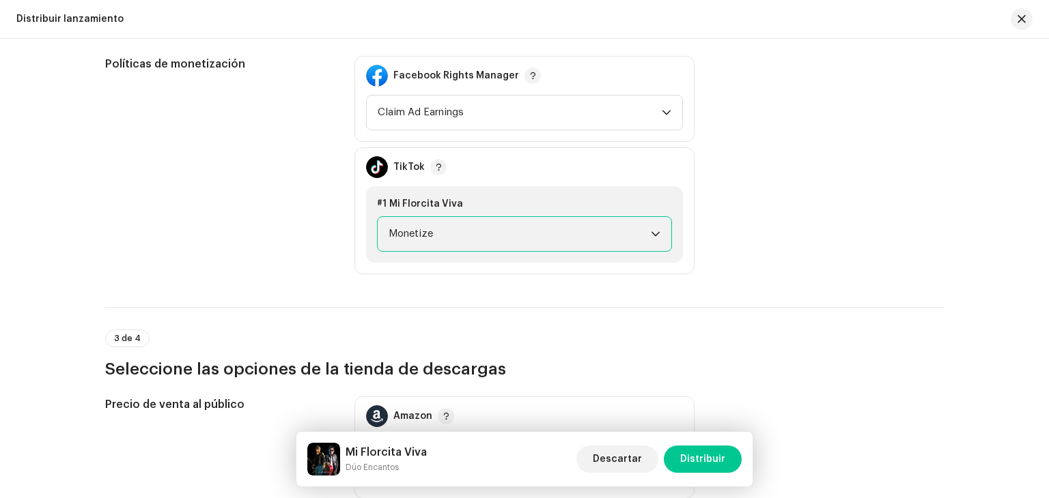
scroll to position [819, 0]
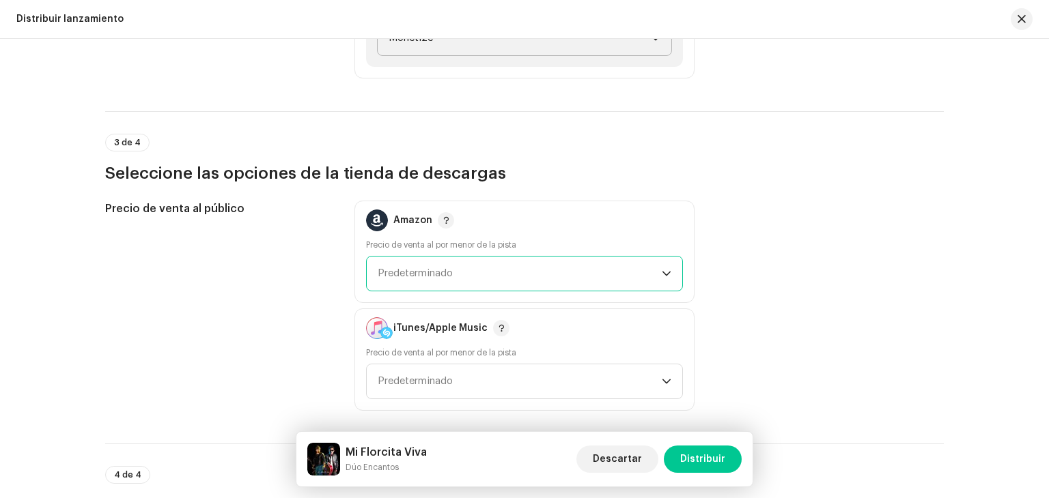
click at [429, 276] on span "Predeterminado" at bounding box center [415, 273] width 75 height 10
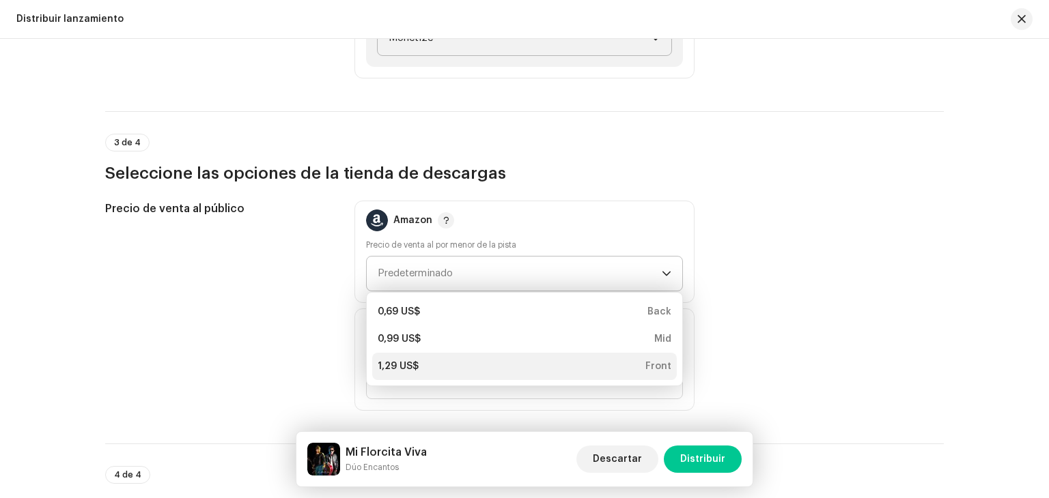
click at [417, 361] on div "1,29 US$ Front" at bounding box center [525, 367] width 294 height 14
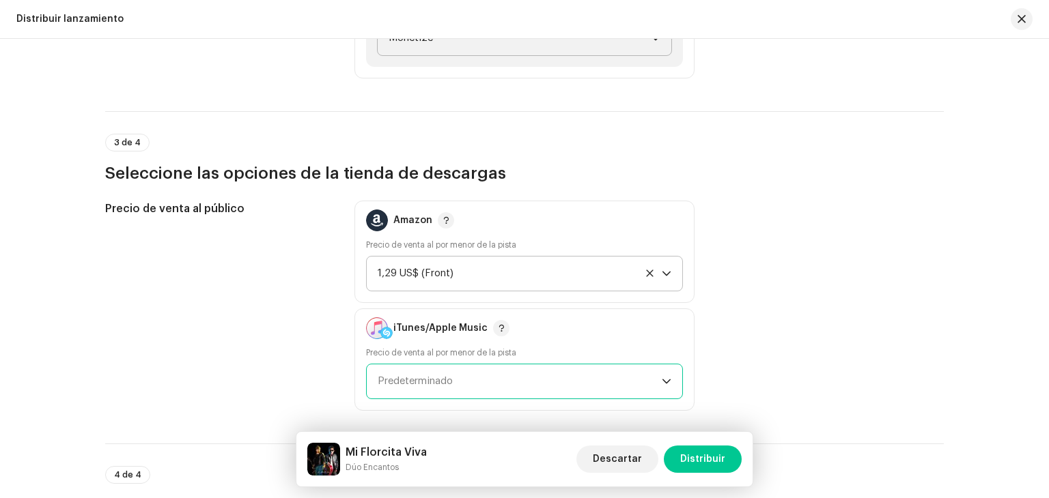
click at [462, 386] on span "Predeterminado" at bounding box center [520, 382] width 284 height 34
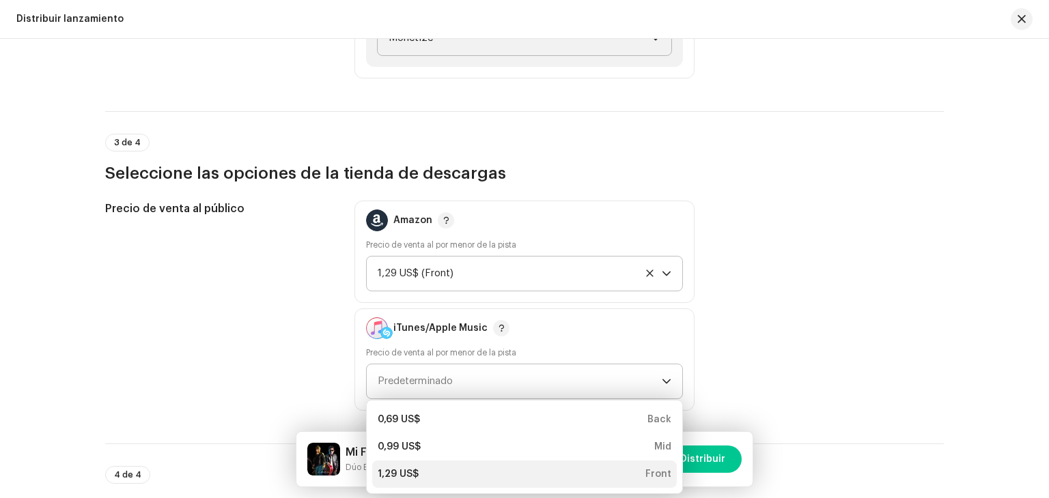
drag, startPoint x: 410, startPoint y: 477, endPoint x: 411, endPoint y: 460, distance: 16.4
click at [409, 476] on div "1,29 US$" at bounding box center [398, 475] width 41 height 14
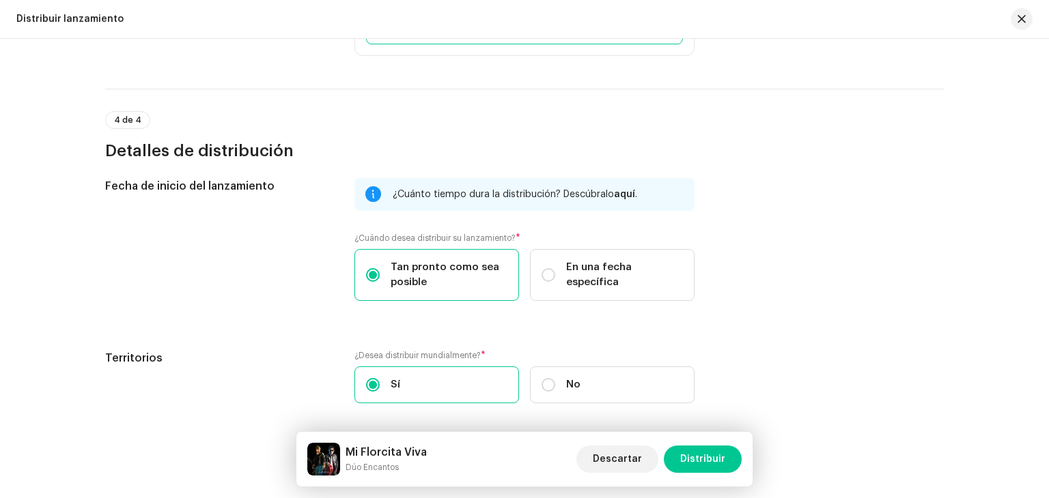
scroll to position [1226, 0]
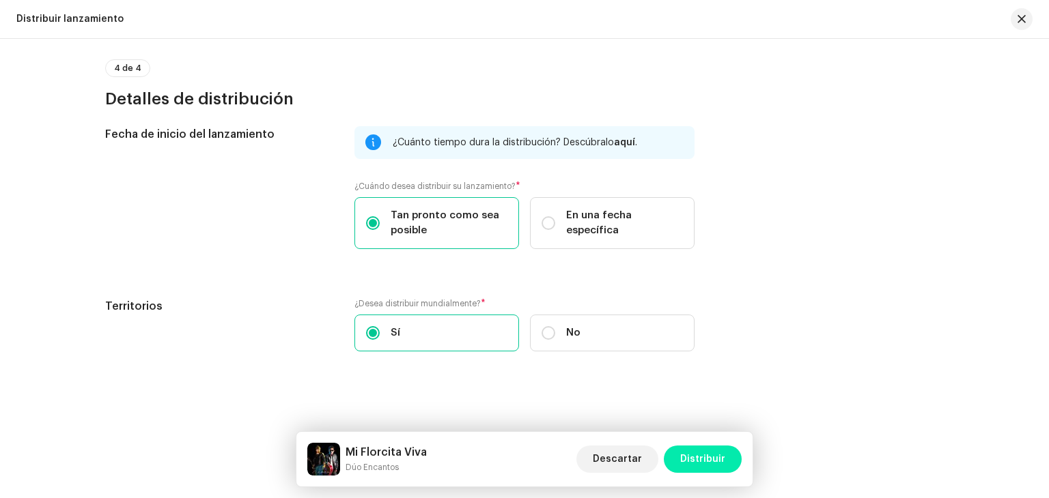
click at [697, 454] on span "Distribuir" at bounding box center [702, 459] width 45 height 27
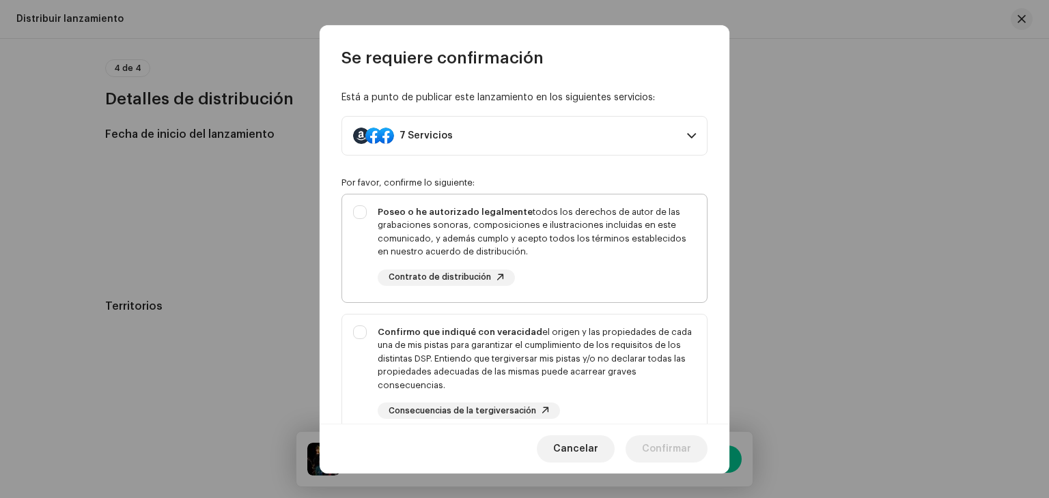
click at [497, 242] on div "Poseo o he autorizado legalmente todos los derechos de autor de las grabaciones…" at bounding box center [537, 232] width 318 height 53
checkbox input "true"
click at [526, 348] on div "Confirmo que indiqué con veracidad el origen y las propiedades de cada una de m…" at bounding box center [537, 359] width 318 height 67
checkbox input "true"
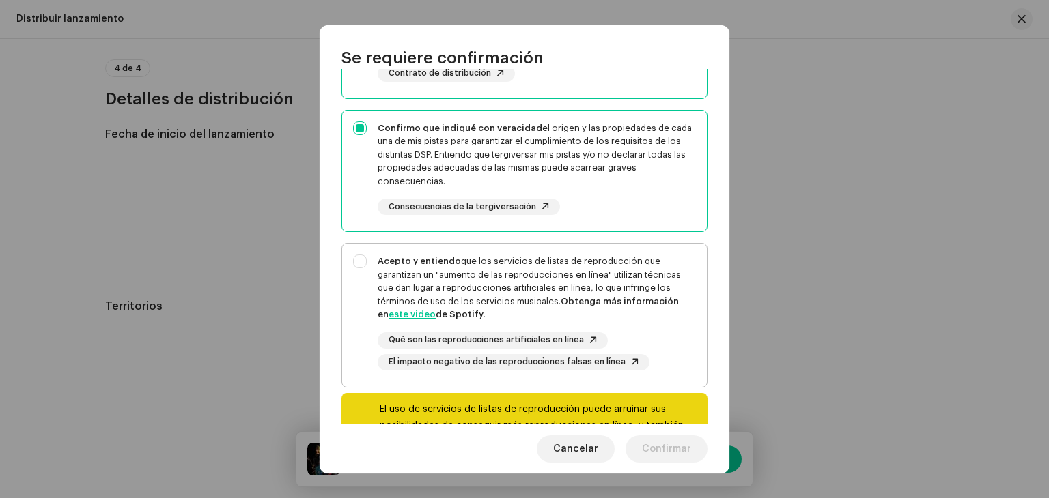
scroll to position [205, 0]
click at [553, 273] on div "Acepto y entiendo que los servicios de listas de reproducción que garantizan un…" at bounding box center [537, 287] width 318 height 67
checkbox input "true"
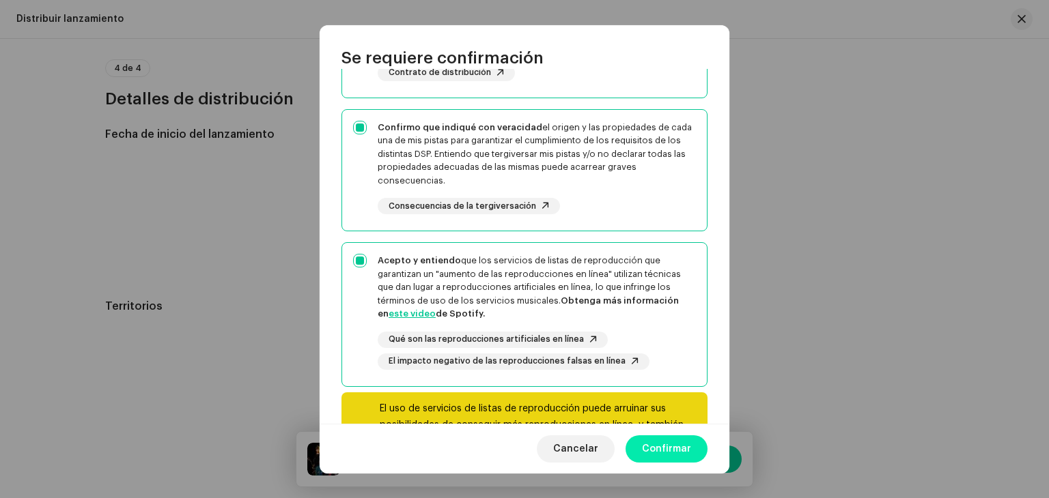
click at [685, 454] on span "Confirmar" at bounding box center [666, 449] width 49 height 27
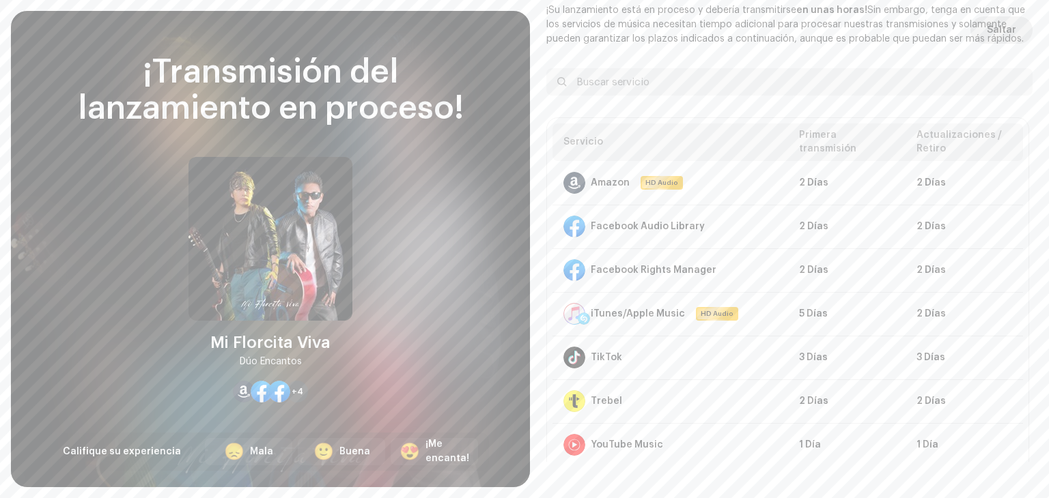
click at [1000, 26] on span "Saltar" at bounding box center [1001, 29] width 29 height 27
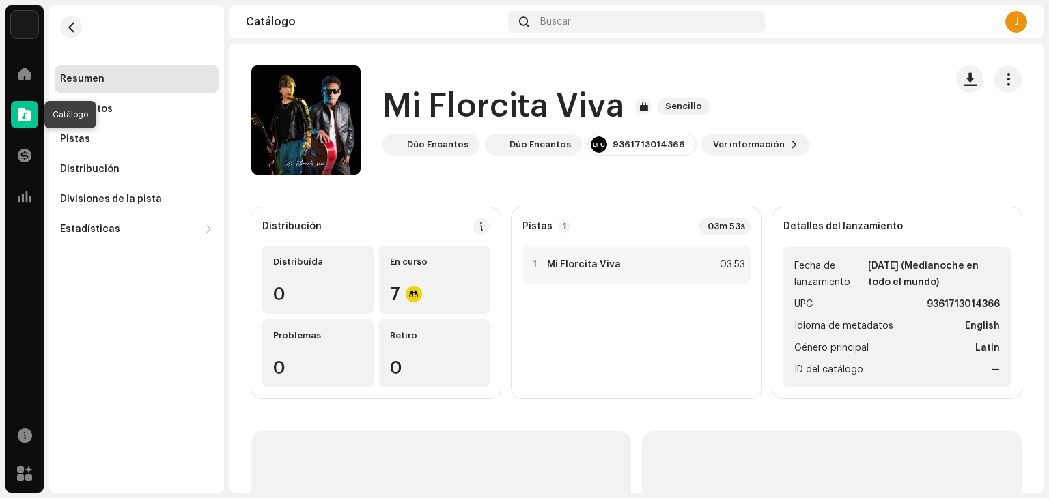
click at [20, 119] on span at bounding box center [25, 114] width 14 height 11
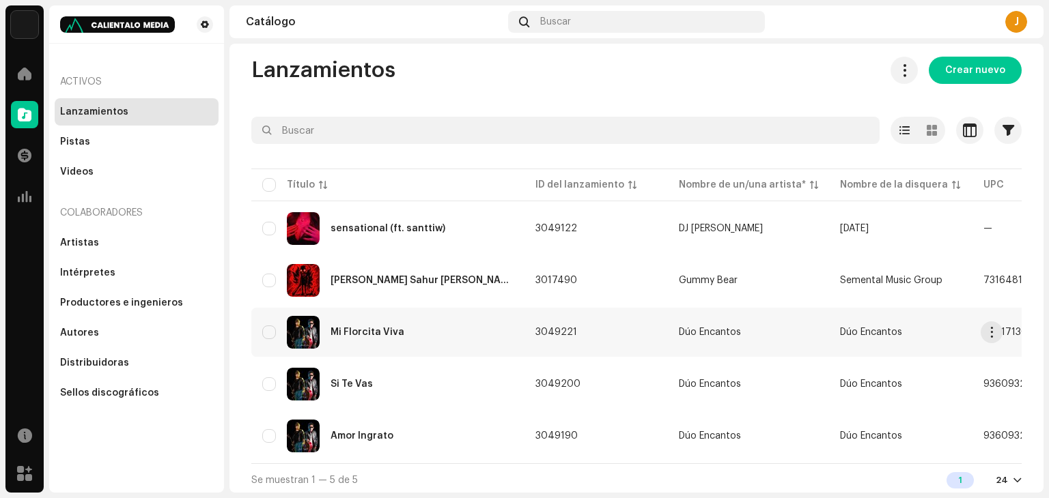
scroll to position [18, 0]
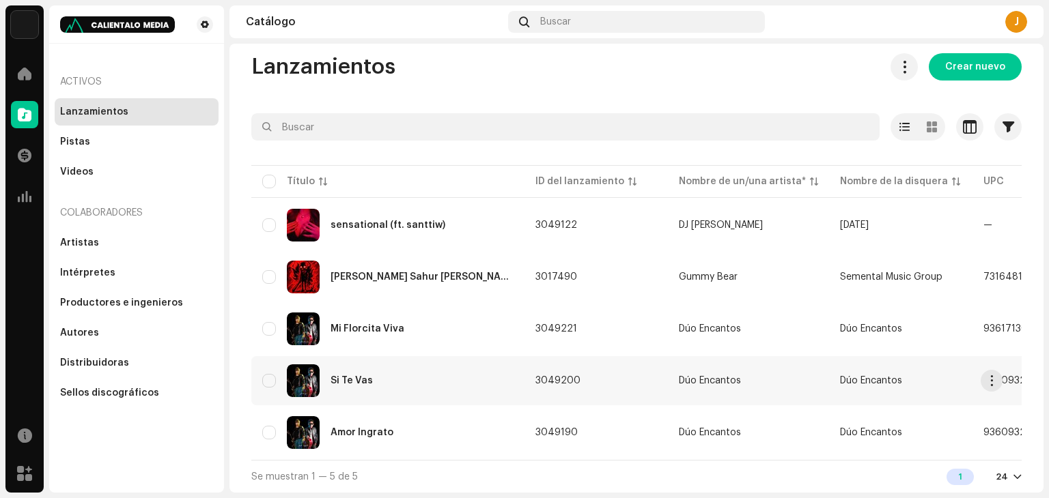
click at [427, 375] on div "Si Te Vas" at bounding box center [387, 381] width 251 height 33
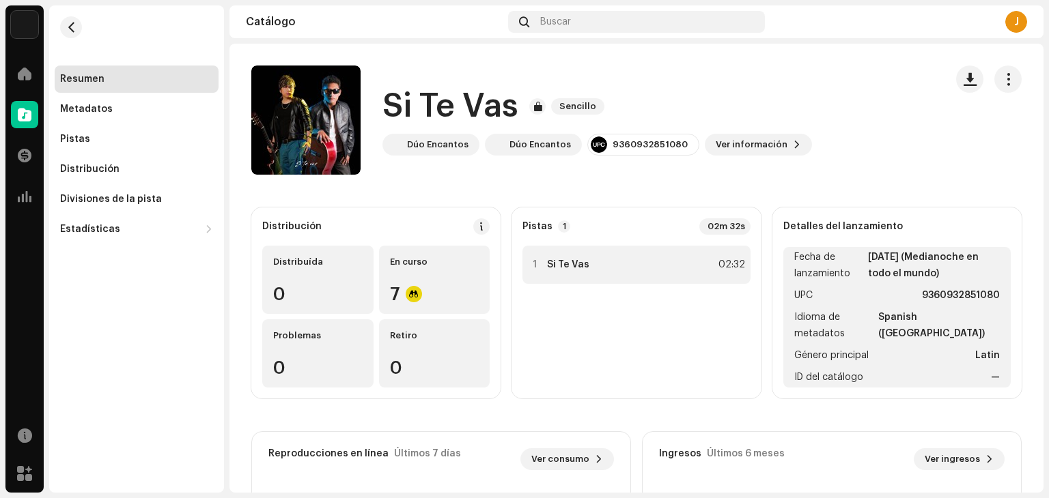
scroll to position [17, 0]
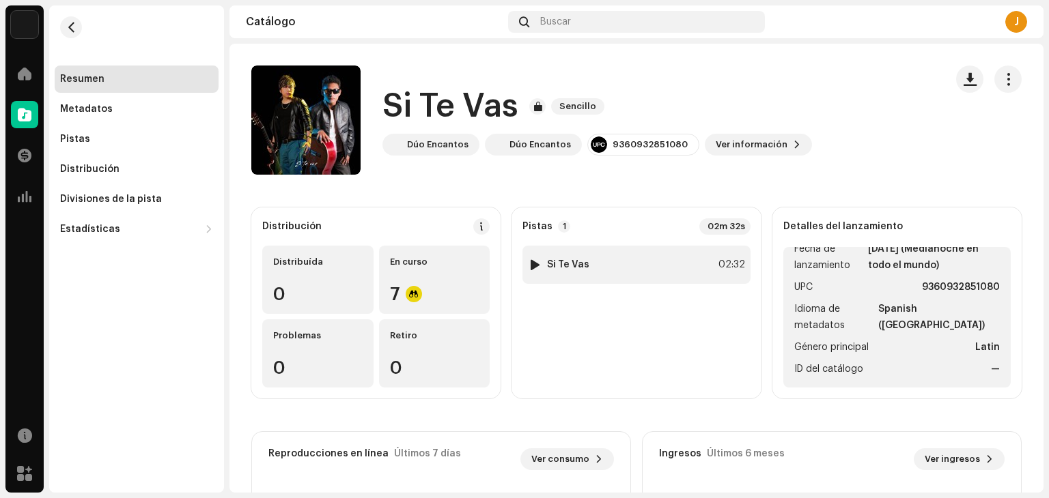
click at [649, 267] on div "1 Si Te Vas 02:32" at bounding box center [635, 265] width 227 height 38
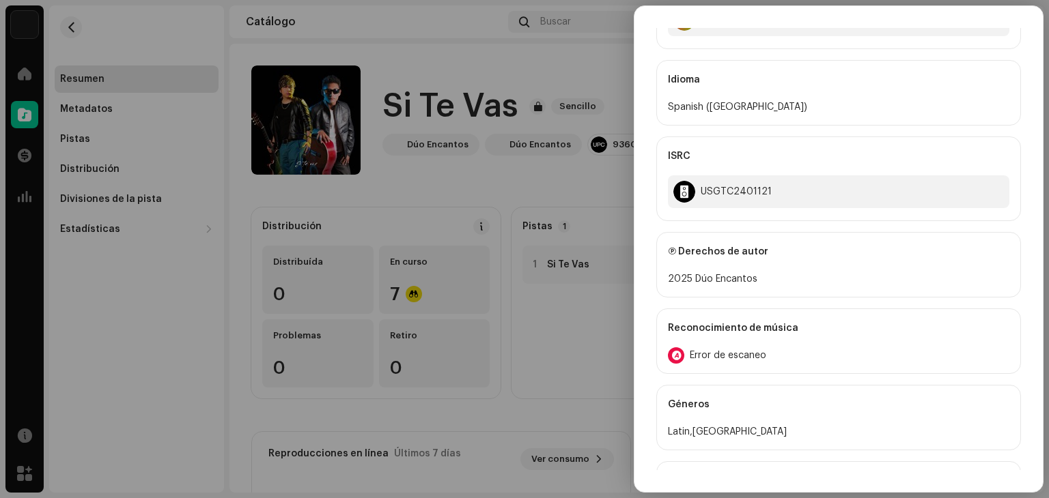
scroll to position [478, 0]
click at [767, 346] on div "Error de escaneo" at bounding box center [838, 354] width 341 height 16
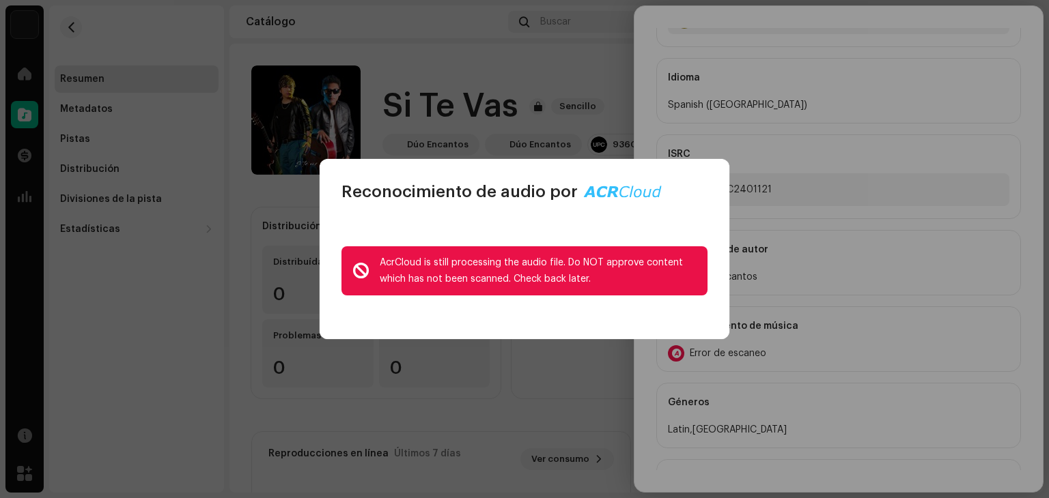
click at [854, 105] on div "Reconocimiento de audio por AcrCloud is still processing the audio file. Do NOT…" at bounding box center [524, 249] width 1049 height 498
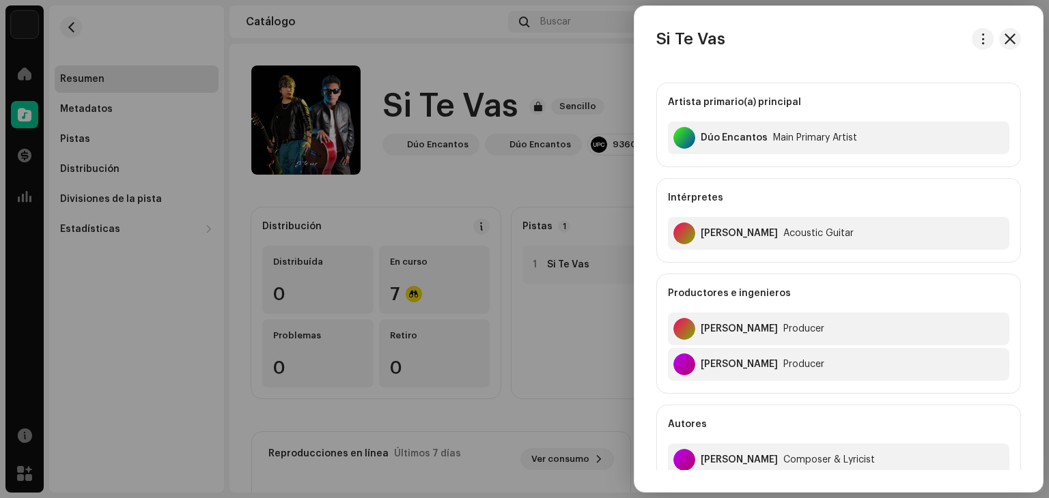
click at [541, 162] on div at bounding box center [524, 249] width 1049 height 498
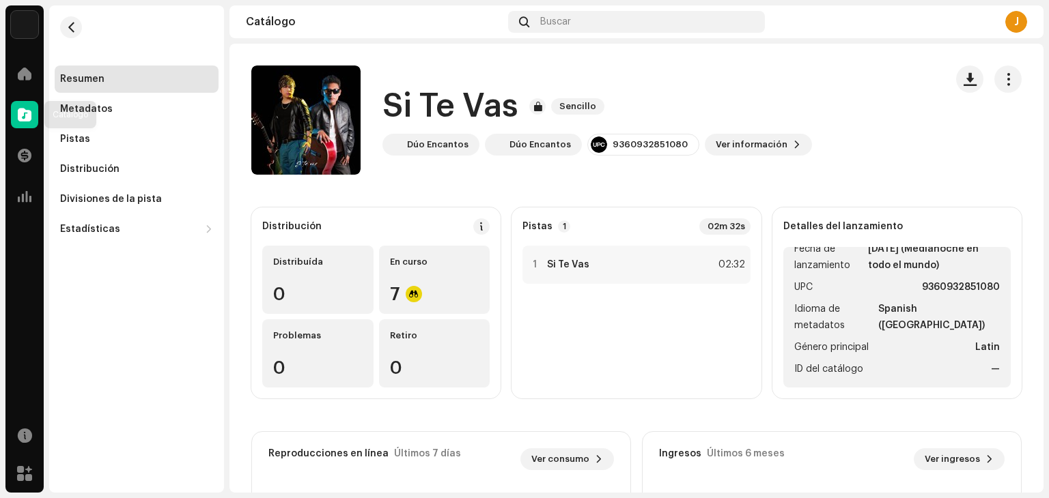
click at [11, 121] on div at bounding box center [24, 114] width 27 height 27
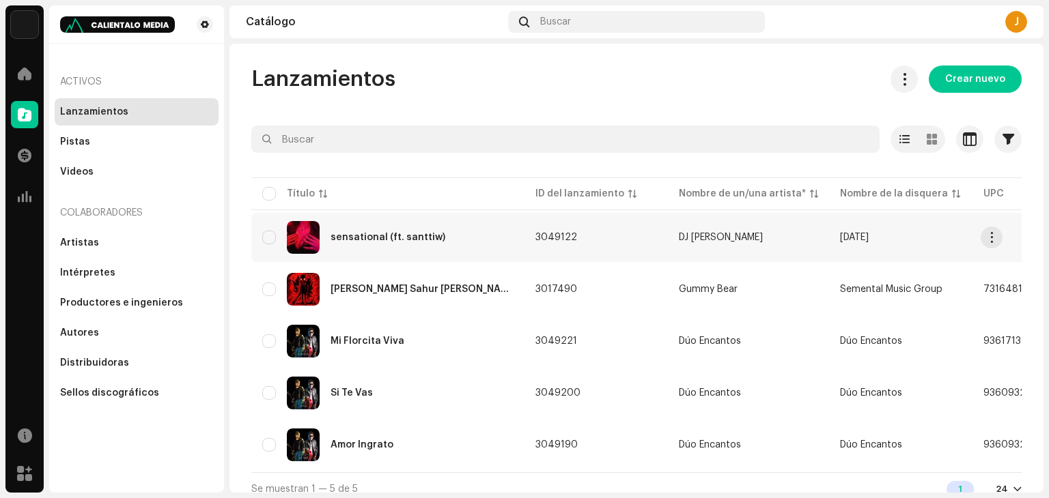
click at [411, 245] on div "sensational (ft. santtiw)" at bounding box center [387, 237] width 251 height 33
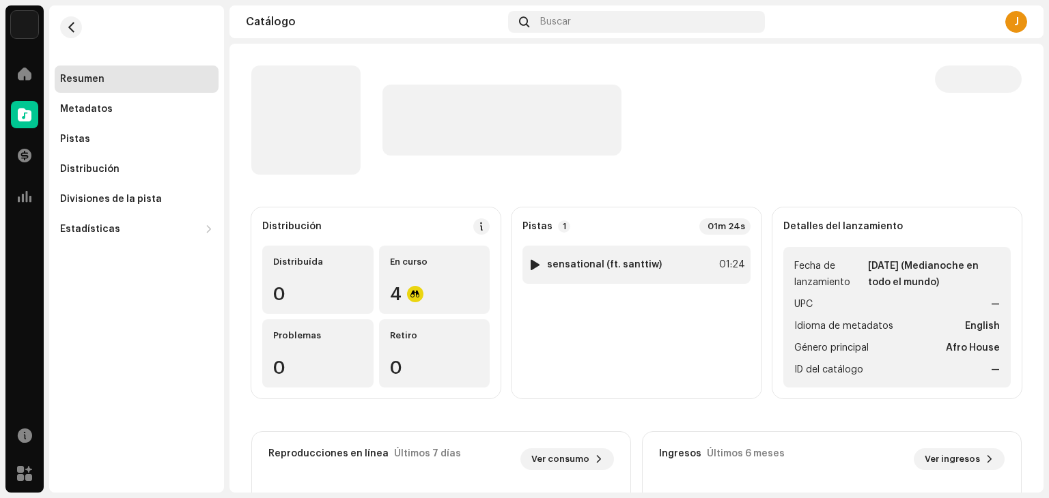
click at [688, 267] on div "1 sensational (ft. santtiw) 01:24" at bounding box center [635, 265] width 227 height 38
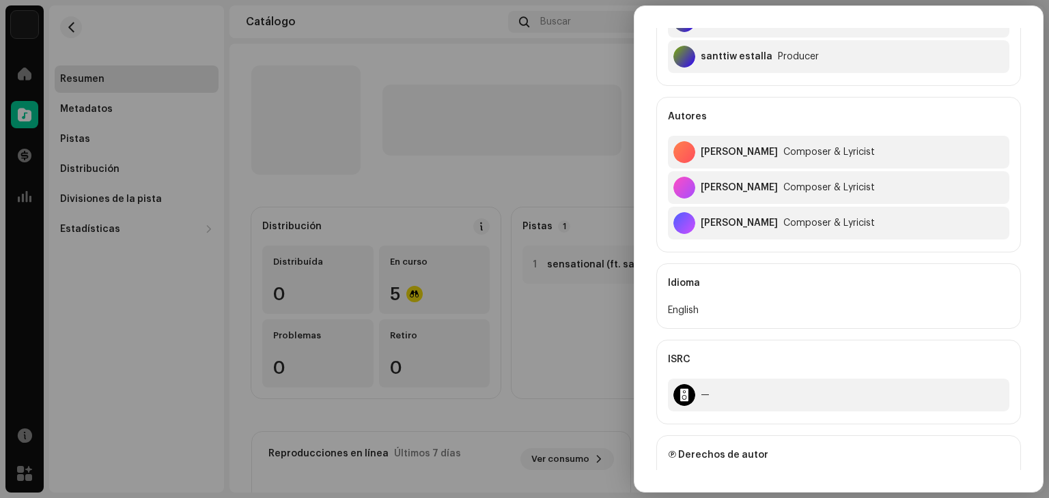
scroll to position [546, 0]
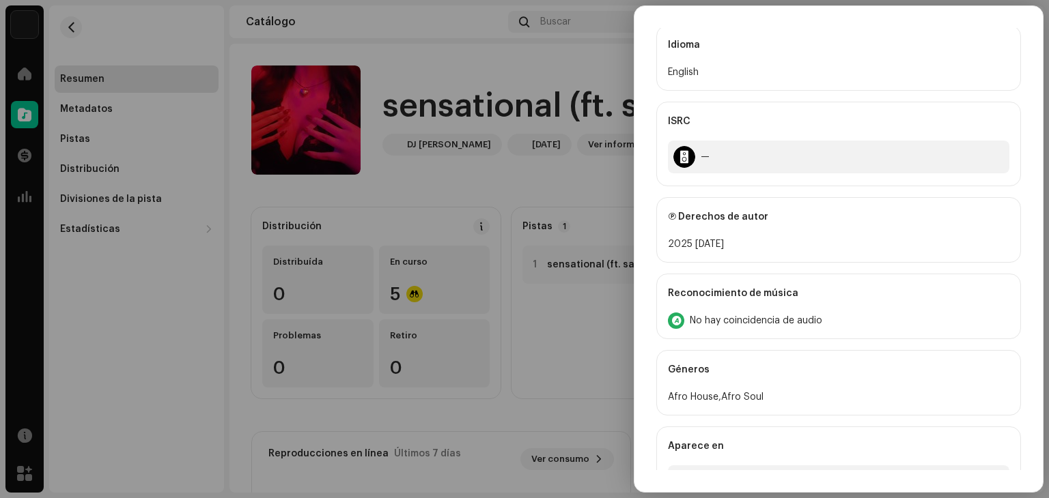
click at [789, 313] on div "No hay coincidencia de audio" at bounding box center [838, 321] width 341 height 16
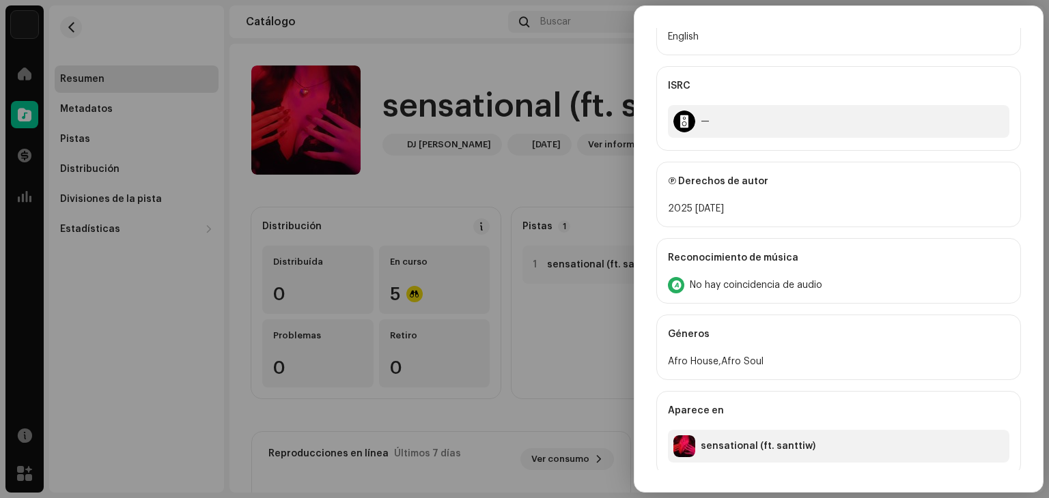
scroll to position [584, 0]
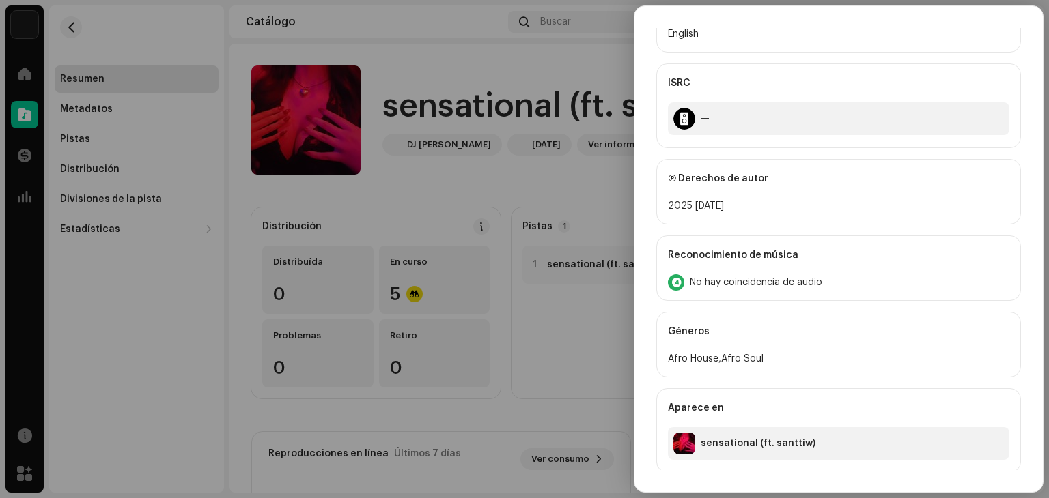
click at [604, 238] on div at bounding box center [524, 249] width 1049 height 498
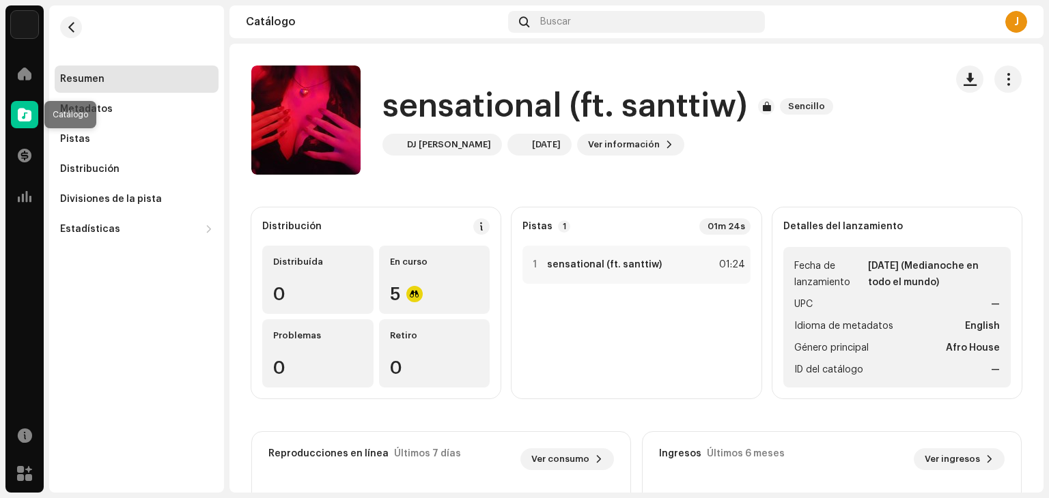
click at [27, 115] on span at bounding box center [25, 114] width 14 height 11
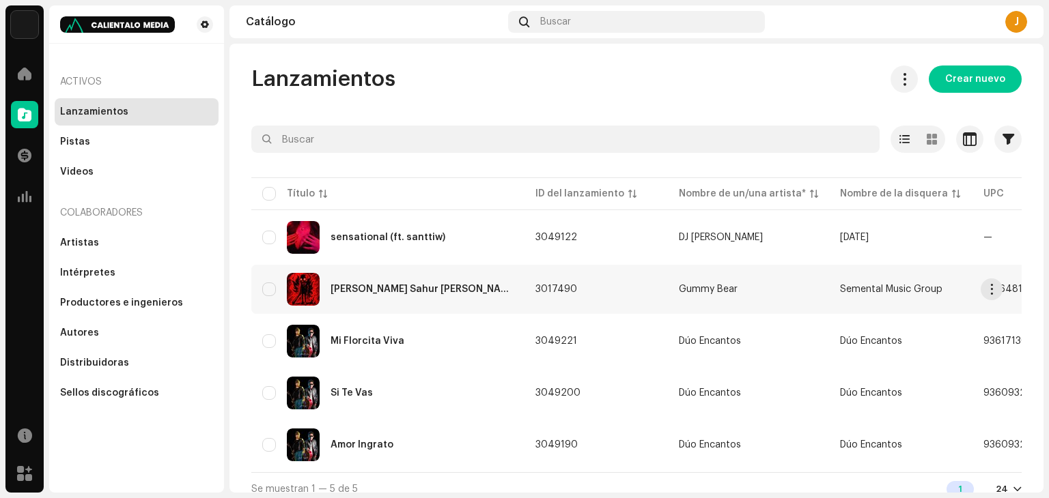
scroll to position [18, 0]
